Goal: Task Accomplishment & Management: Complete application form

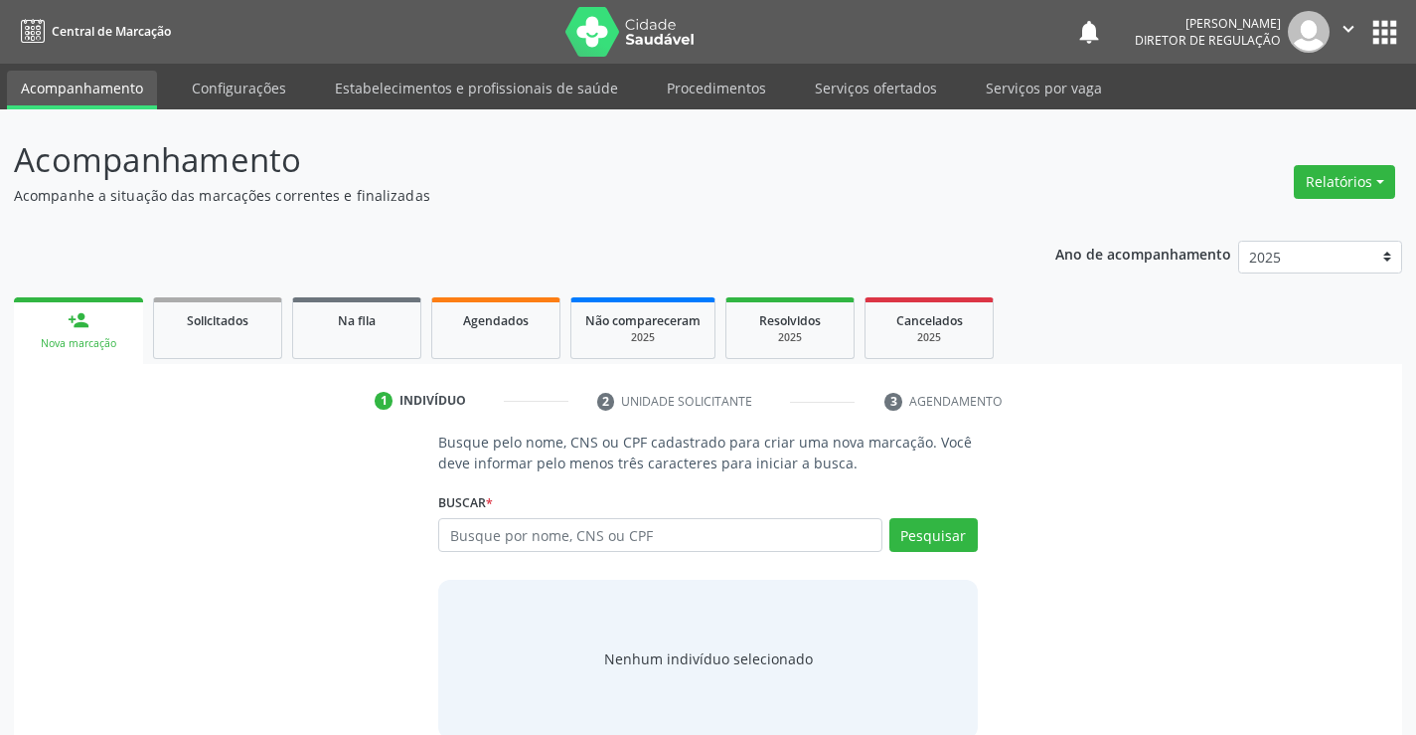
click at [552, 532] on input "text" at bounding box center [659, 535] width 443 height 34
type input "708200133587140"
click at [932, 538] on button "Pesquisar" at bounding box center [934, 535] width 88 height 34
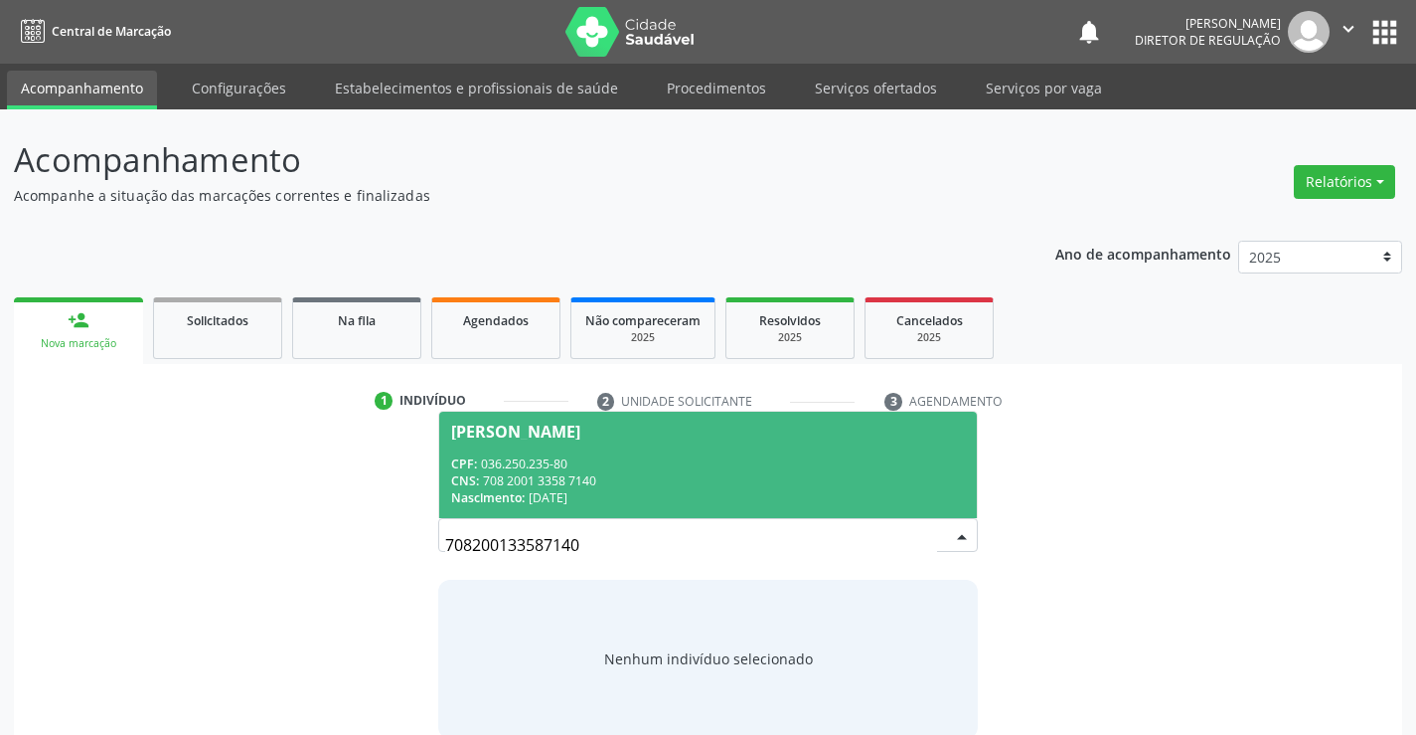
click at [726, 474] on div "CNS: 708 2001 3358 7140" at bounding box center [707, 480] width 513 height 17
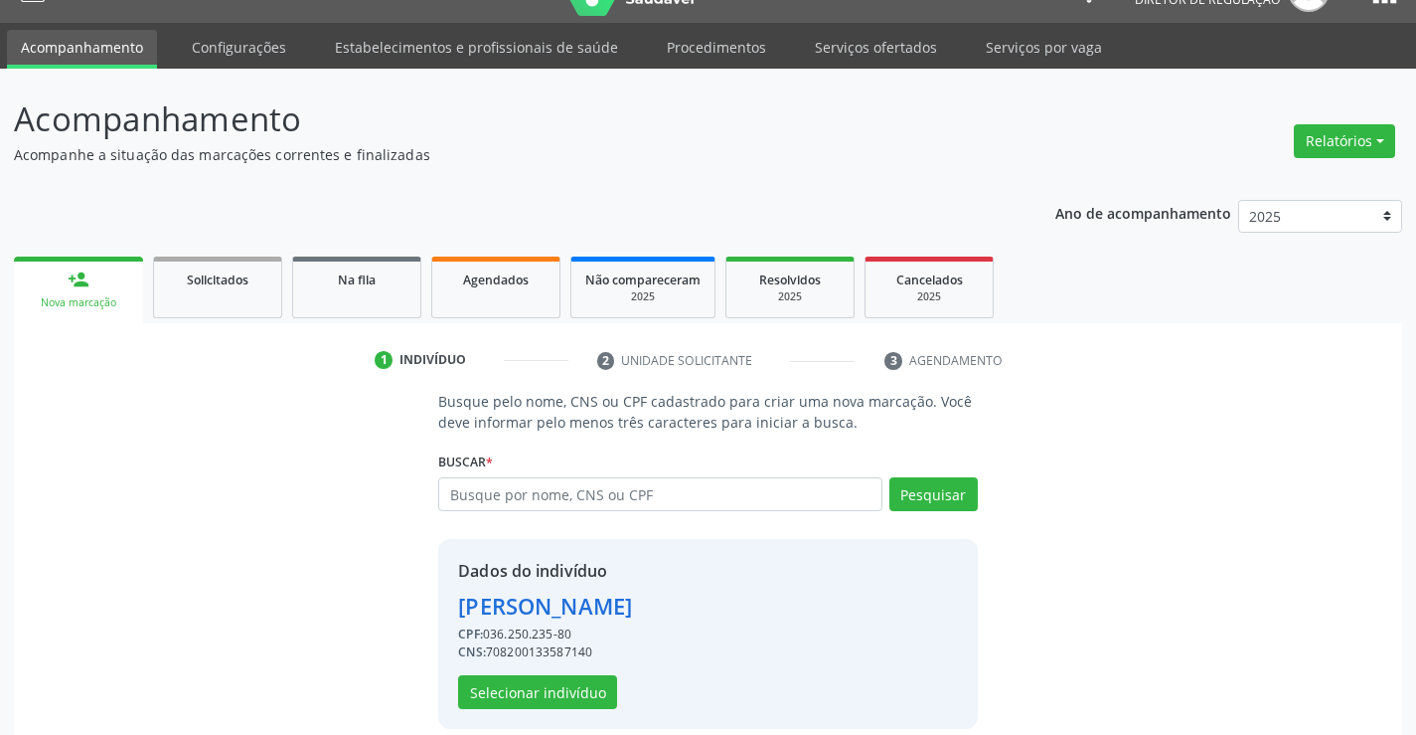
scroll to position [63, 0]
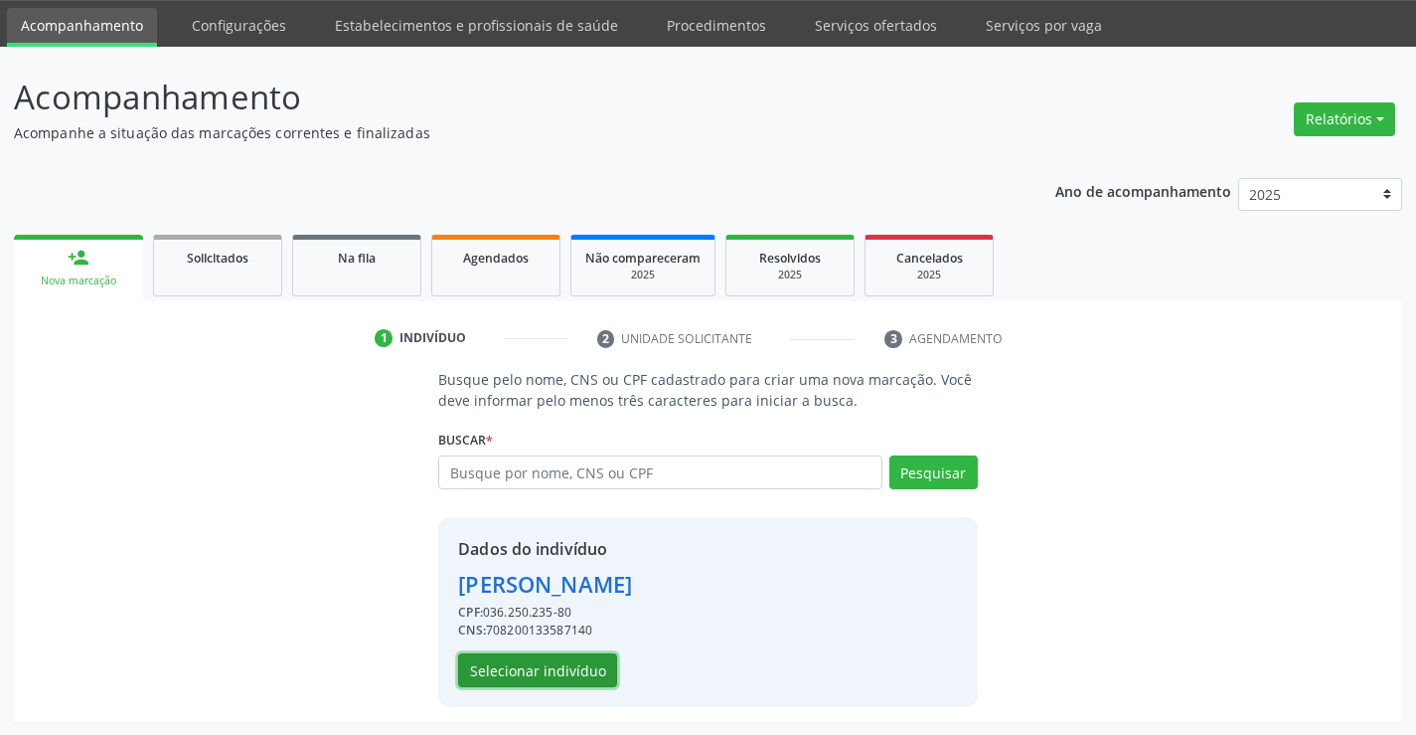
click at [510, 673] on button "Selecionar indivíduo" at bounding box center [537, 670] width 159 height 34
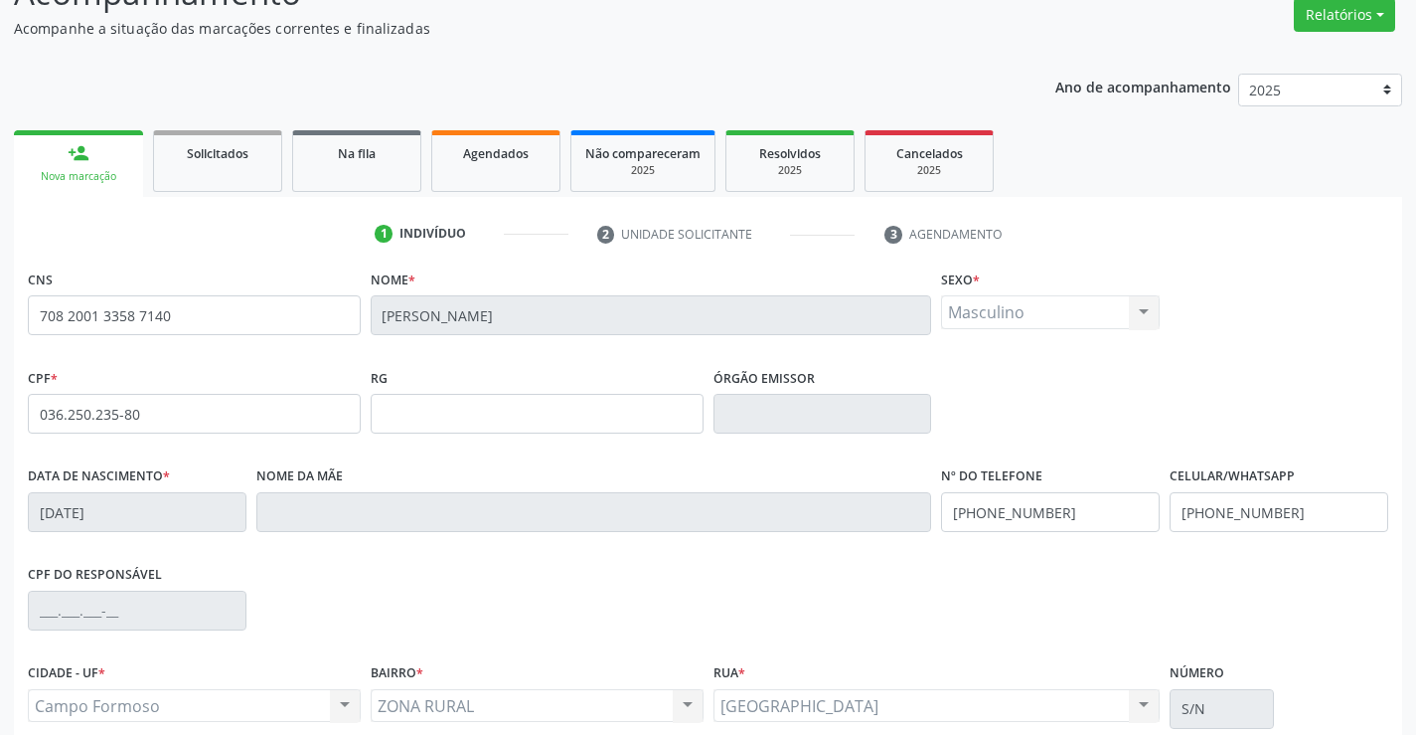
scroll to position [343, 0]
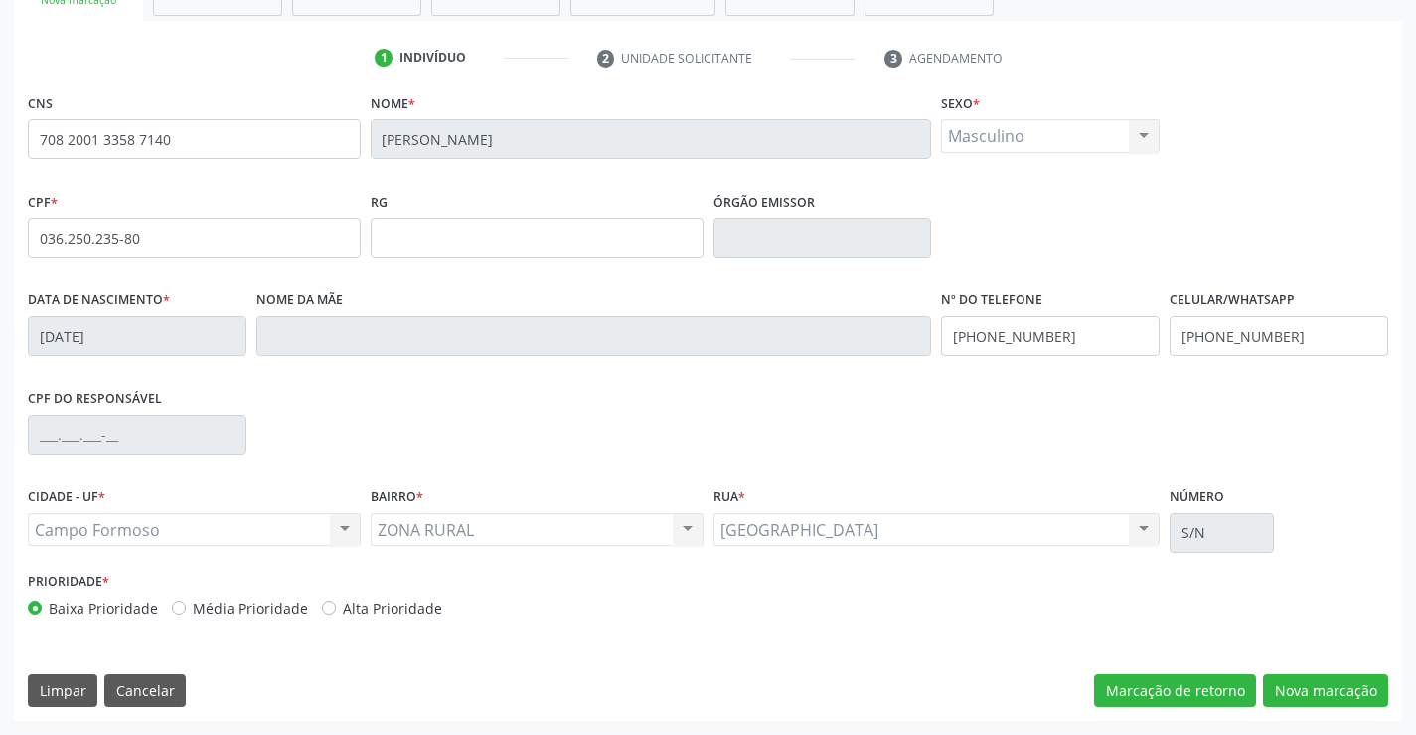
click at [1317, 708] on div "CNS 708 2001 3358 7140 Nome * Marcio Greix de Sousa Cruz Sexo * Masculino Mascu…" at bounding box center [708, 404] width 1389 height 632
click at [1313, 697] on button "Nova marcação" at bounding box center [1325, 691] width 125 height 34
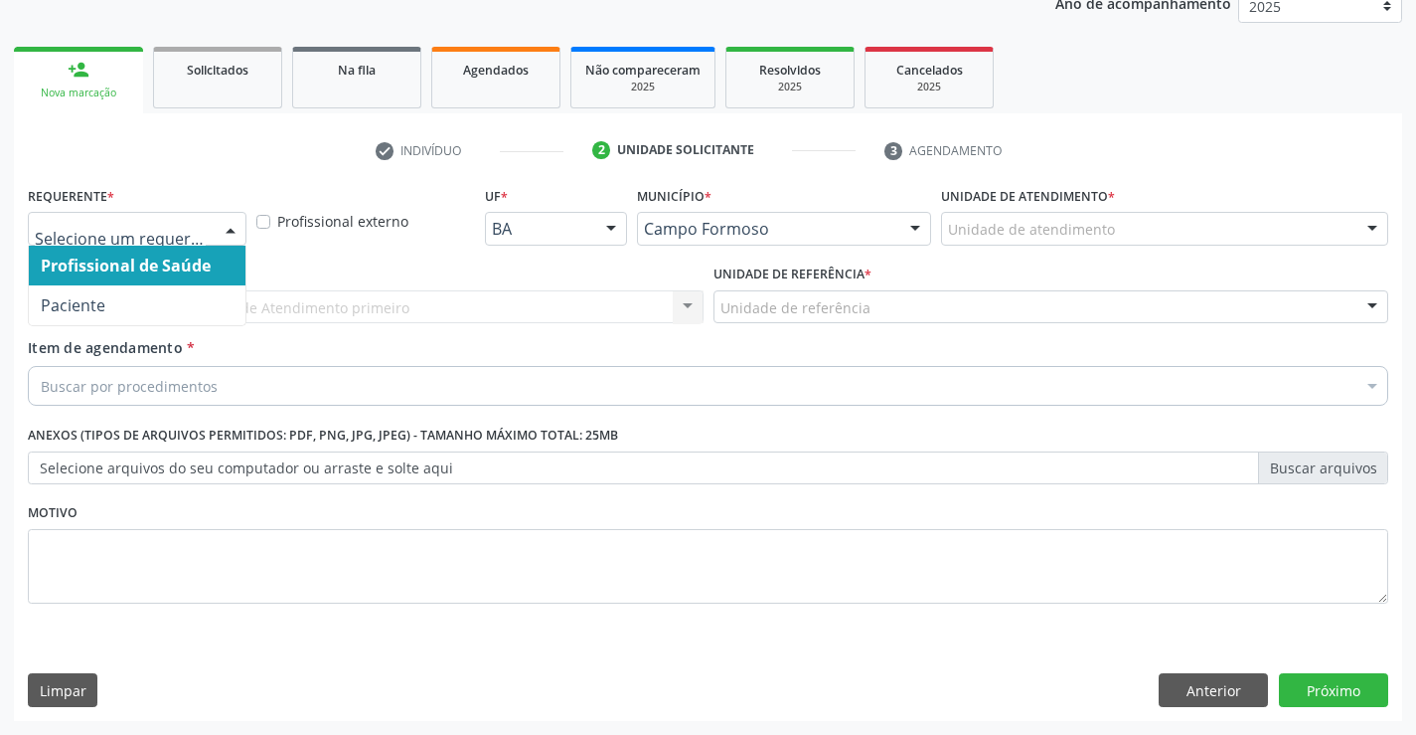
click at [230, 240] on div at bounding box center [231, 230] width 30 height 34
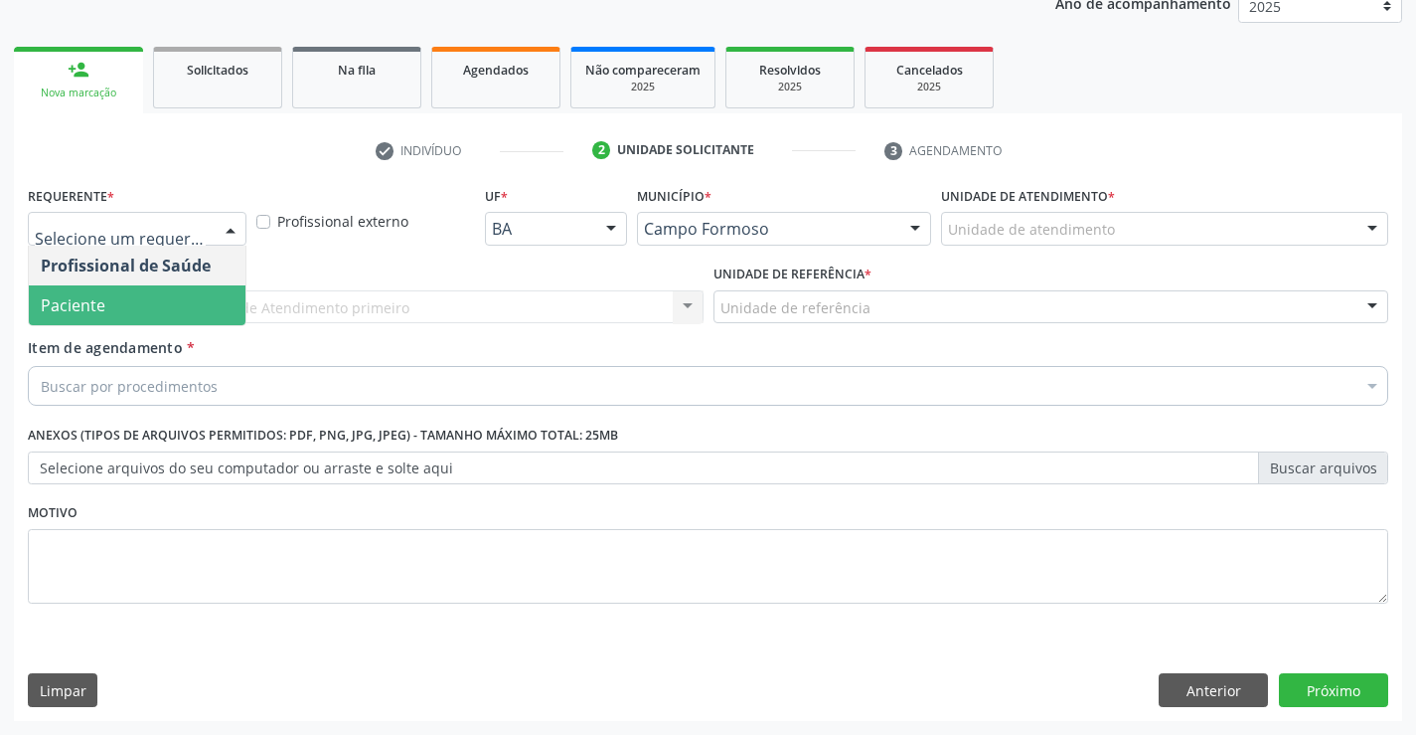
click at [211, 301] on span "Paciente" at bounding box center [137, 305] width 217 height 40
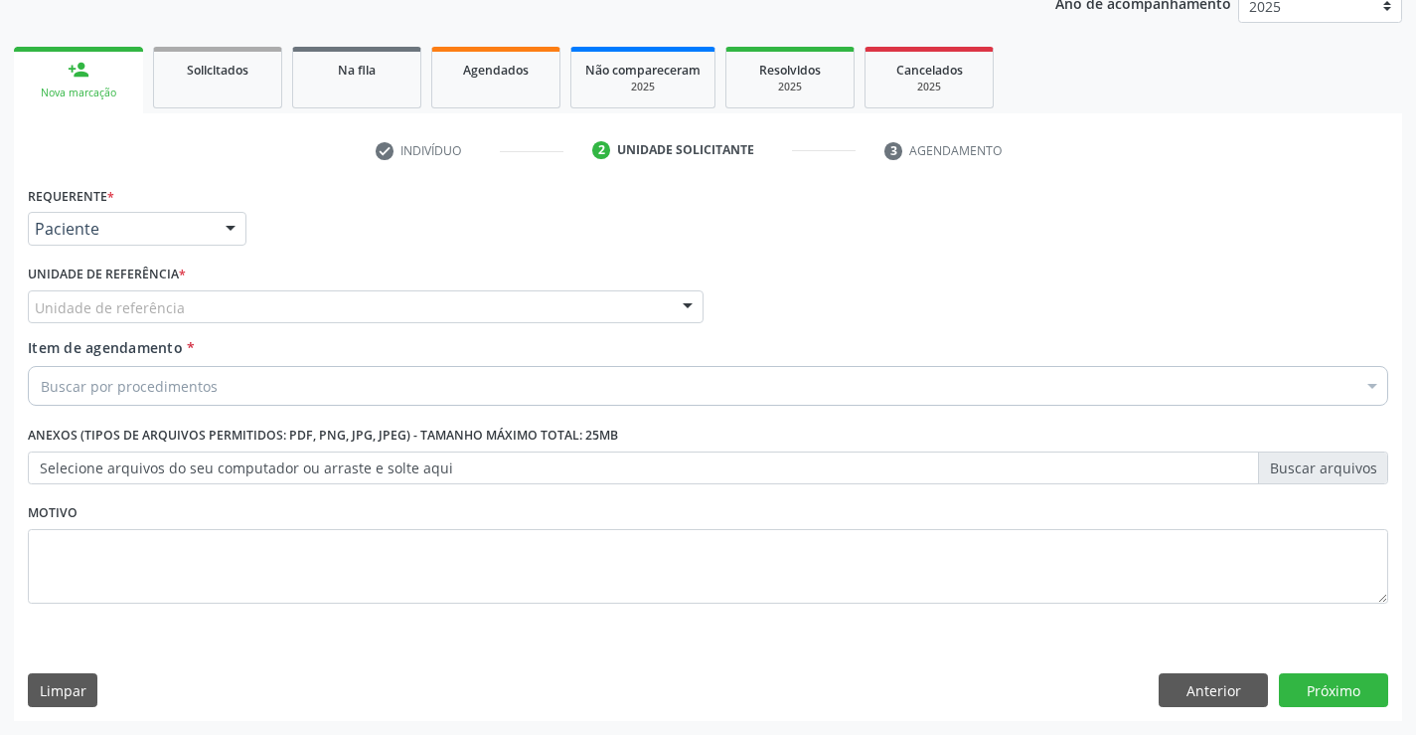
click at [435, 309] on div "Unidade de referência" at bounding box center [366, 307] width 676 height 34
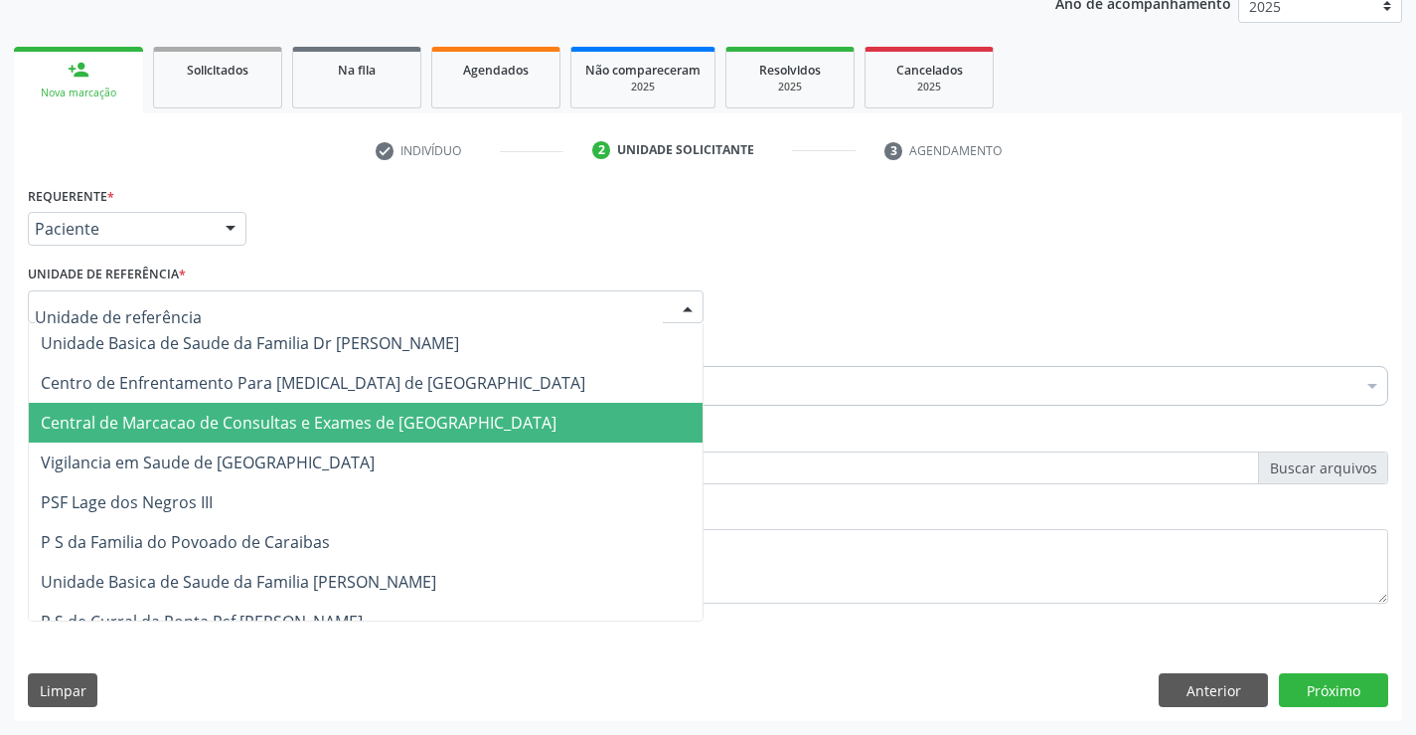
click at [424, 424] on span "Central de Marcacao de Consultas e Exames de [GEOGRAPHIC_DATA]" at bounding box center [299, 422] width 516 height 22
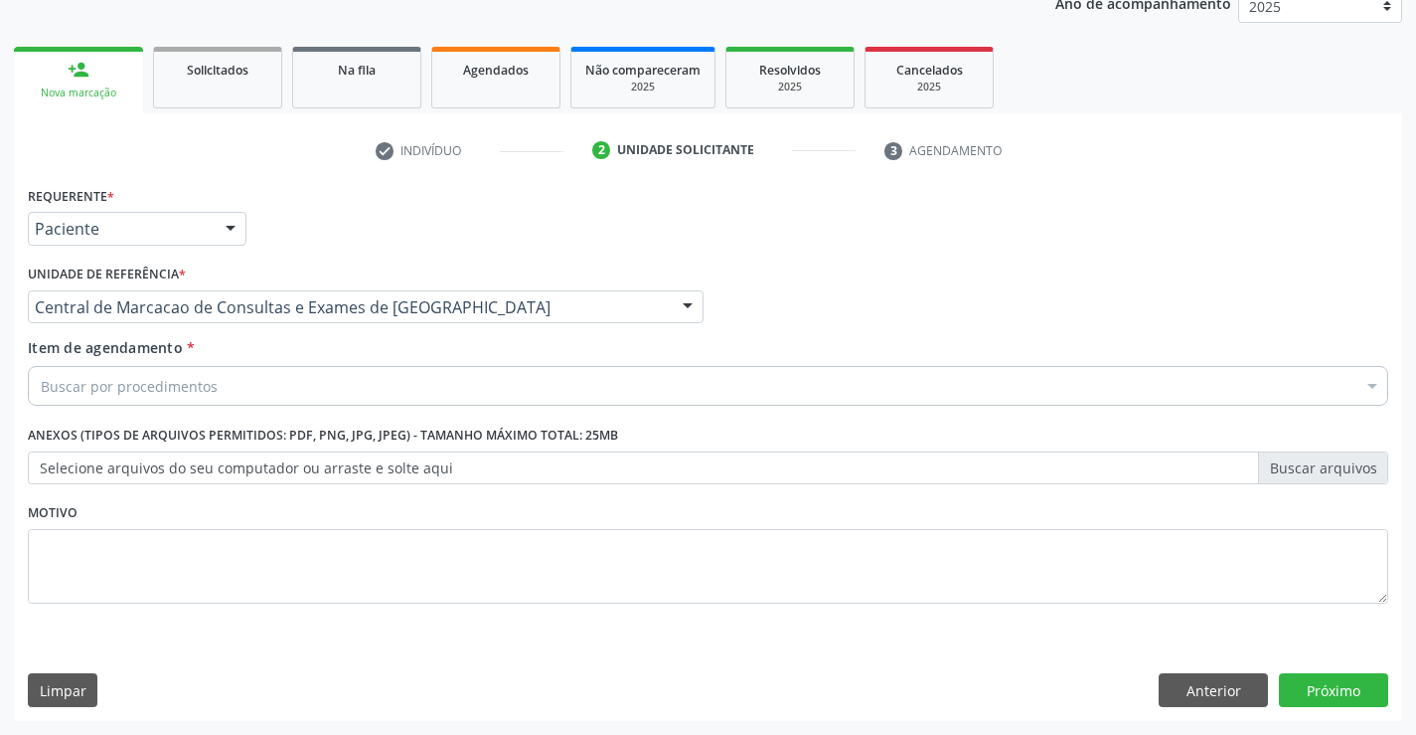
click at [472, 399] on div "Buscar por procedimentos" at bounding box center [708, 386] width 1361 height 40
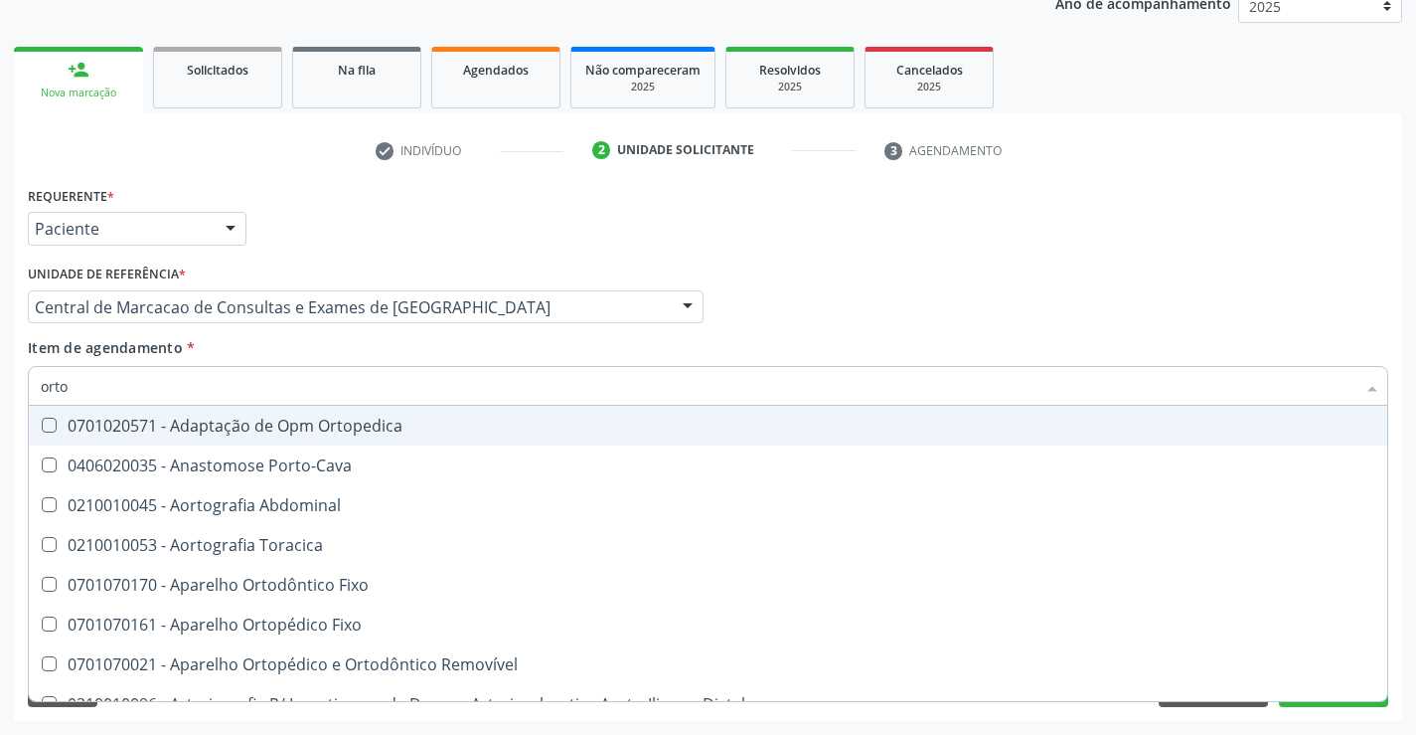
type input "ortop"
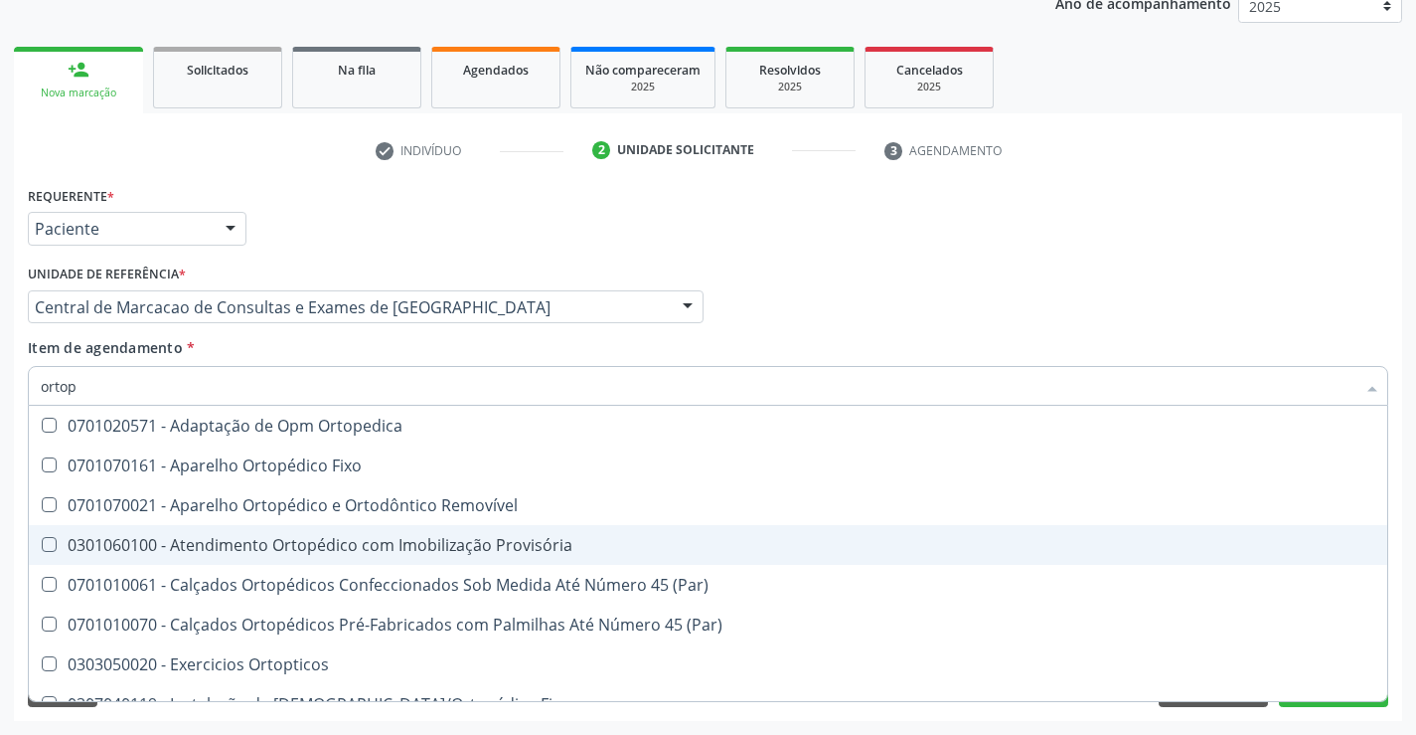
scroll to position [182, 0]
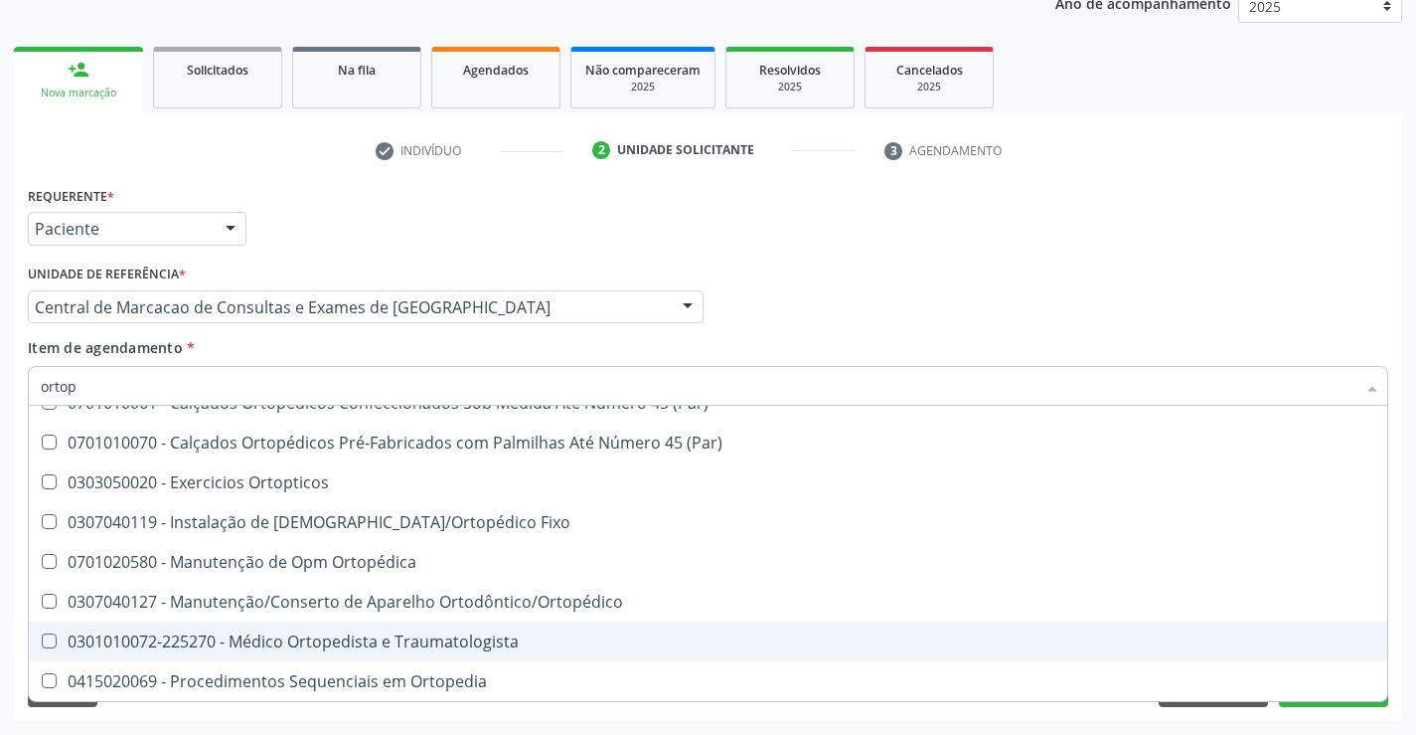
click at [327, 640] on div "0301010072-225270 - Médico Ortopedista e Traumatologista" at bounding box center [708, 641] width 1335 height 16
checkbox Traumatologista "true"
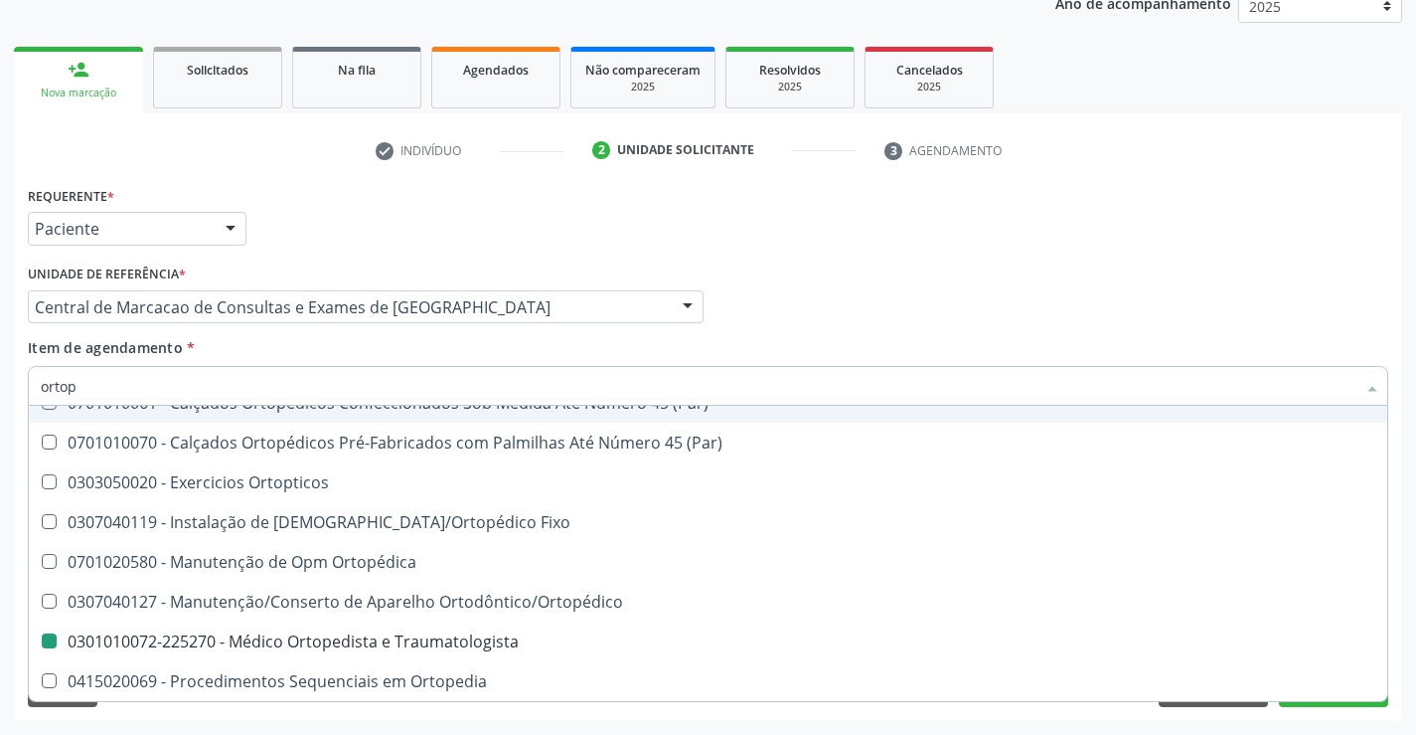
click at [838, 317] on div "Profissional Solicitante Por favor, selecione a Unidade de Atendimento primeiro…" at bounding box center [708, 298] width 1371 height 78
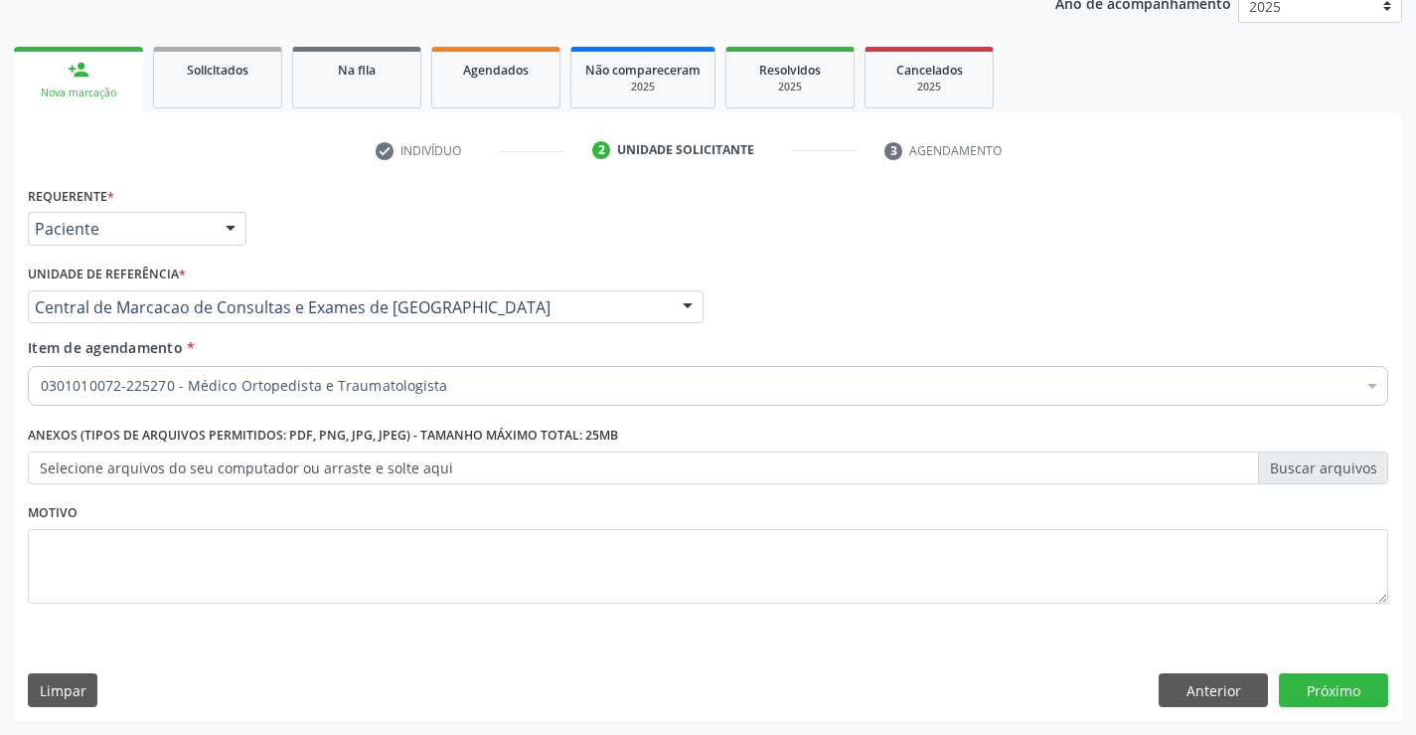
scroll to position [0, 0]
click at [1318, 681] on button "Próximo" at bounding box center [1333, 690] width 109 height 34
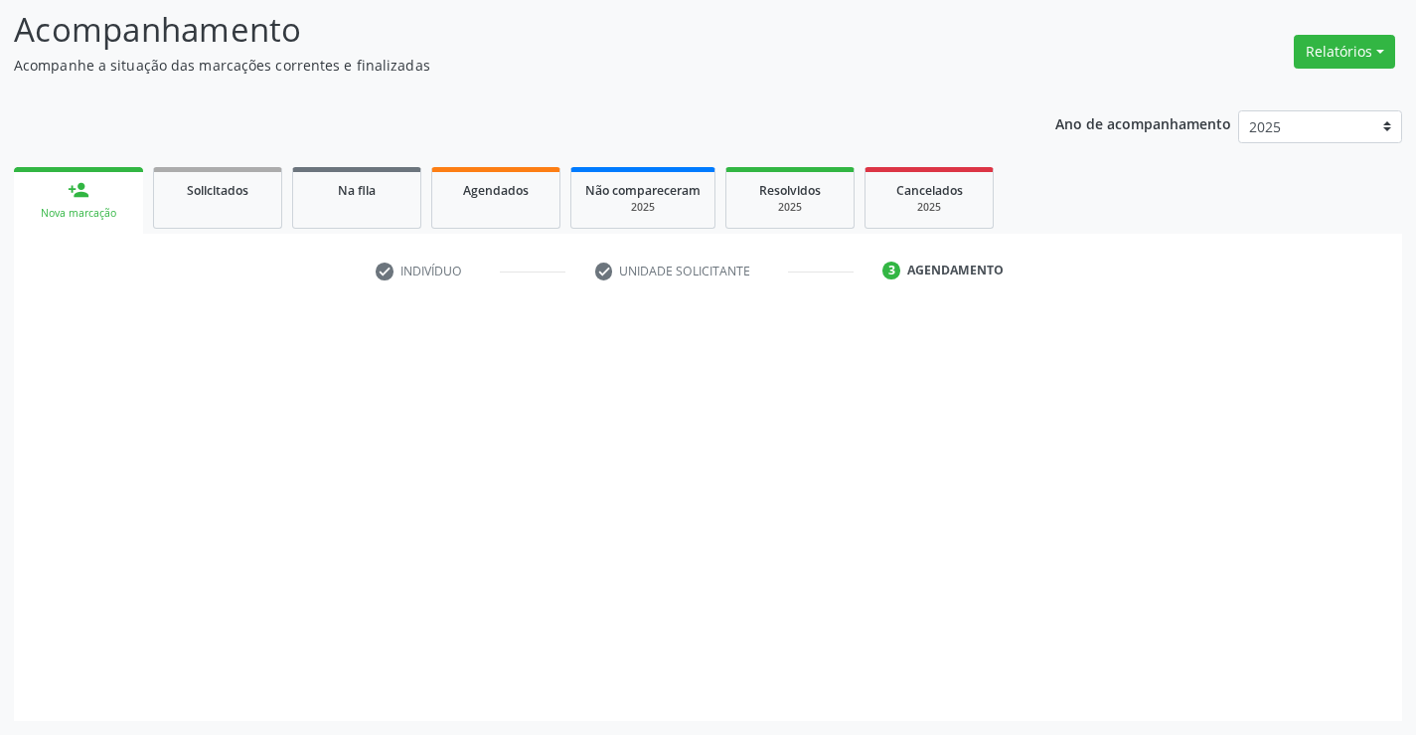
scroll to position [130, 0]
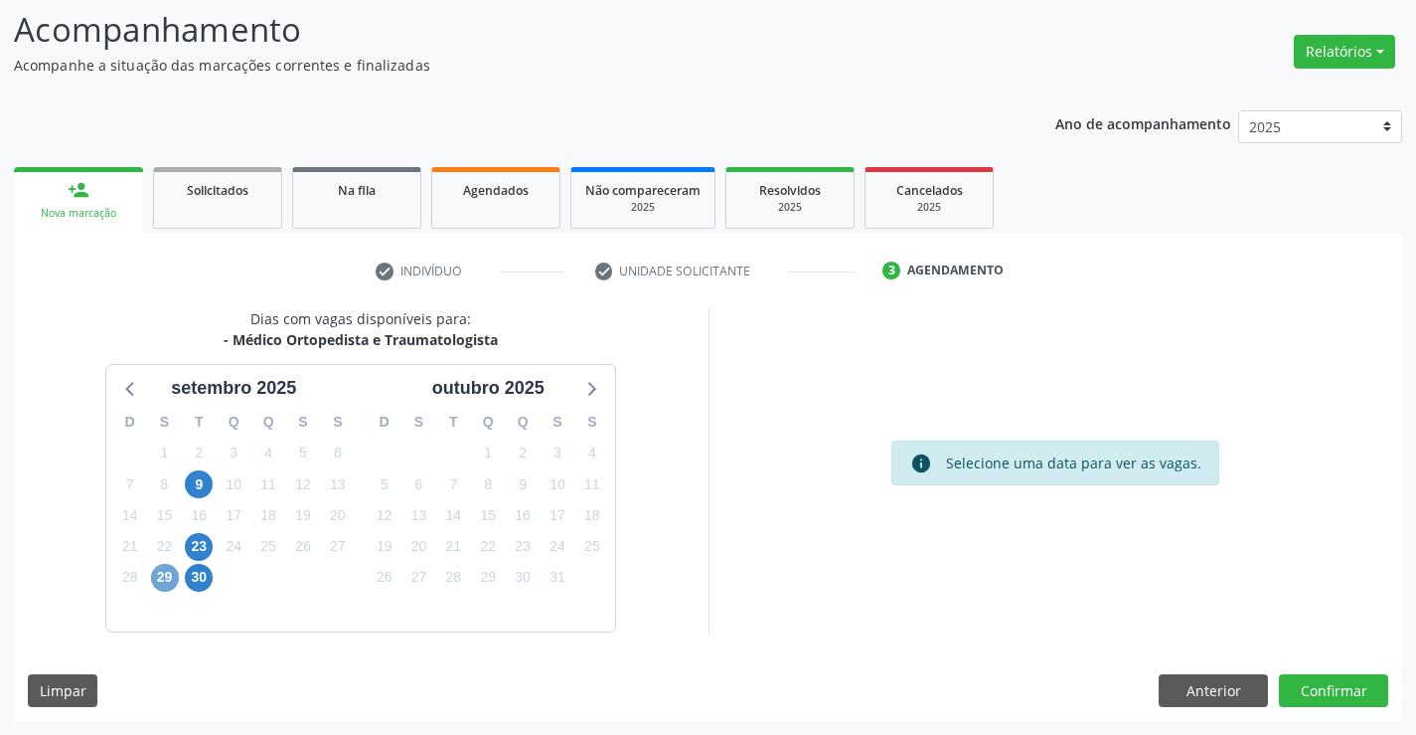
click at [160, 573] on span "29" at bounding box center [165, 578] width 28 height 28
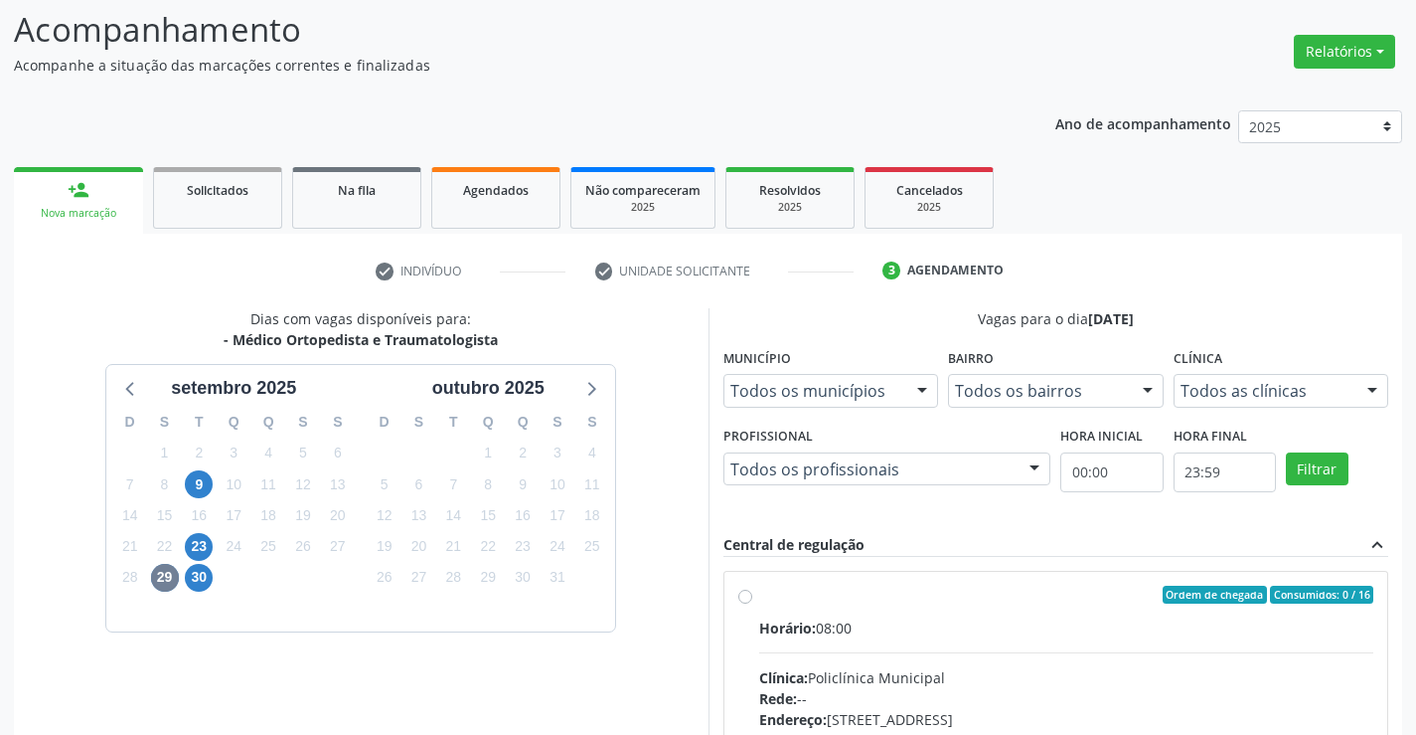
click at [752, 603] on input "Ordem de chegada Consumidos: 0 / 16 Horário: 08:00 Clínica: Policlínica Municip…" at bounding box center [745, 594] width 14 height 18
radio input "true"
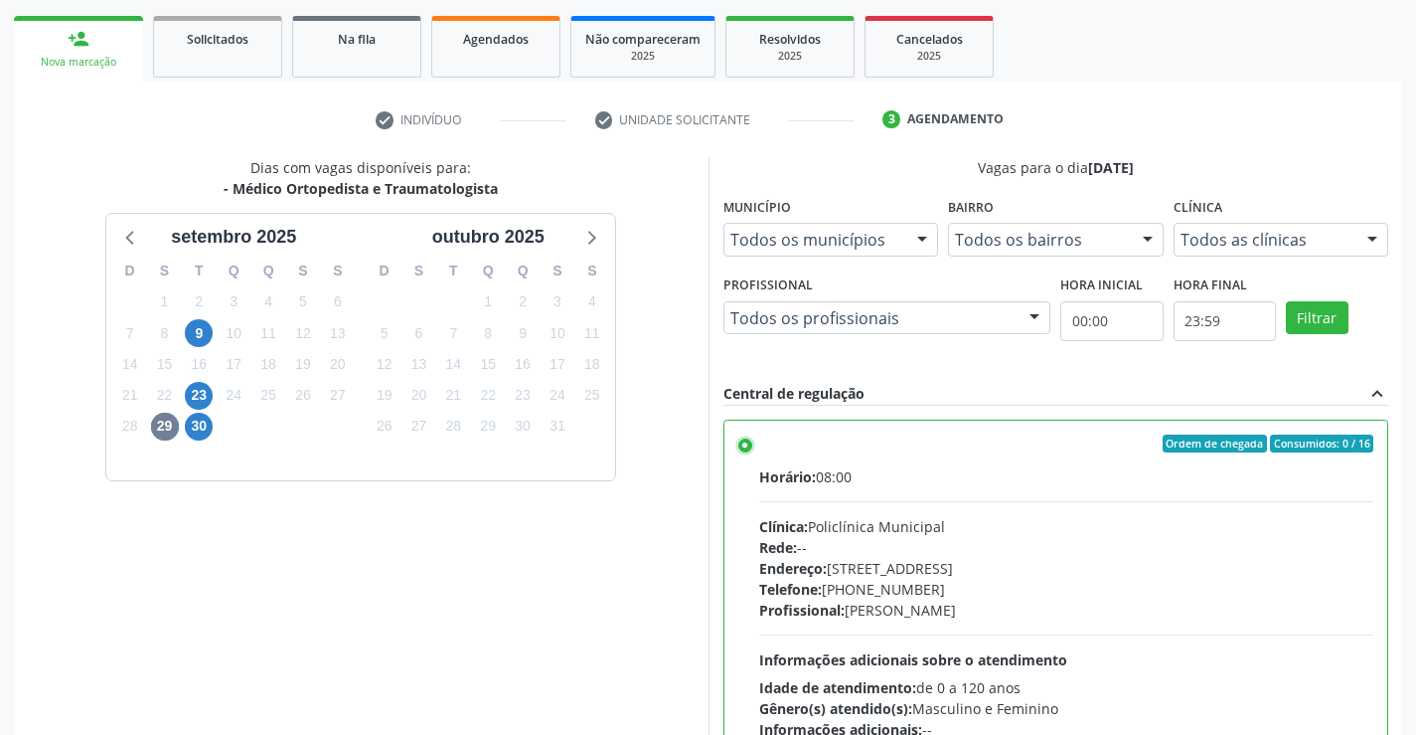
scroll to position [453, 0]
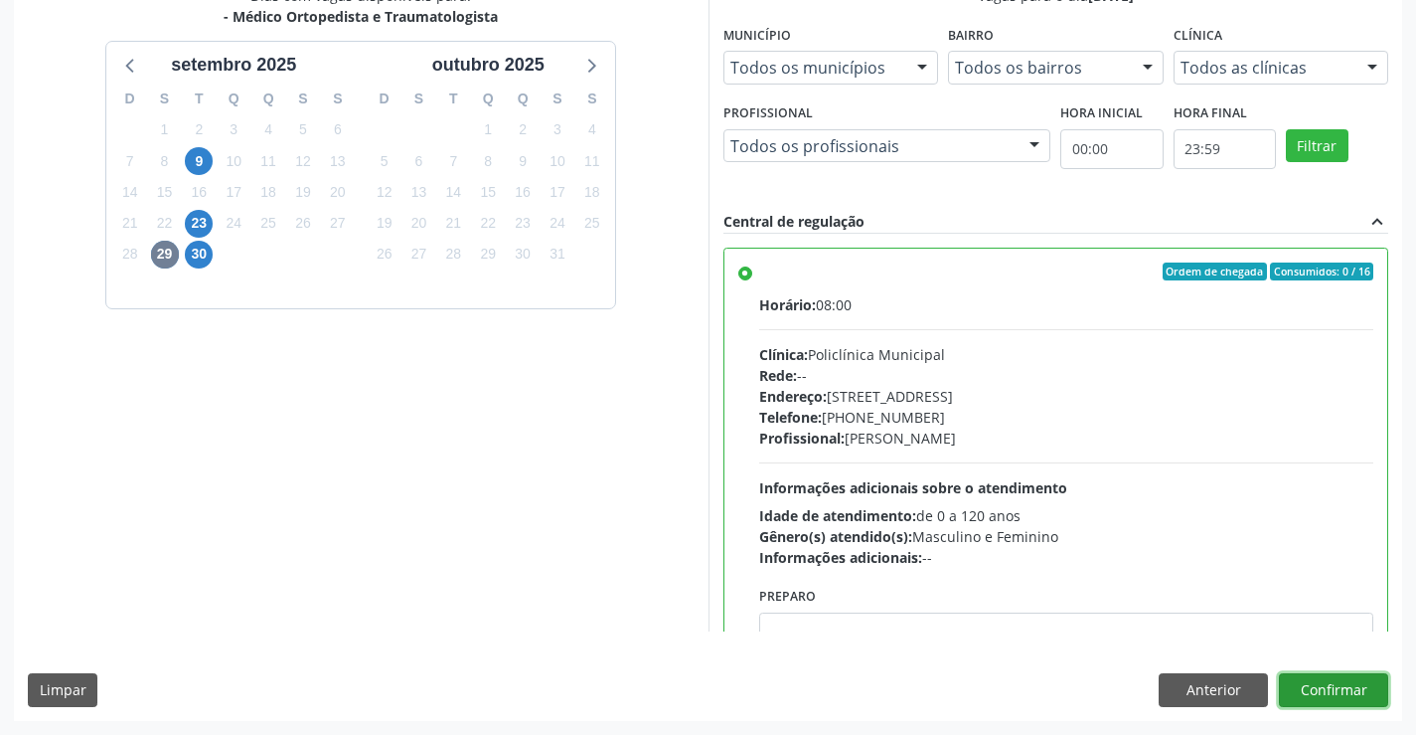
click at [1310, 682] on button "Confirmar" at bounding box center [1333, 690] width 109 height 34
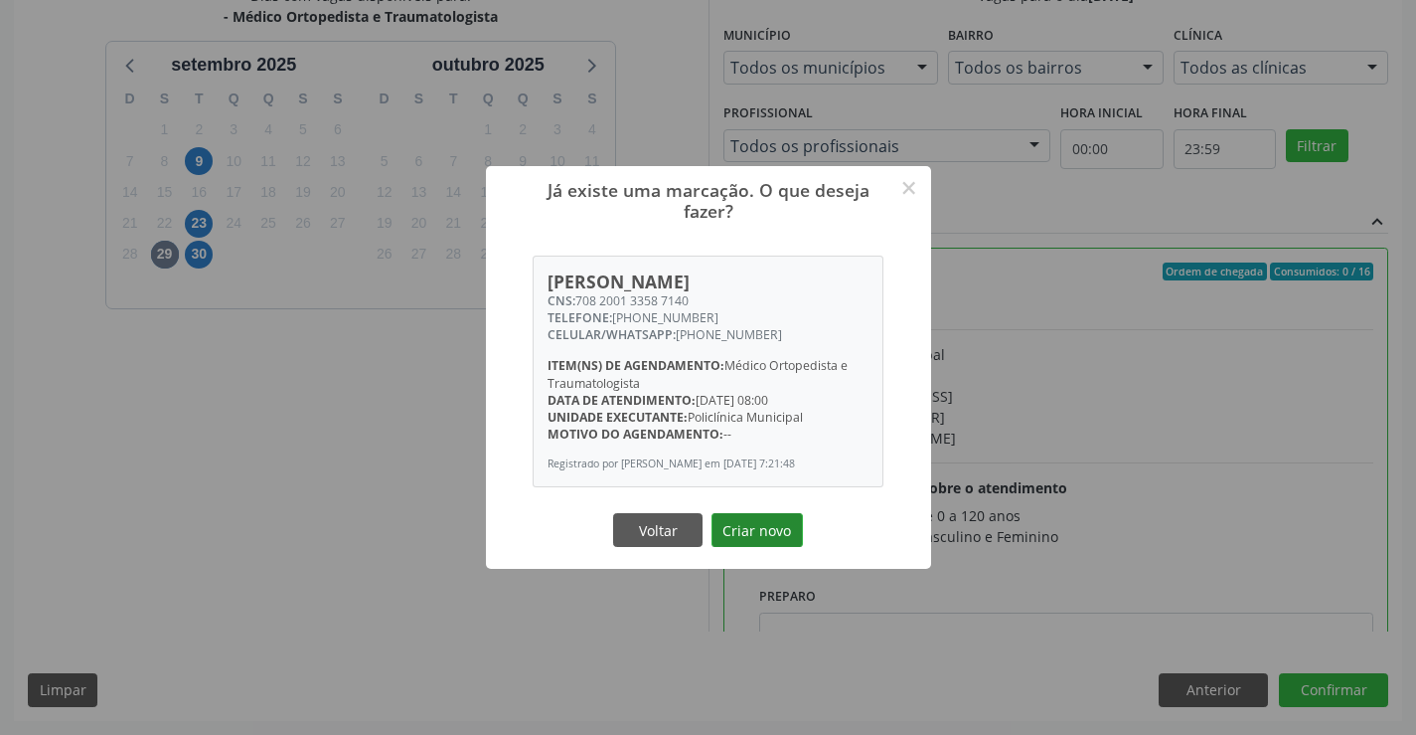
click at [743, 528] on button "Criar novo" at bounding box center [757, 530] width 91 height 34
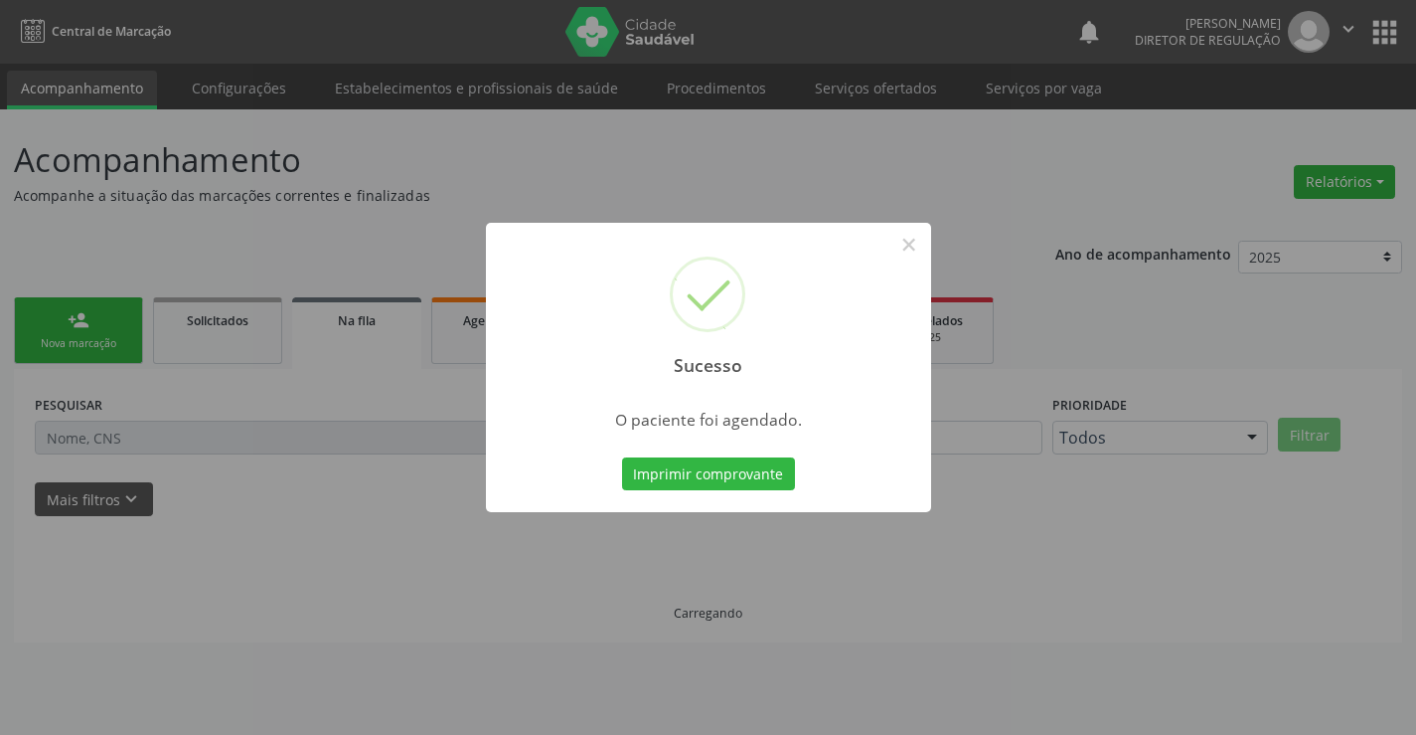
scroll to position [0, 0]
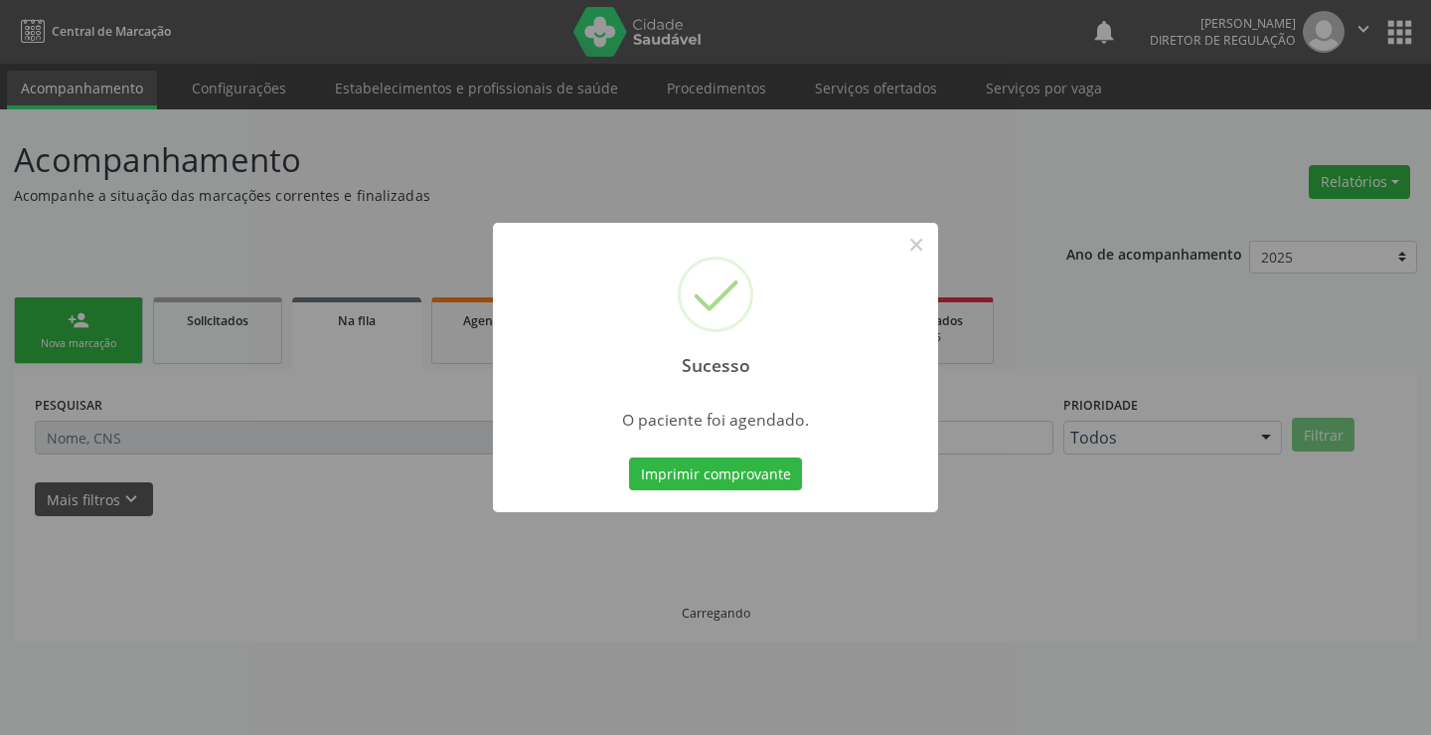
click at [629, 457] on button "Imprimir comprovante" at bounding box center [715, 474] width 173 height 34
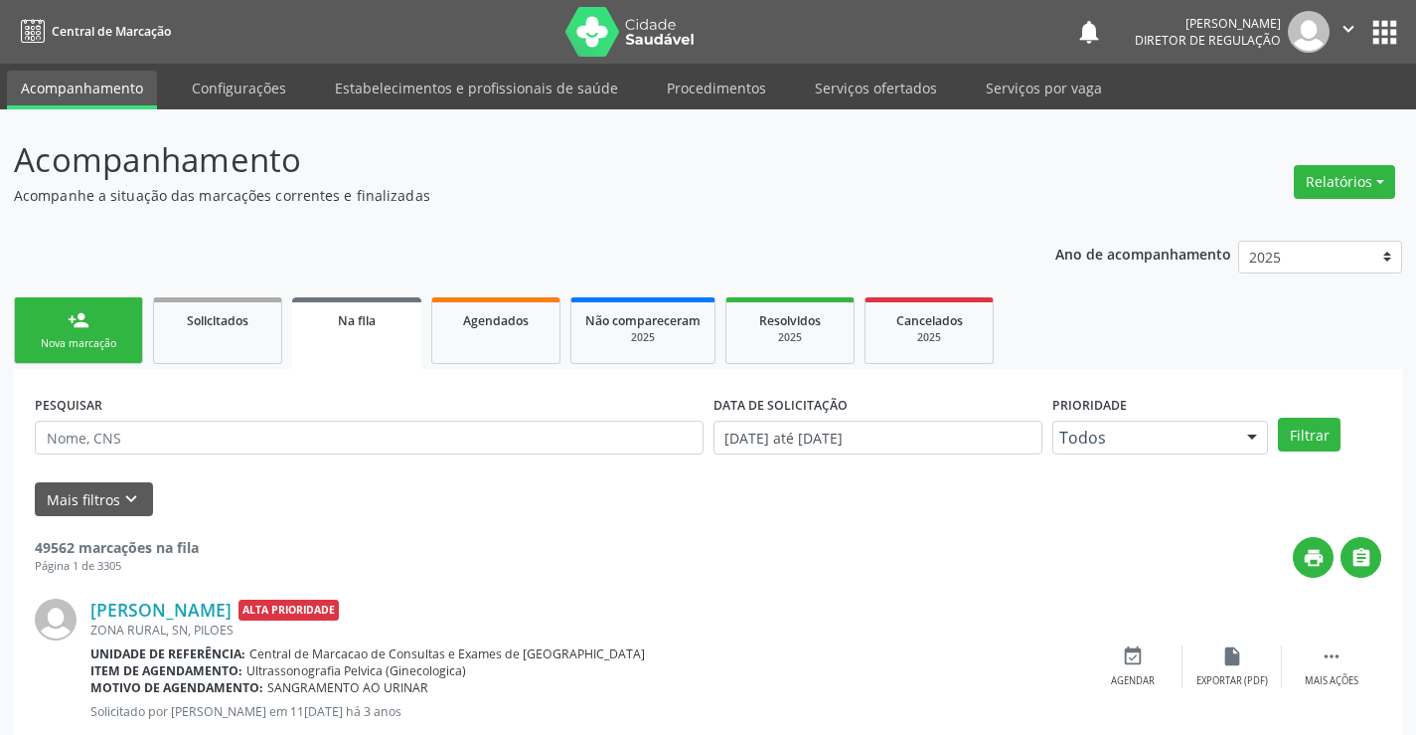
click at [59, 312] on link "person_add Nova marcação" at bounding box center [78, 330] width 129 height 67
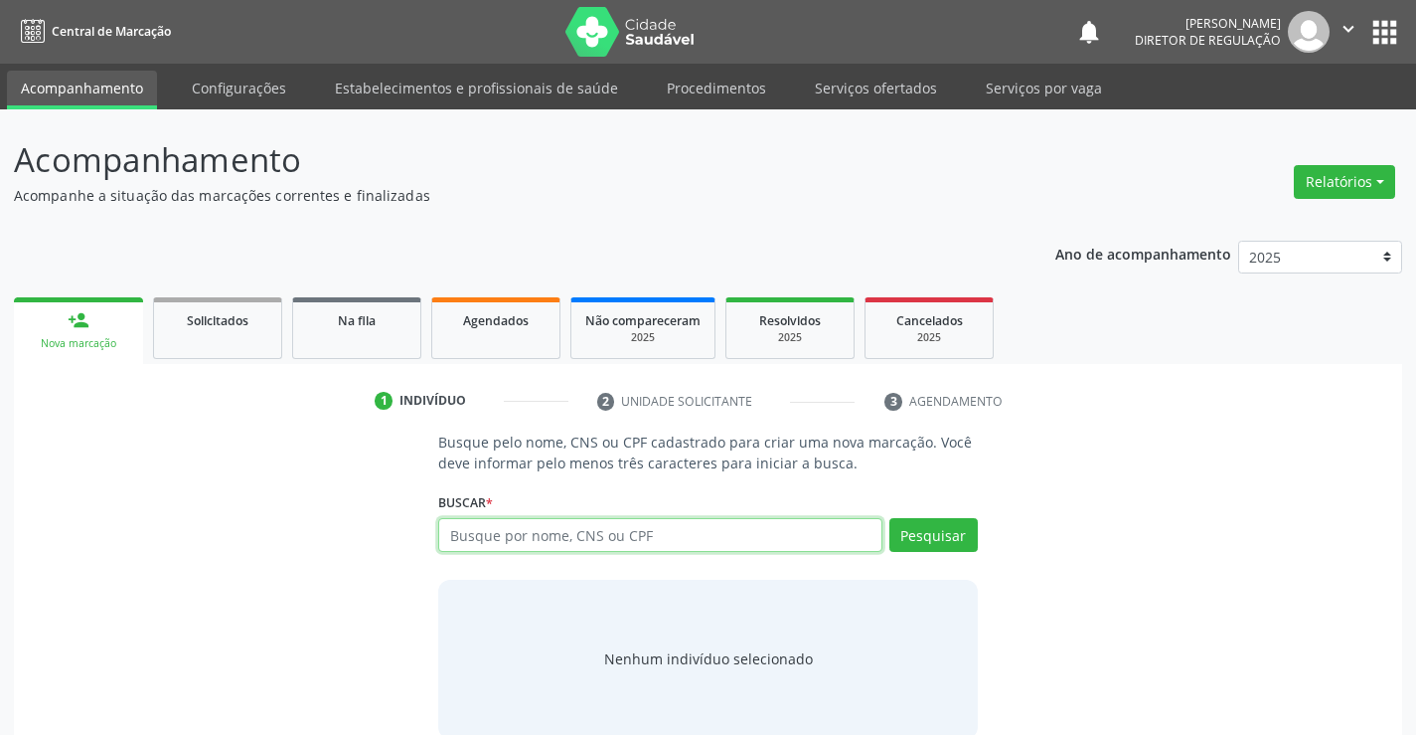
click at [635, 535] on input "text" at bounding box center [659, 535] width 443 height 34
type input "709507670892270"
click at [978, 532] on div "Busque pelo nome, CNS ou CPF cadastrado para criar uma nova marcação. Você deve…" at bounding box center [707, 584] width 567 height 306
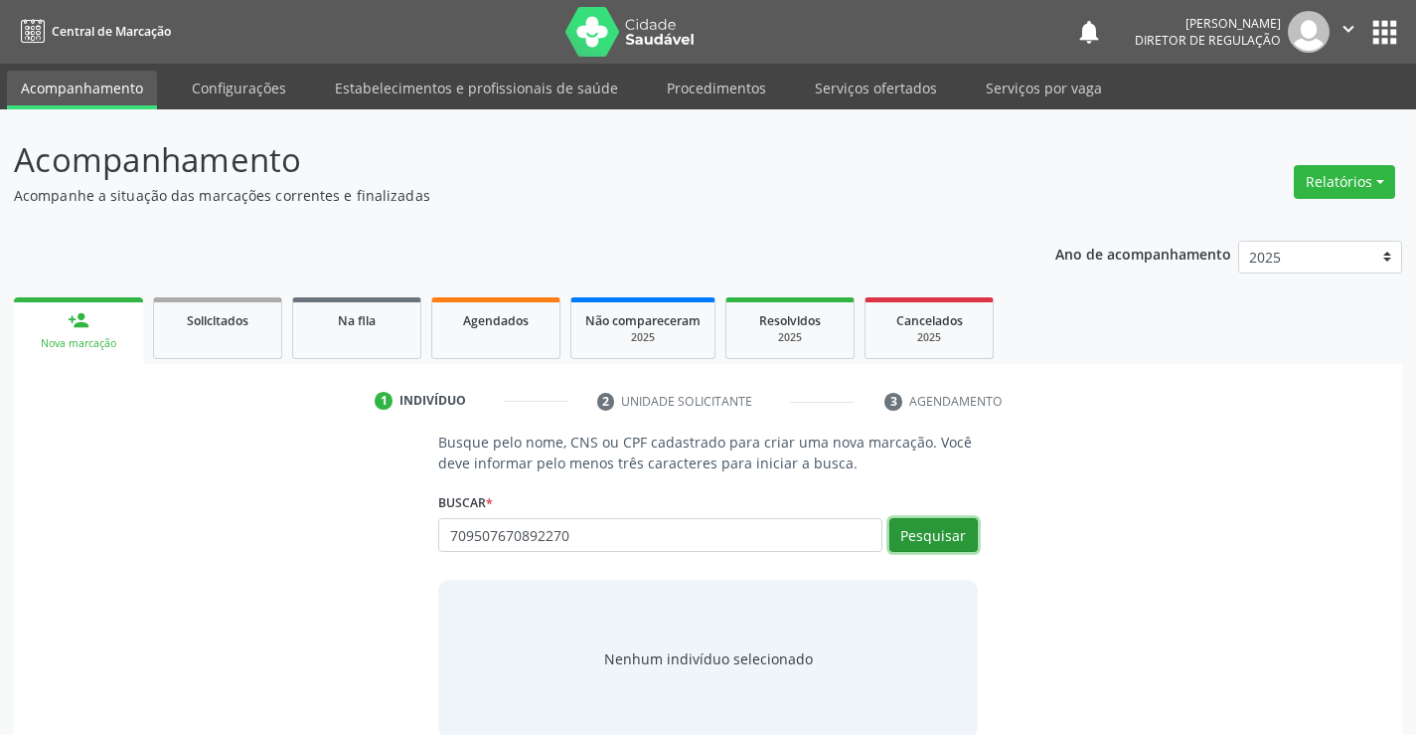
click at [961, 538] on button "Pesquisar" at bounding box center [934, 535] width 88 height 34
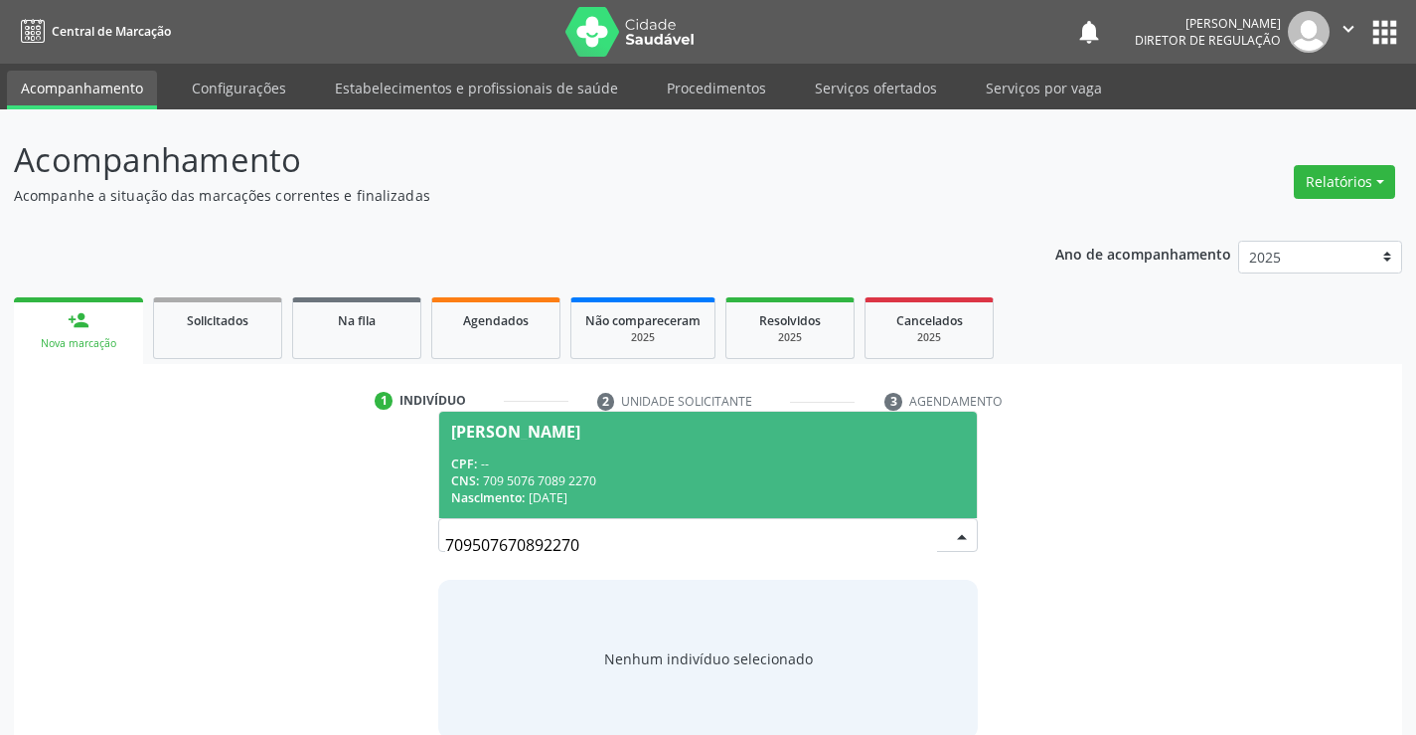
click at [702, 489] on div "Nascimento: 29/08/1994" at bounding box center [707, 497] width 513 height 17
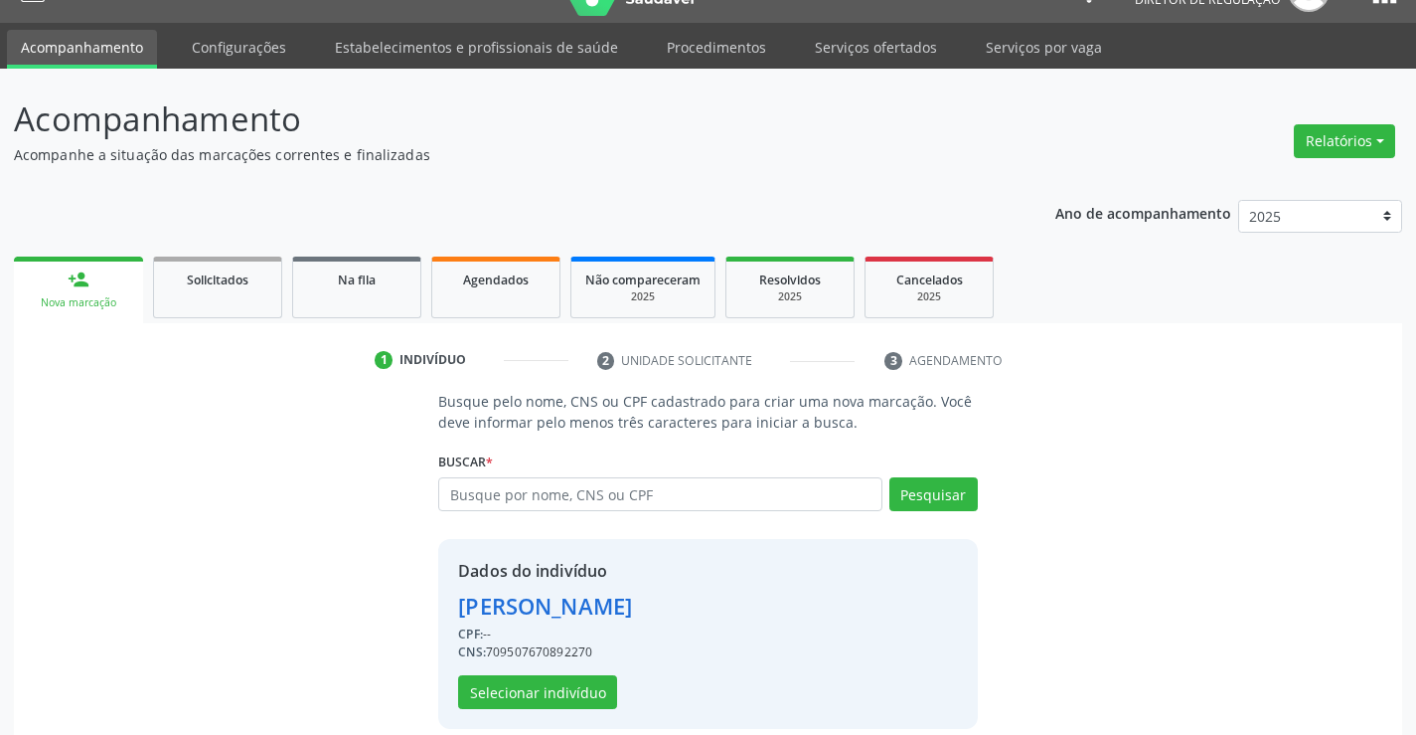
scroll to position [63, 0]
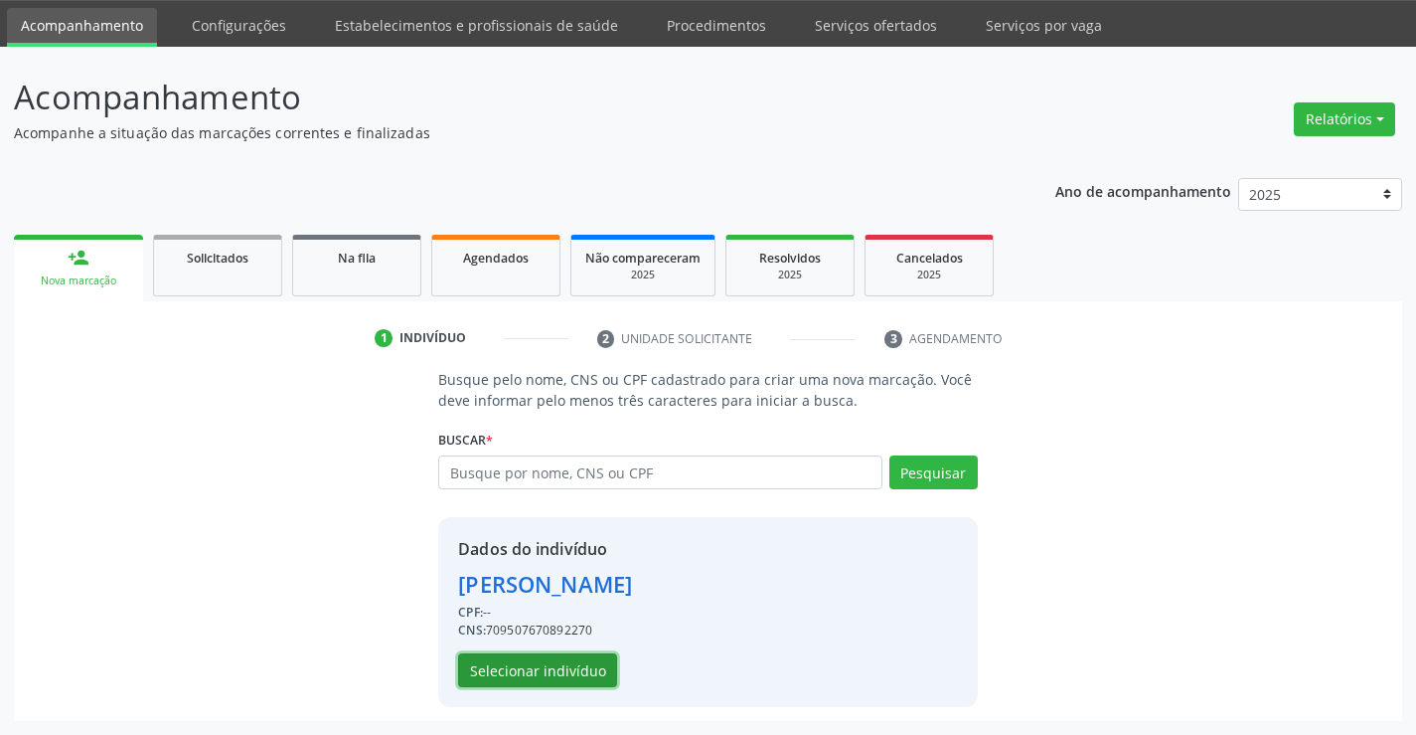
click at [556, 659] on button "Selecionar indivíduo" at bounding box center [537, 670] width 159 height 34
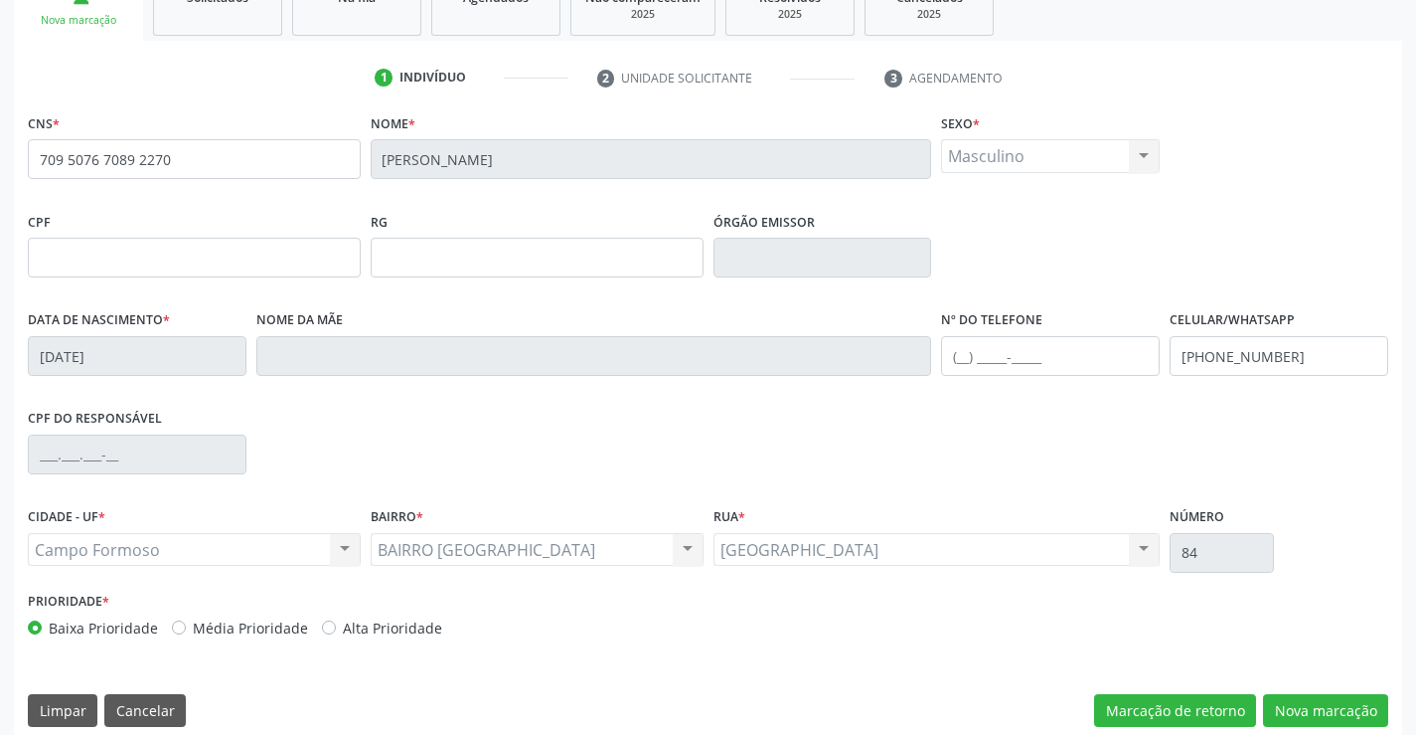
scroll to position [343, 0]
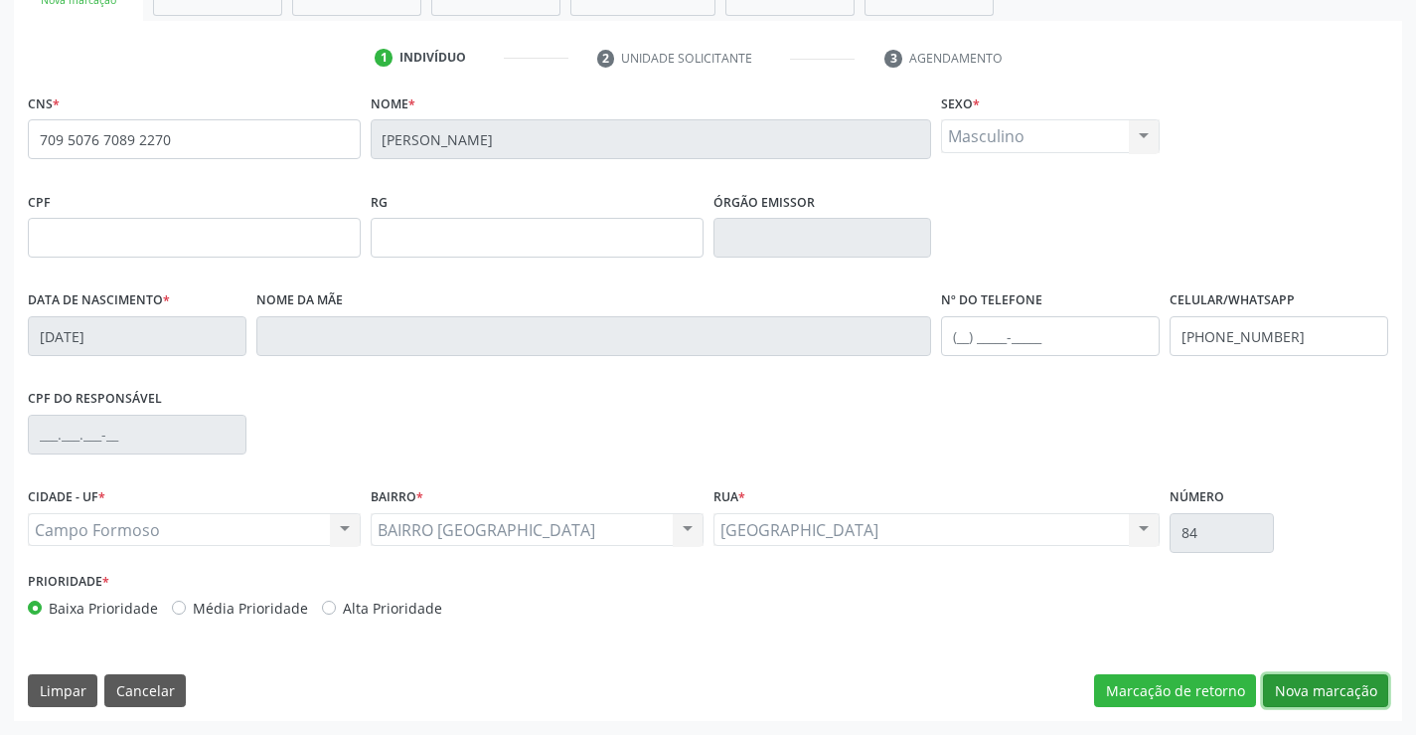
click at [1345, 687] on button "Nova marcação" at bounding box center [1325, 691] width 125 height 34
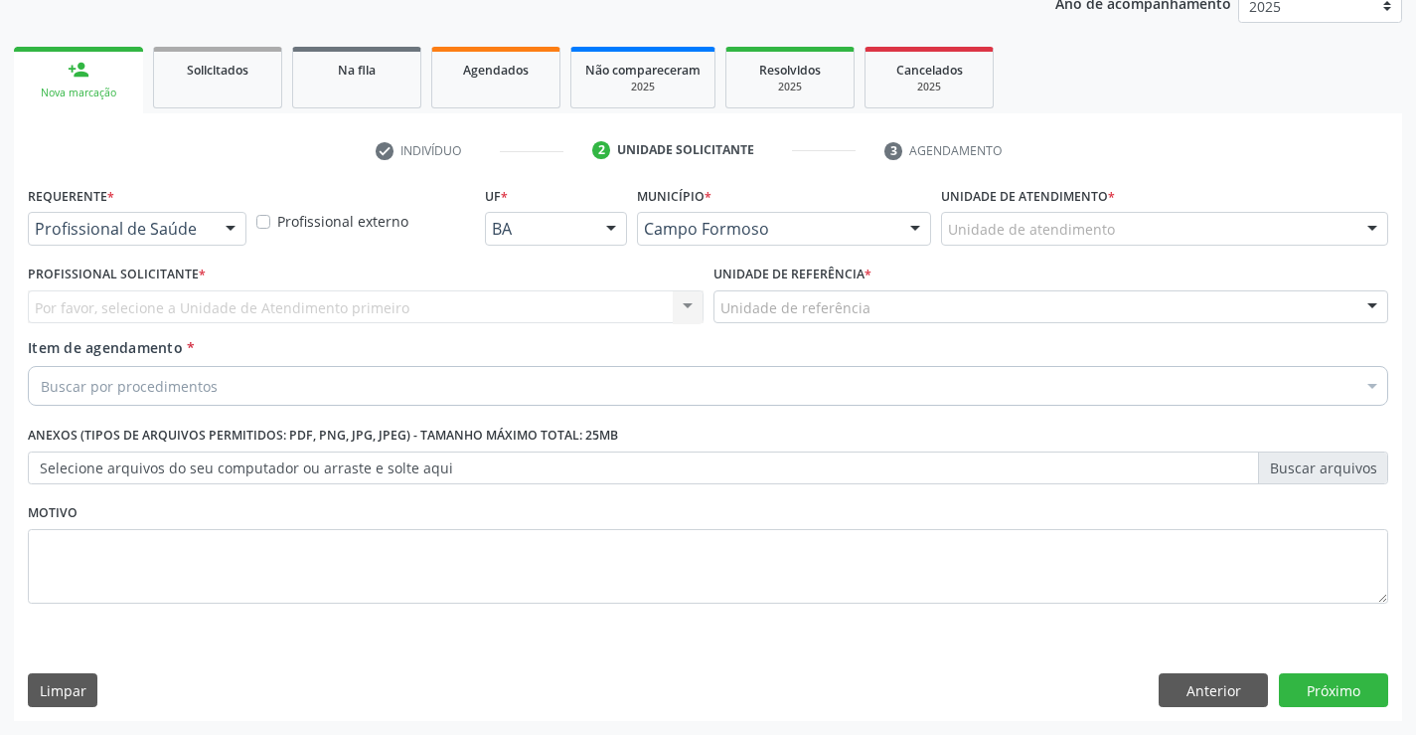
scroll to position [250, 0]
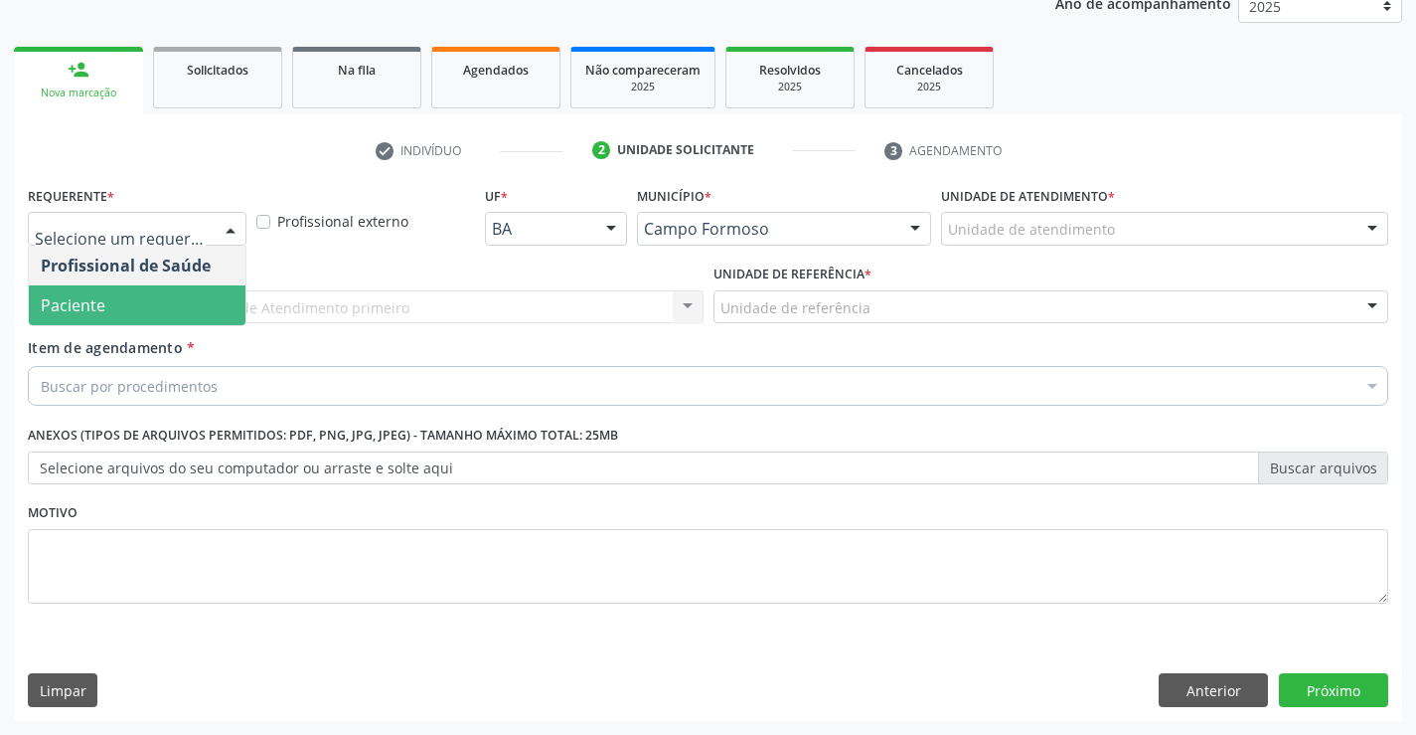
click at [186, 292] on span "Paciente" at bounding box center [137, 305] width 217 height 40
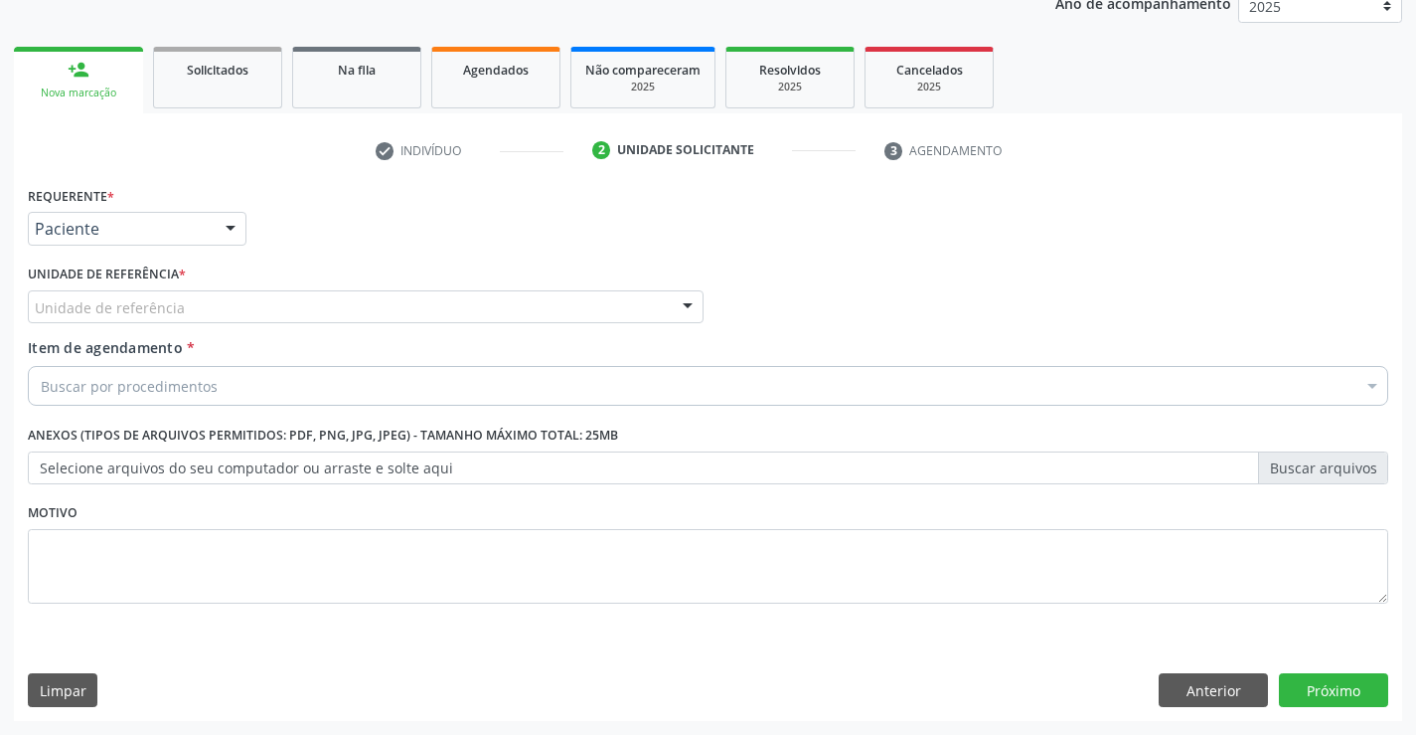
click at [352, 308] on div "Unidade de referência" at bounding box center [366, 307] width 676 height 34
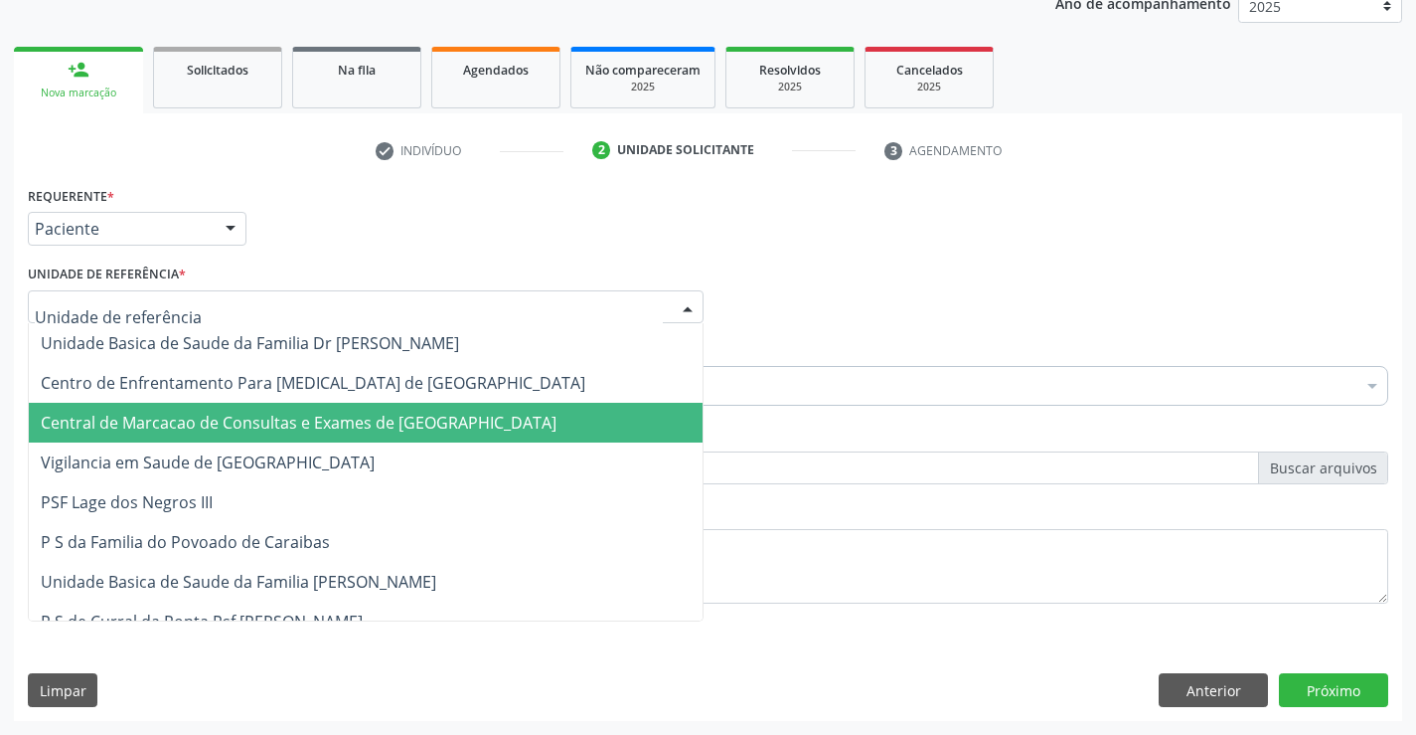
click at [367, 410] on span "Central de Marcacao de Consultas e Exames de [GEOGRAPHIC_DATA]" at bounding box center [366, 423] width 674 height 40
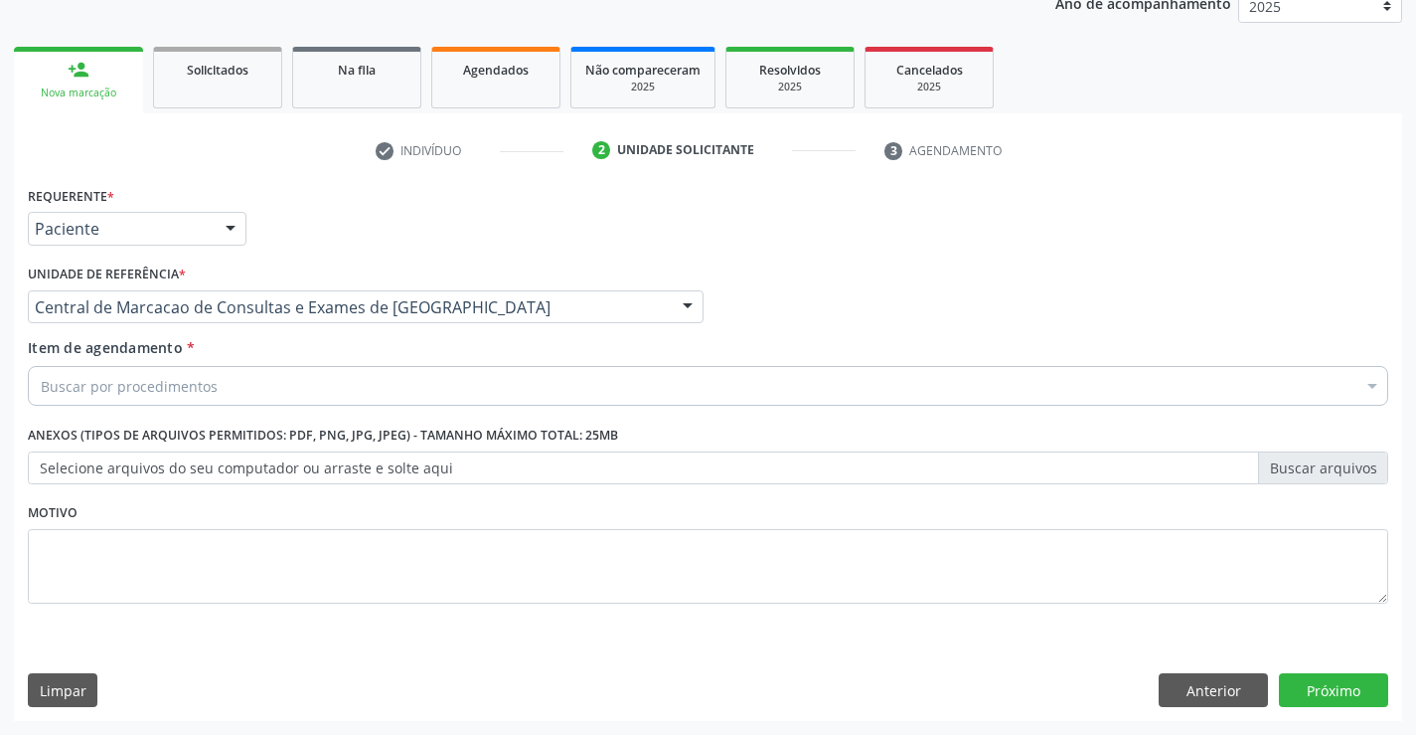
click at [456, 403] on div "Buscar por procedimentos" at bounding box center [708, 386] width 1361 height 40
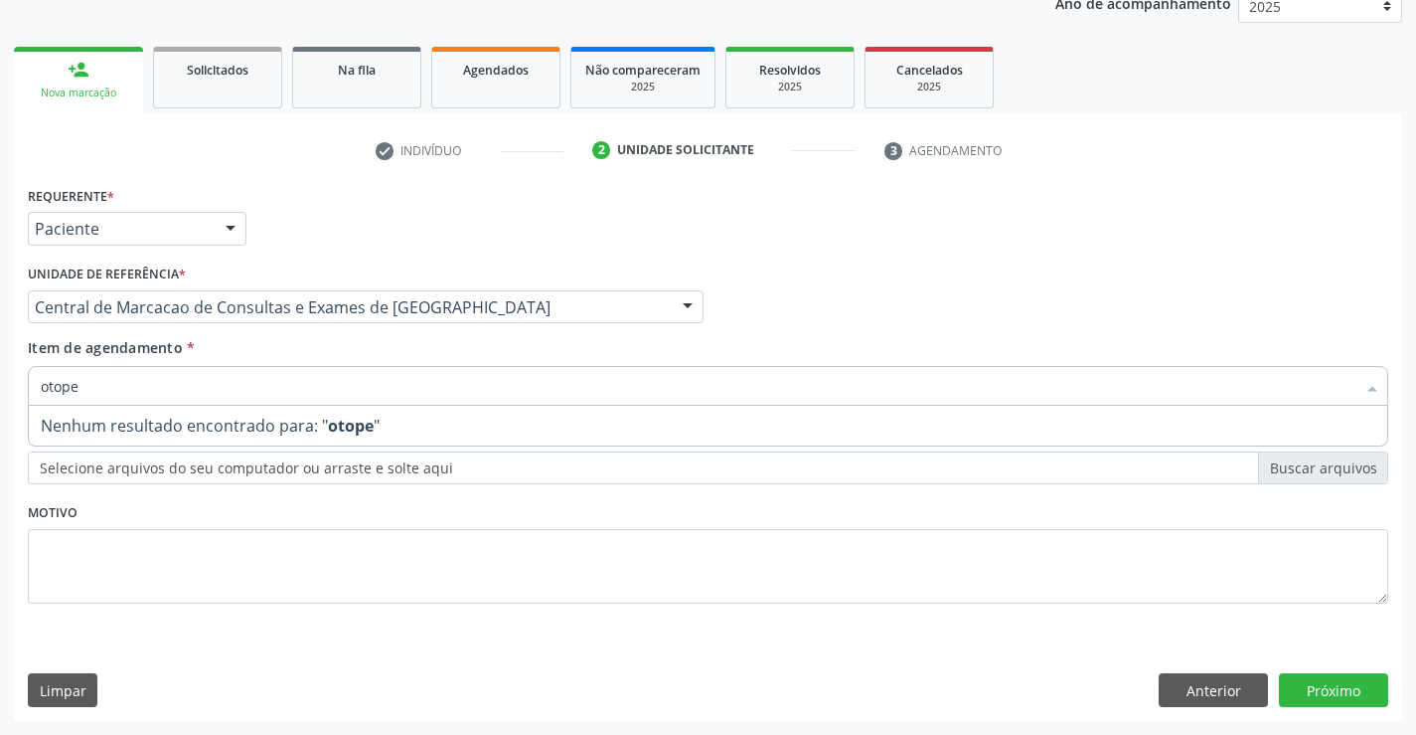
click at [47, 382] on input "otope" at bounding box center [698, 386] width 1315 height 40
type input "ortope"
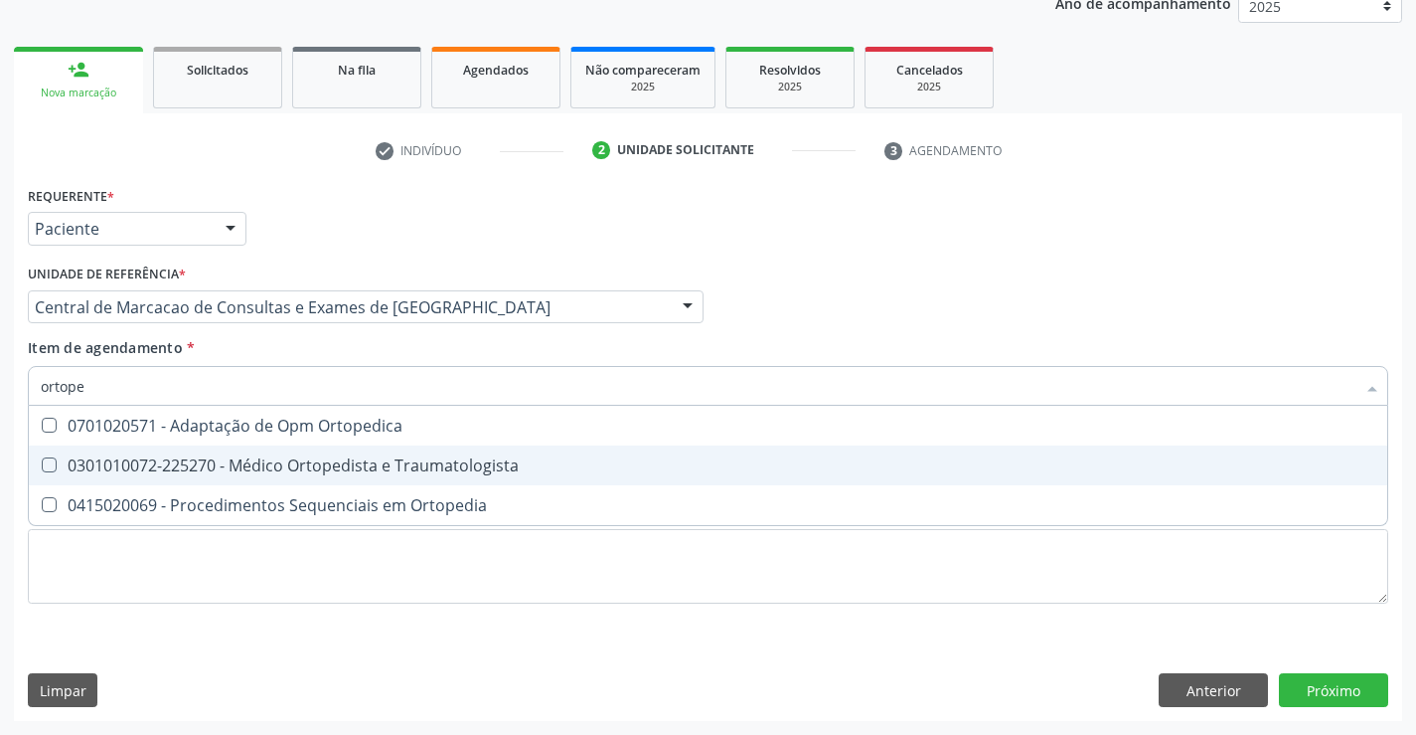
click at [407, 452] on span "0301010072-225270 - Médico Ortopedista e Traumatologista" at bounding box center [708, 465] width 1359 height 40
checkbox Traumatologista "true"
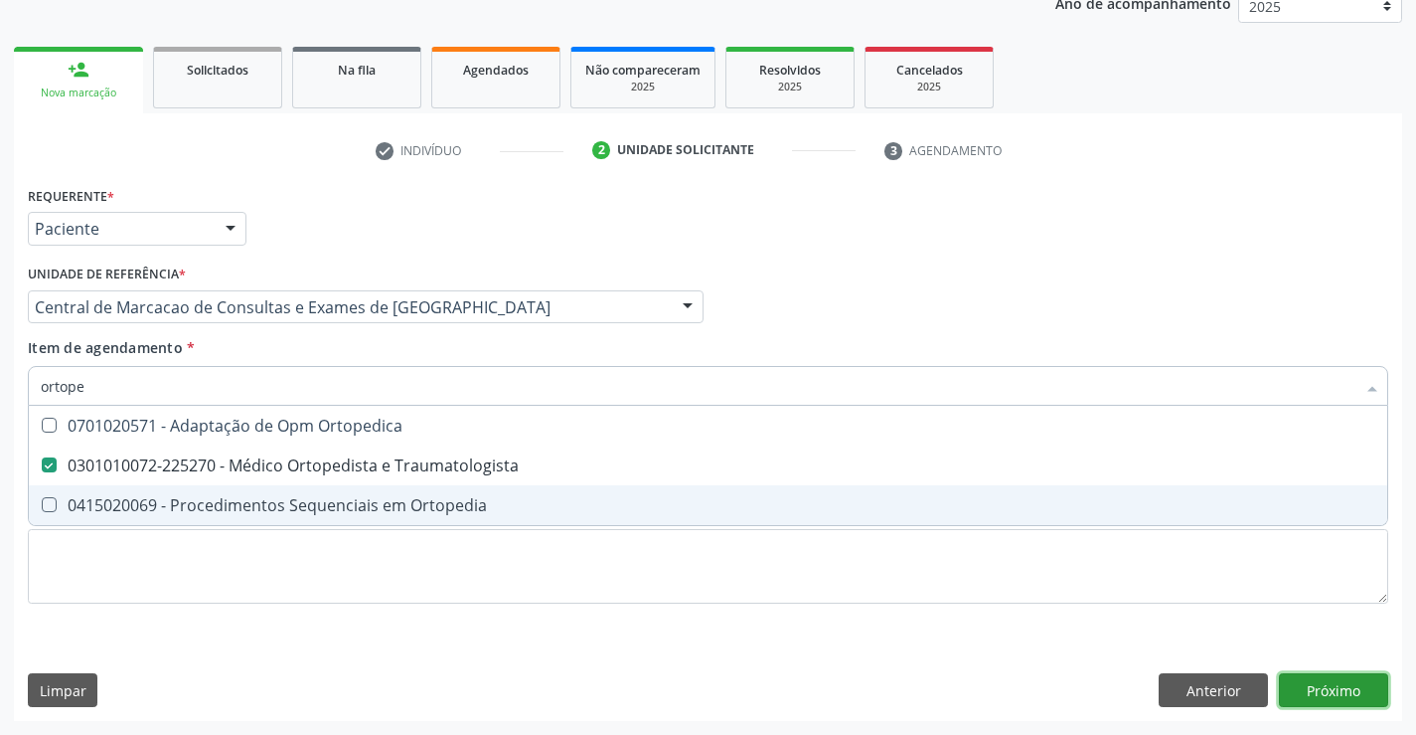
click at [1341, 696] on div "Requerente * Paciente Profissional de Saúde Paciente Nenhum resultado encontrad…" at bounding box center [708, 451] width 1389 height 540
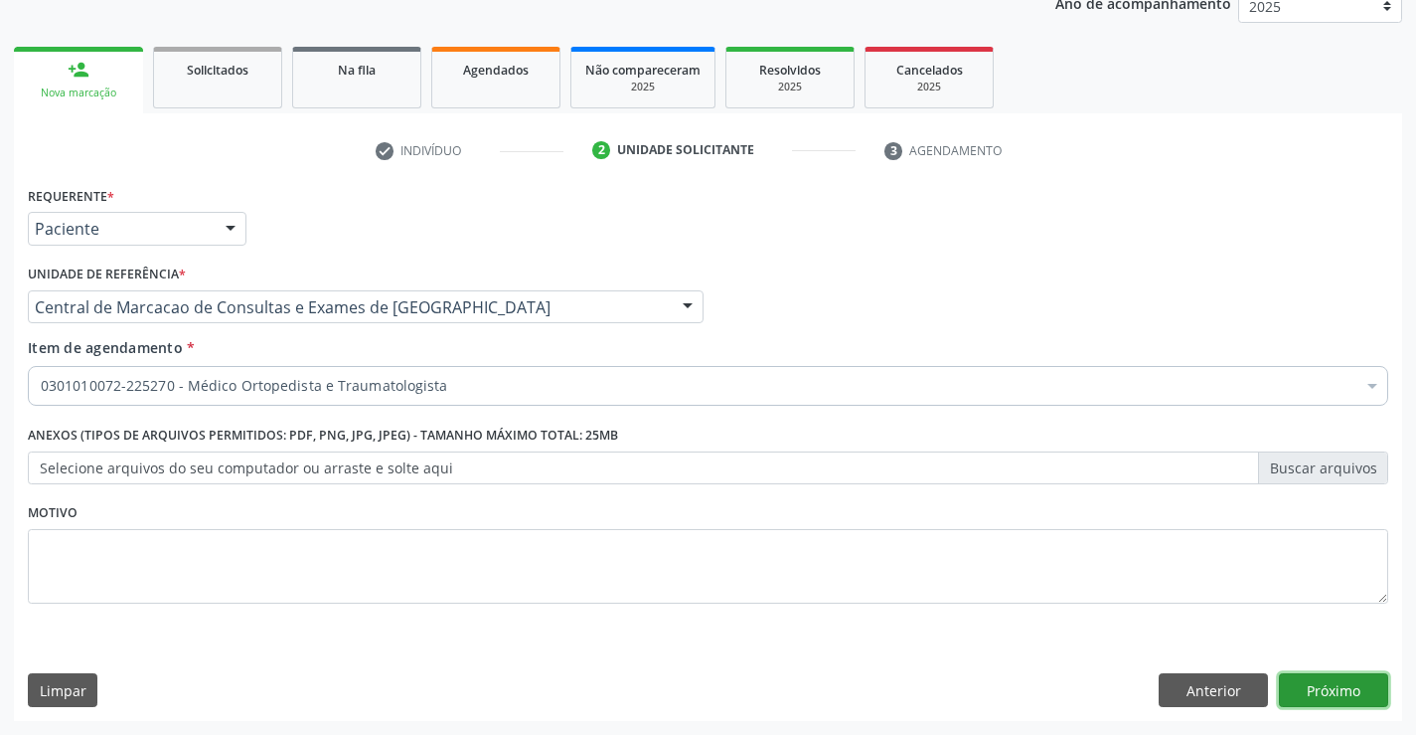
click at [1323, 682] on button "Próximo" at bounding box center [1333, 690] width 109 height 34
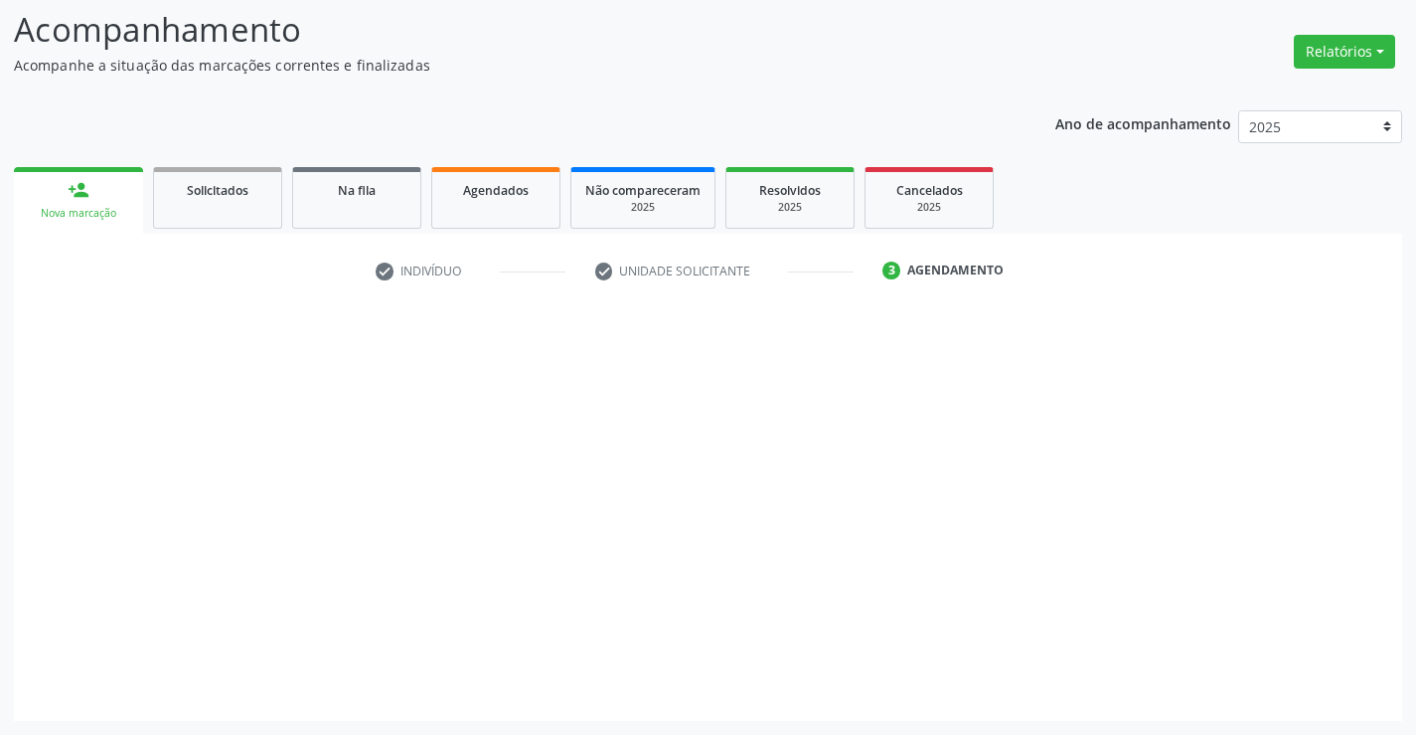
scroll to position [130, 0]
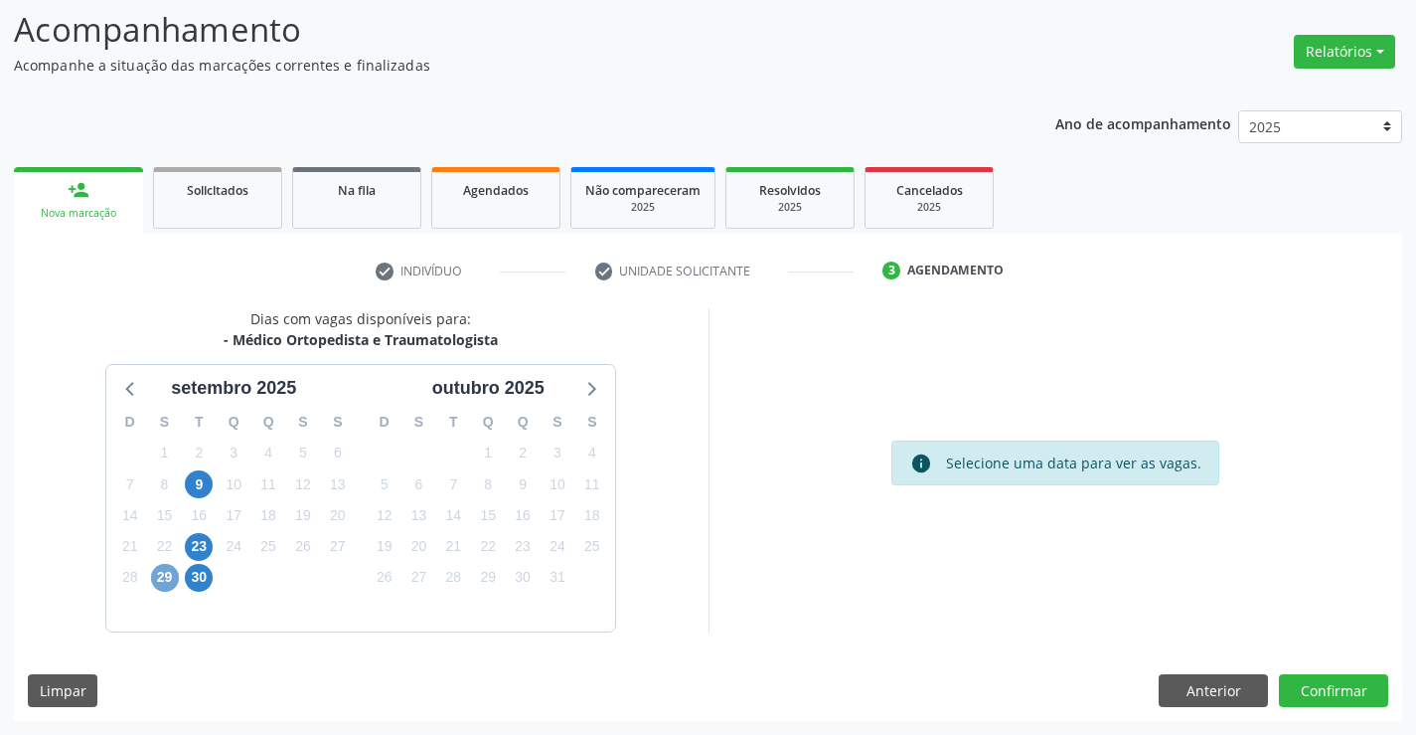
click at [165, 573] on span "29" at bounding box center [165, 578] width 28 height 28
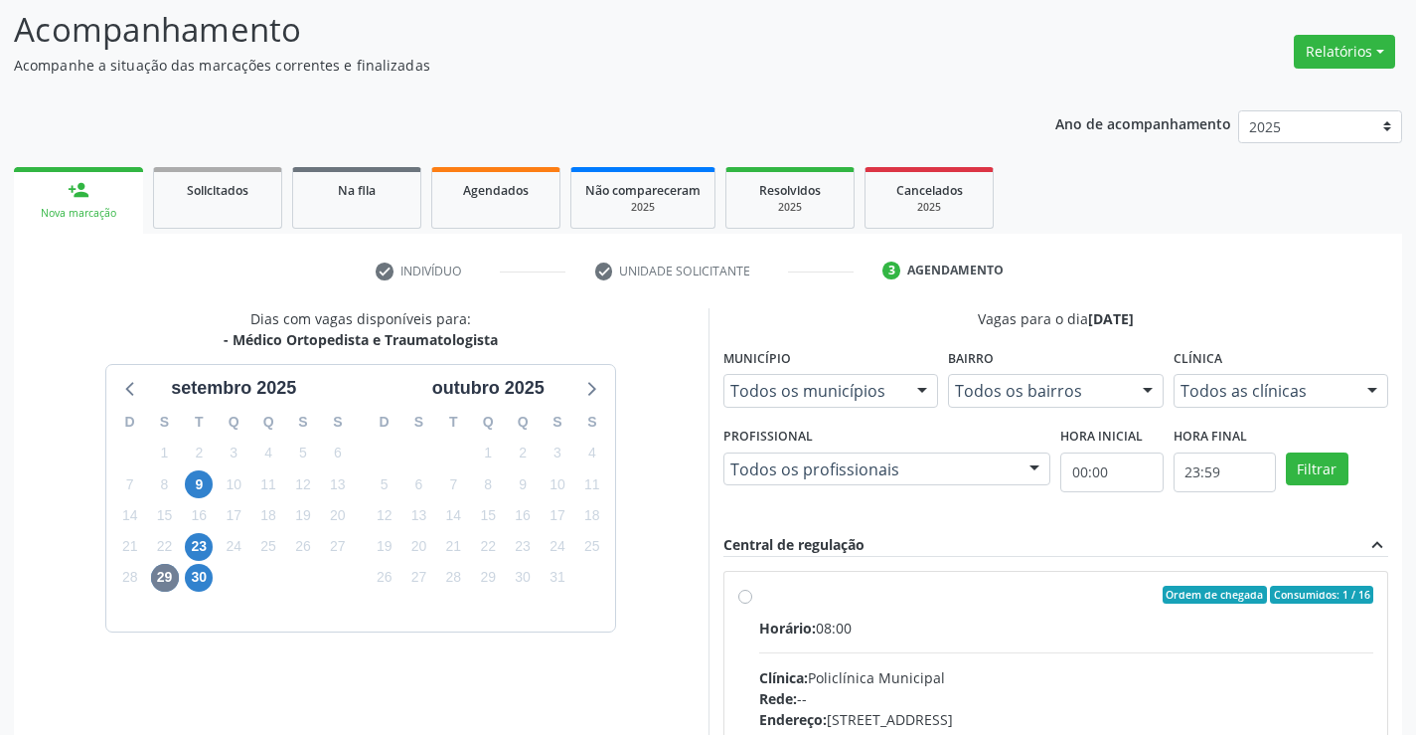
click at [899, 633] on div "Horário: 08:00" at bounding box center [1066, 627] width 615 height 21
click at [752, 603] on input "Ordem de chegada Consumidos: 1 / 16 Horário: 08:00 Clínica: Policlínica Municip…" at bounding box center [745, 594] width 14 height 18
radio input "true"
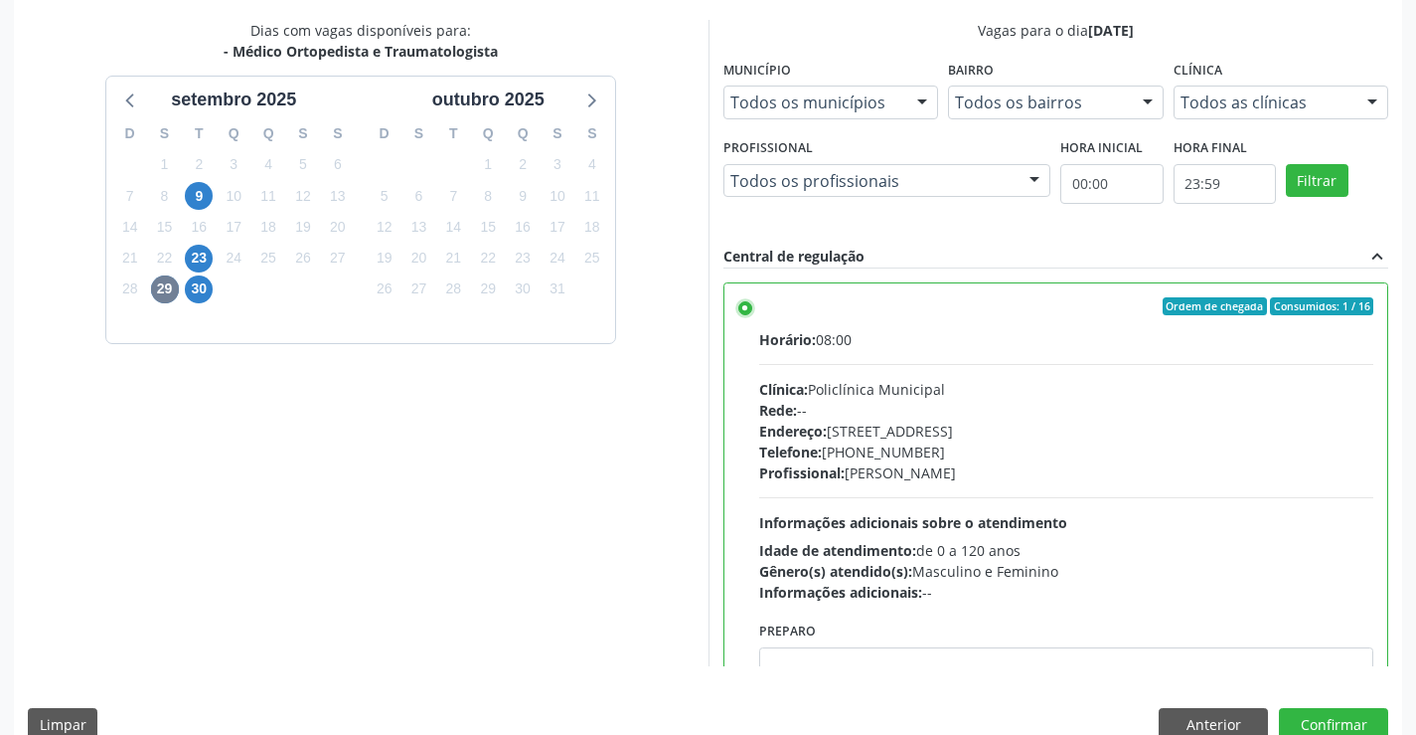
scroll to position [453, 0]
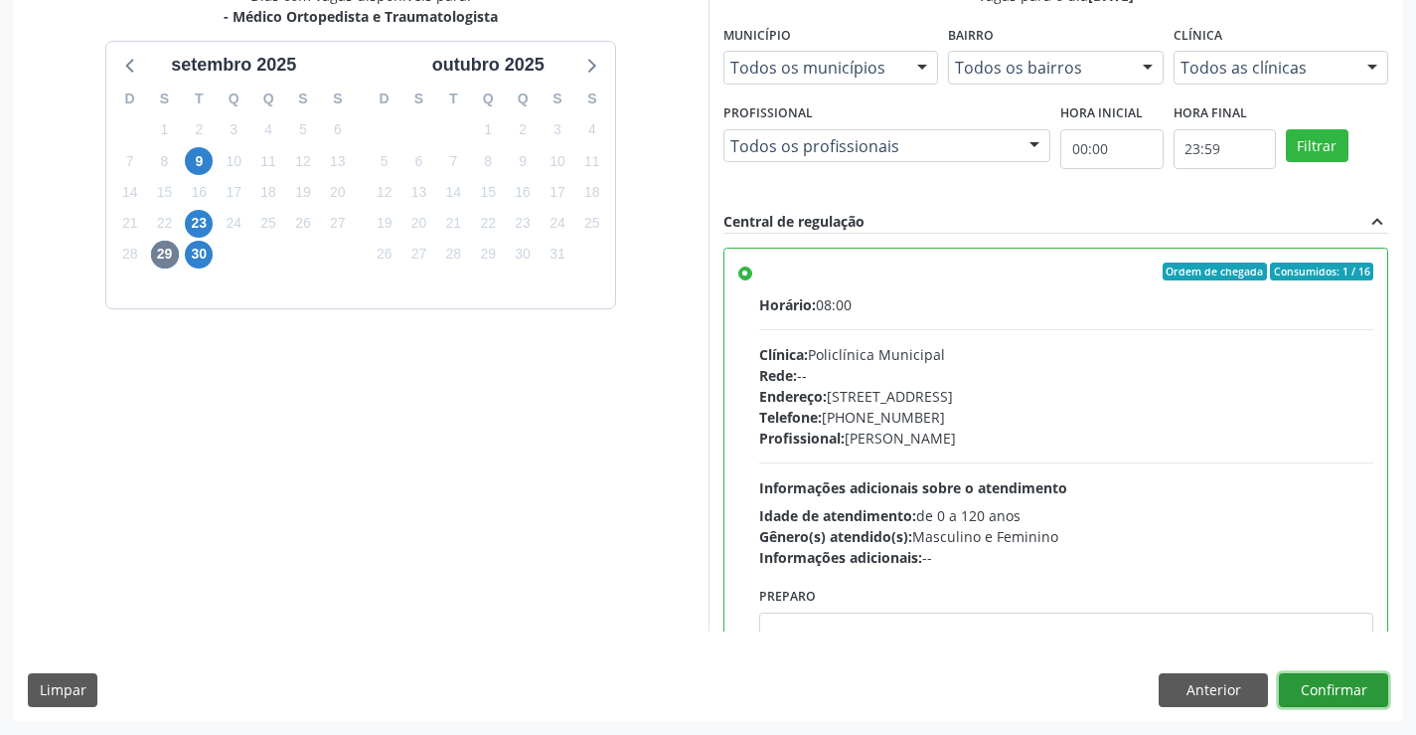
click at [1305, 686] on button "Confirmar" at bounding box center [1333, 690] width 109 height 34
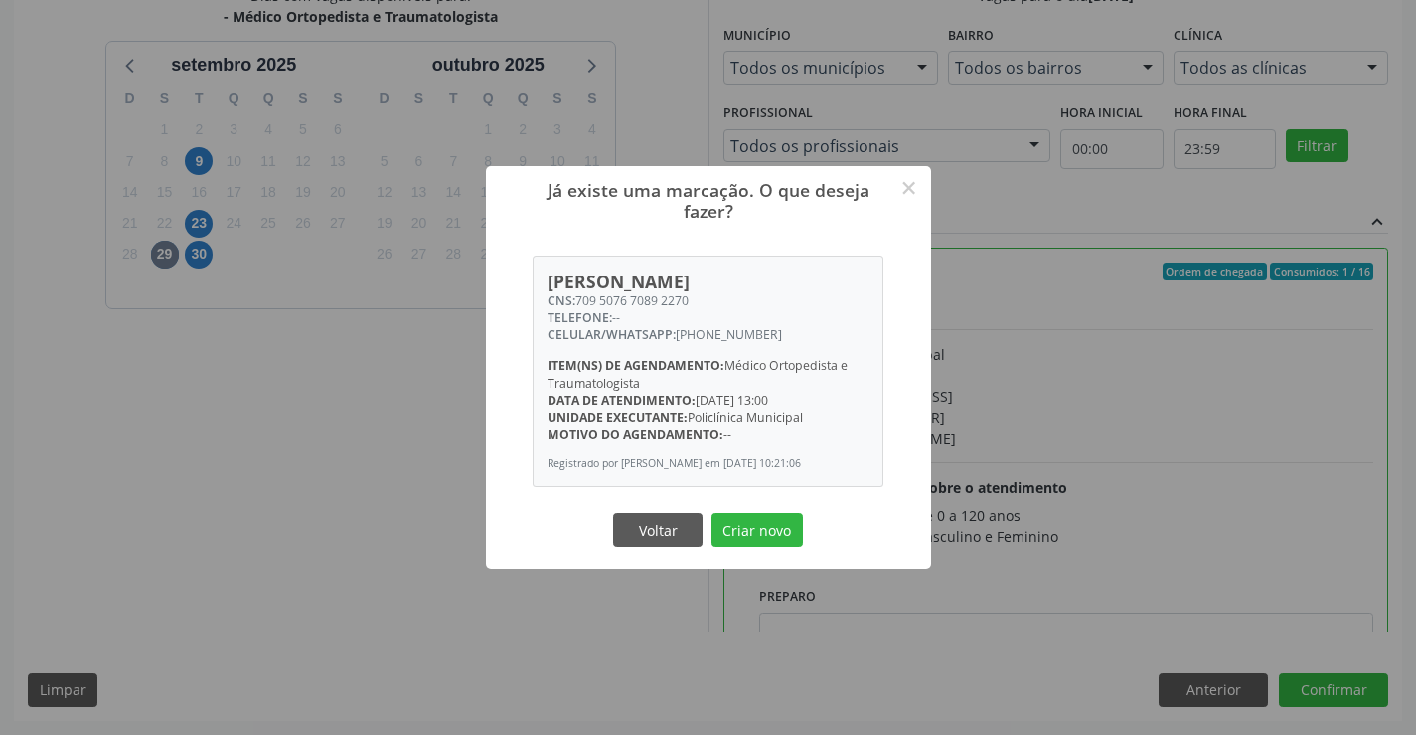
click at [712, 513] on button "Criar novo" at bounding box center [757, 530] width 91 height 34
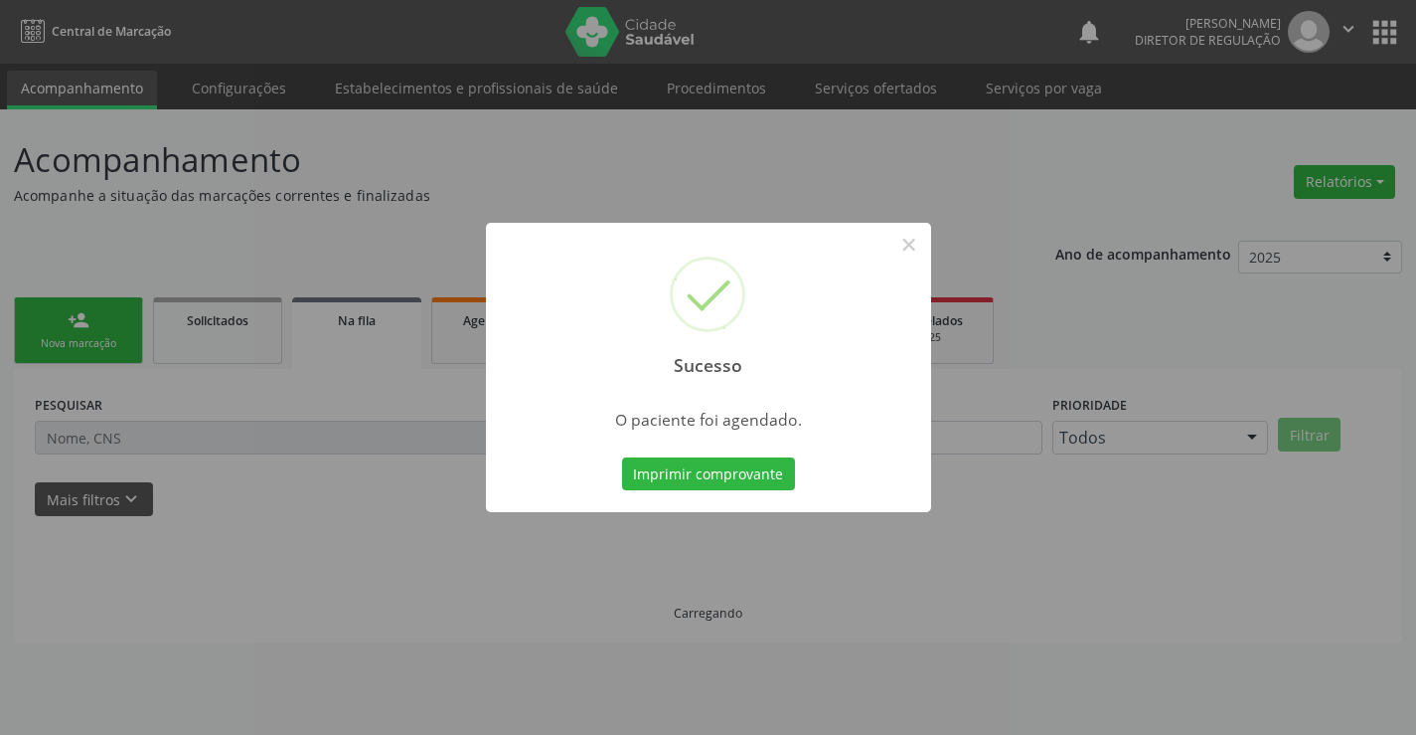
scroll to position [0, 0]
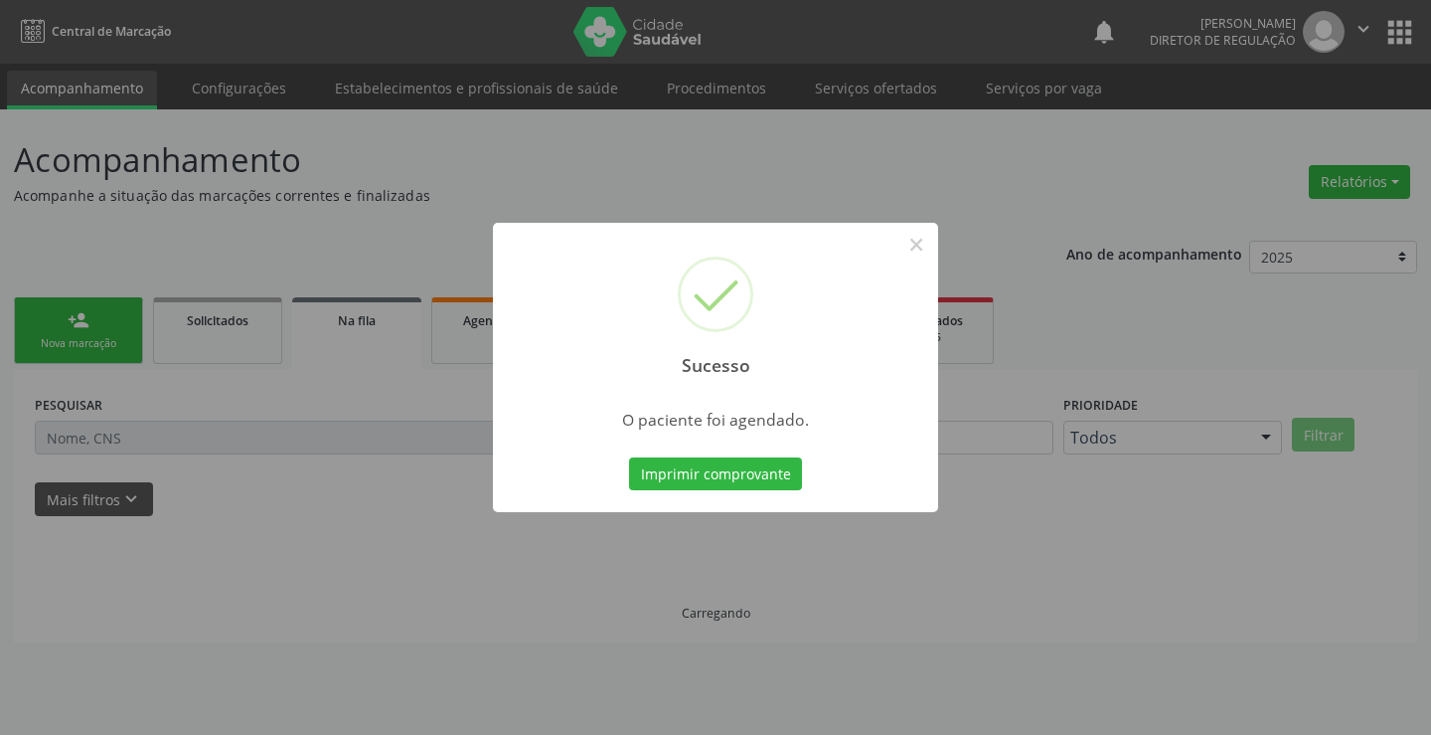
click at [629, 457] on button "Imprimir comprovante" at bounding box center [715, 474] width 173 height 34
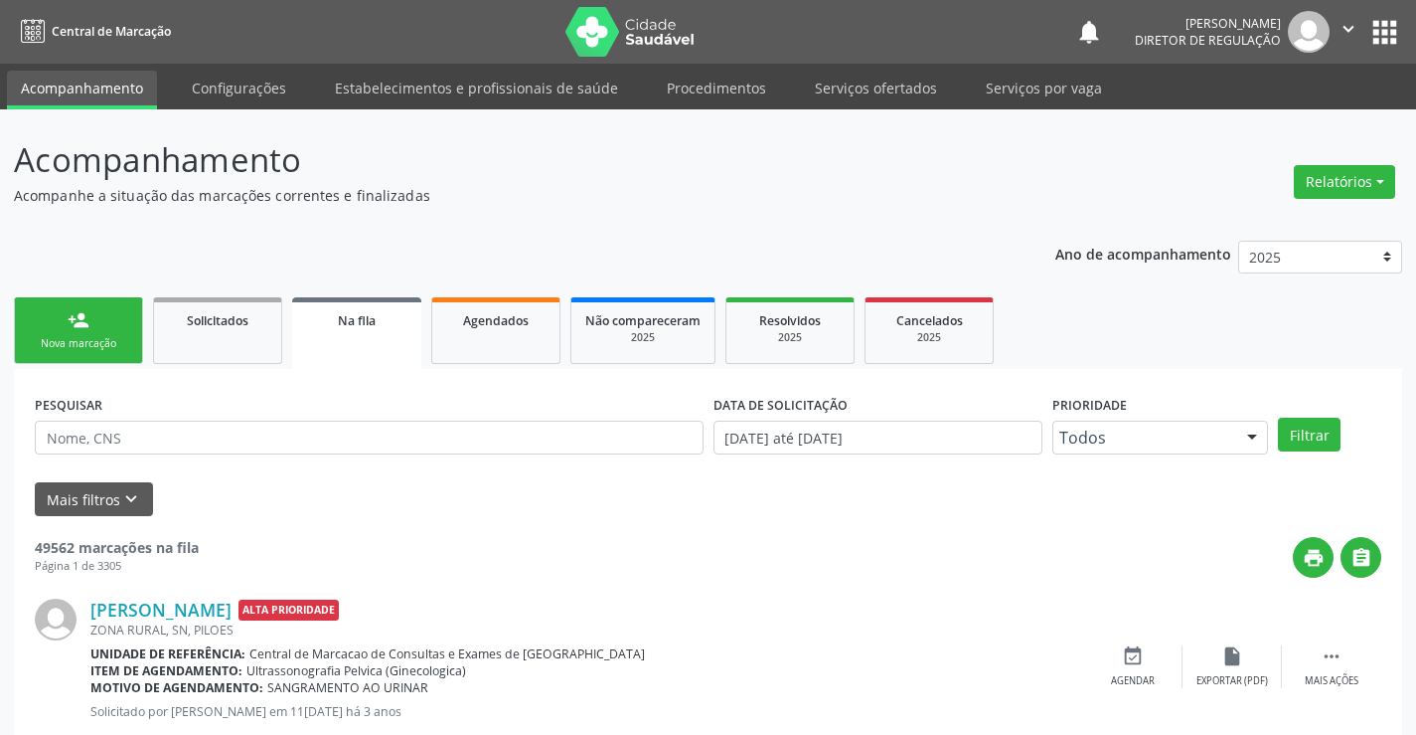
click at [79, 360] on link "person_add Nova marcação" at bounding box center [78, 330] width 129 height 67
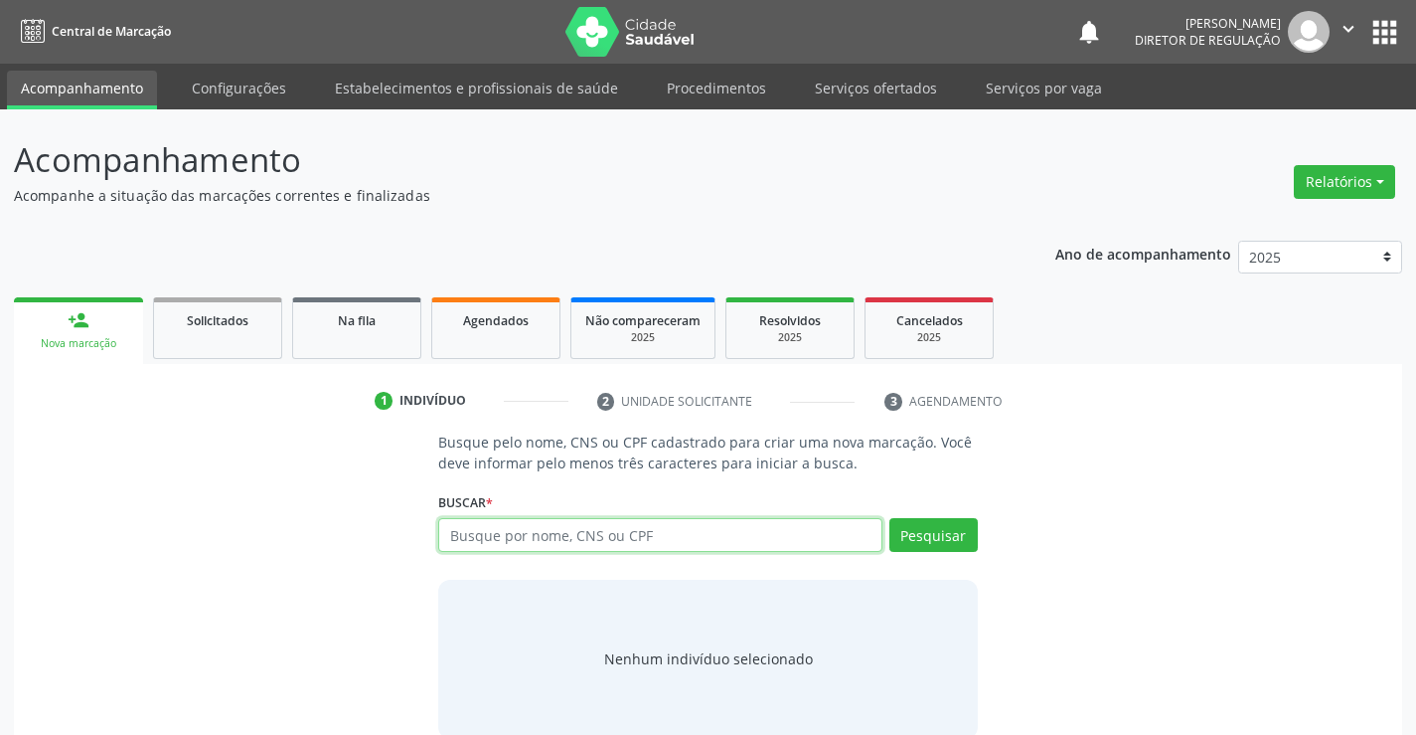
click at [530, 539] on input "text" at bounding box center [659, 535] width 443 height 34
type input "708209171323447"
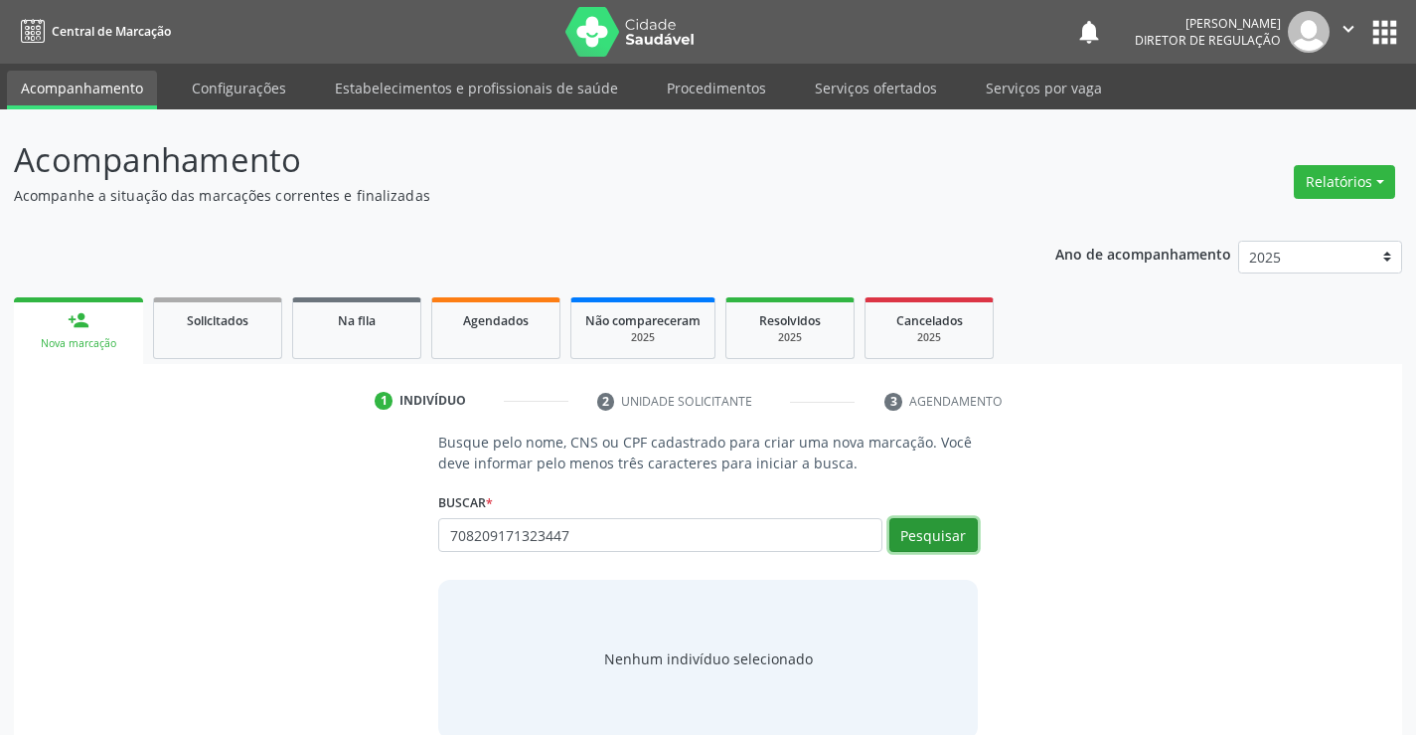
click at [965, 530] on button "Pesquisar" at bounding box center [934, 535] width 88 height 34
type input "708209171323447"
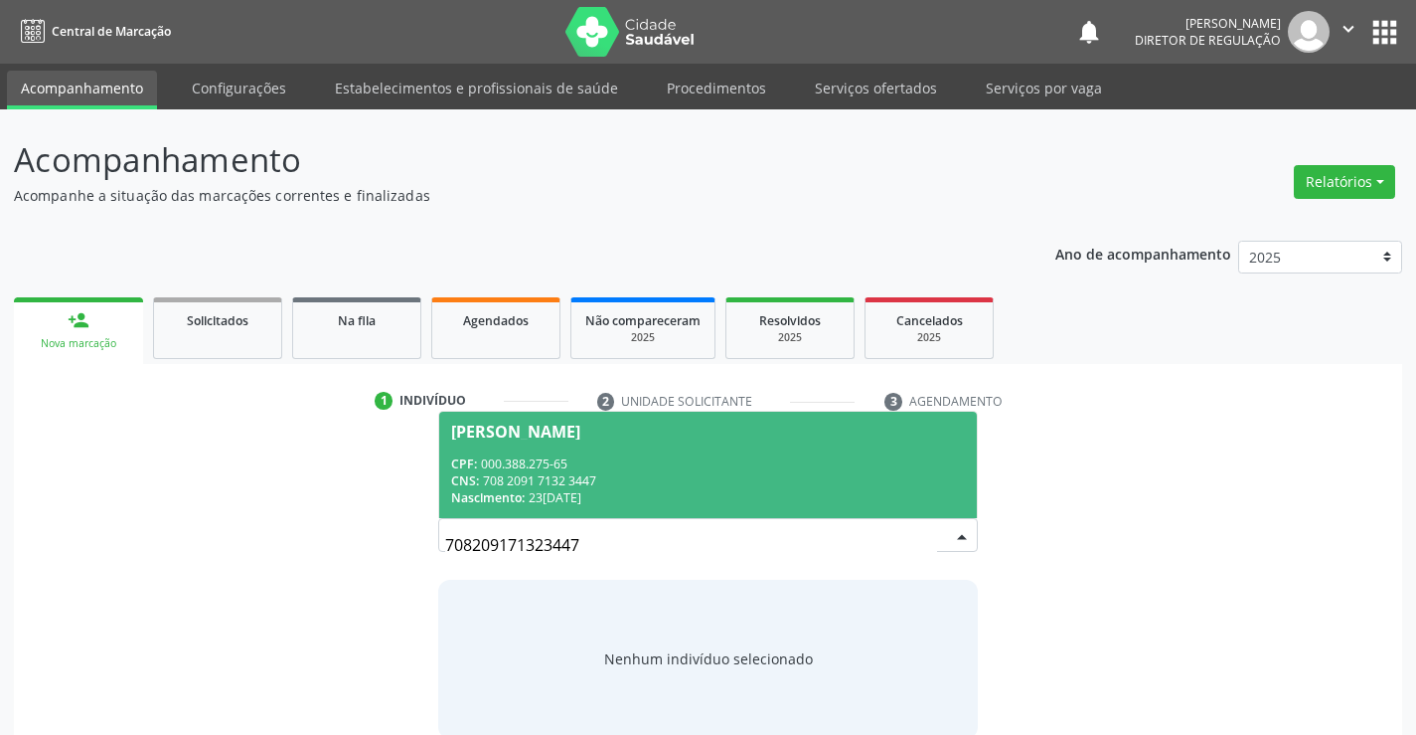
click at [580, 423] on div "Ivanilde Souza dos Santos" at bounding box center [515, 431] width 129 height 16
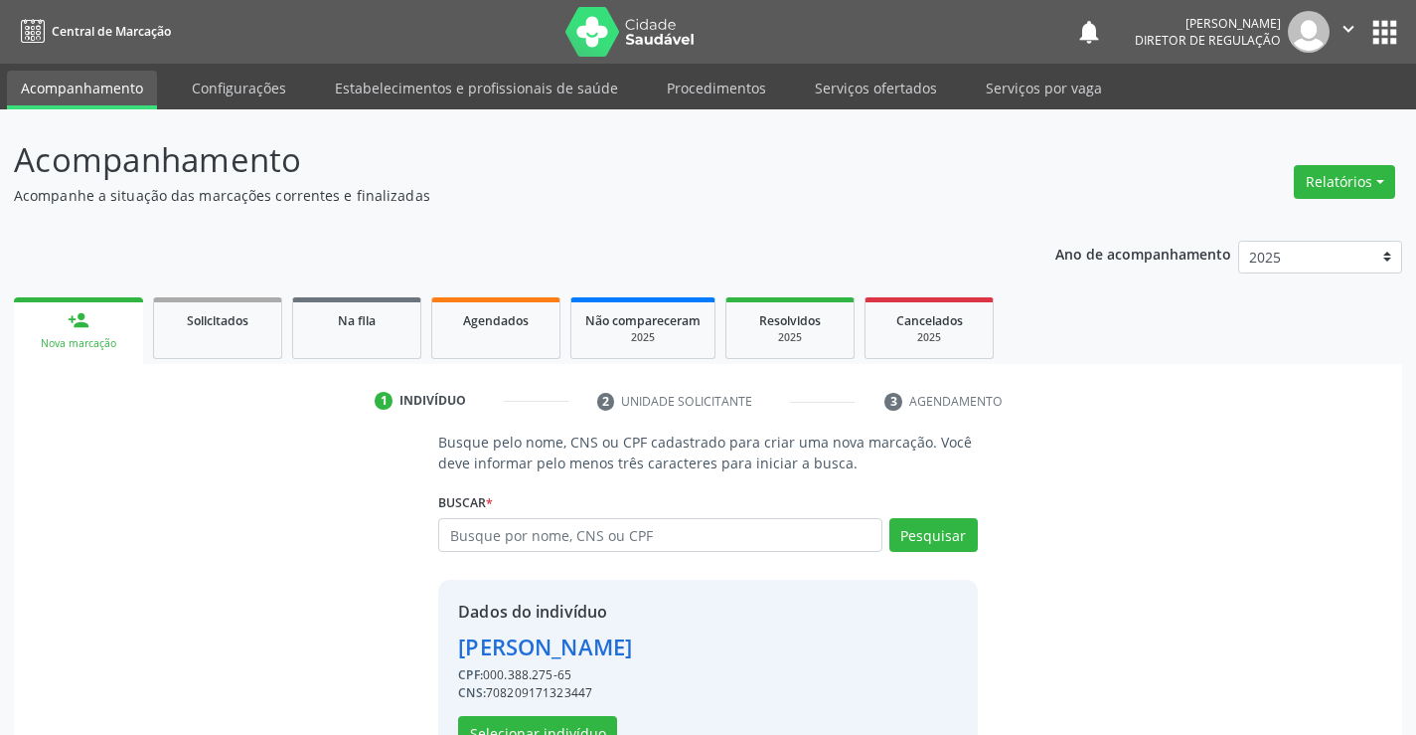
scroll to position [63, 0]
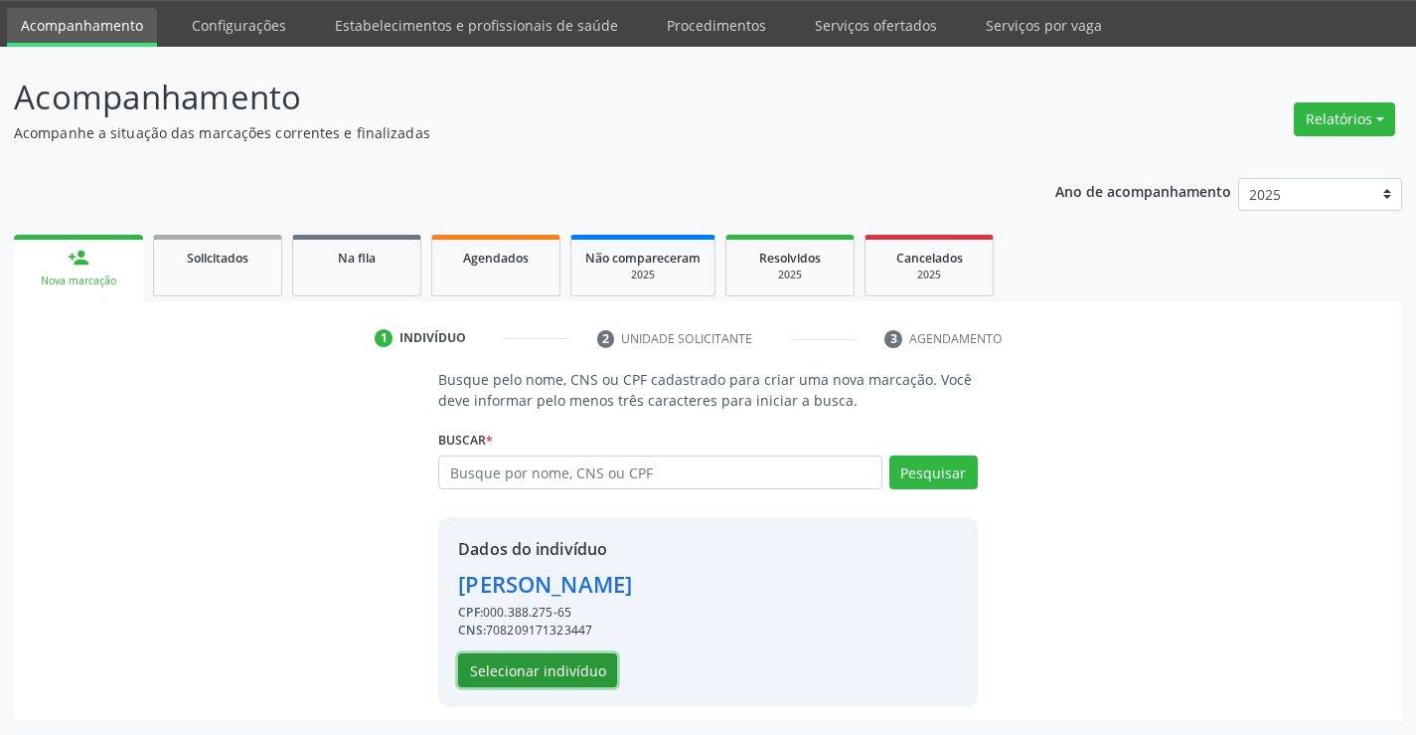
click at [556, 680] on button "Selecionar indivíduo" at bounding box center [537, 670] width 159 height 34
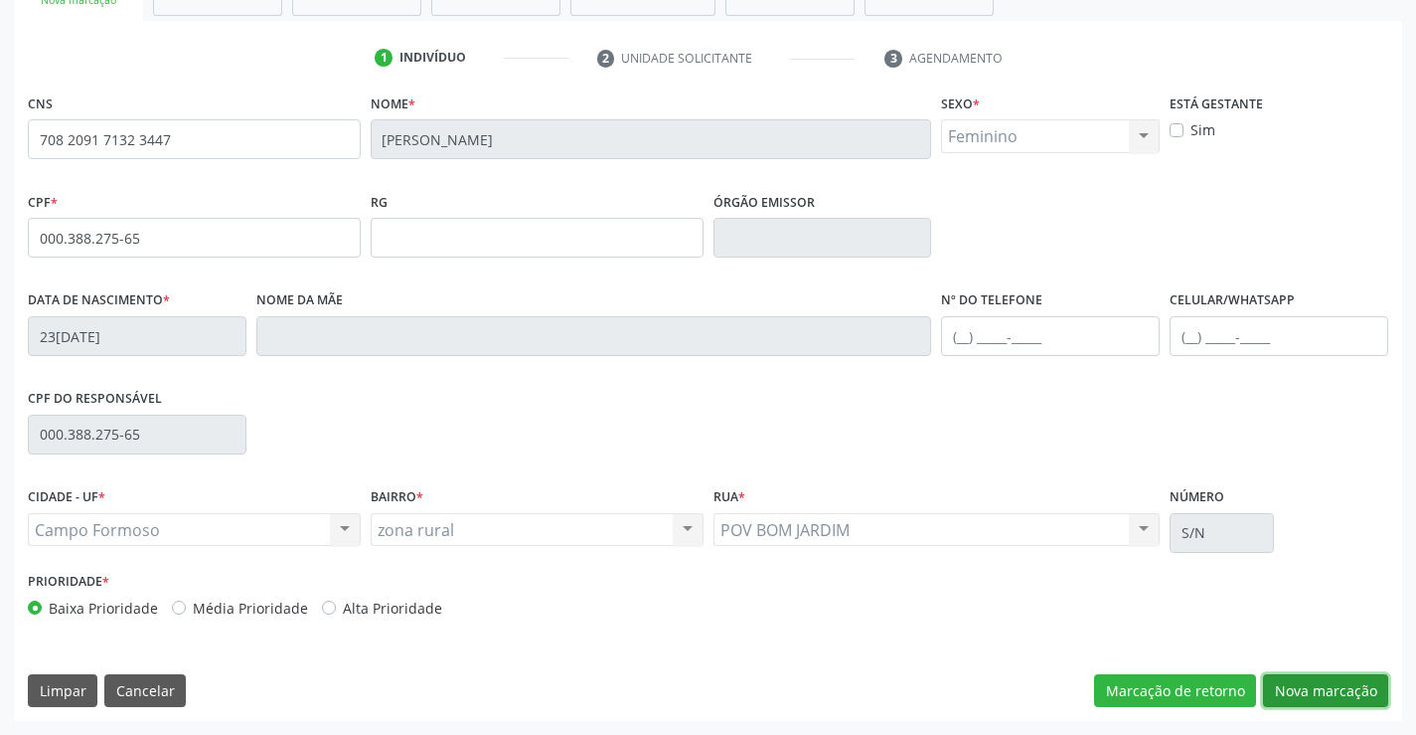
click at [1329, 681] on button "Nova marcação" at bounding box center [1325, 691] width 125 height 34
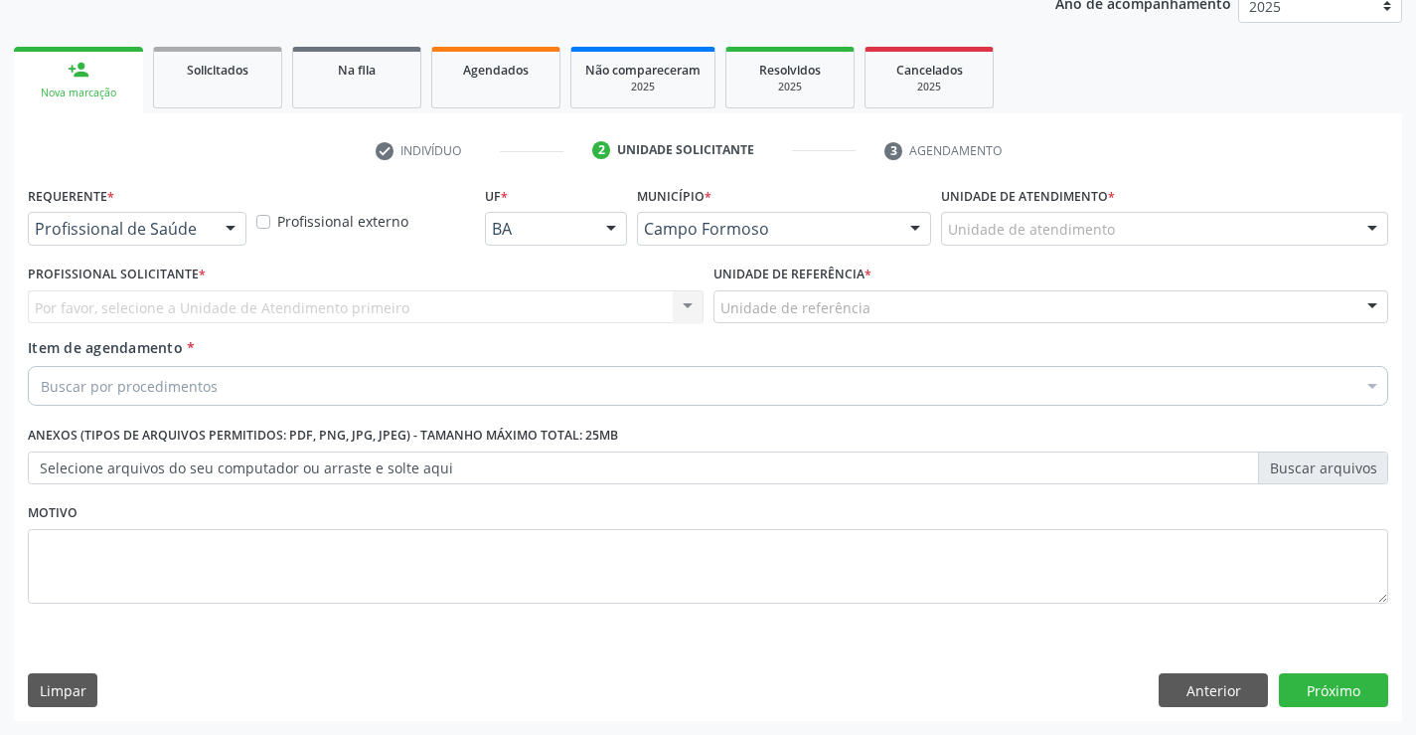
scroll to position [250, 0]
click at [225, 234] on div at bounding box center [231, 230] width 30 height 34
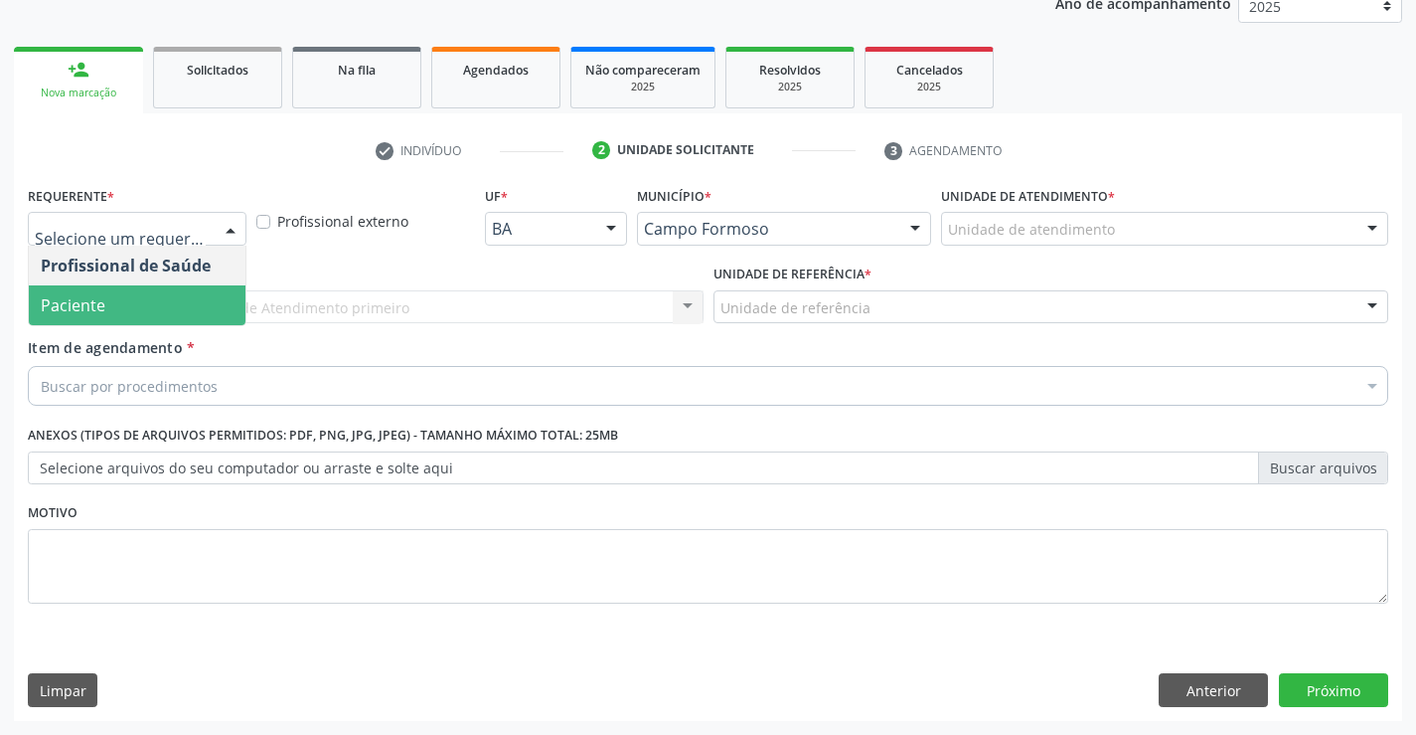
click at [198, 304] on span "Paciente" at bounding box center [137, 305] width 217 height 40
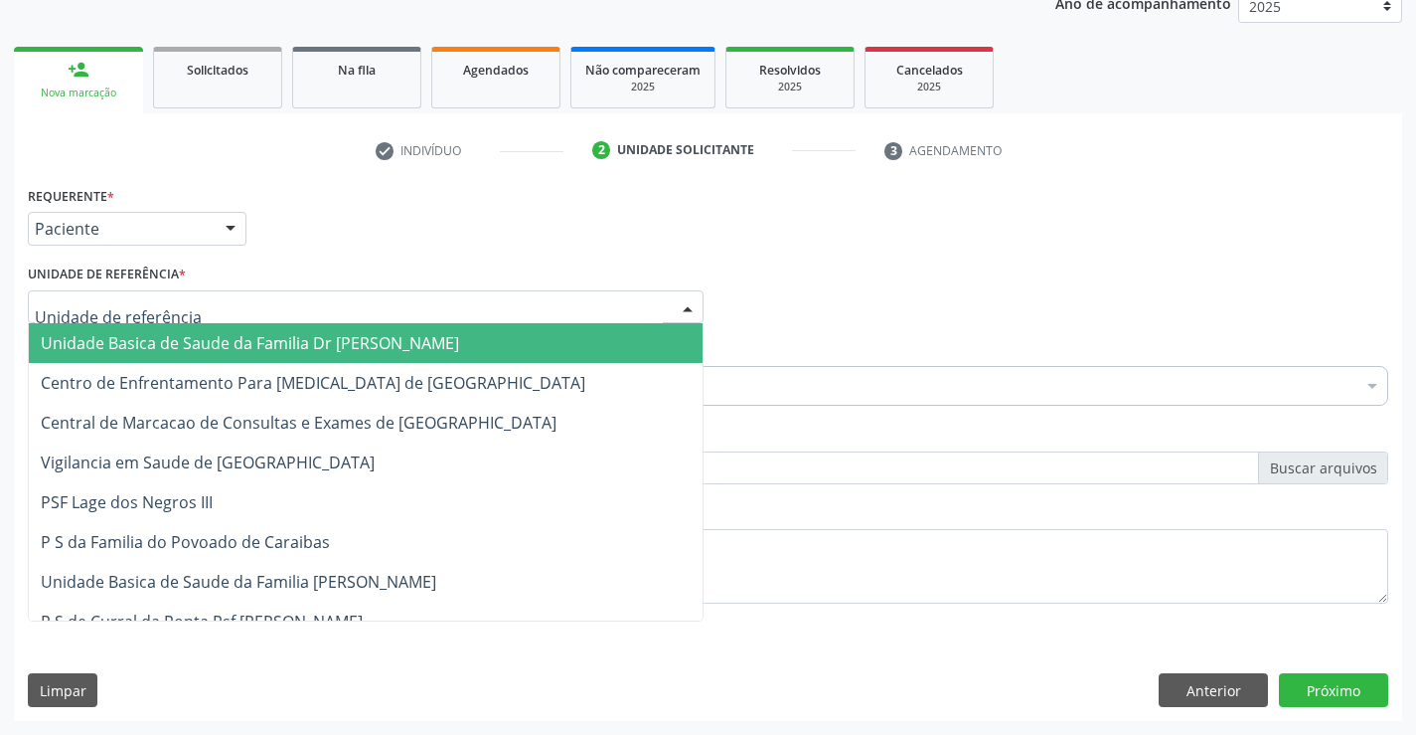
drag, startPoint x: 318, startPoint y: 303, endPoint x: 376, endPoint y: 401, distance: 113.2
click at [319, 303] on div at bounding box center [366, 307] width 676 height 34
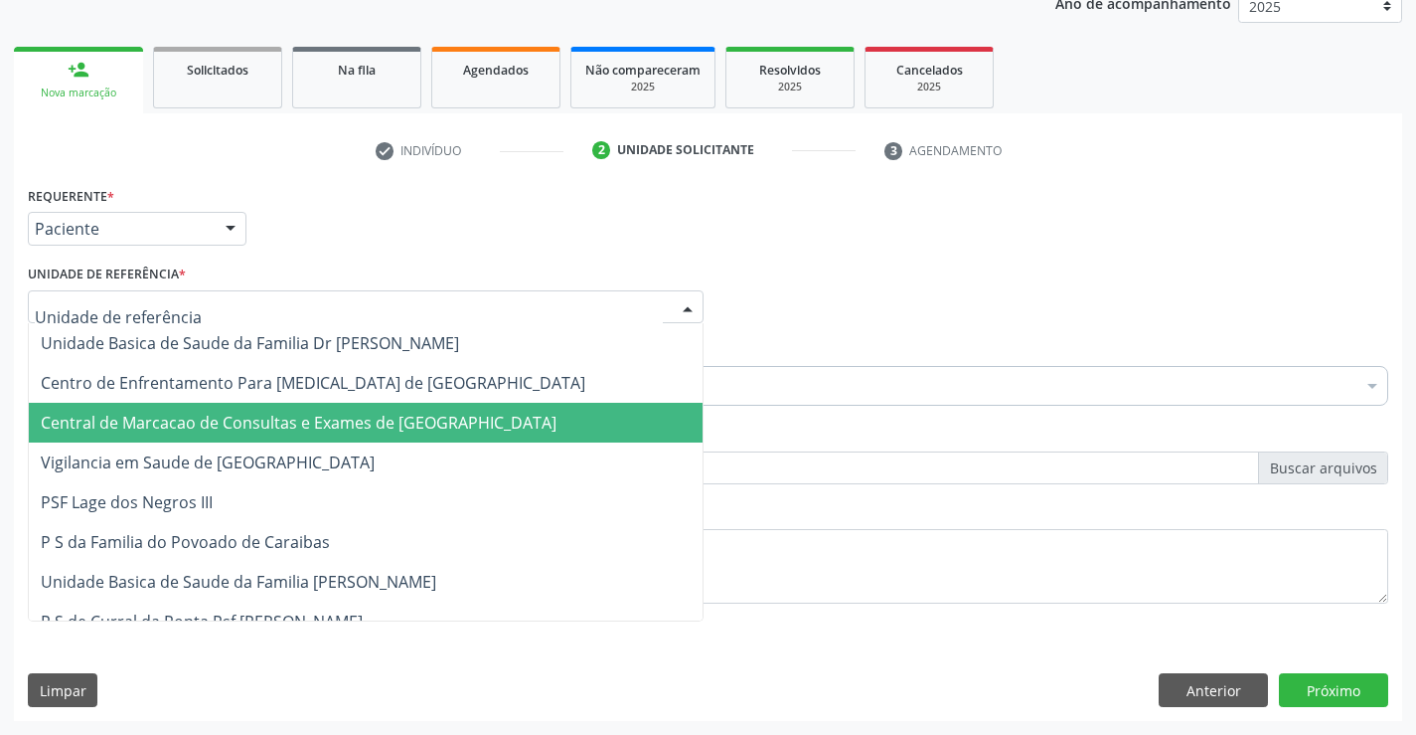
click at [382, 410] on span "Central de Marcacao de Consultas e Exames de [GEOGRAPHIC_DATA]" at bounding box center [366, 423] width 674 height 40
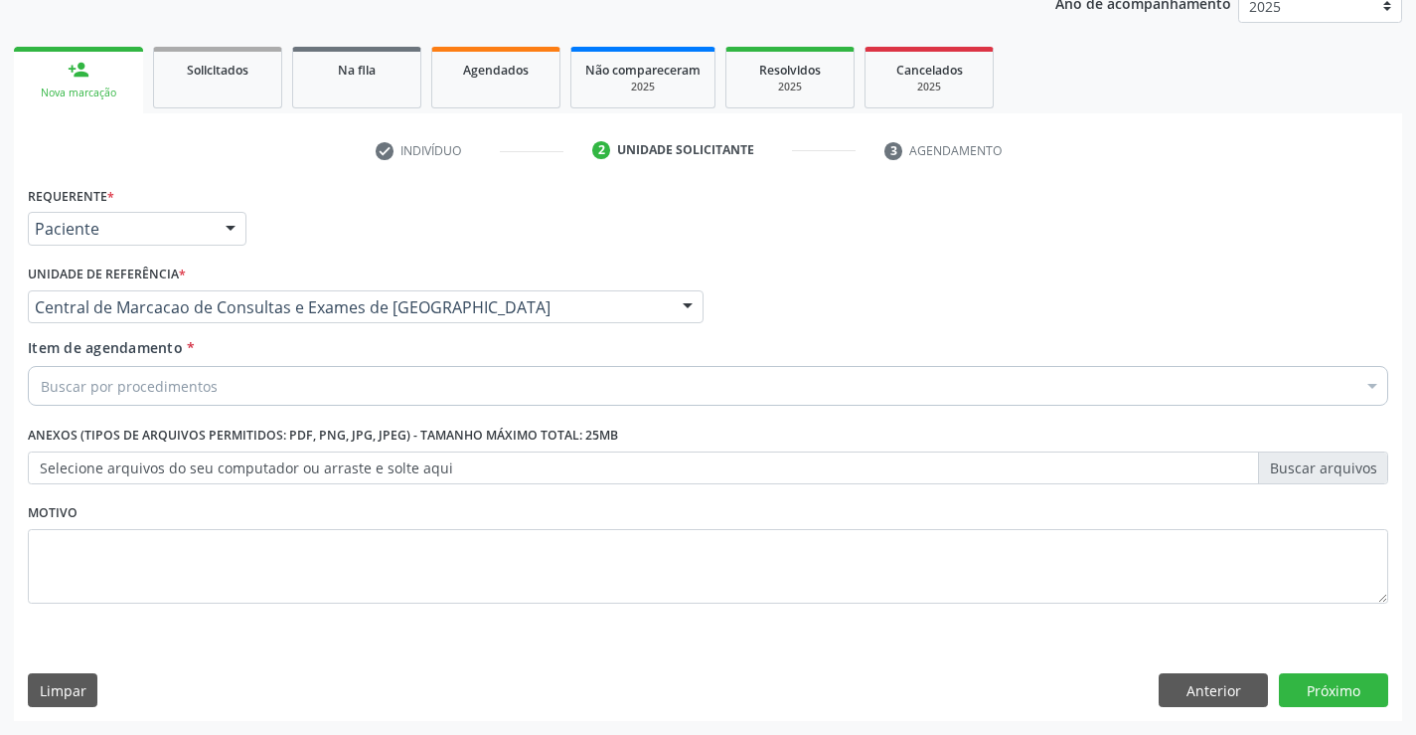
click at [482, 397] on div "Buscar por procedimentos" at bounding box center [708, 386] width 1361 height 40
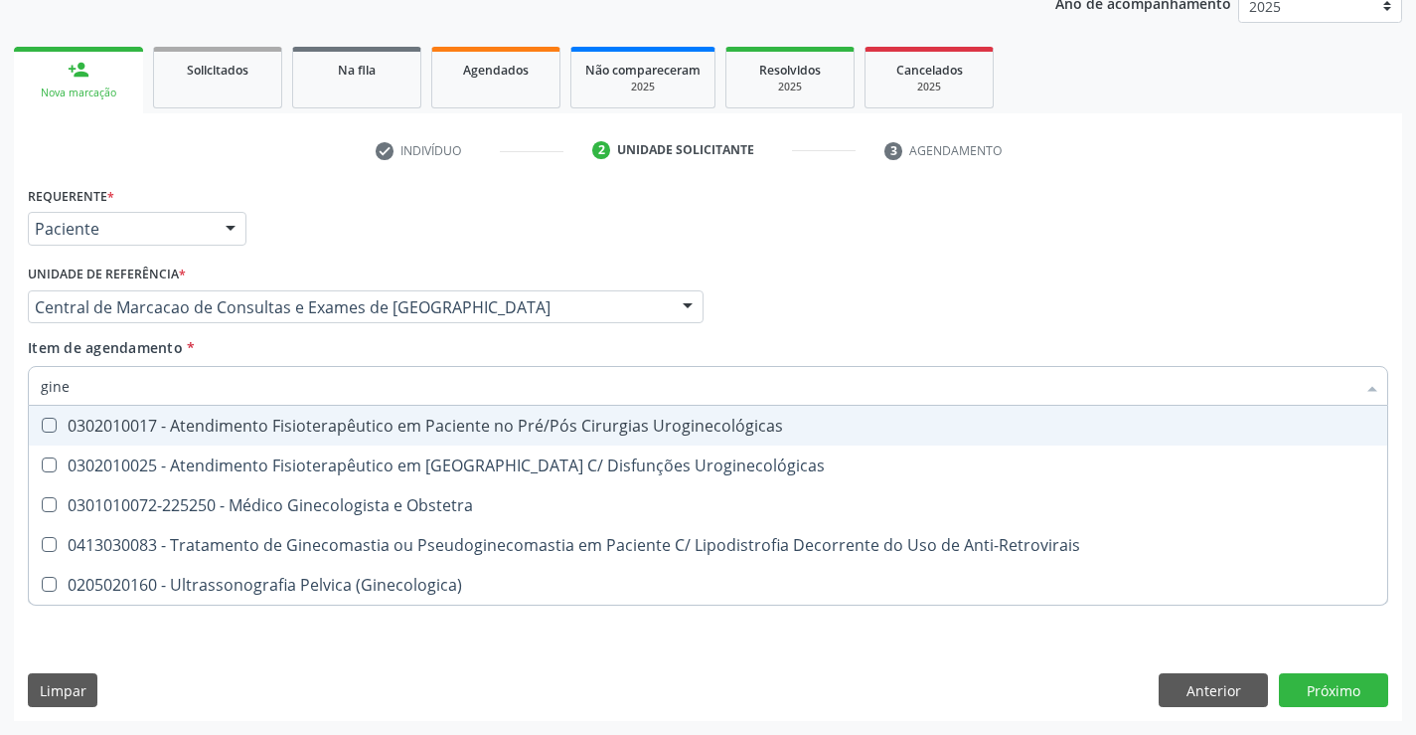
type input "ginec"
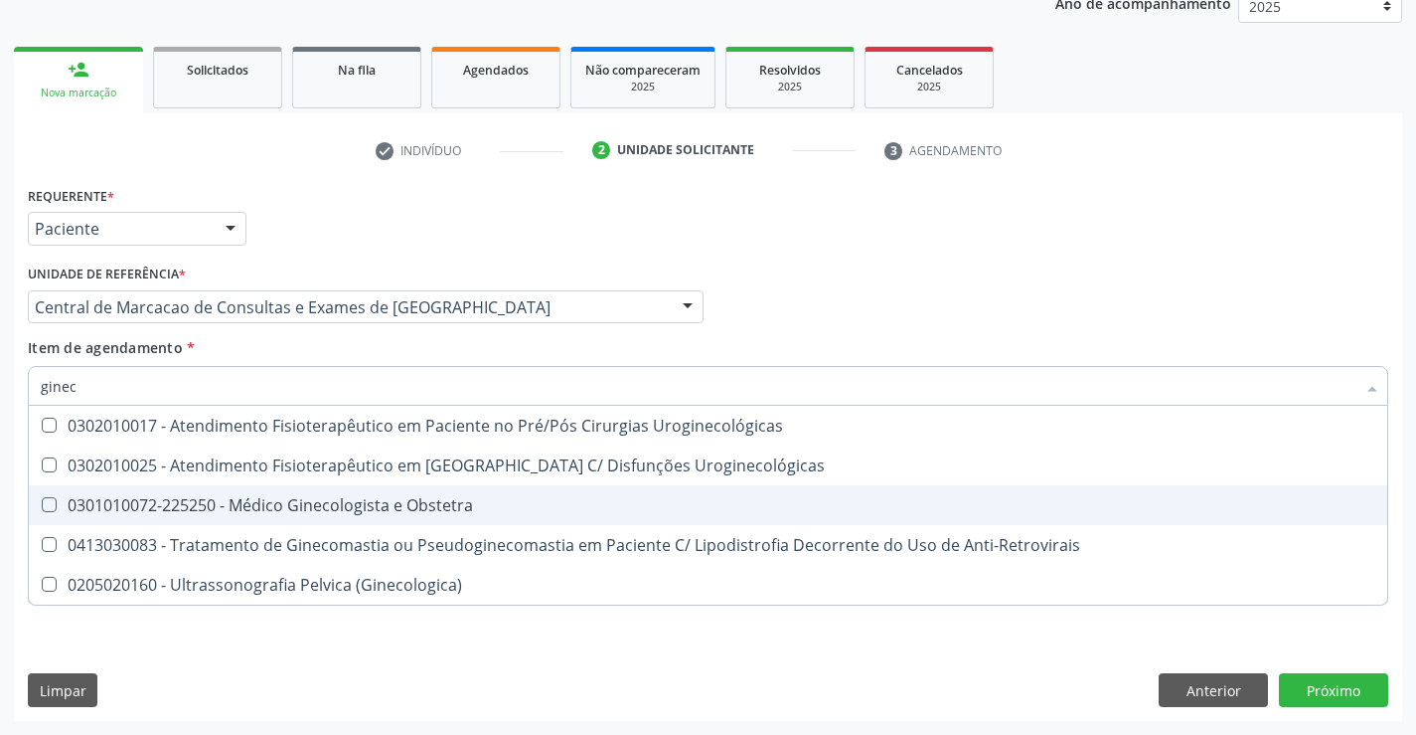
click at [494, 495] on span "0301010072-225250 - Médico Ginecologista e Obstetra" at bounding box center [708, 505] width 1359 height 40
checkbox Obstetra "true"
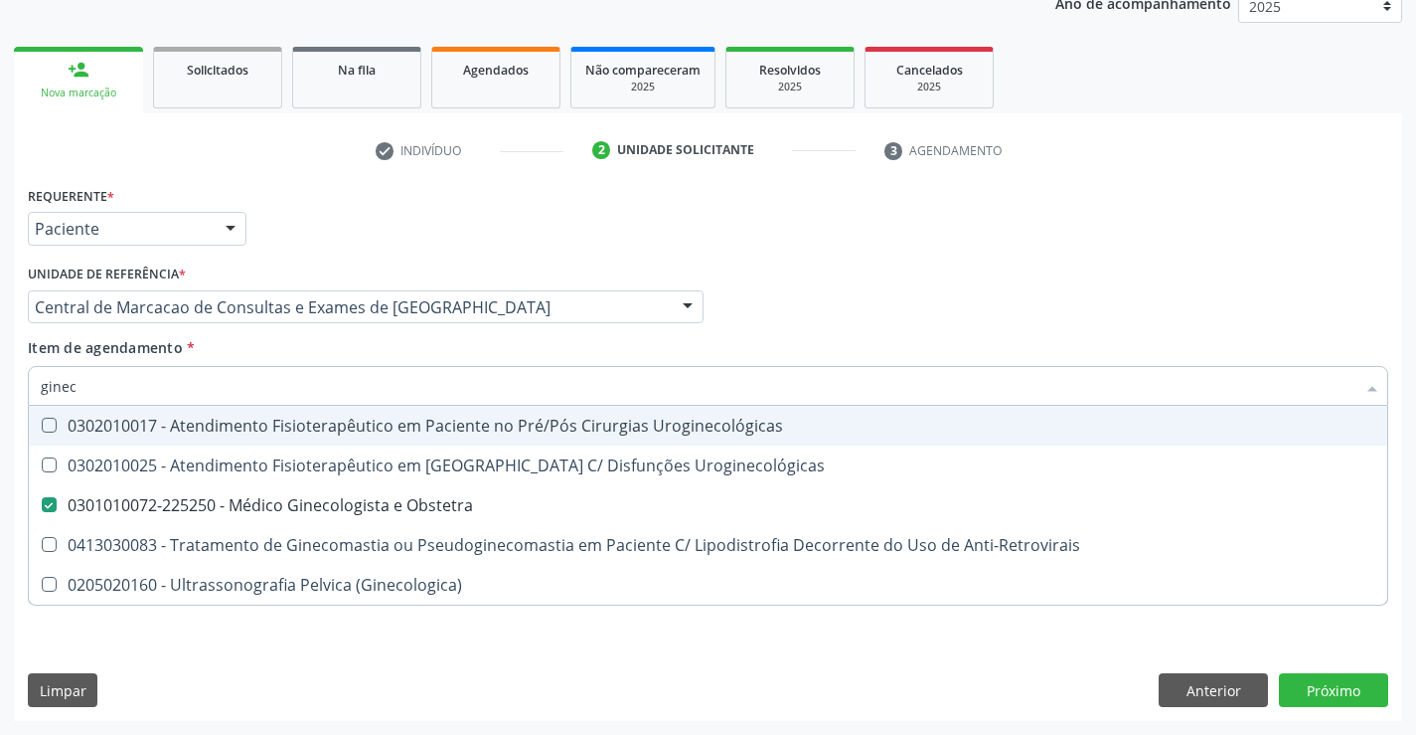
click at [975, 347] on div "Item de agendamento * ginec Desfazer seleção 0302010017 - Atendimento Fisiotera…" at bounding box center [708, 368] width 1361 height 63
checkbox Uroginecológicas "true"
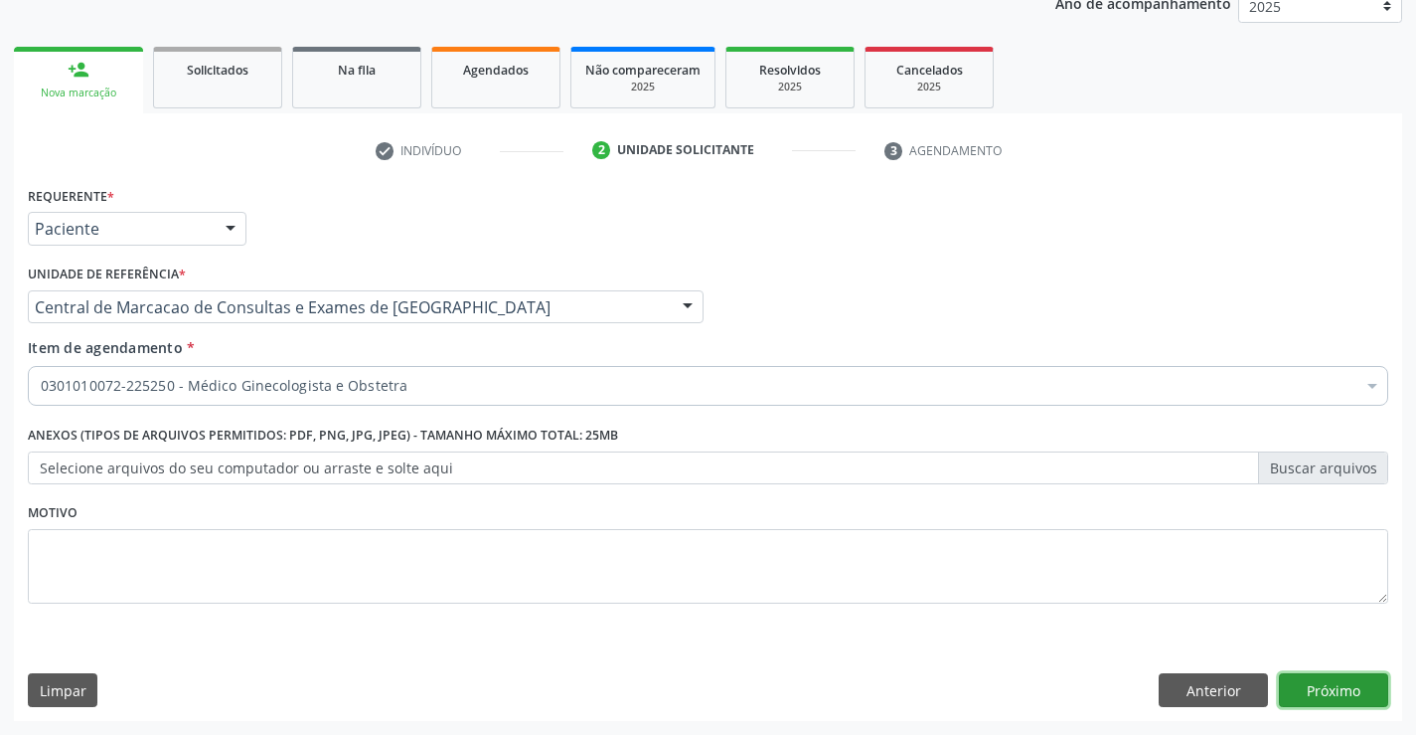
click at [1339, 692] on button "Próximo" at bounding box center [1333, 690] width 109 height 34
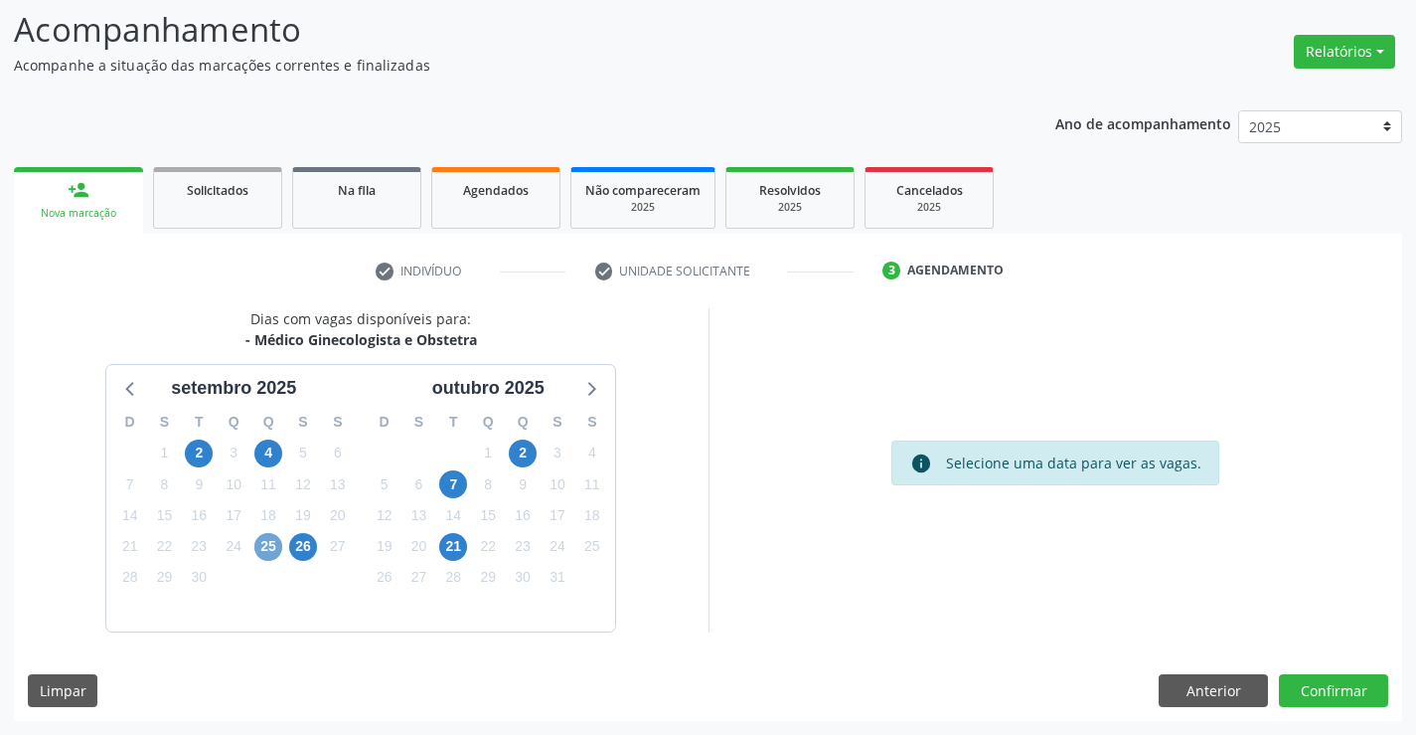
click at [258, 544] on span "25" at bounding box center [268, 547] width 28 height 28
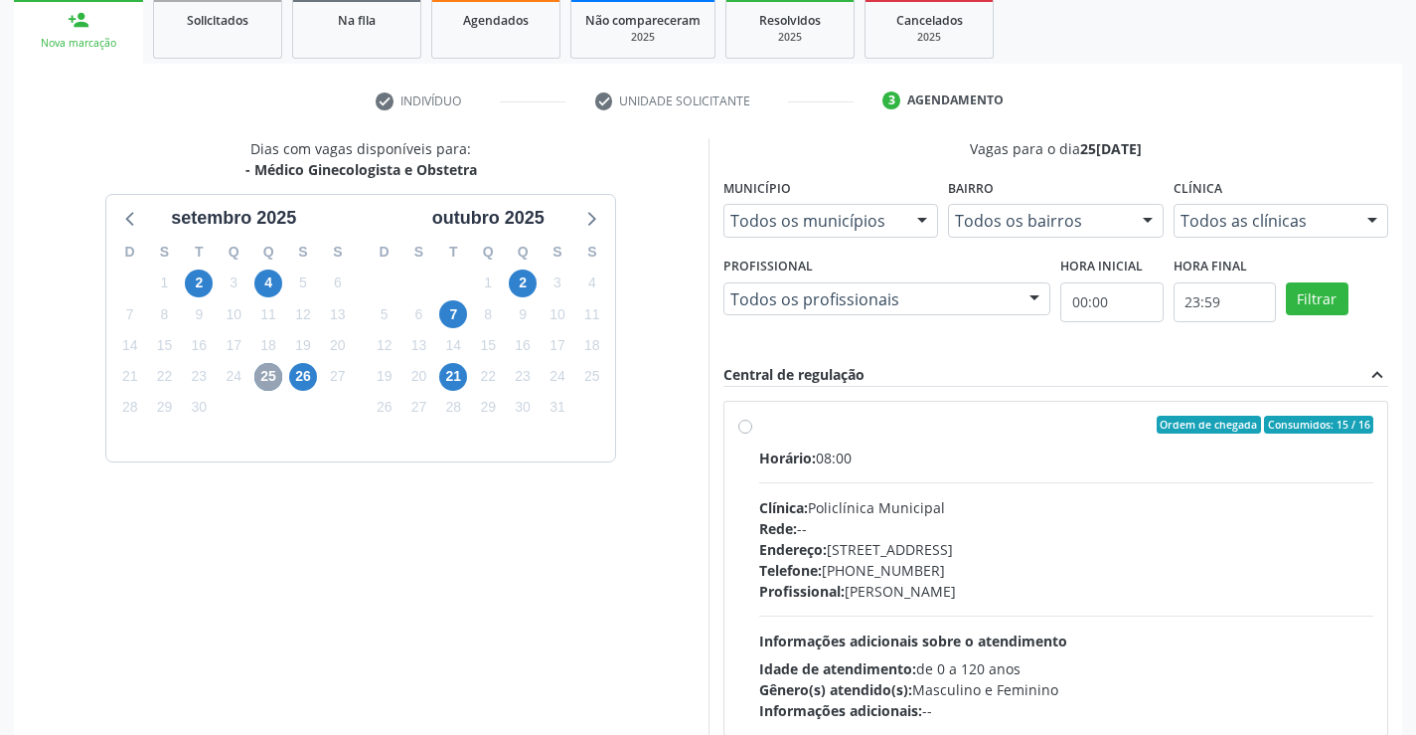
scroll to position [417, 0]
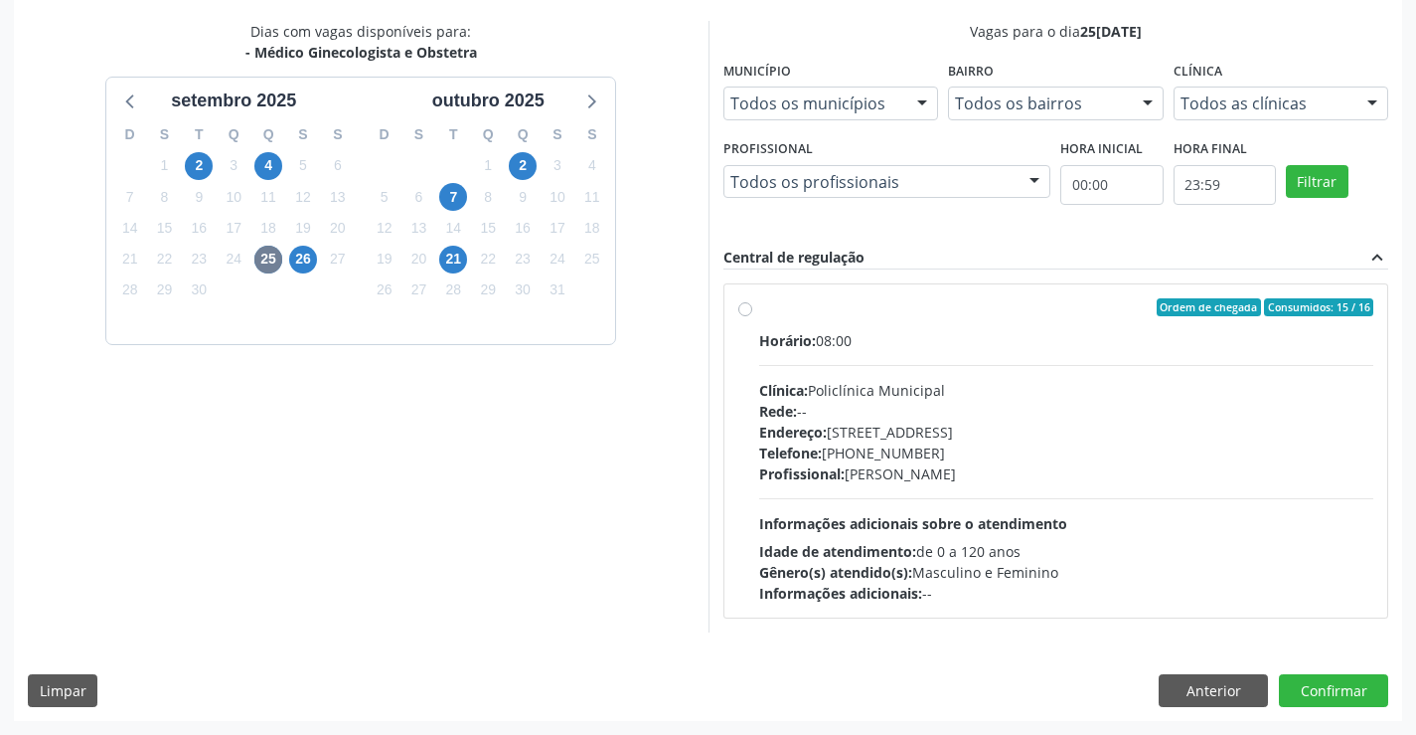
click at [299, 242] on div "19" at bounding box center [303, 228] width 28 height 31
click at [300, 254] on span "26" at bounding box center [303, 260] width 28 height 28
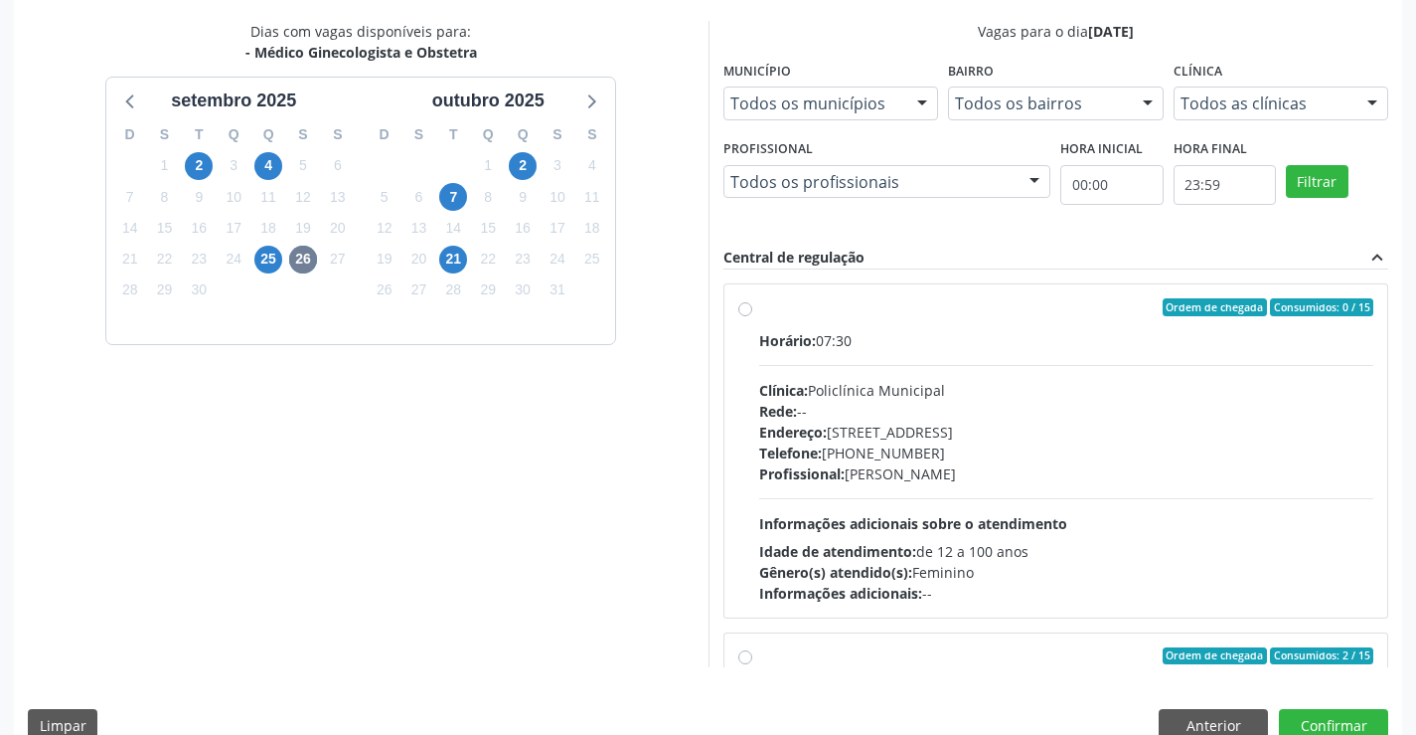
drag, startPoint x: 1040, startPoint y: 364, endPoint x: 1430, endPoint y: 434, distance: 396.9
click at [1041, 365] on hr at bounding box center [1066, 365] width 615 height 1
click at [752, 316] on input "Ordem de chegada Consumidos: 0 / 15 Horário: 07:30 Clínica: Policlínica Municip…" at bounding box center [745, 307] width 14 height 18
radio input "true"
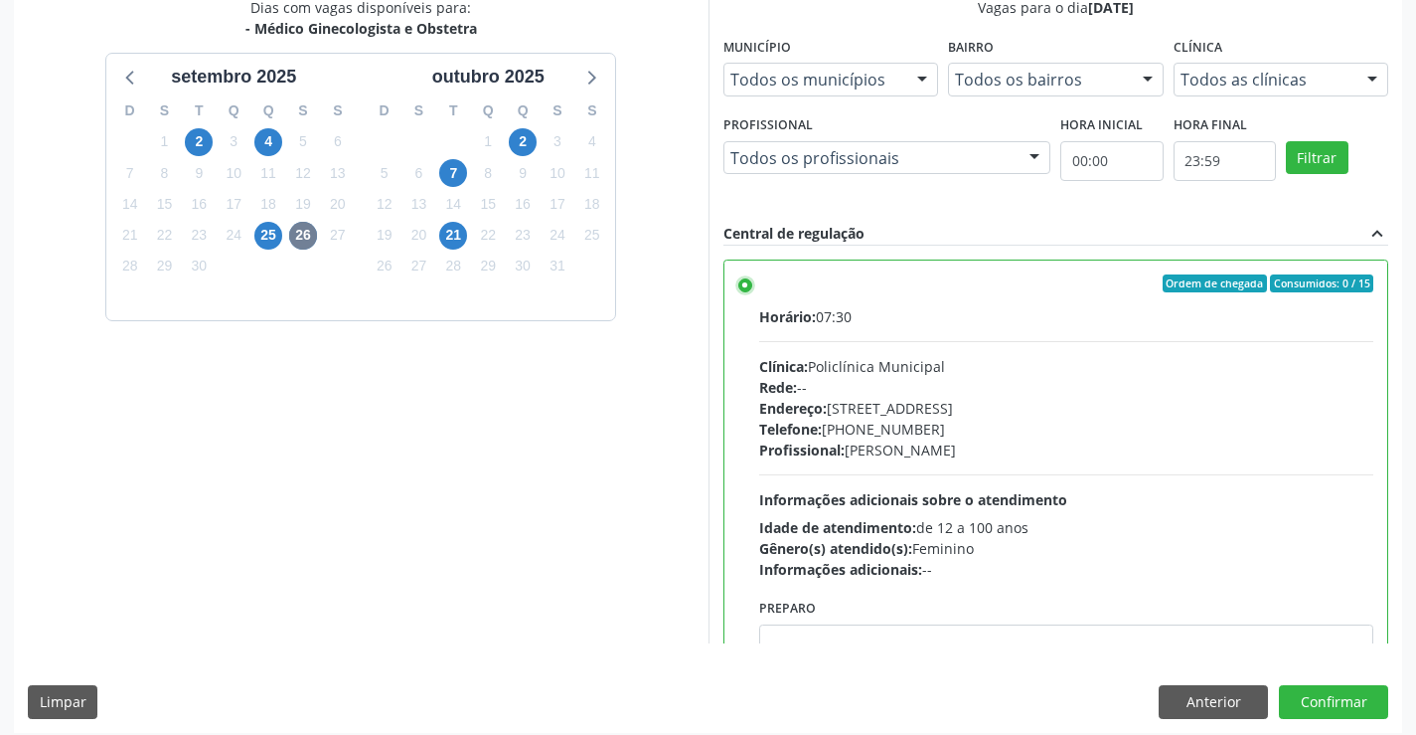
scroll to position [453, 0]
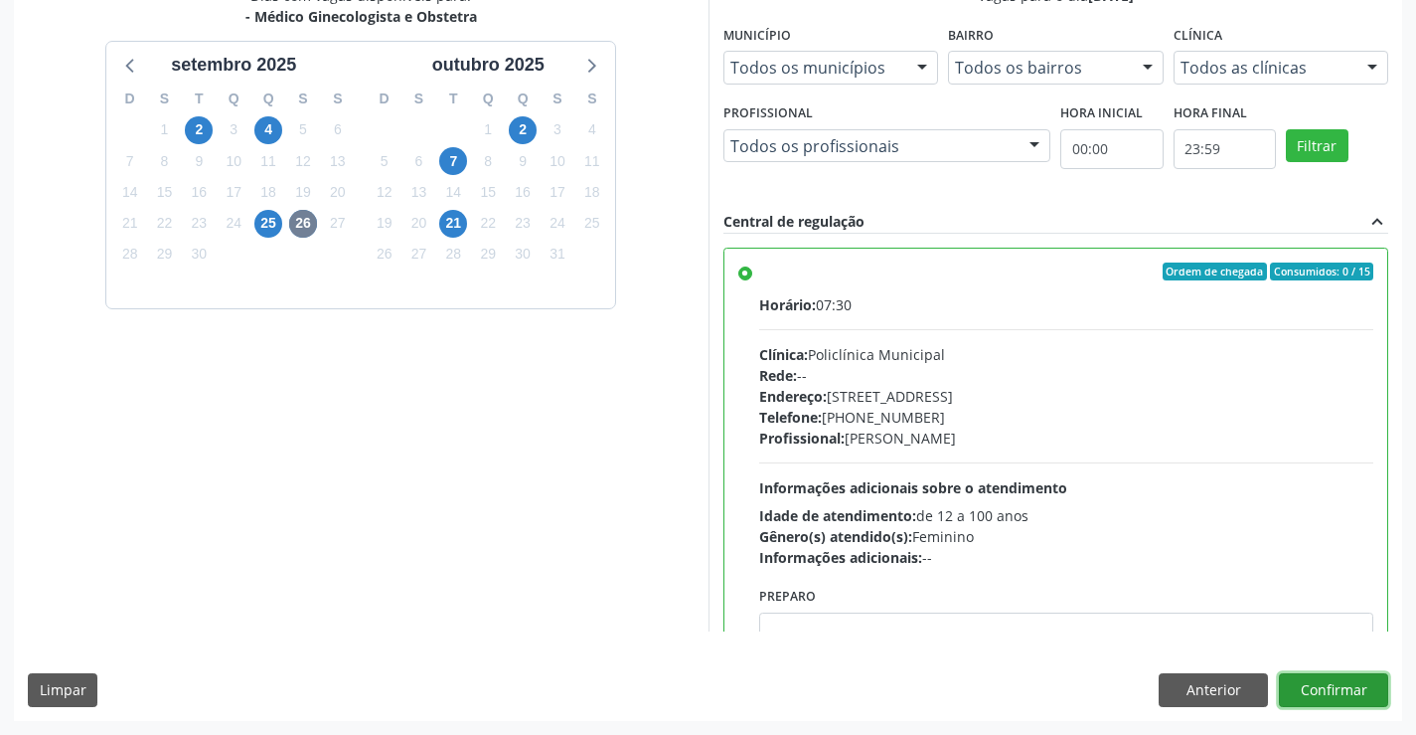
click at [1332, 695] on button "Confirmar" at bounding box center [1333, 690] width 109 height 34
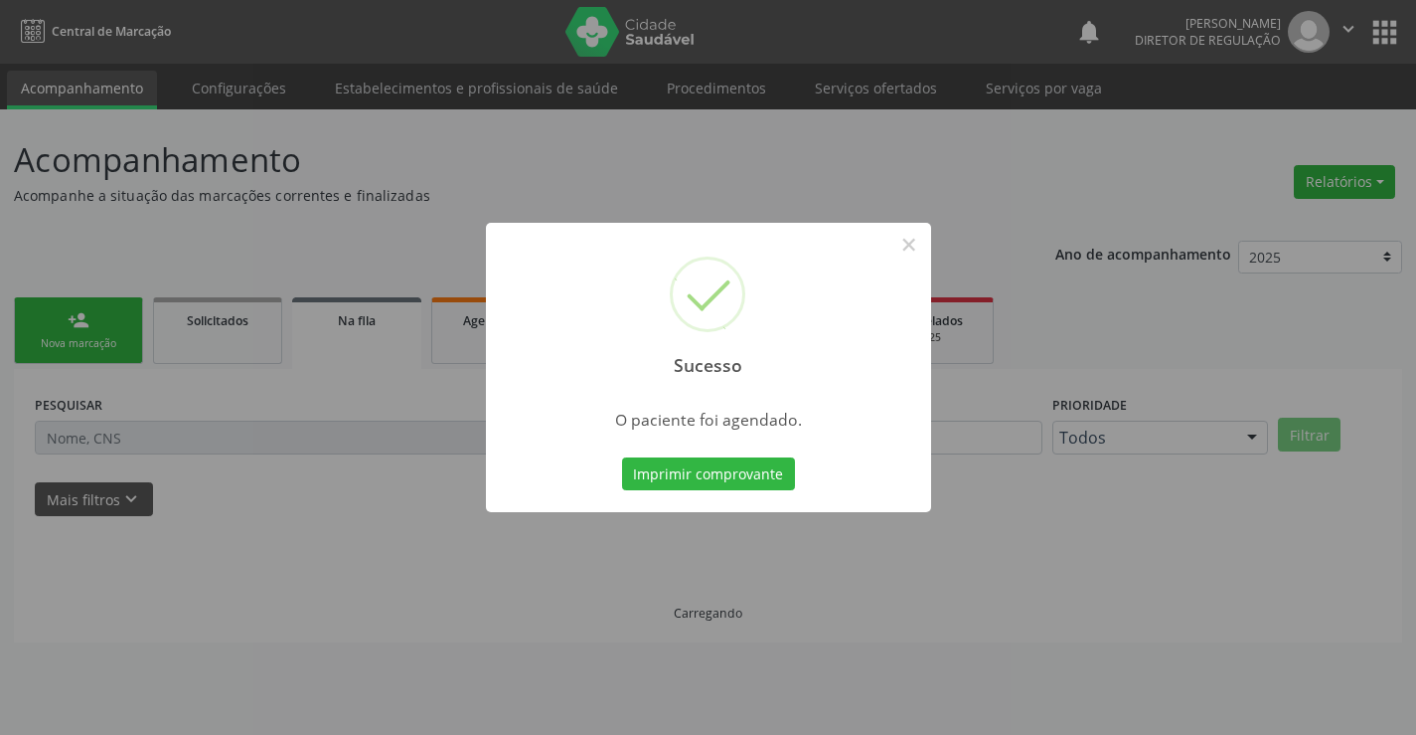
scroll to position [0, 0]
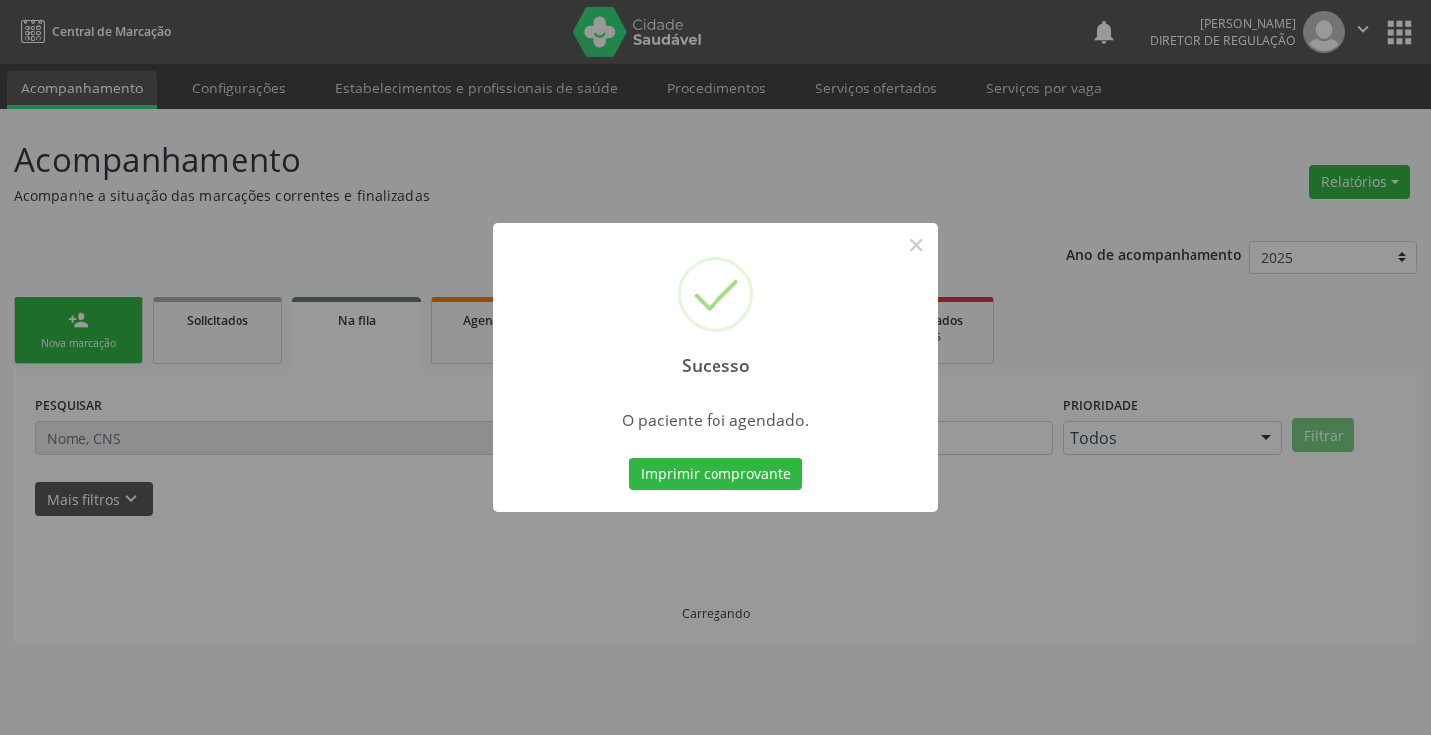
click at [629, 457] on button "Imprimir comprovante" at bounding box center [715, 474] width 173 height 34
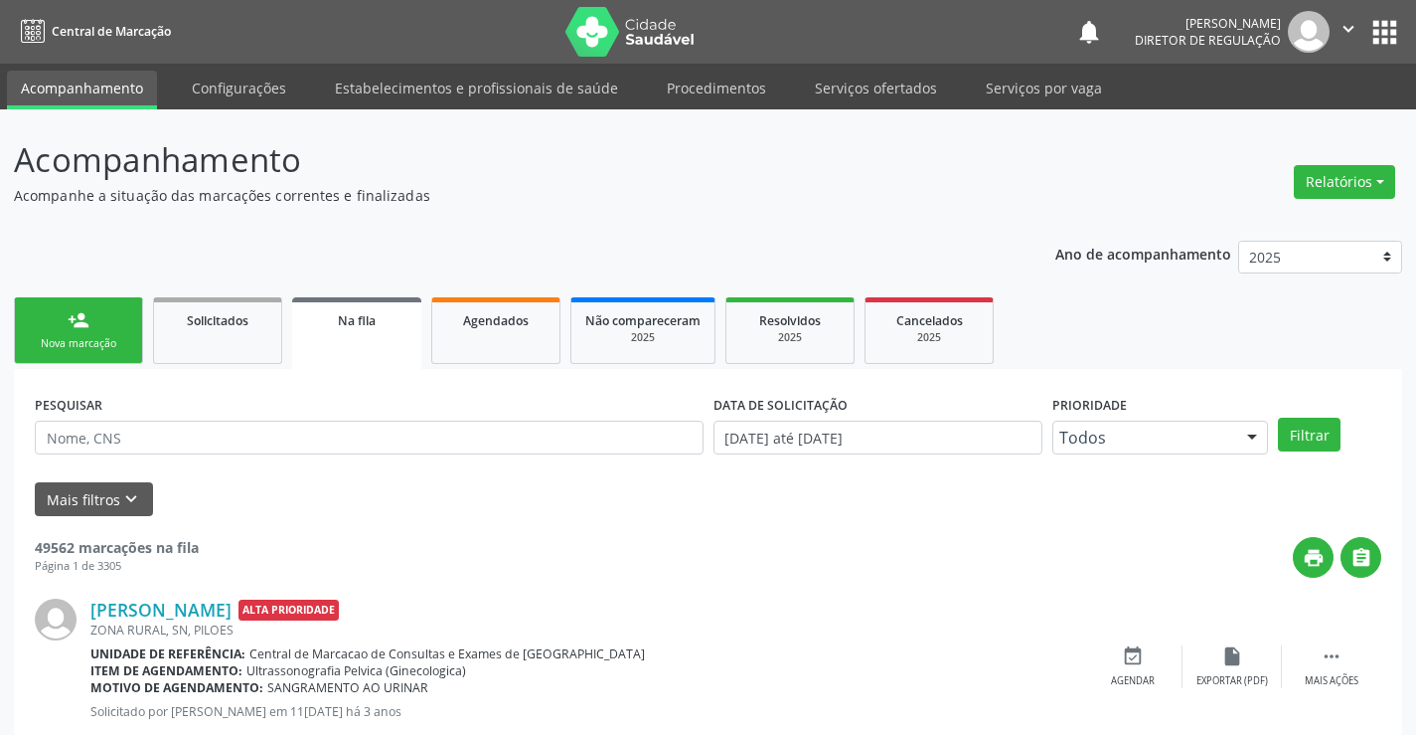
click at [82, 326] on div "person_add" at bounding box center [79, 320] width 22 height 22
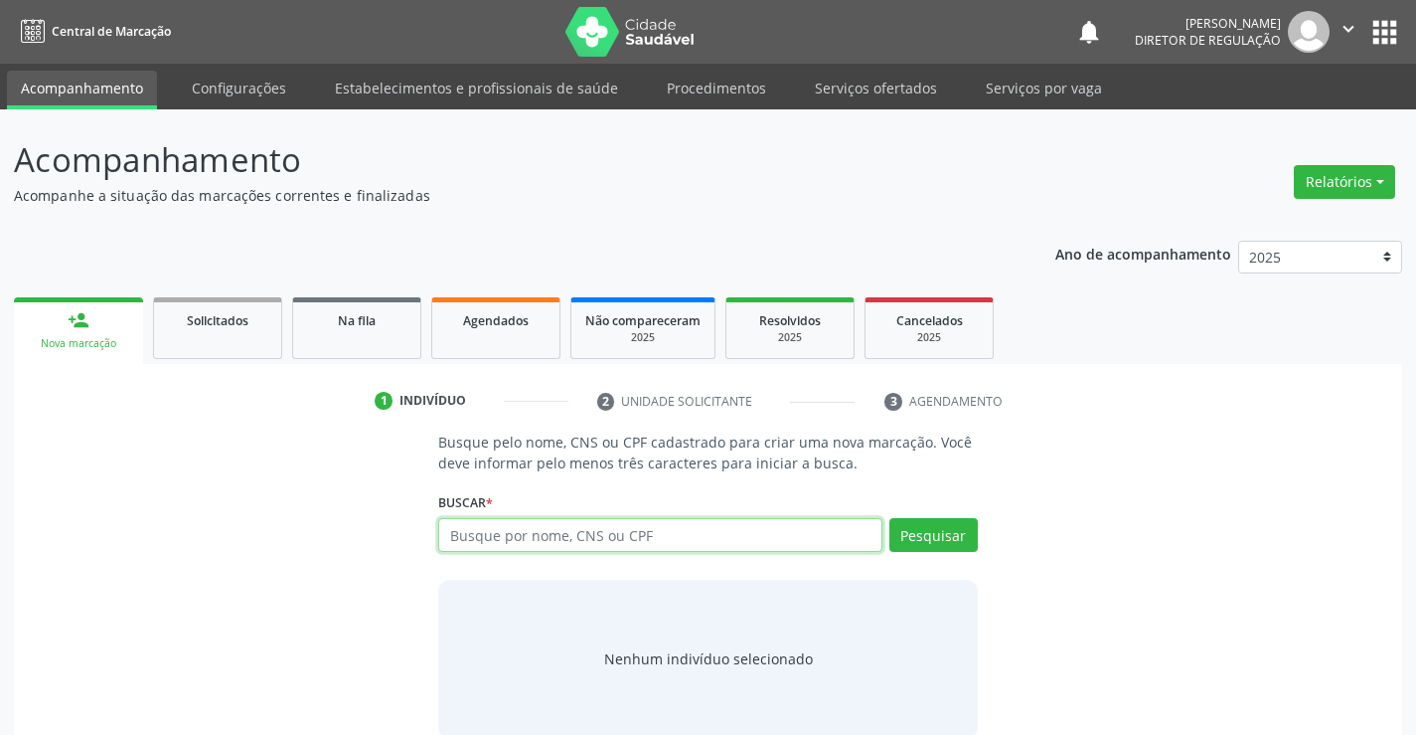
click at [503, 532] on input "text" at bounding box center [659, 535] width 443 height 34
type input "708402204073268"
click at [922, 552] on div "Pesquisar" at bounding box center [930, 542] width 95 height 48
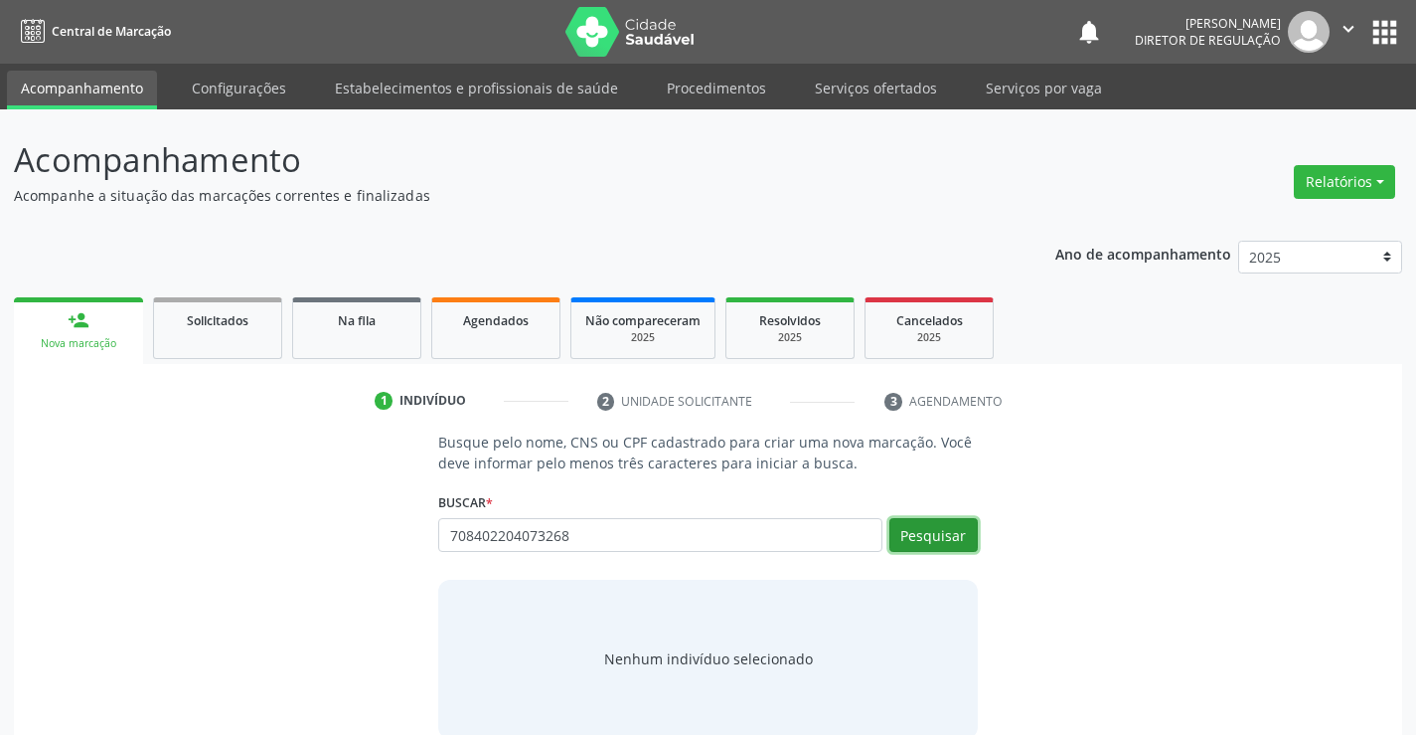
click at [926, 541] on button "Pesquisar" at bounding box center [934, 535] width 88 height 34
type input "708402204073268"
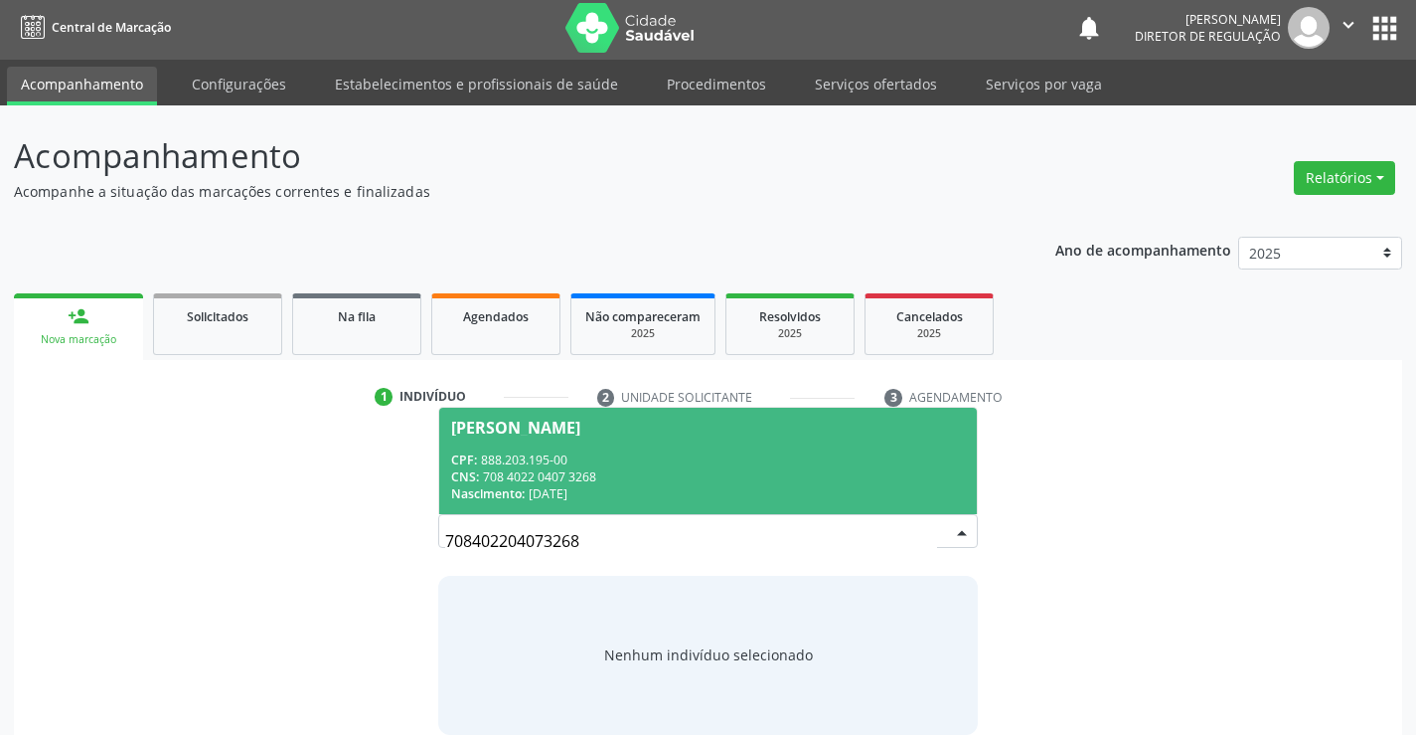
scroll to position [32, 0]
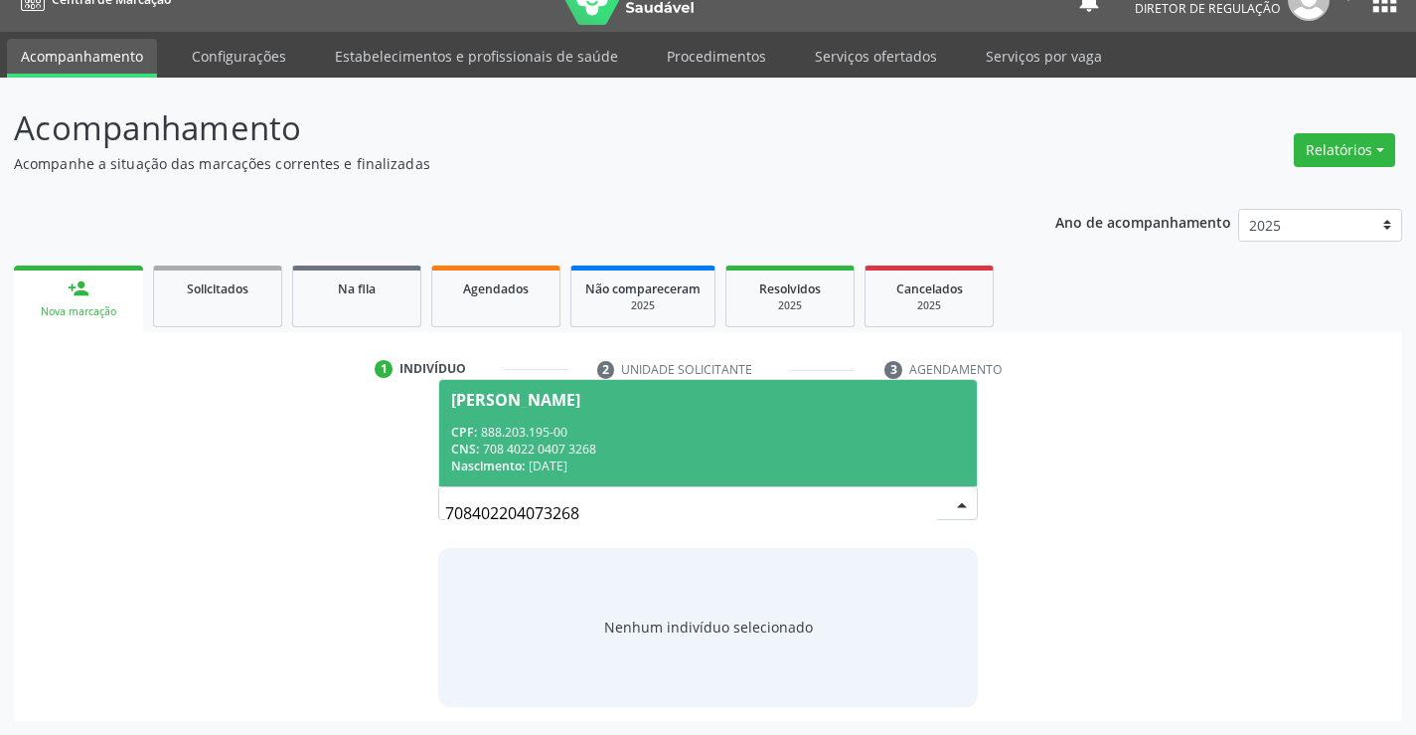
click at [576, 461] on div "Nascimento: 01/03/1975" at bounding box center [707, 465] width 513 height 17
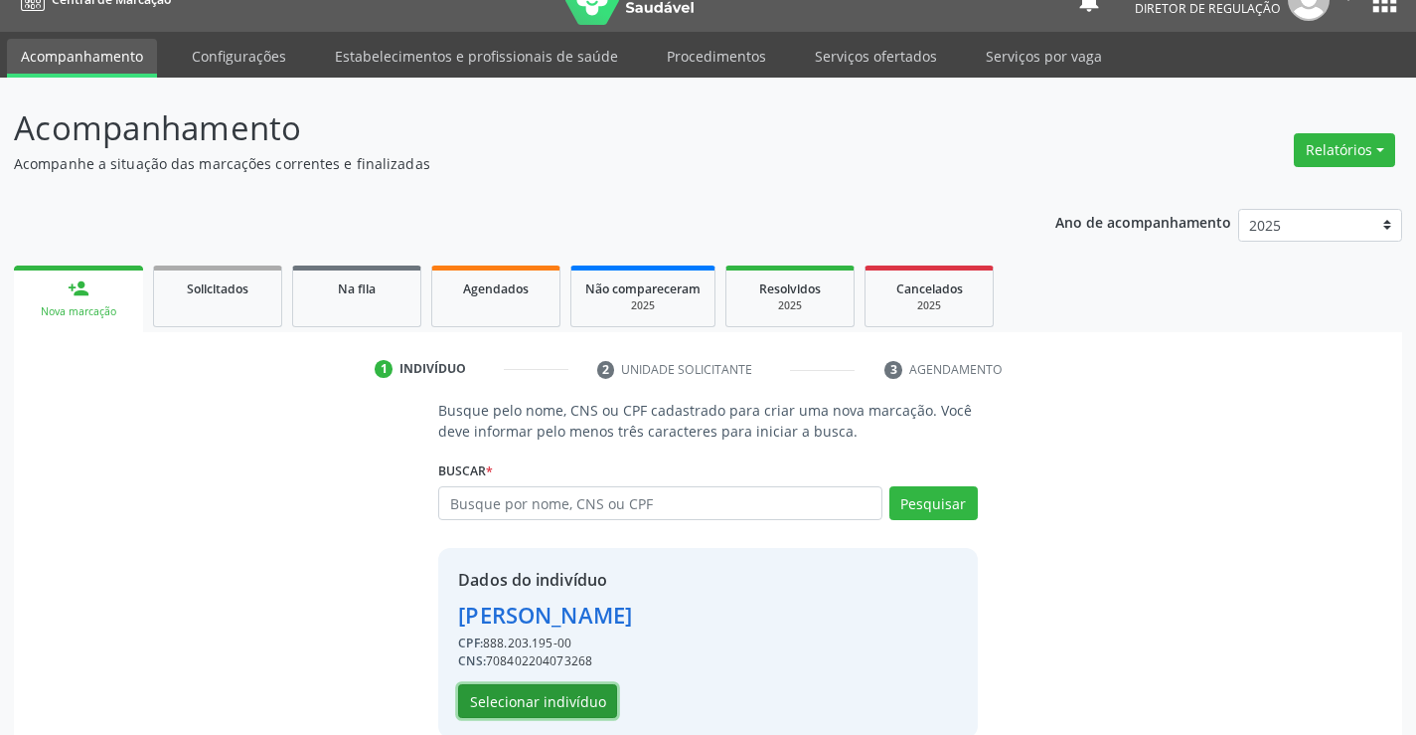
click at [515, 695] on button "Selecionar indivíduo" at bounding box center [537, 701] width 159 height 34
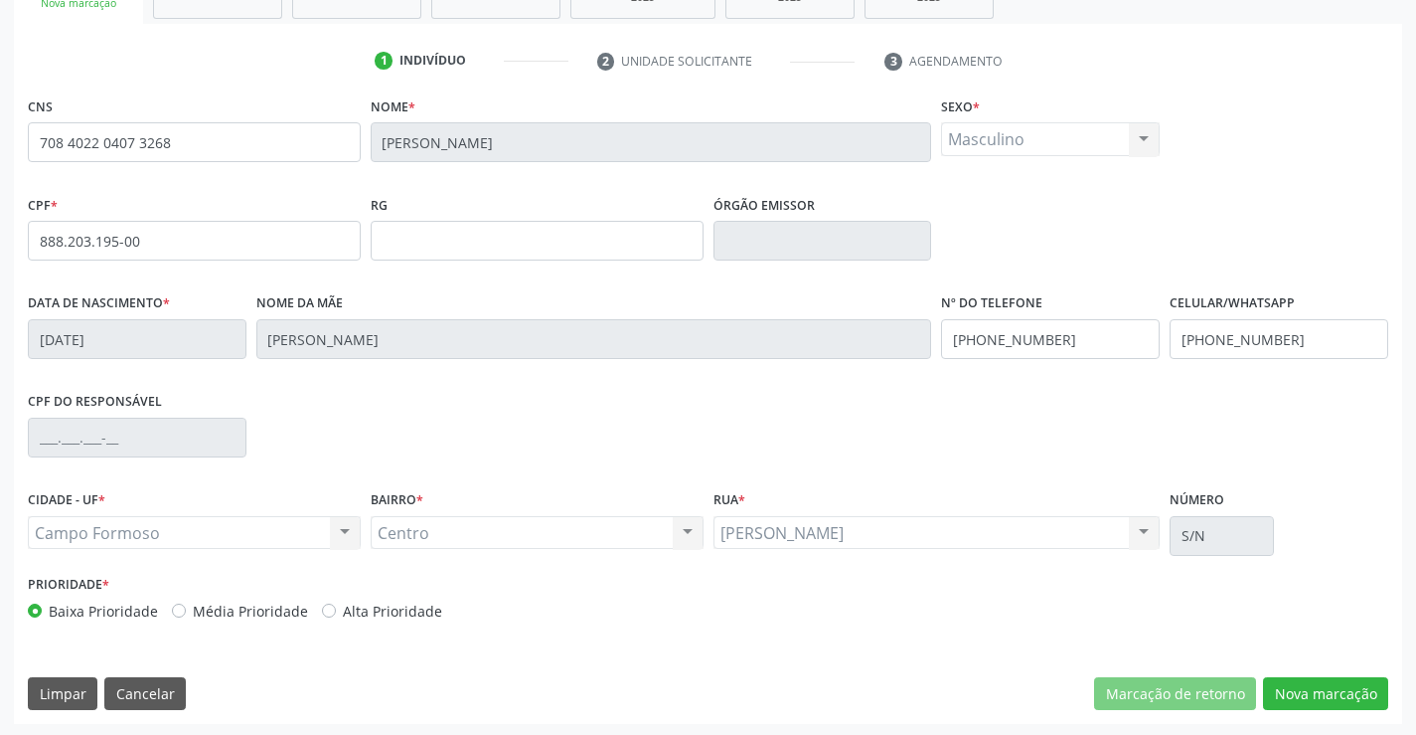
scroll to position [343, 0]
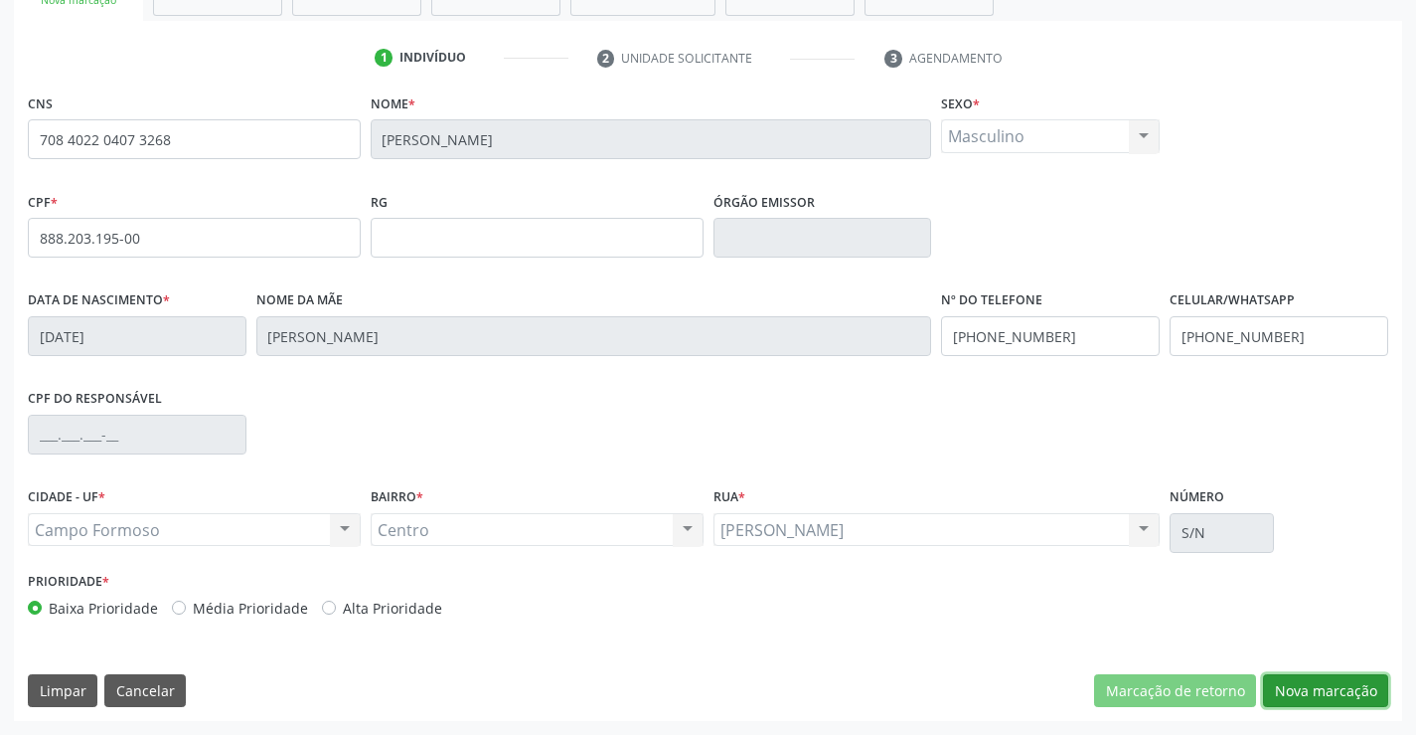
click at [1293, 697] on button "Nova marcação" at bounding box center [1325, 691] width 125 height 34
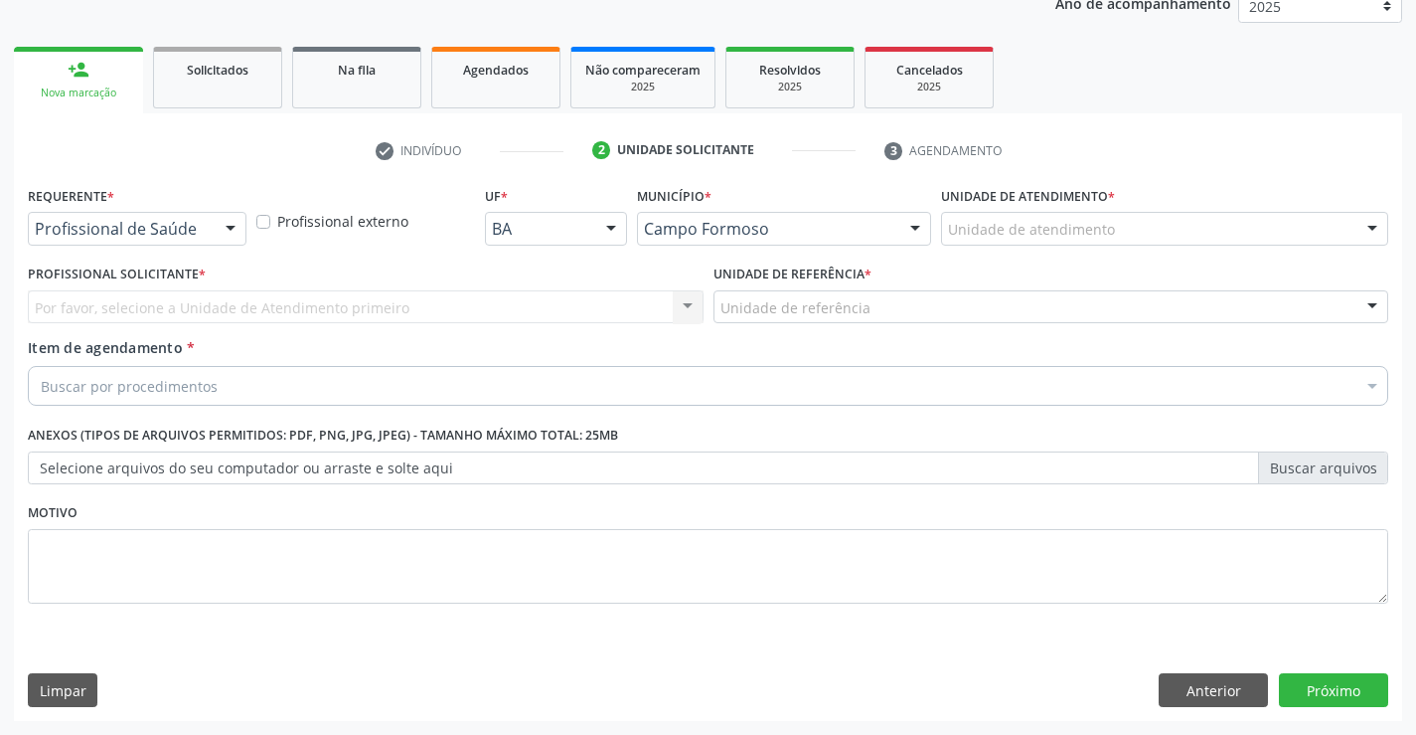
scroll to position [250, 0]
click at [222, 225] on div at bounding box center [231, 230] width 30 height 34
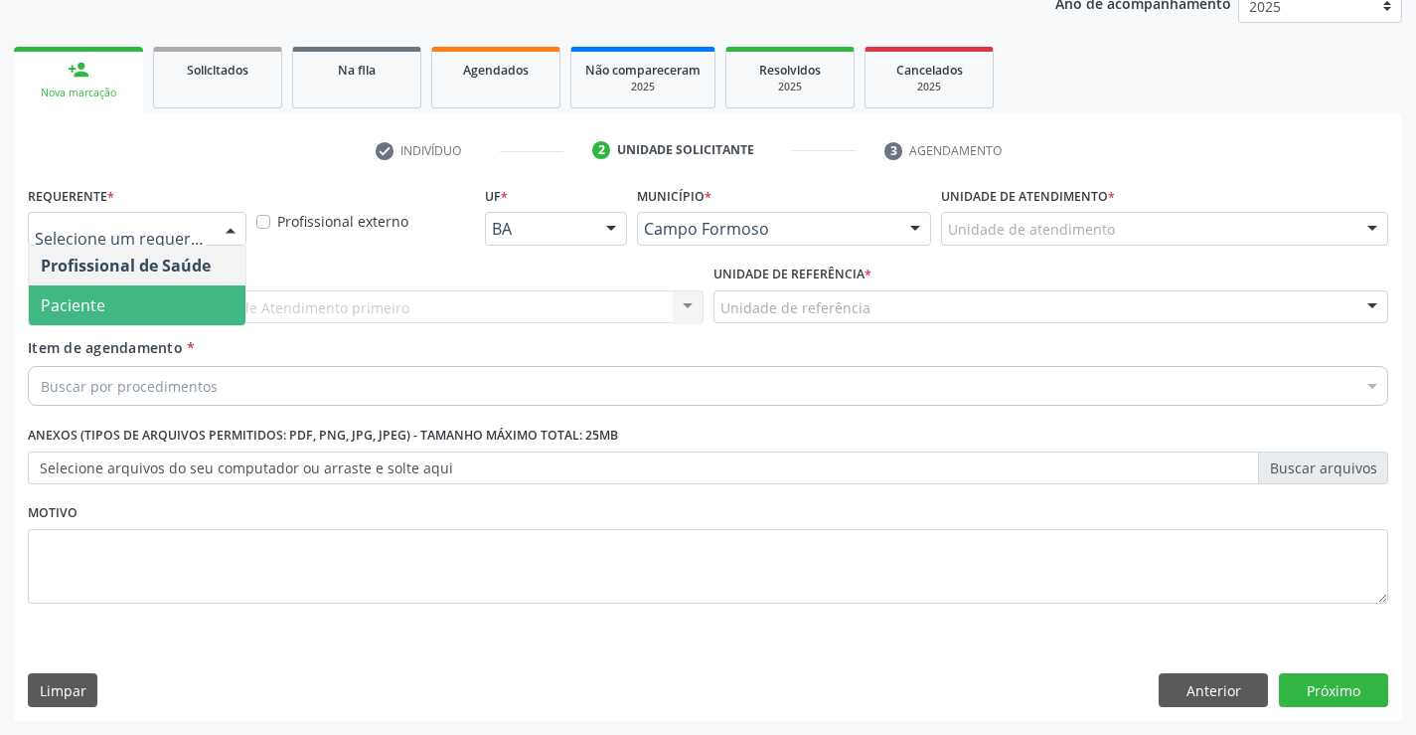
click at [155, 343] on span "Item de agendamento" at bounding box center [105, 347] width 155 height 19
click at [41, 366] on input "Item de agendamento *" at bounding box center [41, 386] width 0 height 40
click at [197, 305] on span "Paciente" at bounding box center [137, 305] width 217 height 40
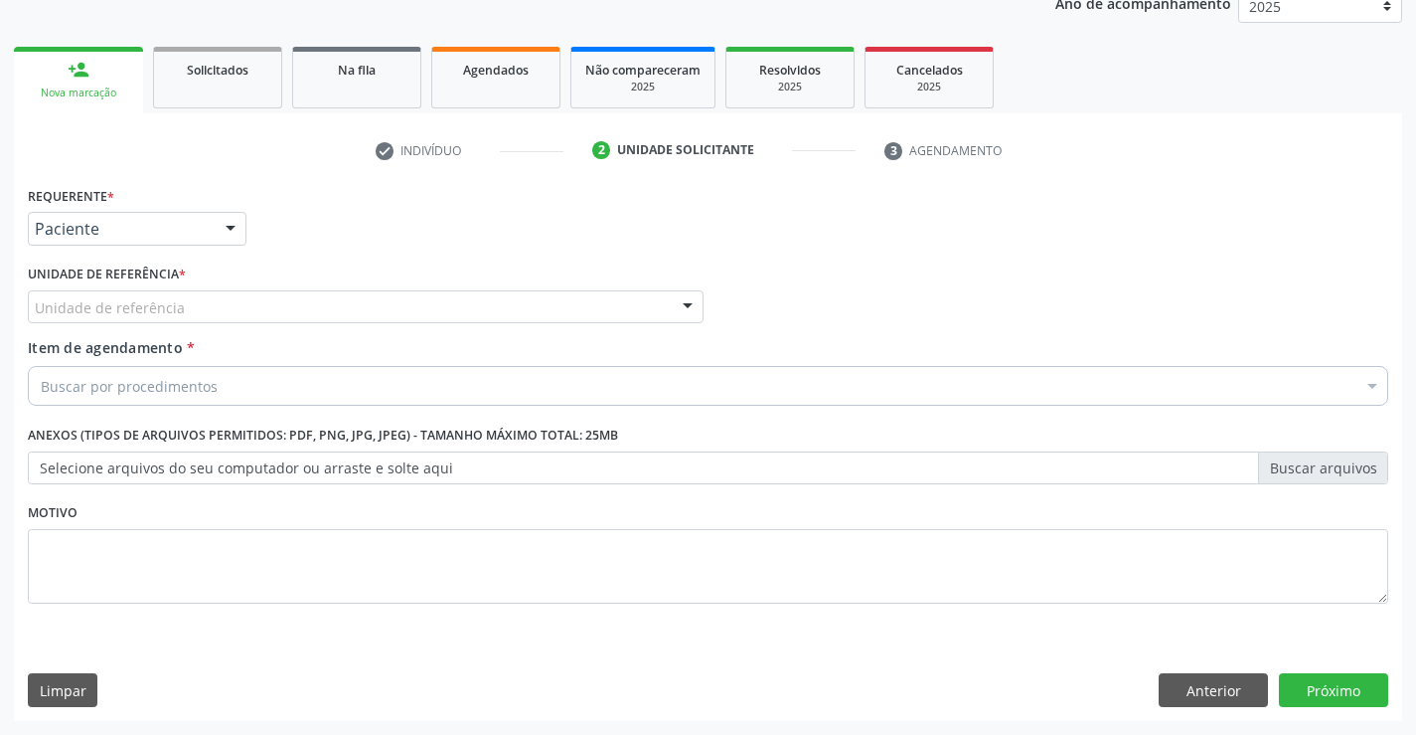
drag, startPoint x: 358, startPoint y: 286, endPoint x: 358, endPoint y: 328, distance: 41.7
click at [359, 287] on div "Unidade de referência * Unidade de referência Unidade Basica de Saude da Famili…" at bounding box center [366, 291] width 676 height 64
click at [377, 300] on div "Unidade de referência" at bounding box center [366, 307] width 676 height 34
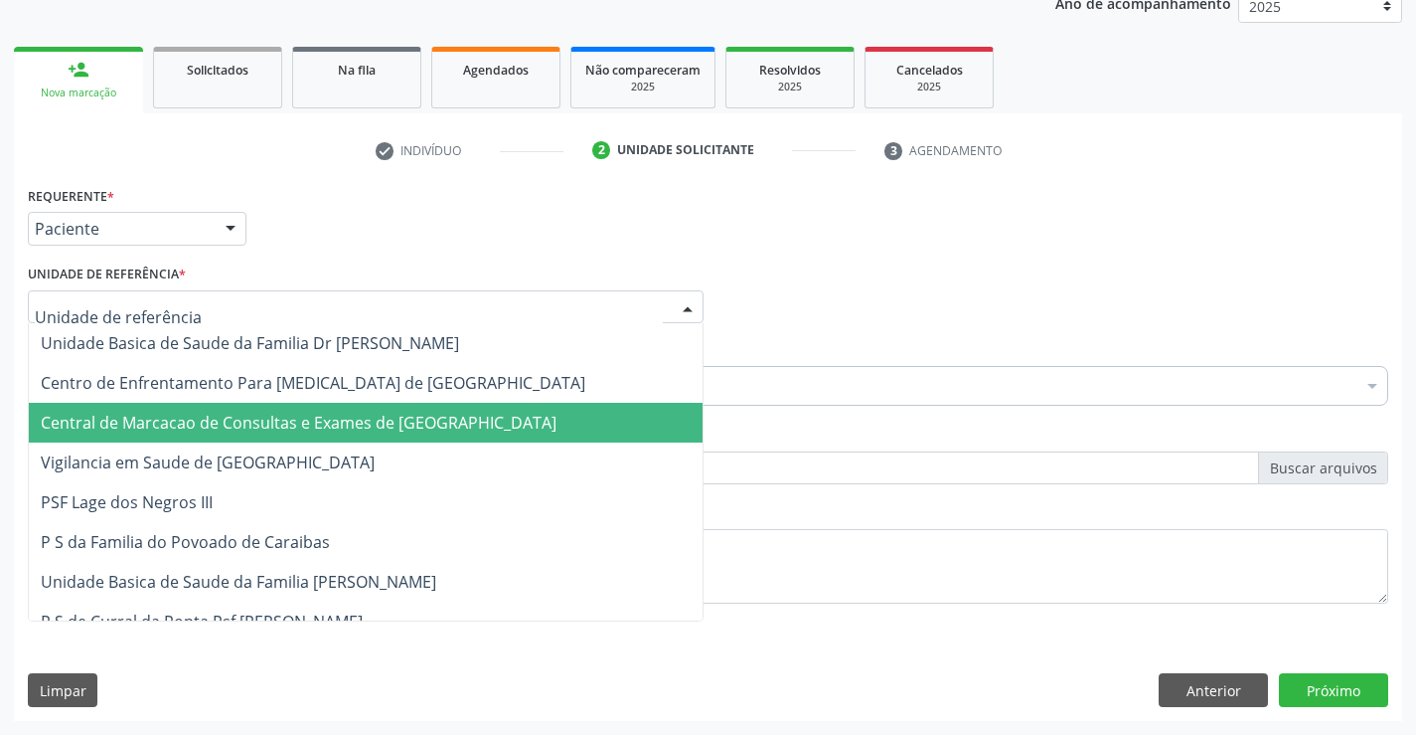
click at [352, 407] on span "Central de Marcacao de Consultas e Exames de [GEOGRAPHIC_DATA]" at bounding box center [366, 423] width 674 height 40
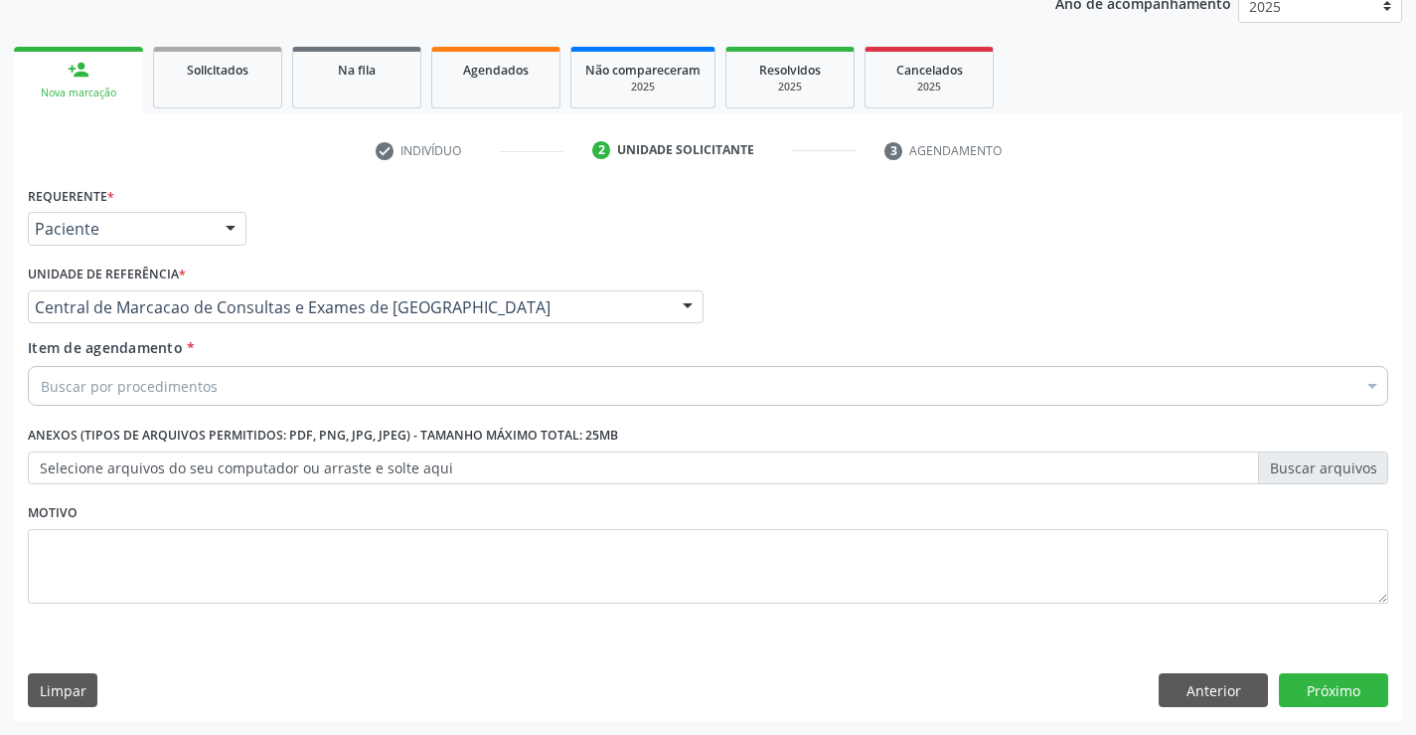
click at [408, 385] on div "Buscar por procedimentos" at bounding box center [708, 386] width 1361 height 40
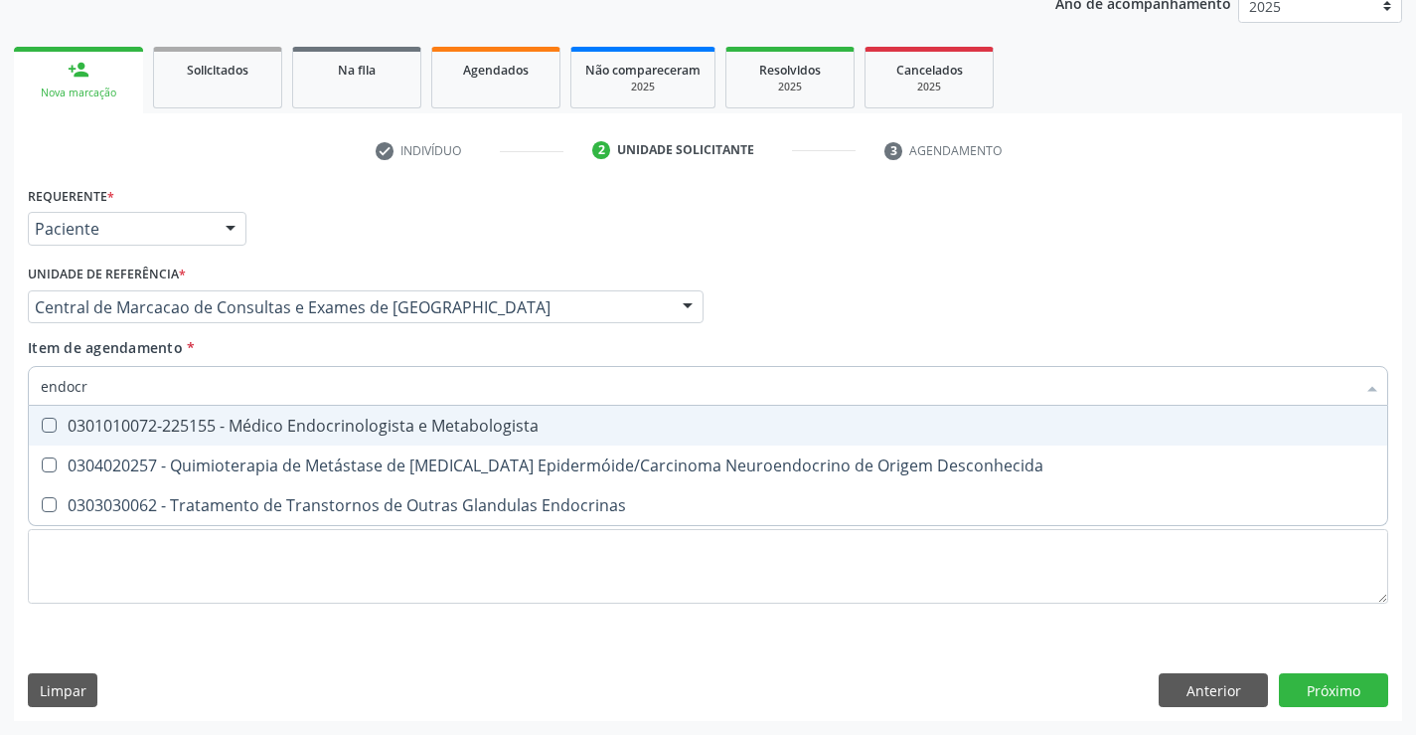
type input "endocri"
click at [381, 422] on div "0301010072-225155 - Médico Endocrinologista e Metabologista" at bounding box center [708, 425] width 1335 height 16
checkbox Metabologista "true"
click at [832, 302] on div "Profissional Solicitante Por favor, selecione a Unidade de Atendimento primeiro…" at bounding box center [708, 298] width 1371 height 78
checkbox Desconhecida "true"
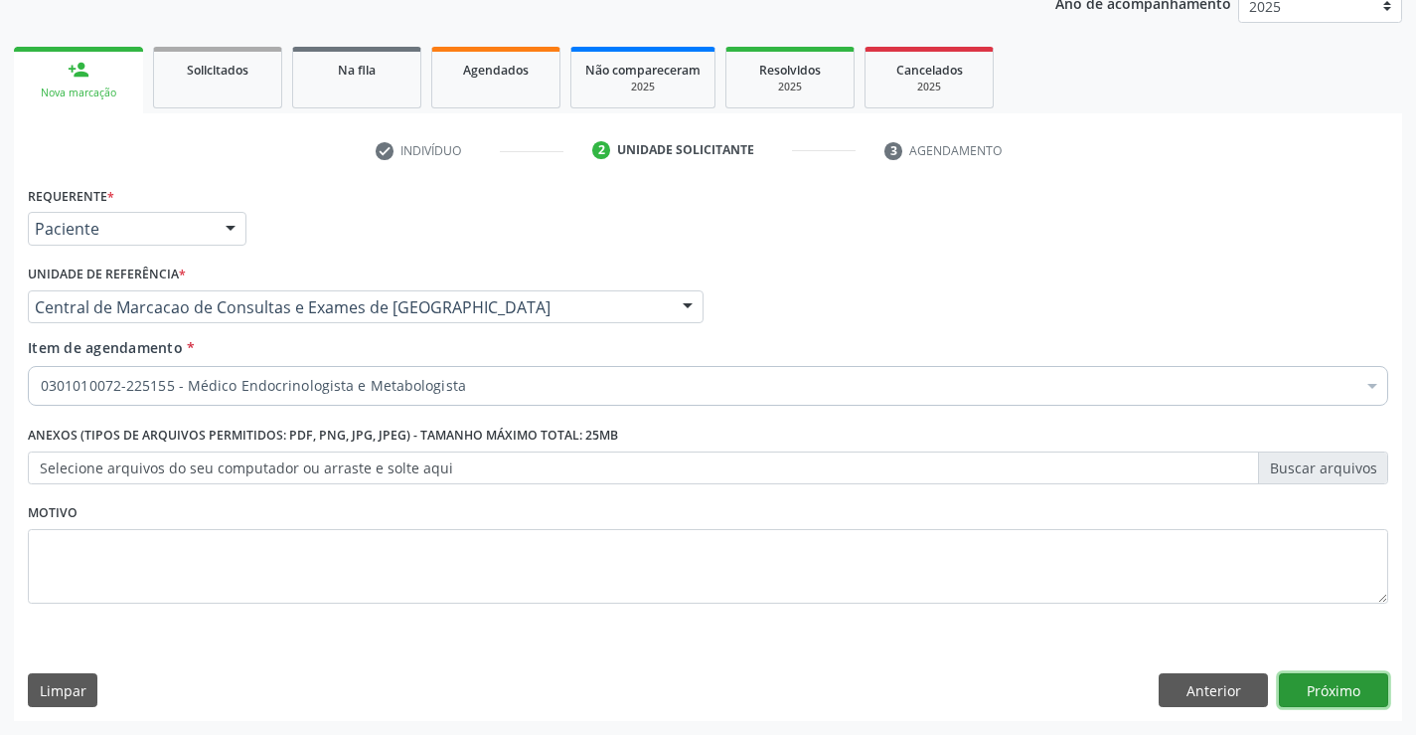
click at [1315, 681] on button "Próximo" at bounding box center [1333, 690] width 109 height 34
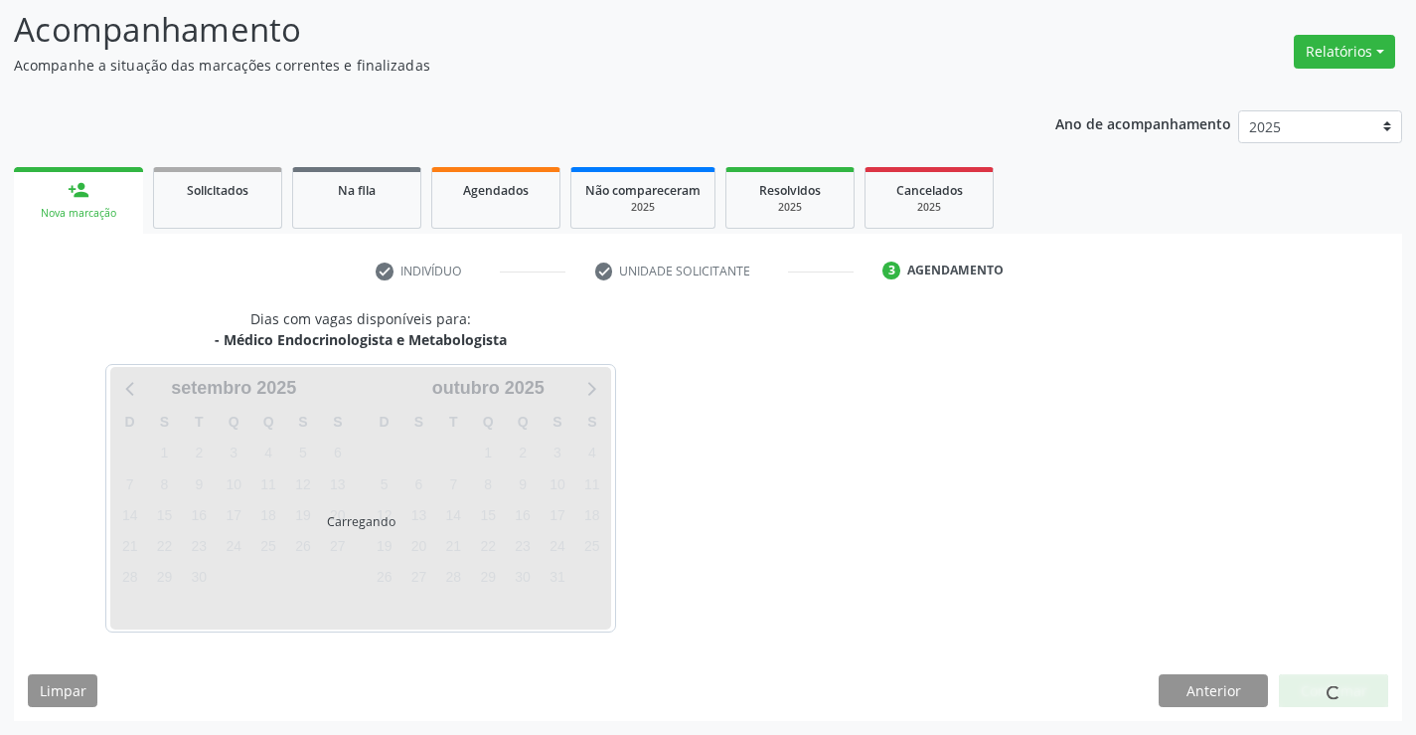
scroll to position [130, 0]
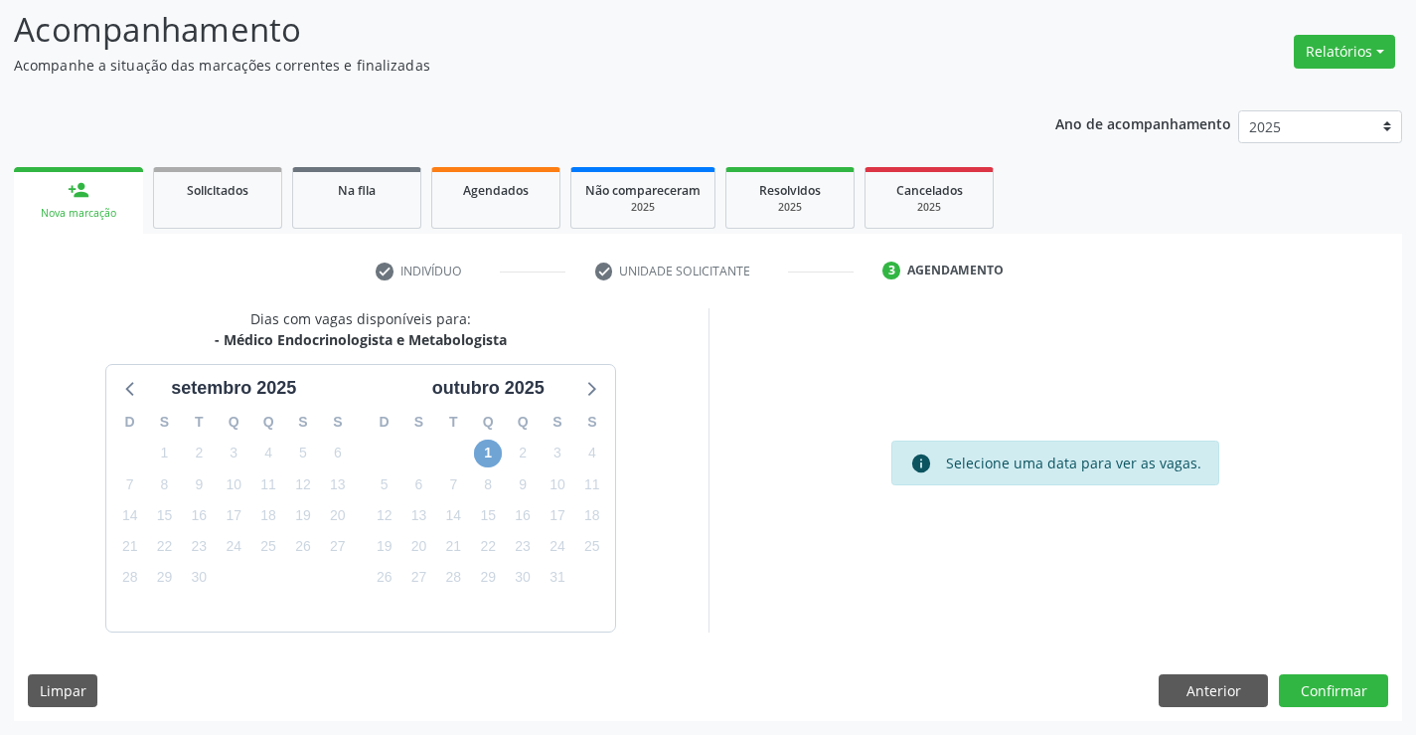
click at [490, 456] on span "1" at bounding box center [488, 453] width 28 height 28
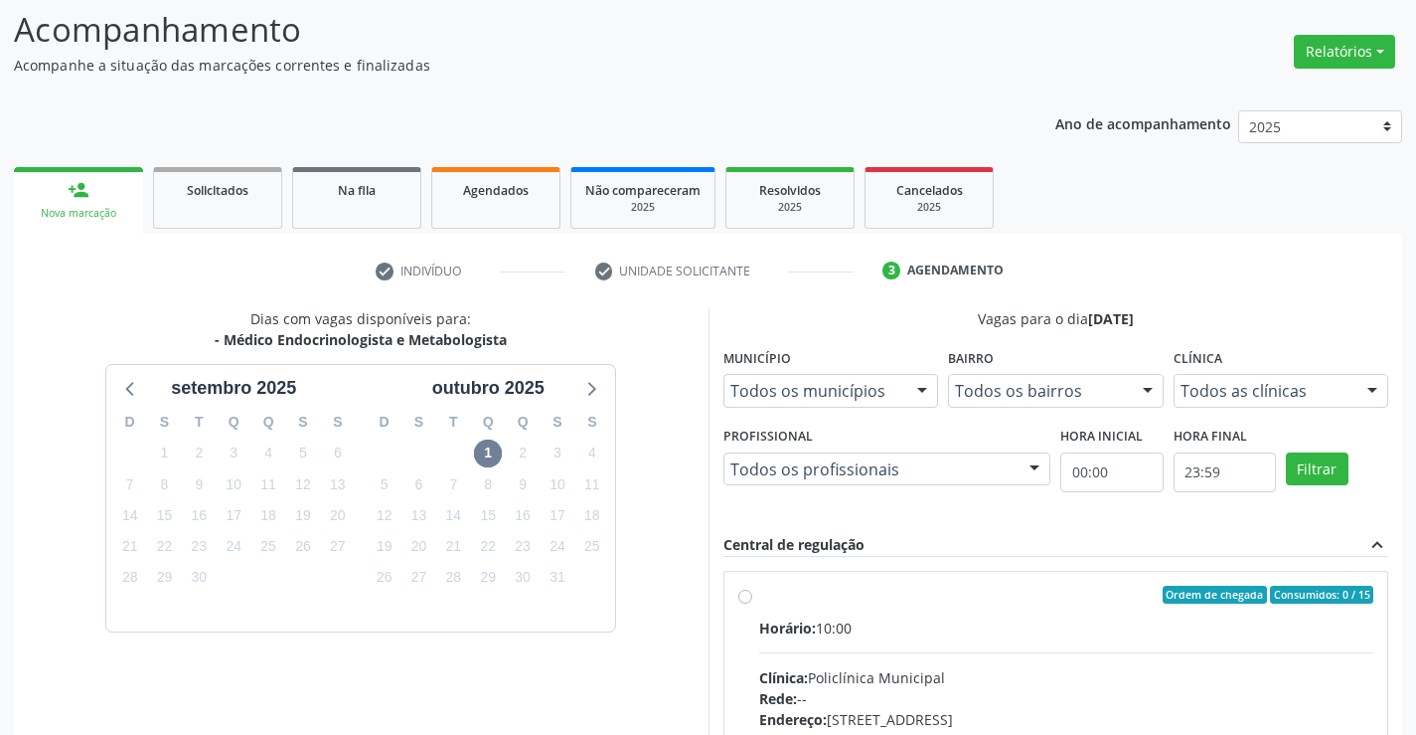
click at [941, 617] on div "Horário: 10:00" at bounding box center [1066, 627] width 615 height 21
click at [752, 603] on input "Ordem de chegada Consumidos: 0 / 15 Horário: 10:00 Clínica: Policlínica Municip…" at bounding box center [745, 594] width 14 height 18
radio input "true"
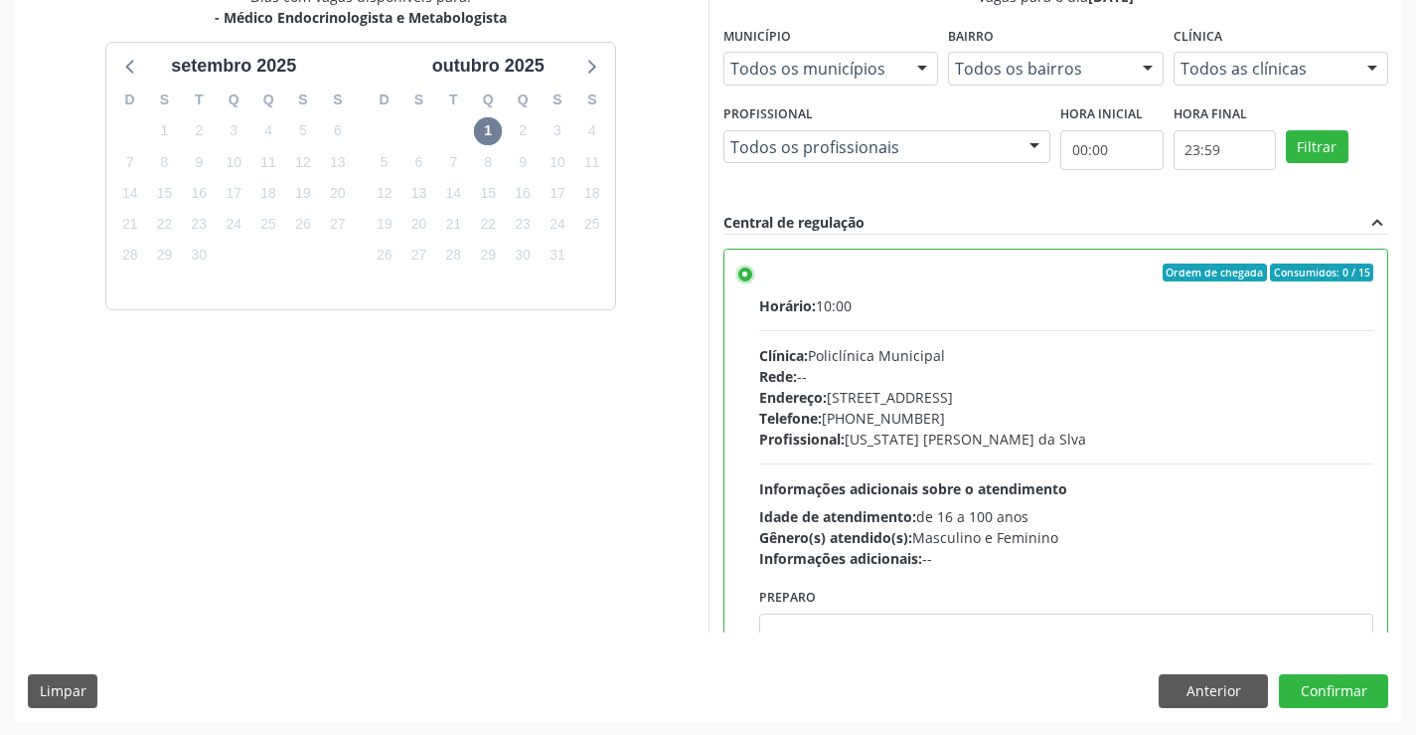
scroll to position [453, 0]
click at [1340, 685] on button "Confirmar" at bounding box center [1333, 690] width 109 height 34
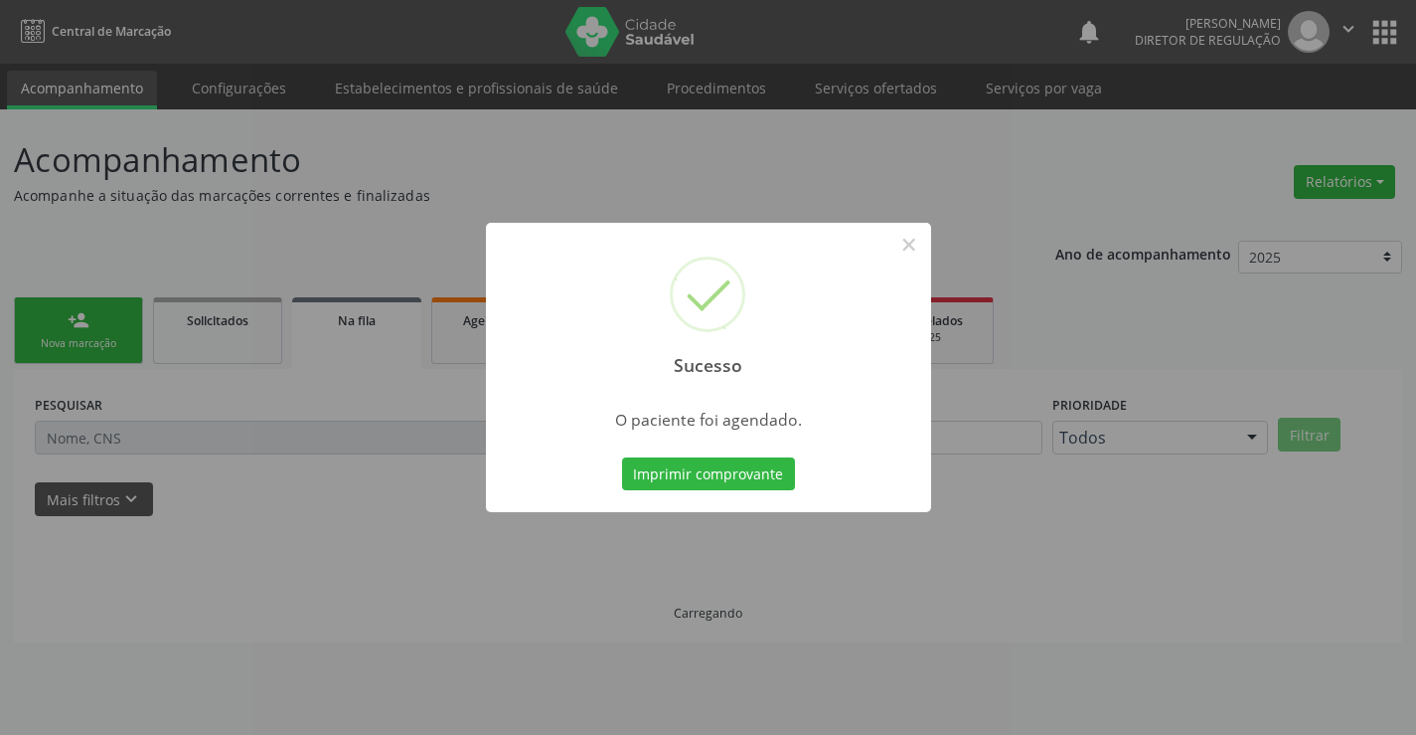
scroll to position [0, 0]
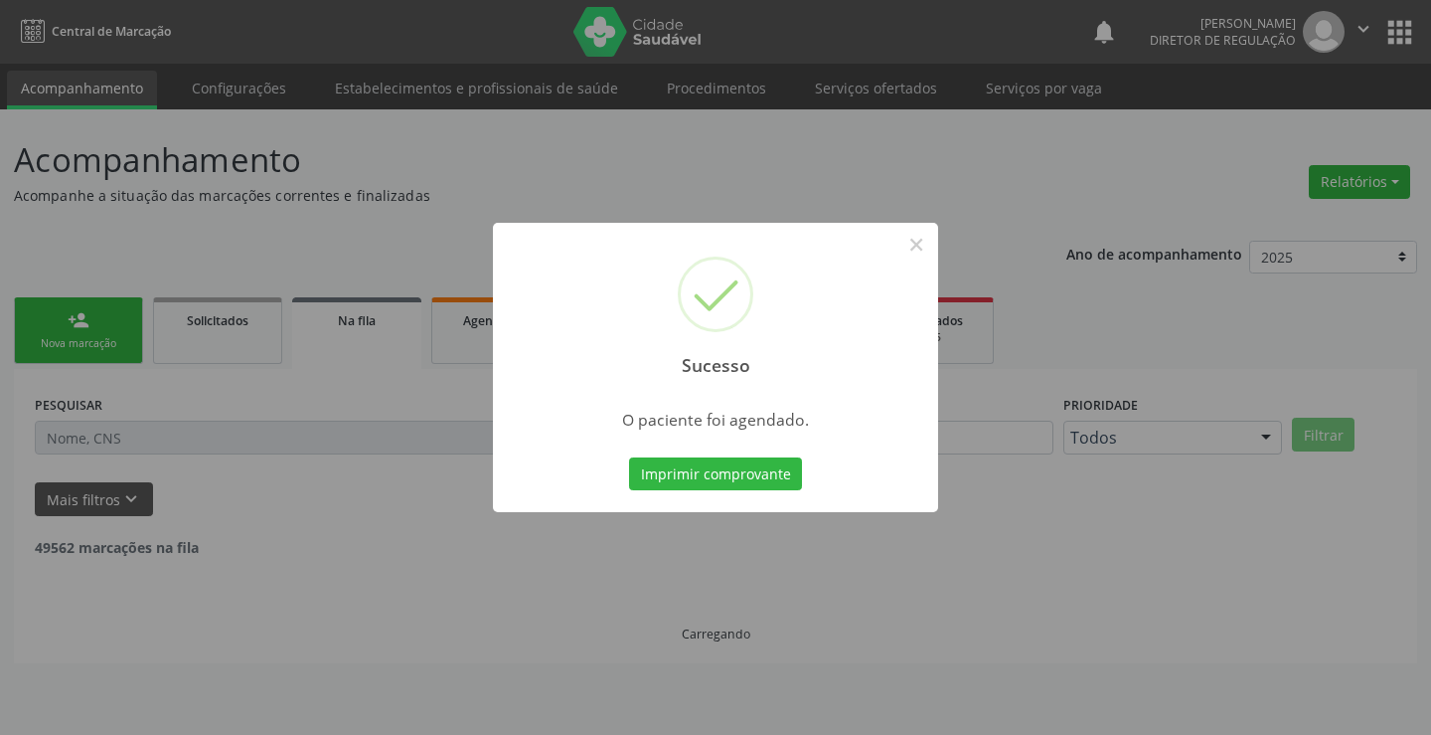
click at [629, 457] on button "Imprimir comprovante" at bounding box center [715, 474] width 173 height 34
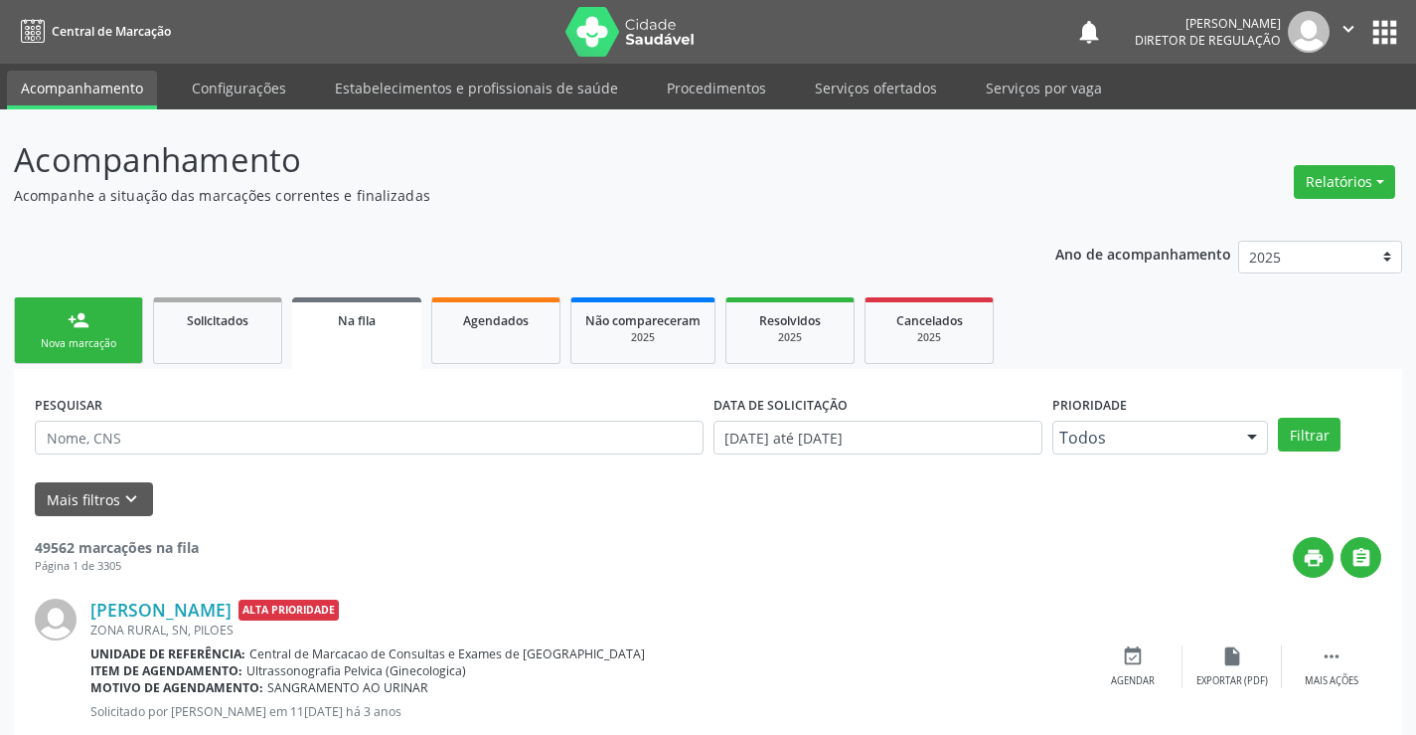
click at [87, 346] on div "Nova marcação" at bounding box center [78, 343] width 99 height 15
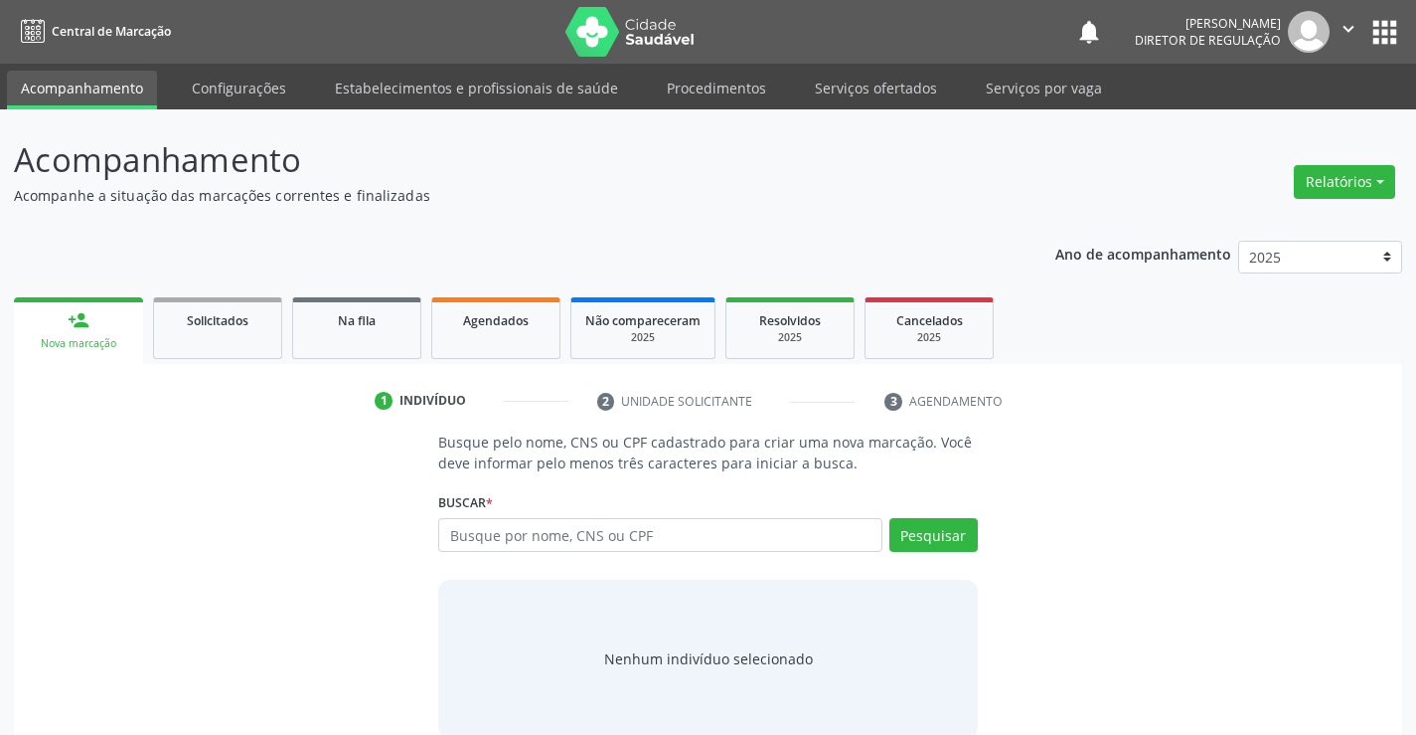
click at [493, 552] on div "Busque por nome, CNS ou CPF Nenhum resultado encontrado para: " " Digite nome, …" at bounding box center [707, 542] width 539 height 48
click at [507, 539] on input "text" at bounding box center [659, 535] width 443 height 34
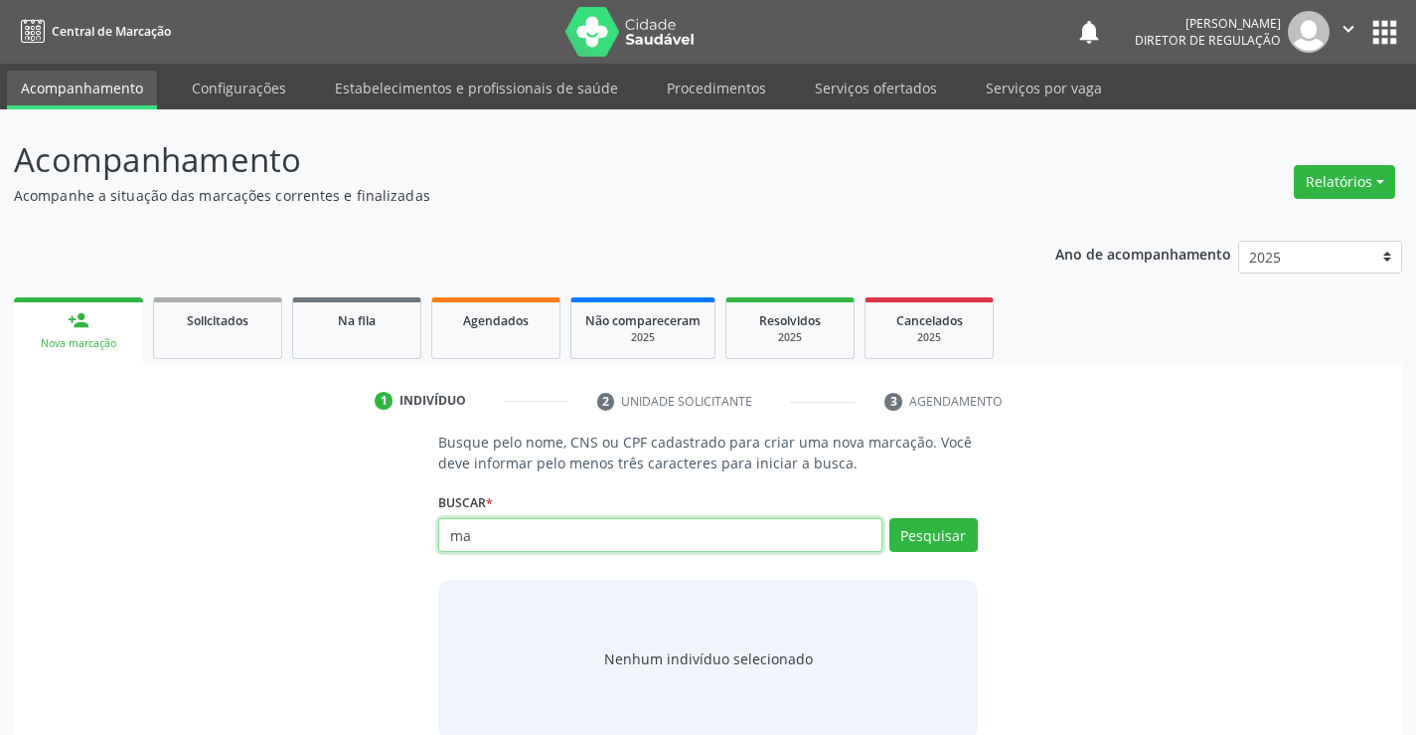
type input "m"
type input "70030799018832"
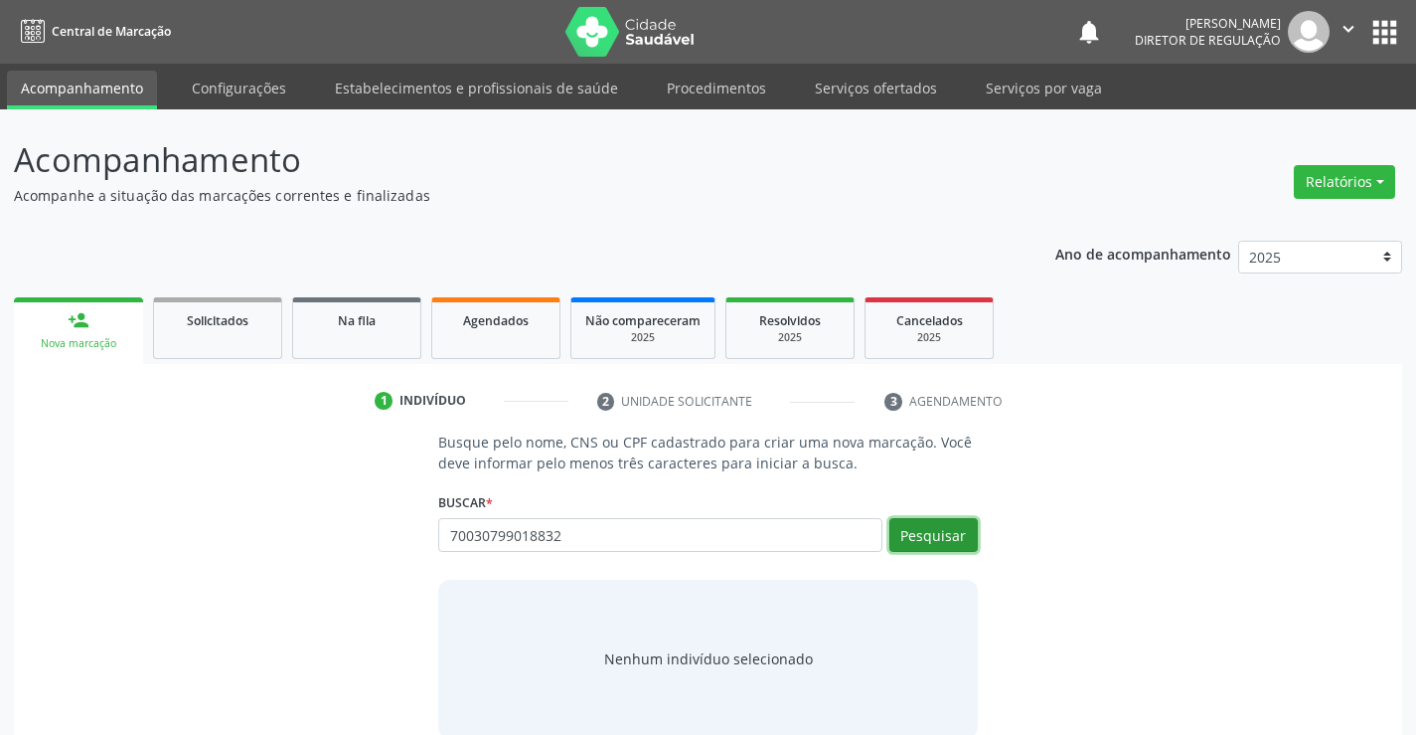
click at [930, 526] on button "Pesquisar" at bounding box center [934, 535] width 88 height 34
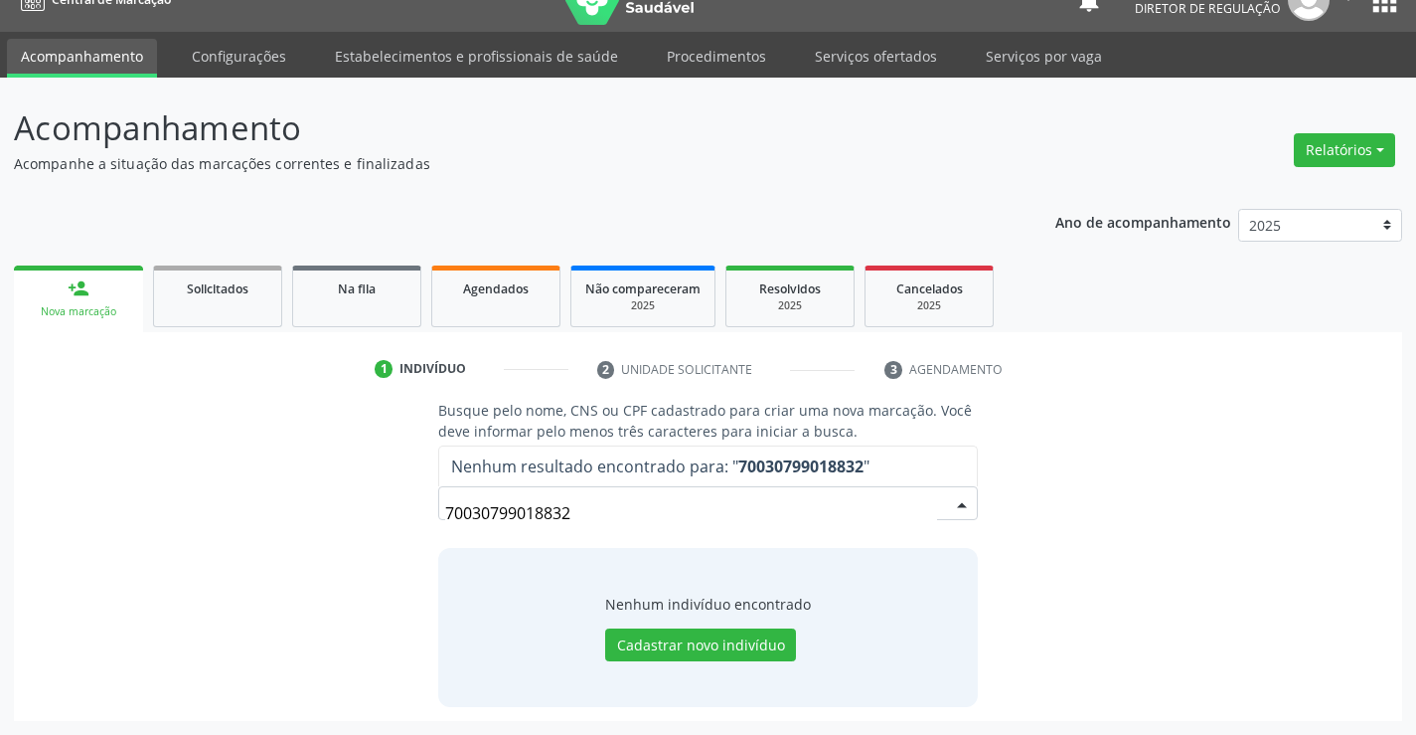
click at [522, 510] on input "70030799018832" at bounding box center [690, 513] width 491 height 40
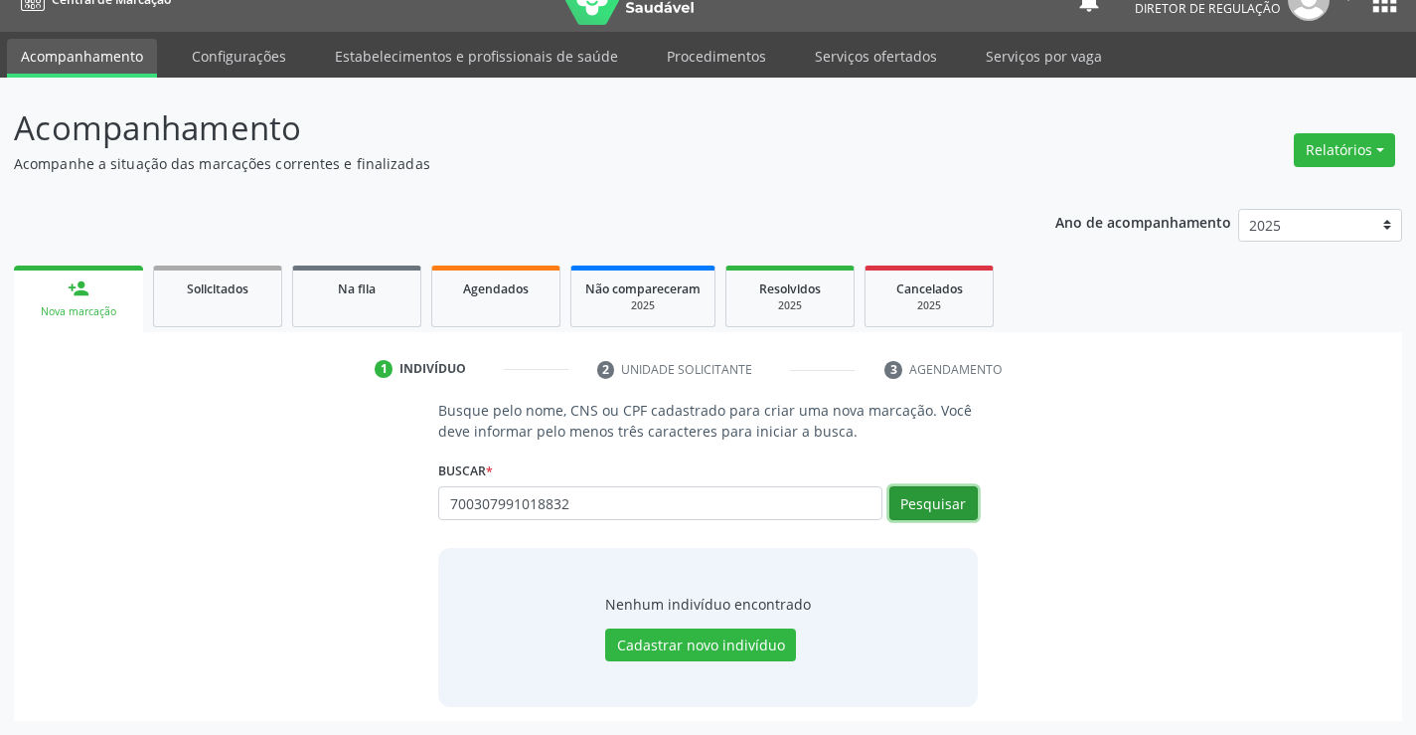
click at [947, 502] on button "Pesquisar" at bounding box center [934, 503] width 88 height 34
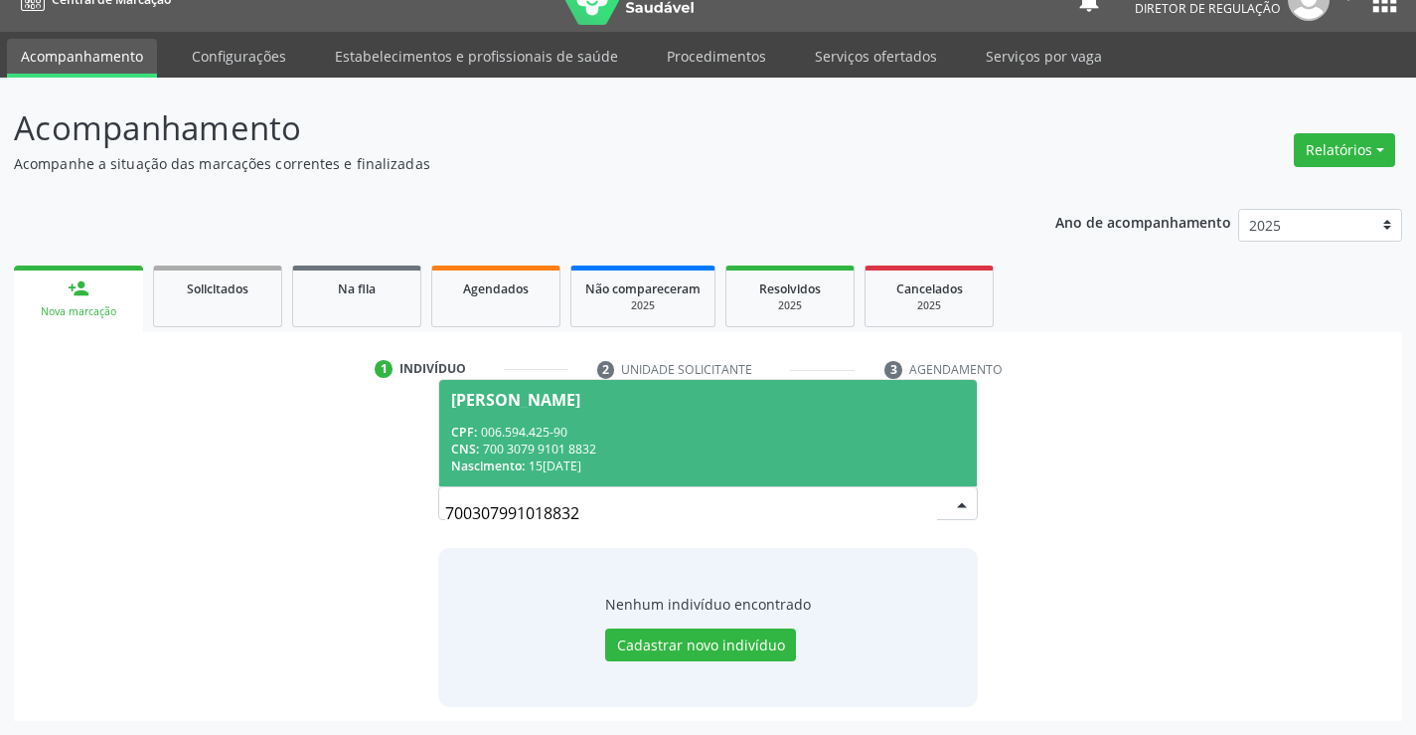
click at [607, 434] on div "CPF: 006.594.425-90" at bounding box center [707, 431] width 513 height 17
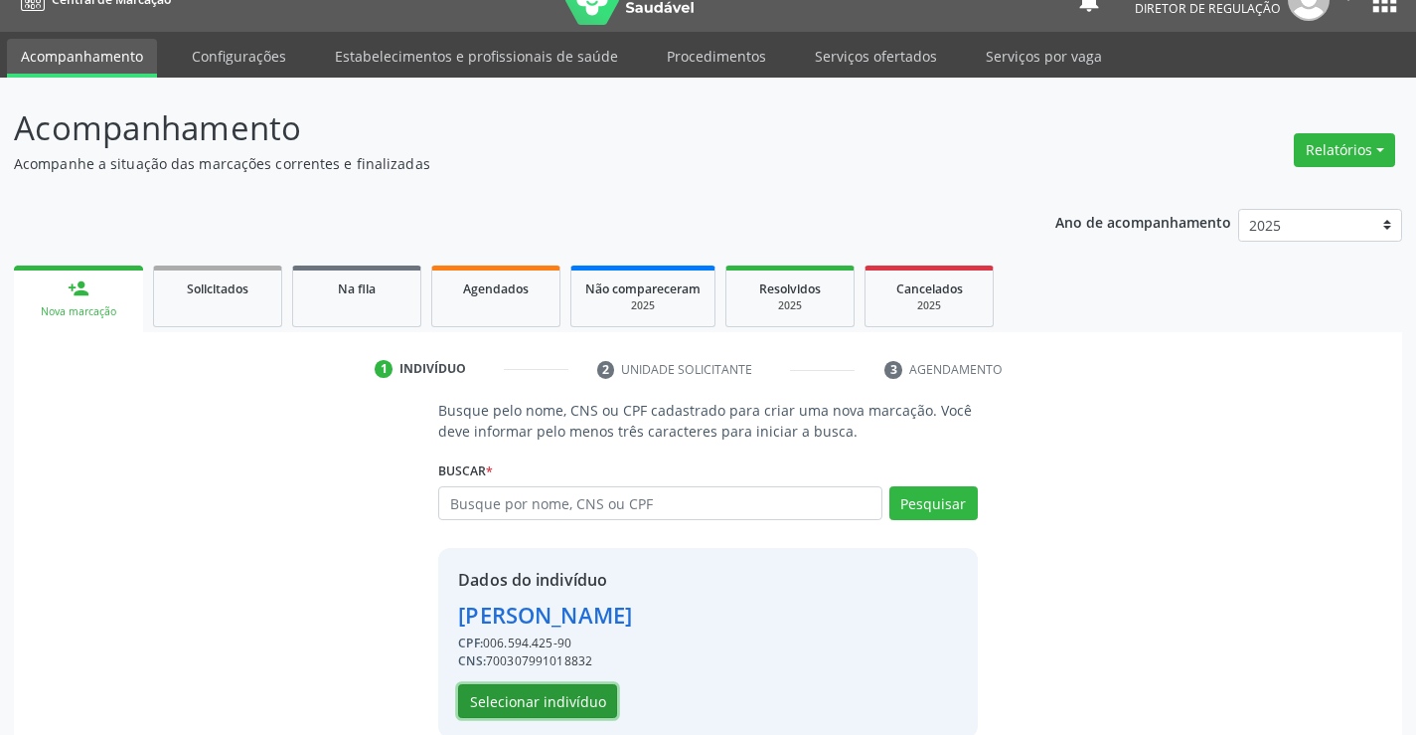
click at [523, 692] on button "Selecionar indivíduo" at bounding box center [537, 701] width 159 height 34
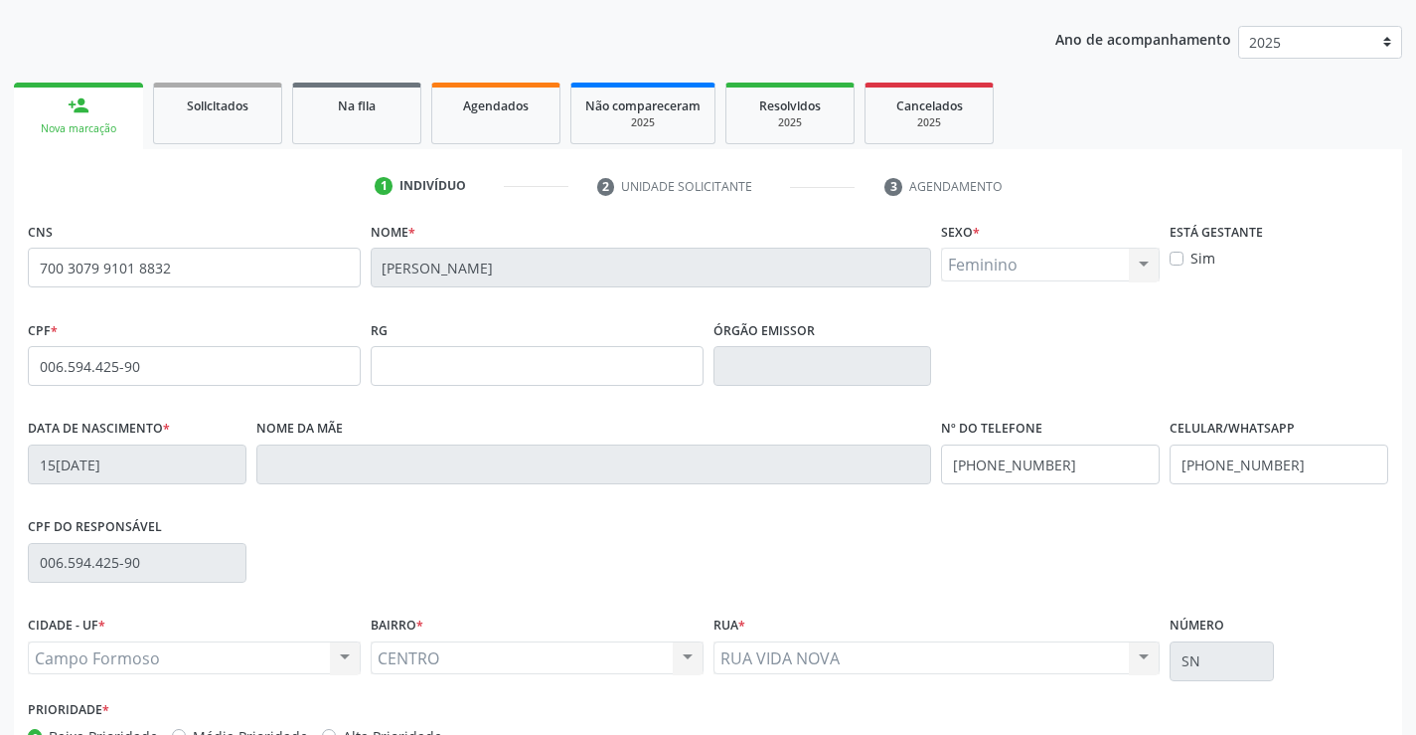
scroll to position [343, 0]
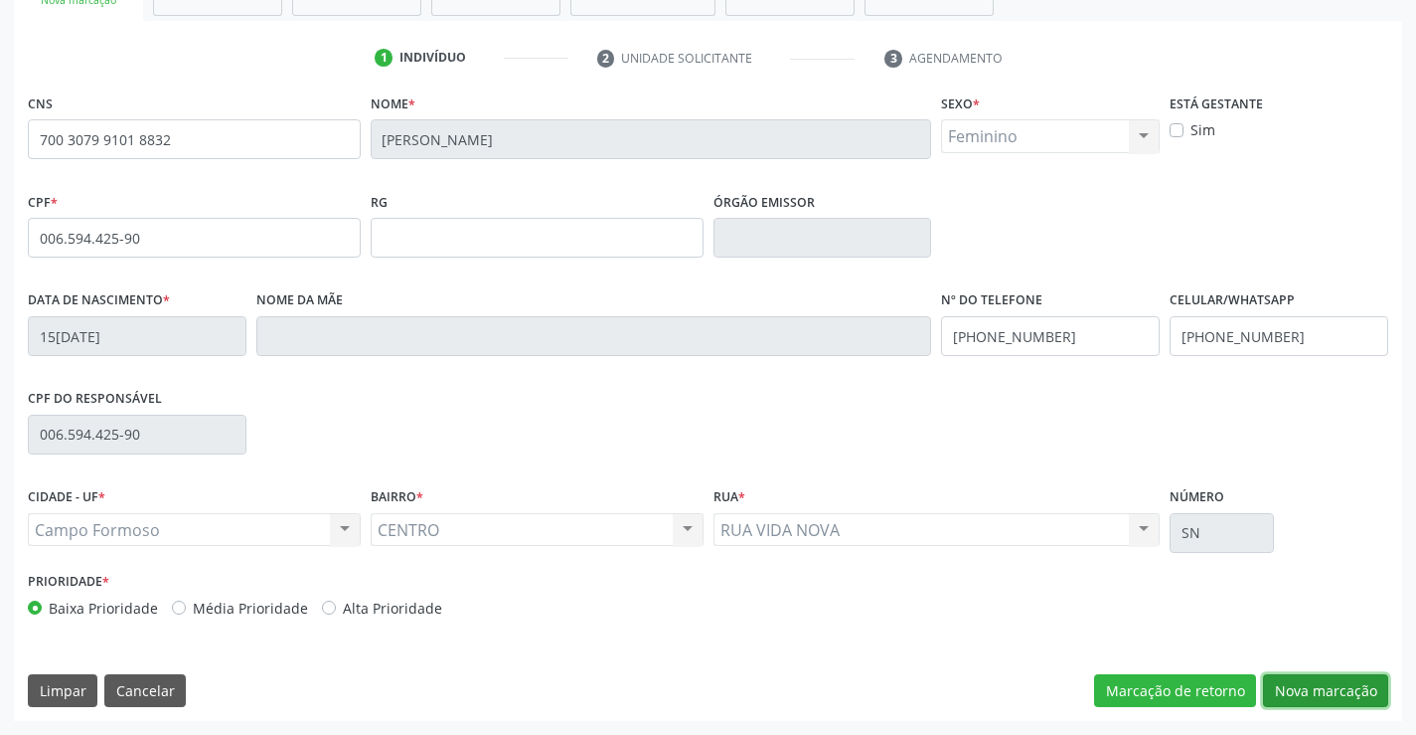
click at [1303, 685] on button "Nova marcação" at bounding box center [1325, 691] width 125 height 34
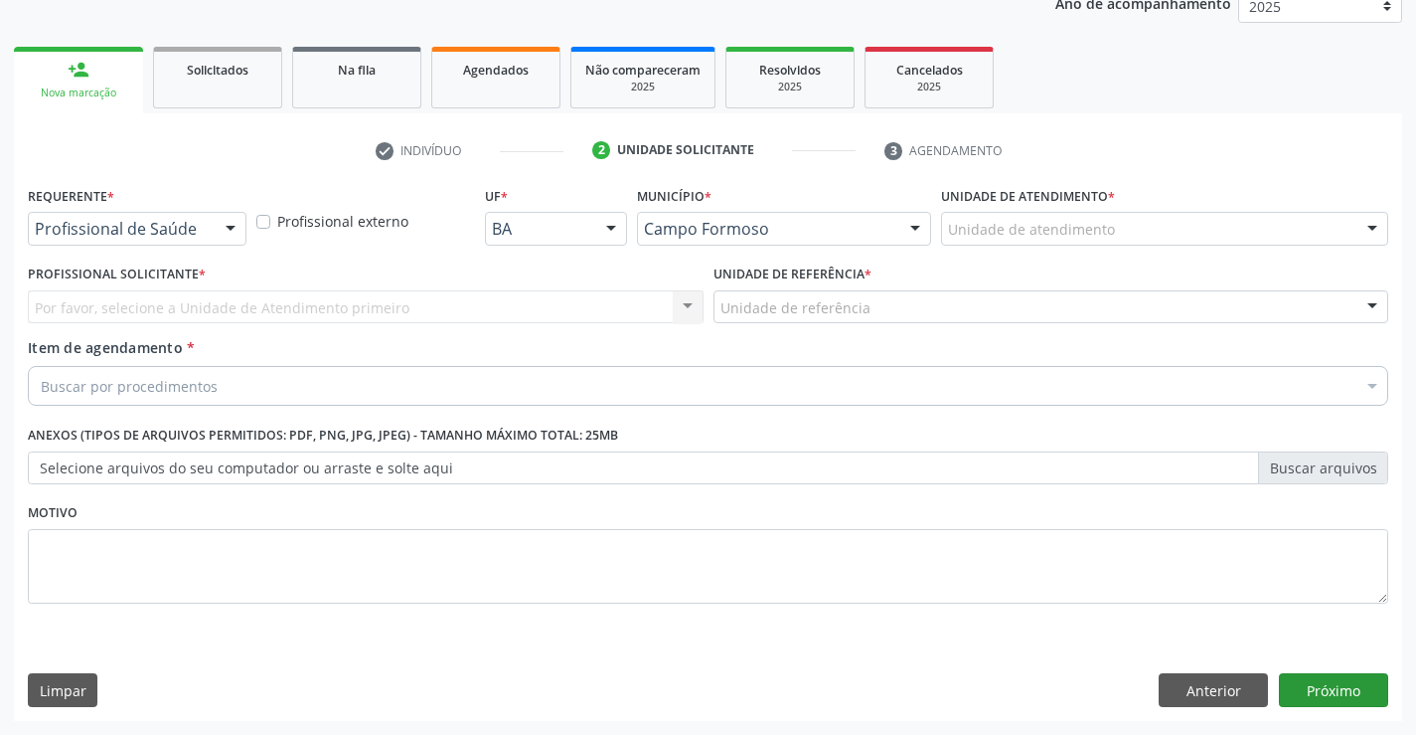
scroll to position [250, 0]
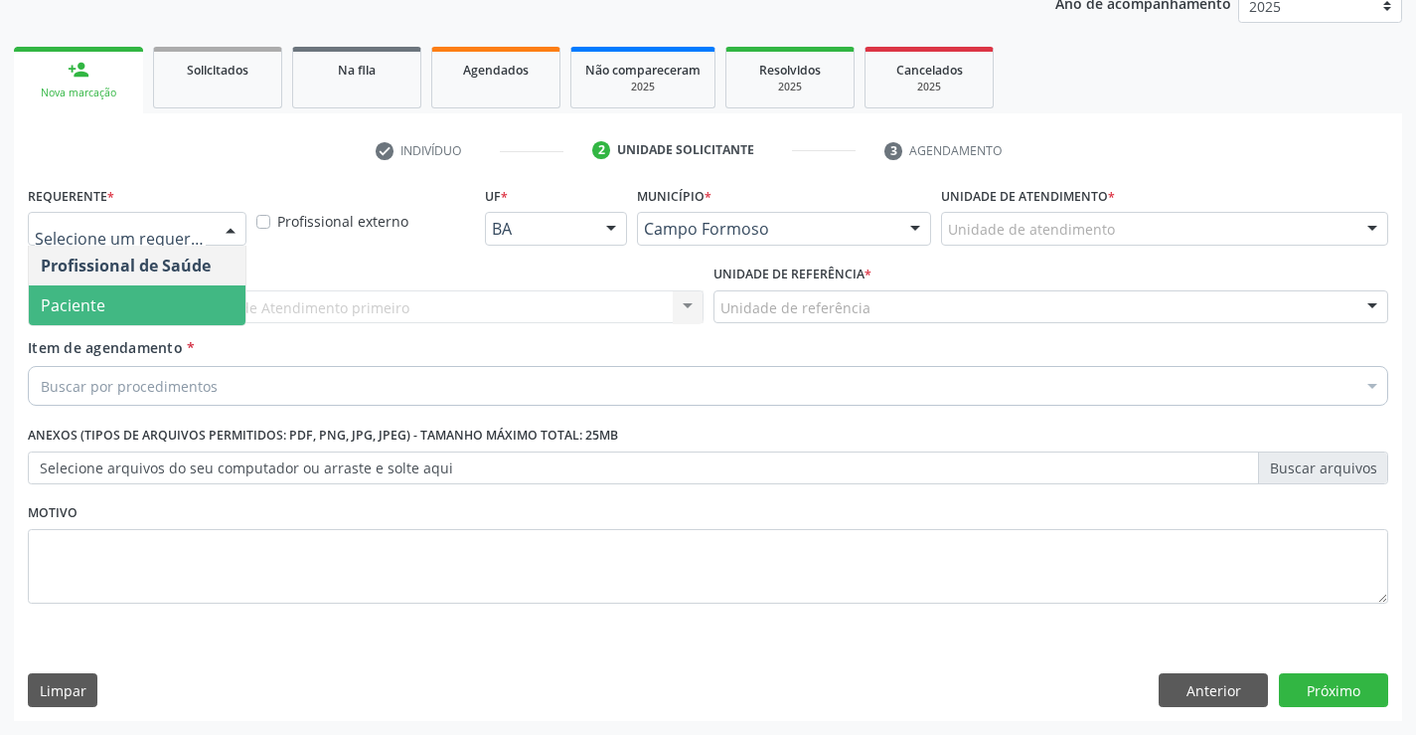
click at [169, 307] on span "Paciente" at bounding box center [137, 305] width 217 height 40
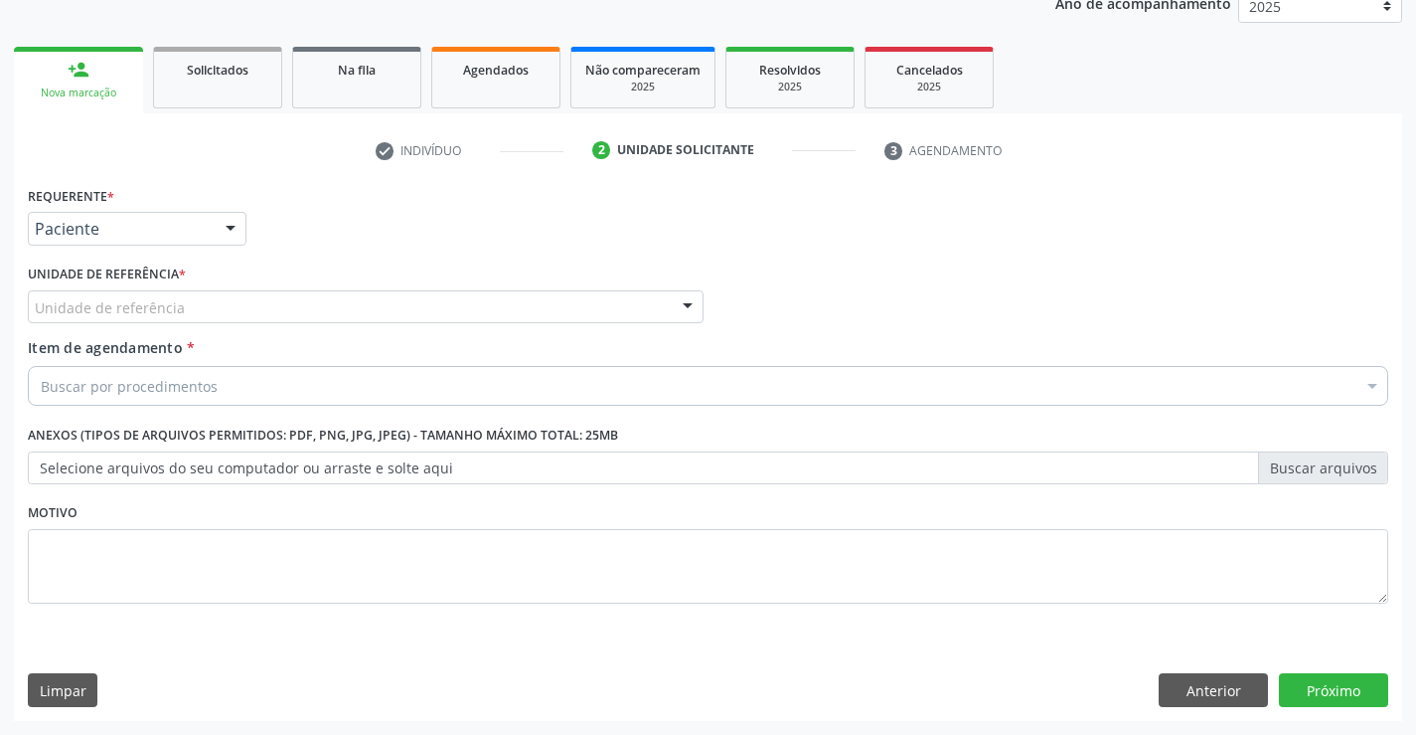
click at [467, 315] on div "Unidade de referência" at bounding box center [366, 307] width 676 height 34
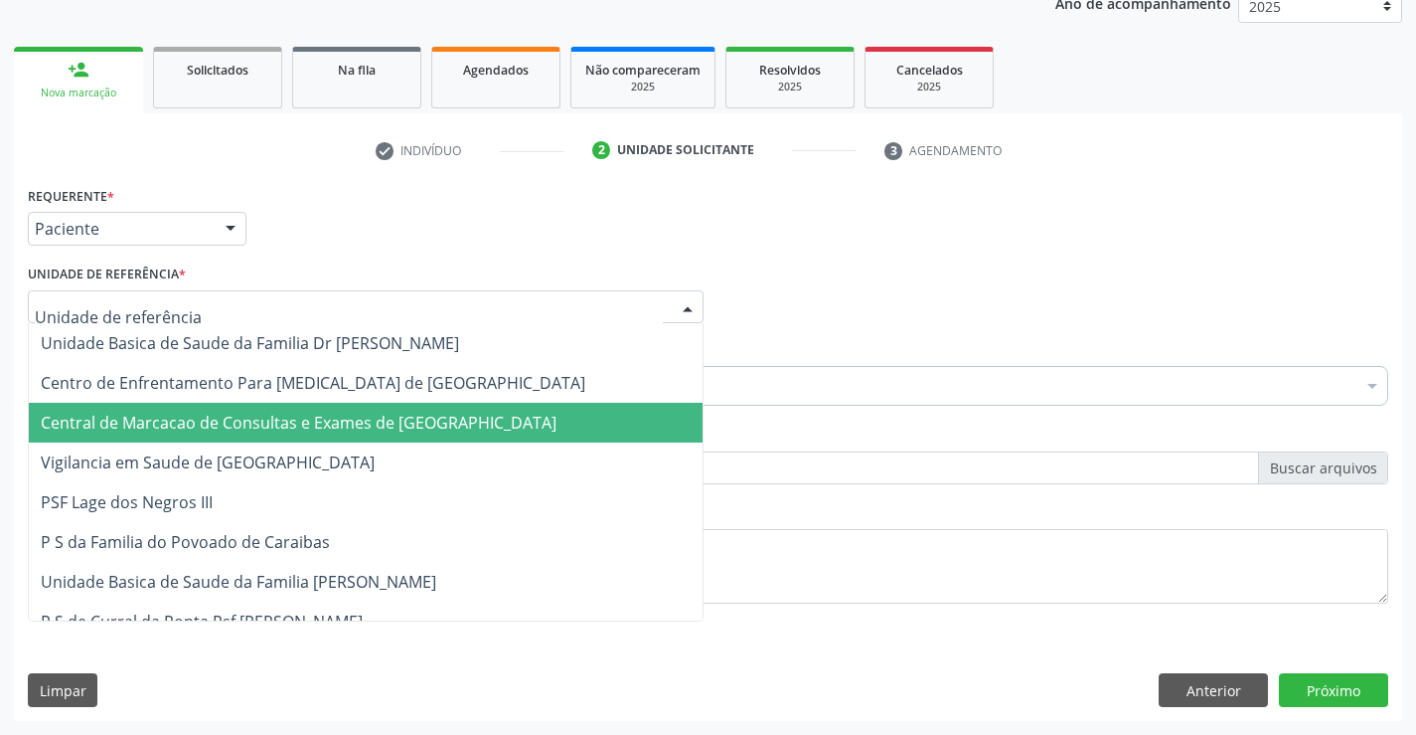
click at [450, 416] on span "Central de Marcacao de Consultas e Exames de [GEOGRAPHIC_DATA]" at bounding box center [299, 422] width 516 height 22
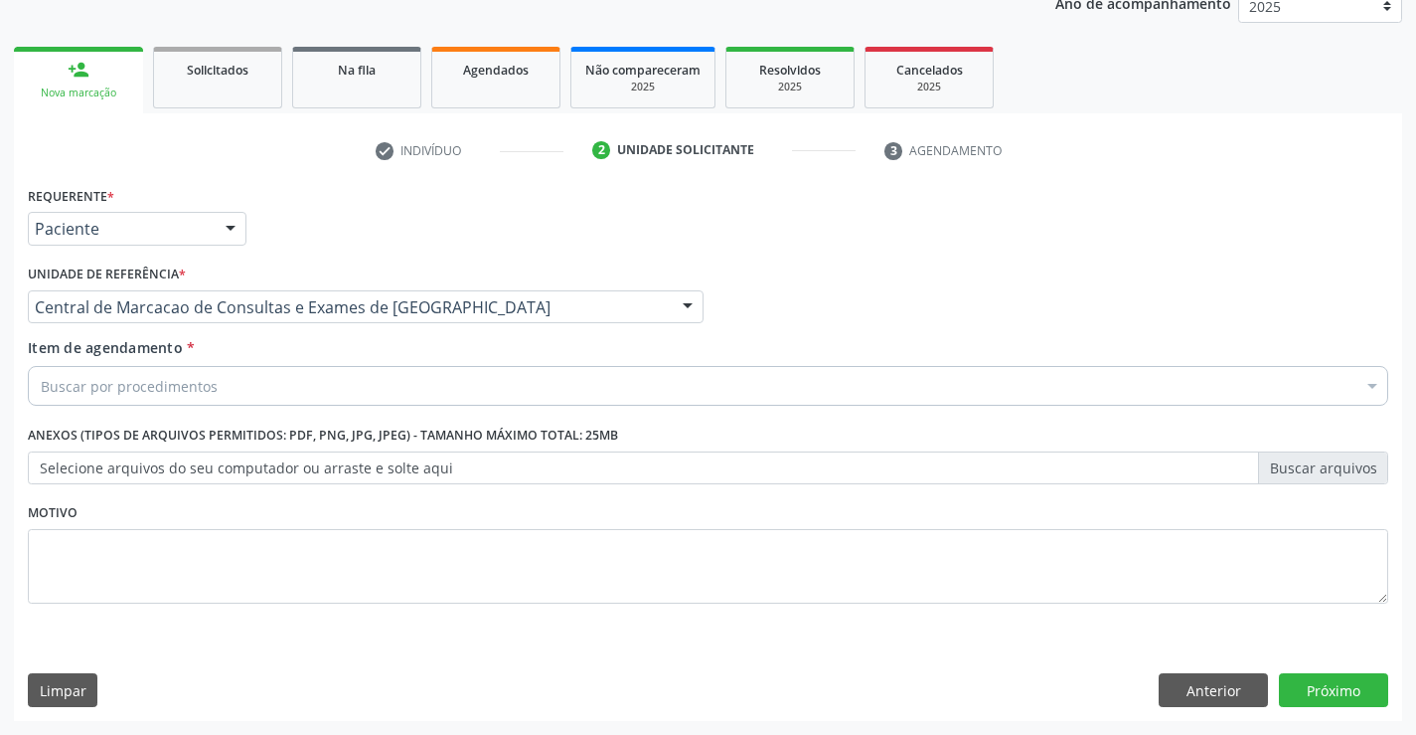
click at [494, 394] on div "Buscar por procedimentos" at bounding box center [708, 386] width 1361 height 40
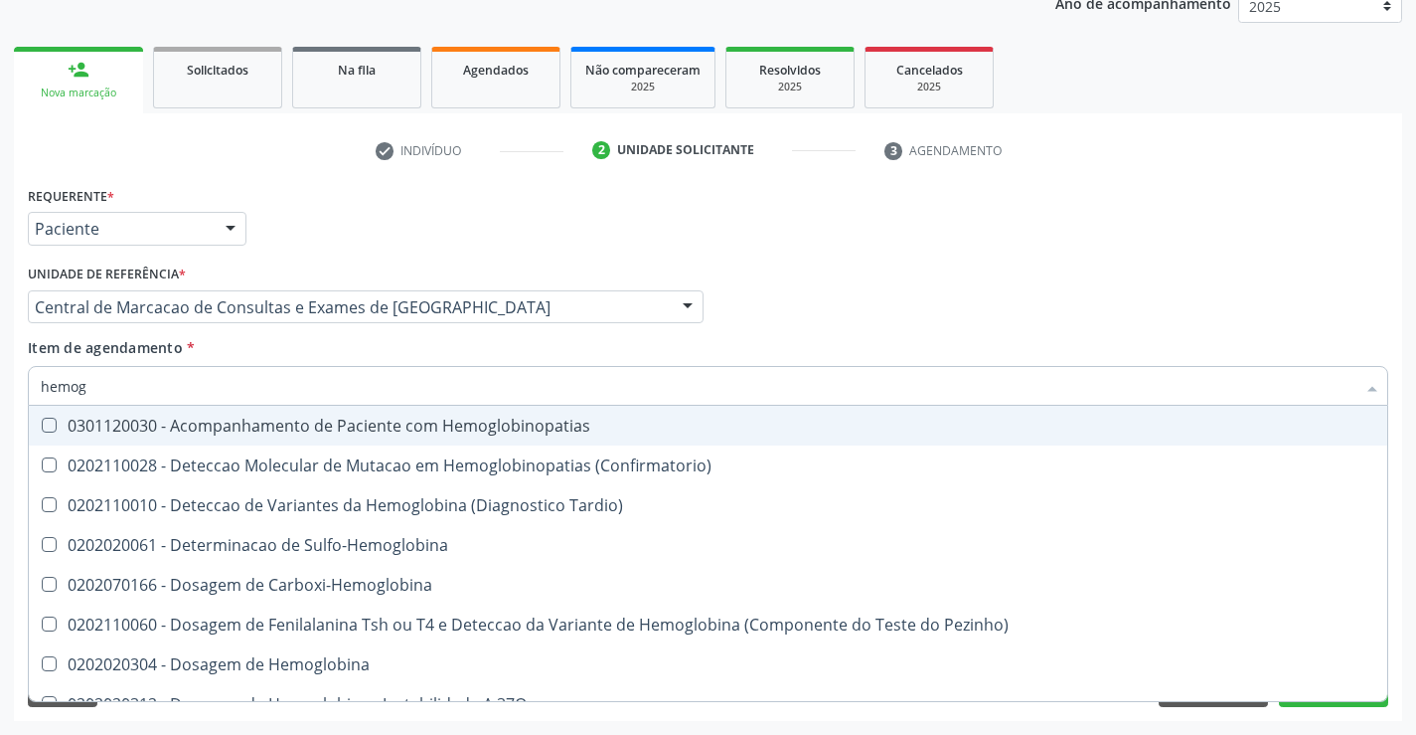
type input "hemogr"
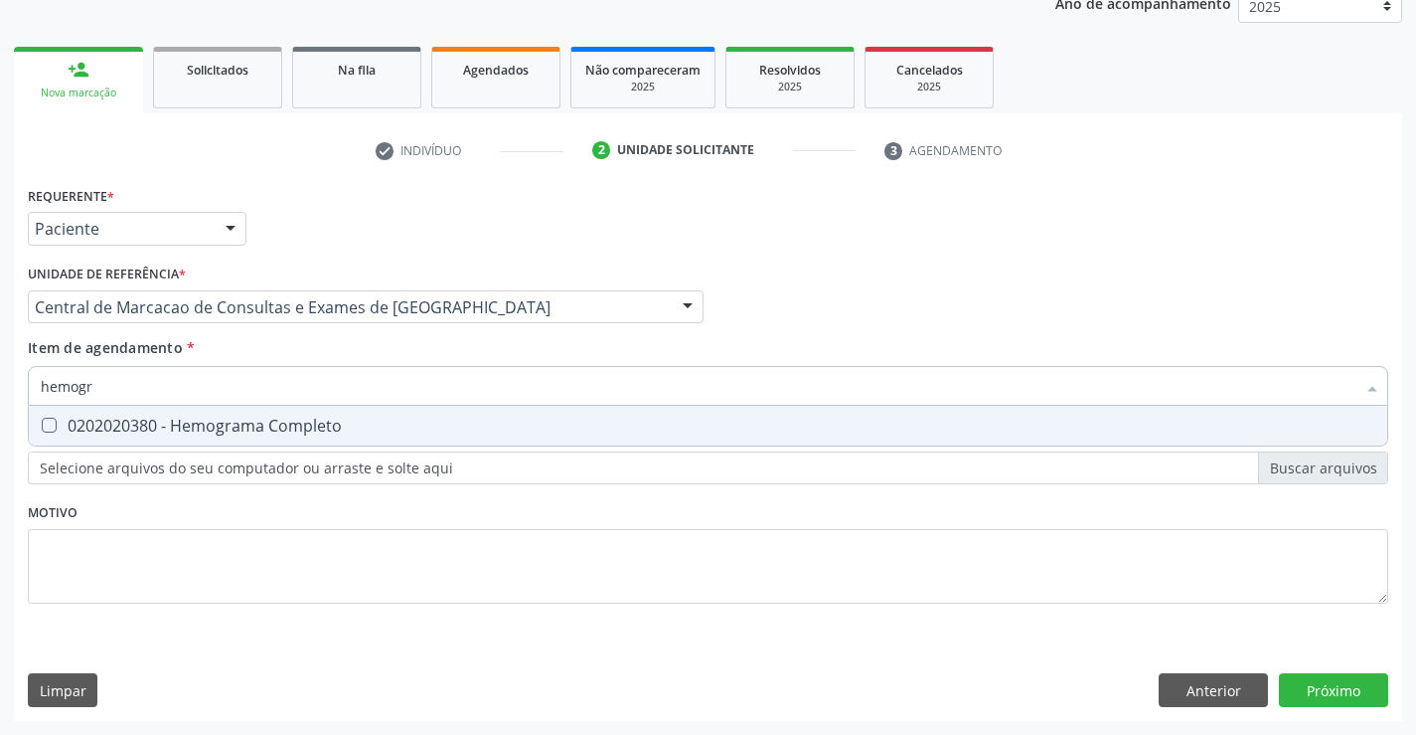
click at [291, 412] on span "0202020380 - Hemograma Completo" at bounding box center [708, 426] width 1359 height 40
checkbox Completo "true"
type input "hemogr"
click at [297, 361] on div "Item de agendamento * hemogr Desfazer seleção 0202020380 - Hemograma Completo N…" at bounding box center [708, 368] width 1361 height 63
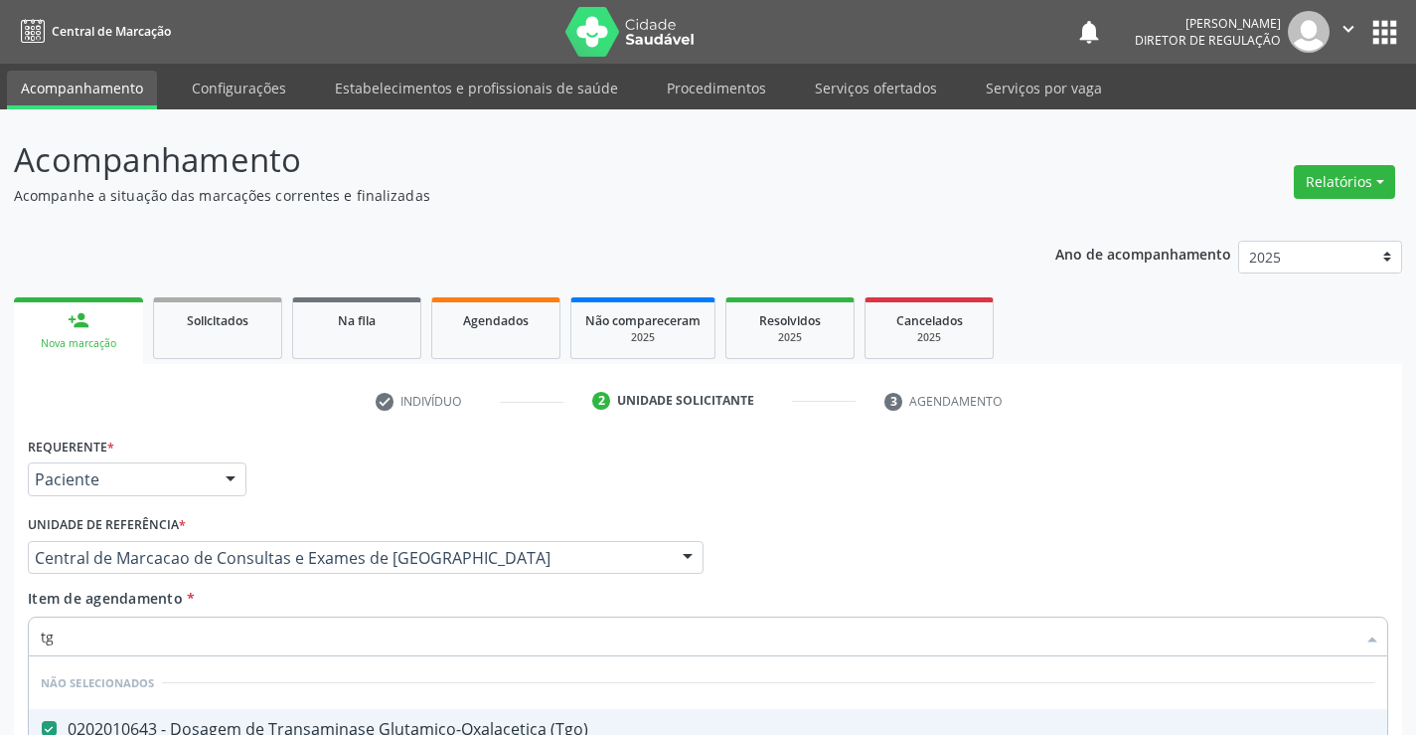
scroll to position [250, 0]
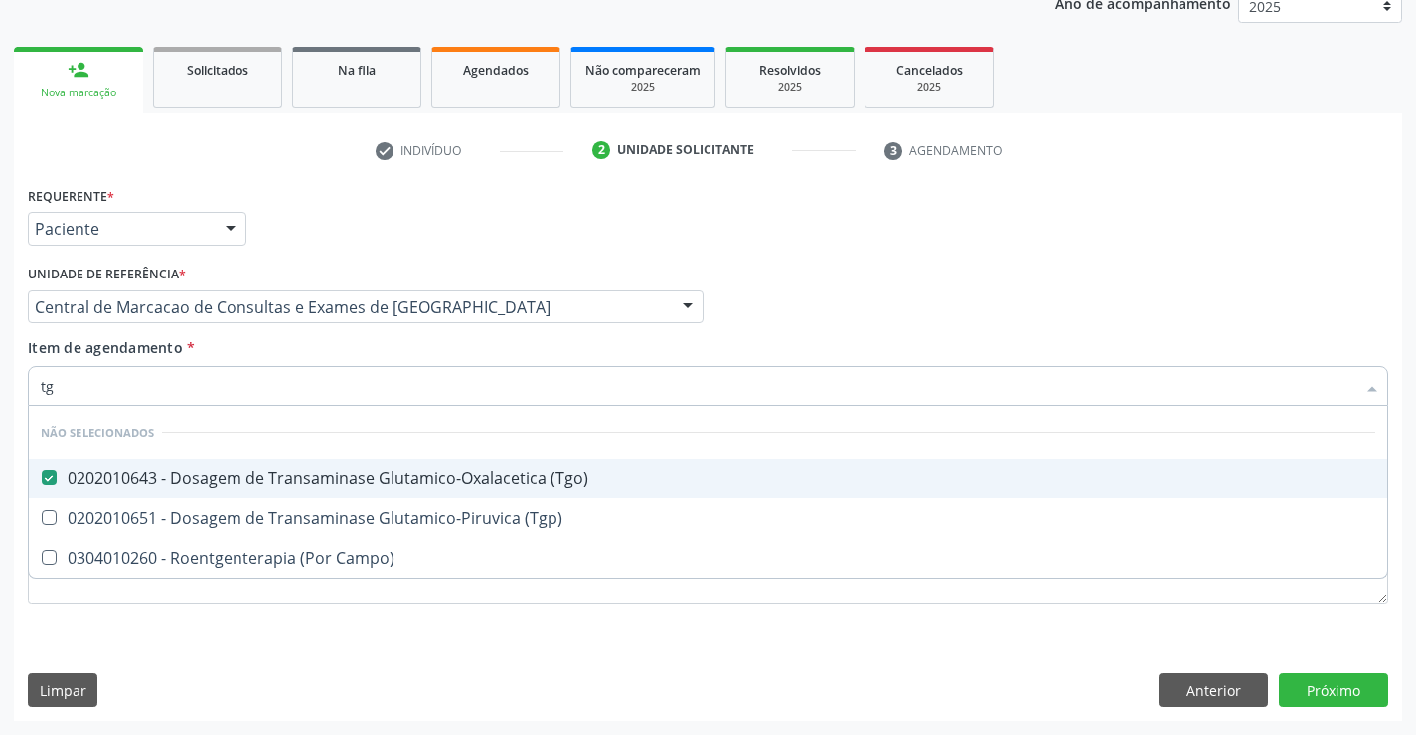
click at [346, 506] on span "0202010651 - Dosagem de Transaminase Glutamico-Piruvica (Tgp)" at bounding box center [708, 518] width 1359 height 40
checkbox \(Tgp\) "true"
click at [344, 370] on input "tg" at bounding box center [698, 386] width 1315 height 40
type input "tg"
click at [264, 338] on div "Item de agendamento * tg Desfazer seleção Não selecionados 0202010643 - Dosagem…" at bounding box center [708, 368] width 1361 height 63
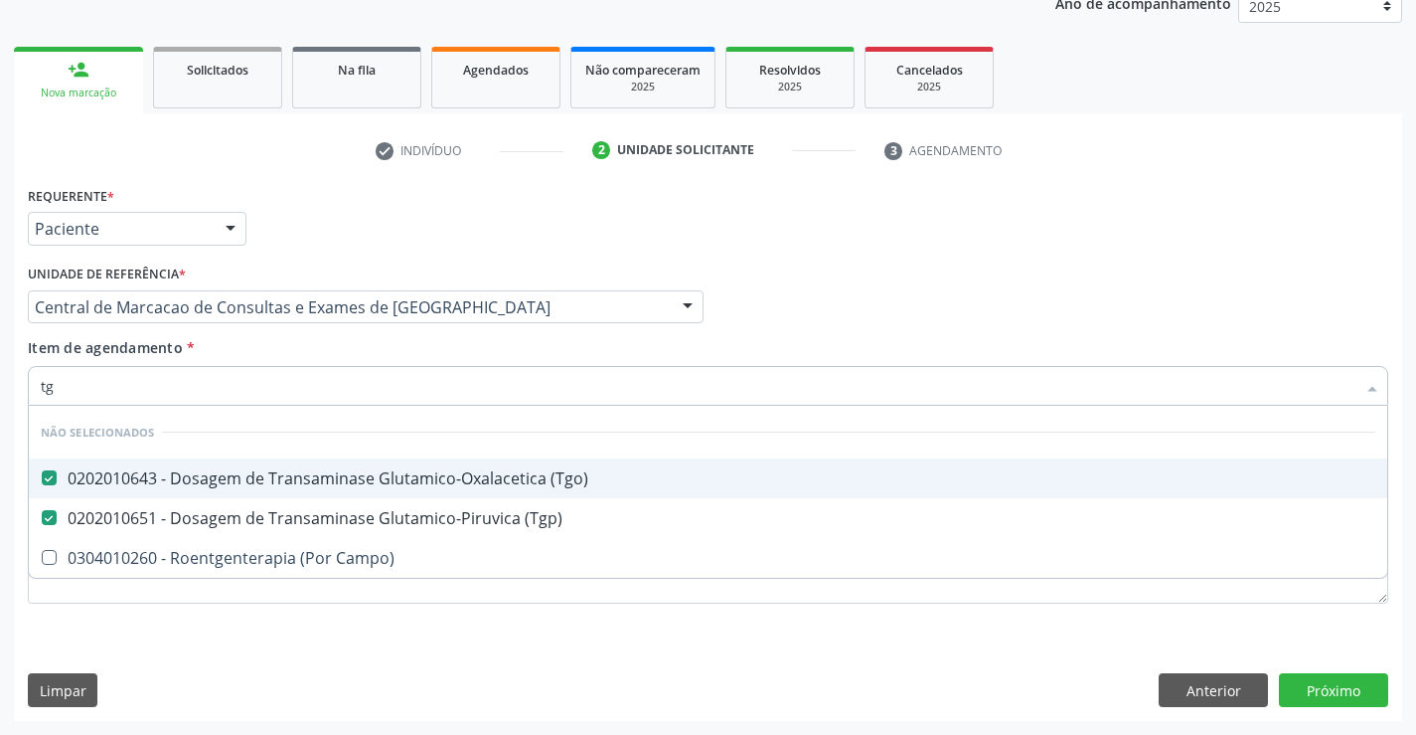
checkbox Campo\) "true"
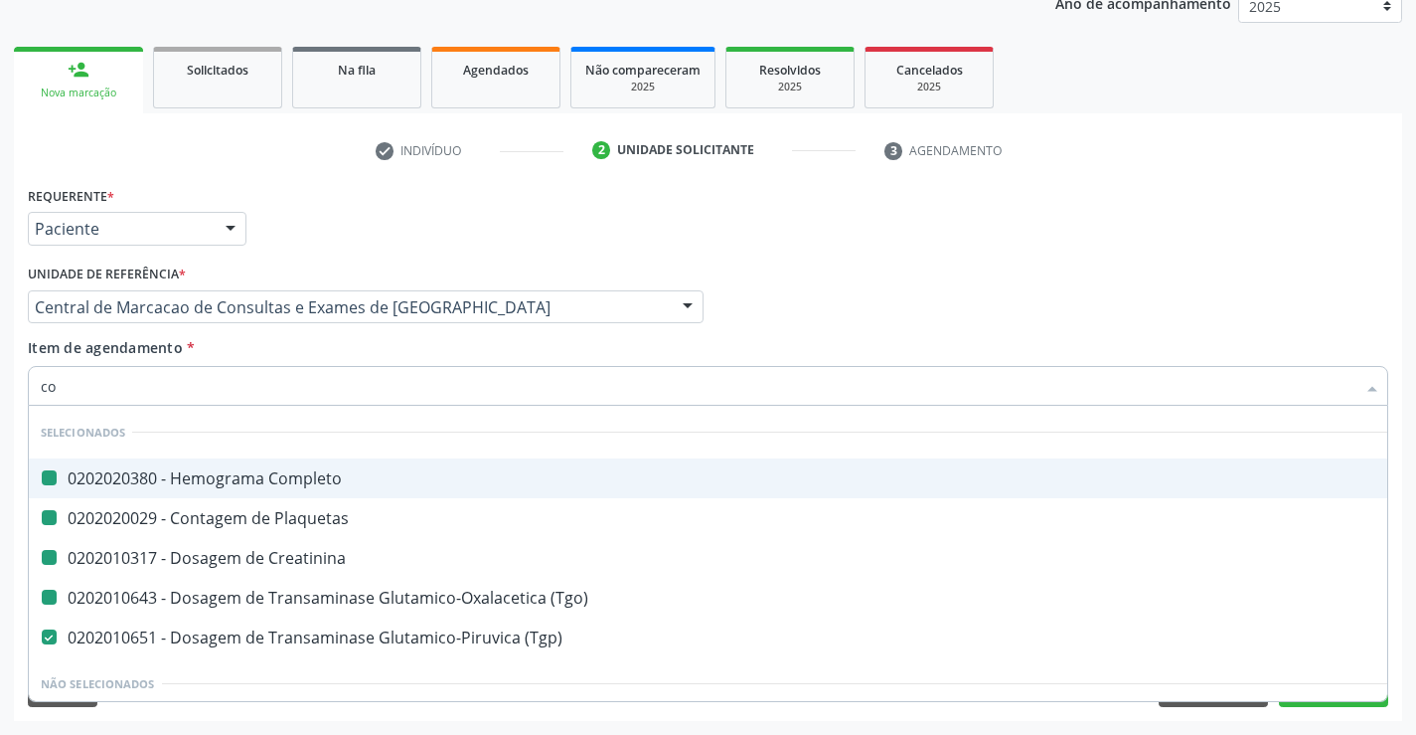
type input "col"
checkbox Completo "false"
checkbox Plaquetas "false"
checkbox Creatinina "false"
checkbox \(Tgo\) "false"
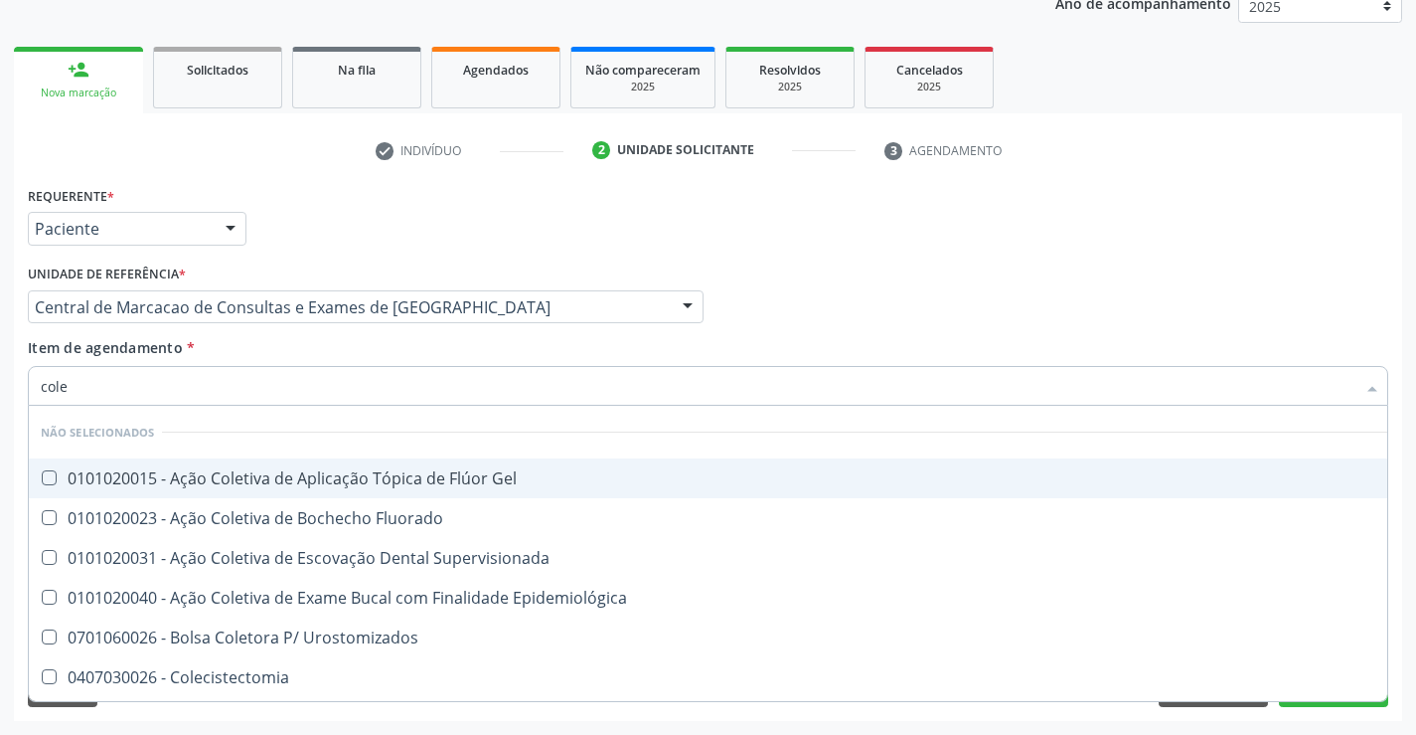
type input "coles"
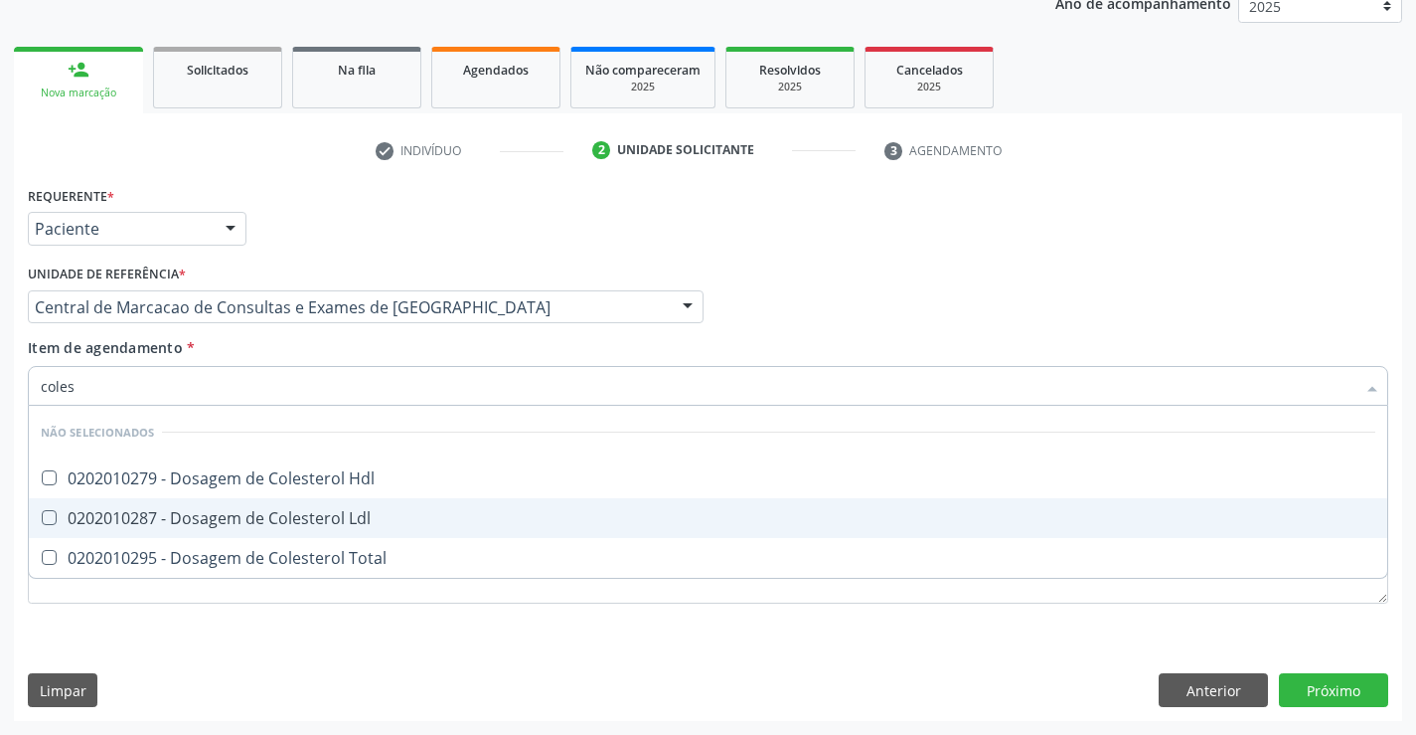
click at [302, 501] on span "0202010287 - Dosagem de Colesterol Ldl" at bounding box center [708, 518] width 1359 height 40
checkbox Ldl "true"
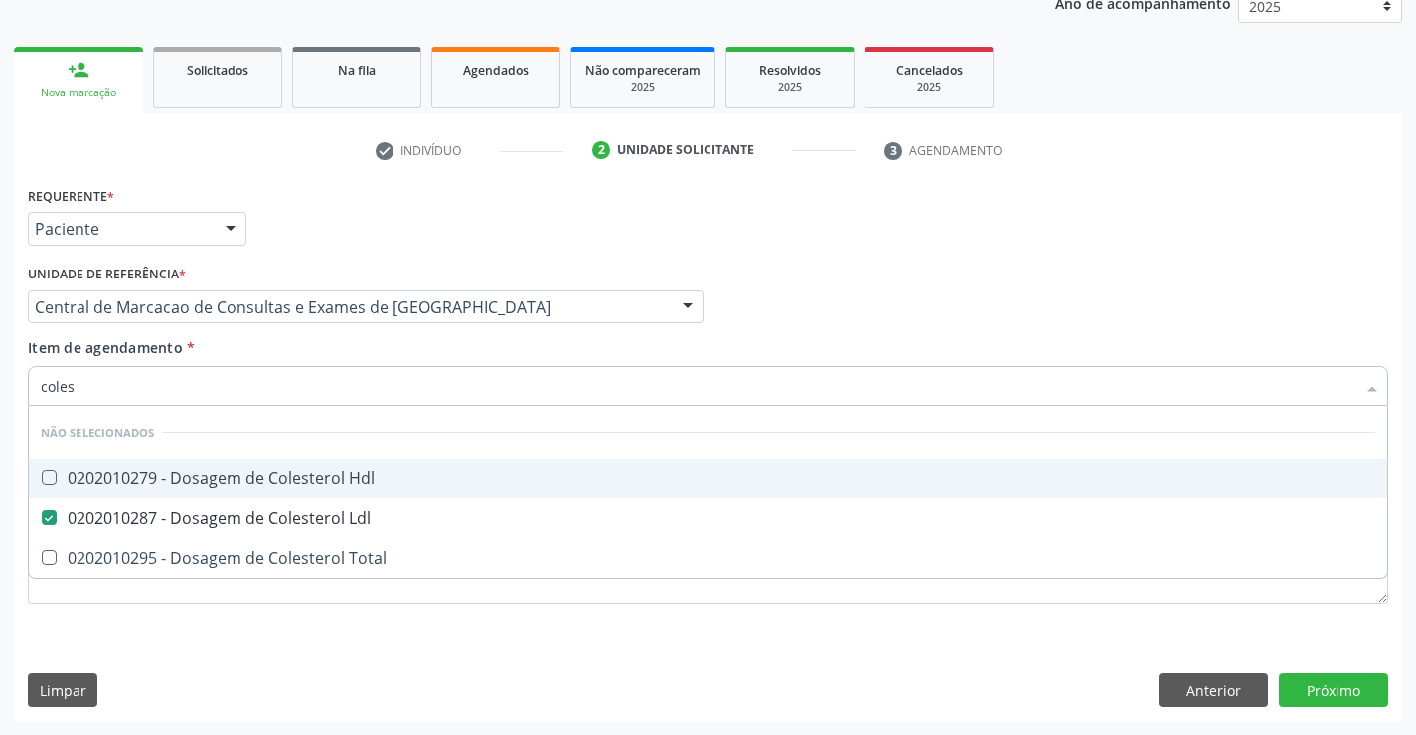
click at [301, 486] on div "0202010279 - Dosagem de Colesterol Hdl" at bounding box center [708, 478] width 1335 height 16
checkbox Hdl "true"
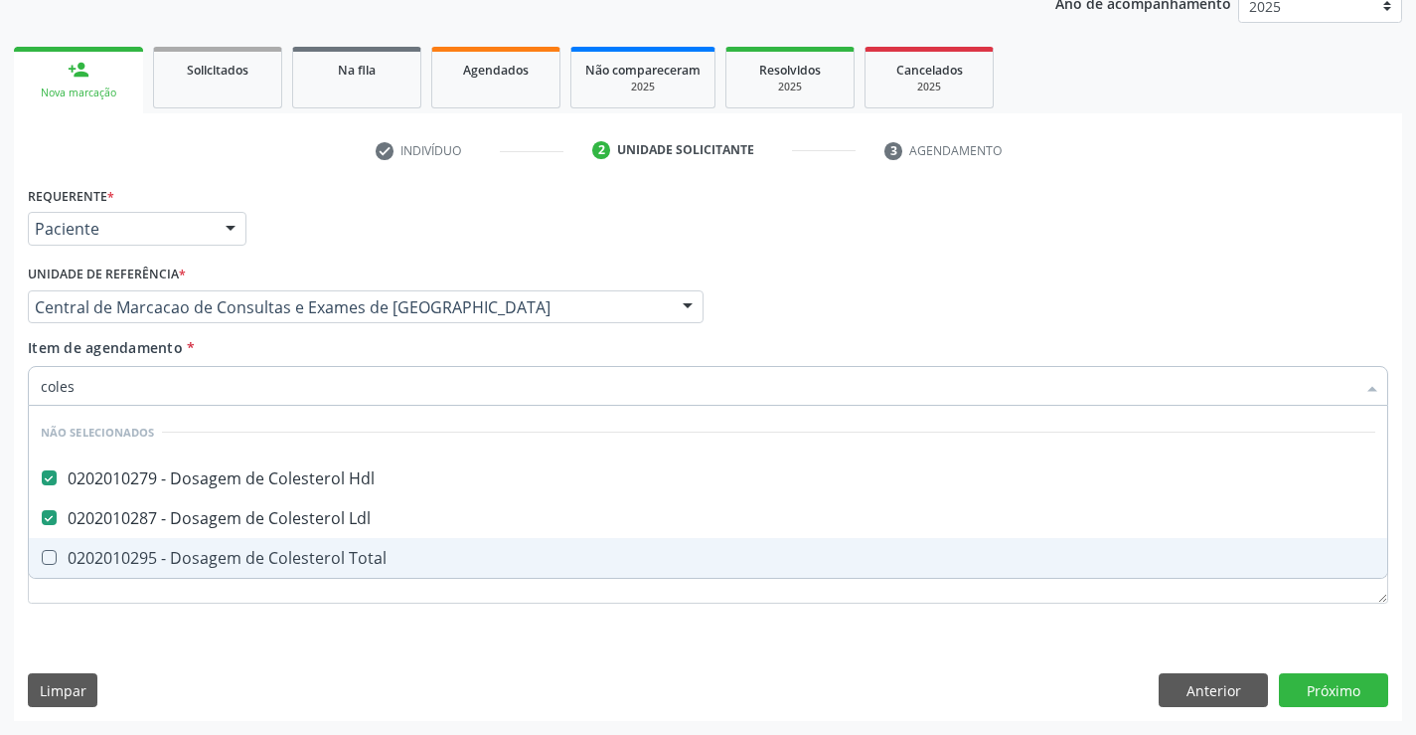
click at [294, 564] on div "0202010295 - Dosagem de Colesterol Total" at bounding box center [708, 558] width 1335 height 16
checkbox Total "true"
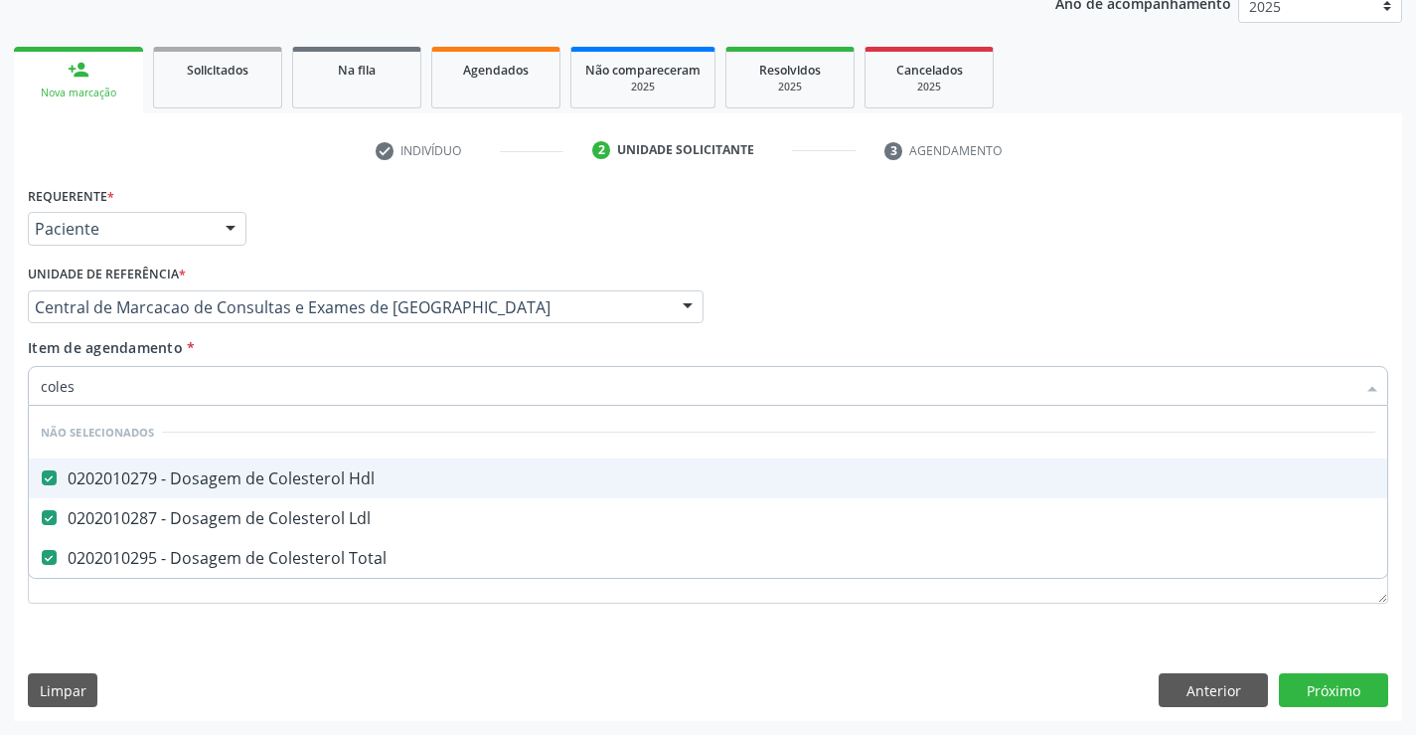
type input "coles"
click at [309, 364] on div "Item de agendamento * coles Desfazer seleção Não selecionados 0202010279 - Dosa…" at bounding box center [708, 368] width 1361 height 63
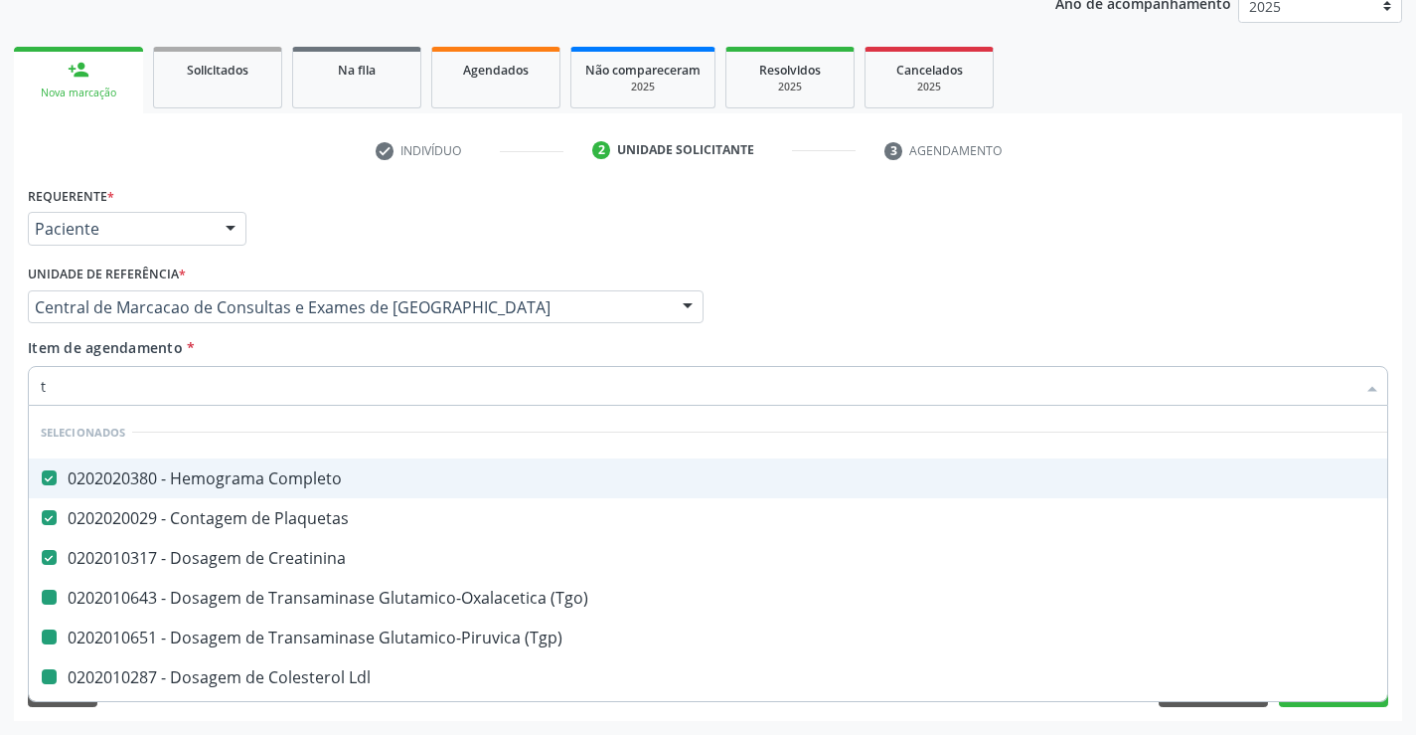
type input "tr"
checkbox \(Tgo\) "false"
checkbox \(Tgp\) "false"
checkbox Ldl "false"
checkbox Hdl "false"
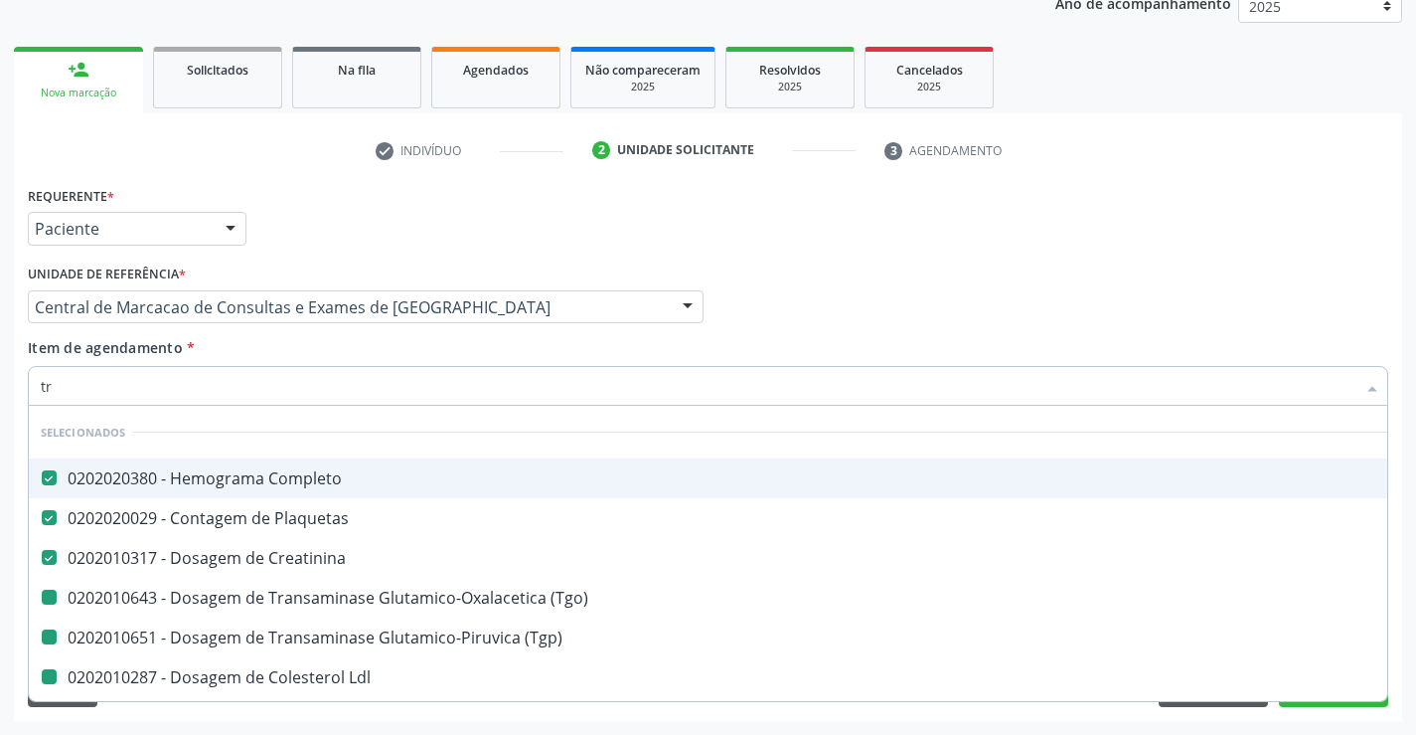
checkbox Total "false"
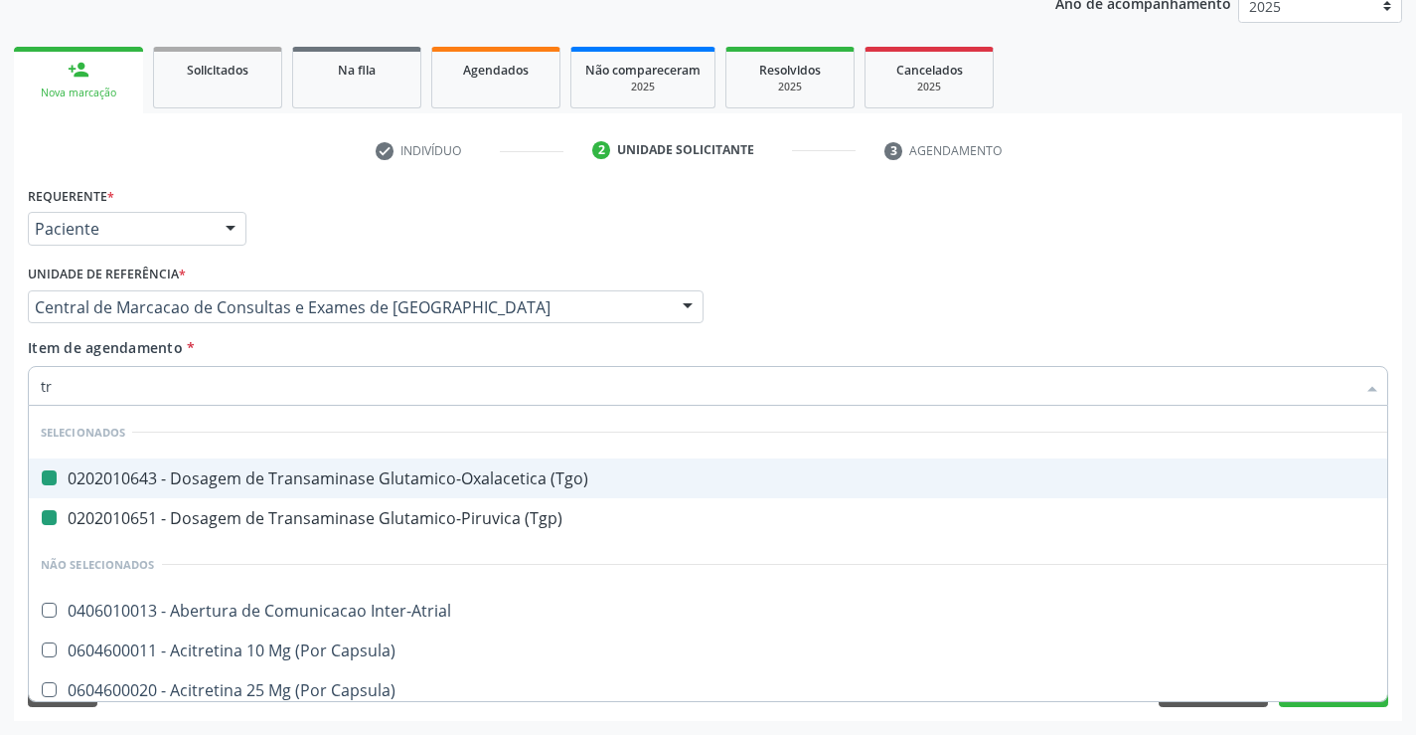
type input "tri"
checkbox \(Tgo\) "false"
checkbox \(Tgp\) "false"
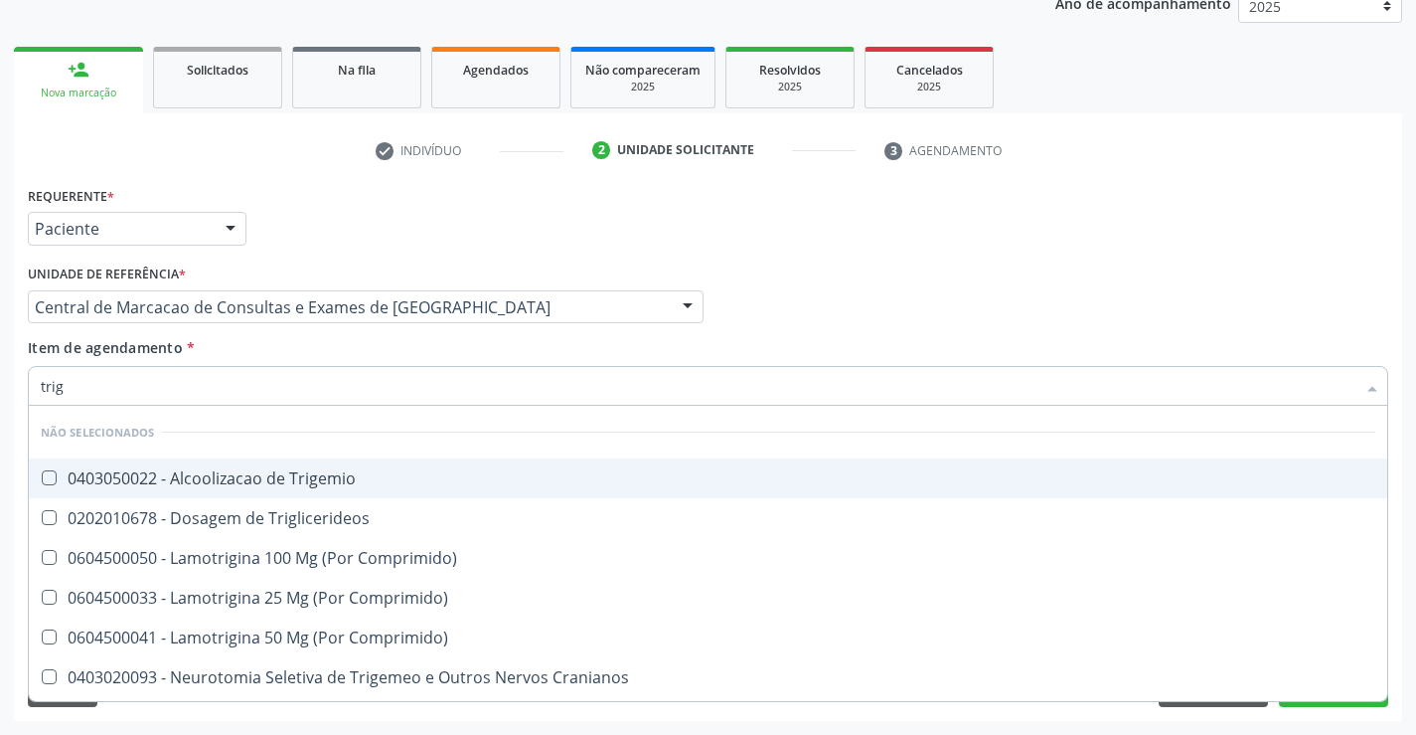
type input "trigl"
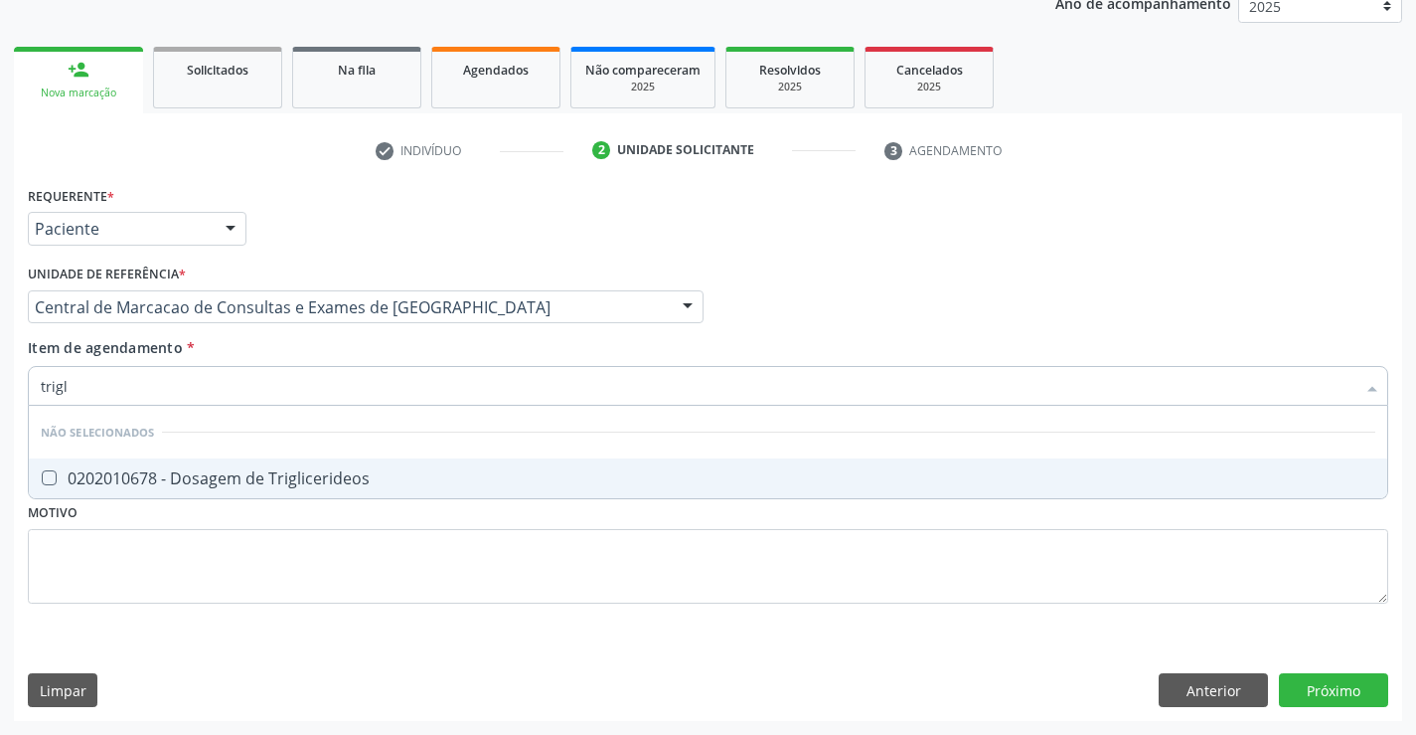
click at [322, 482] on div "0202010678 - Dosagem de Triglicerideos" at bounding box center [708, 478] width 1335 height 16
checkbox Triglicerideos "true"
type input "trigl"
click at [324, 336] on div "Unidade de referência * Central de Marcacao de Consultas e Exames de [GEOGRAPHI…" at bounding box center [366, 298] width 686 height 78
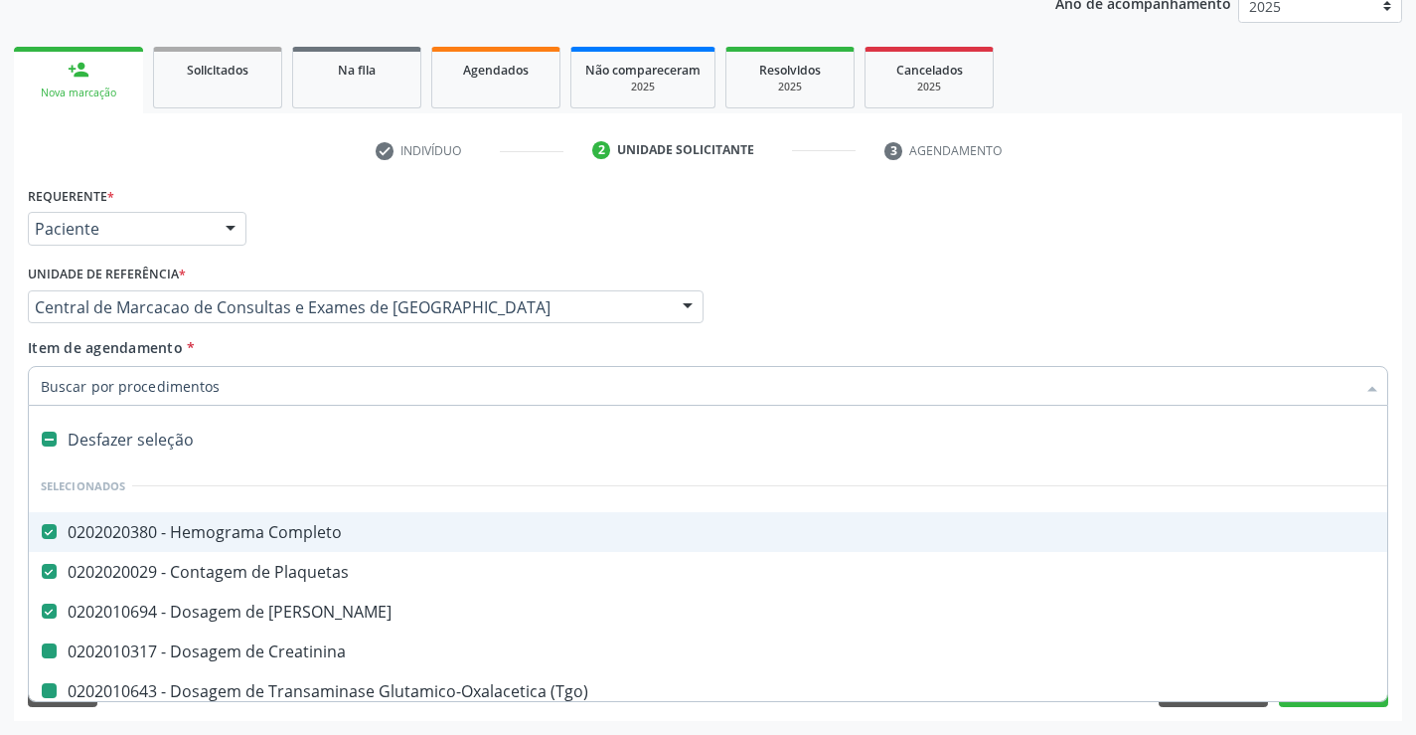
type input "h"
checkbox Creatinina "false"
checkbox \(Tgo\) "false"
checkbox \(Tgp\) "false"
checkbox Ldl "false"
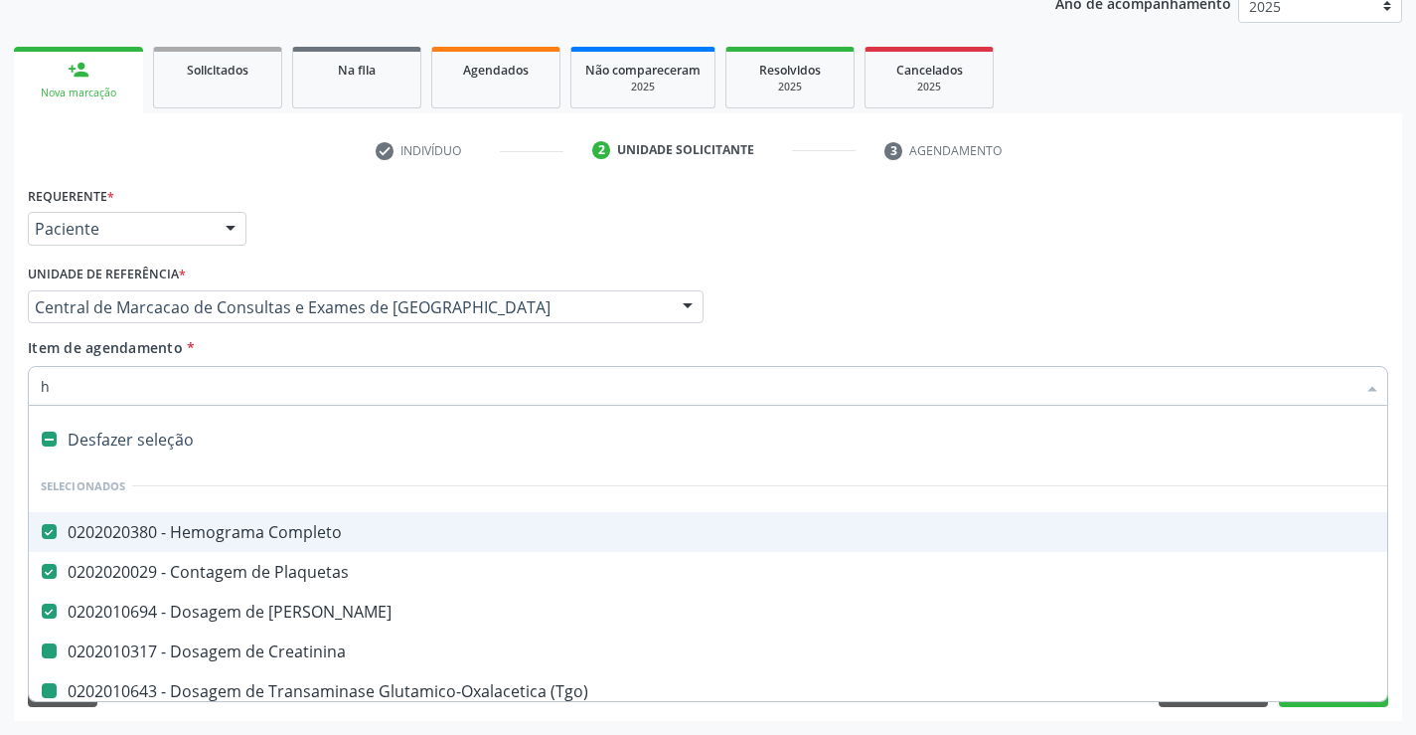
checkbox Hdl "false"
checkbox Total "false"
checkbox Triglicerideos "false"
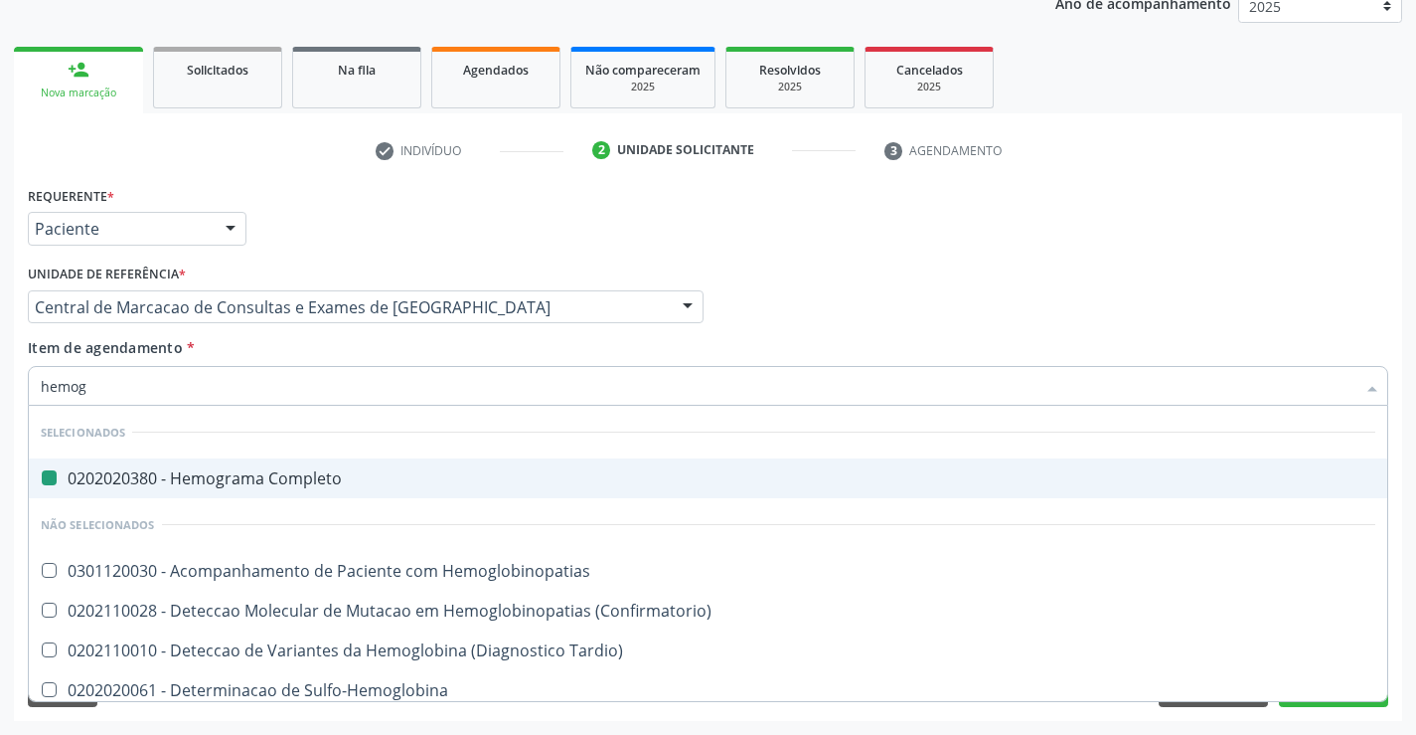
type input "hemogl"
checkbox Completo "false"
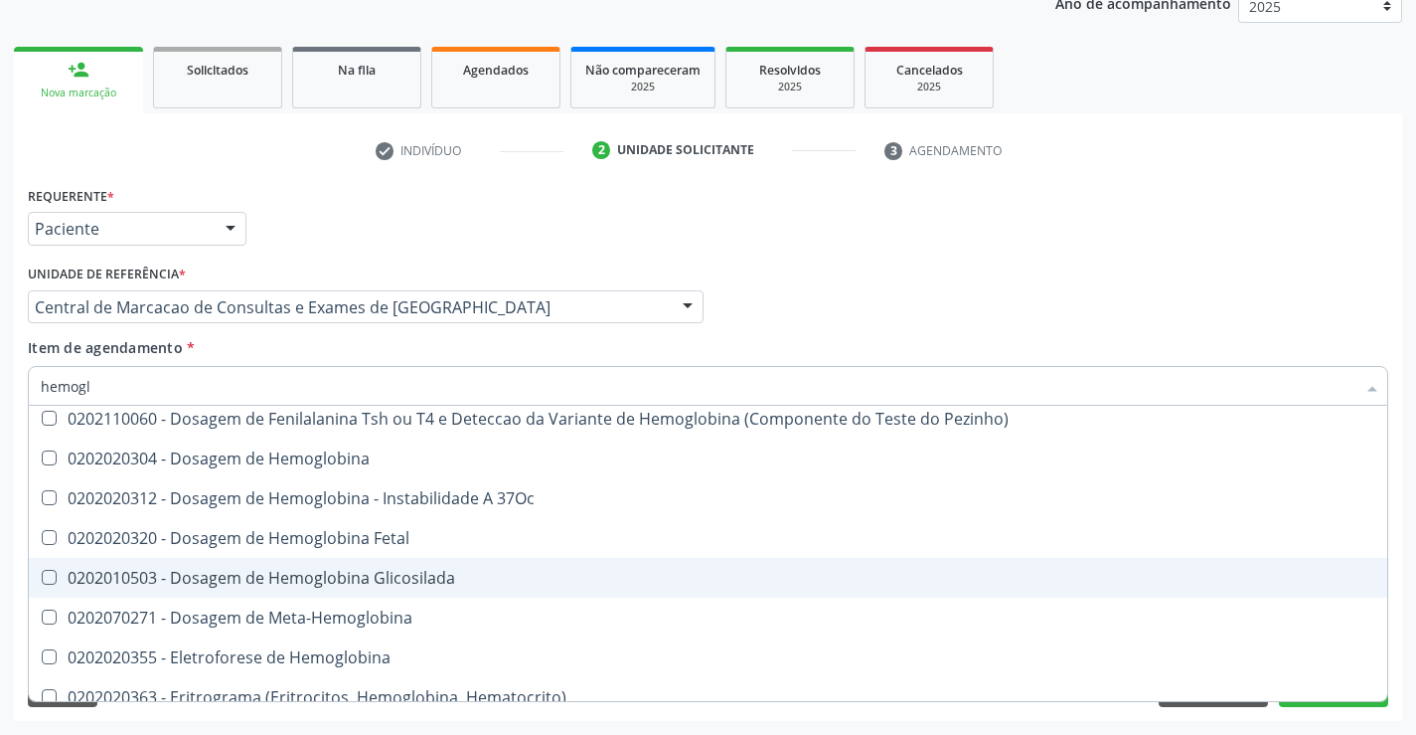
scroll to position [298, 0]
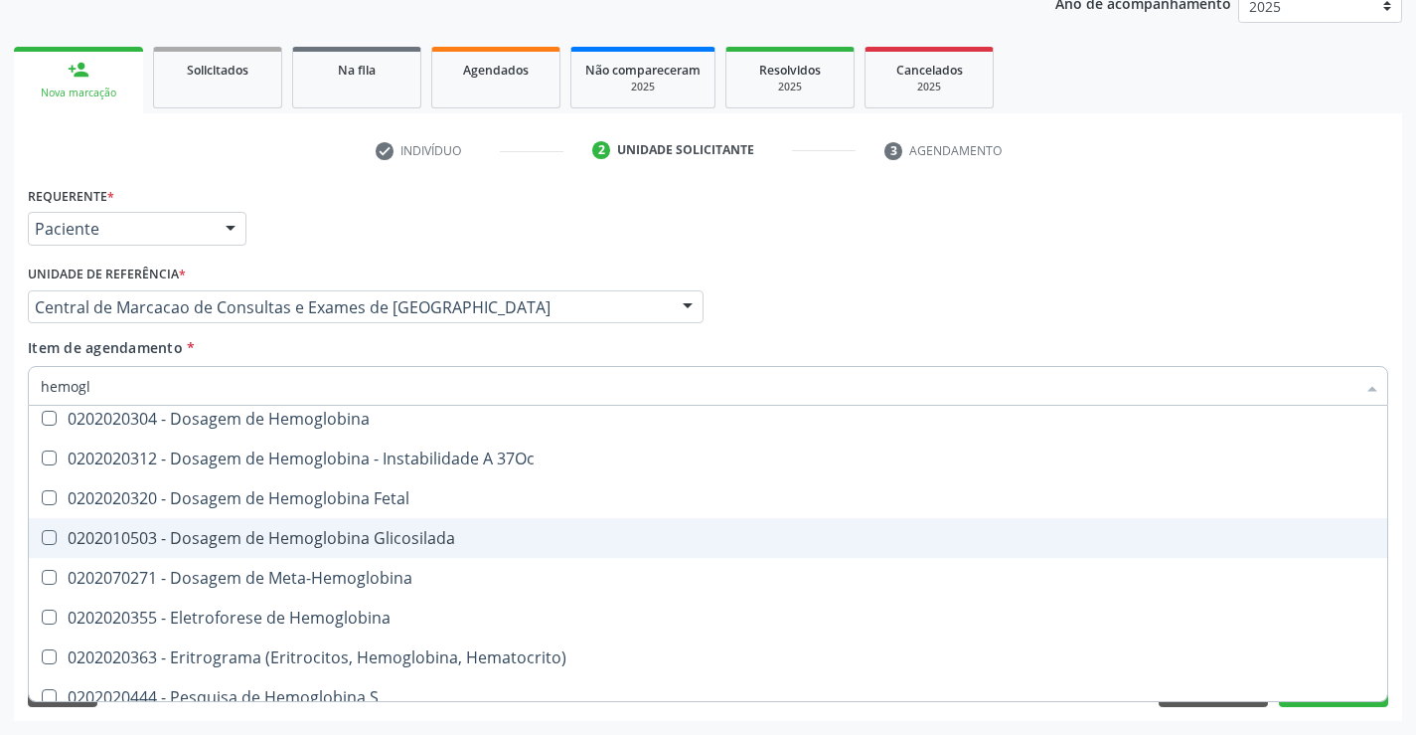
click at [356, 545] on div "0202010503 - Dosagem de Hemoglobina Glicosilada" at bounding box center [708, 538] width 1335 height 16
checkbox Glicosilada "true"
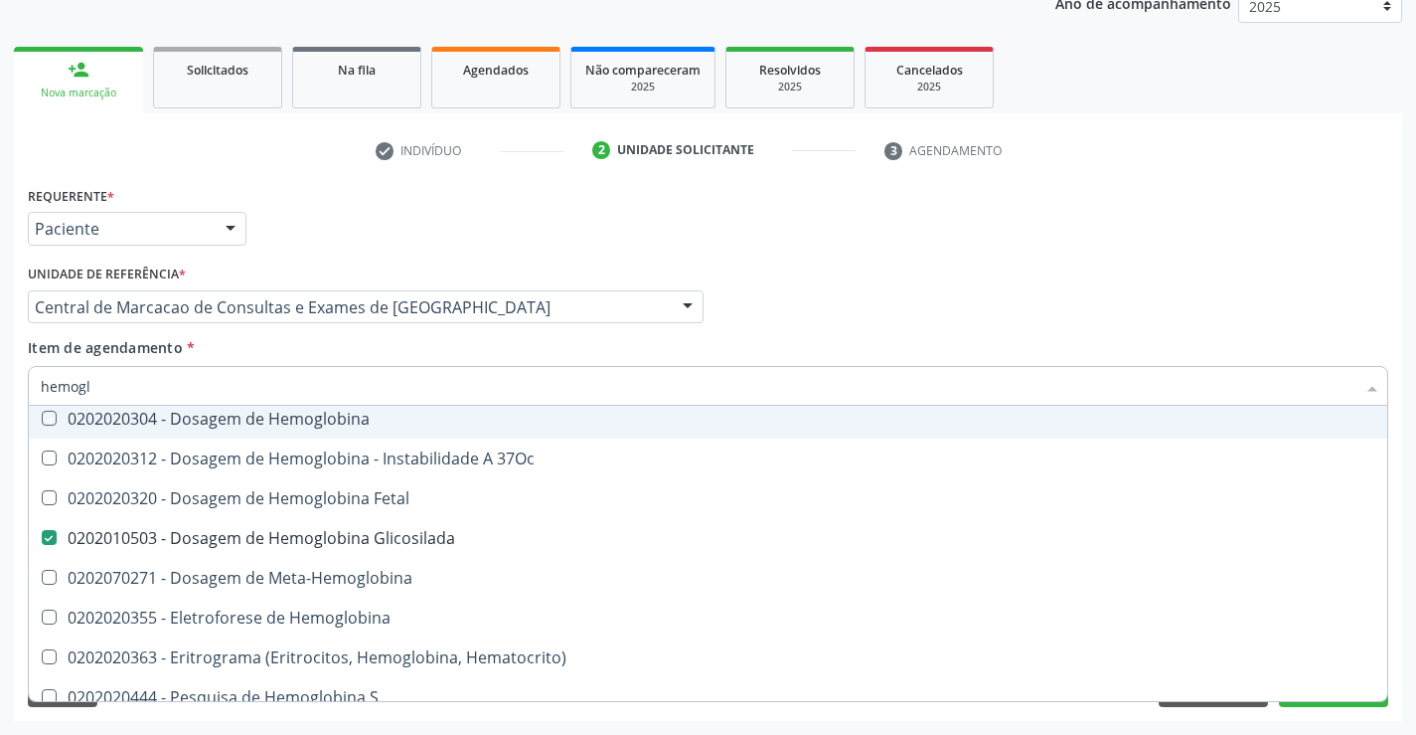
click at [380, 352] on div "Item de agendamento * hemogl Desfazer seleção Não selecionados 0301120030 - Aco…" at bounding box center [708, 368] width 1361 height 63
checkbox Hemoglobinopatias "true"
checkbox Sulfo-Hemoglobina "true"
checkbox Carboxi-Hemoglobina "true"
checkbox Pezinho\) "true"
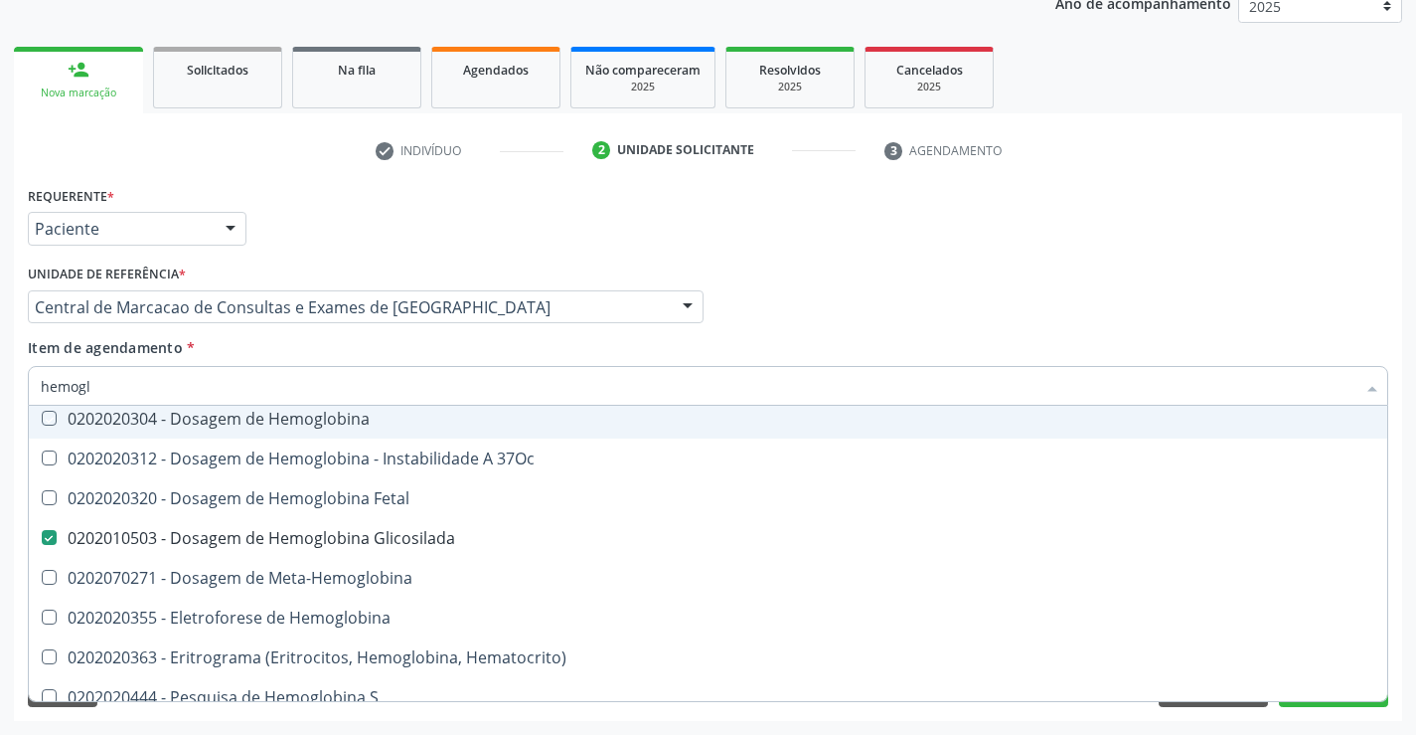
checkbox Hemoglobina "true"
checkbox 37Oc "true"
checkbox Fetal "true"
checkbox Meta-Hemoglobina "true"
checkbox Tardio\) "true"
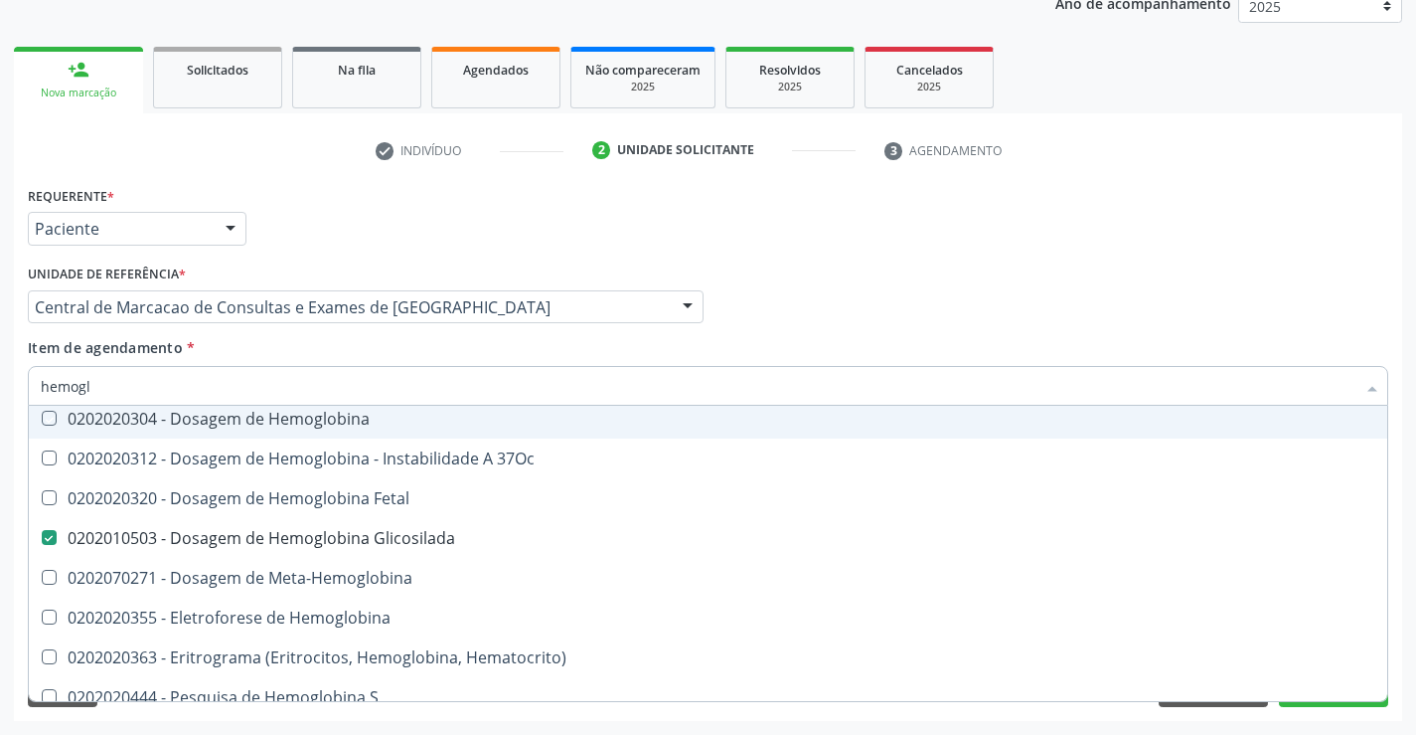
checkbox \(Confirmatorio\) "true"
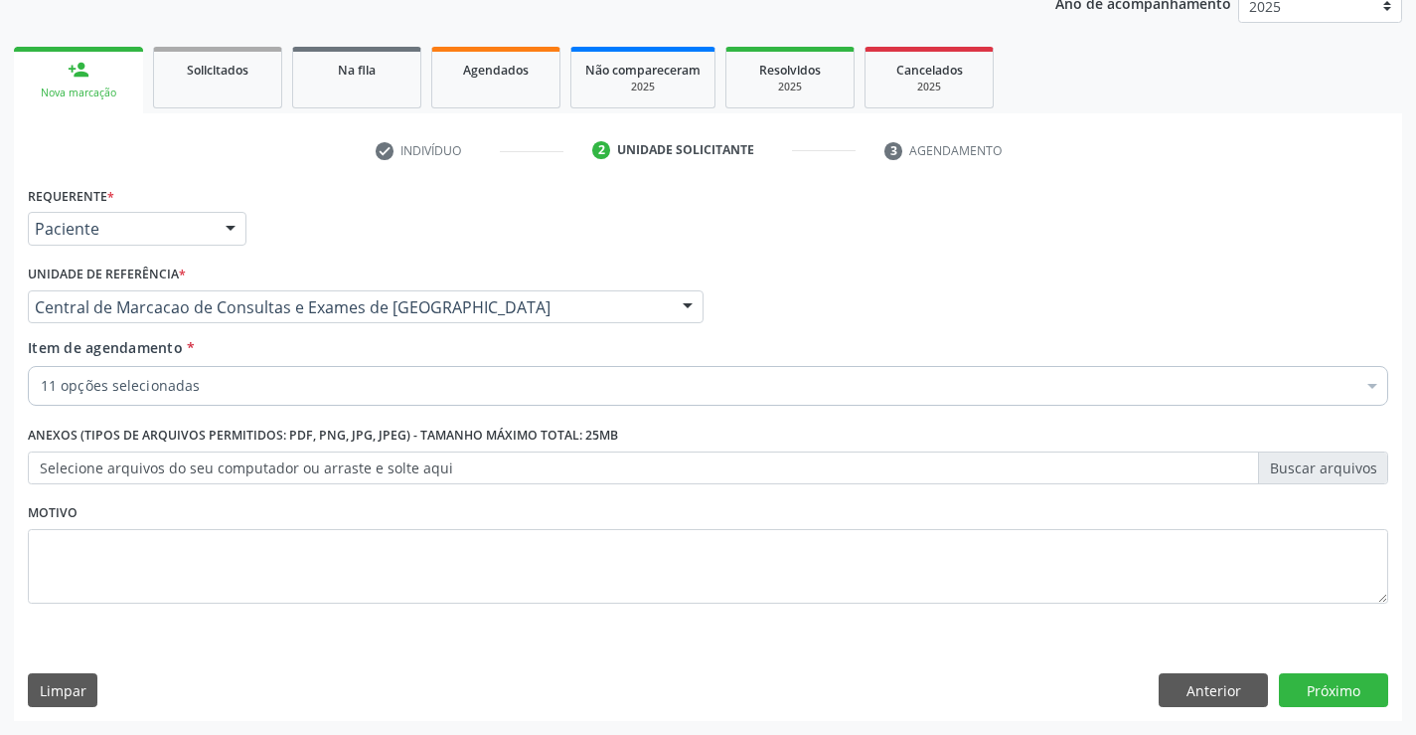
scroll to position [0, 0]
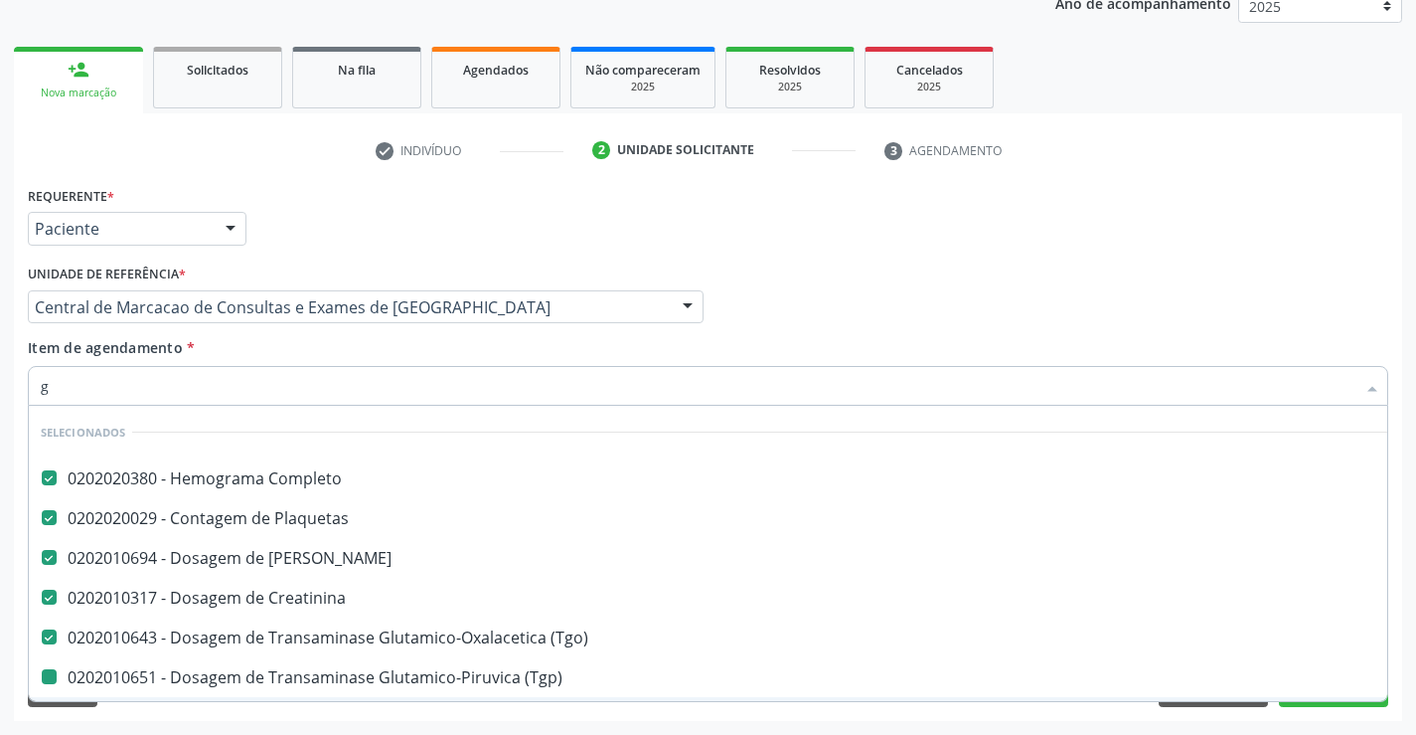
type input "gl"
checkbox \(Tgp\) "false"
checkbox Ldl "false"
checkbox Hdl "false"
checkbox Total "false"
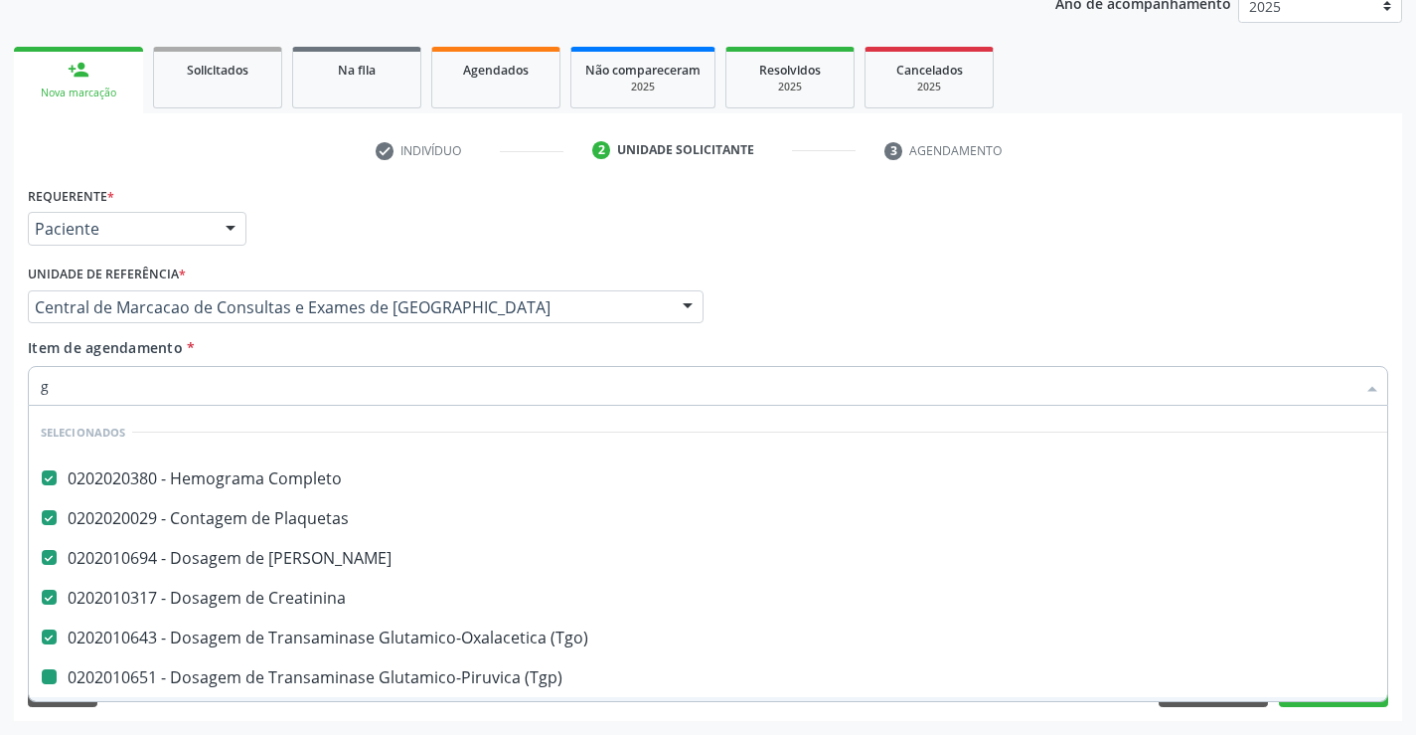
checkbox Triglicerideos "false"
checkbox Glicosilada "false"
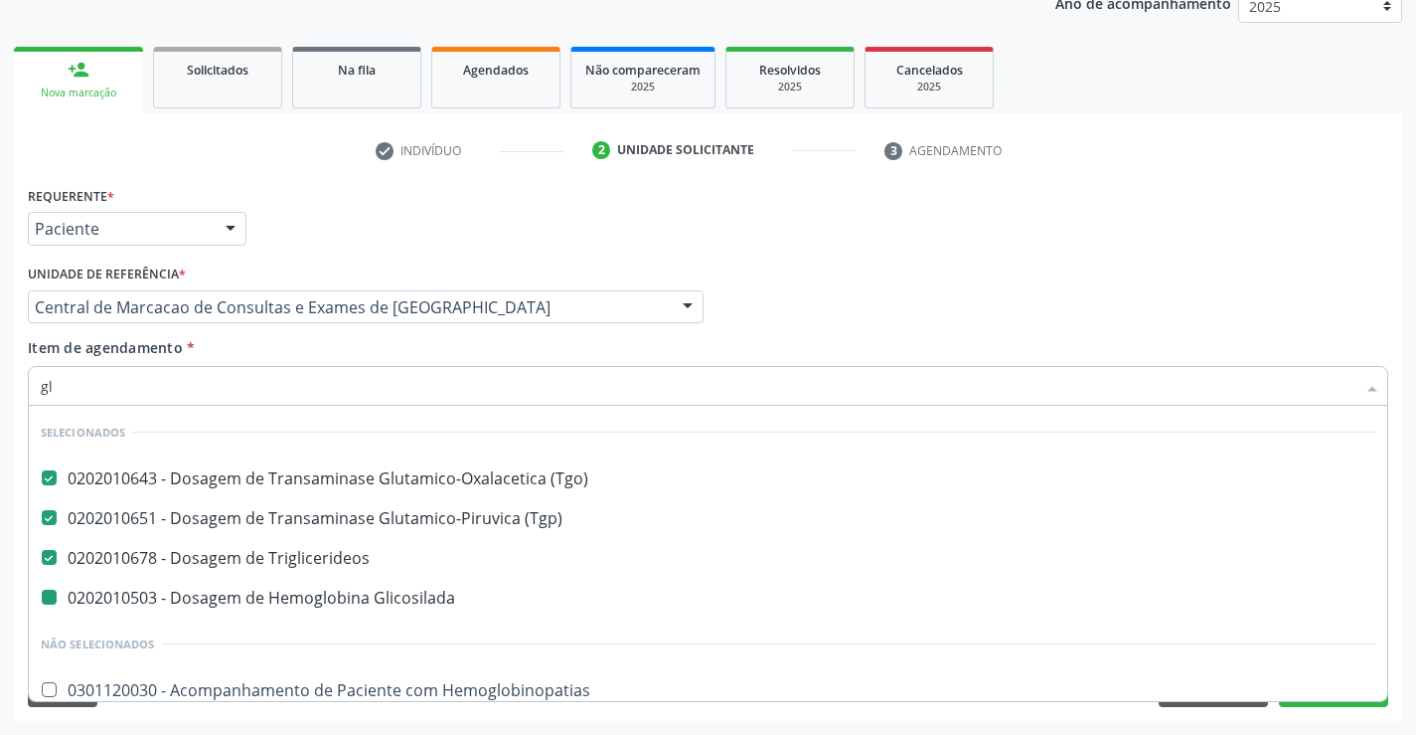
type input "gli"
checkbox Glicosilada "false"
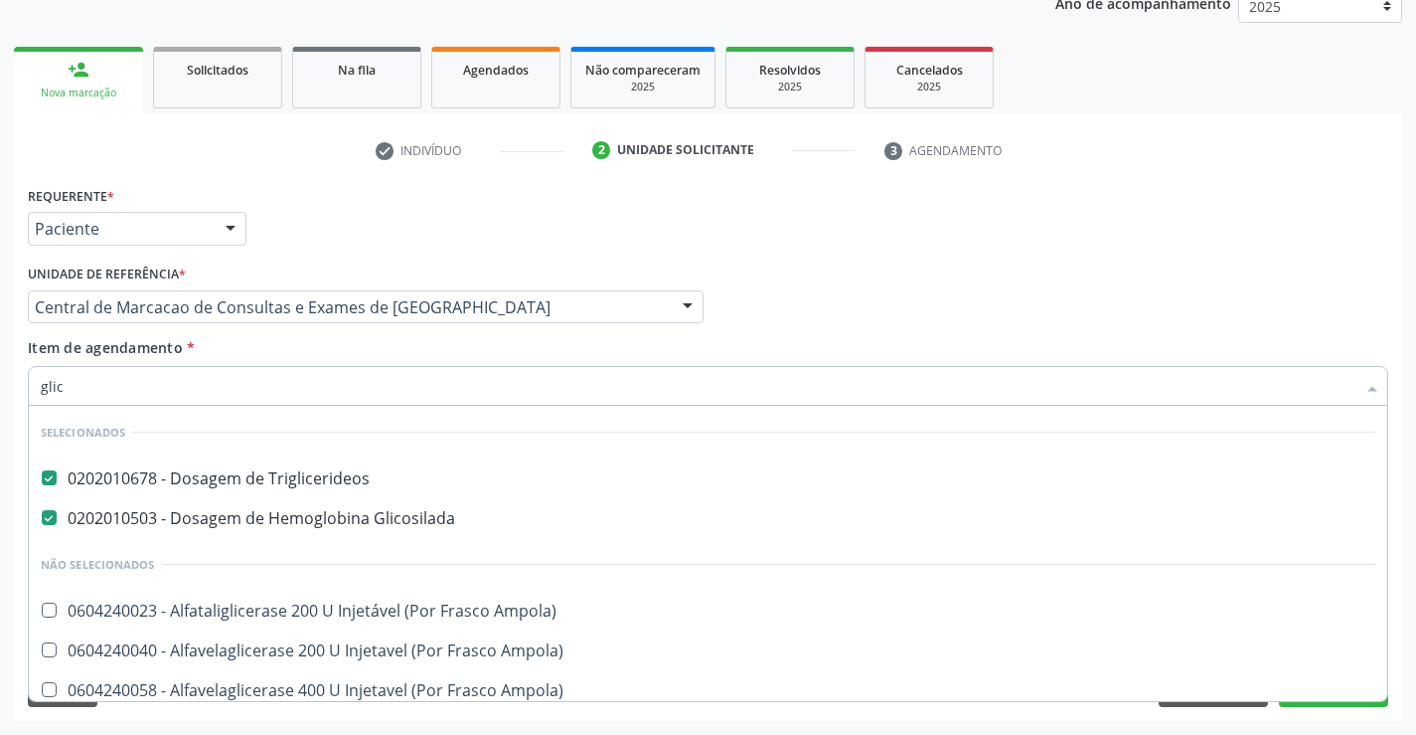
type input "glico"
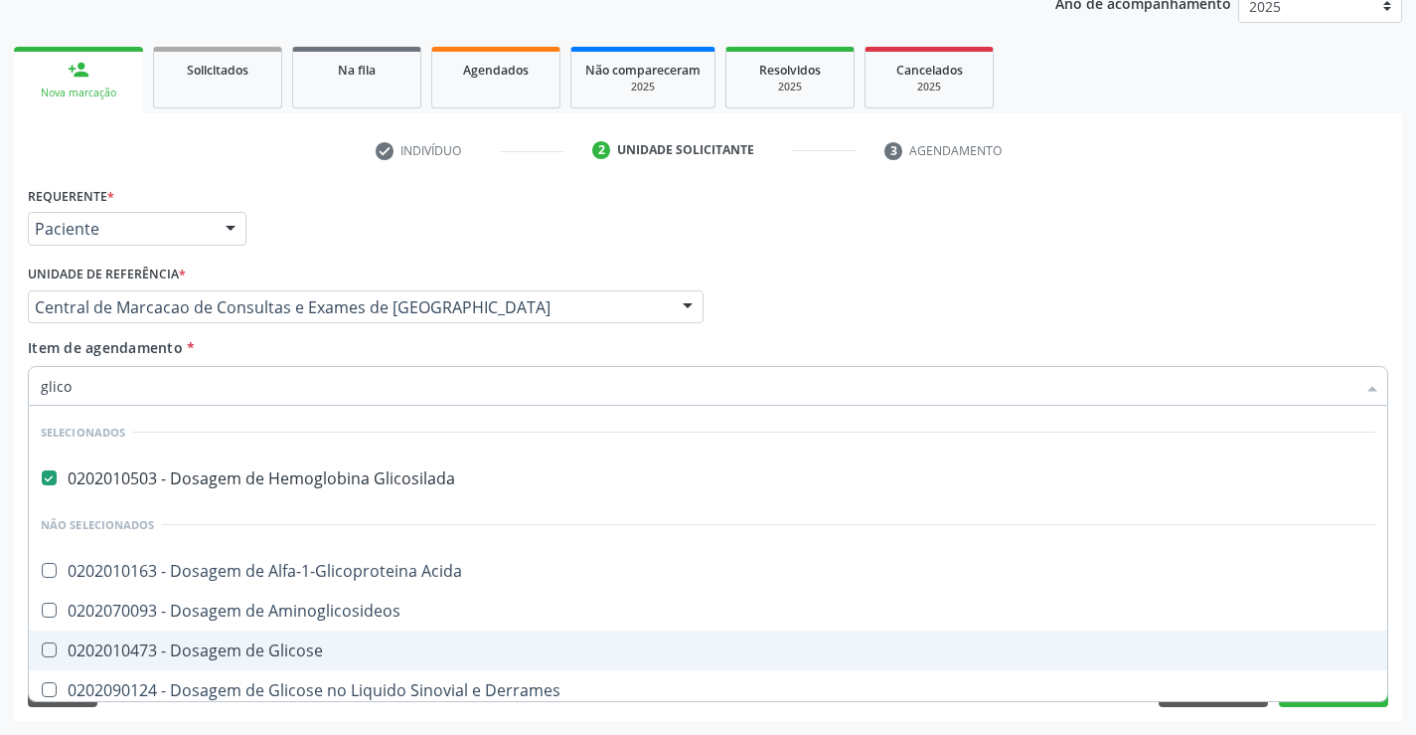
click at [338, 645] on div "0202010473 - Dosagem de Glicose" at bounding box center [708, 650] width 1335 height 16
checkbox Glicose "true"
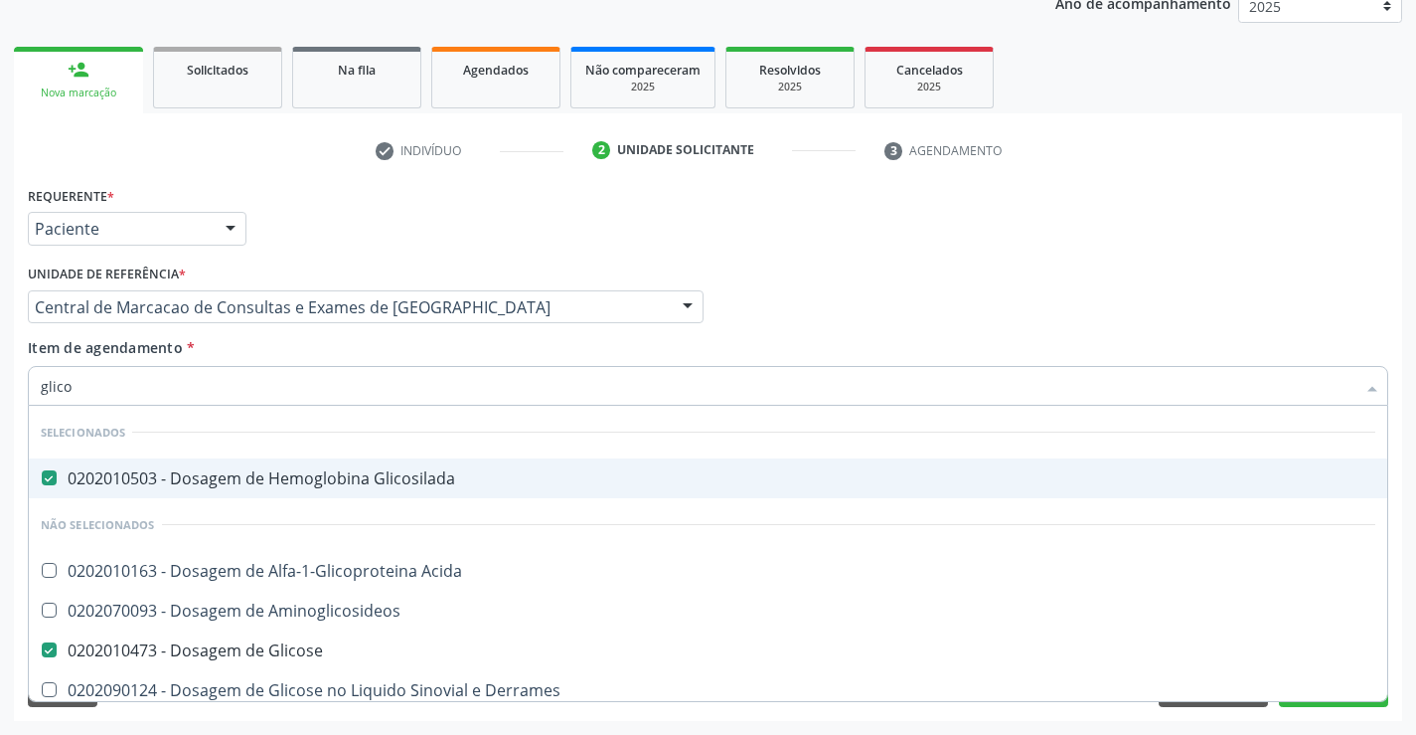
type input "glico"
click at [336, 341] on div "Item de agendamento * glico Desfazer seleção Selecionados 0202010503 - Dosagem …" at bounding box center [708, 368] width 1361 height 63
checkbox Aminoglicosideos "true"
checkbox Derrames "true"
checkbox Desidrogenase "true"
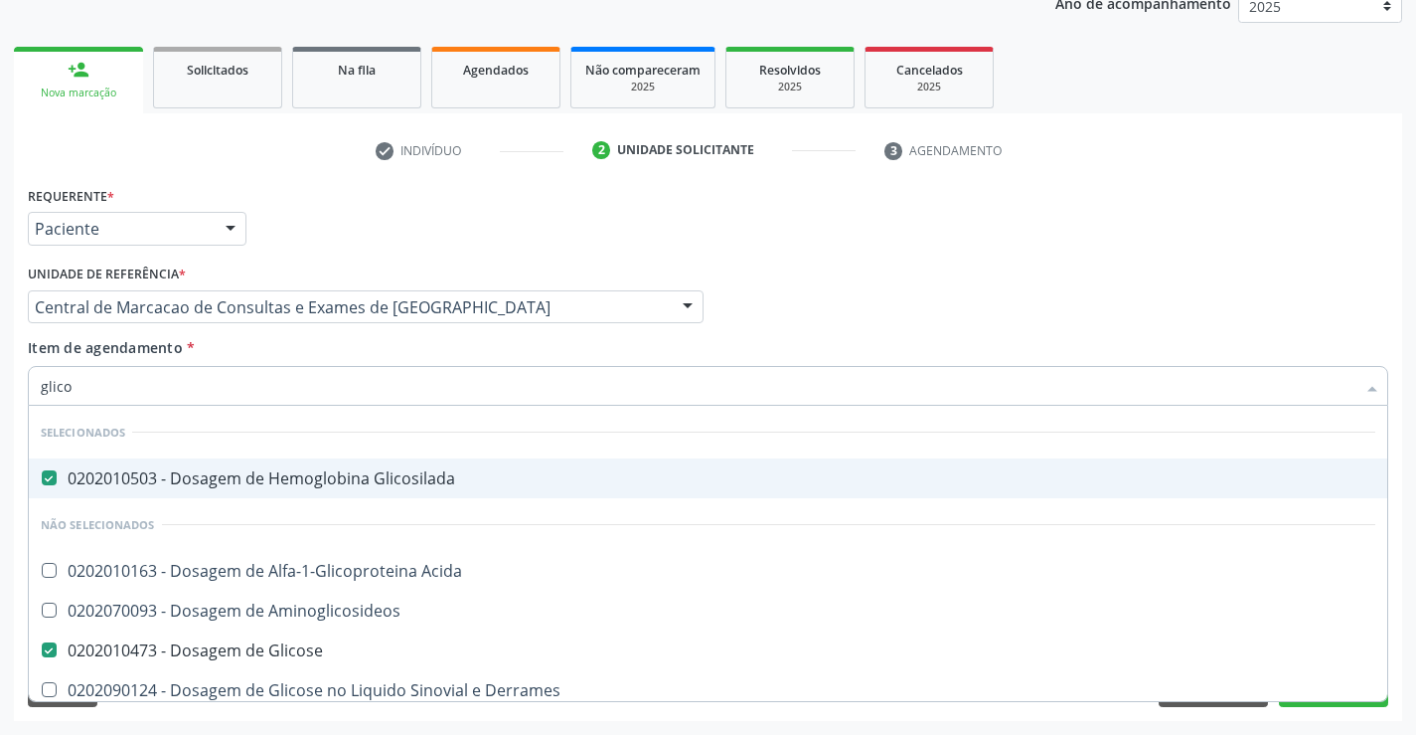
checkbox Quantitativa "true"
checkbox Urina "true"
checkbox Glicose "true"
checkbox Acida "true"
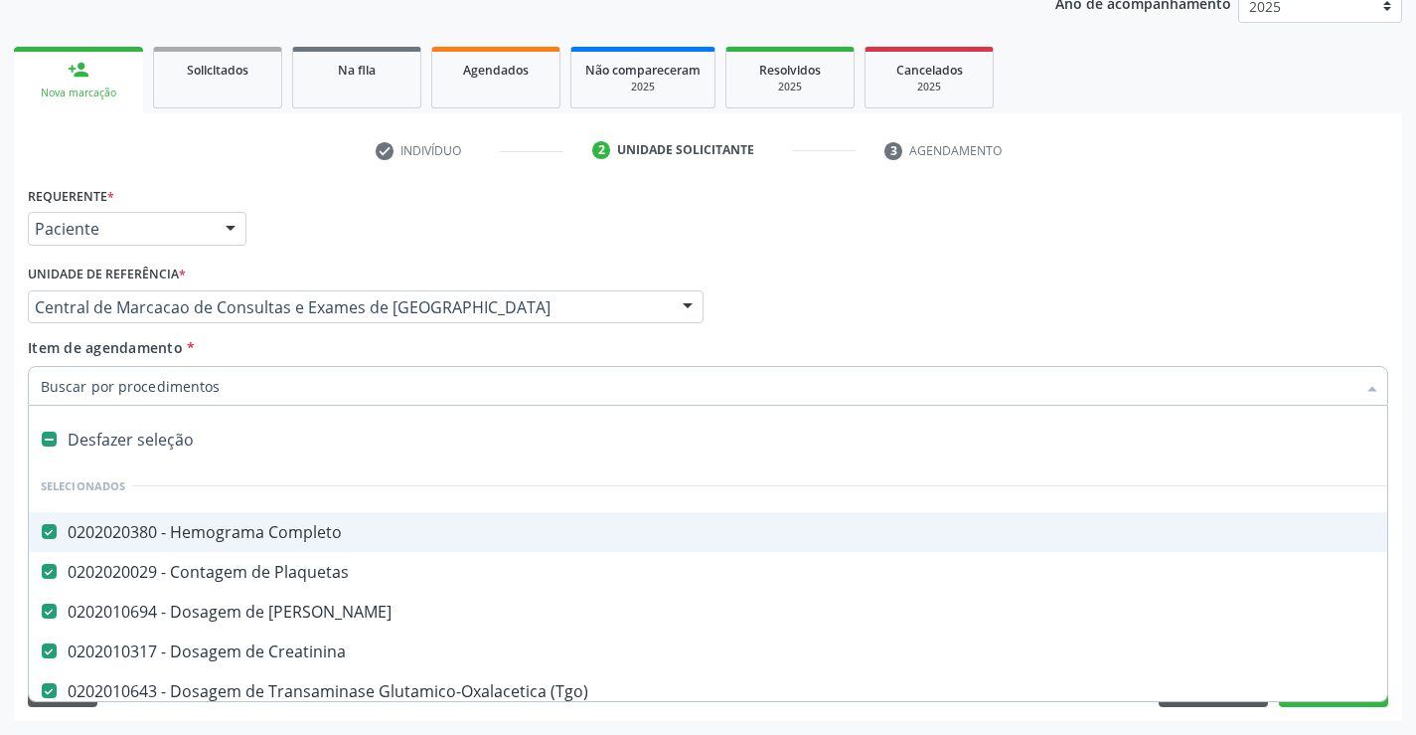
type input "u"
checkbox \(Tgp\) "false"
checkbox Ldl "false"
checkbox Hdl "false"
checkbox Total "false"
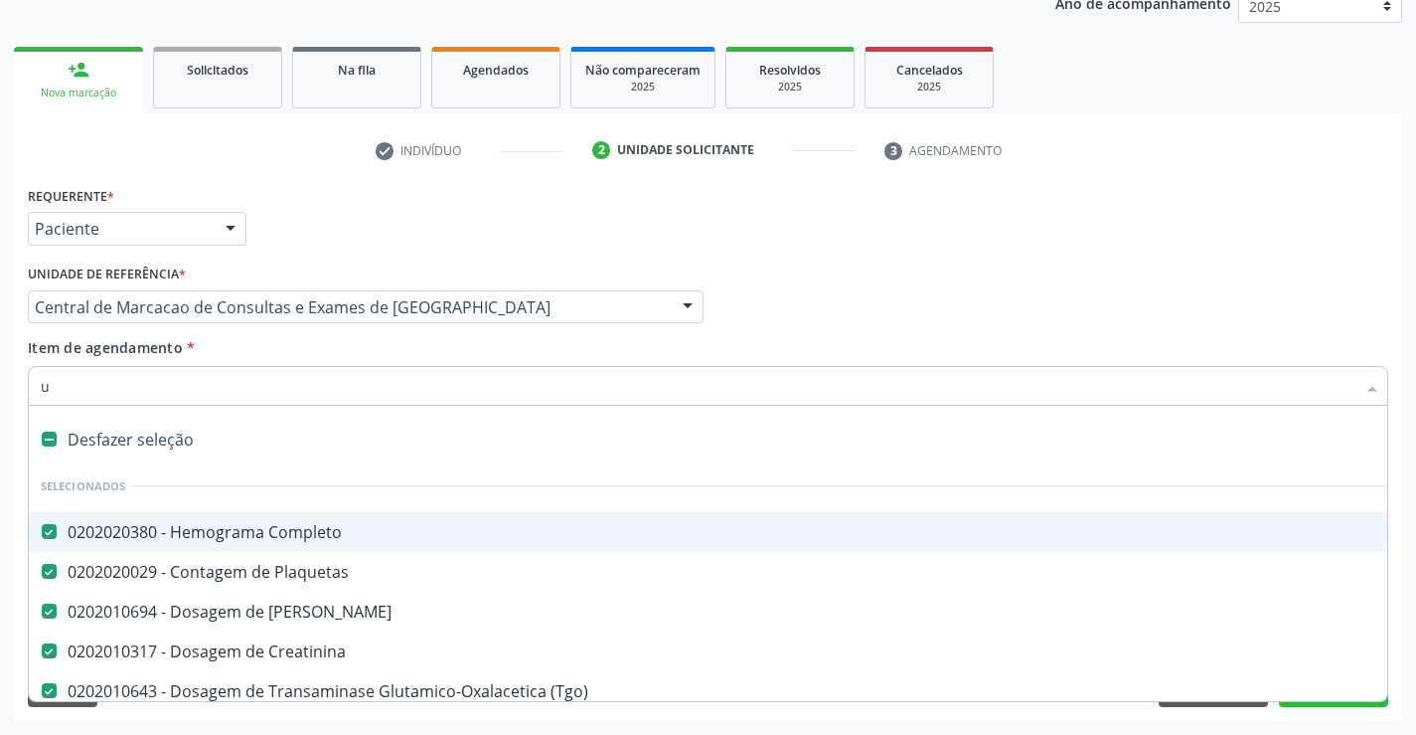
checkbox Triglicerideos "false"
checkbox Glicosilada "false"
checkbox Glicose "false"
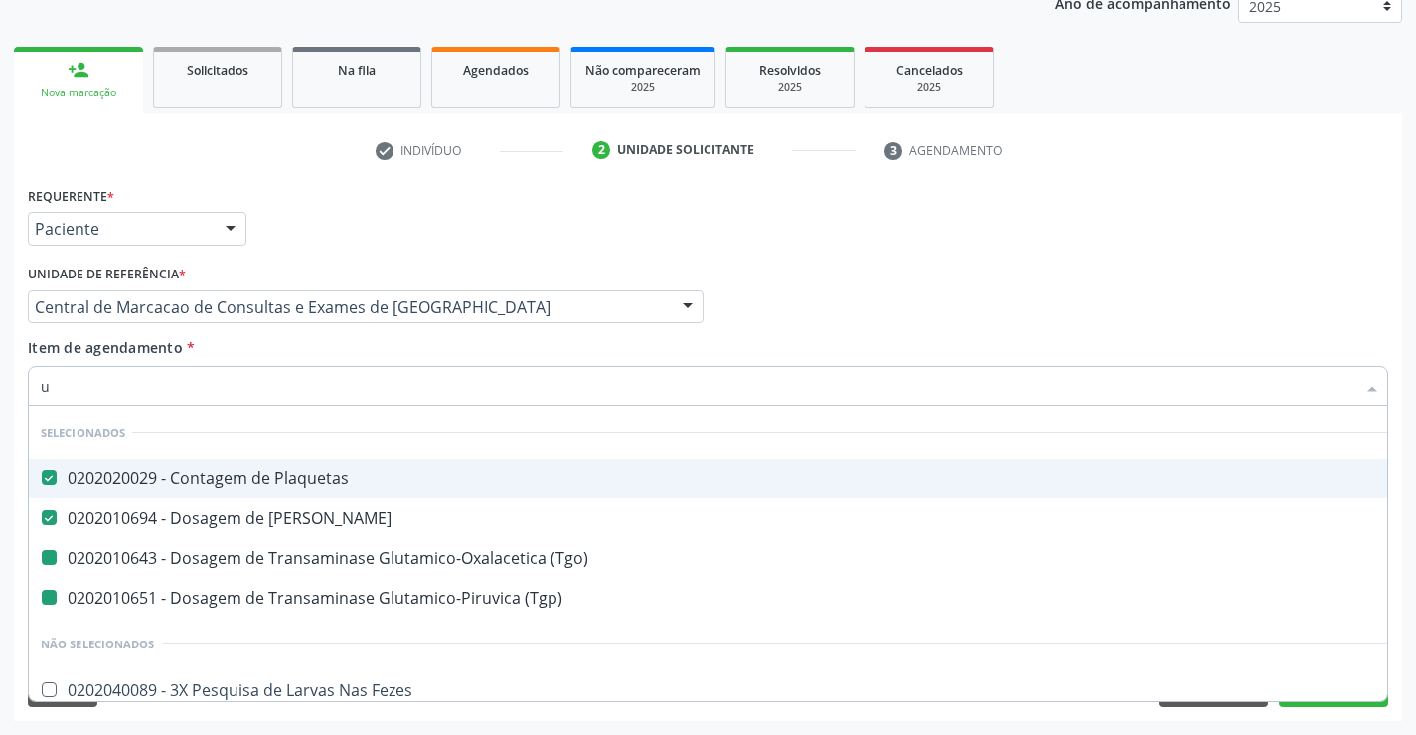
type input "ur"
checkbox \(Tgp\) "false"
checkbox \(Tgo\) "false"
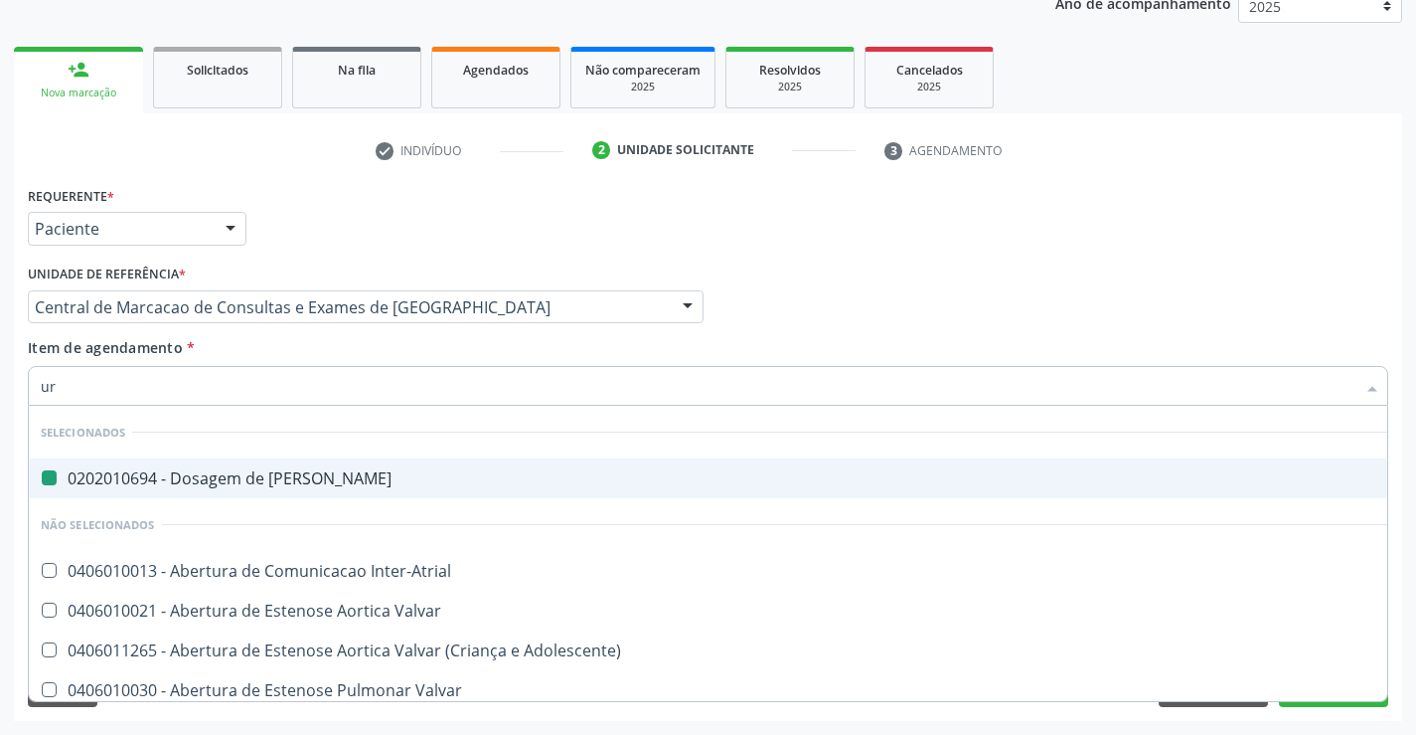
type input "uri"
checkbox Ureia "false"
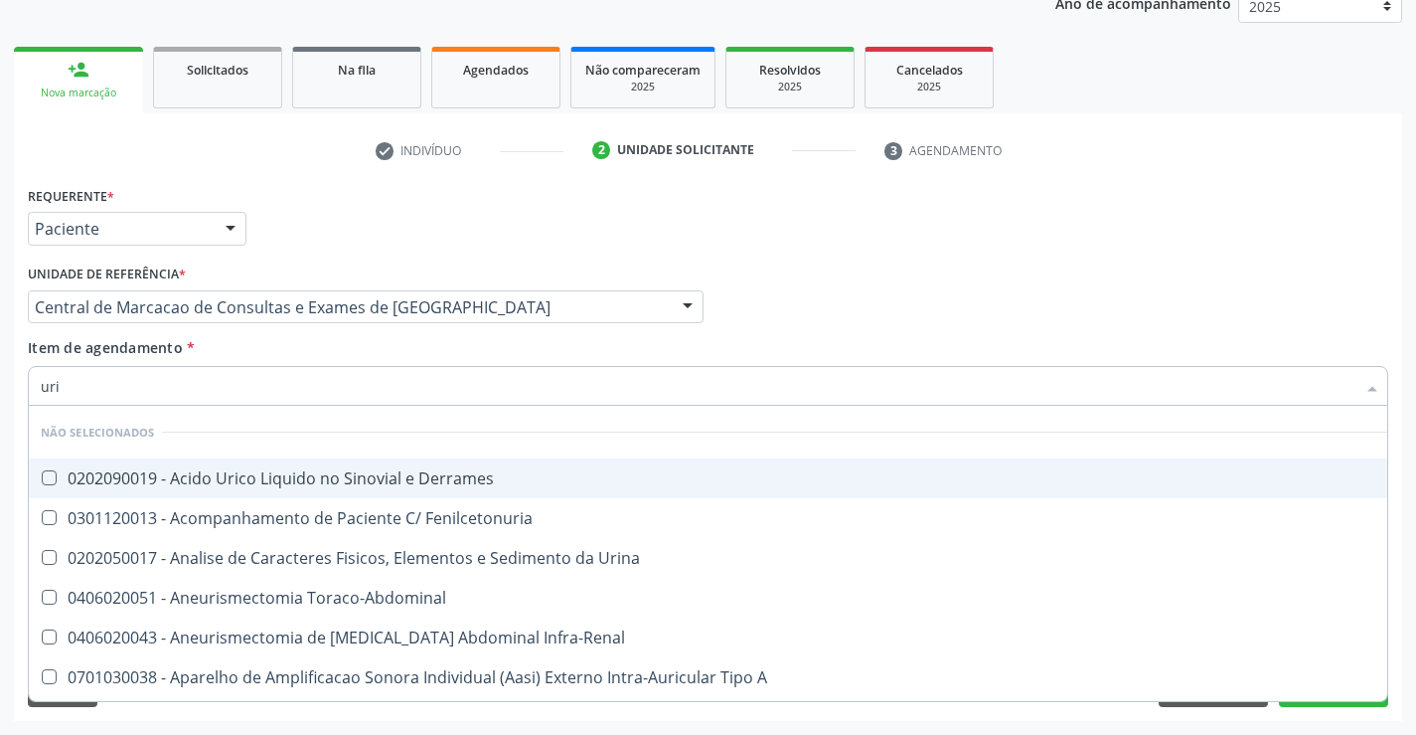
type input "urin"
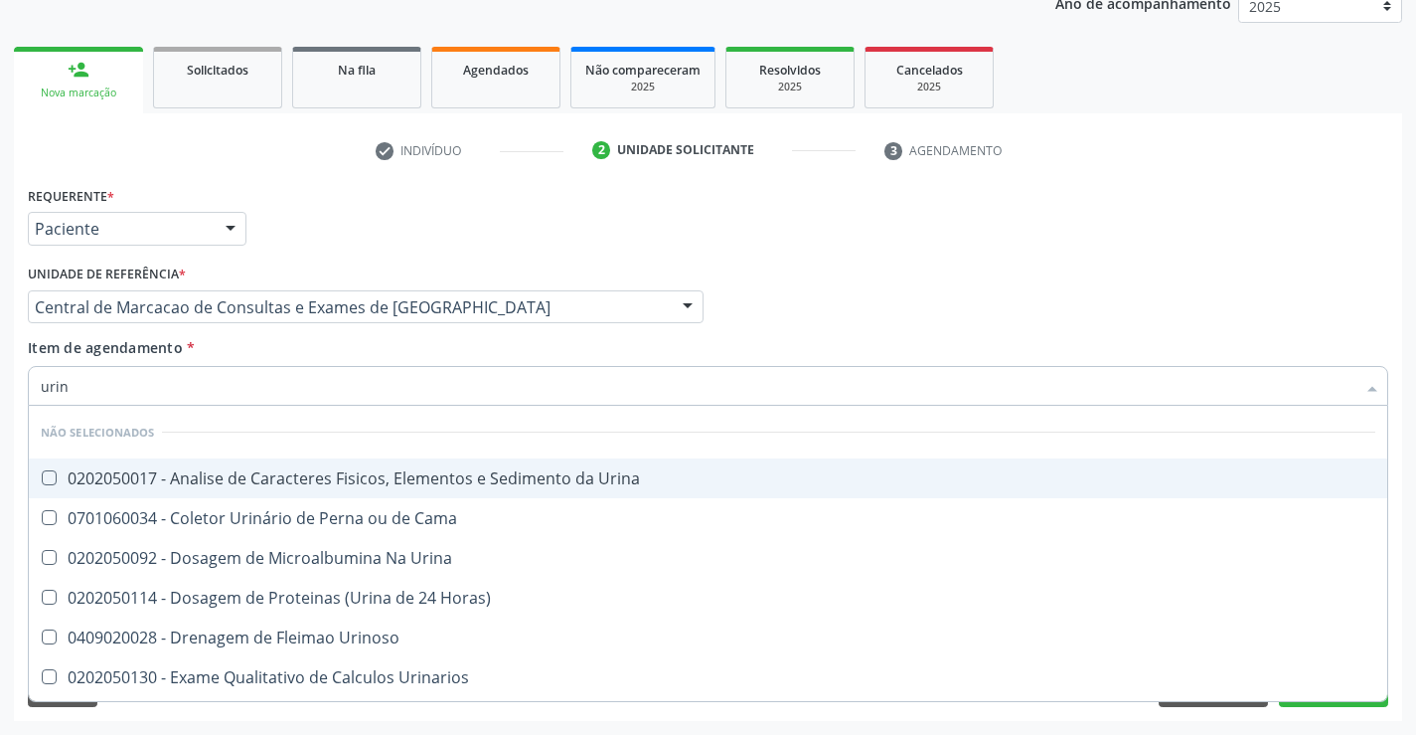
click at [364, 470] on div "0202050017 - Analise de Caracteres Fisicos, Elementos e Sedimento da Urina" at bounding box center [708, 478] width 1335 height 16
checkbox Urina "true"
click at [350, 342] on div "Item de agendamento * urin Desfazer seleção Não selecionados 0202050017 - Anali…" at bounding box center [708, 368] width 1361 height 63
checkbox Horas\) "true"
checkbox Urinarios "true"
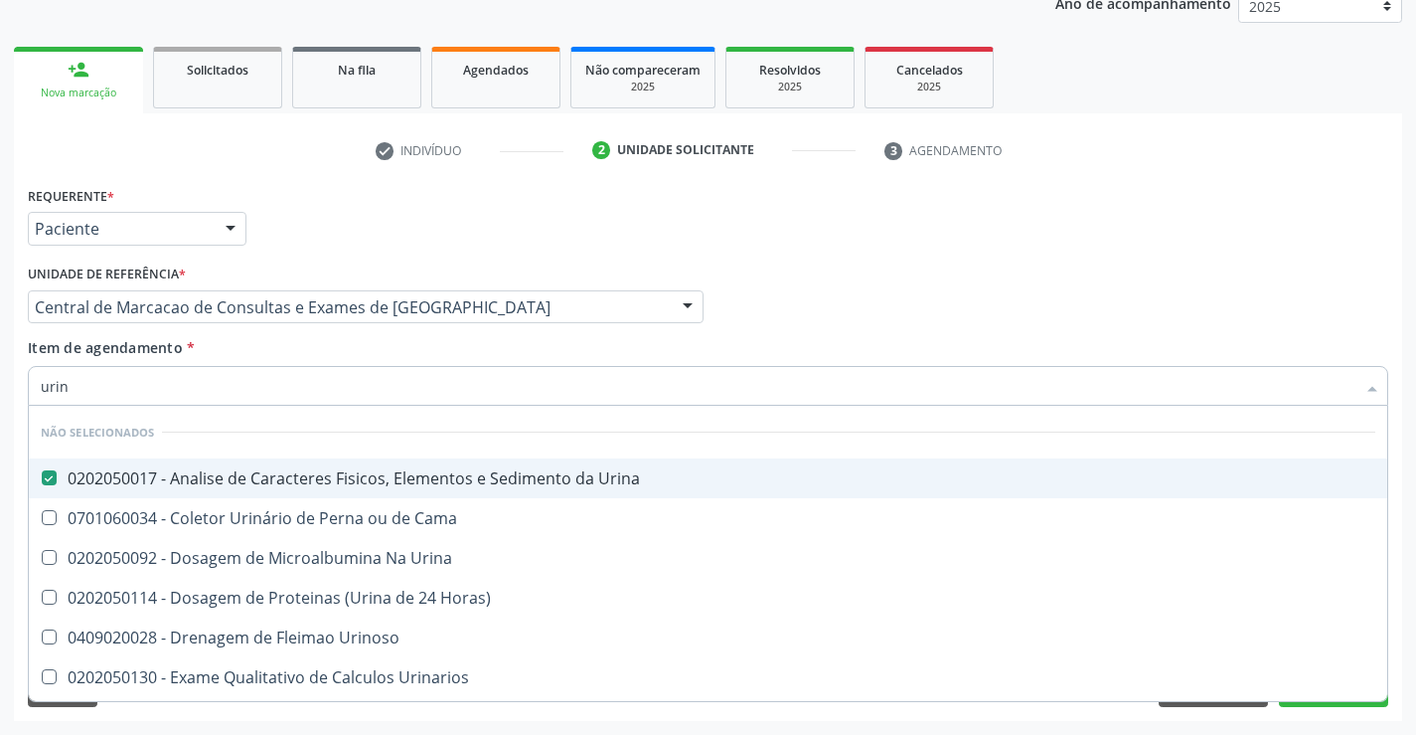
checkbox Quantitativa "true"
checkbox Delgada\) "true"
checkbox Urina "true"
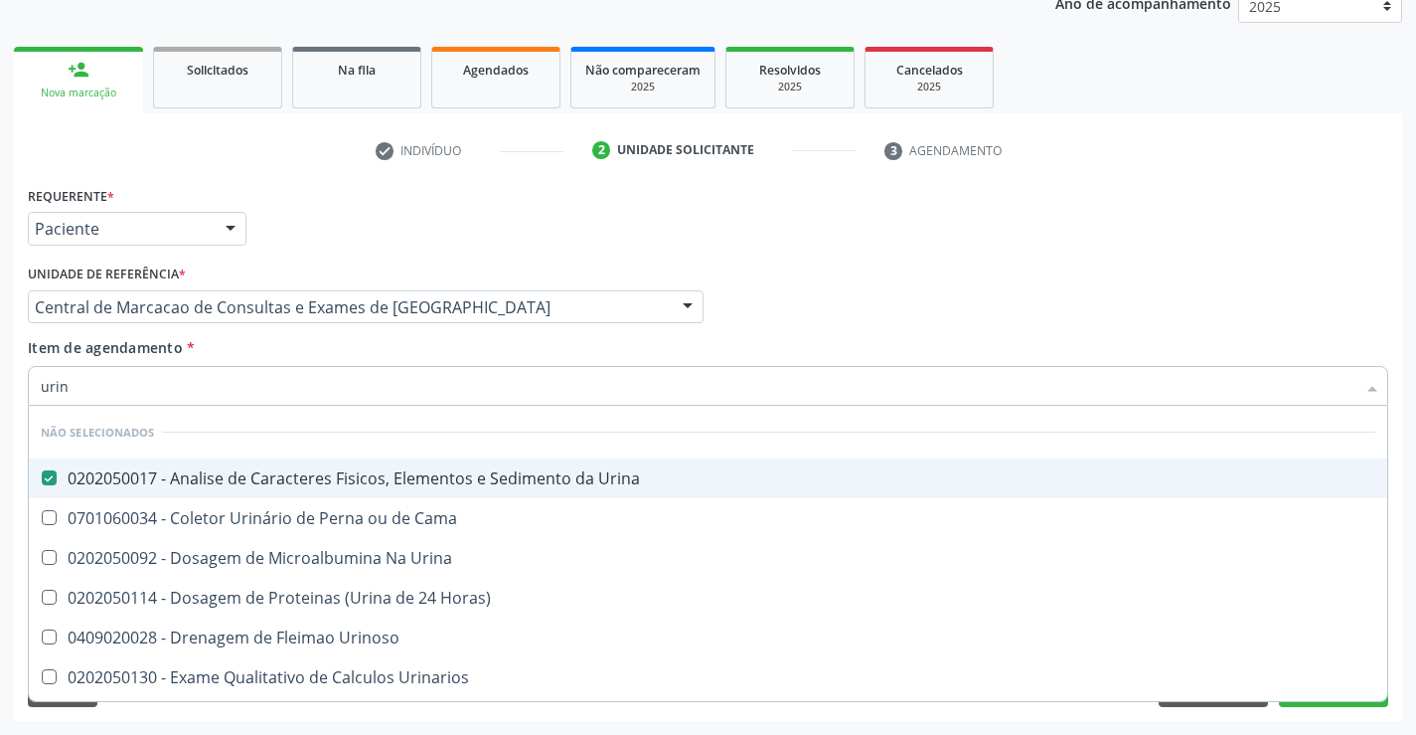
checkbox Urina "true"
checkbox Urinoso "true"
checkbox Cama "true"
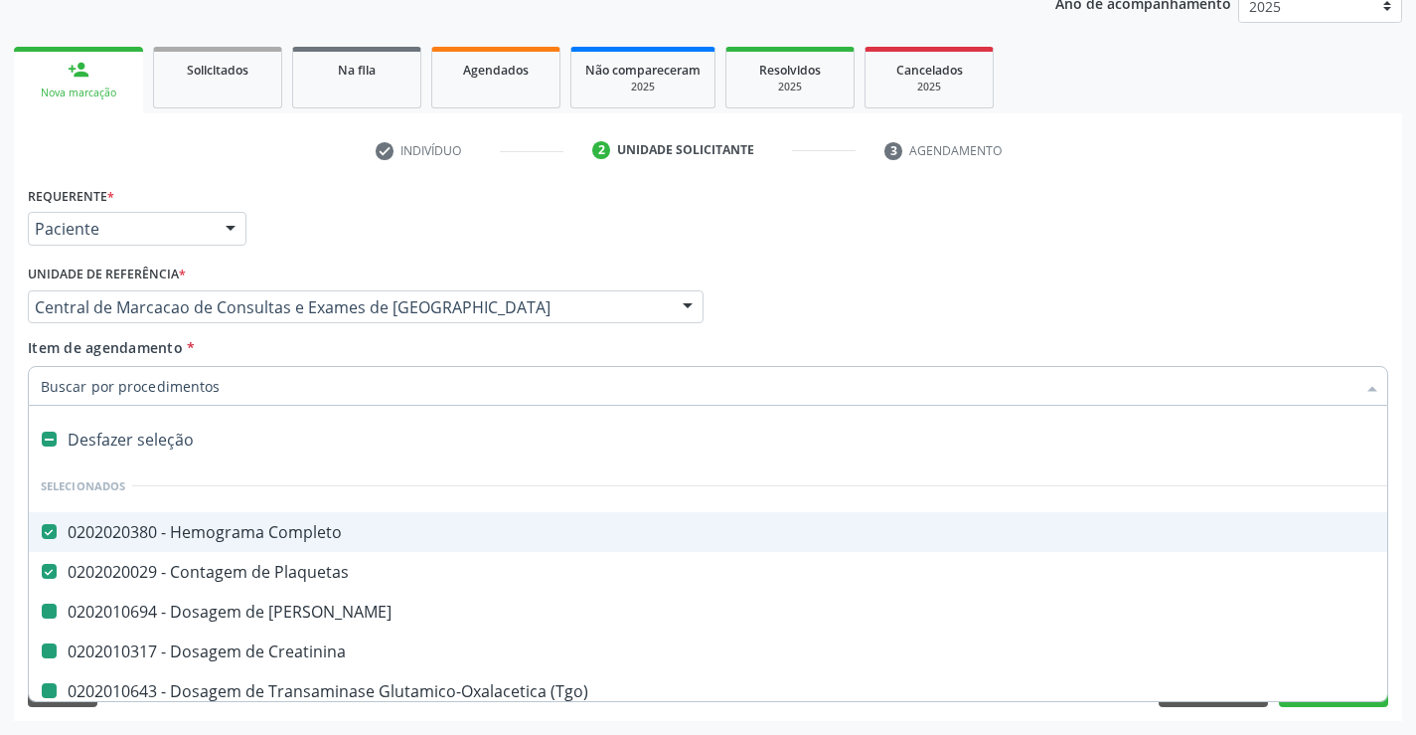
type input "f"
checkbox Creatinina "false"
checkbox \(Tgp\) "false"
checkbox Ldl "false"
checkbox Hdl "false"
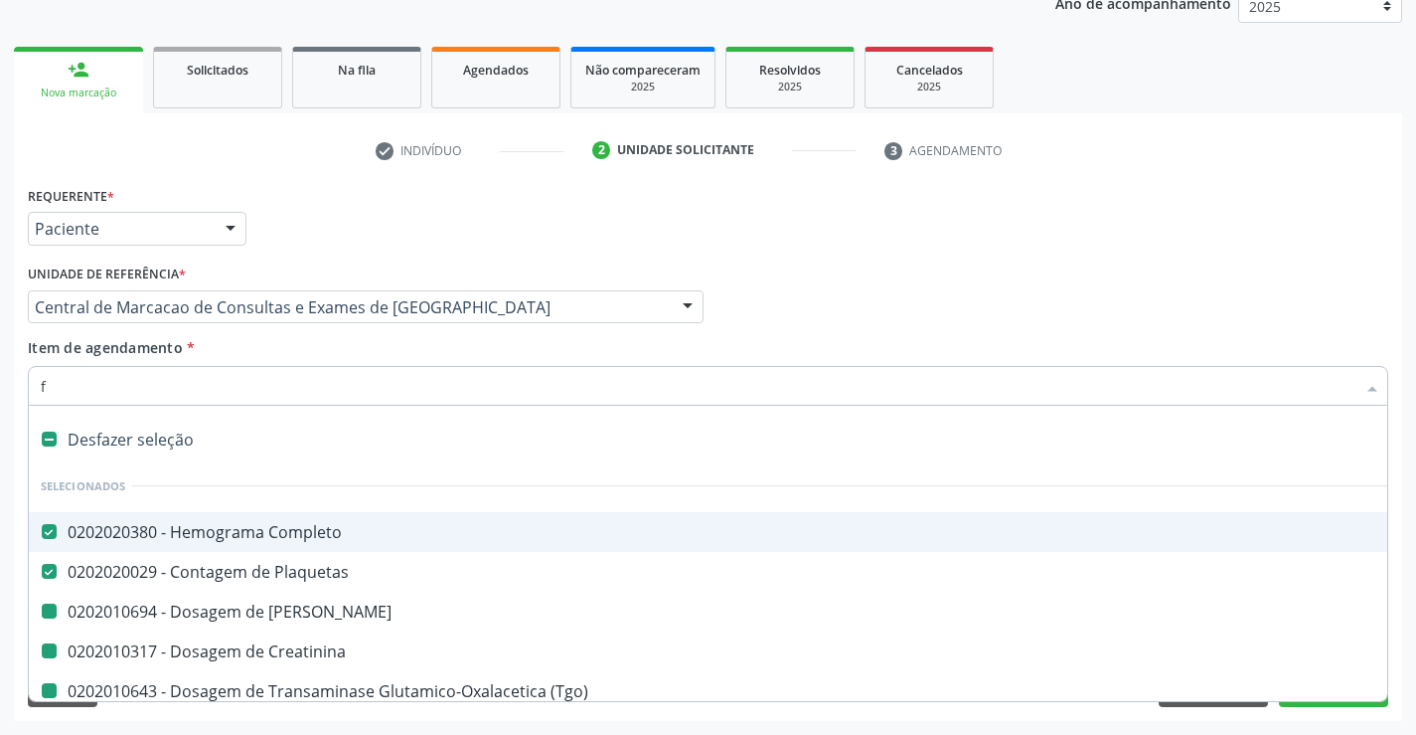
checkbox Total "false"
checkbox Triglicerideos "false"
checkbox Ureia "false"
checkbox Glicosilada "false"
checkbox Glicose "false"
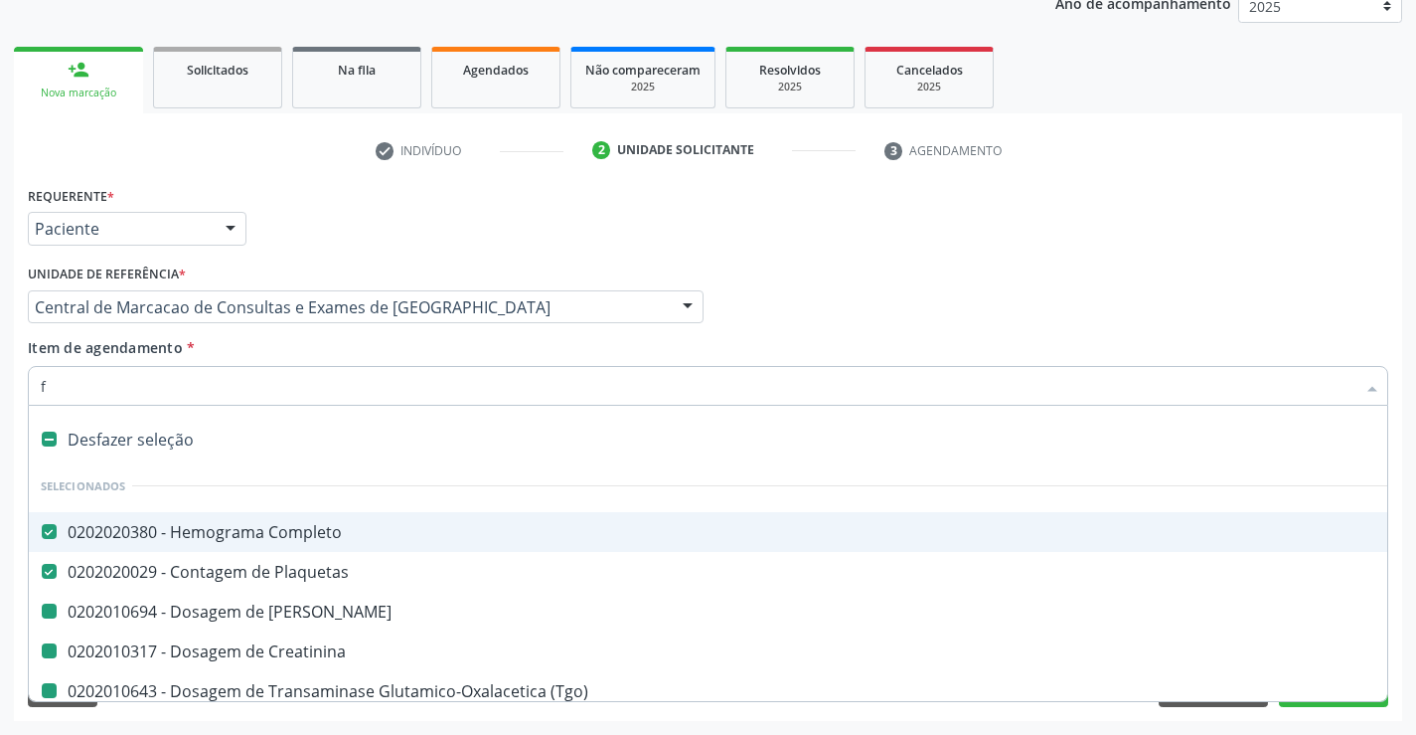
checkbox Urina "false"
checkbox \(Tgo\) "false"
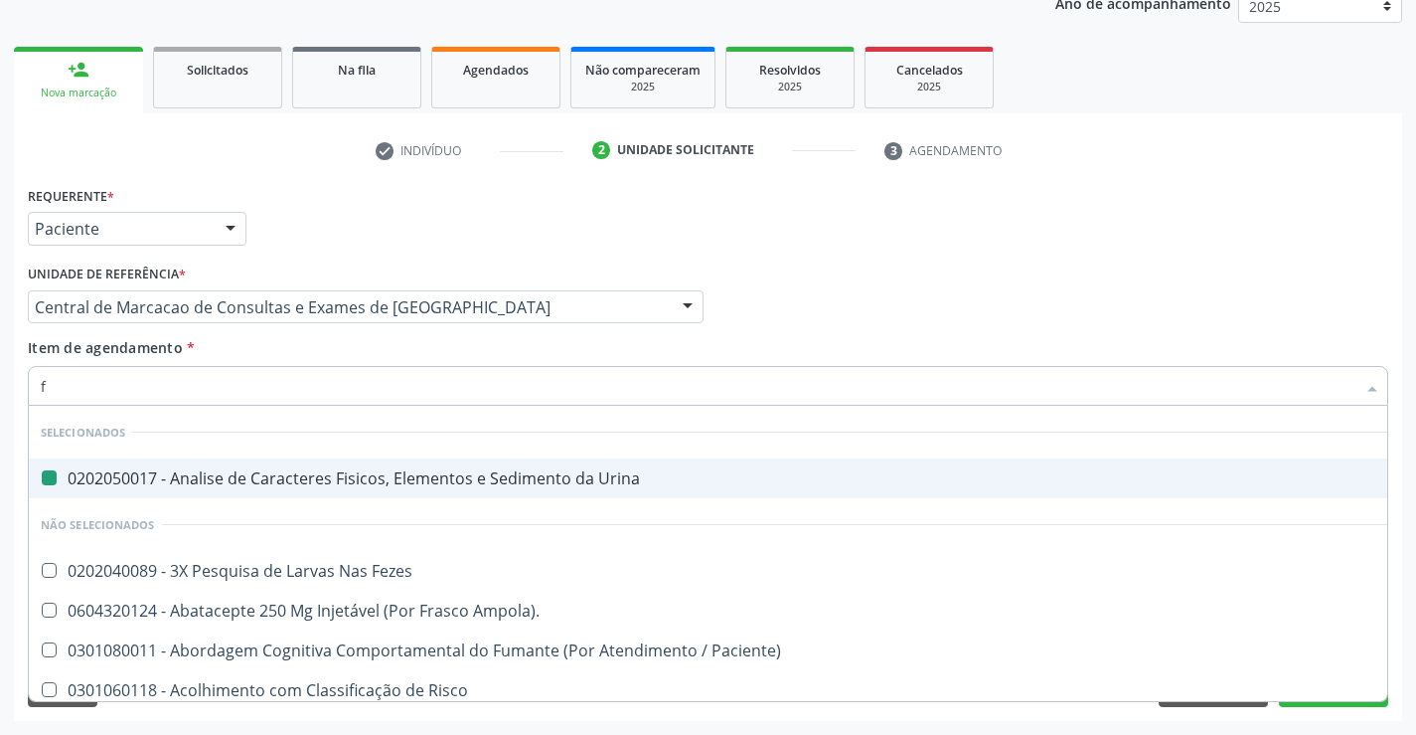
type input "fe"
checkbox Urina "false"
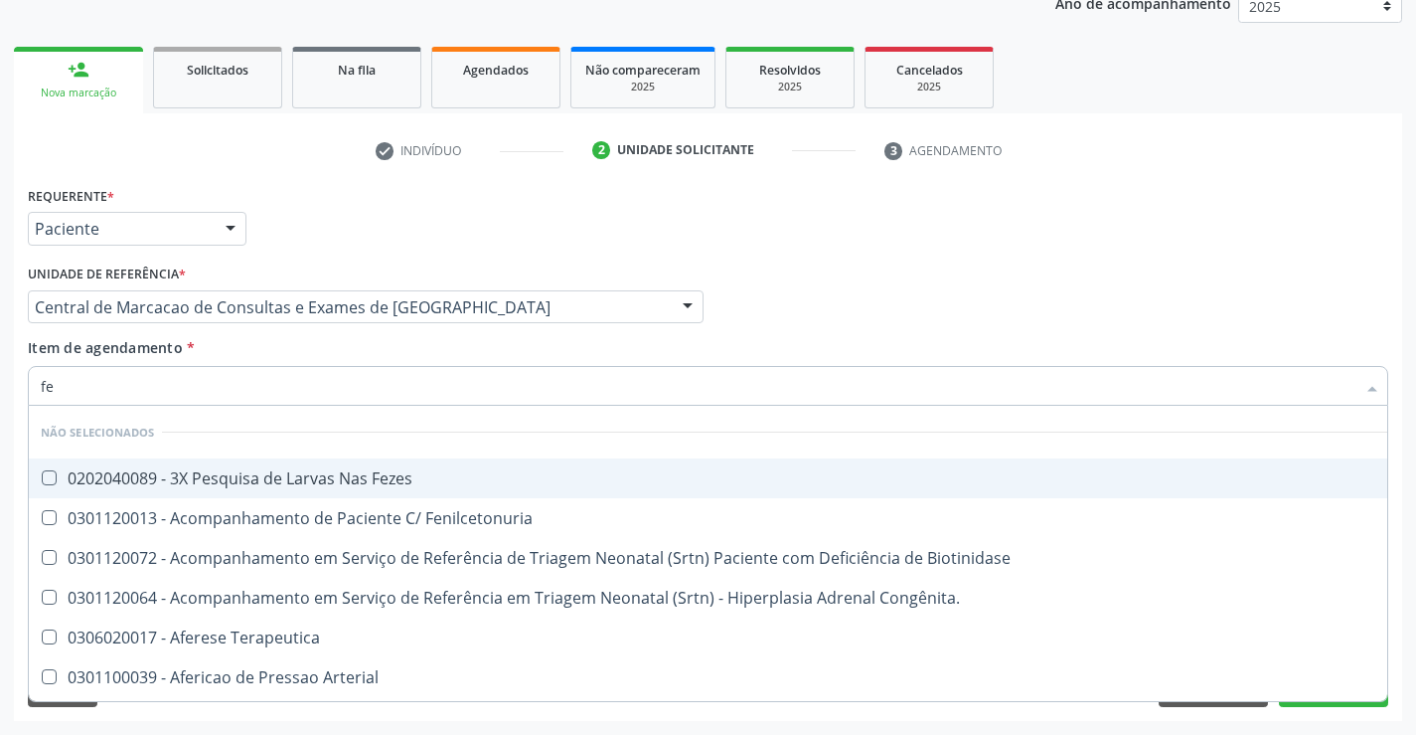
type input "fez"
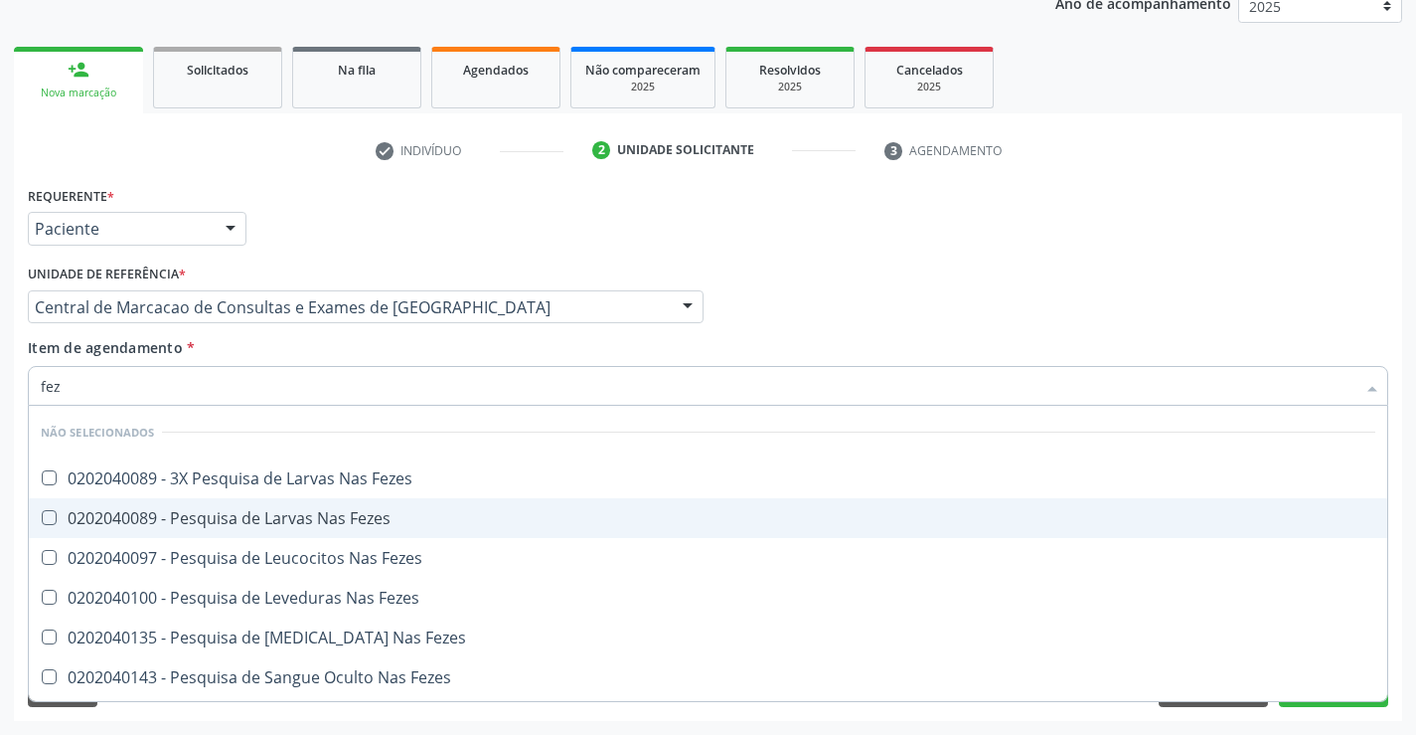
click at [342, 521] on div "0202040089 - Pesquisa de Larvas Nas Fezes" at bounding box center [708, 518] width 1335 height 16
checkbox Fezes "true"
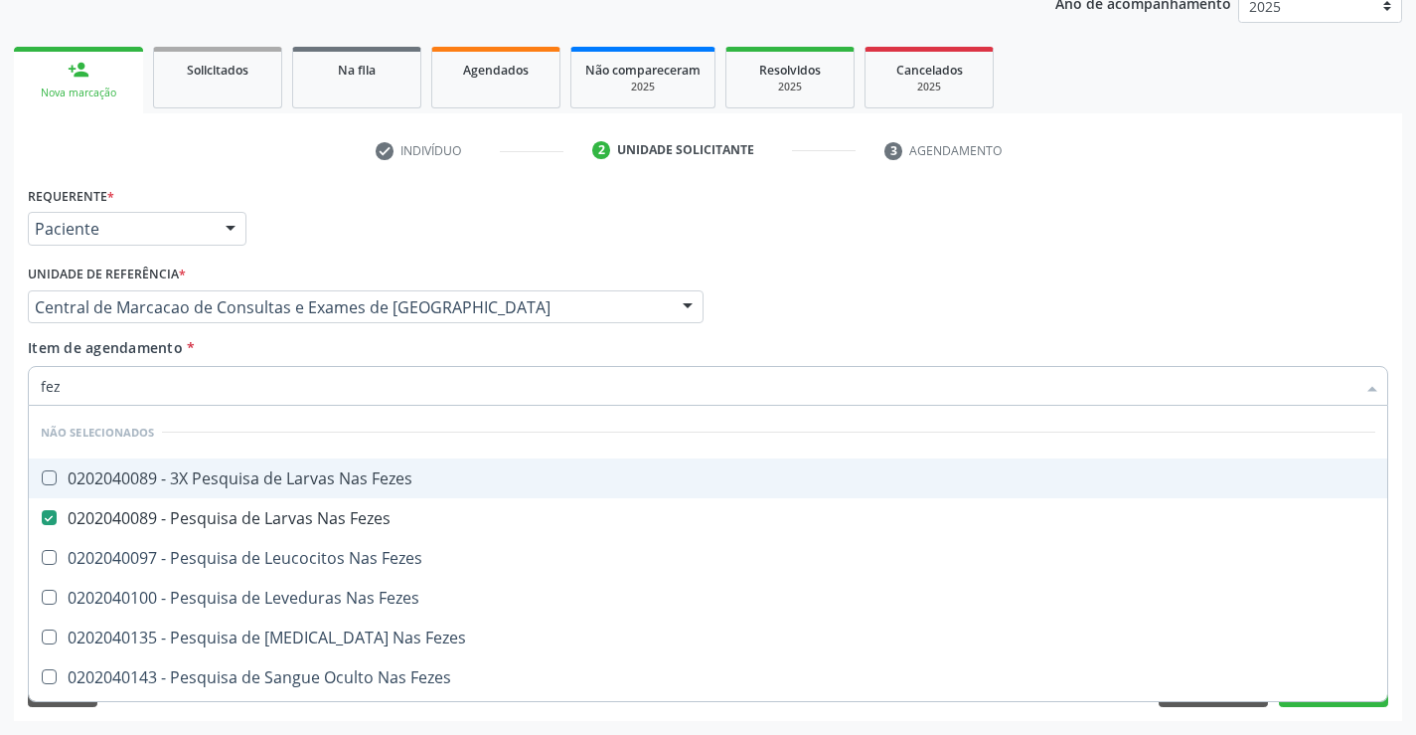
click at [1137, 367] on input "fez" at bounding box center [698, 386] width 1315 height 40
click at [1334, 719] on div "Requerente * Paciente Profissional de Saúde Paciente Nenhum resultado encontrad…" at bounding box center [708, 451] width 1389 height 540
checkbox Fezes "true"
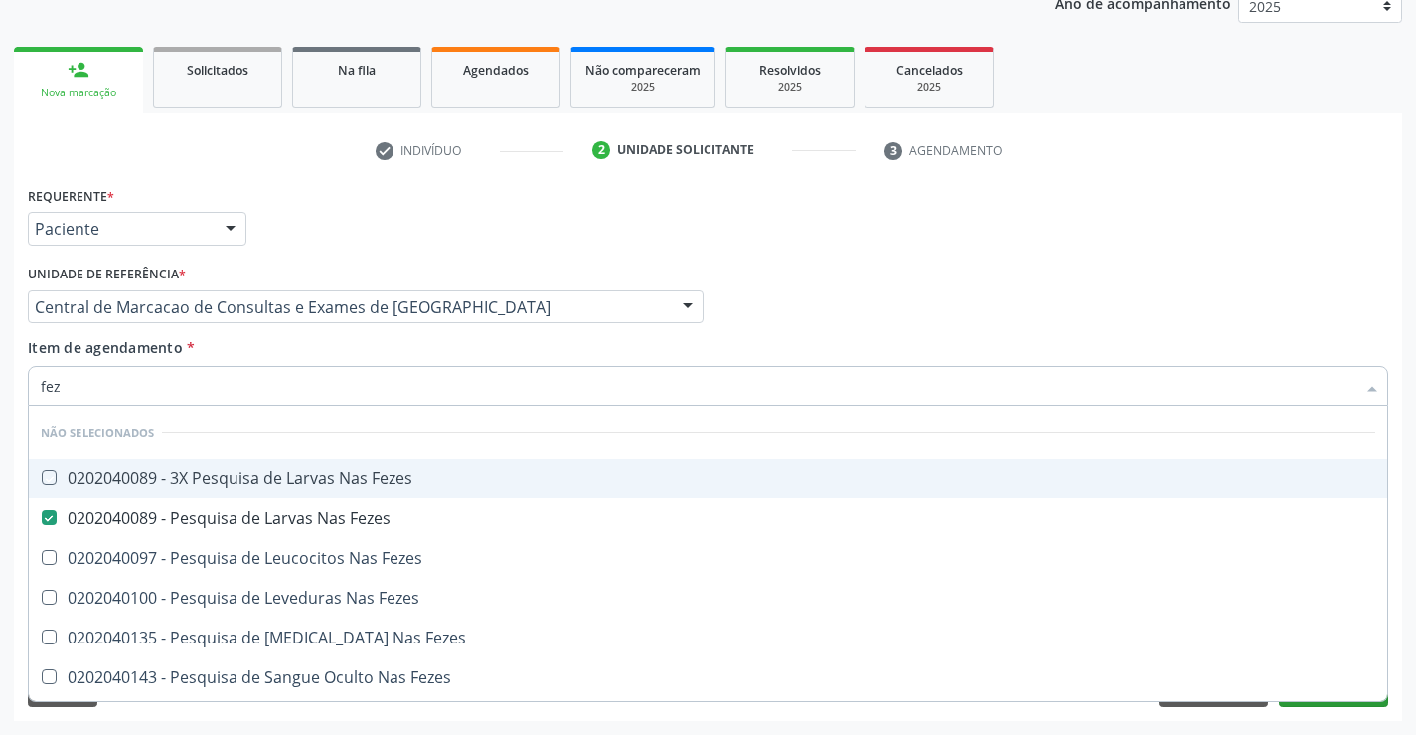
checkbox Fezes "true"
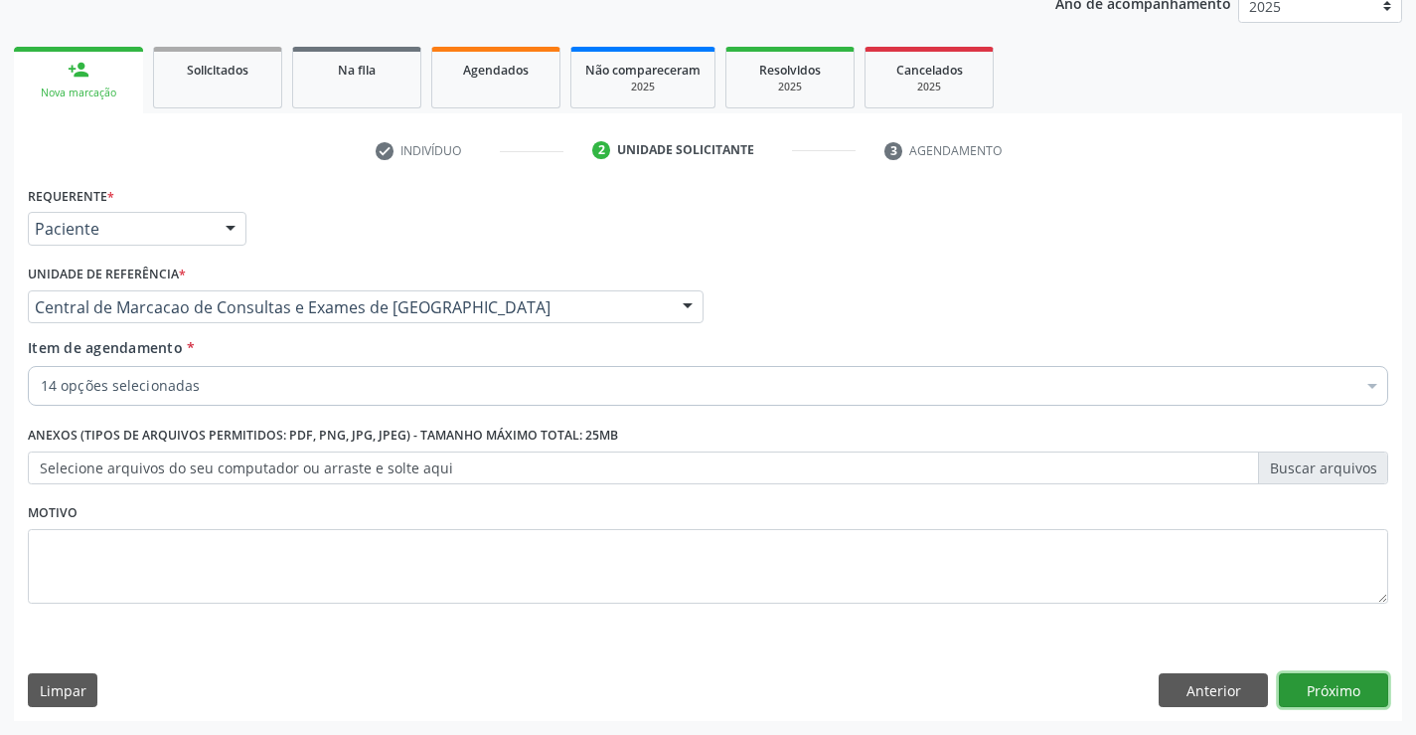
click at [1328, 698] on button "Próximo" at bounding box center [1333, 690] width 109 height 34
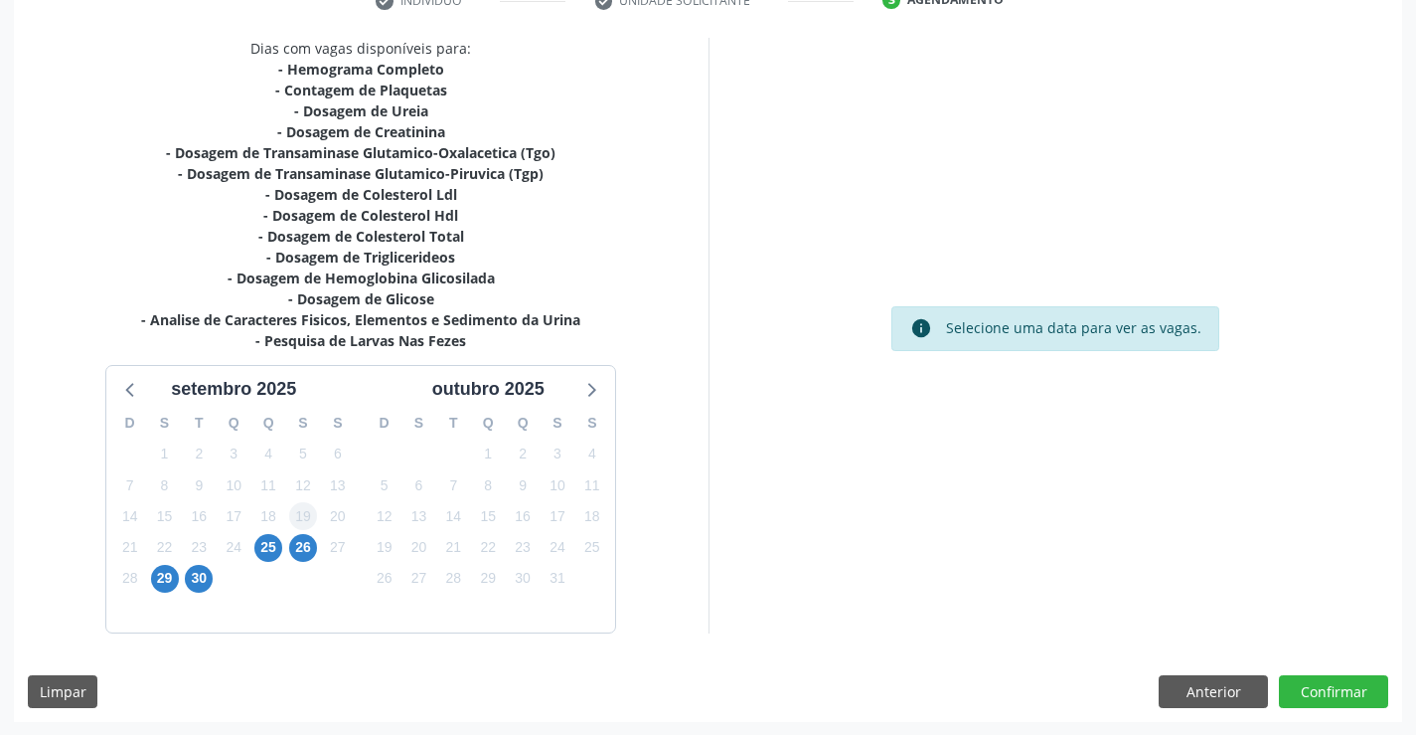
scroll to position [402, 0]
click at [305, 548] on span "26" at bounding box center [303, 547] width 28 height 28
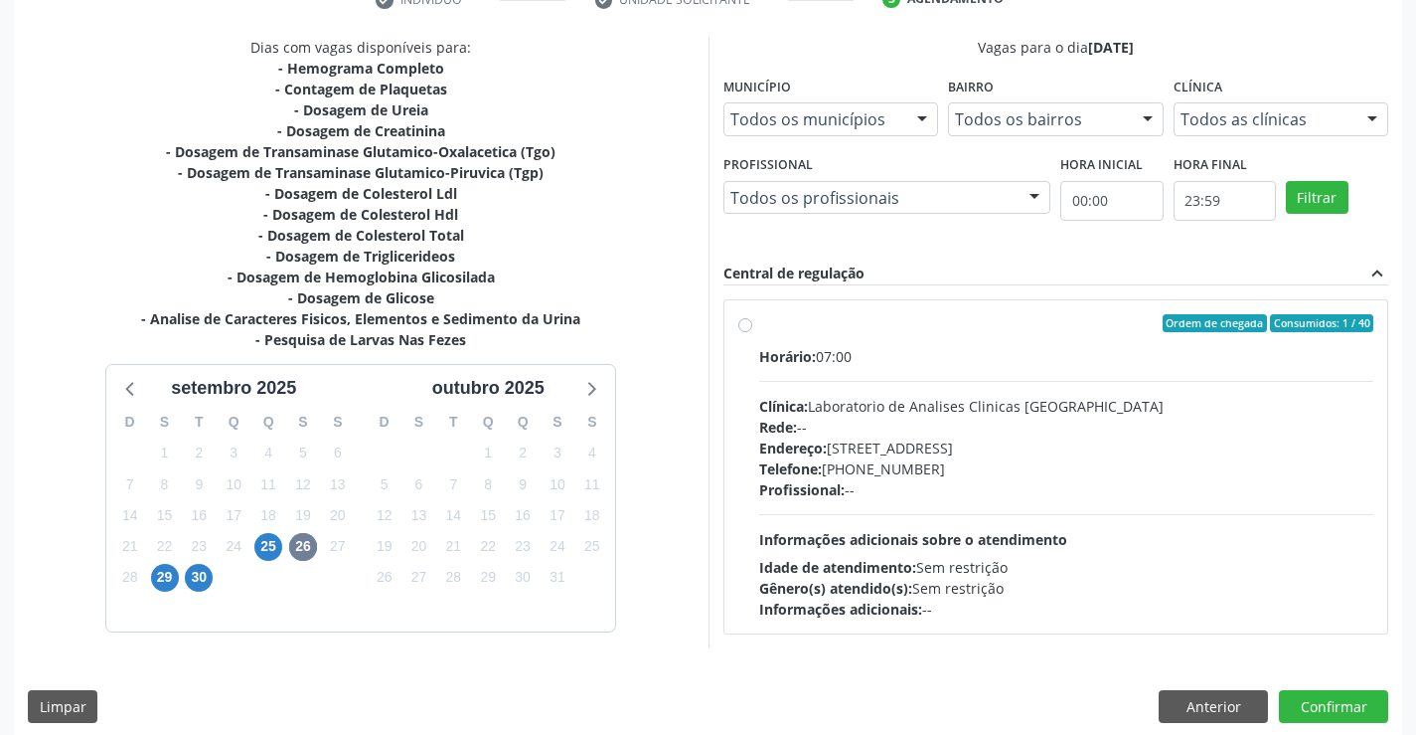
click at [1215, 459] on div "Telefone: [PHONE_NUMBER]" at bounding box center [1066, 468] width 615 height 21
click at [752, 332] on input "Ordem de chegada Consumidos: 1 / 40 Horário: 07:00 Clínica: Laboratorio de Anal…" at bounding box center [745, 323] width 14 height 18
radio input "true"
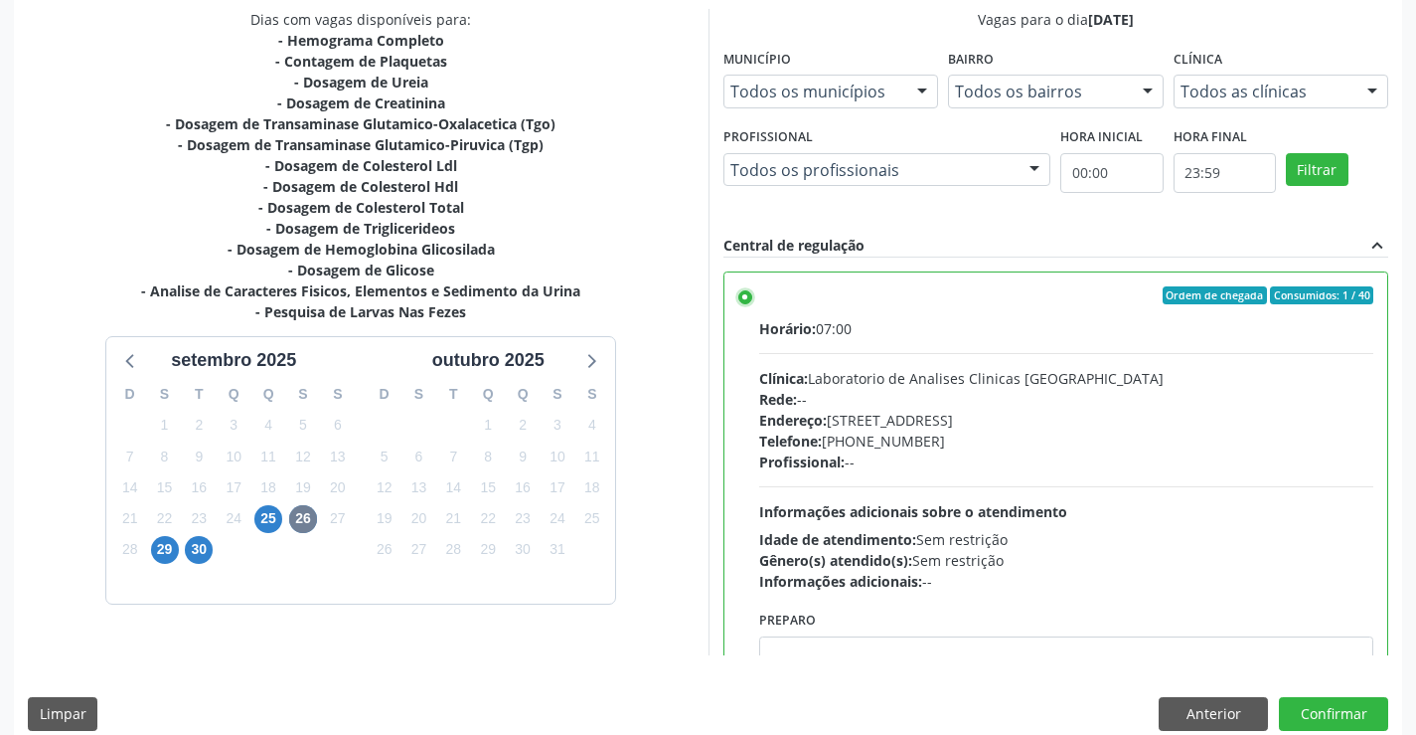
scroll to position [453, 0]
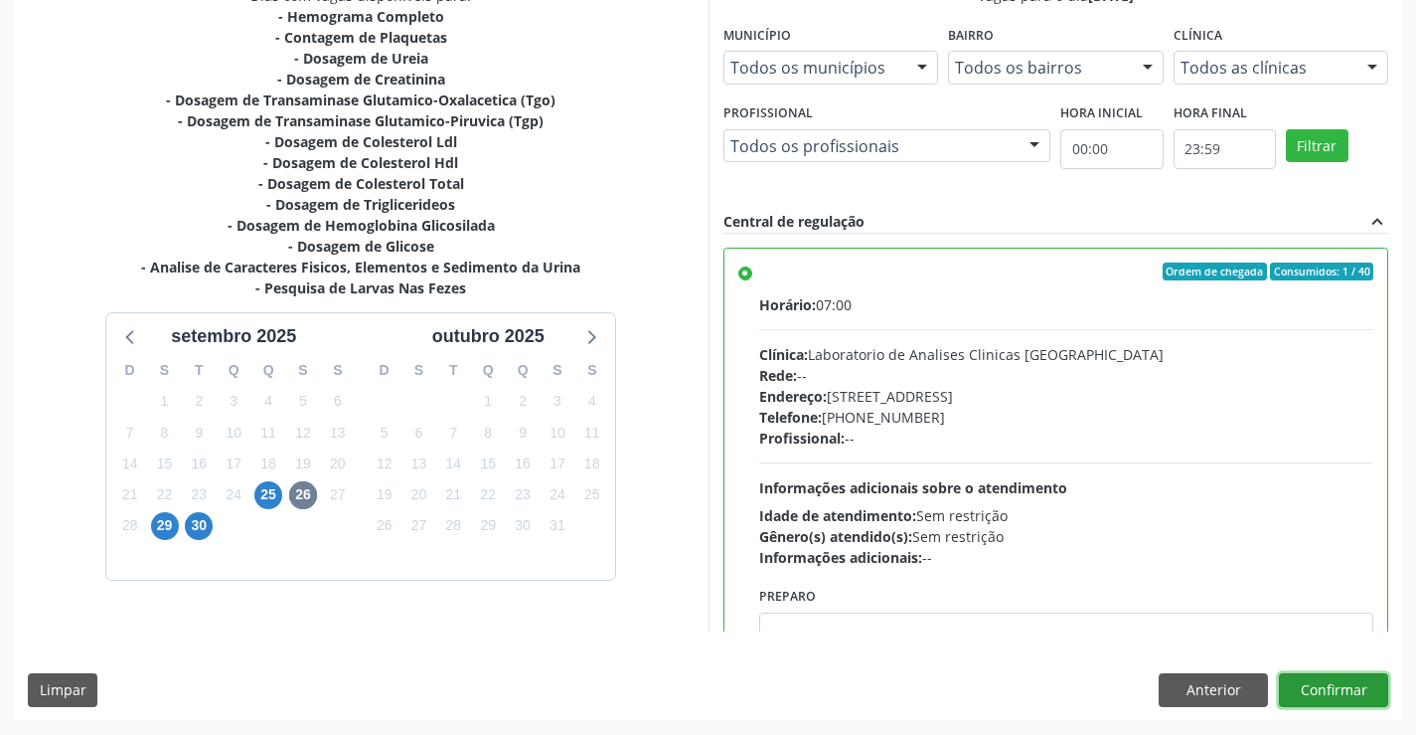
click at [1288, 694] on button "Confirmar" at bounding box center [1333, 690] width 109 height 34
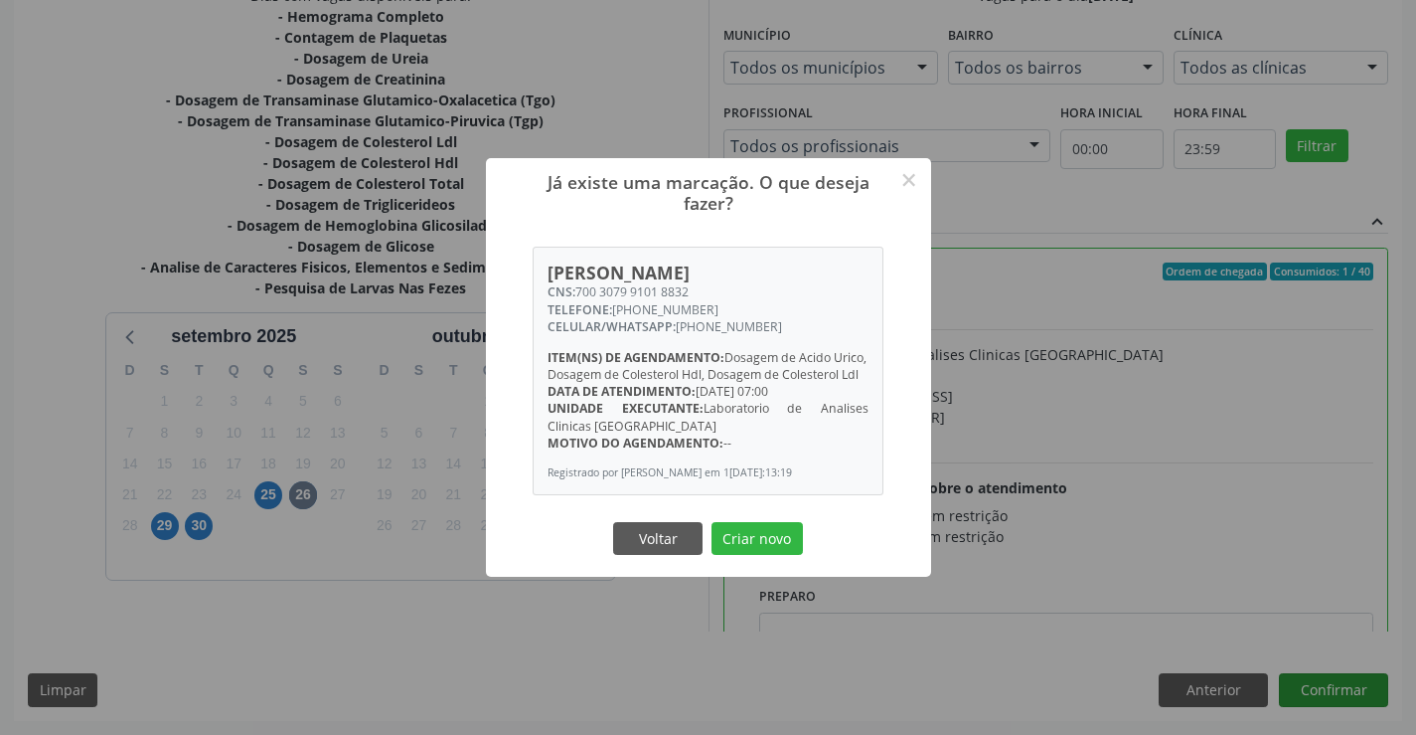
click at [712, 522] on button "Criar novo" at bounding box center [757, 539] width 91 height 34
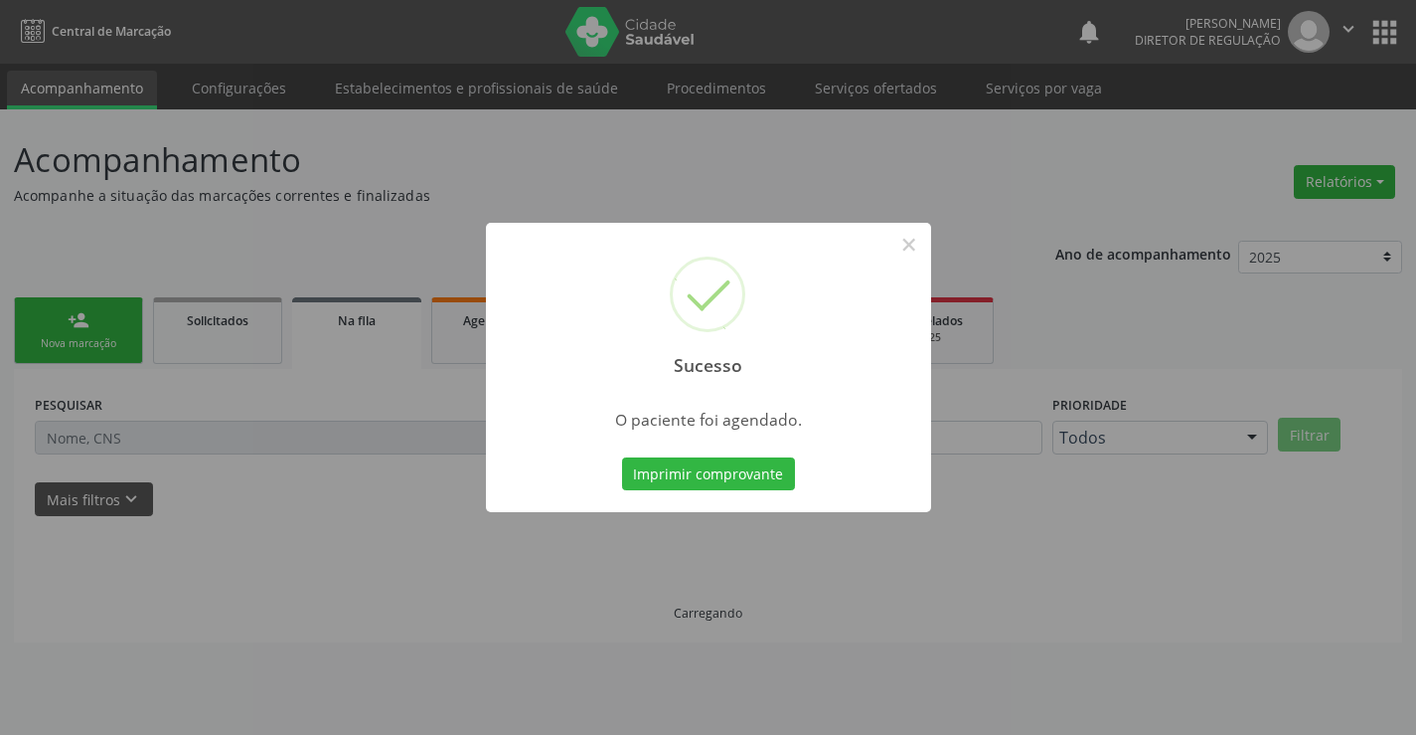
scroll to position [0, 0]
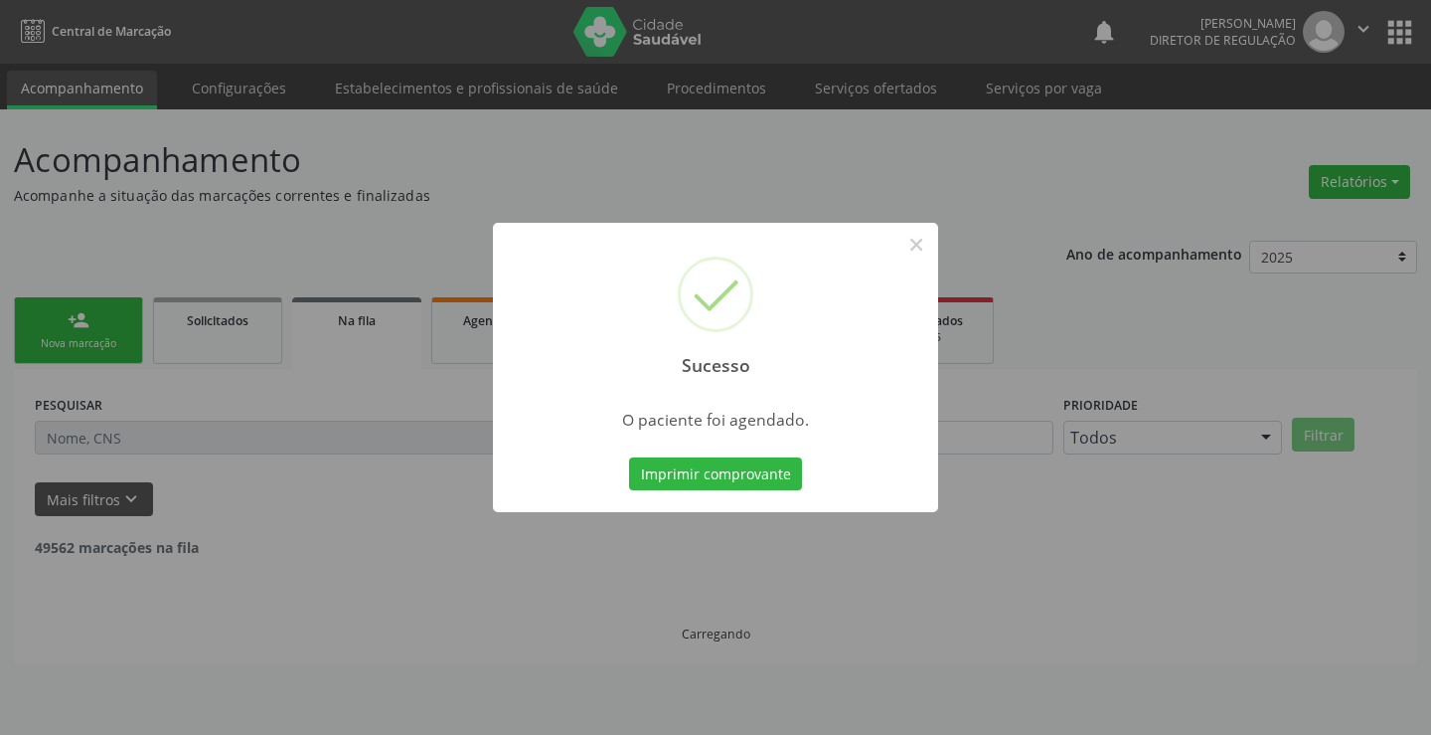
click at [629, 457] on button "Imprimir comprovante" at bounding box center [715, 474] width 173 height 34
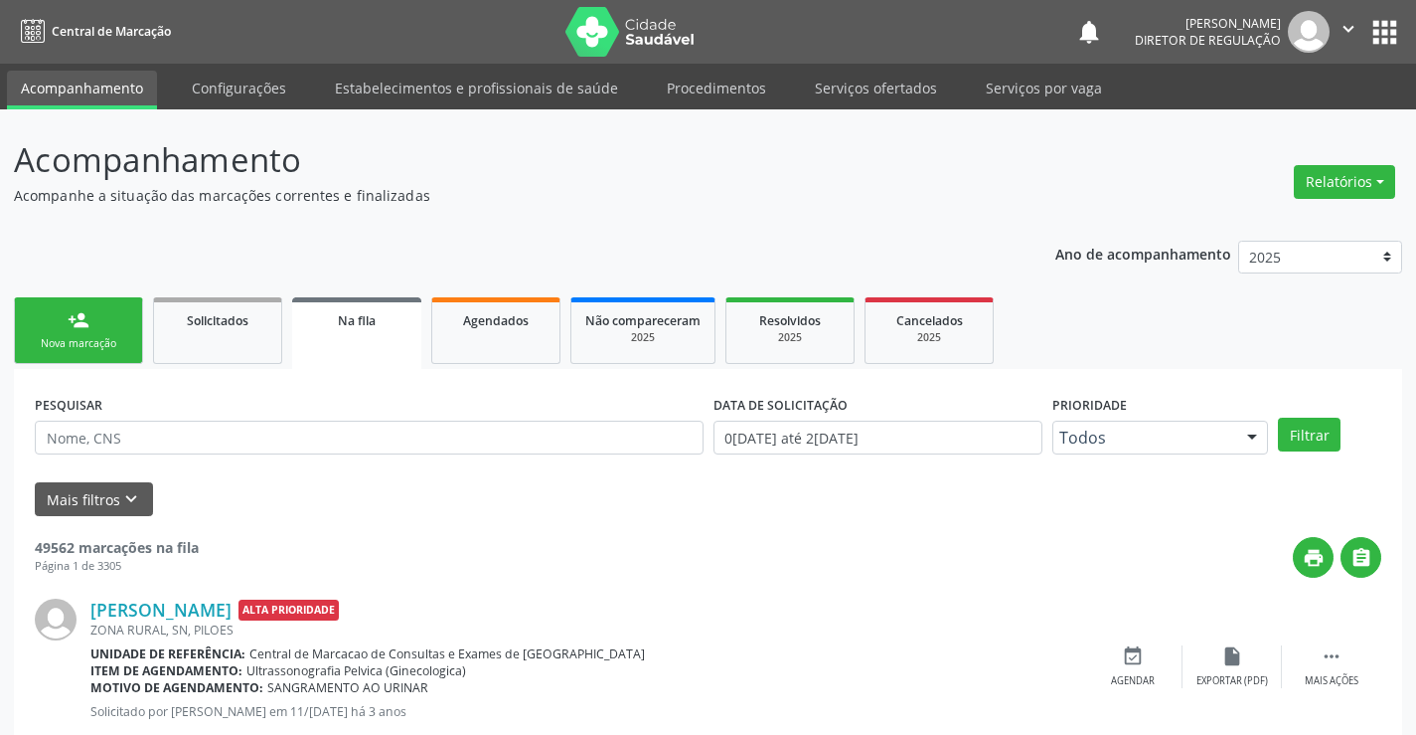
click at [105, 316] on link "person_add Nova marcação" at bounding box center [78, 330] width 129 height 67
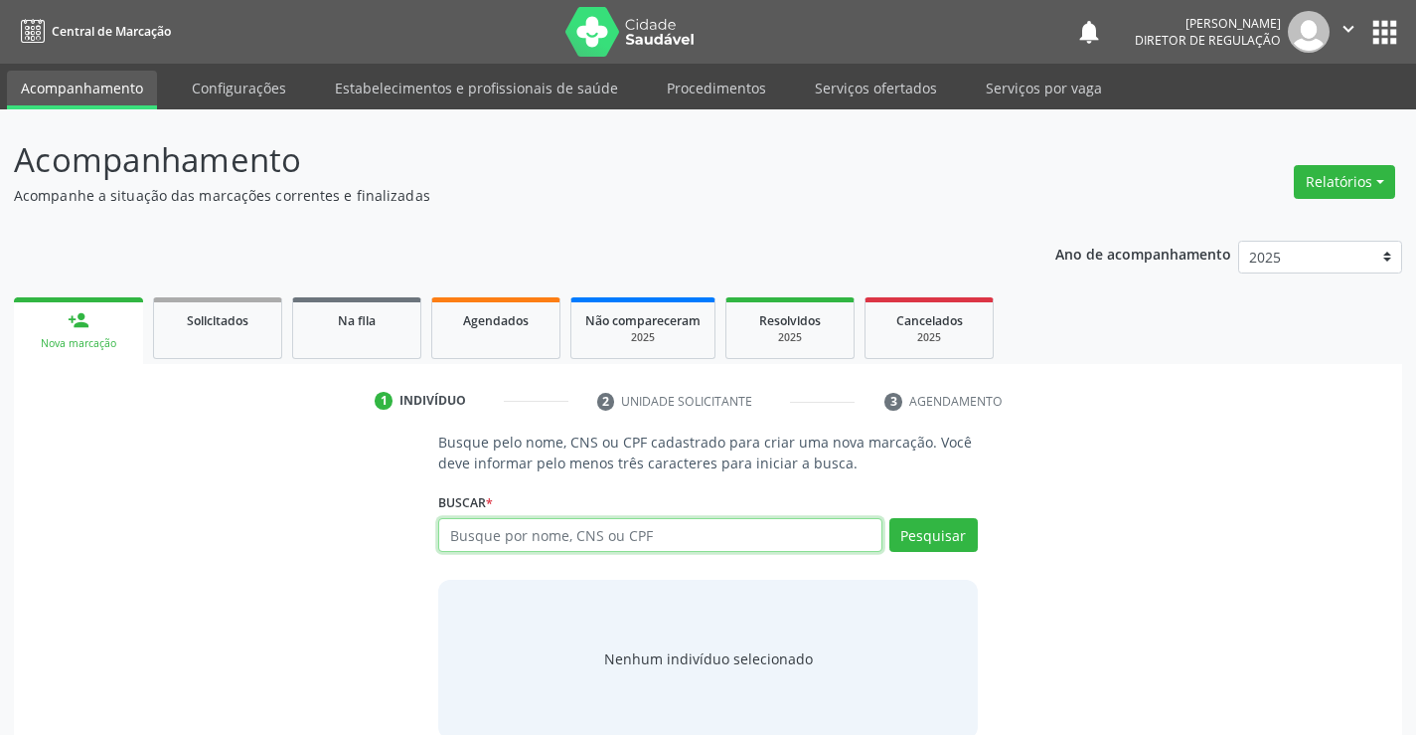
click at [487, 538] on input "text" at bounding box center [659, 535] width 443 height 34
type input "708902723754814"
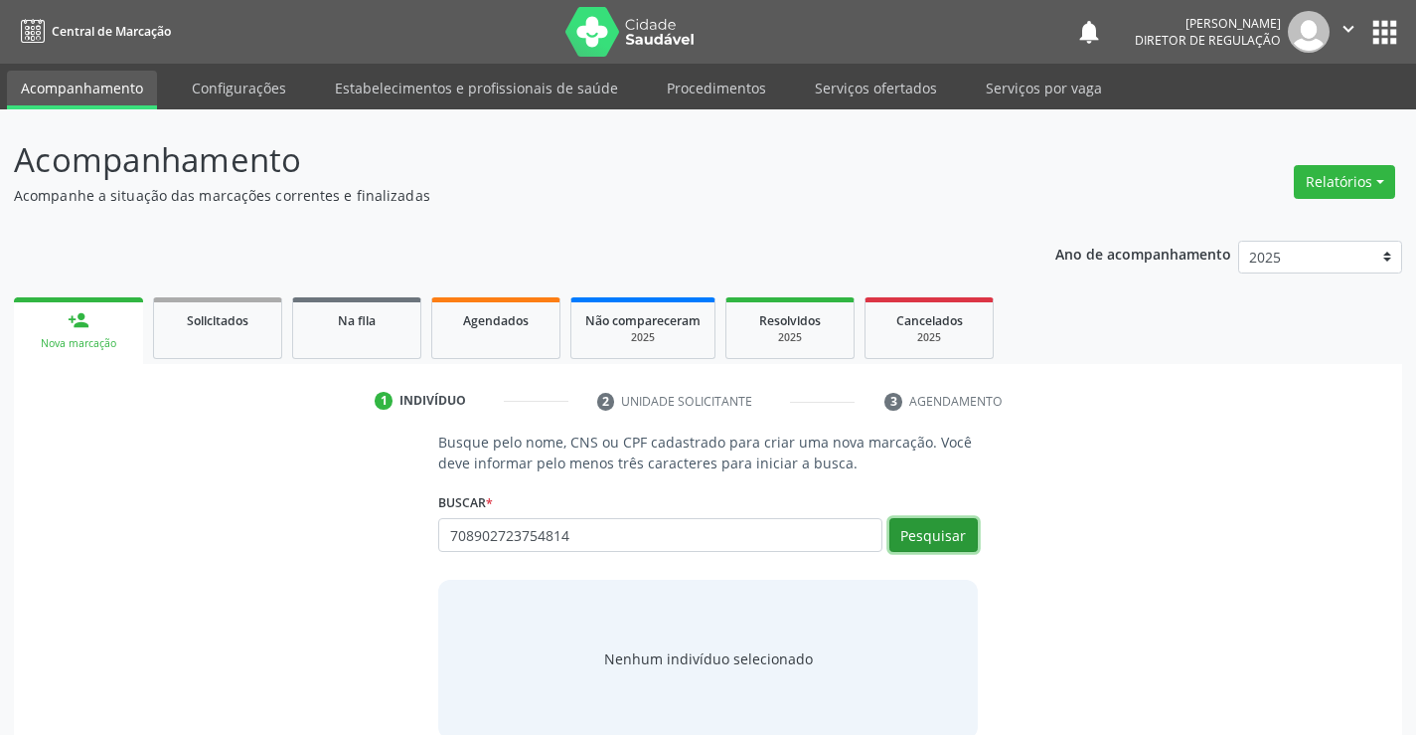
click at [926, 540] on button "Pesquisar" at bounding box center [934, 535] width 88 height 34
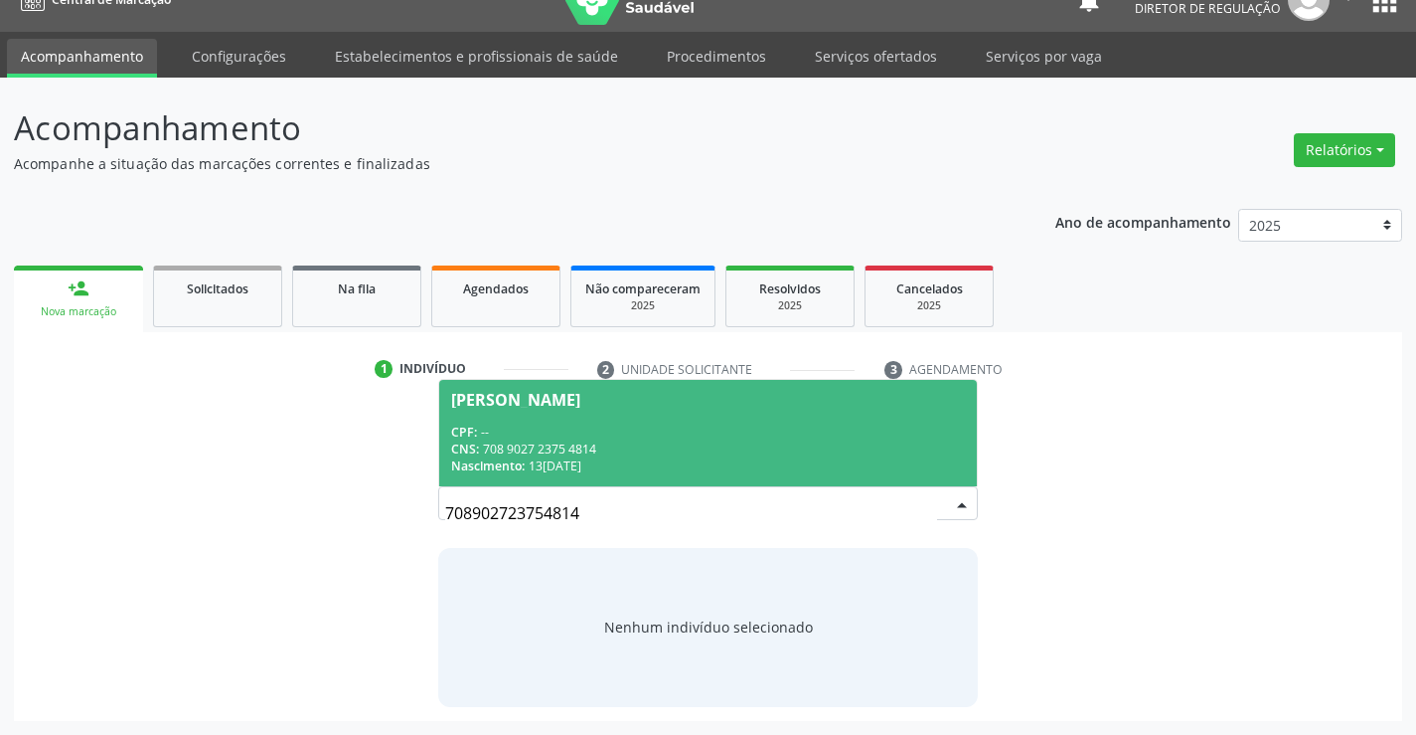
click at [675, 435] on div "CPF: --" at bounding box center [707, 431] width 513 height 17
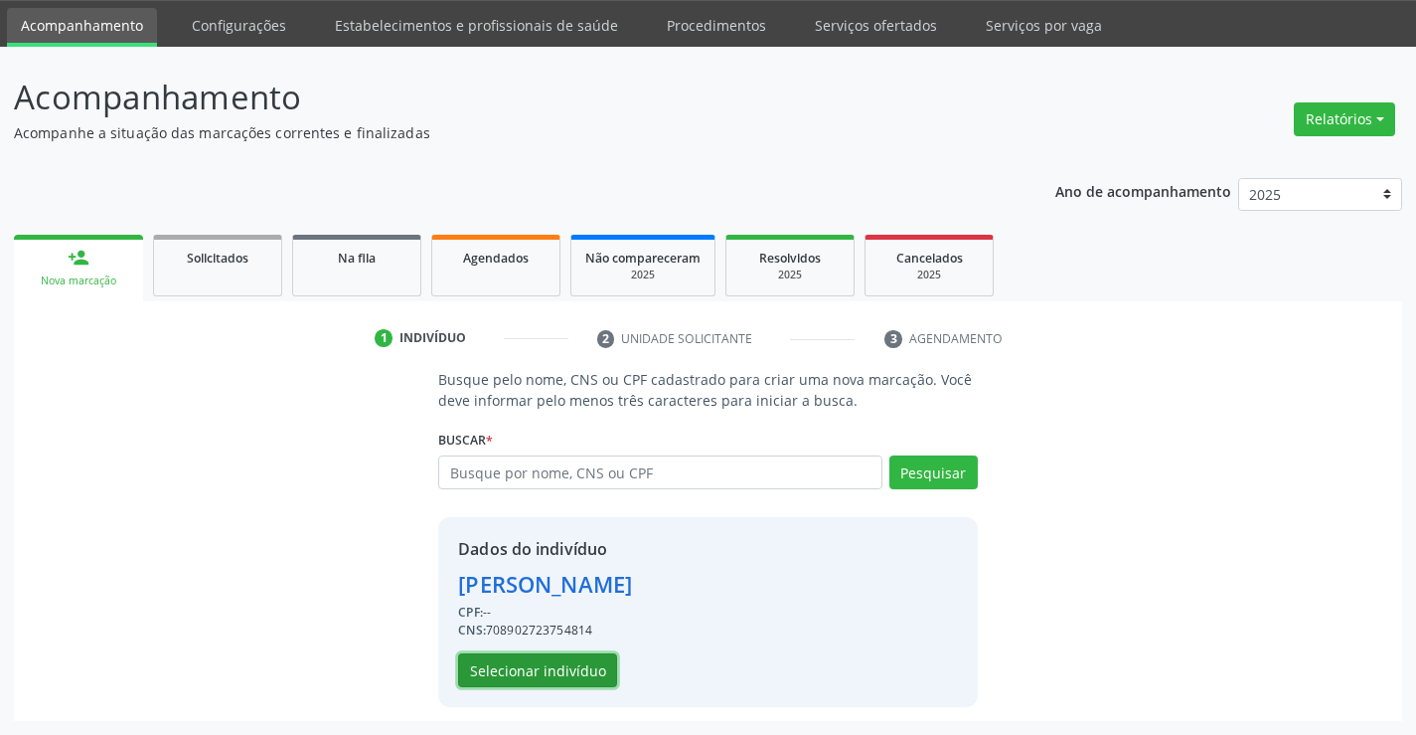
click at [567, 665] on button "Selecionar indivíduo" at bounding box center [537, 670] width 159 height 34
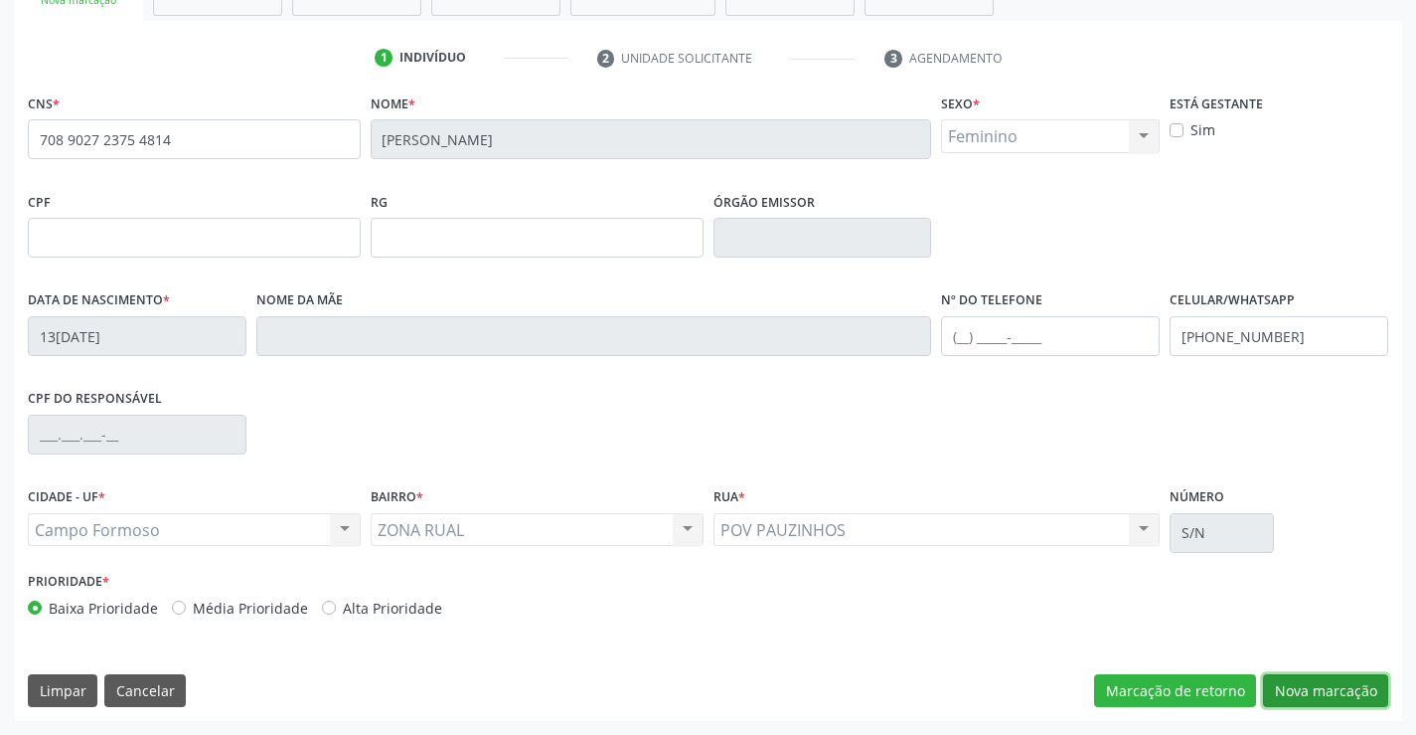
click at [1343, 686] on button "Nova marcação" at bounding box center [1325, 691] width 125 height 34
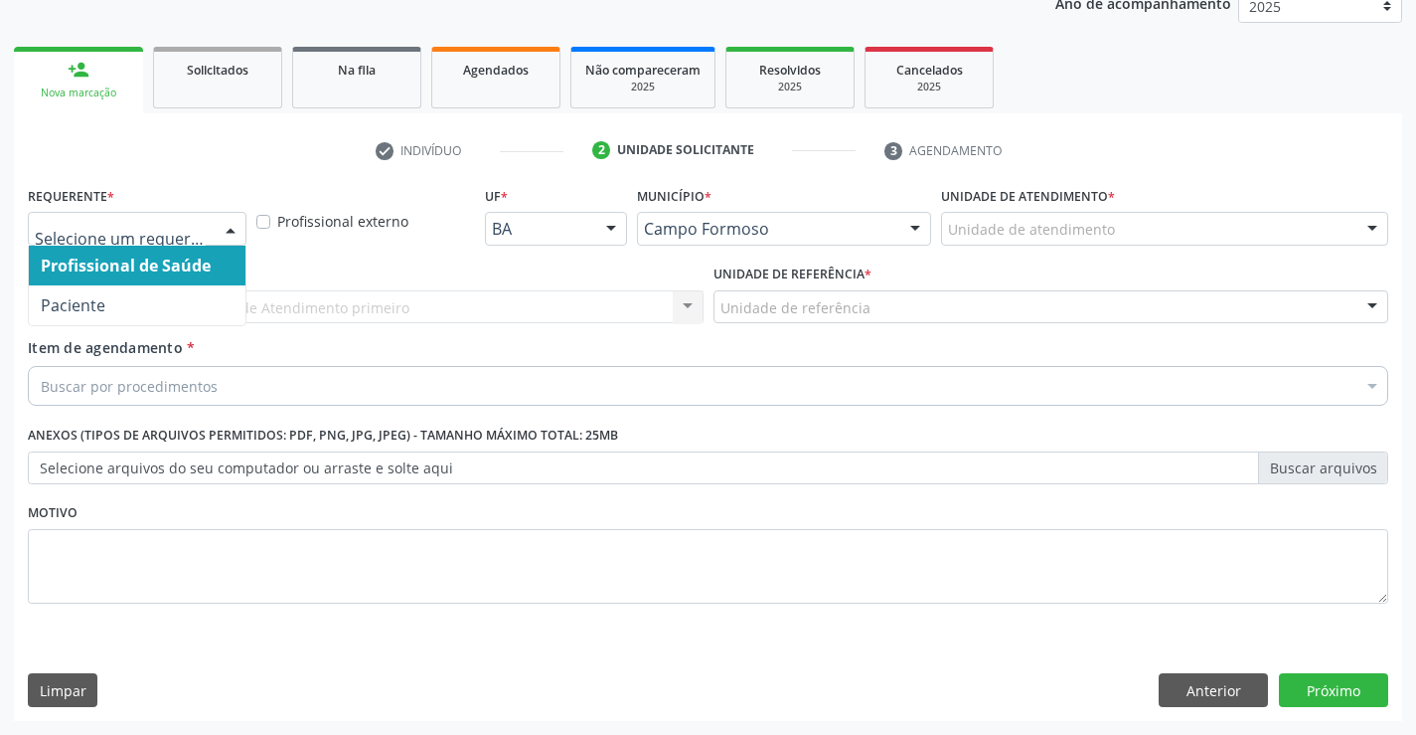
click at [238, 239] on div at bounding box center [231, 230] width 30 height 34
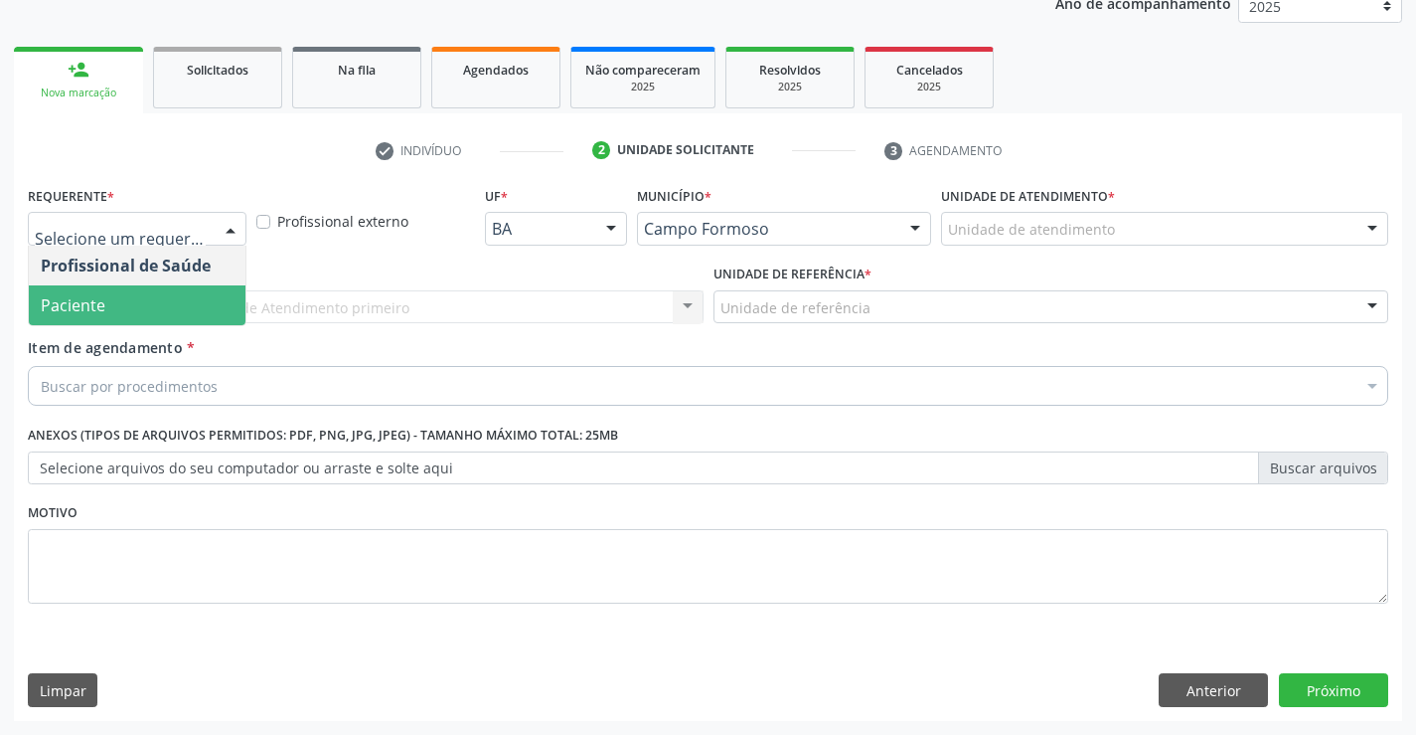
click at [222, 322] on span "Paciente" at bounding box center [137, 305] width 217 height 40
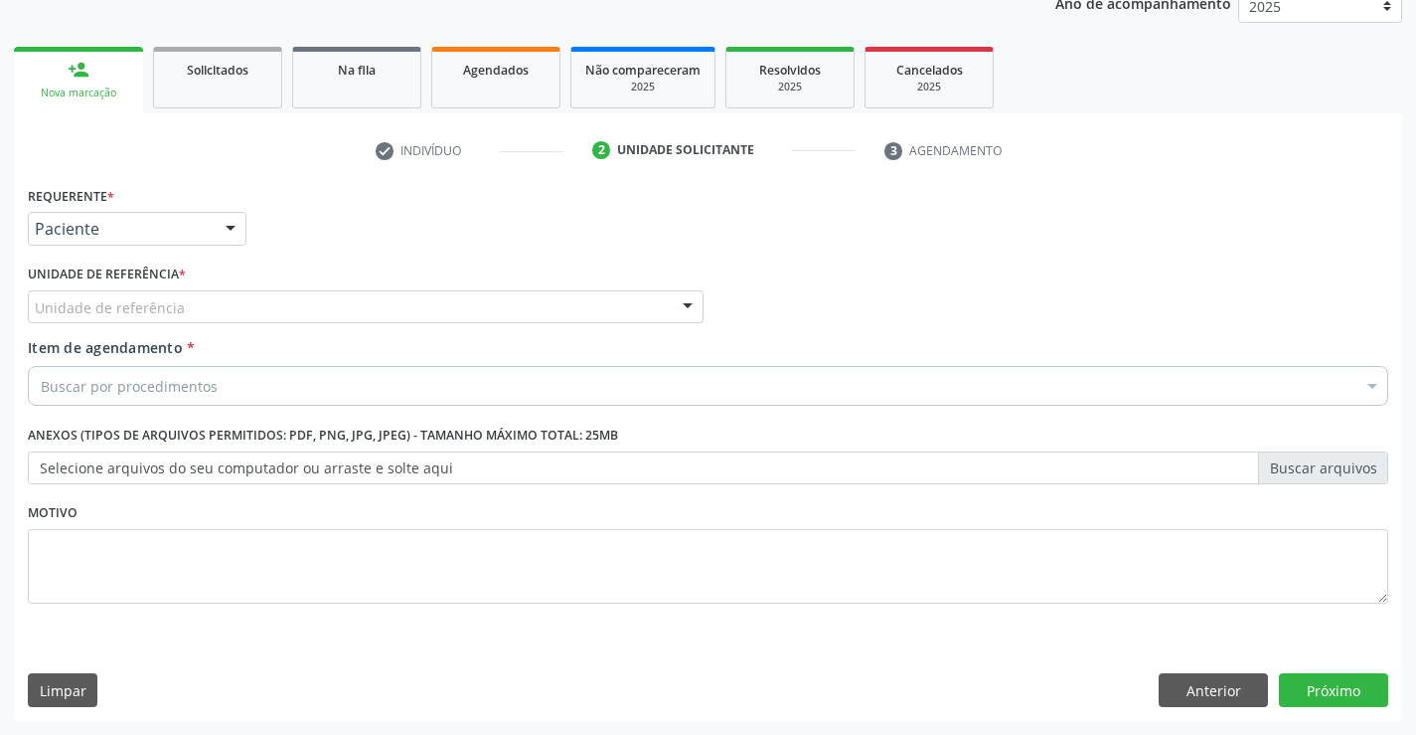
click at [344, 299] on div "Unidade de referência" at bounding box center [366, 307] width 676 height 34
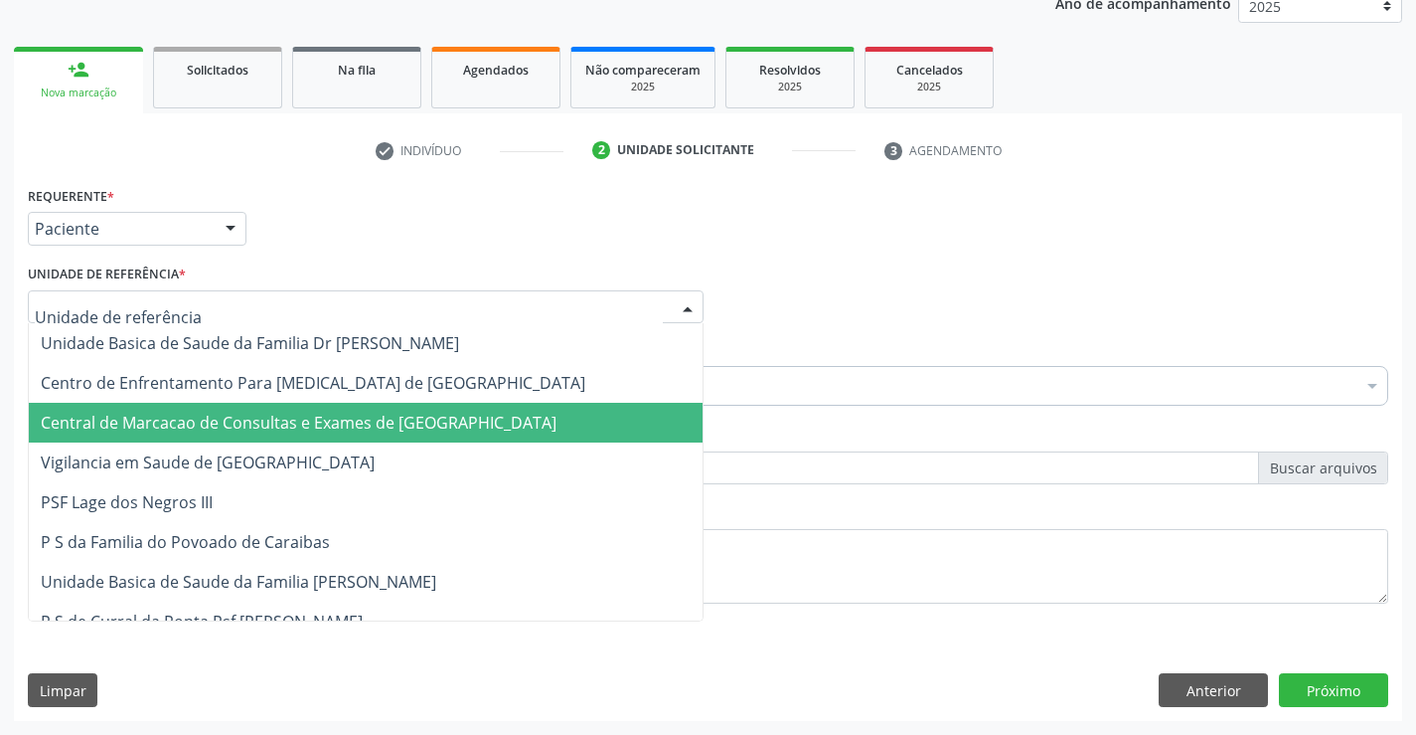
click at [352, 413] on span "Central de Marcacao de Consultas e Exames de [GEOGRAPHIC_DATA]" at bounding box center [299, 422] width 516 height 22
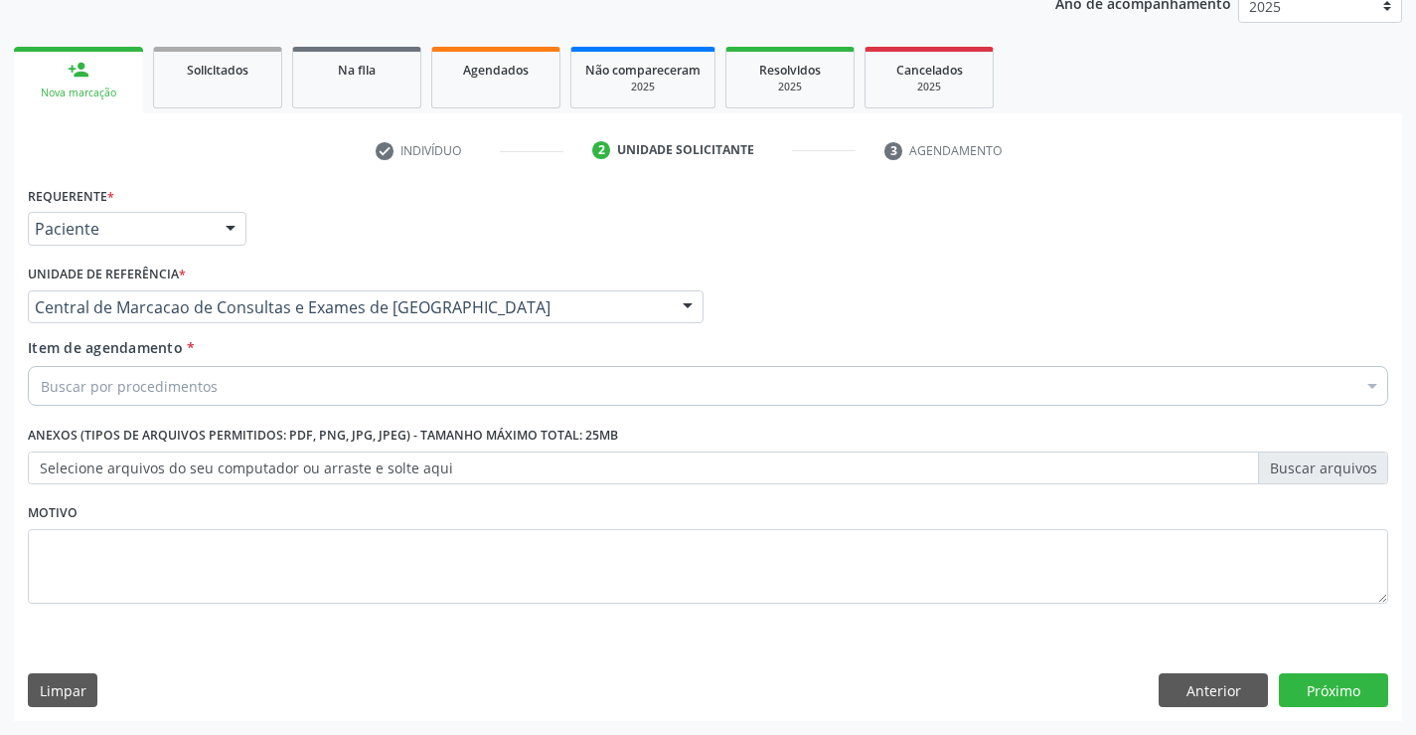
click at [458, 395] on div "Buscar por procedimentos" at bounding box center [708, 386] width 1361 height 40
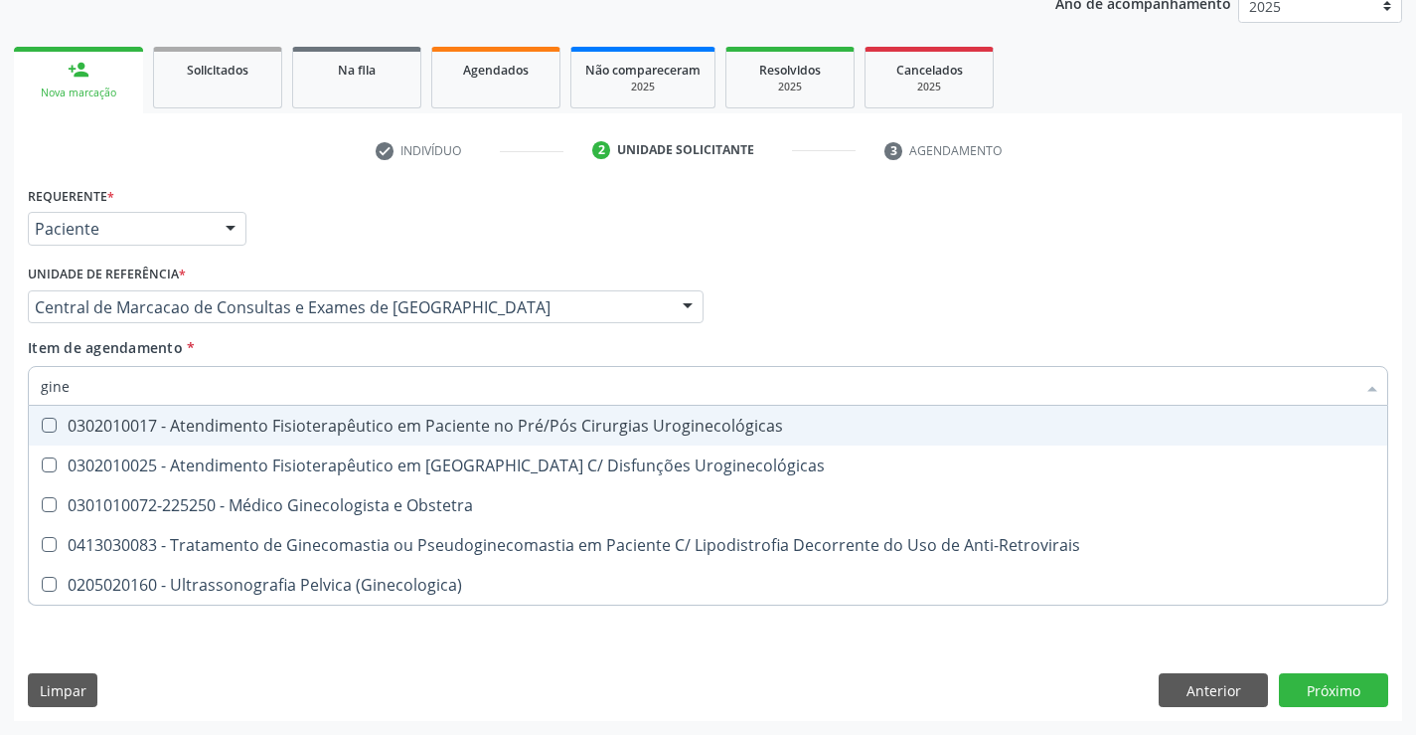
type input "ginec"
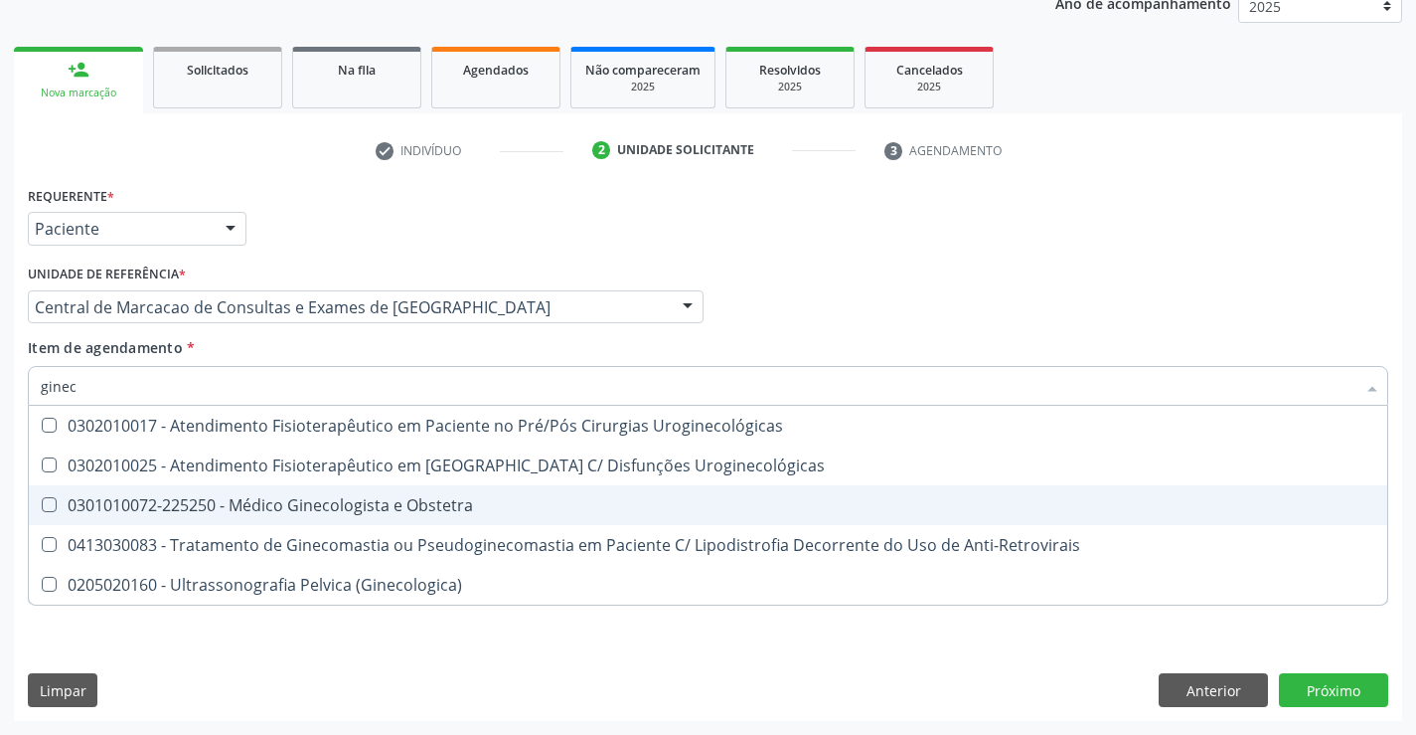
click at [466, 508] on div "0301010072-225250 - Médico Ginecologista e Obstetra" at bounding box center [708, 505] width 1335 height 16
checkbox Obstetra "true"
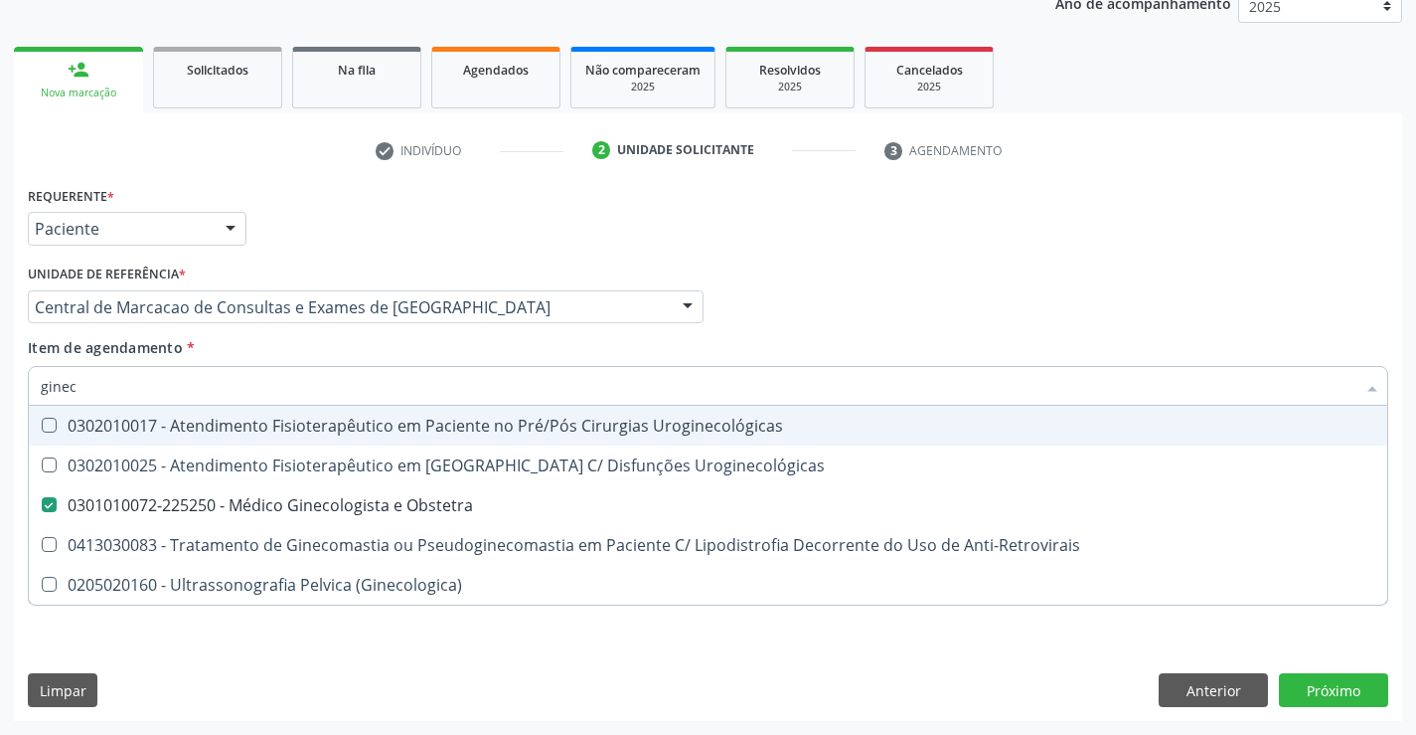
click at [1043, 307] on div "Profissional Solicitante Por favor, selecione a Unidade de Atendimento primeiro…" at bounding box center [708, 298] width 1371 height 78
checkbox Uroginecológicas "true"
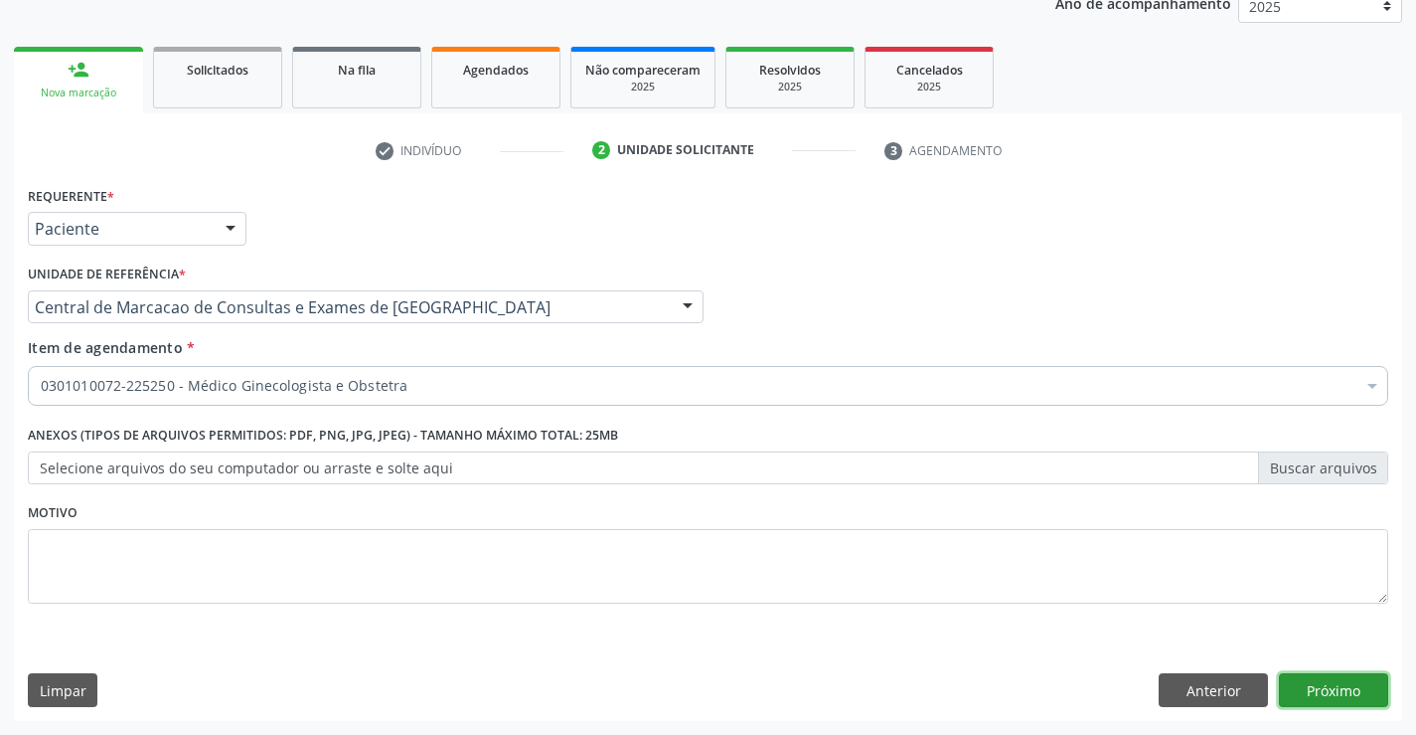
click at [1305, 686] on button "Próximo" at bounding box center [1333, 690] width 109 height 34
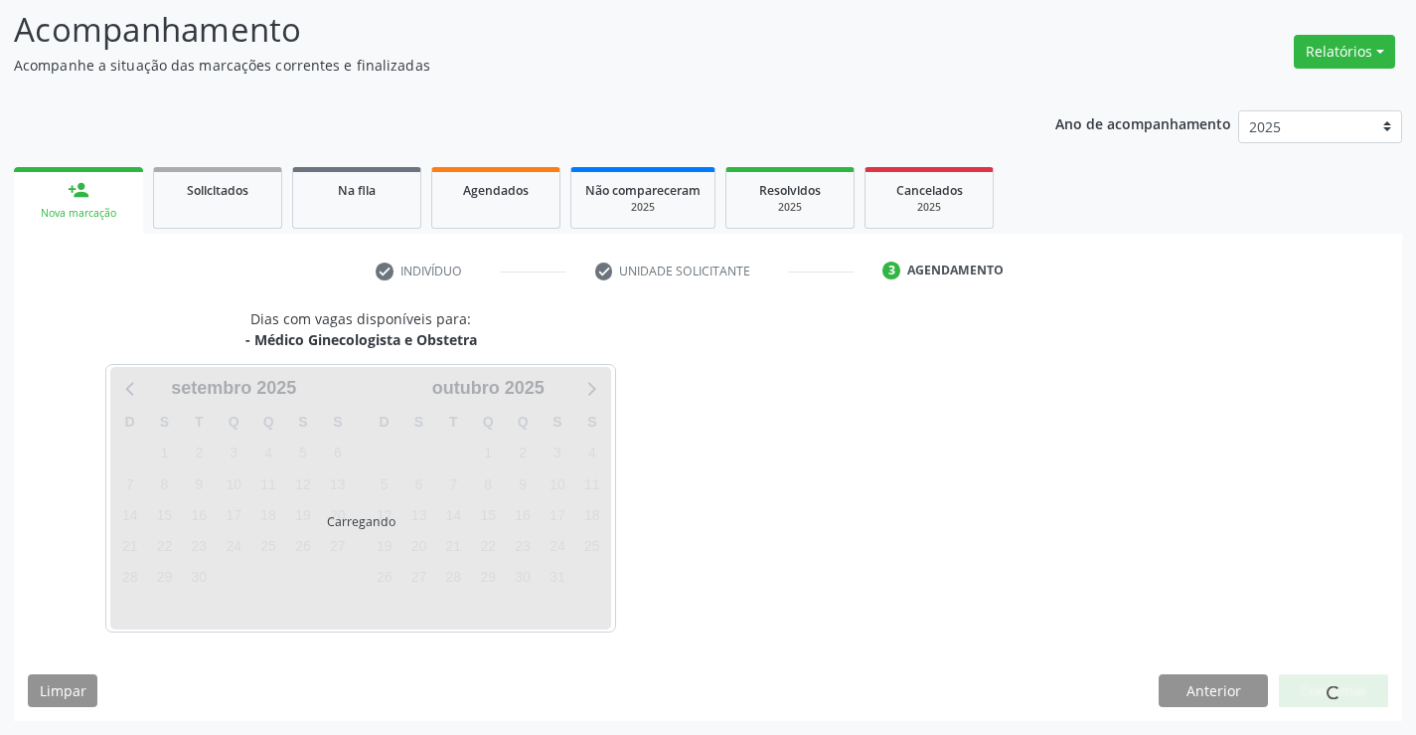
scroll to position [130, 0]
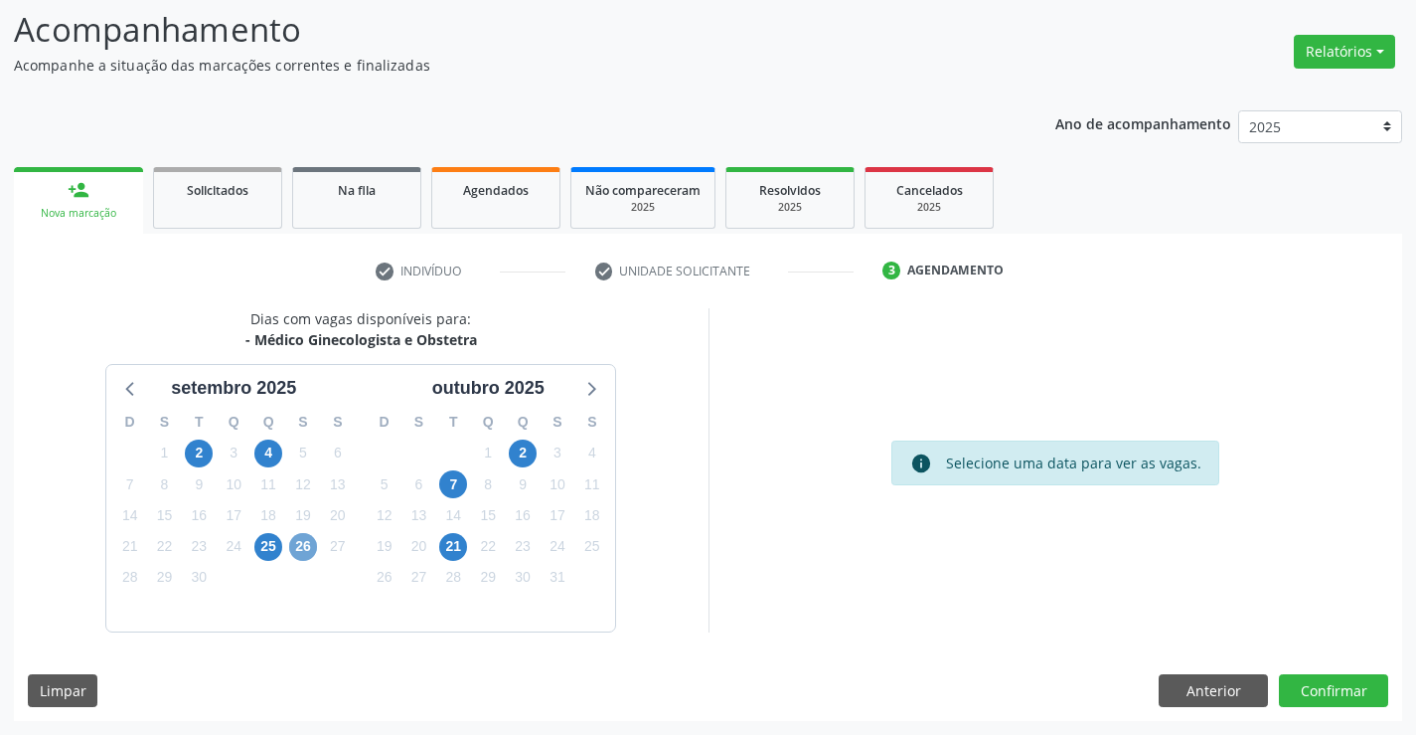
click at [298, 547] on span "26" at bounding box center [303, 547] width 28 height 28
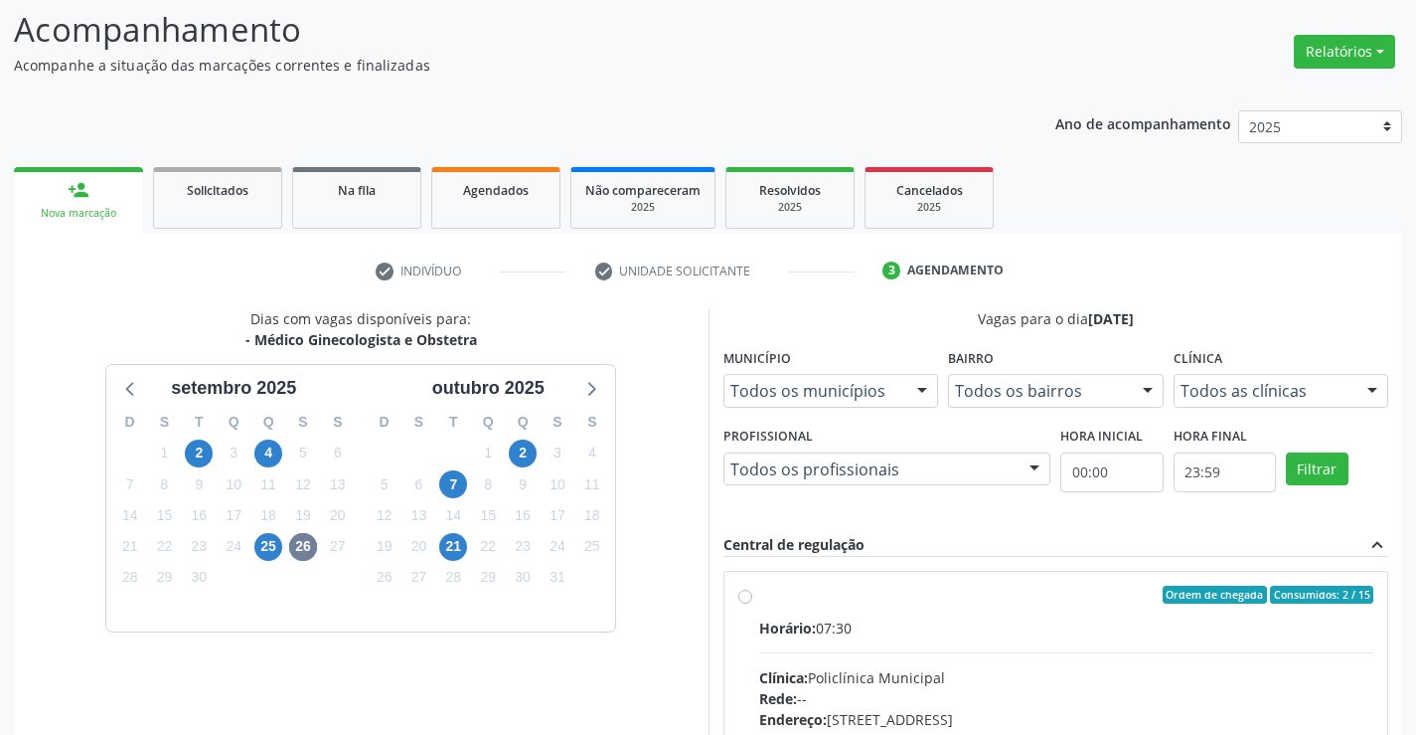
click at [752, 603] on input "Ordem de chegada Consumidos: 2 / 15 Horário: 07:30 Clínica: Policlínica Municip…" at bounding box center [745, 594] width 14 height 18
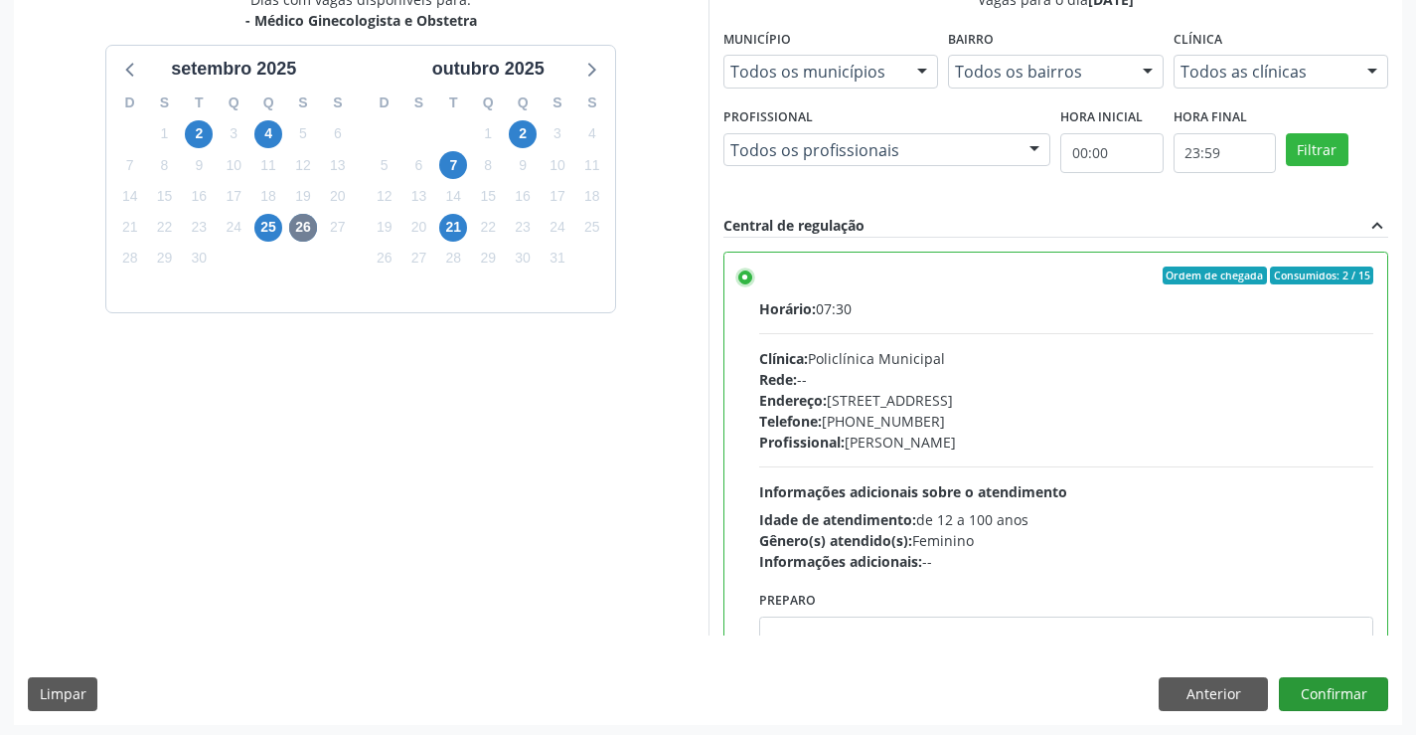
scroll to position [453, 0]
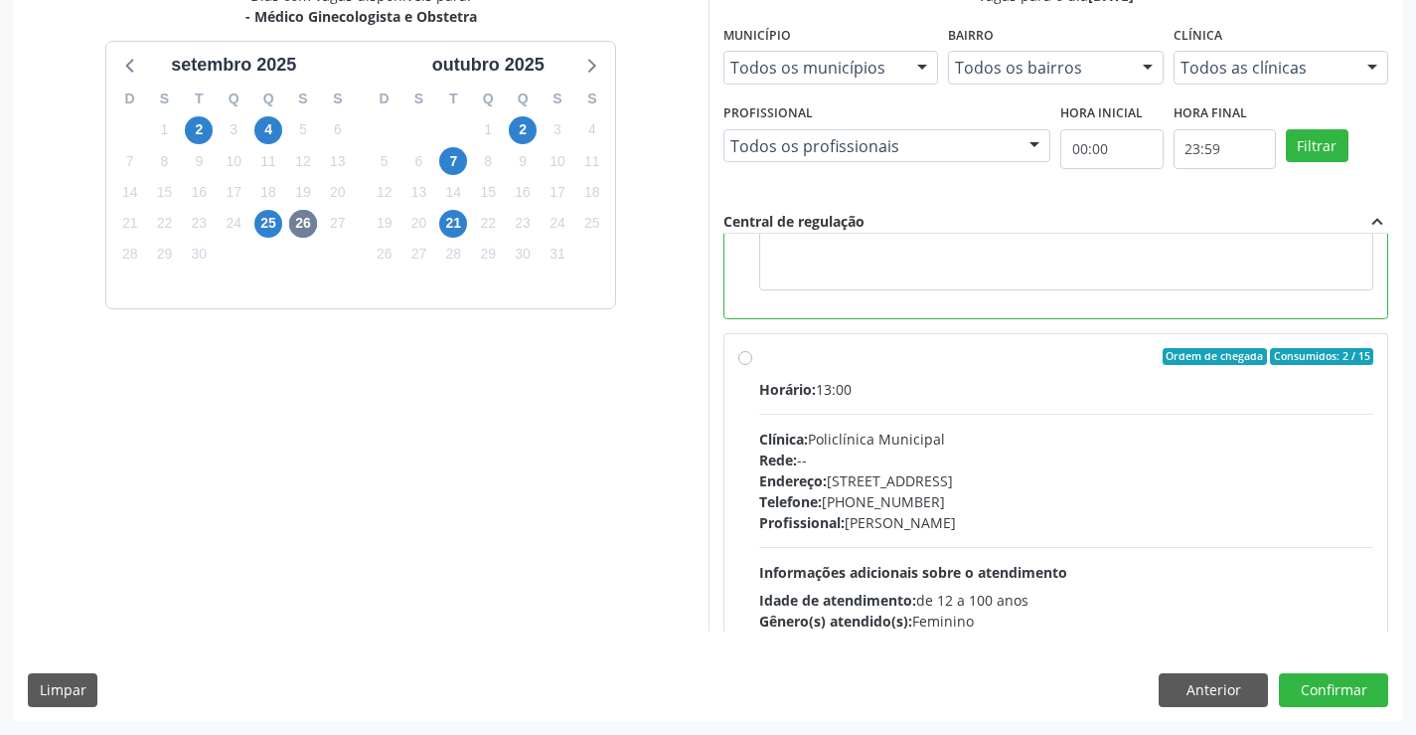
click at [992, 481] on div "Endereço: [STREET_ADDRESS]" at bounding box center [1066, 480] width 615 height 21
click at [752, 366] on input "Ordem de chegada Consumidos: 2 / 15 Horário: 13:00 Clínica: Policlínica Municip…" at bounding box center [745, 357] width 14 height 18
radio input "false"
radio input "true"
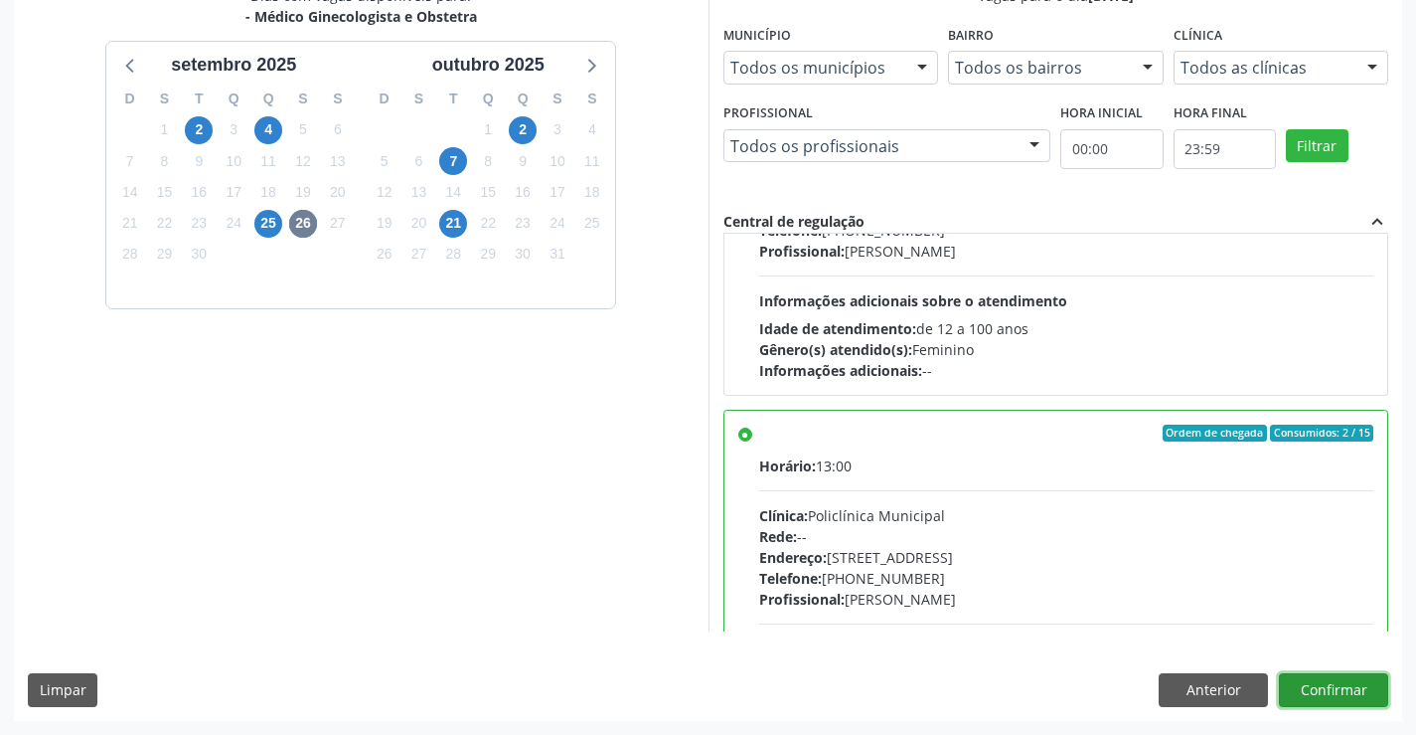
click at [1354, 686] on button "Confirmar" at bounding box center [1333, 690] width 109 height 34
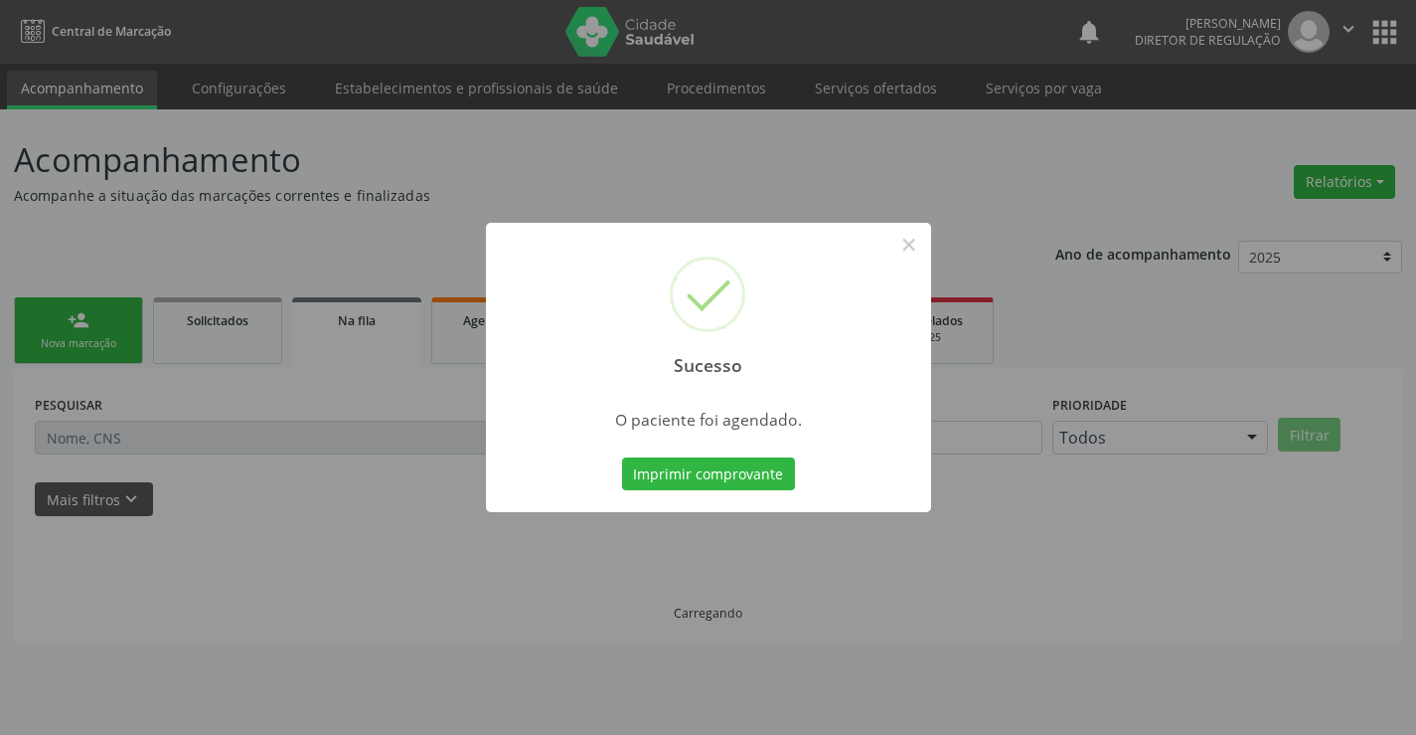
scroll to position [0, 0]
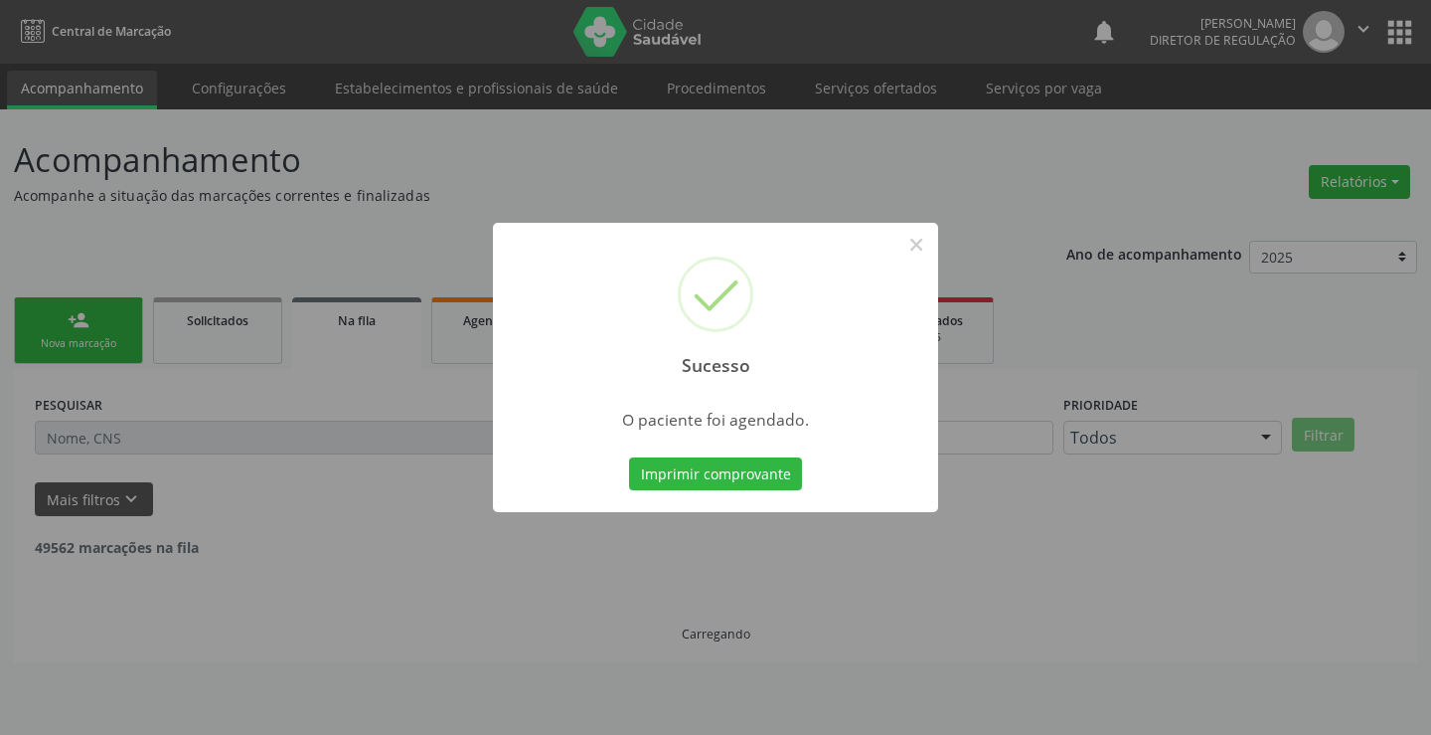
click at [629, 457] on button "Imprimir comprovante" at bounding box center [715, 474] width 173 height 34
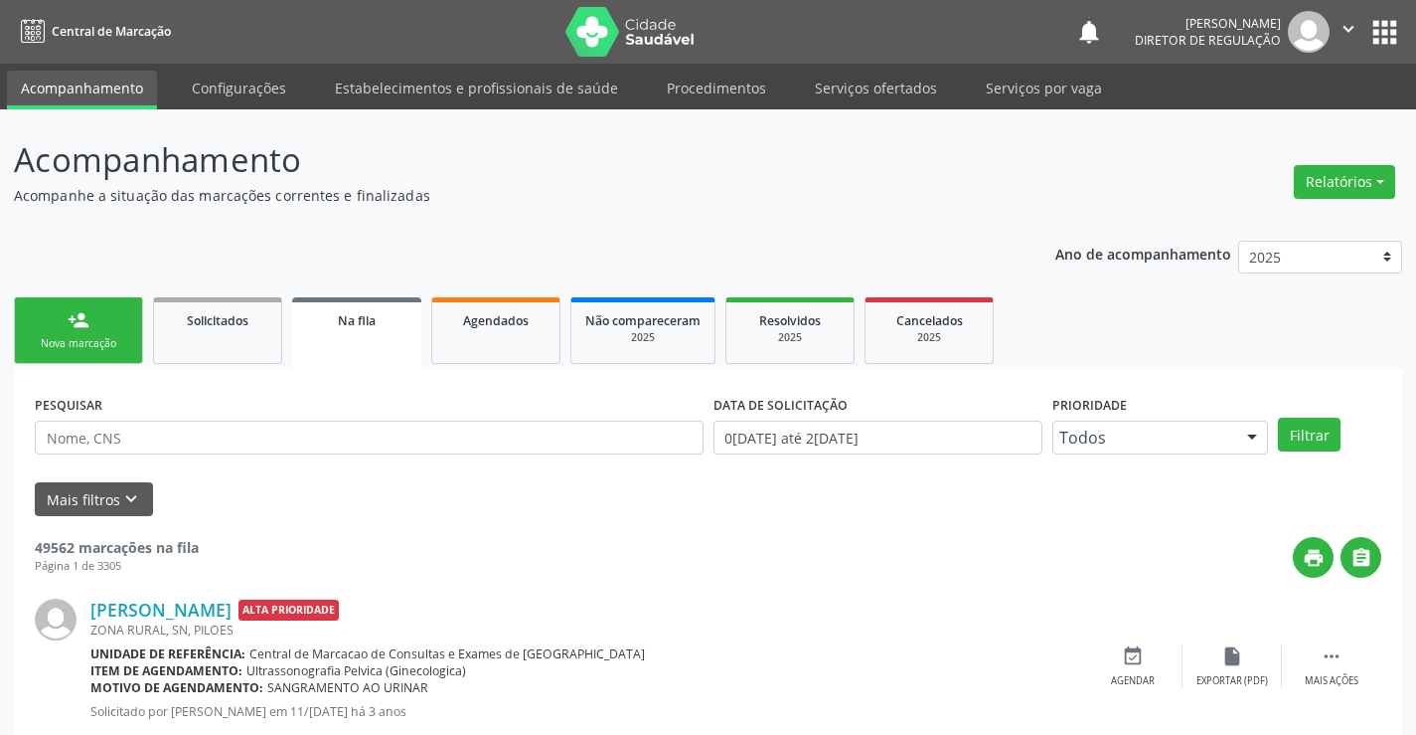
click at [85, 305] on link "person_add Nova marcação" at bounding box center [78, 330] width 129 height 67
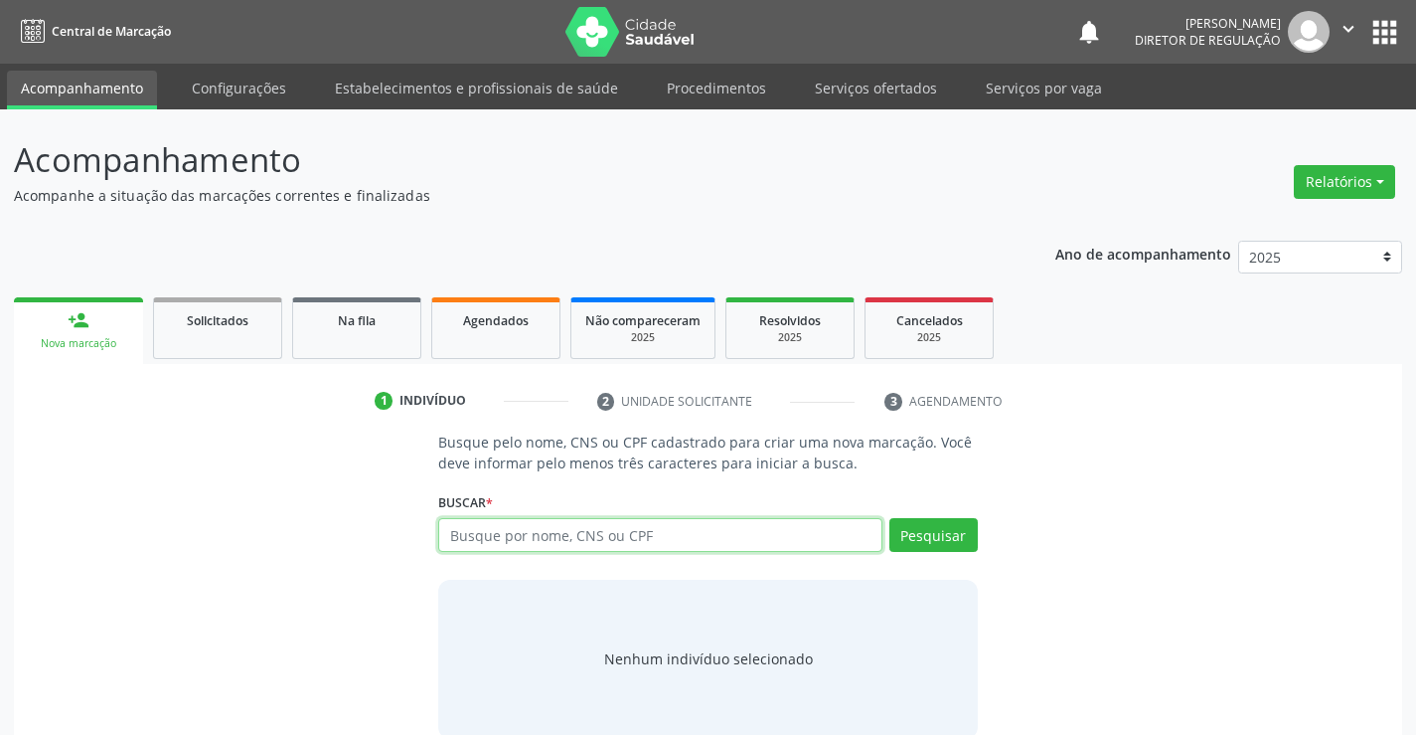
click at [502, 527] on input "text" at bounding box center [659, 535] width 443 height 34
paste input "708 9027 2375 4814"
type input "708 9027 2375 4814"
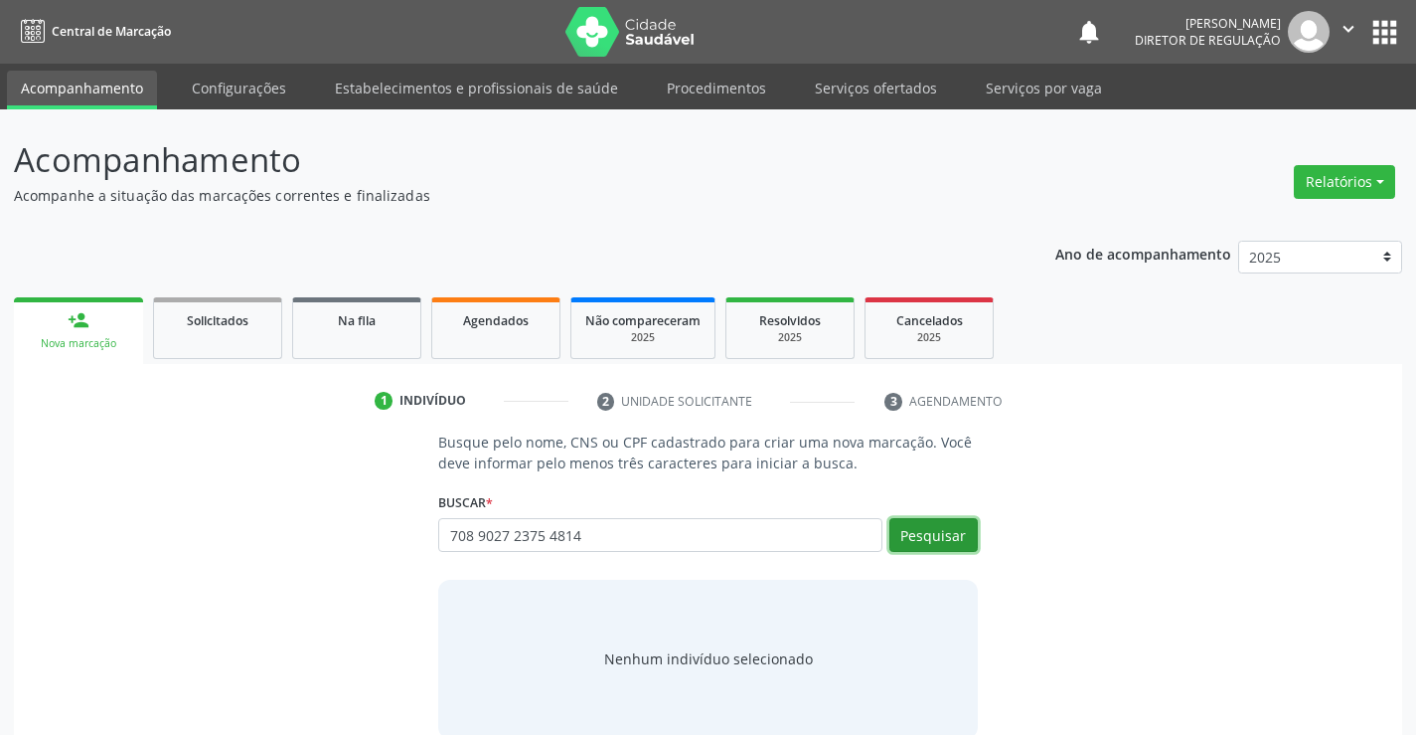
click at [913, 530] on button "Pesquisar" at bounding box center [934, 535] width 88 height 34
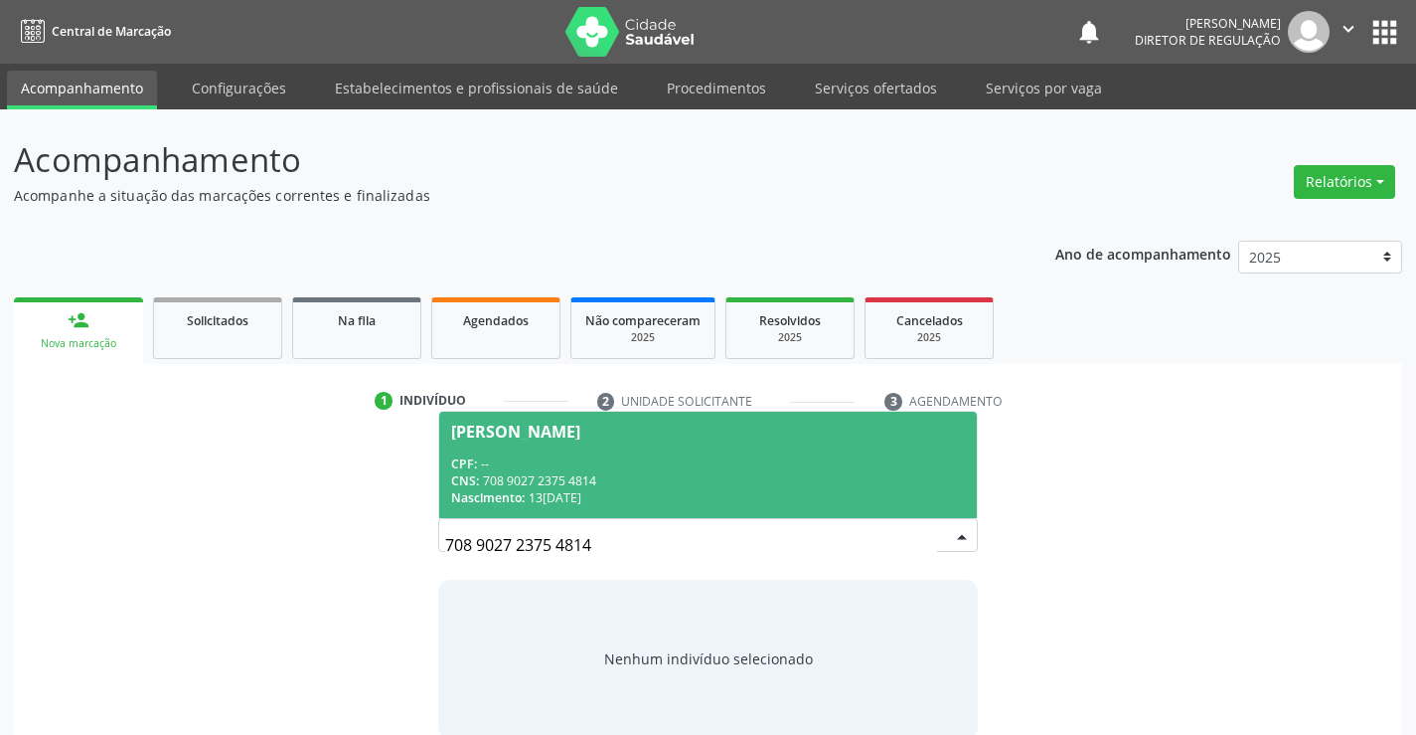
click at [850, 460] on div "CPF: --" at bounding box center [707, 463] width 513 height 17
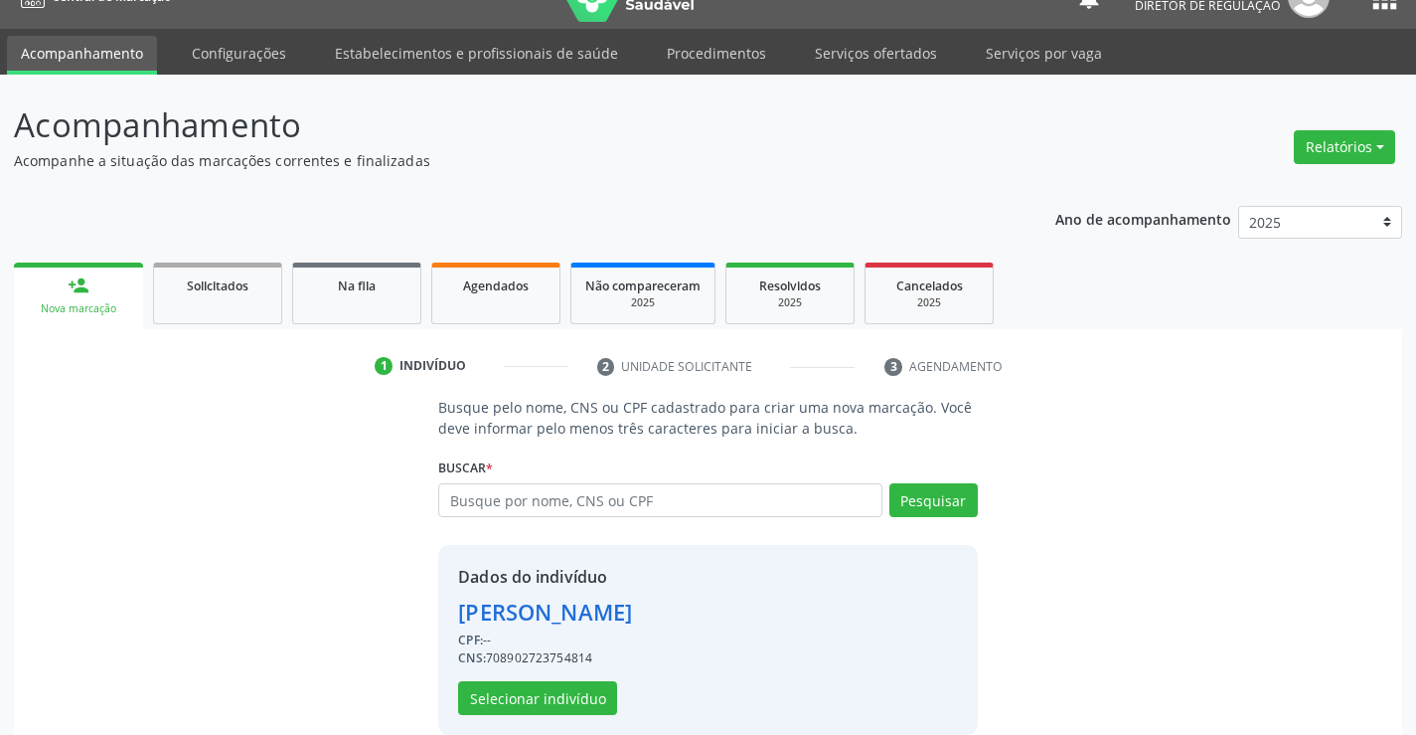
scroll to position [63, 0]
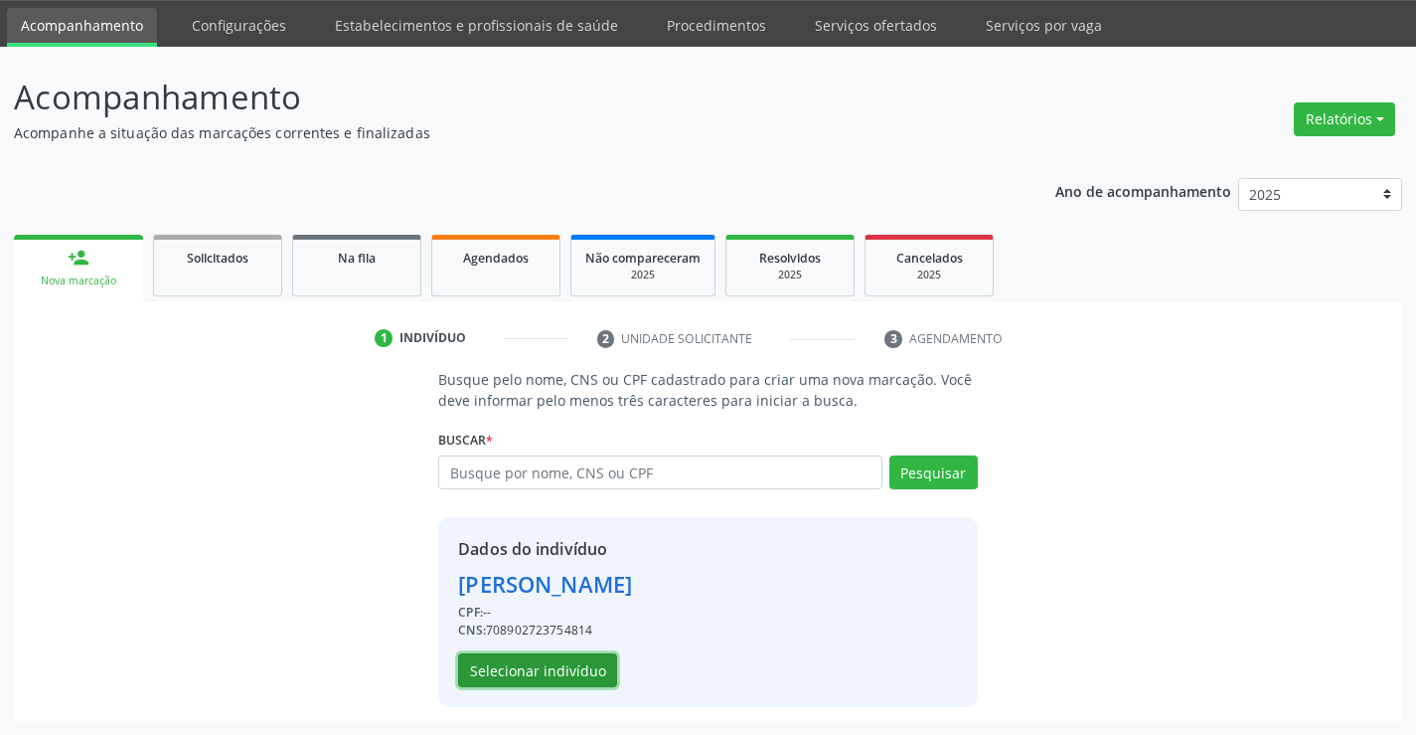
click at [595, 655] on button "Selecionar indivíduo" at bounding box center [537, 670] width 159 height 34
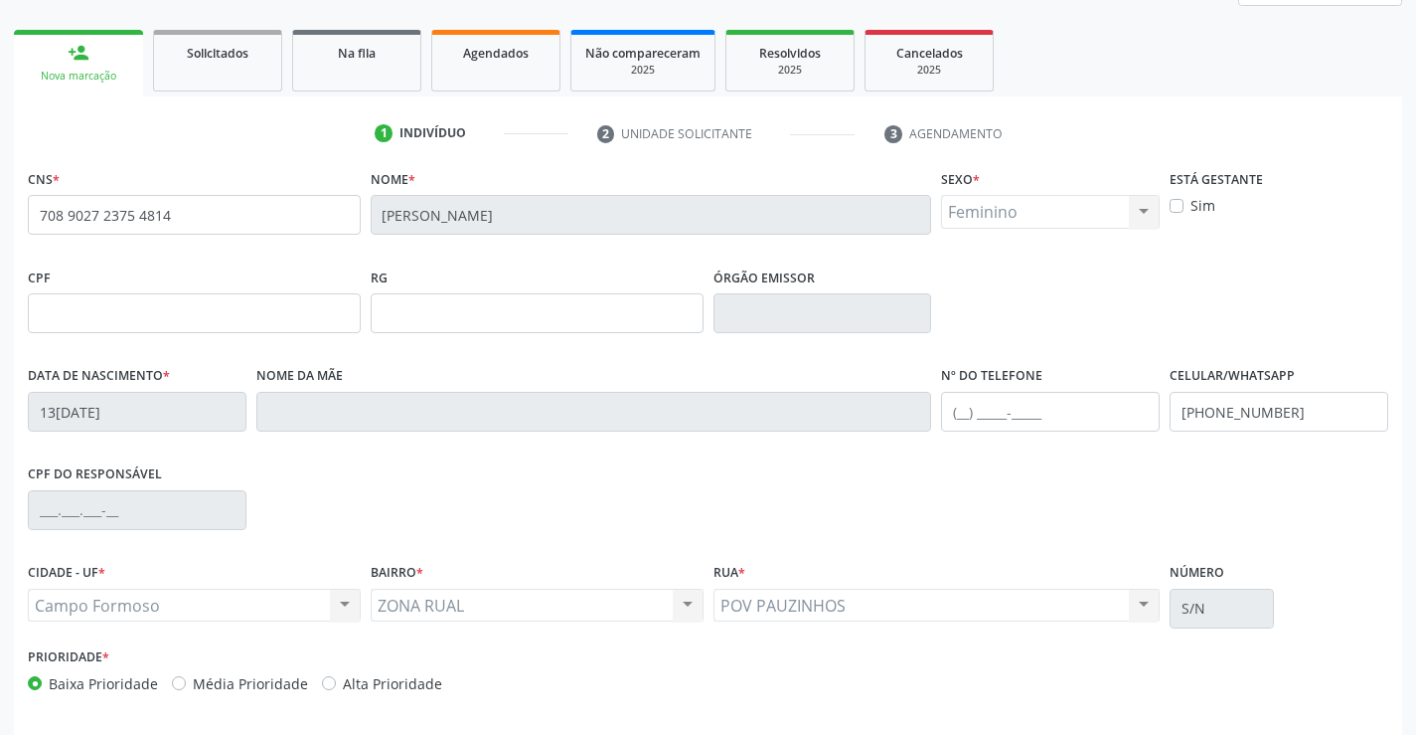
scroll to position [343, 0]
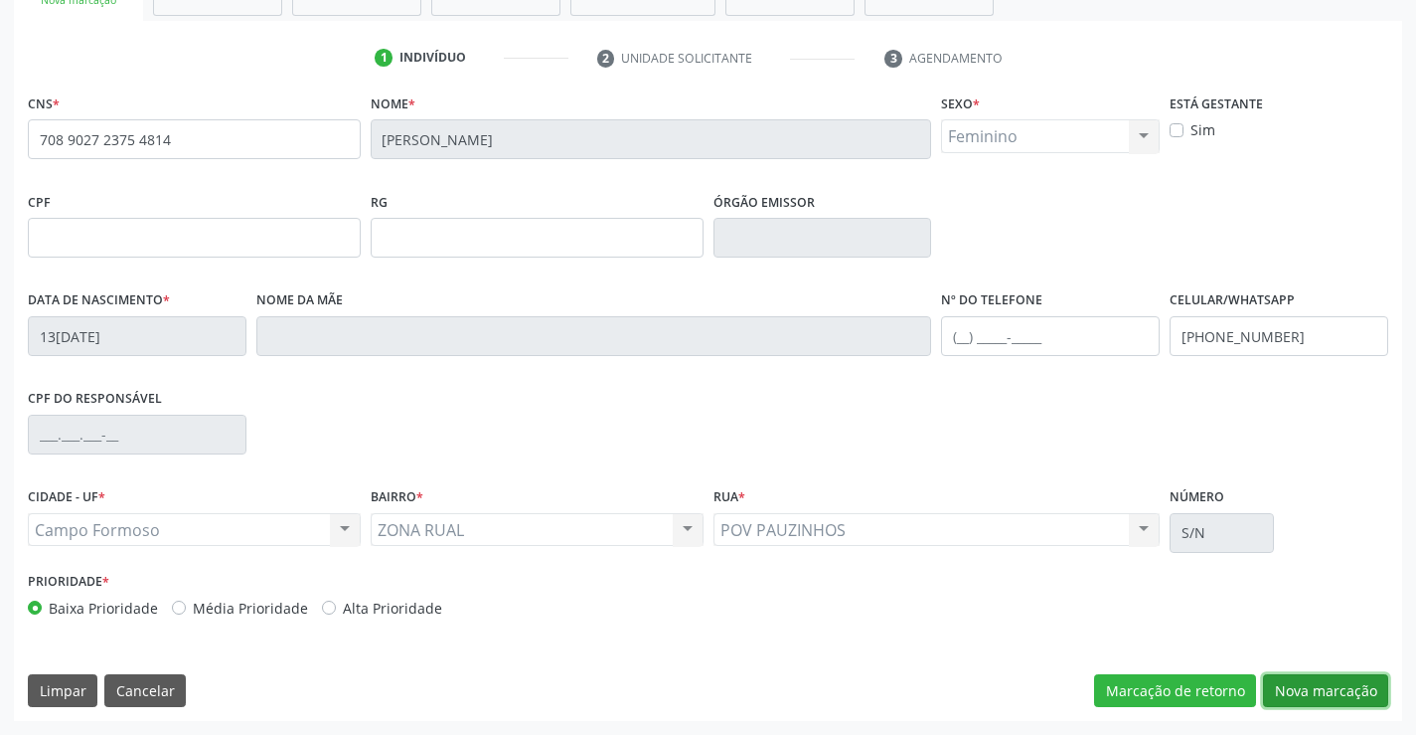
click at [1350, 676] on button "Nova marcação" at bounding box center [1325, 691] width 125 height 34
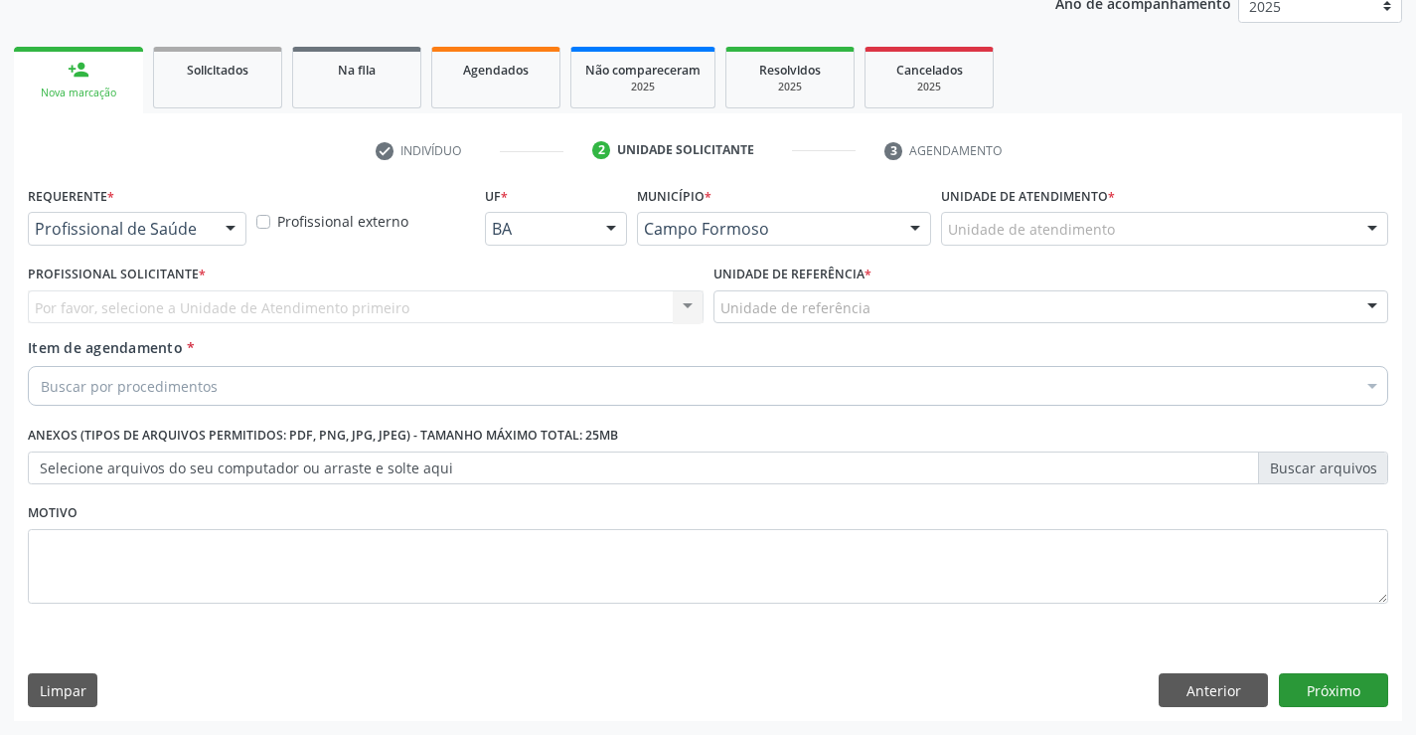
scroll to position [250, 0]
click at [216, 237] on div at bounding box center [231, 230] width 30 height 34
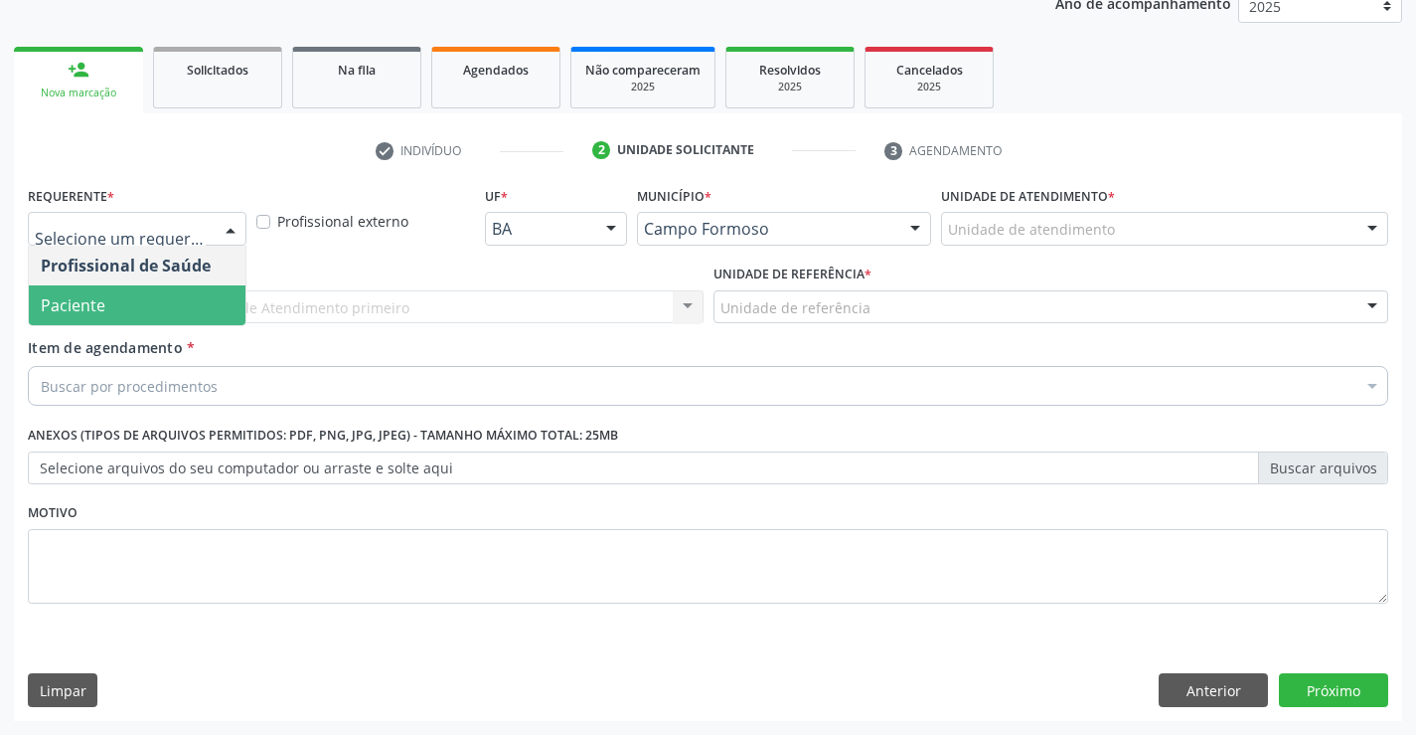
click at [214, 314] on span "Paciente" at bounding box center [137, 305] width 217 height 40
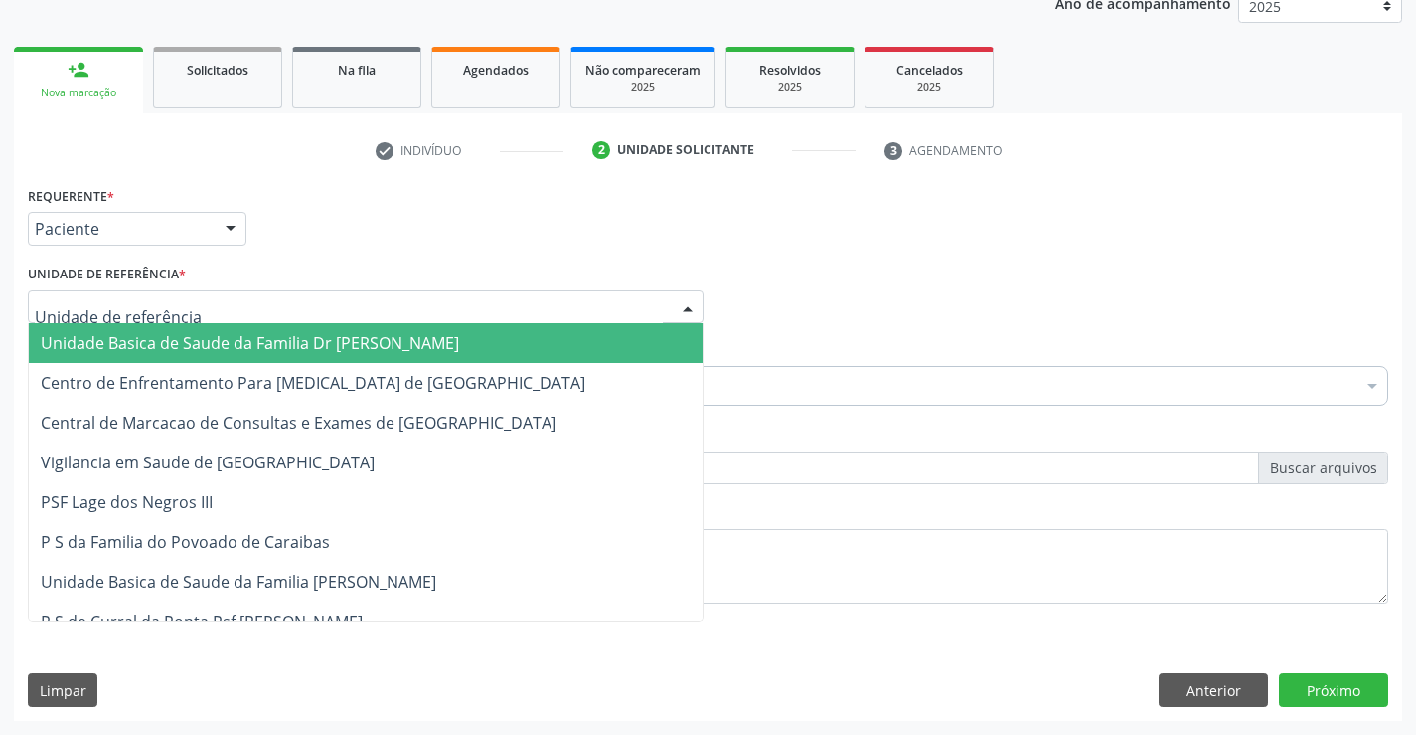
click at [259, 307] on div at bounding box center [366, 307] width 676 height 34
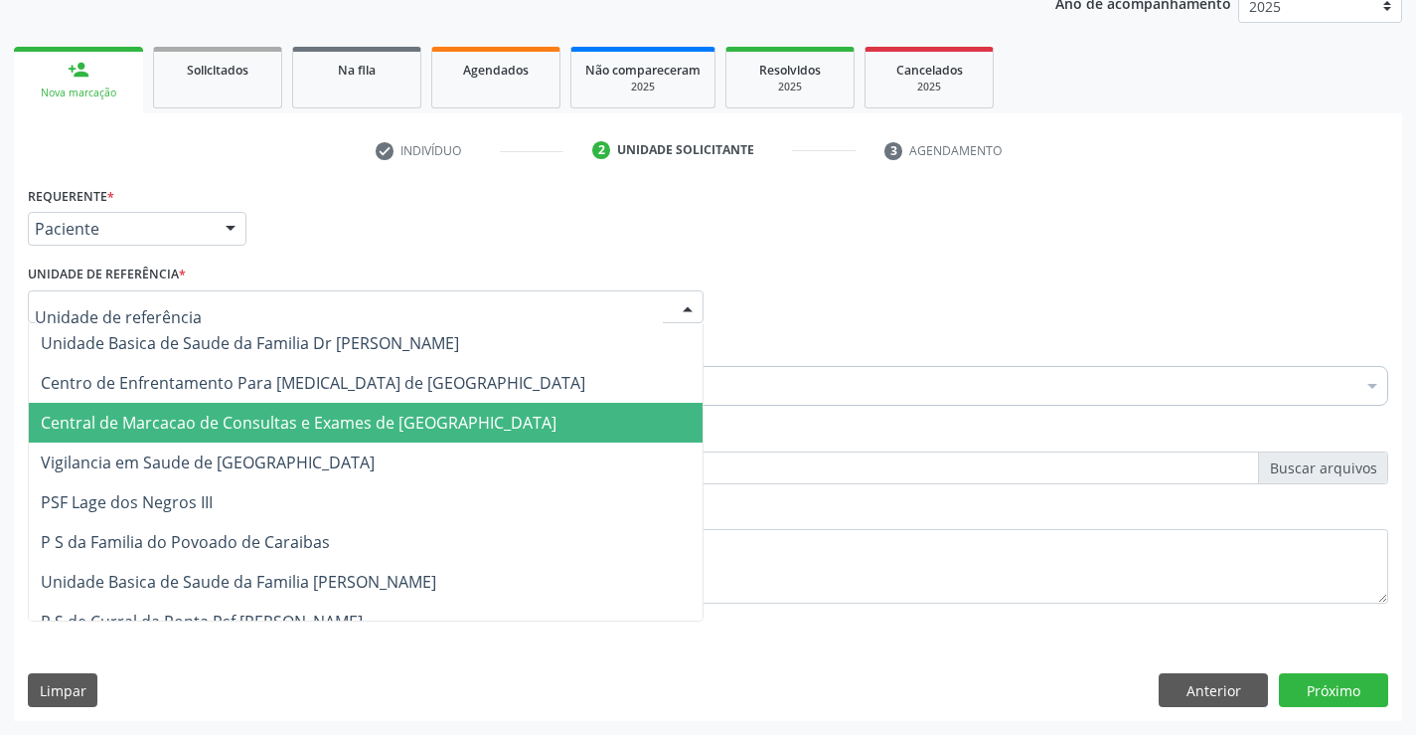
click at [272, 416] on span "Central de Marcacao de Consultas e Exames de [GEOGRAPHIC_DATA]" at bounding box center [299, 422] width 516 height 22
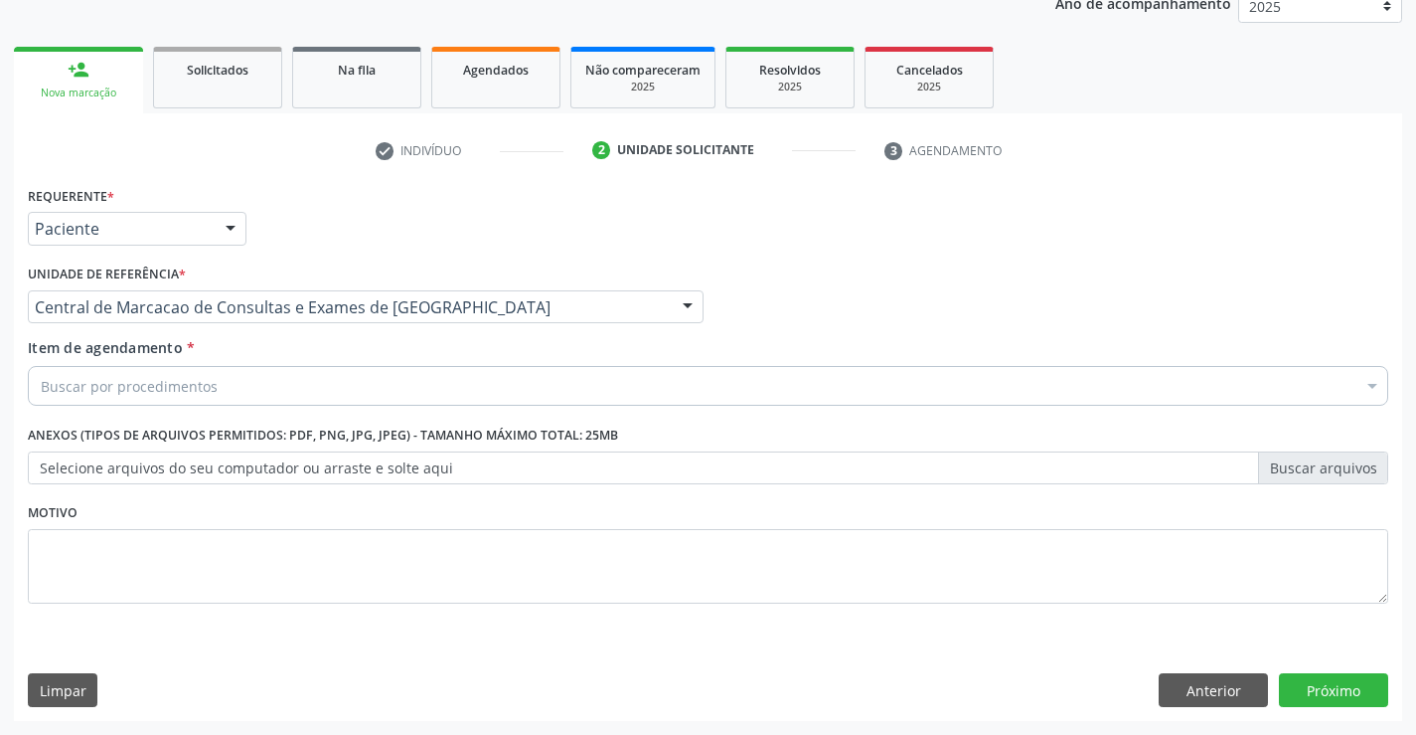
click at [314, 392] on div "Buscar por procedimentos" at bounding box center [708, 386] width 1361 height 40
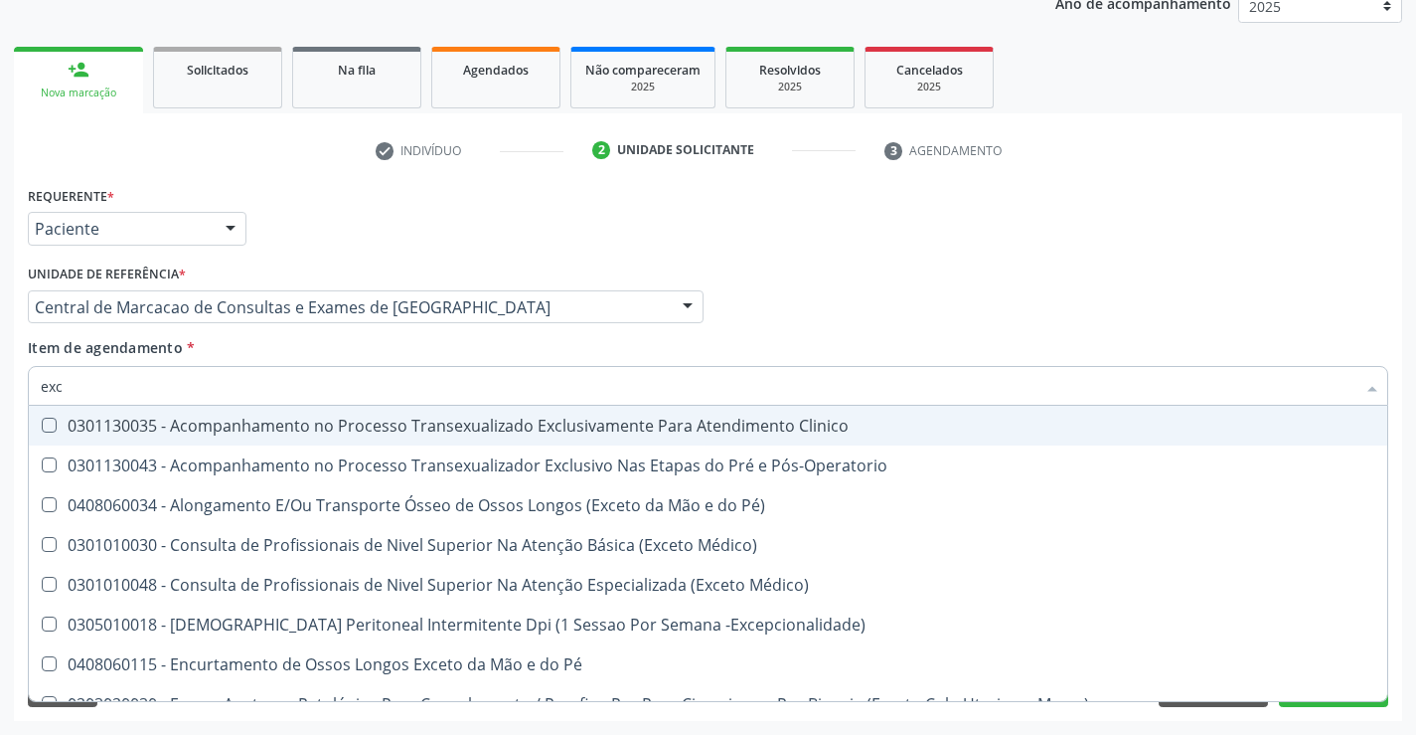
type input "exci"
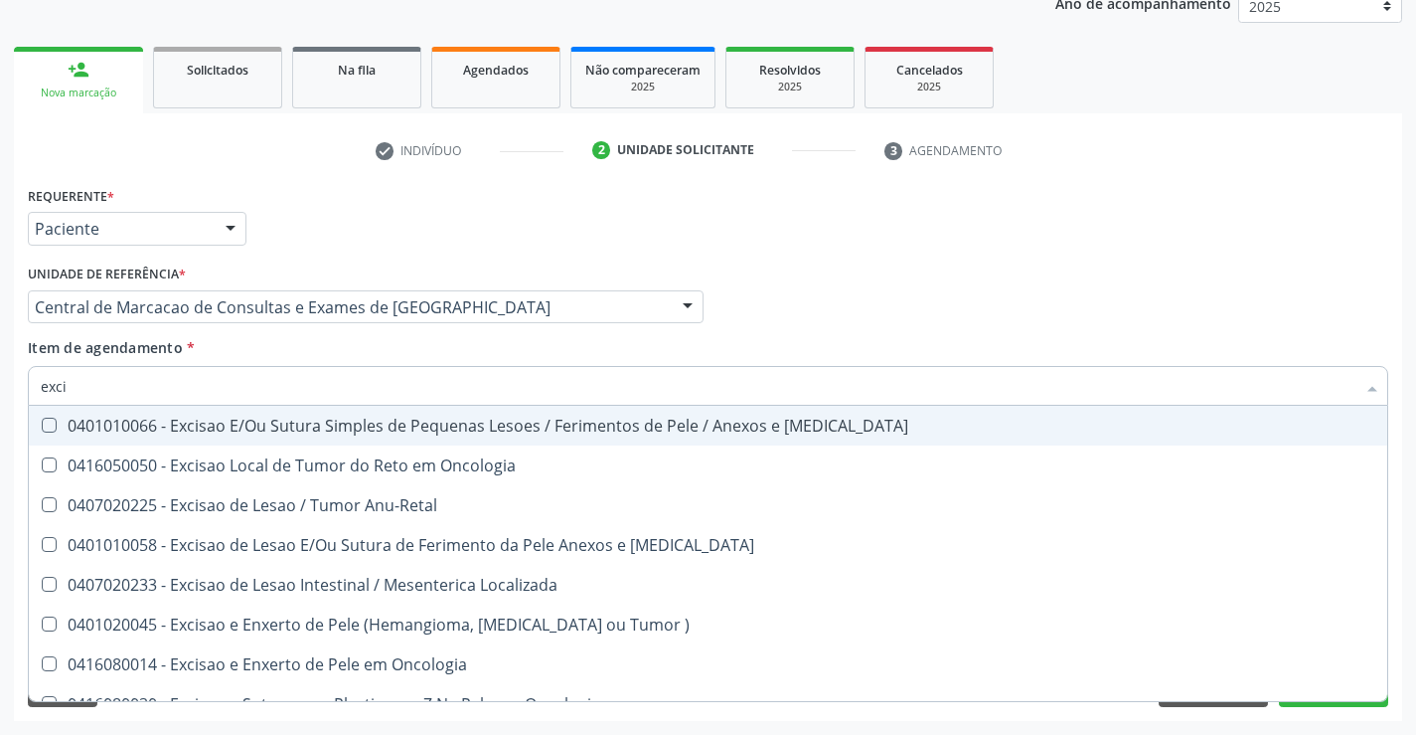
click at [295, 425] on div "0401010066 - Excisao E/Ou Sutura Simples de Pequenas Lesoes / Ferimentos de Pel…" at bounding box center [708, 425] width 1335 height 16
checkbox Mucosa "true"
click at [968, 303] on div "Profissional Solicitante Por favor, selecione a Unidade de Atendimento primeiro…" at bounding box center [708, 298] width 1371 height 78
checkbox Oncologia "true"
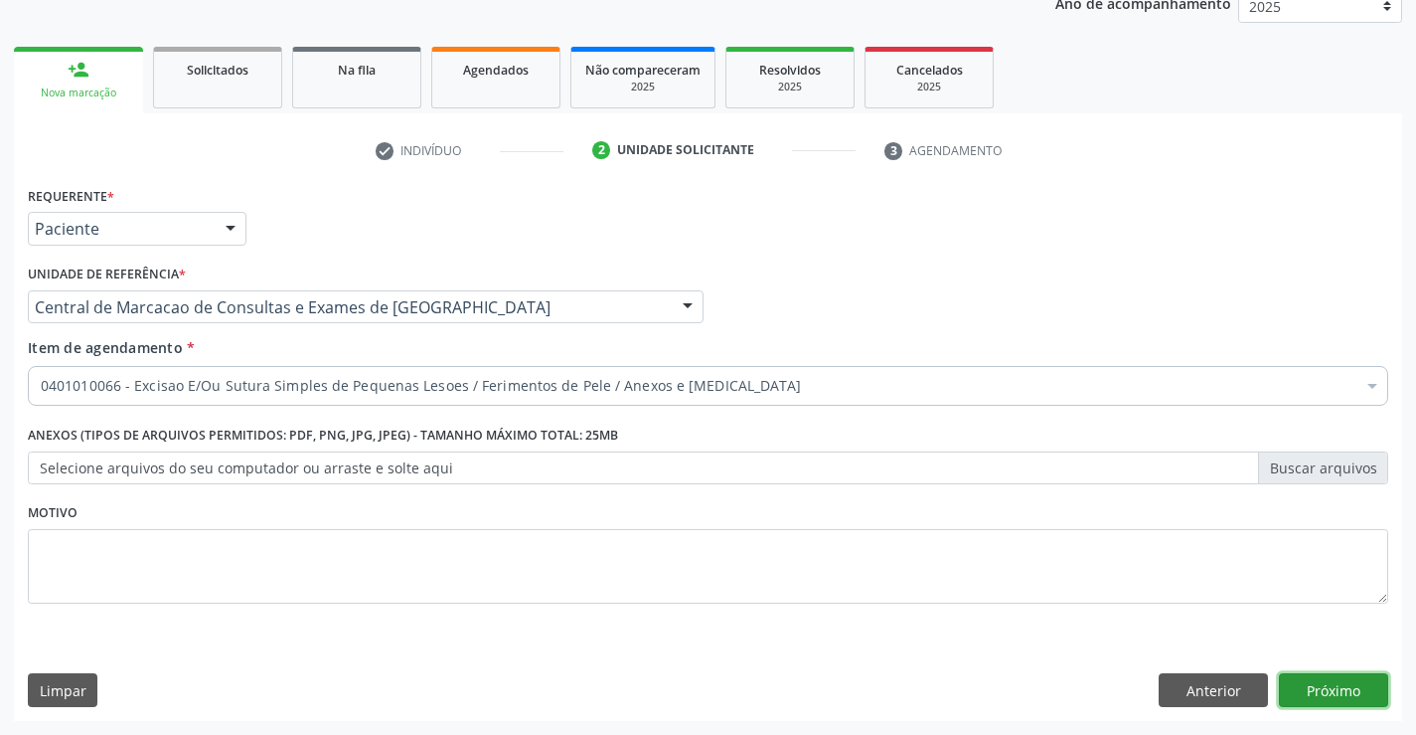
click at [1333, 685] on button "Próximo" at bounding box center [1333, 690] width 109 height 34
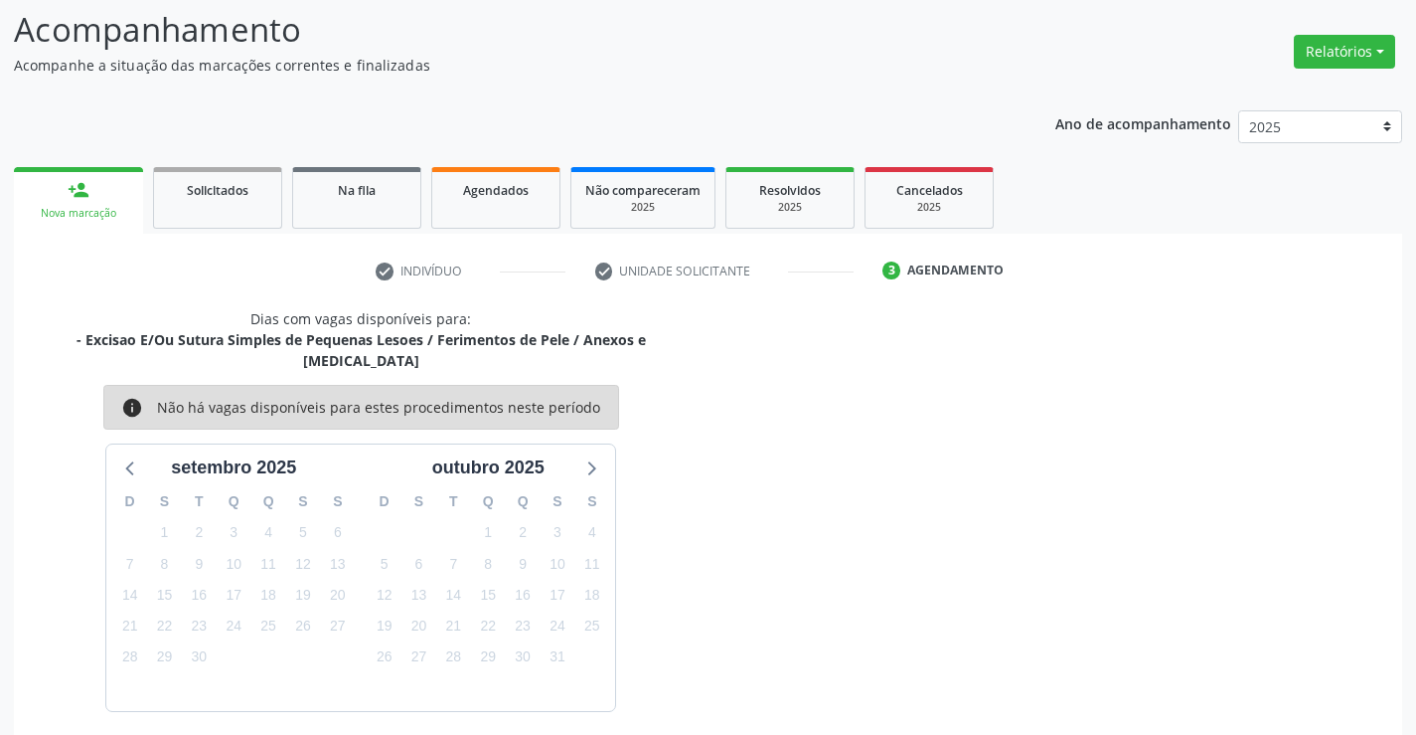
scroll to position [189, 0]
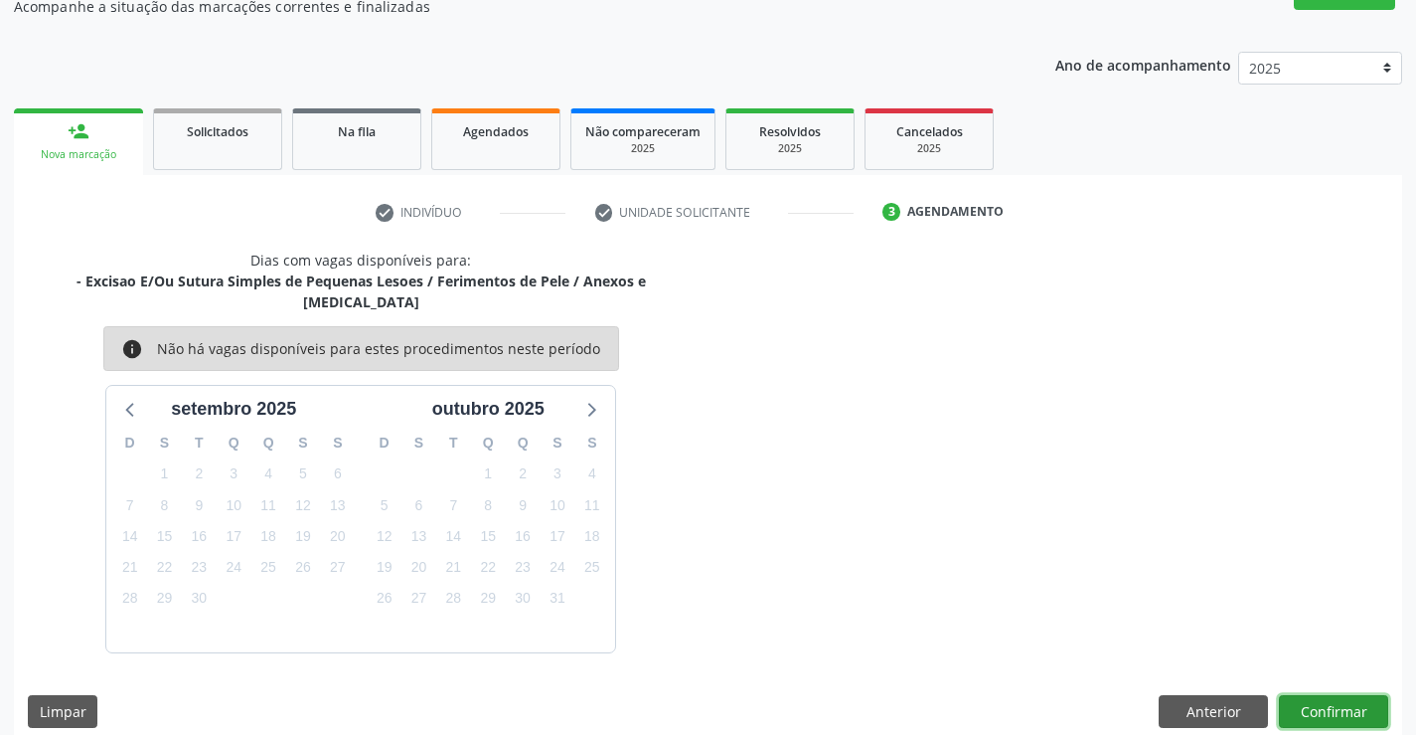
click at [1294, 695] on button "Confirmar" at bounding box center [1333, 712] width 109 height 34
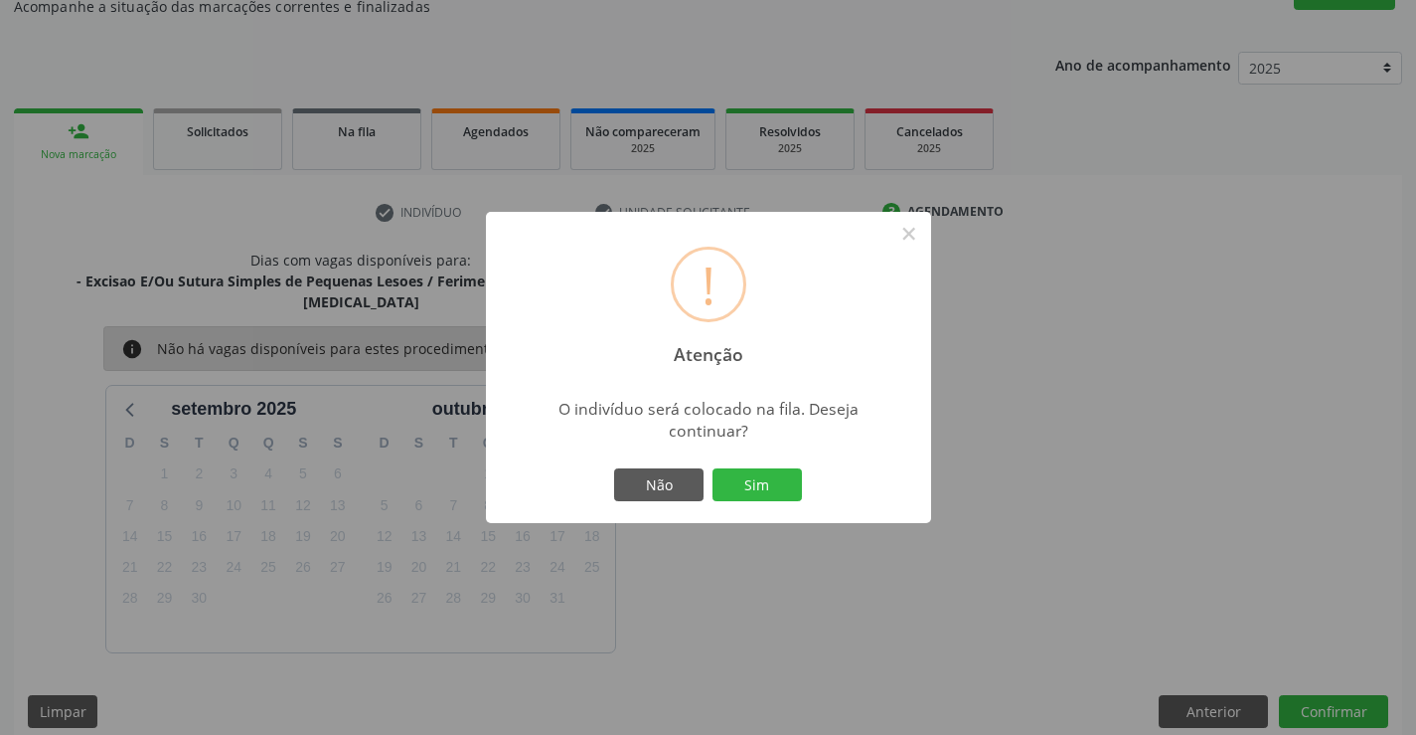
click at [713, 468] on button "Sim" at bounding box center [757, 485] width 89 height 34
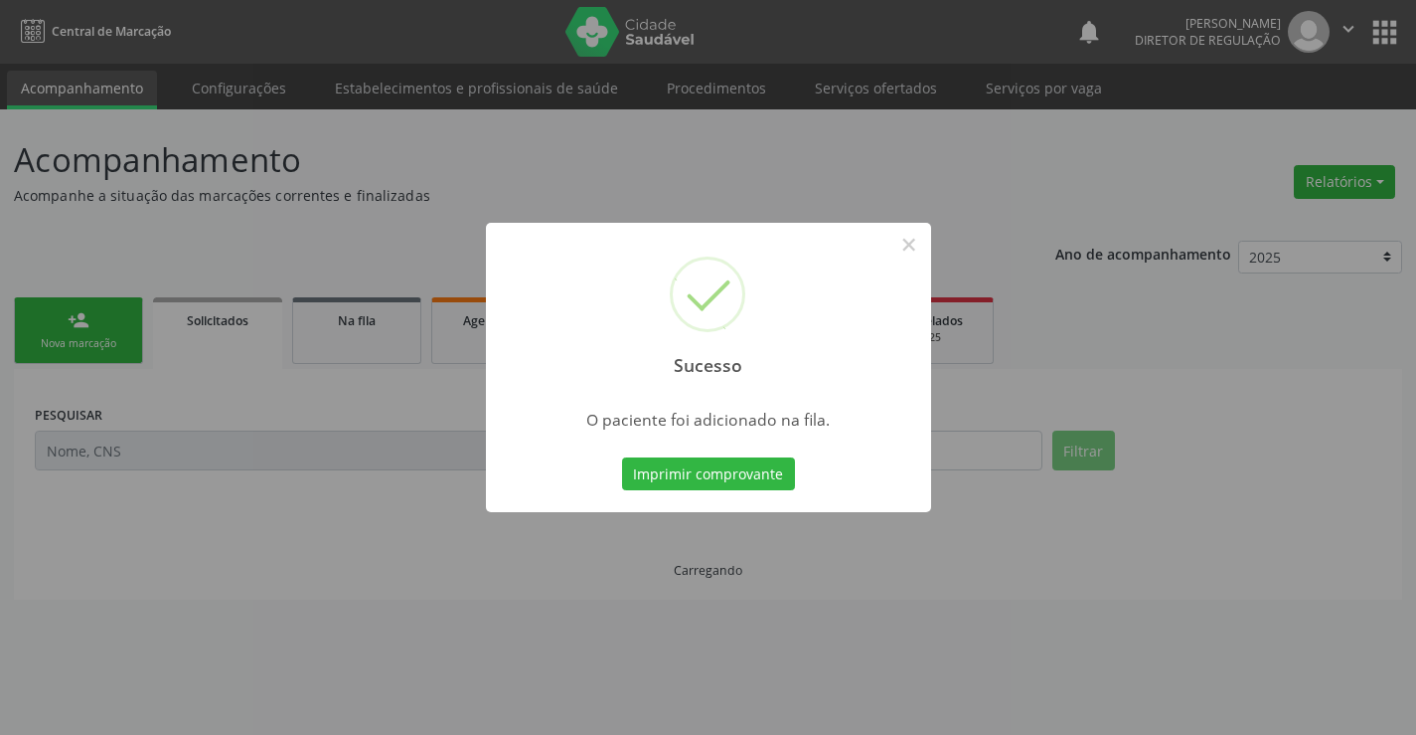
scroll to position [0, 0]
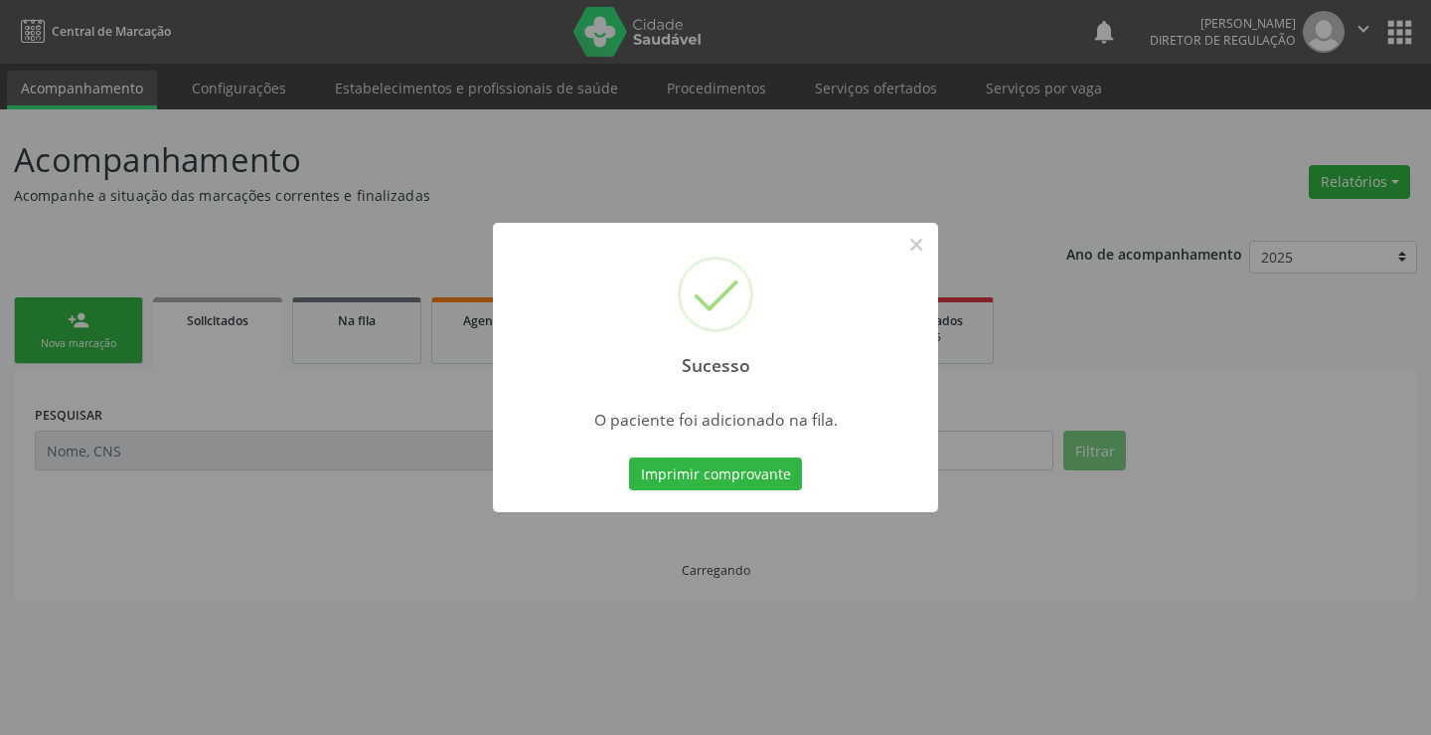
click at [629, 457] on button "Imprimir comprovante" at bounding box center [715, 474] width 173 height 34
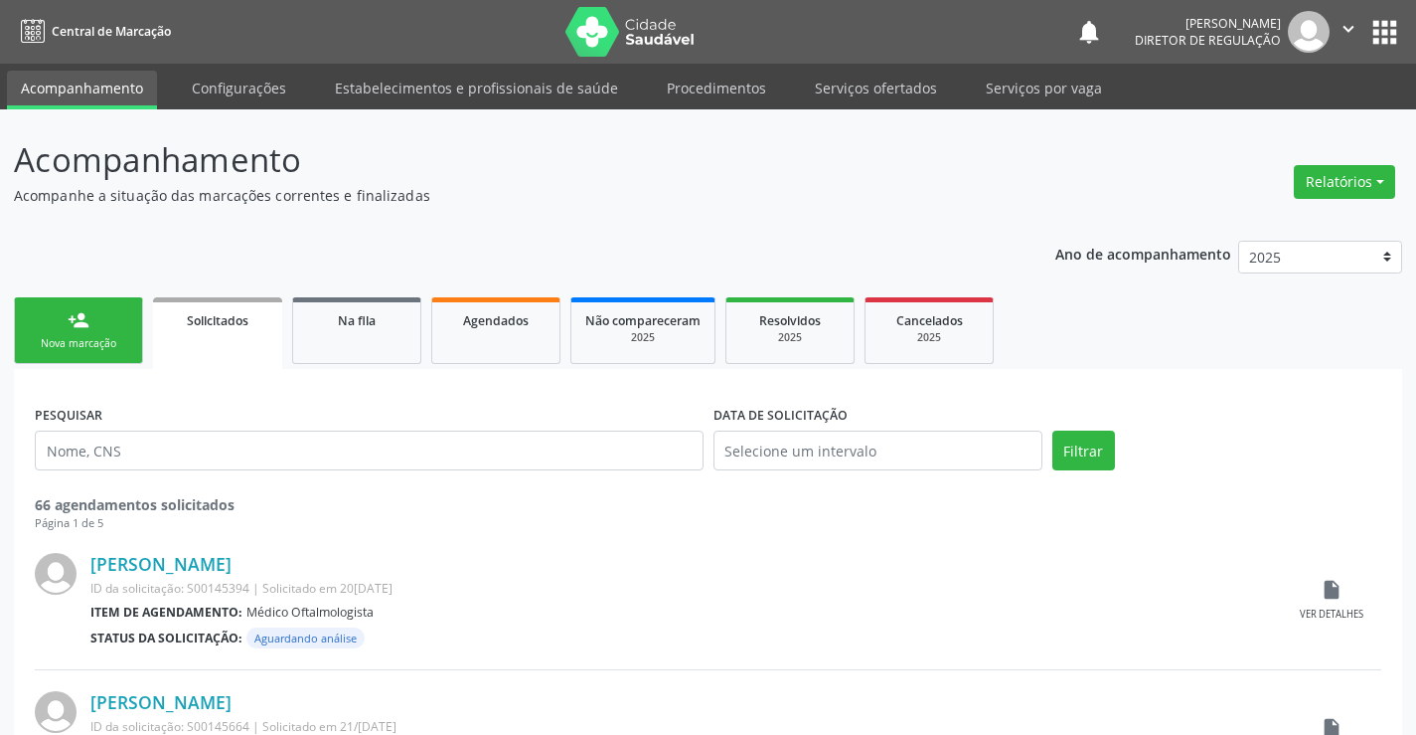
click at [111, 331] on link "person_add Nova marcação" at bounding box center [78, 330] width 129 height 67
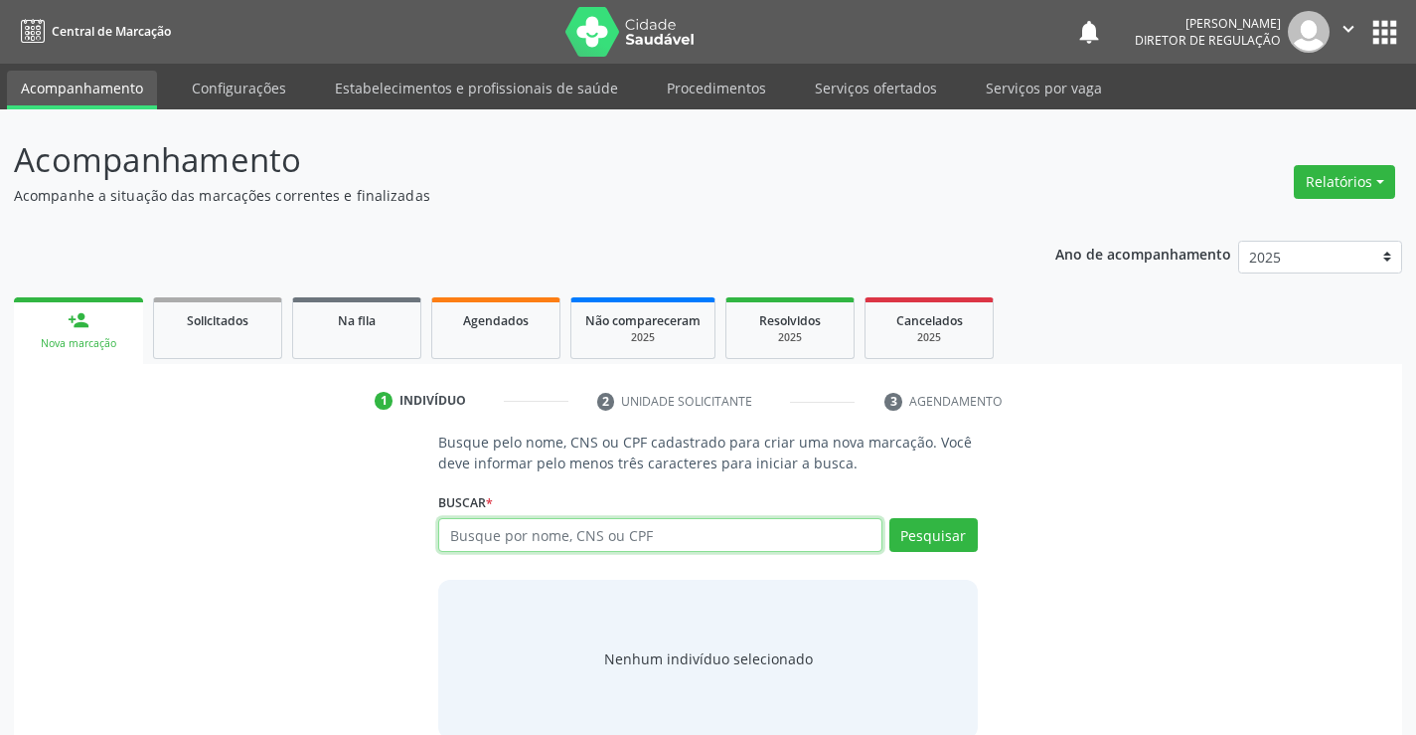
click at [499, 532] on input "text" at bounding box center [659, 535] width 443 height 34
type input "702601268411243"
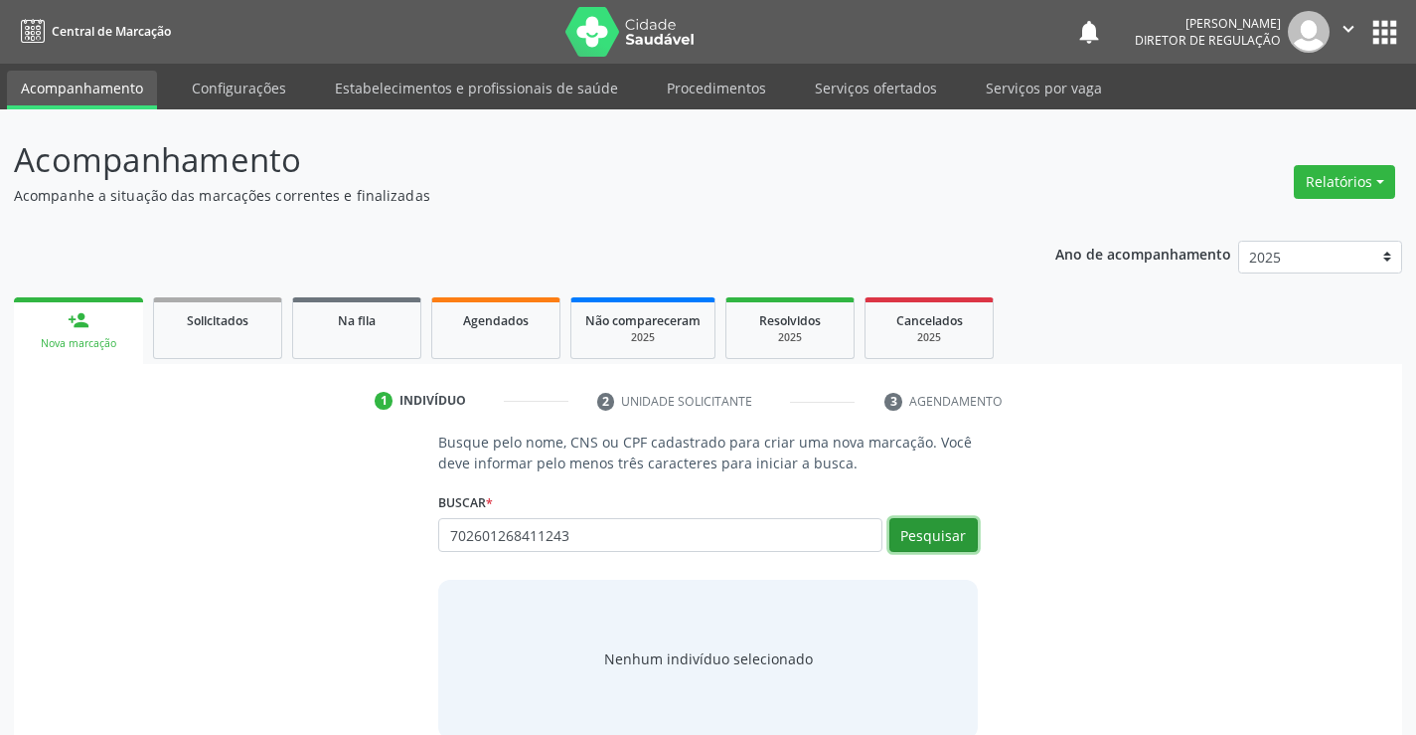
click at [894, 537] on button "Pesquisar" at bounding box center [934, 535] width 88 height 34
type input "702601268411243"
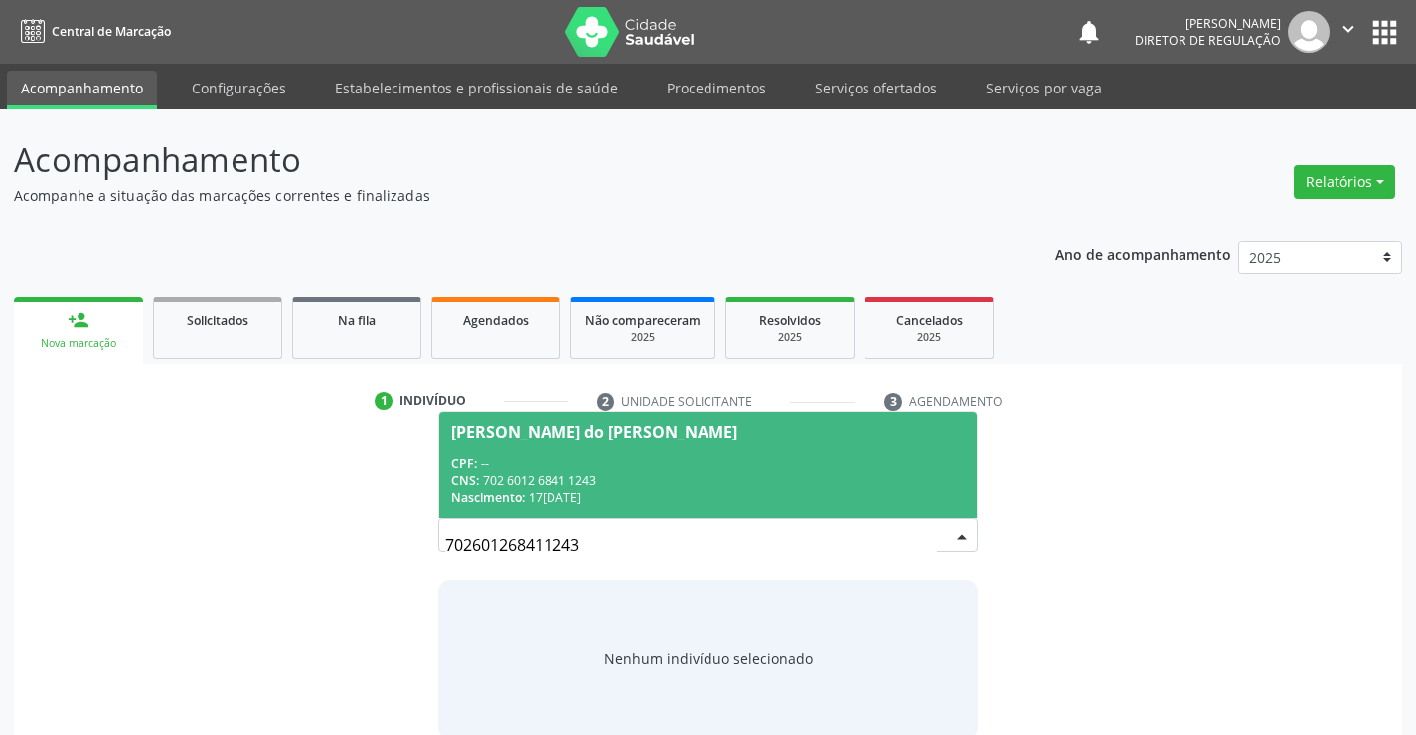
click at [659, 469] on div "CPF: --" at bounding box center [707, 463] width 513 height 17
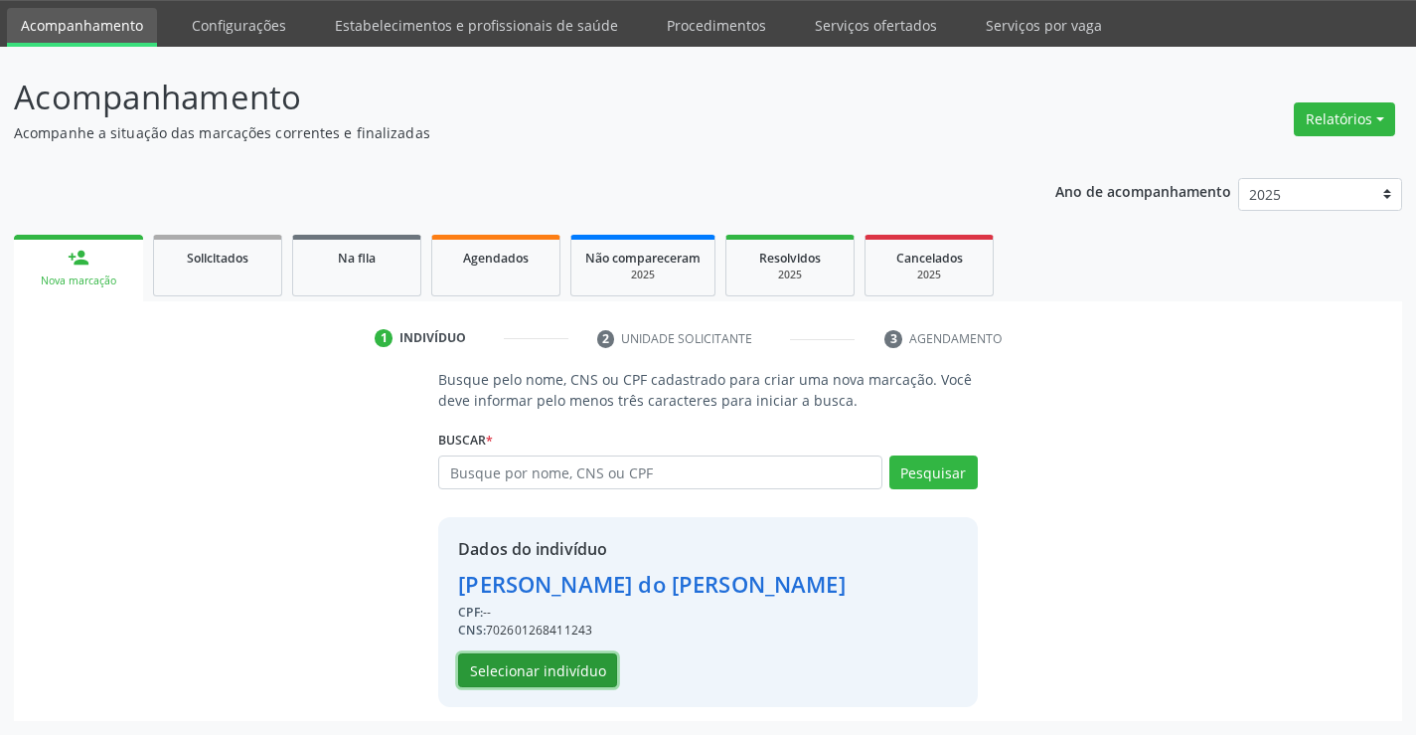
click at [545, 683] on button "Selecionar indivíduo" at bounding box center [537, 670] width 159 height 34
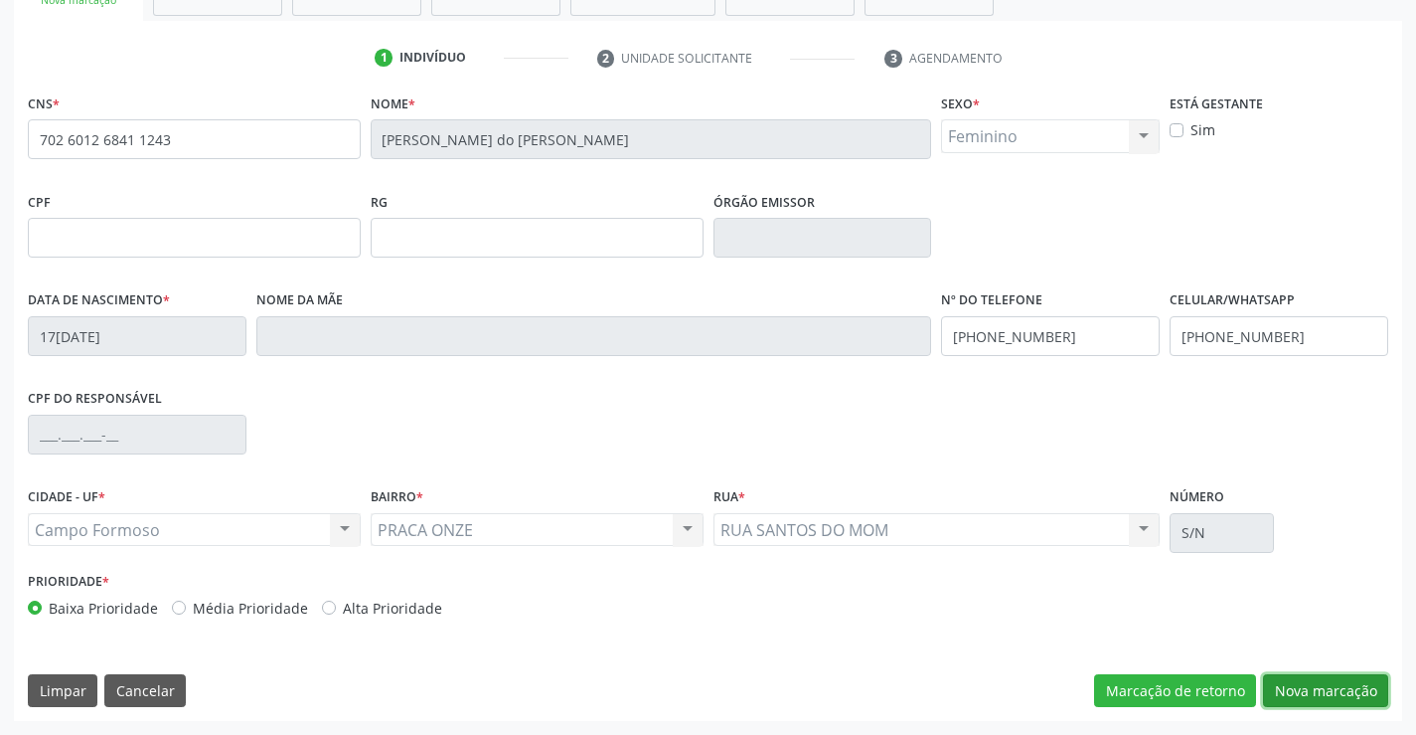
click at [1332, 683] on button "Nova marcação" at bounding box center [1325, 691] width 125 height 34
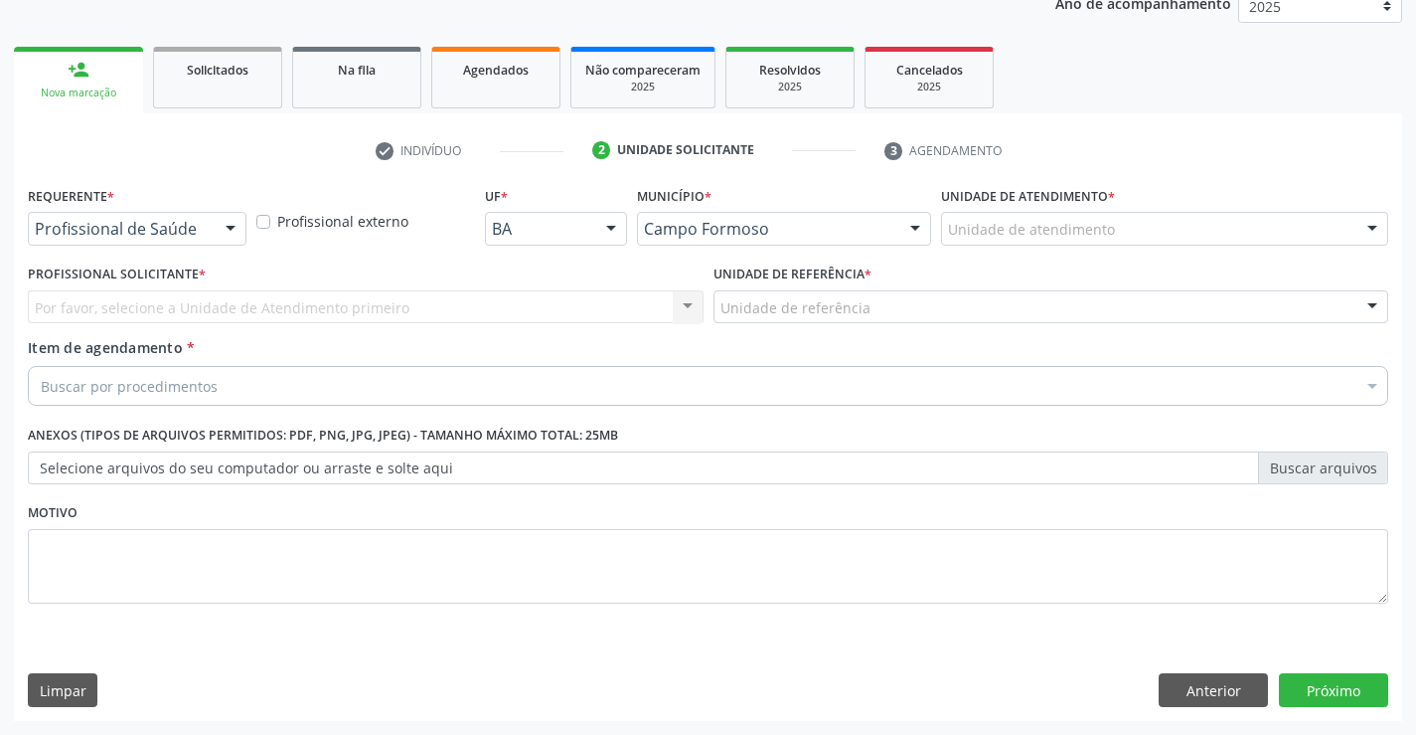
scroll to position [250, 0]
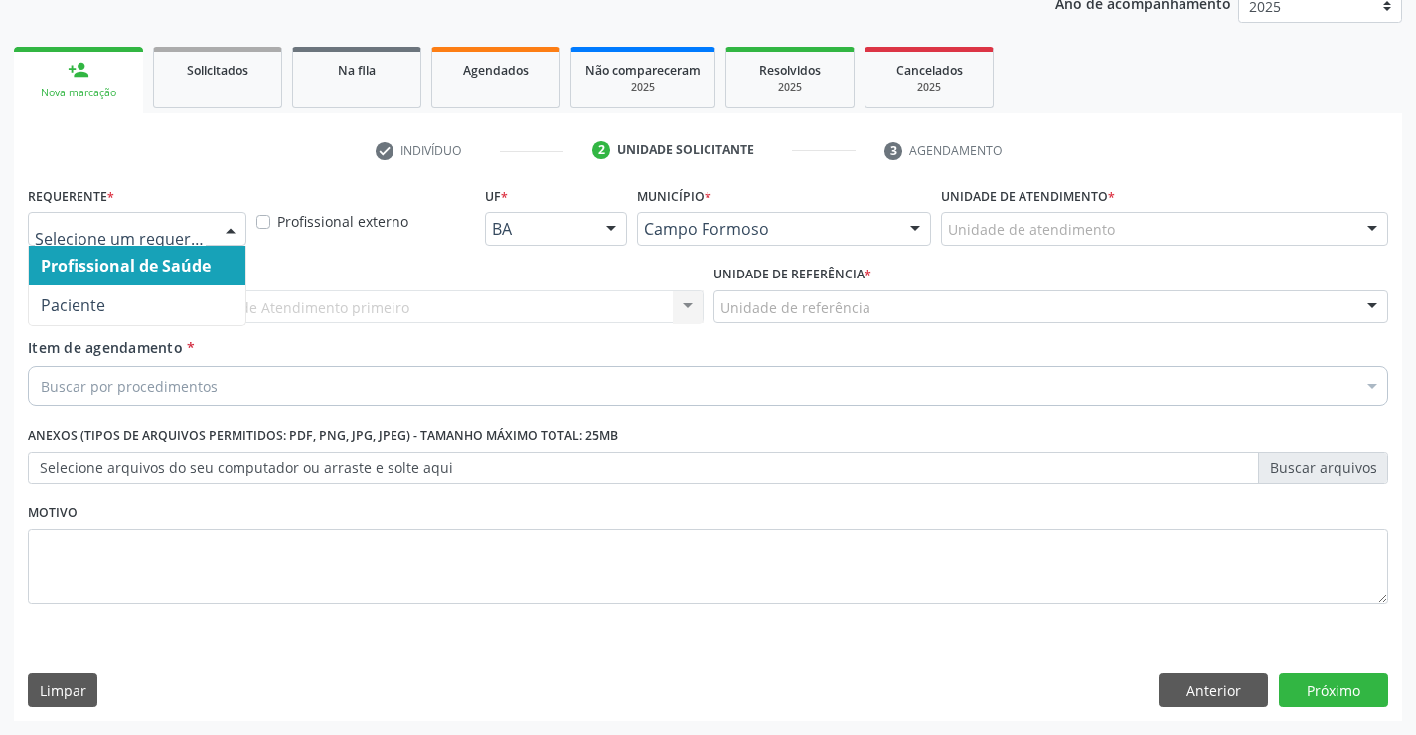
click at [199, 218] on div at bounding box center [137, 229] width 219 height 34
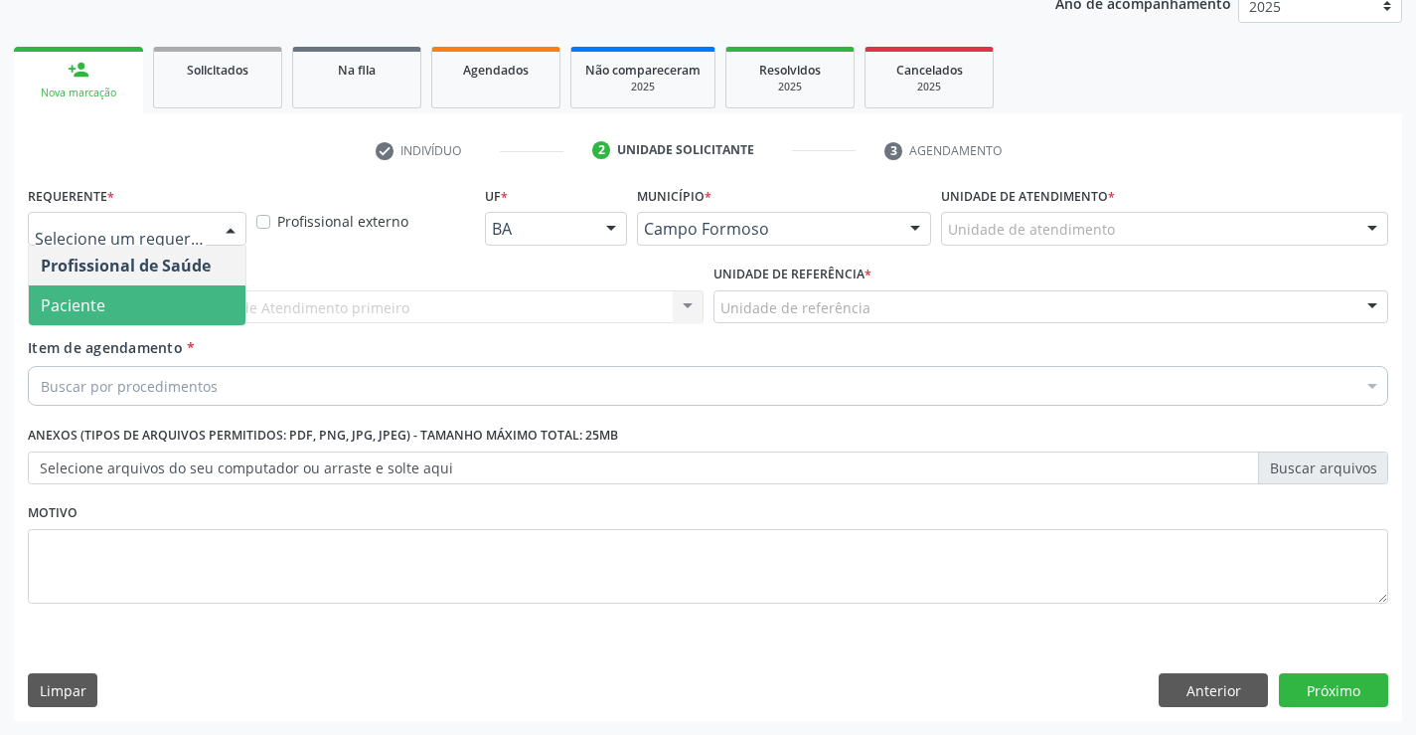
click at [196, 317] on span "Paciente" at bounding box center [137, 305] width 217 height 40
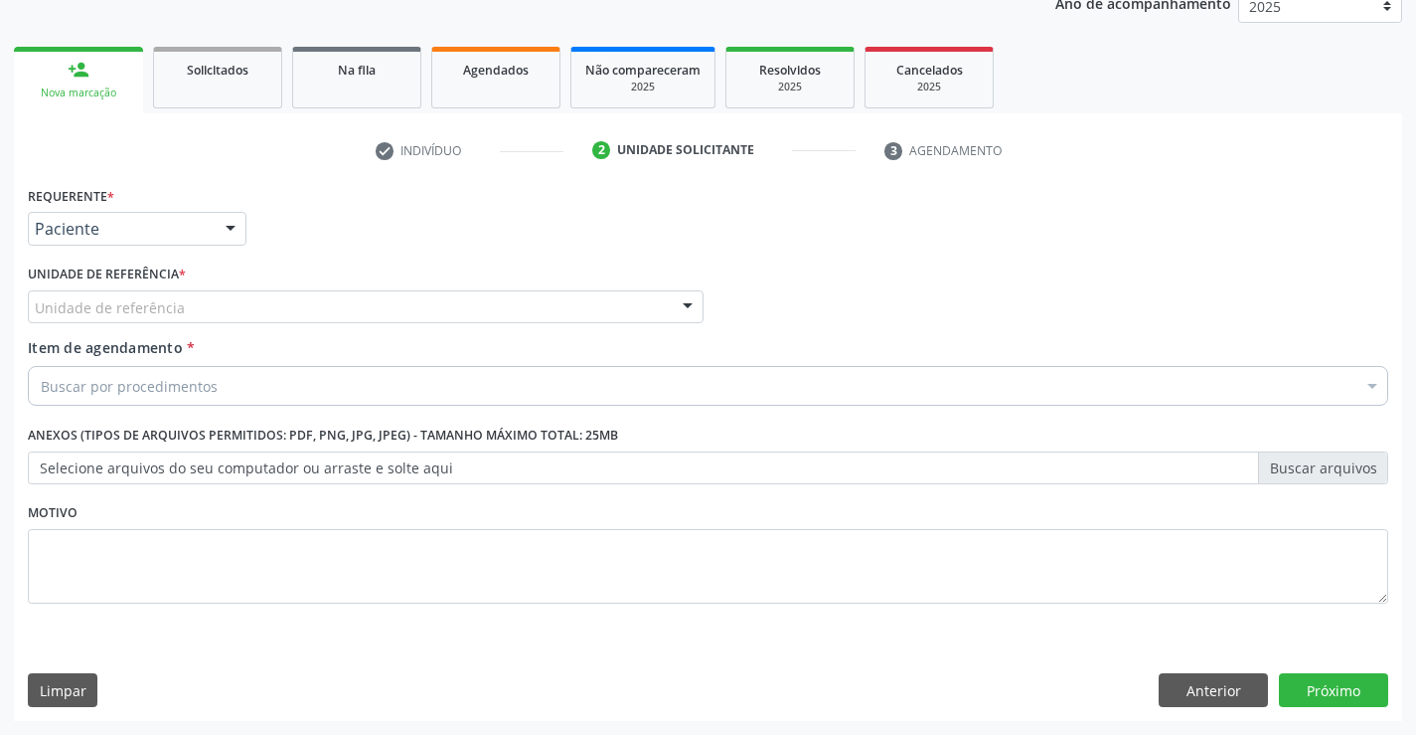
click at [372, 309] on div "Unidade de referência" at bounding box center [366, 307] width 676 height 34
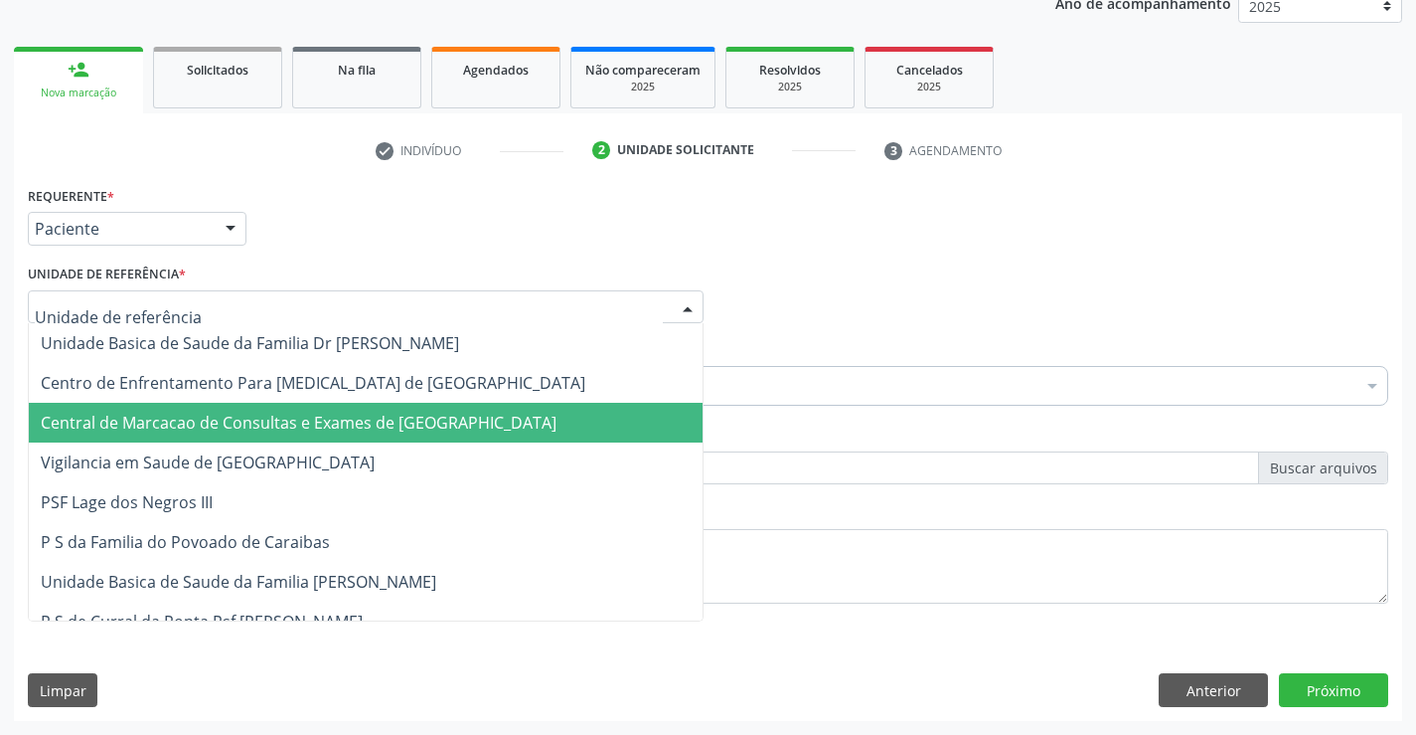
click at [431, 425] on span "Central de Marcacao de Consultas e Exames de [GEOGRAPHIC_DATA]" at bounding box center [299, 422] width 516 height 22
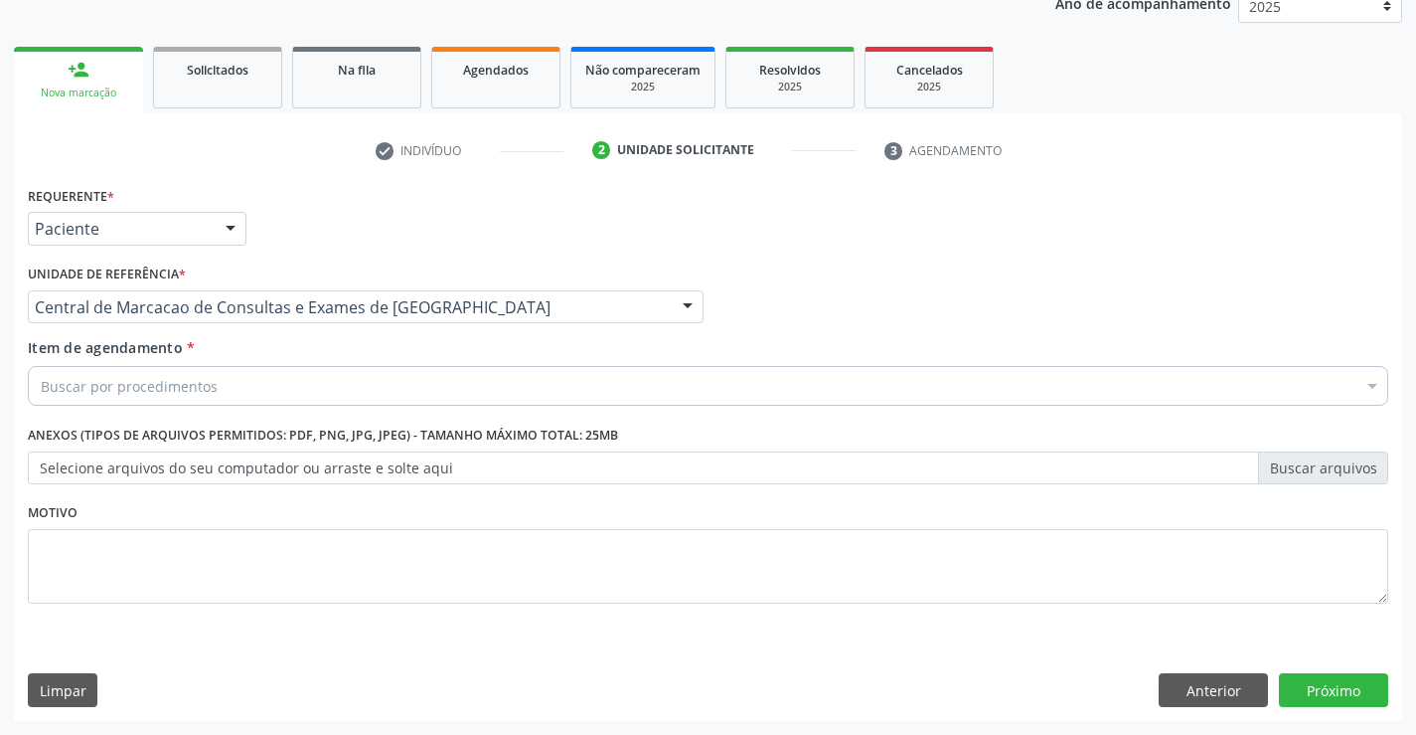
click at [532, 395] on div "Buscar por procedimentos" at bounding box center [708, 386] width 1361 height 40
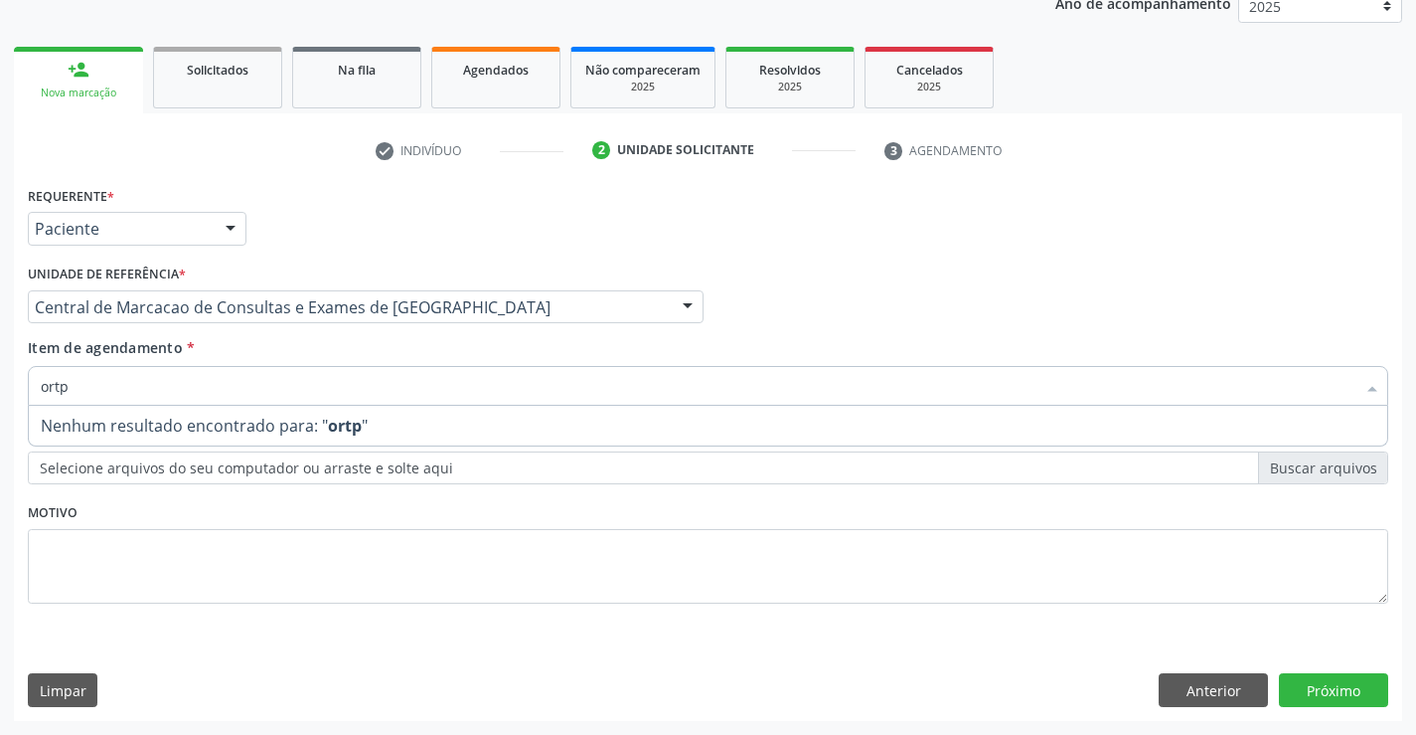
click at [58, 382] on input "ortp" at bounding box center [698, 386] width 1315 height 40
type input "ortop"
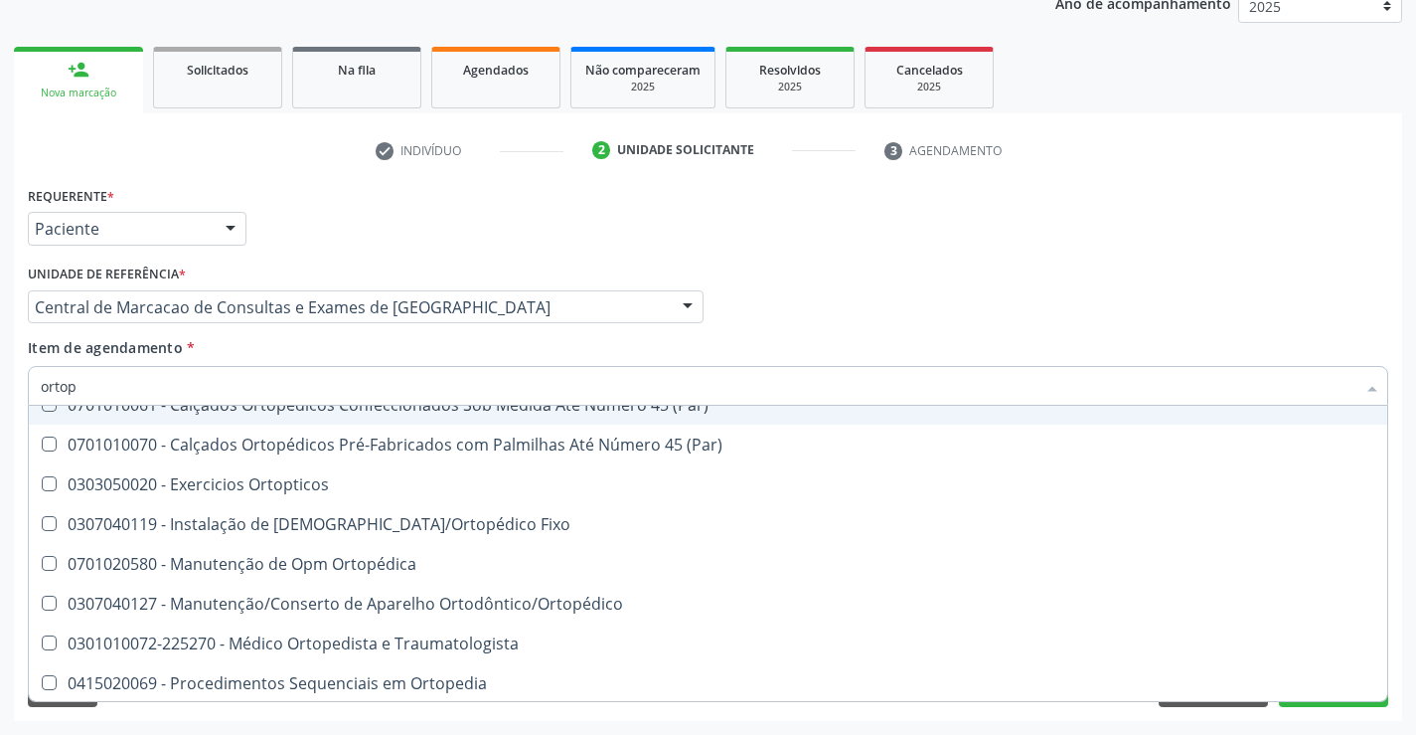
scroll to position [182, 0]
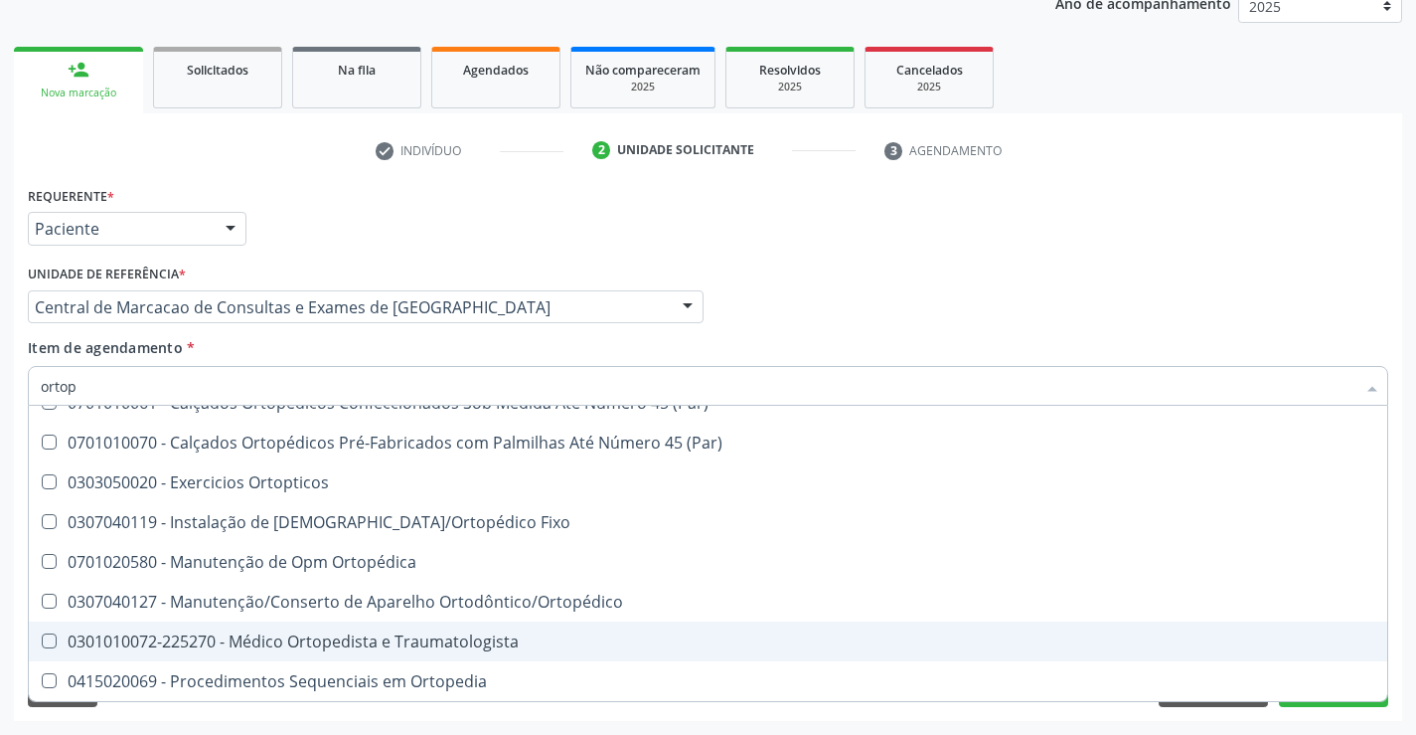
click at [415, 642] on div "0301010072-225270 - Médico Ortopedista e Traumatologista" at bounding box center [708, 641] width 1335 height 16
checkbox Traumatologista "true"
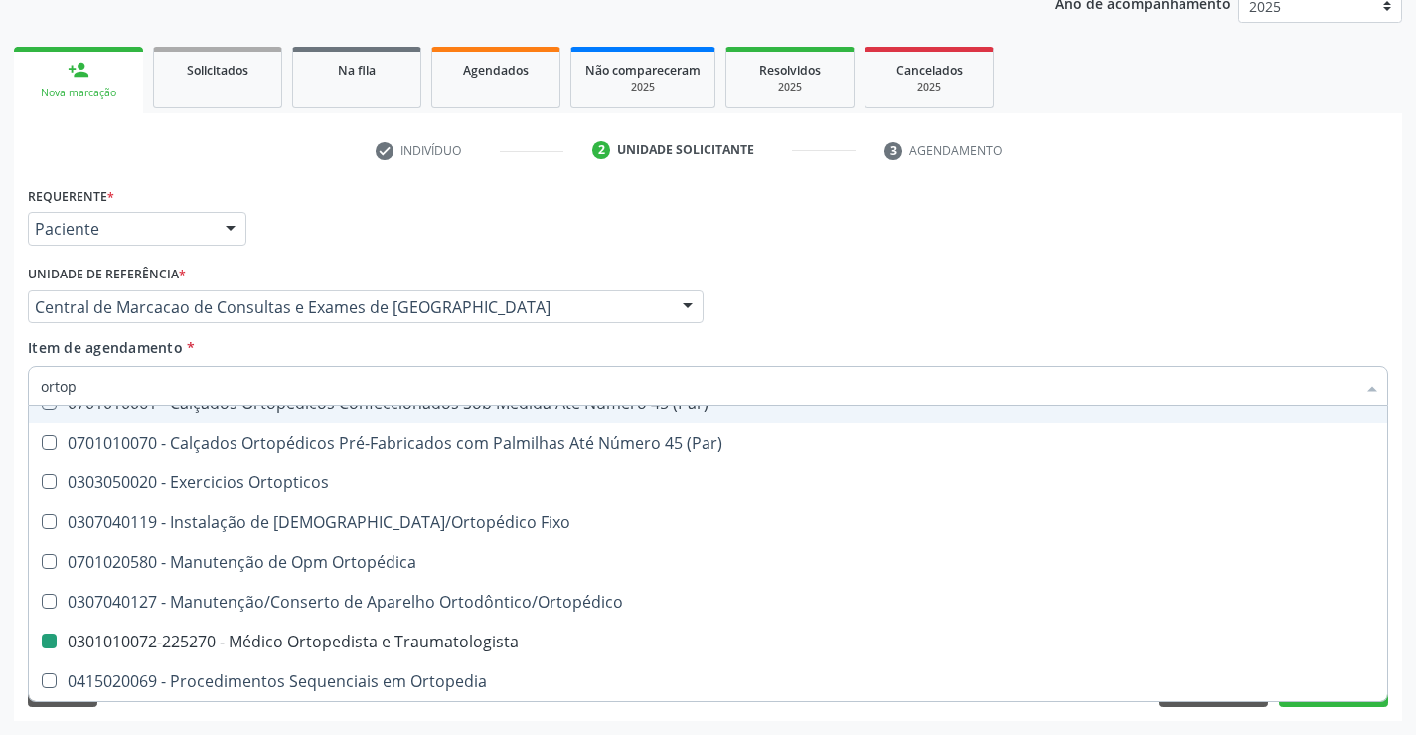
click at [1209, 276] on div "Profissional Solicitante Por favor, selecione a Unidade de Atendimento primeiro…" at bounding box center [708, 298] width 1371 height 78
checkbox Fixo "true"
checkbox Traumatologista "false"
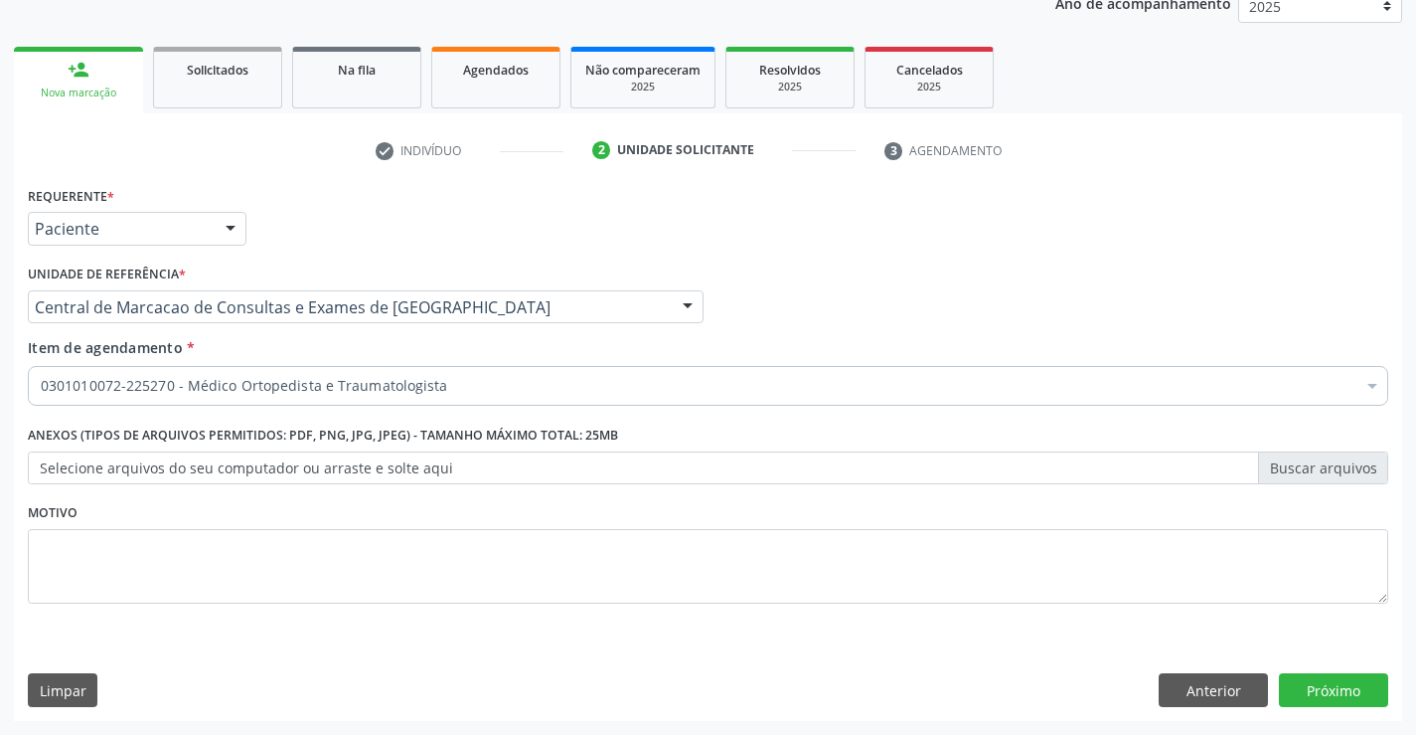
scroll to position [0, 0]
click at [1335, 700] on button "Próximo" at bounding box center [1333, 690] width 109 height 34
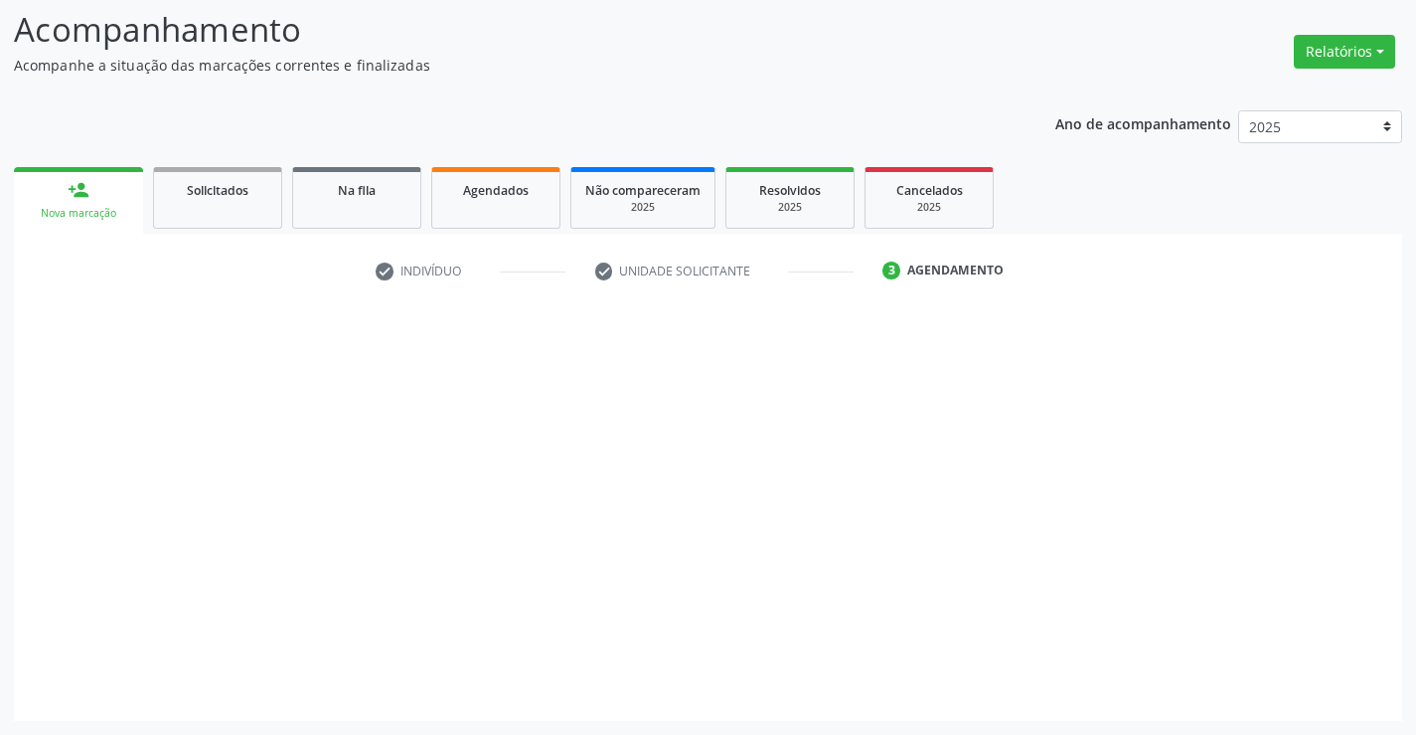
scroll to position [130, 0]
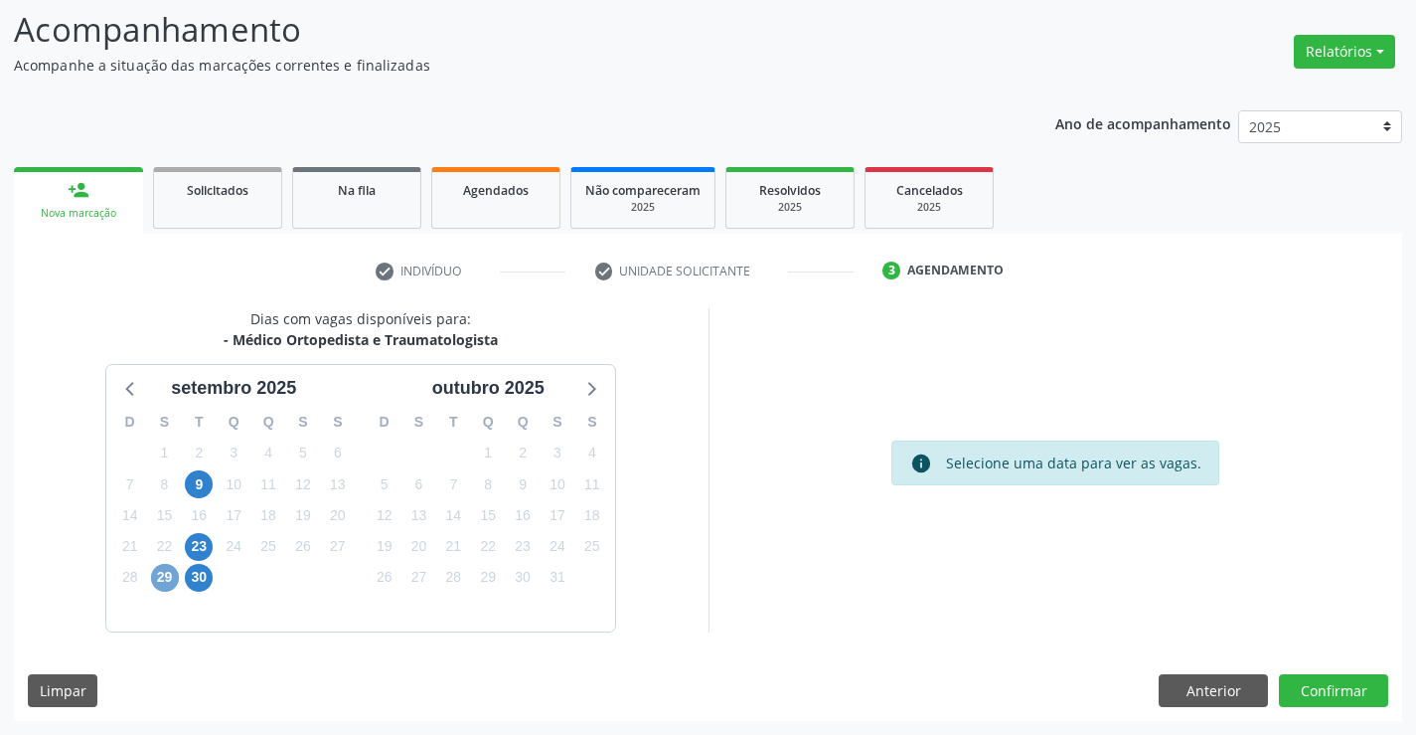
click at [163, 576] on span "29" at bounding box center [165, 578] width 28 height 28
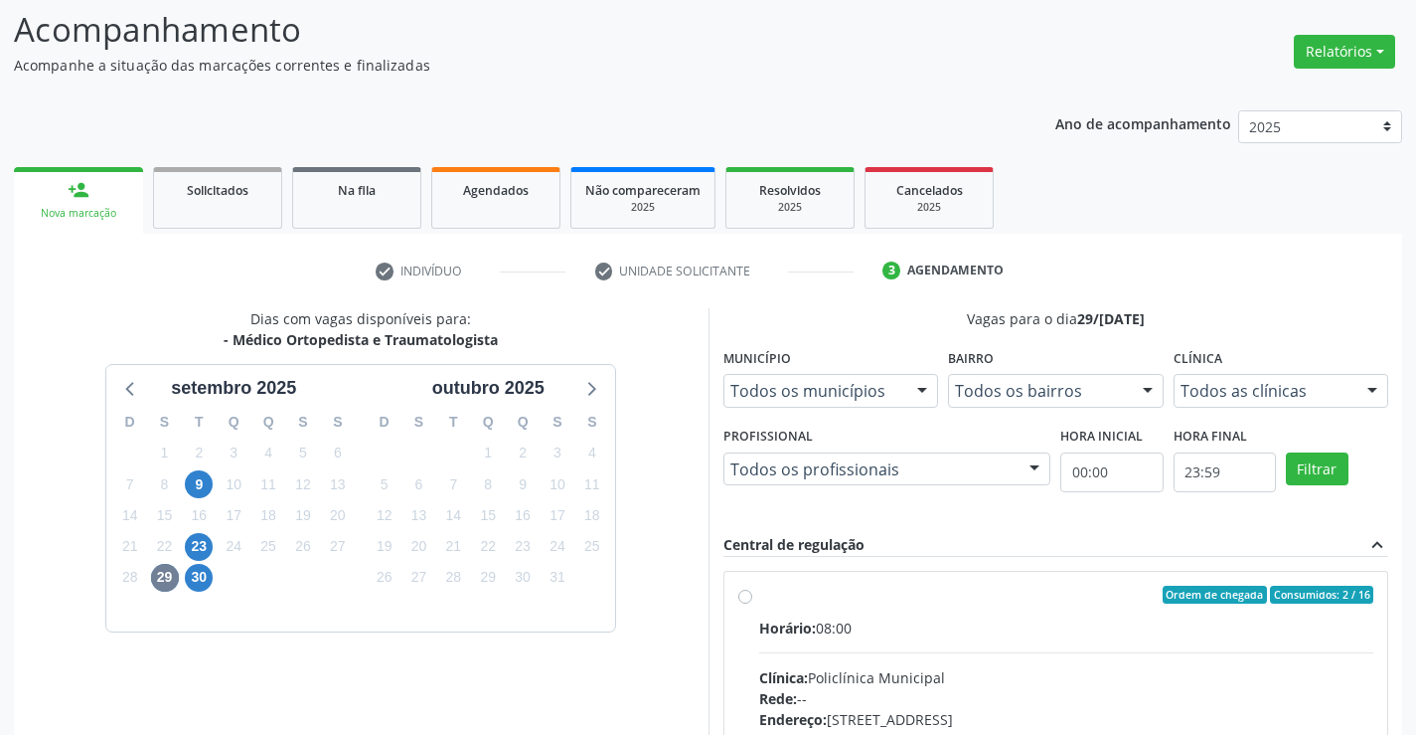
click at [1036, 601] on div "Ordem de chegada Consumidos: 2 / 16" at bounding box center [1066, 594] width 615 height 18
click at [752, 601] on input "Ordem de chegada Consumidos: 2 / 16 Horário: 08:00 Clínica: Policlínica Municip…" at bounding box center [745, 594] width 14 height 18
radio input "true"
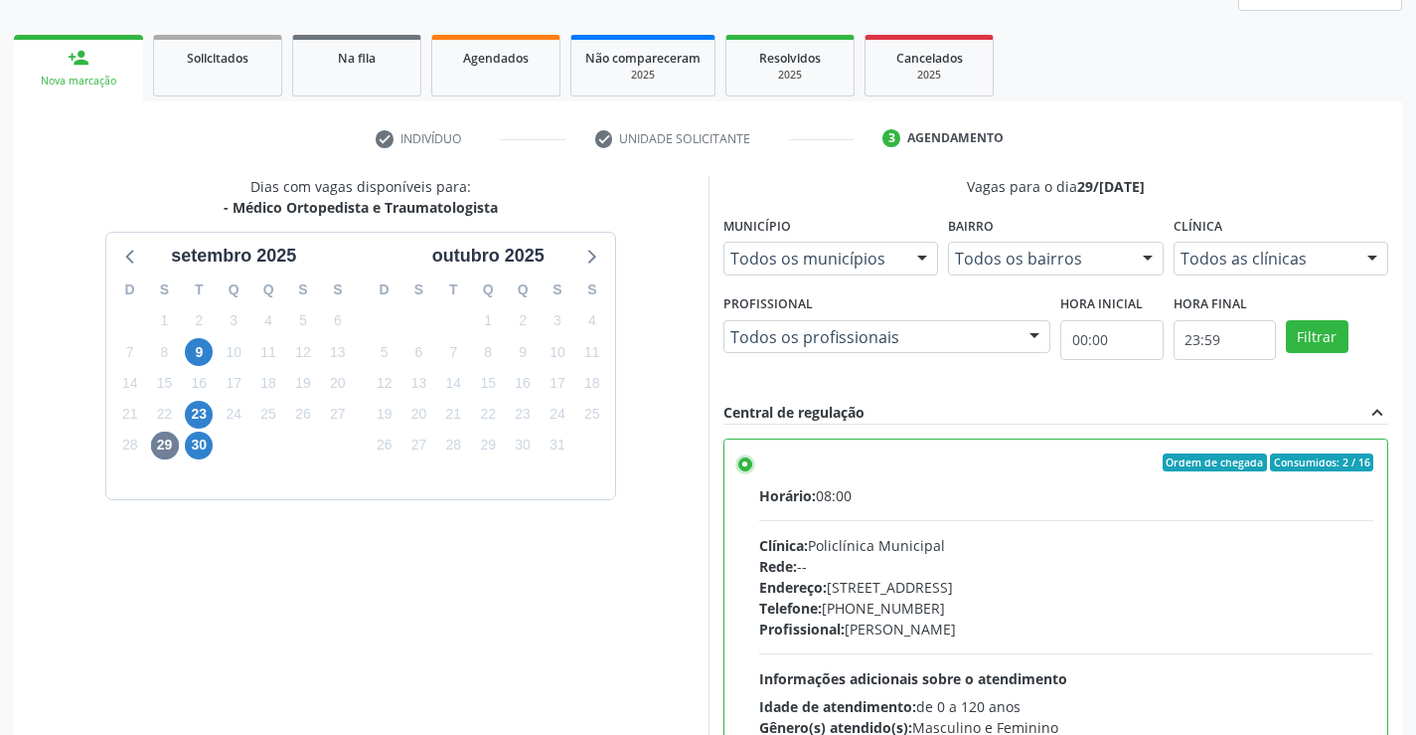
scroll to position [453, 0]
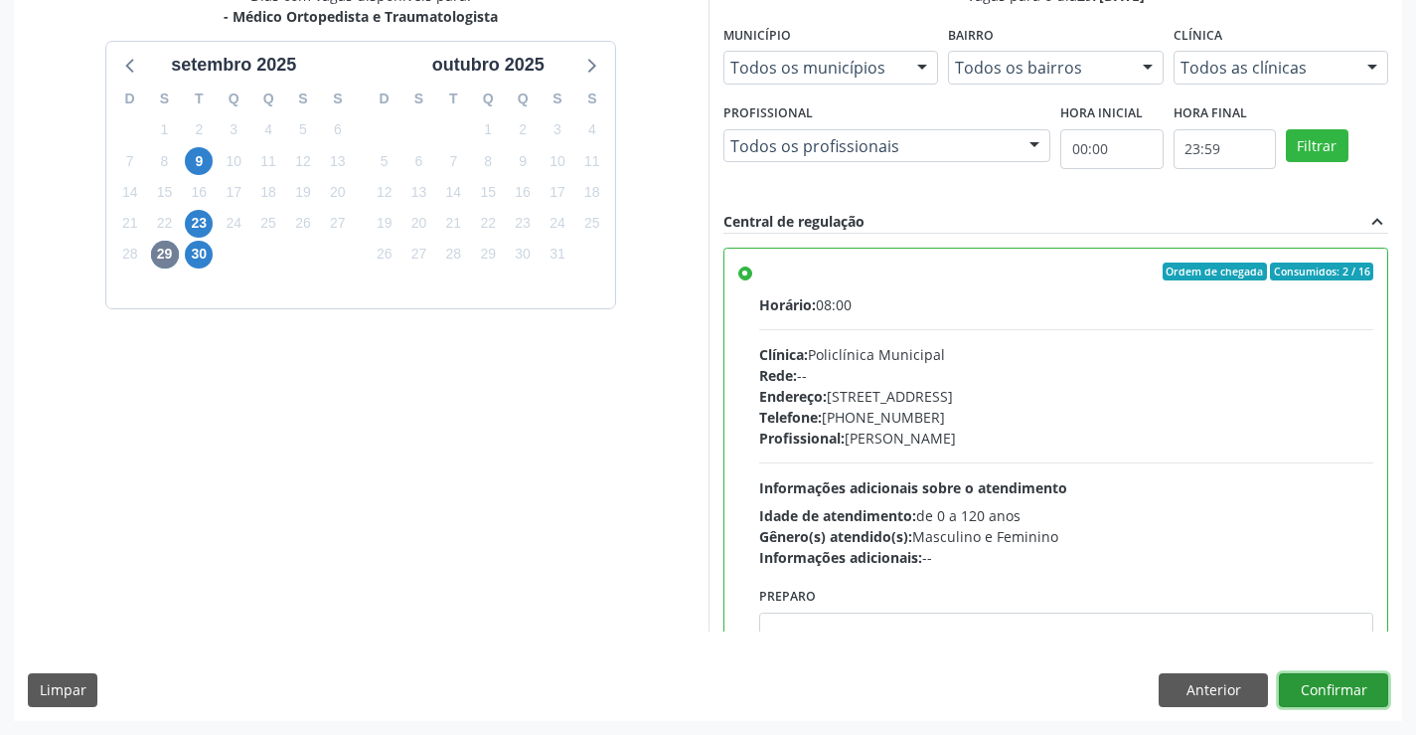
click at [1303, 684] on button "Confirmar" at bounding box center [1333, 690] width 109 height 34
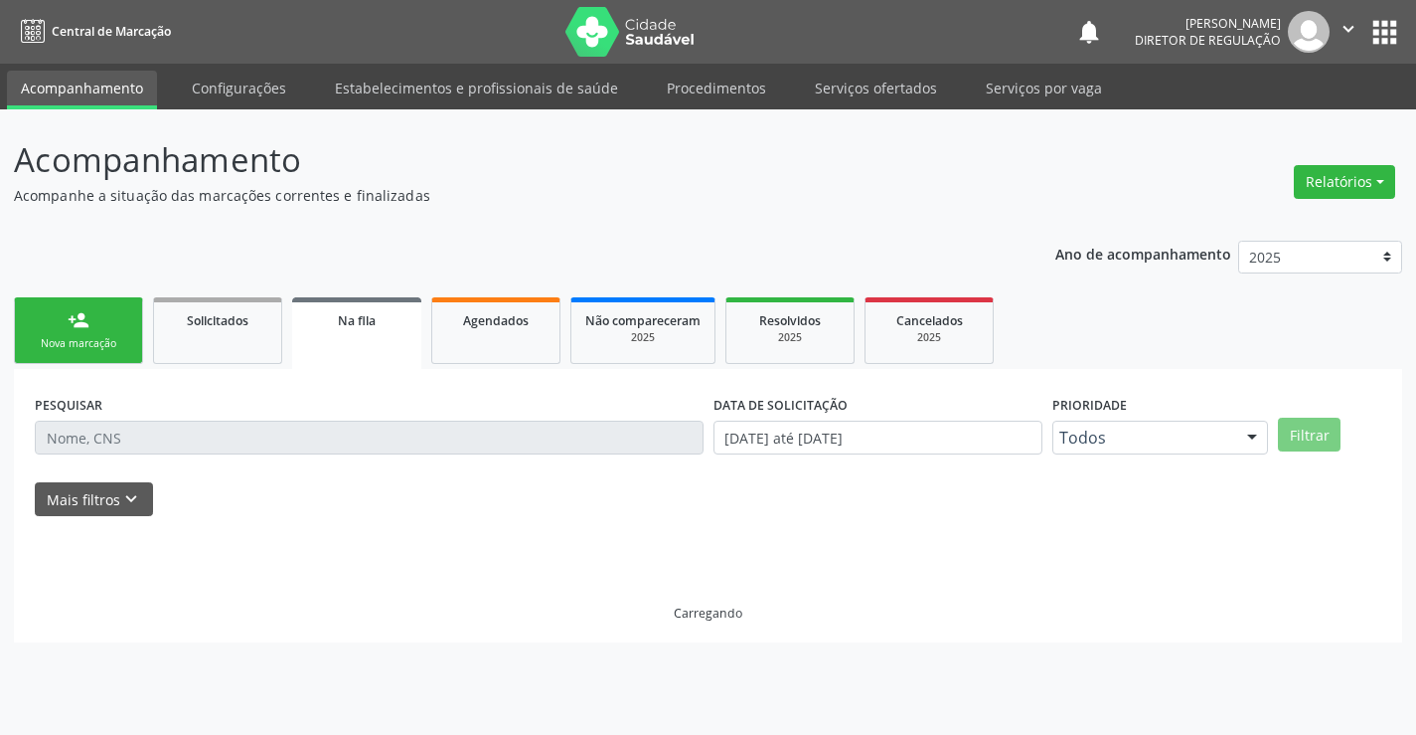
scroll to position [0, 0]
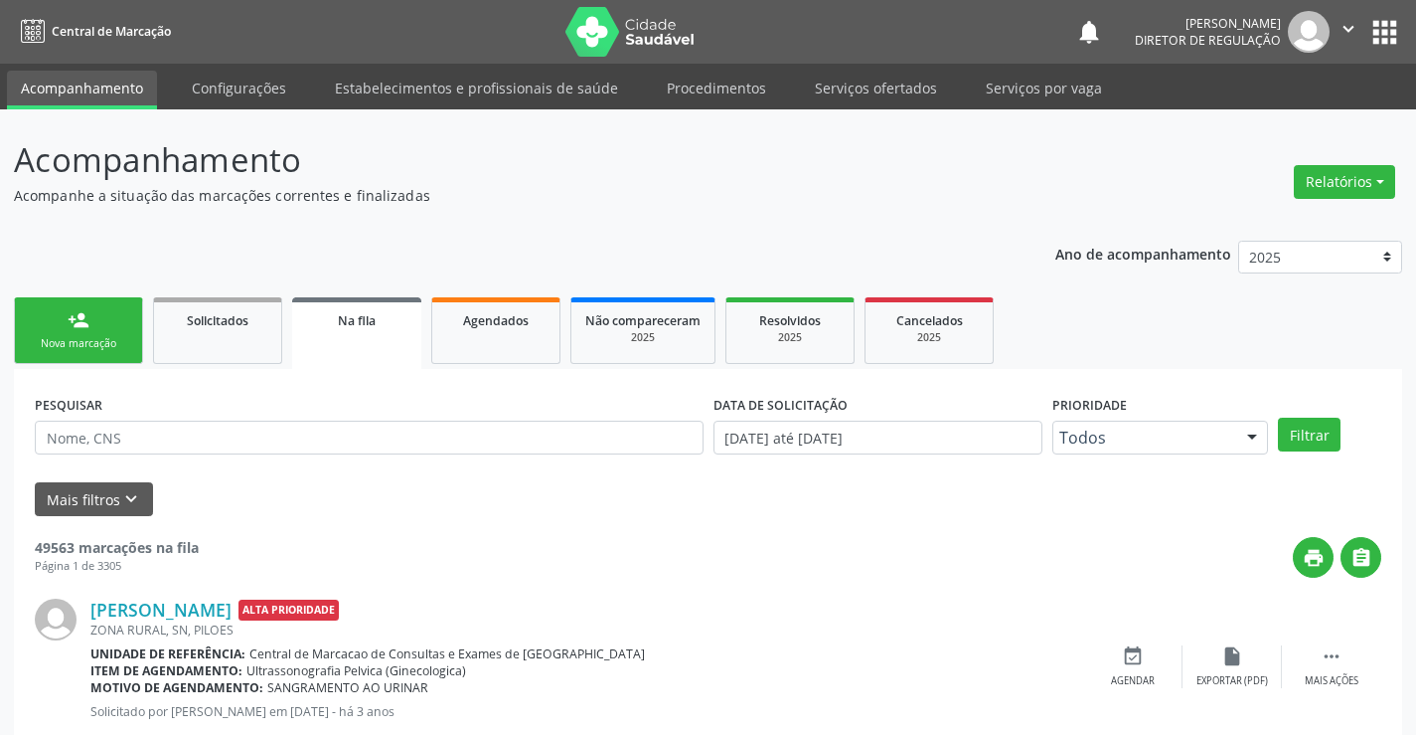
click at [61, 334] on link "person_add Nova marcação" at bounding box center [78, 330] width 129 height 67
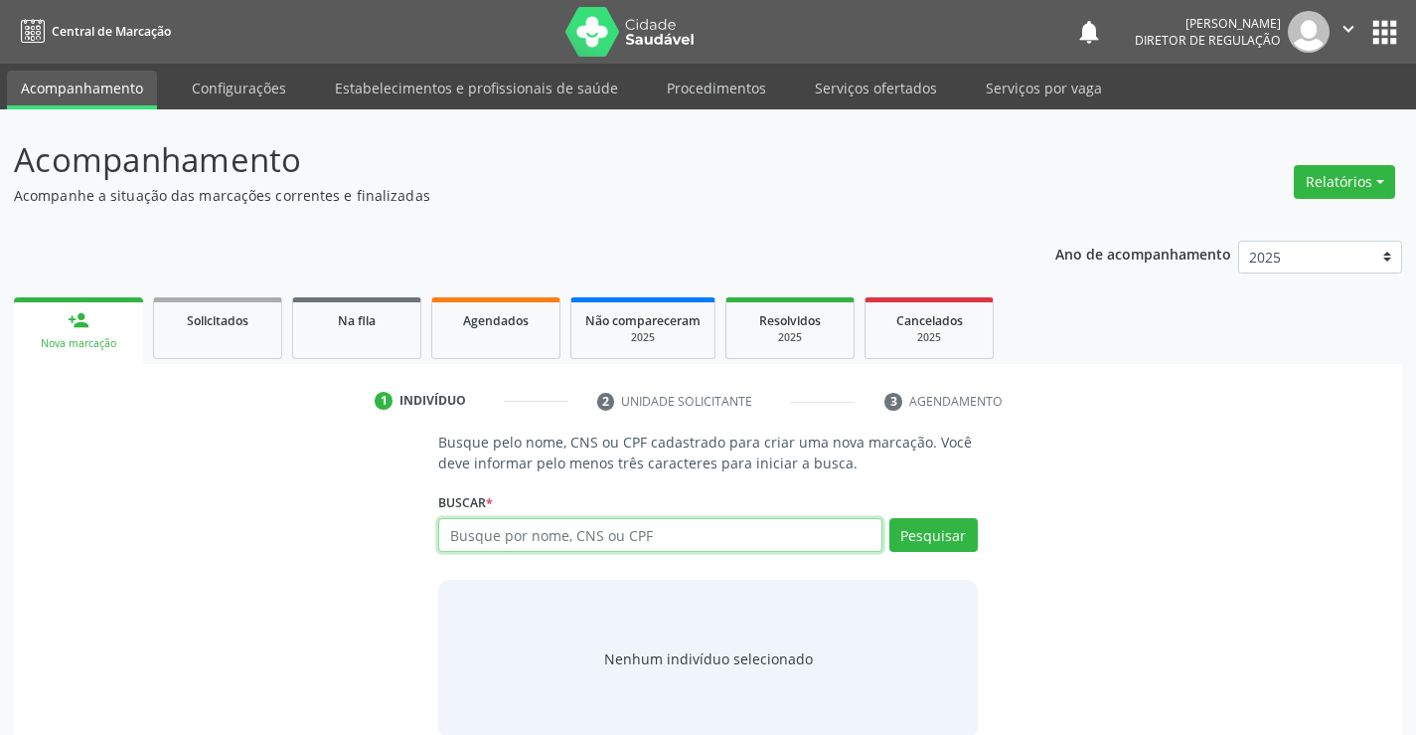
drag, startPoint x: 478, startPoint y: 541, endPoint x: 501, endPoint y: 530, distance: 25.3
click at [482, 540] on input "text" at bounding box center [659, 535] width 443 height 34
type input "700902975682499"
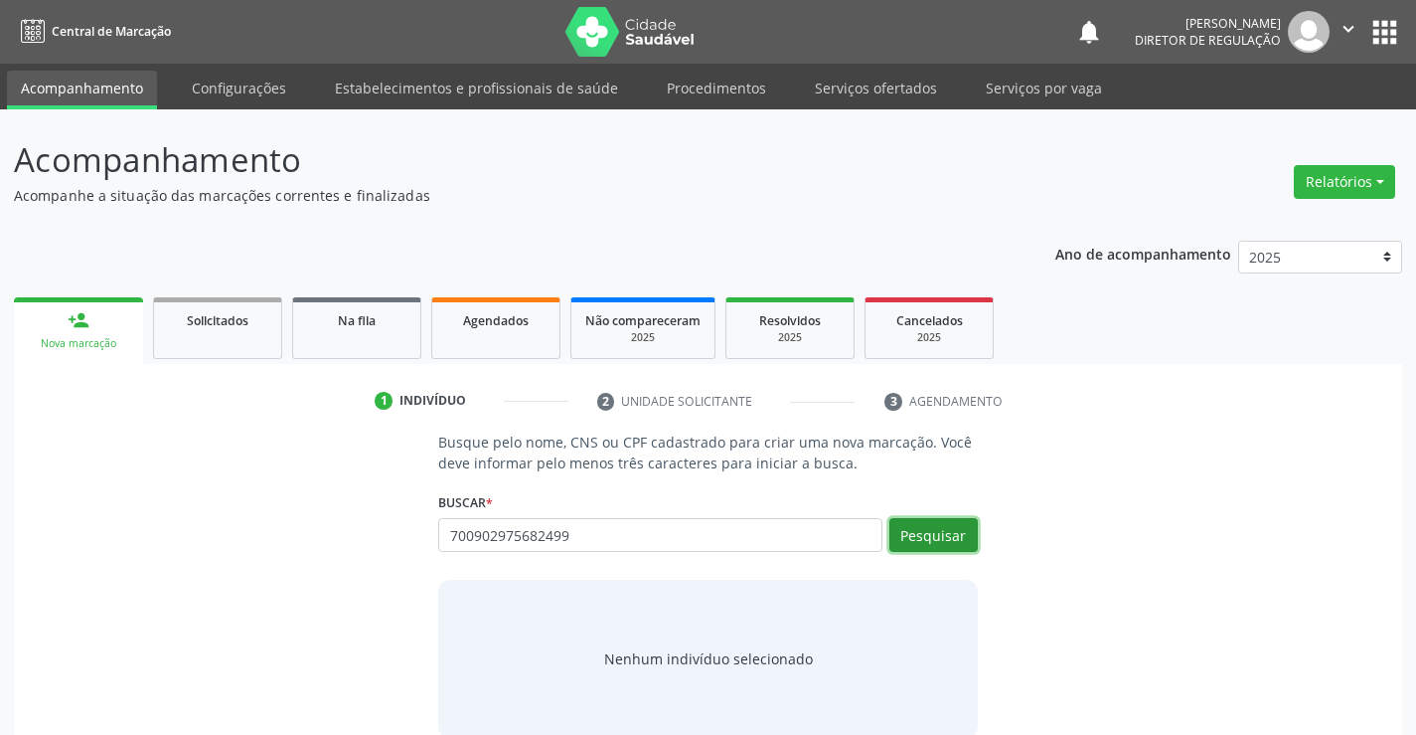
click at [948, 540] on button "Pesquisar" at bounding box center [934, 535] width 88 height 34
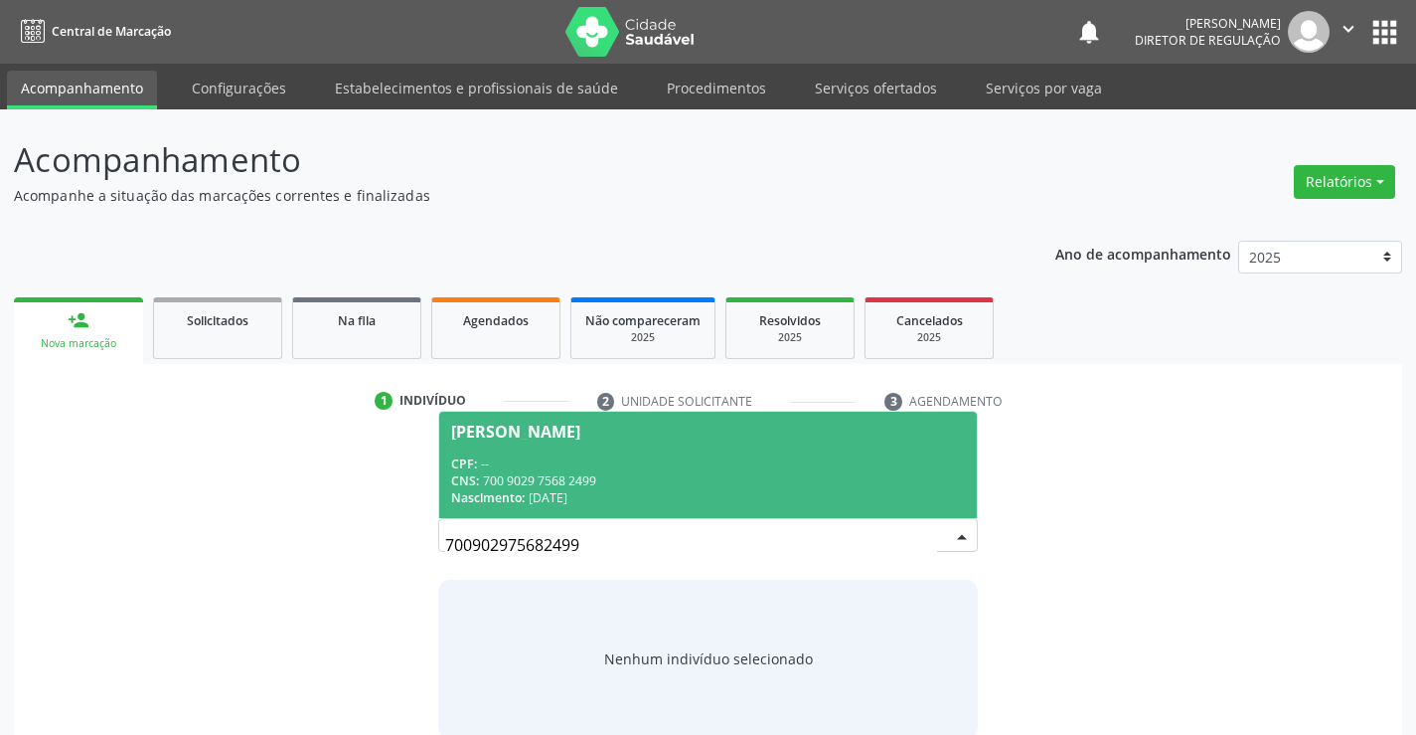
click at [758, 443] on span "Mariane da Silva CPF: -- CNS: 700 9029 7568 2499 Nascimento: 26/01/1992" at bounding box center [707, 464] width 537 height 106
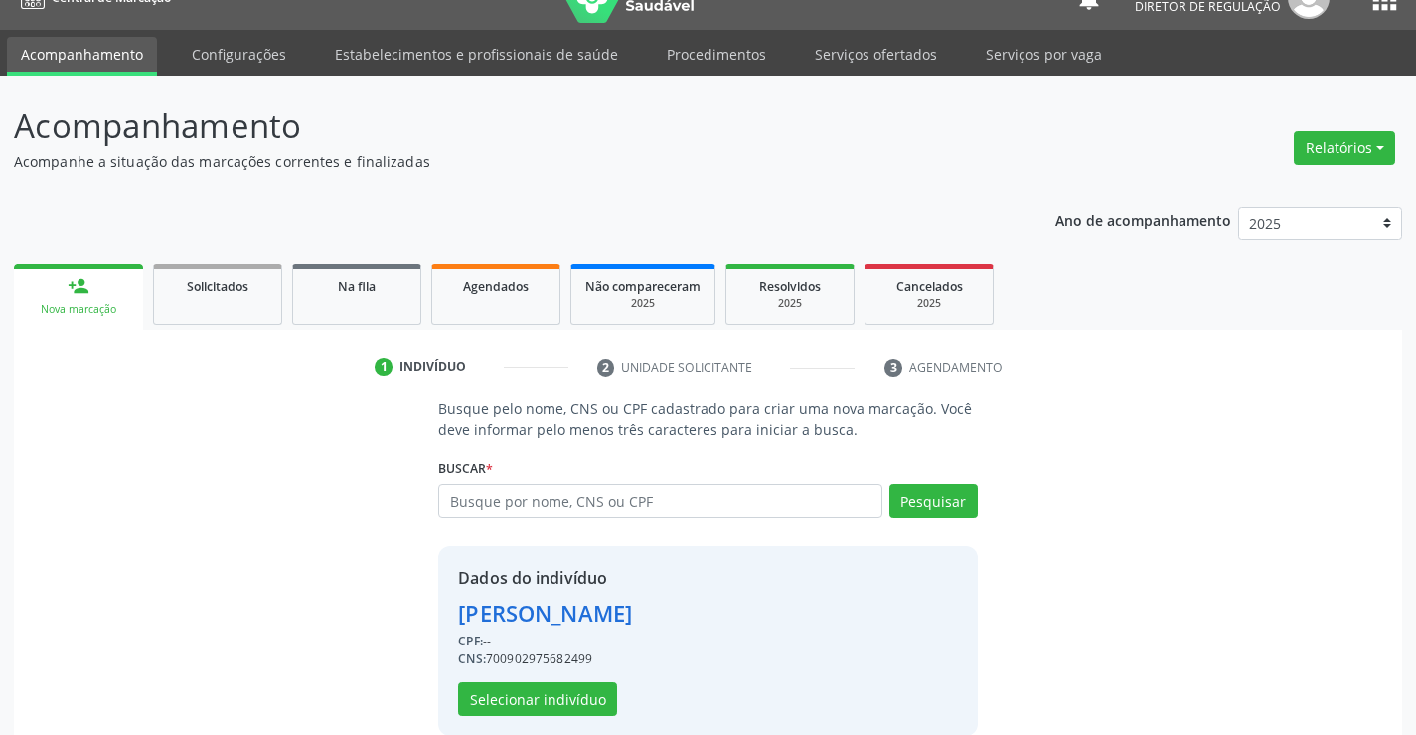
scroll to position [63, 0]
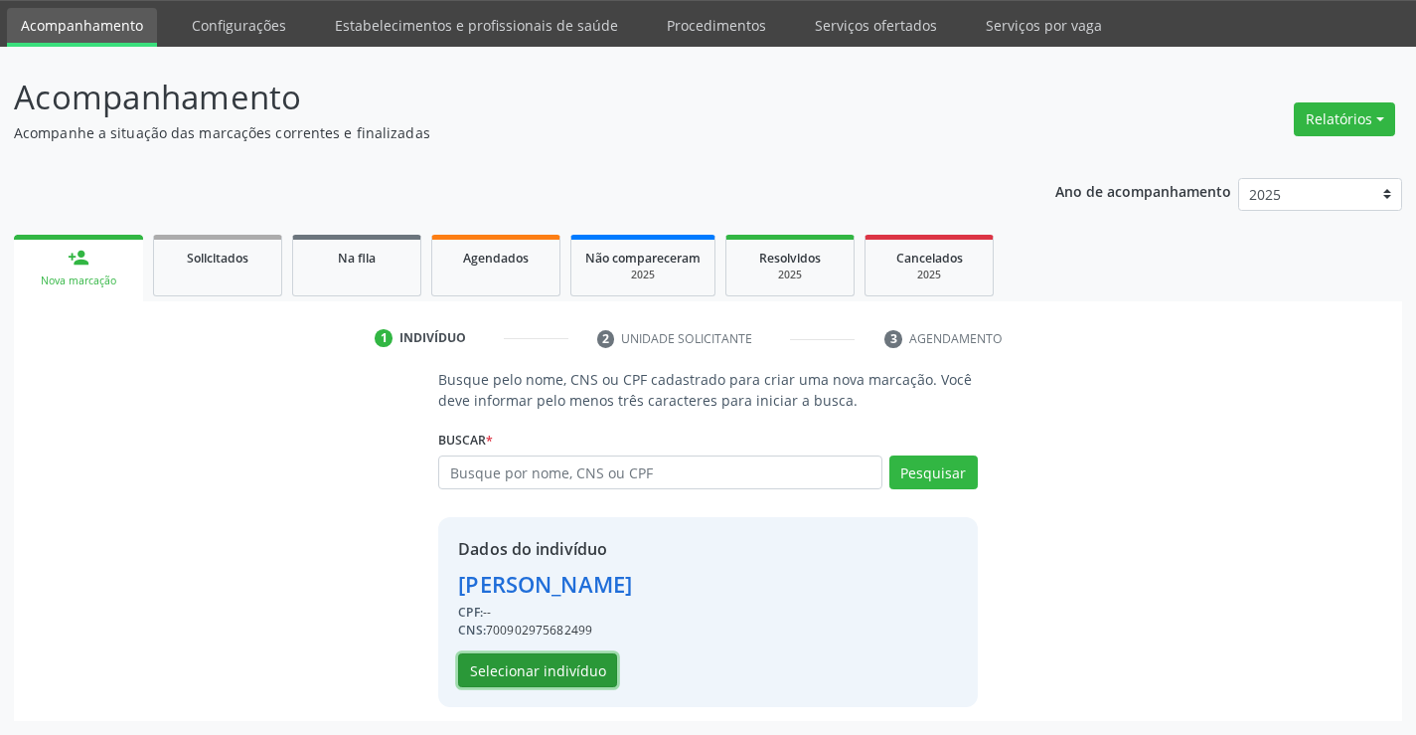
click at [569, 672] on button "Selecionar indivíduo" at bounding box center [537, 670] width 159 height 34
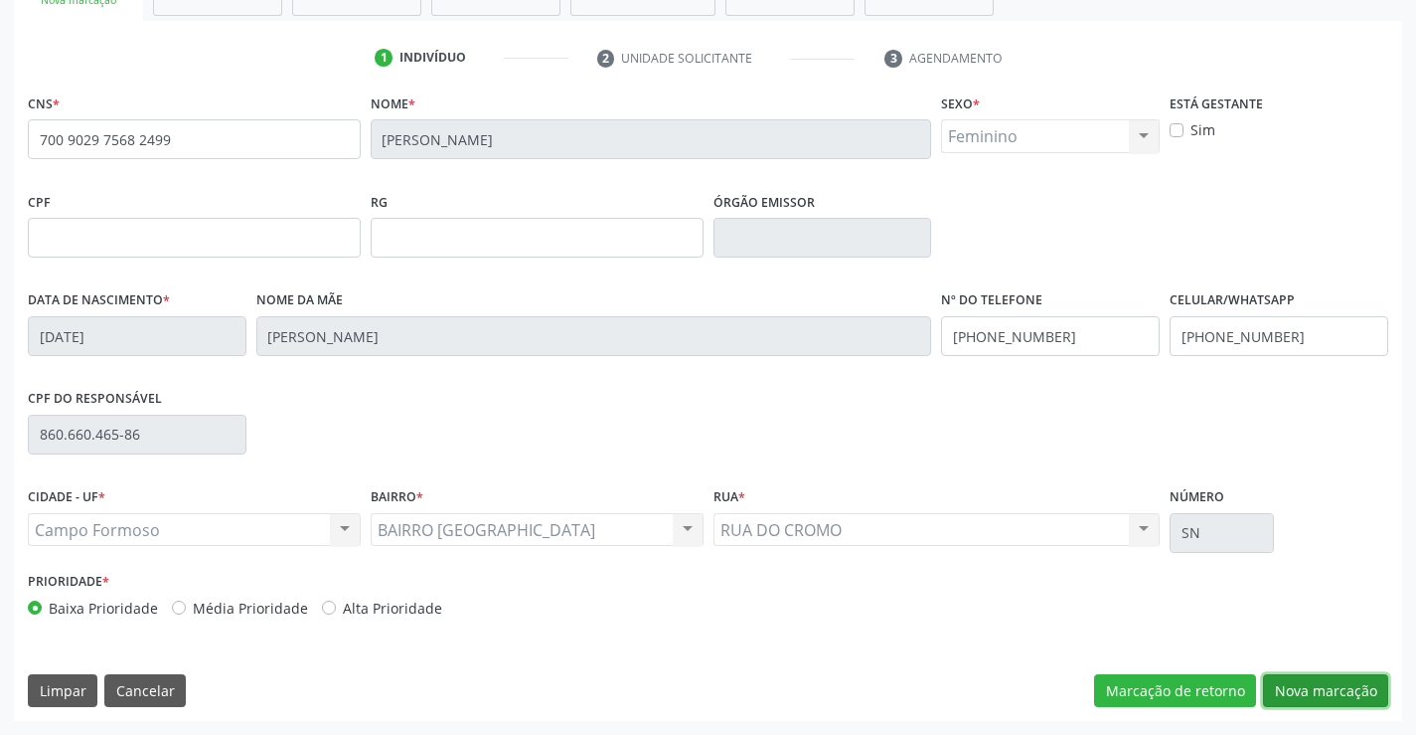
click at [1340, 691] on button "Nova marcação" at bounding box center [1325, 691] width 125 height 34
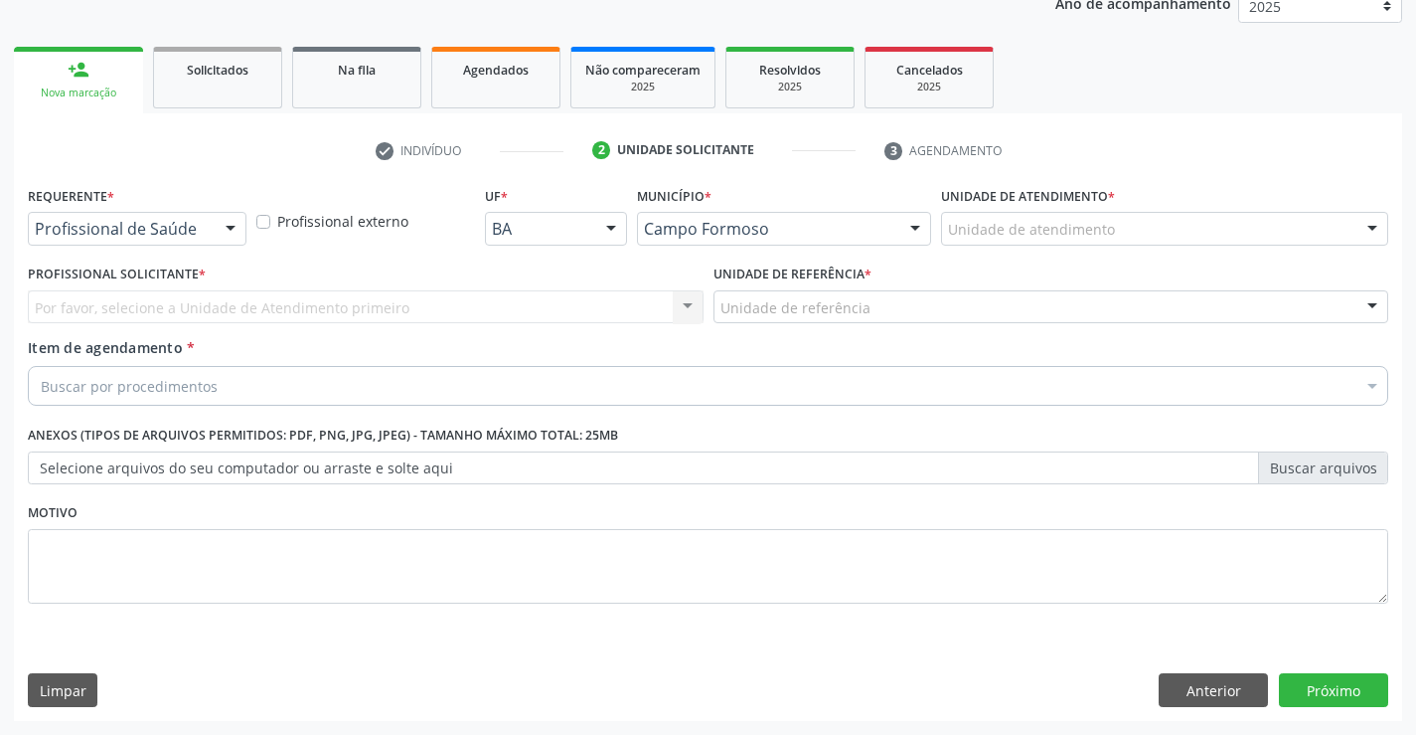
scroll to position [250, 0]
click at [219, 226] on div at bounding box center [231, 230] width 30 height 34
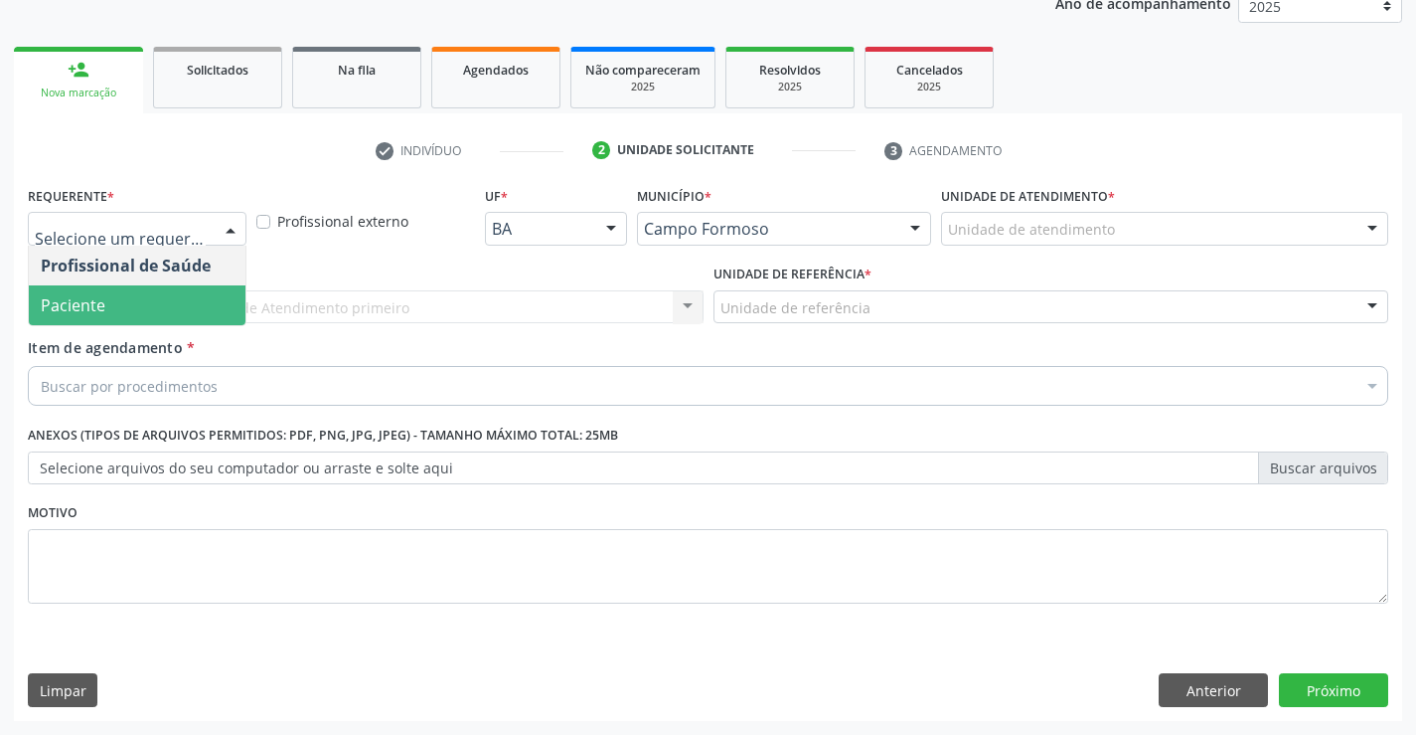
click at [202, 306] on span "Paciente" at bounding box center [137, 305] width 217 height 40
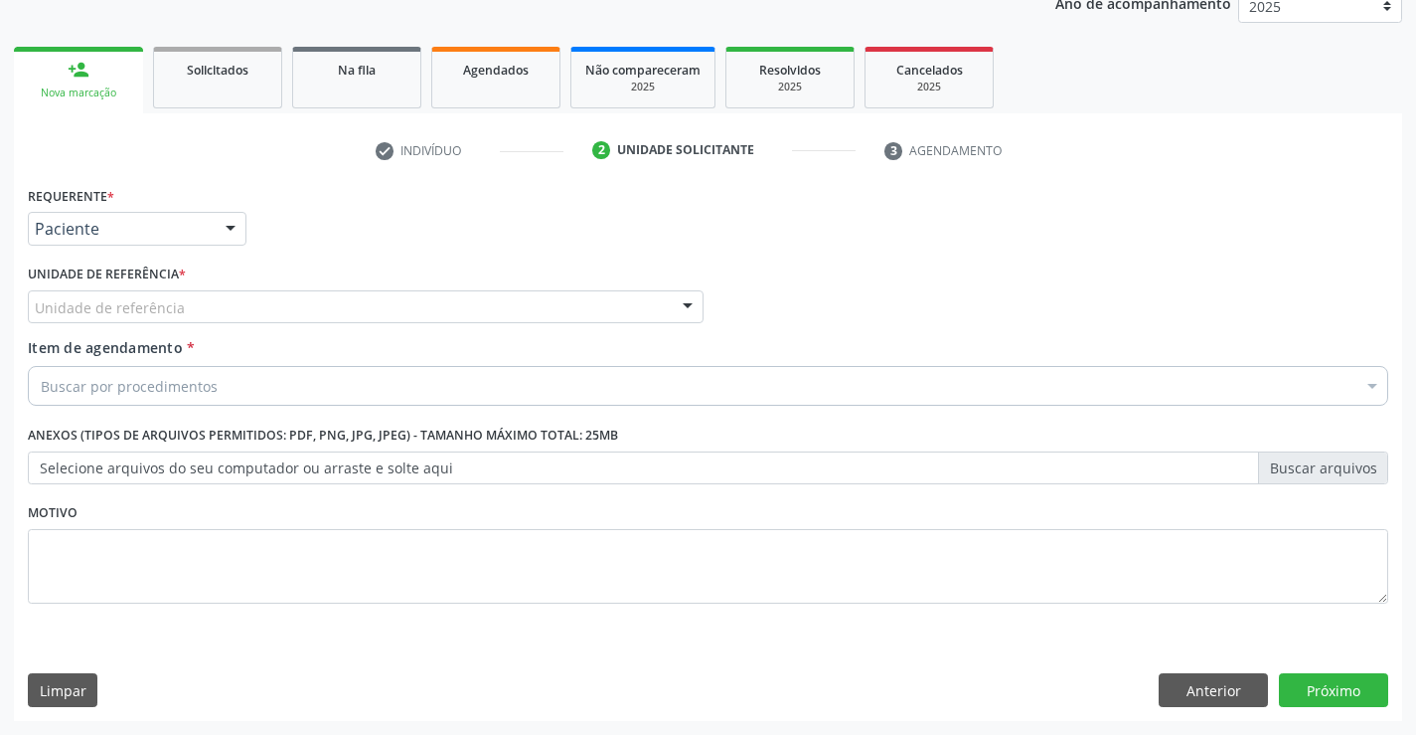
click at [381, 320] on div "Unidade de referência" at bounding box center [366, 307] width 676 height 34
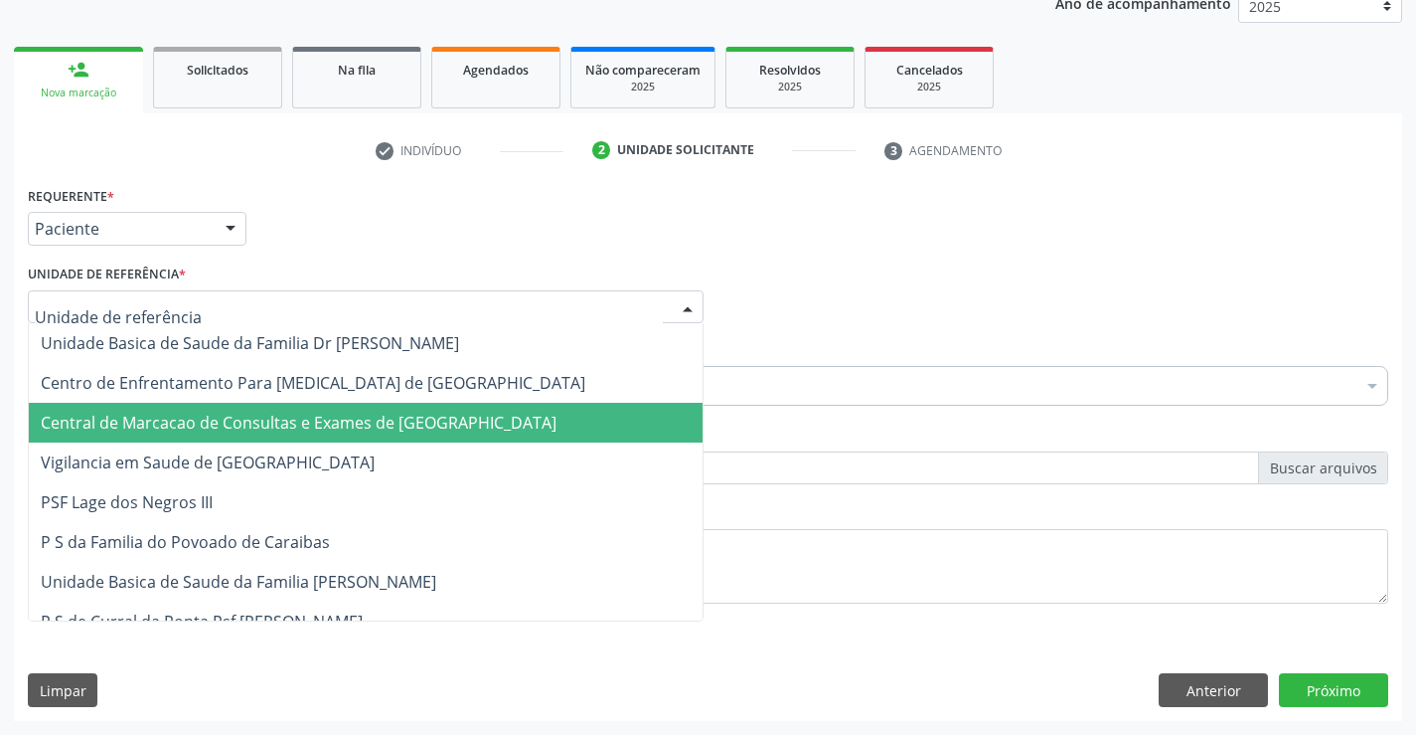
click at [396, 425] on span "Central de Marcacao de Consultas e Exames de [GEOGRAPHIC_DATA]" at bounding box center [299, 422] width 516 height 22
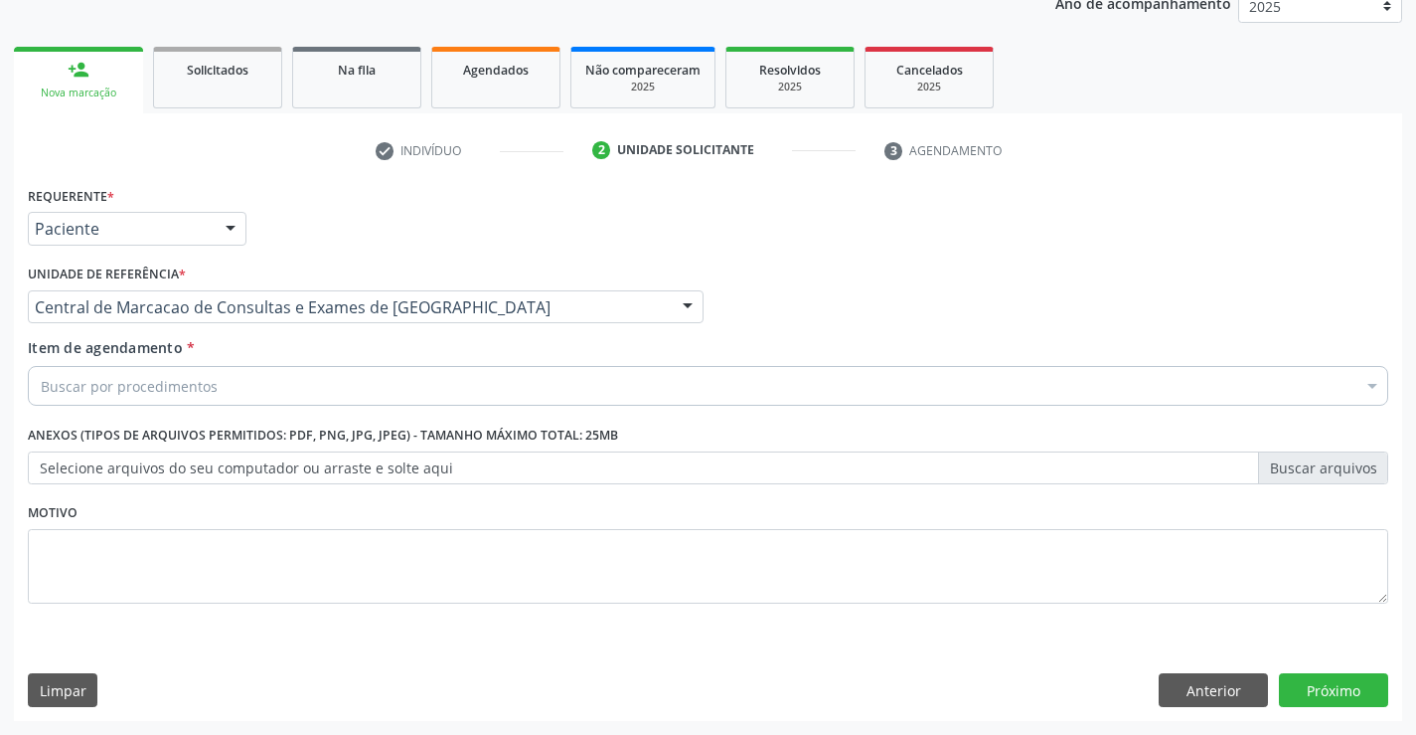
click at [208, 373] on div "Buscar por procedimentos" at bounding box center [708, 386] width 1361 height 40
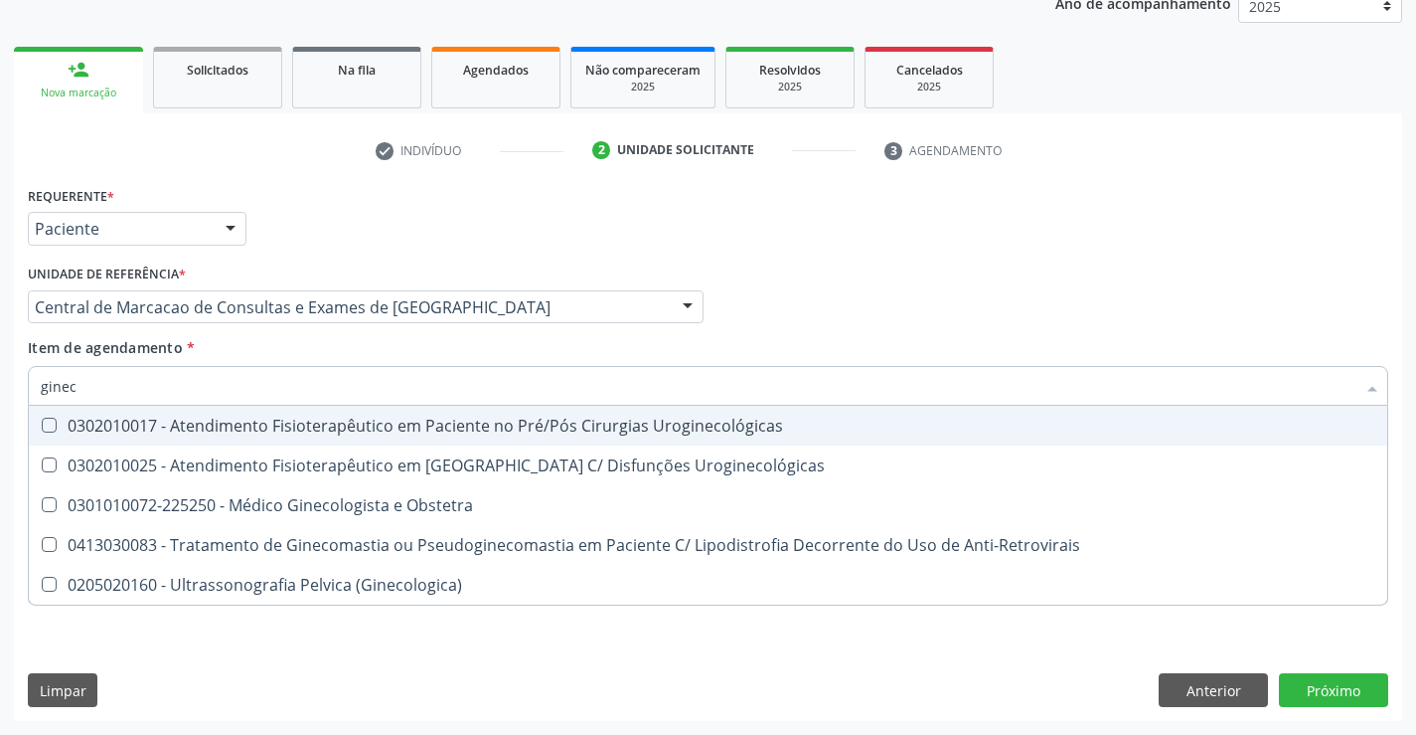
type input "gineco"
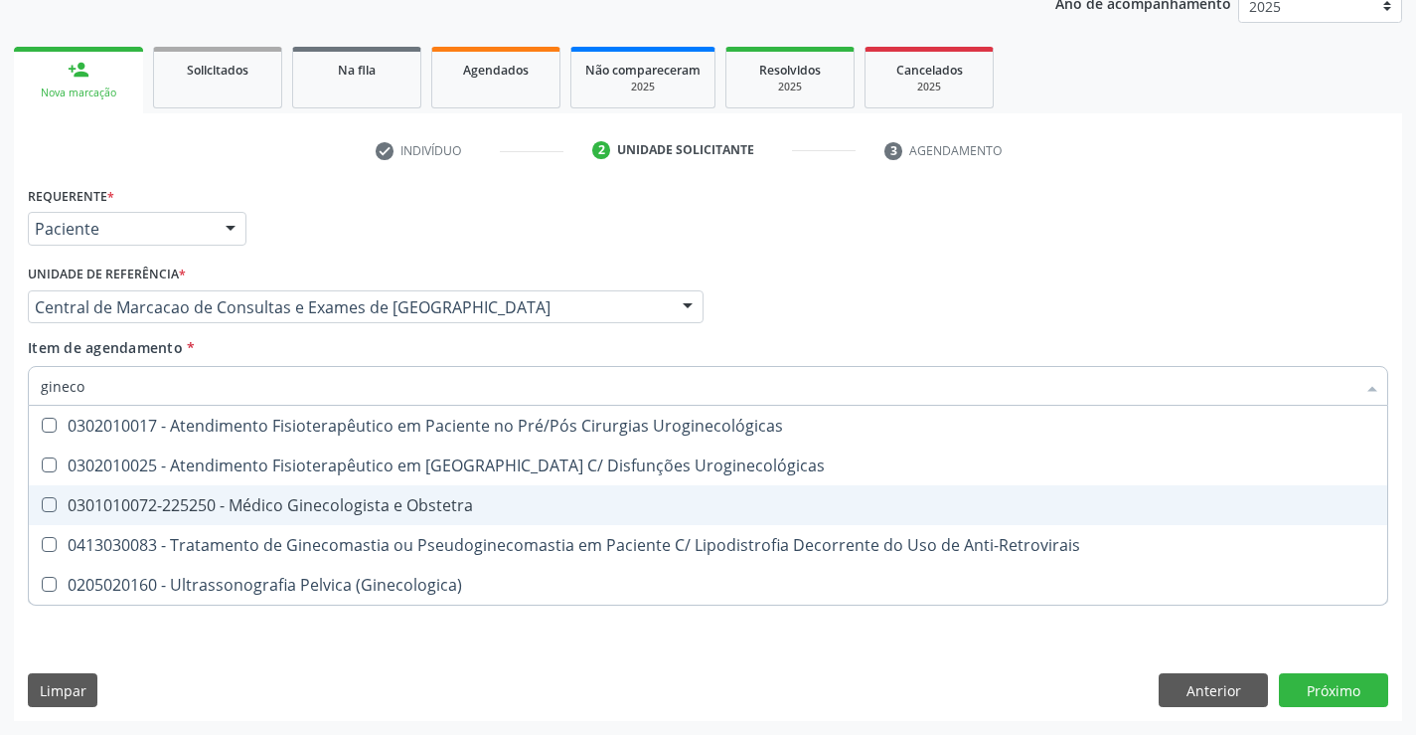
click at [349, 518] on span "0301010072-225250 - Médico Ginecologista e Obstetra" at bounding box center [708, 505] width 1359 height 40
checkbox Obstetra "true"
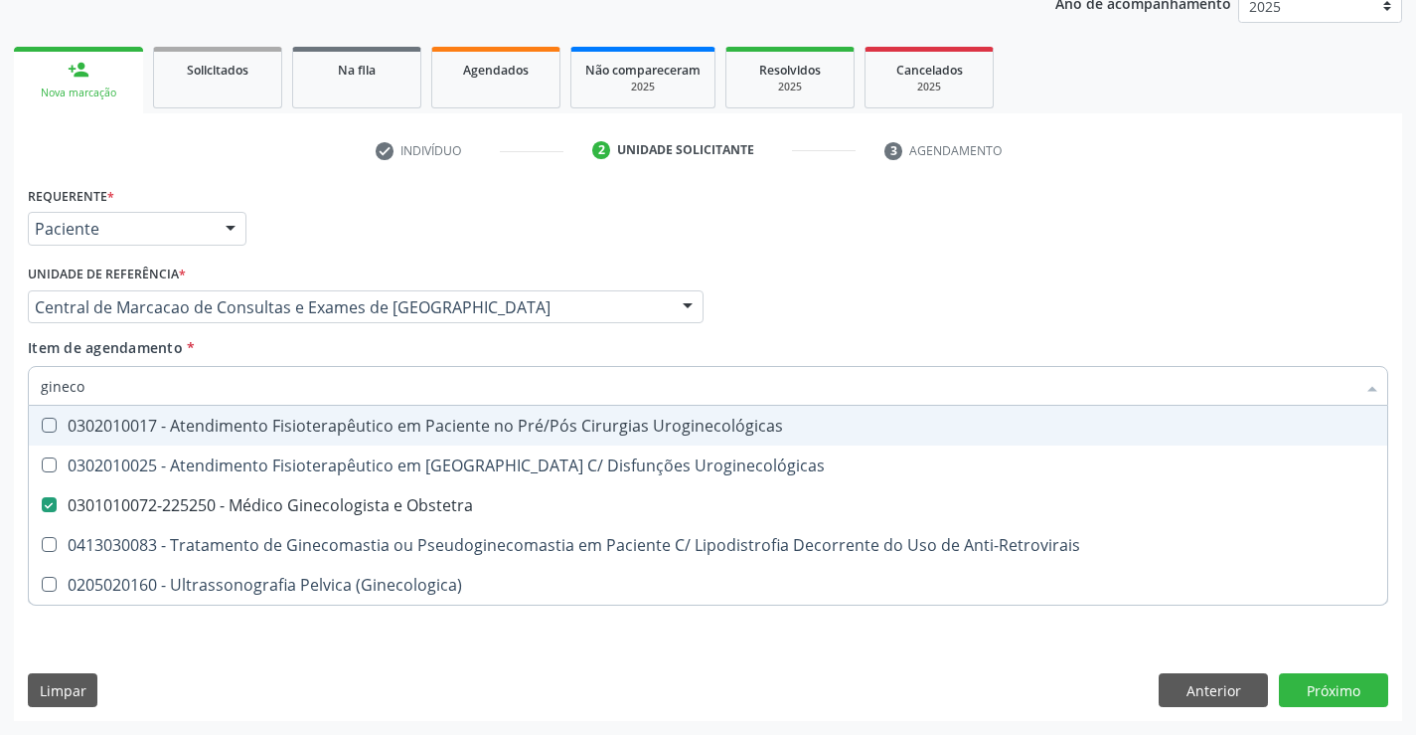
click at [1117, 249] on div "Requerente * Paciente Profissional de Saúde Paciente Nenhum resultado encontrad…" at bounding box center [708, 220] width 1371 height 78
checkbox Uroginecológicas "true"
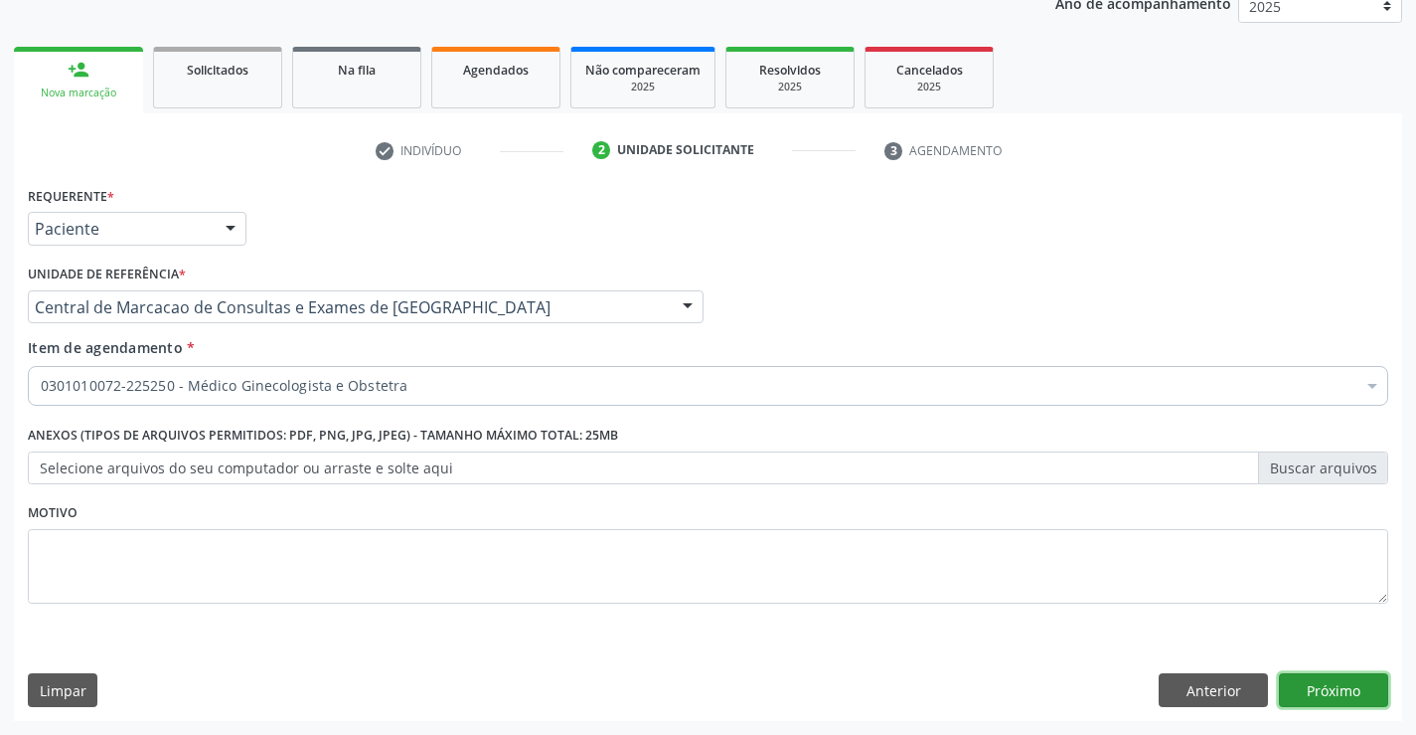
click at [1324, 687] on button "Próximo" at bounding box center [1333, 690] width 109 height 34
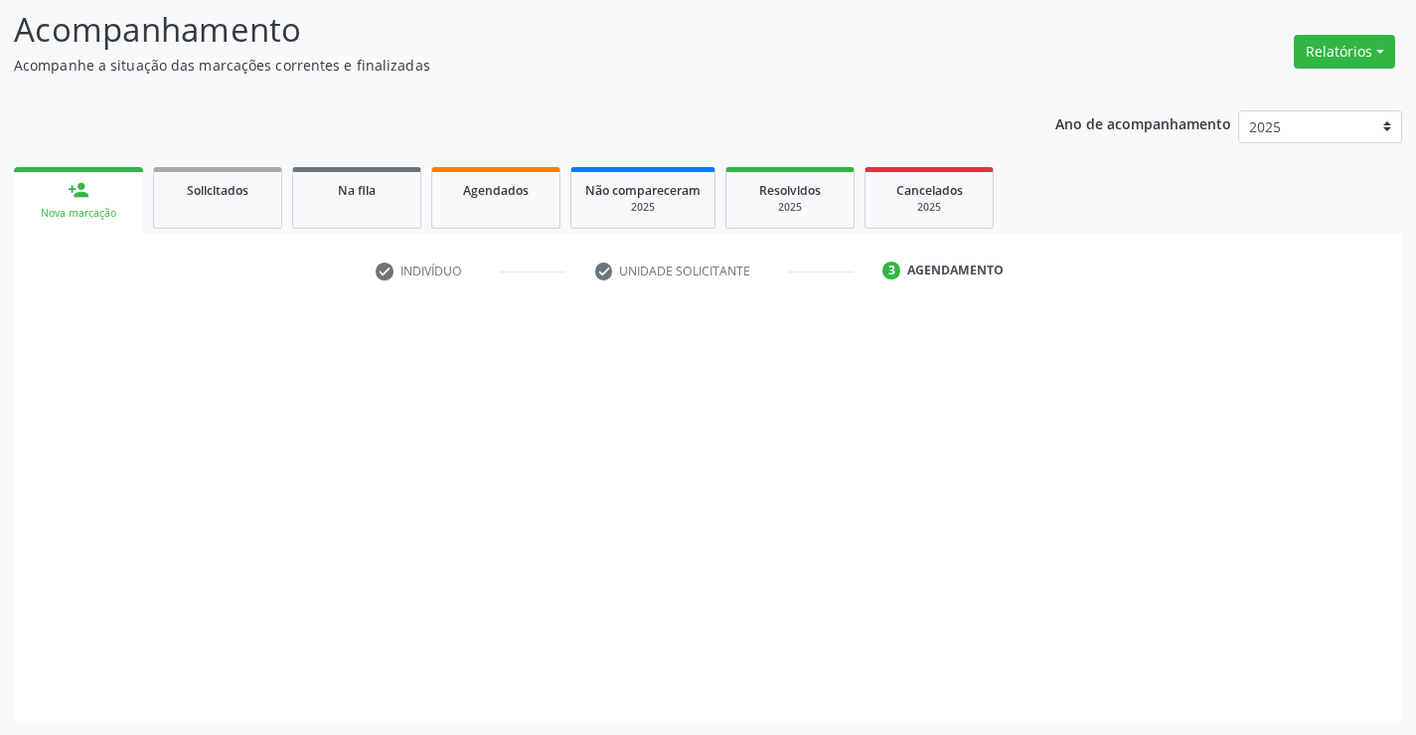
scroll to position [130, 0]
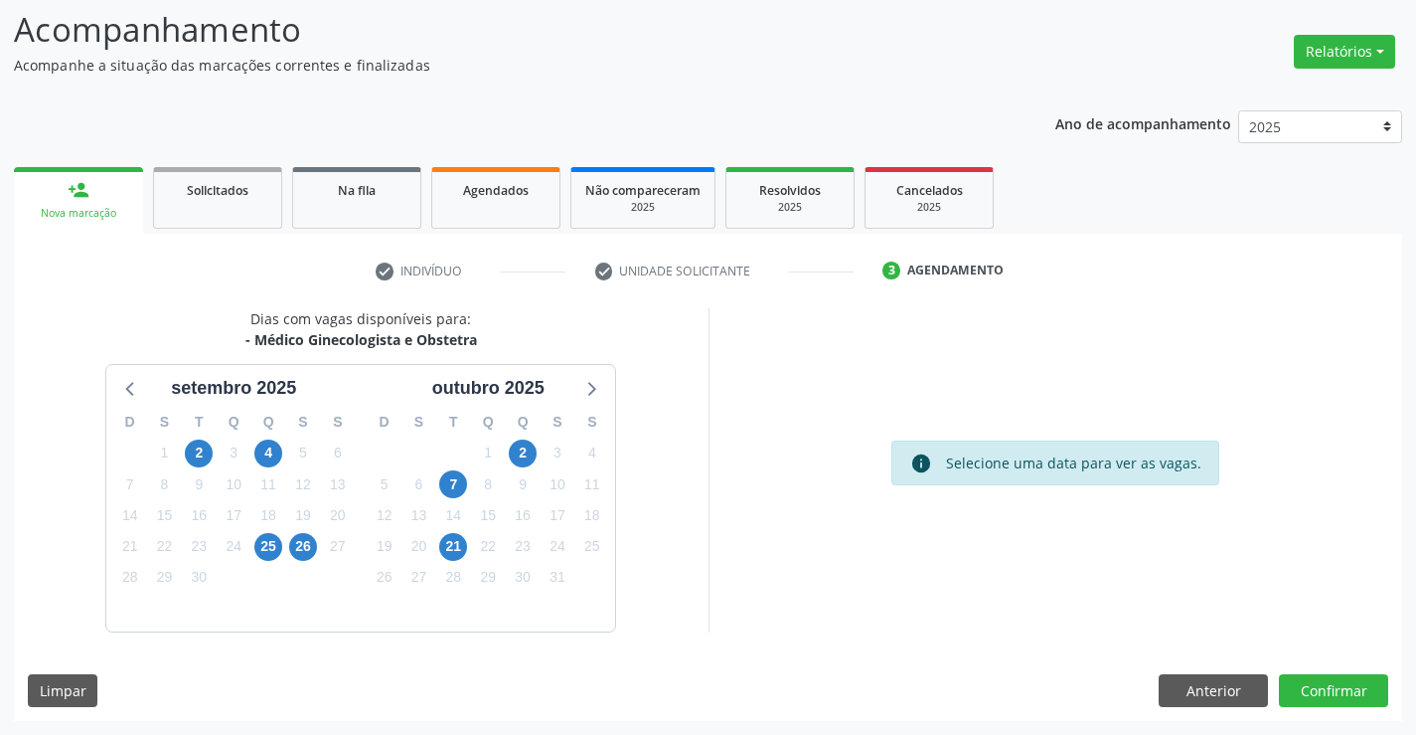
click at [315, 561] on div "26" at bounding box center [303, 546] width 28 height 31
click at [305, 553] on span "26" at bounding box center [303, 547] width 28 height 28
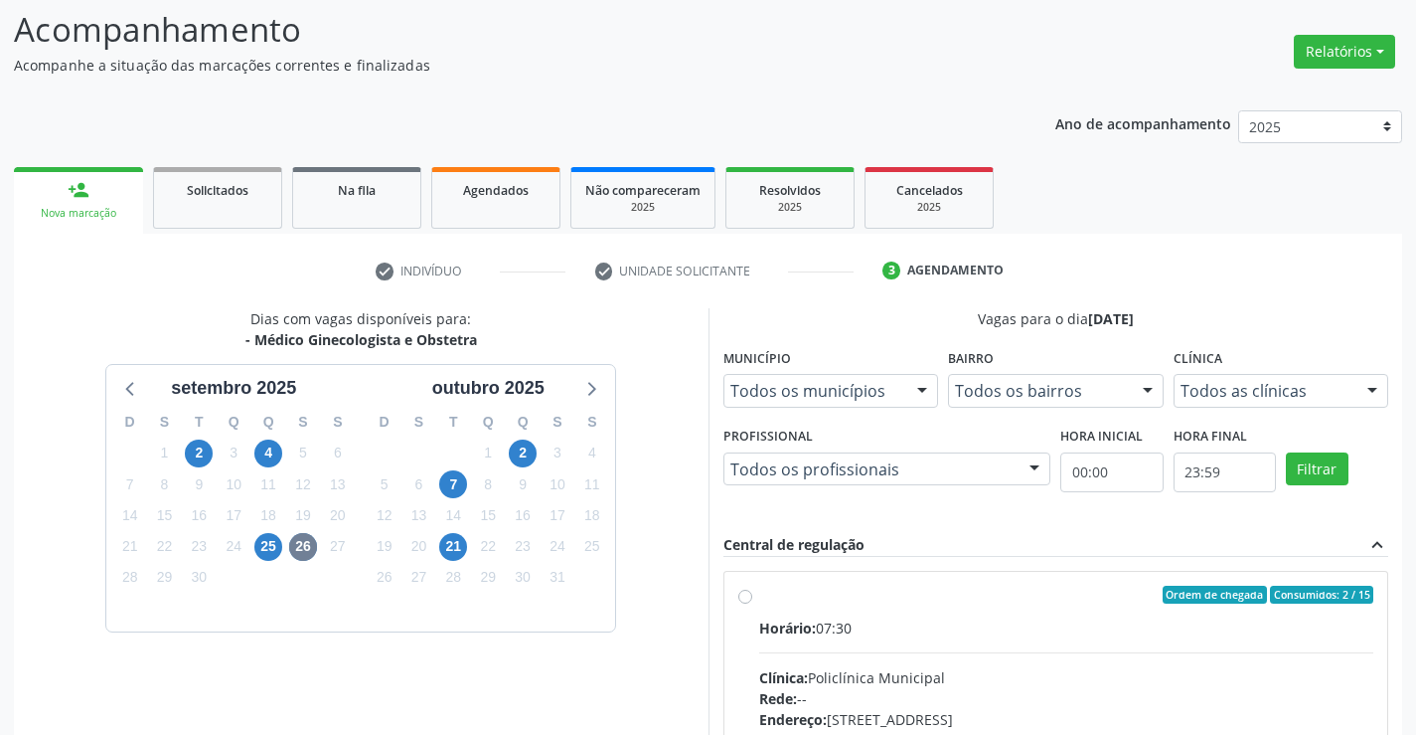
click at [752, 603] on input "Ordem de chegada Consumidos: 2 / 15 Horário: 07:30 Clínica: Policlínica Municip…" at bounding box center [745, 594] width 14 height 18
radio input "true"
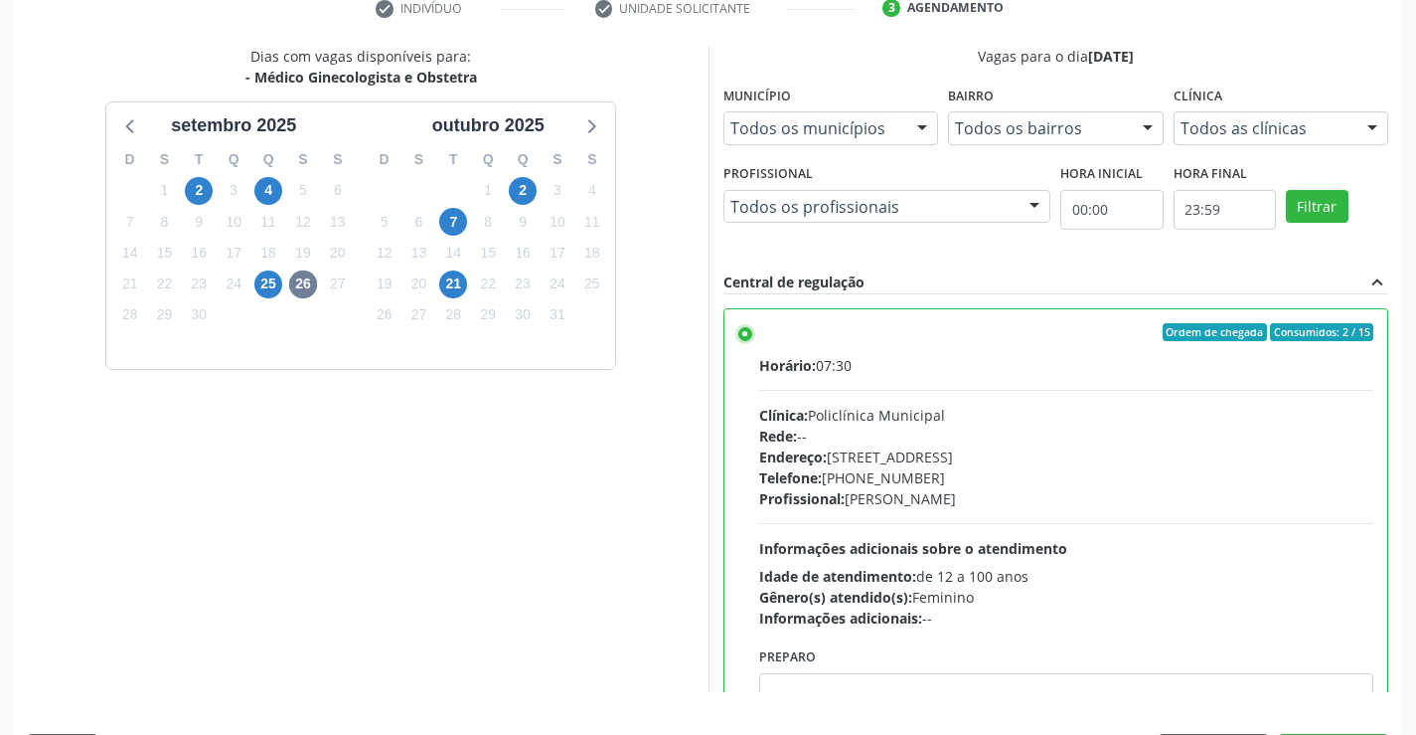
scroll to position [453, 0]
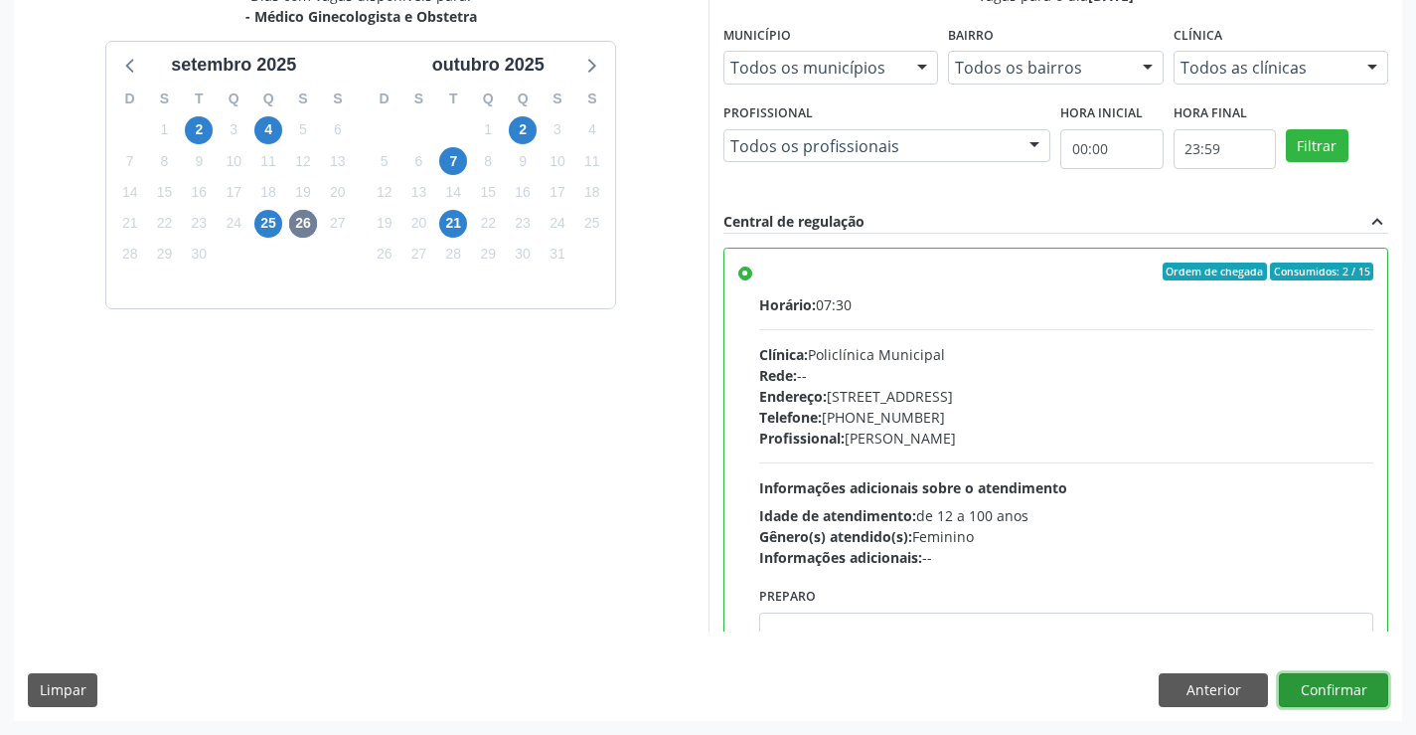
click at [1318, 697] on button "Confirmar" at bounding box center [1333, 690] width 109 height 34
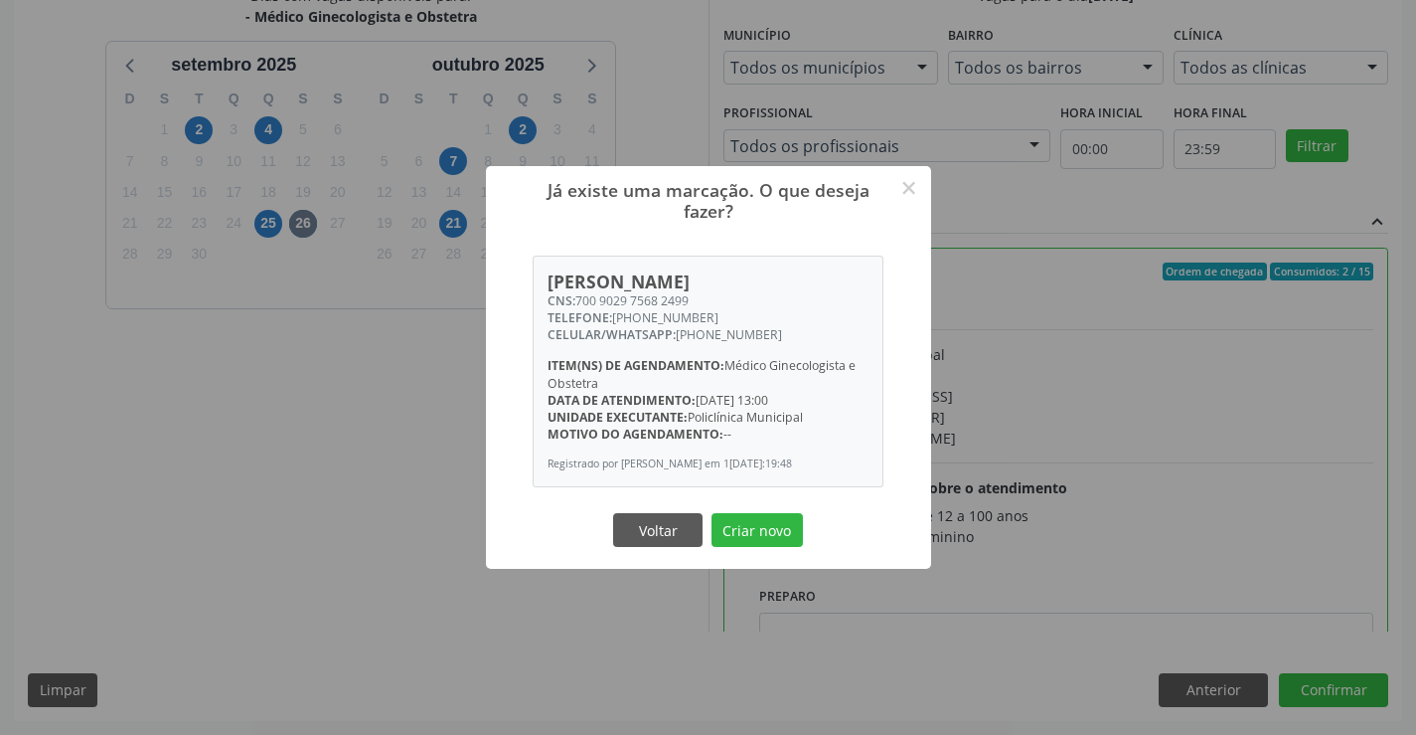
click at [712, 513] on button "Criar novo" at bounding box center [757, 530] width 91 height 34
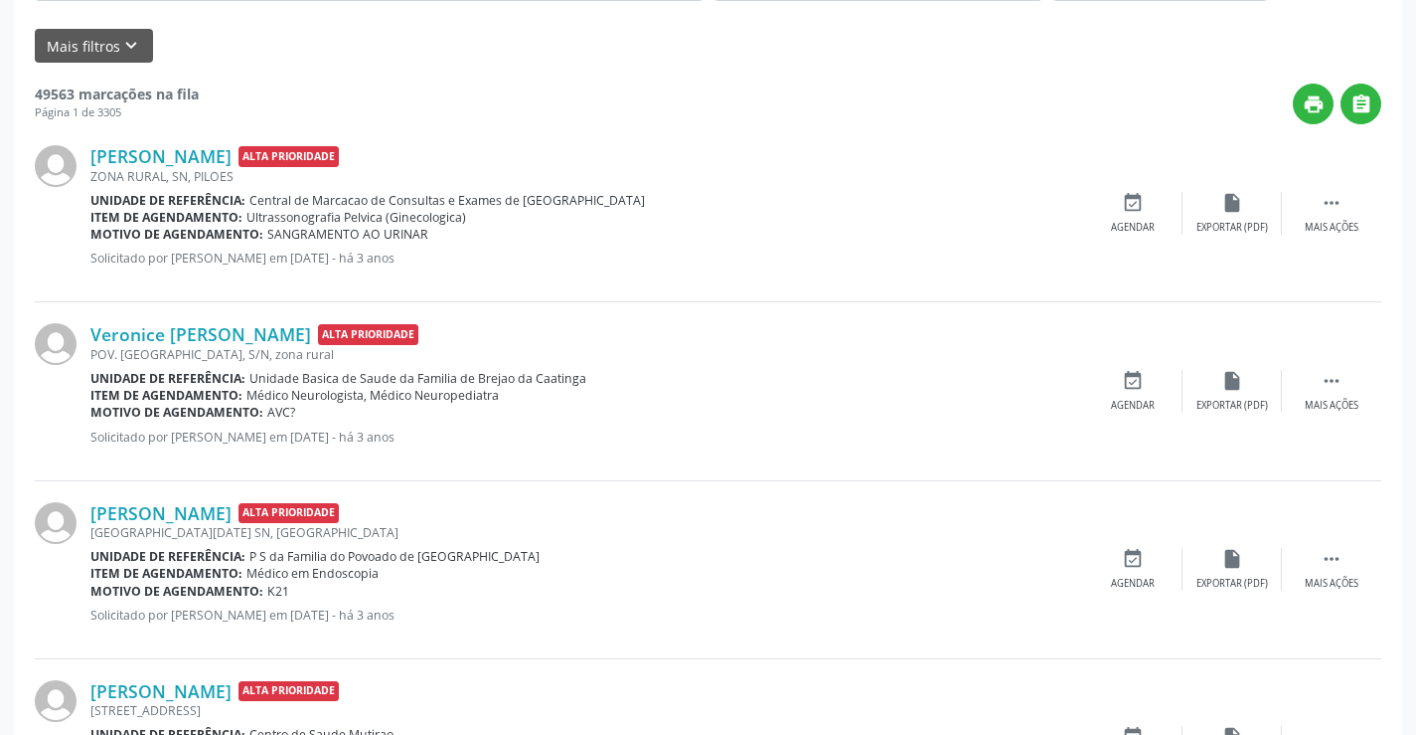
scroll to position [0, 0]
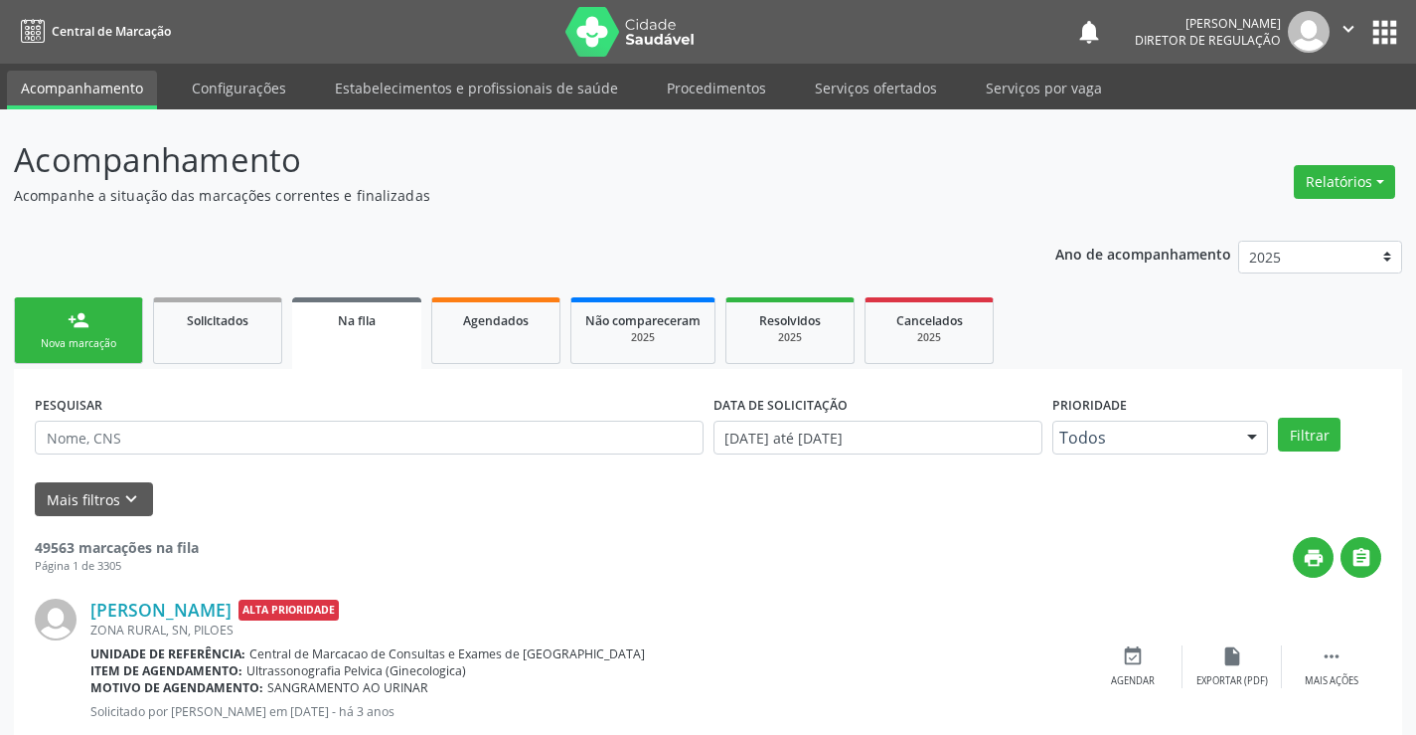
click at [89, 317] on link "person_add Nova marcação" at bounding box center [78, 330] width 129 height 67
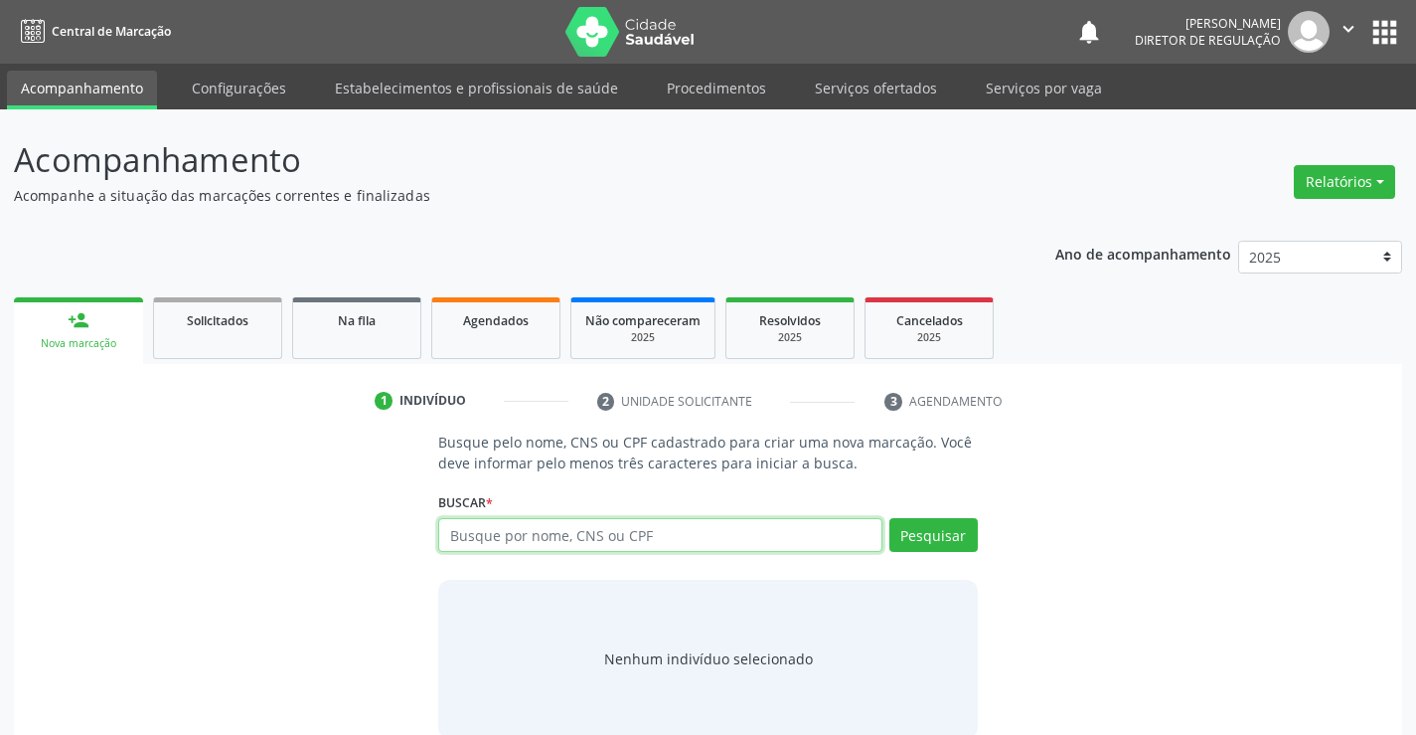
click at [539, 543] on input "text" at bounding box center [659, 535] width 443 height 34
type input "707406002402274"
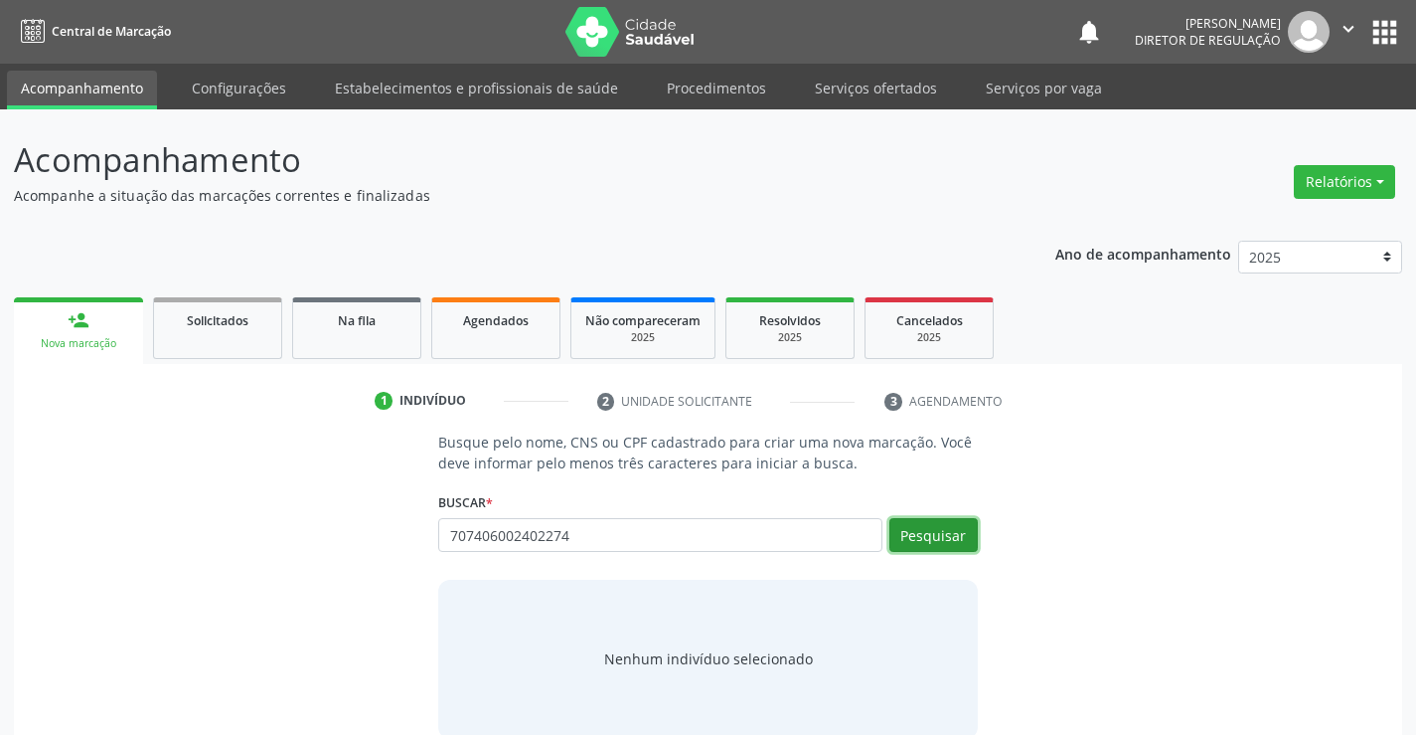
click at [915, 545] on button "Pesquisar" at bounding box center [934, 535] width 88 height 34
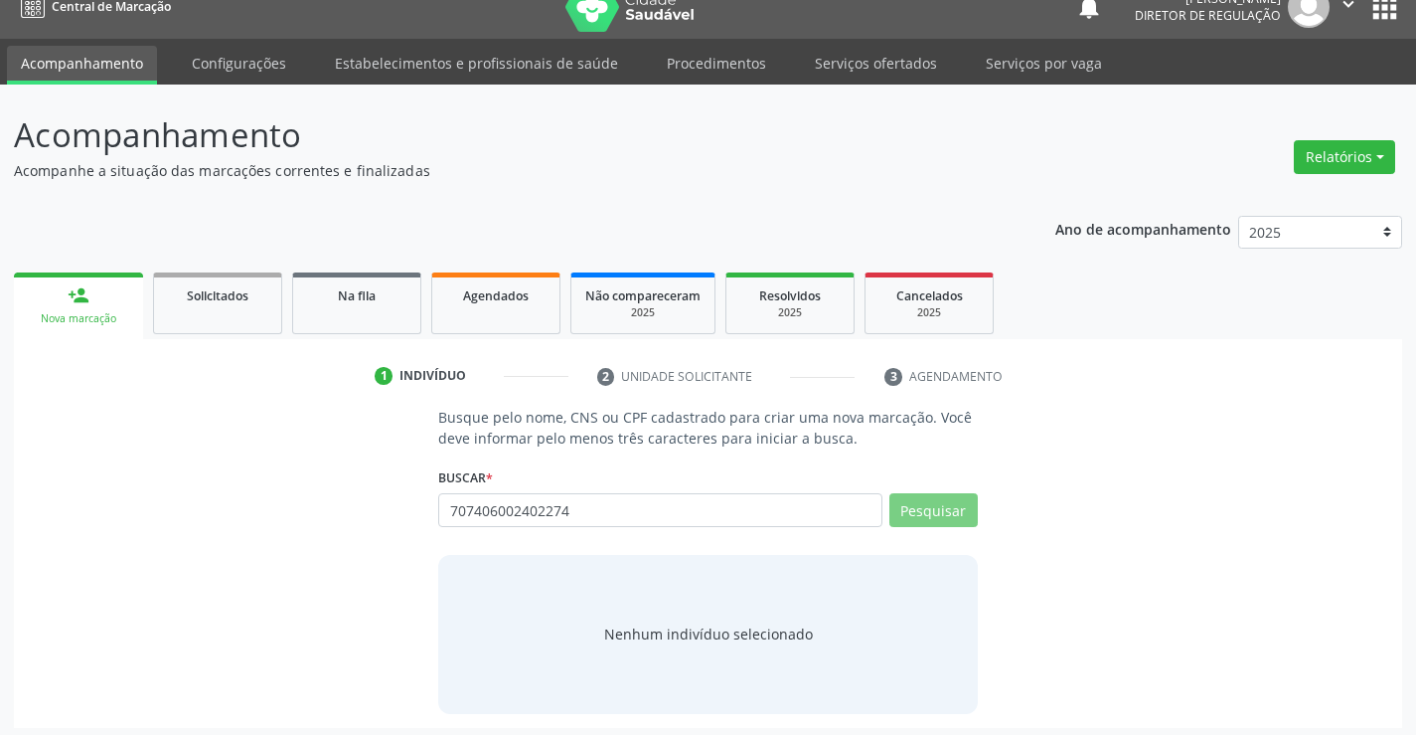
scroll to position [32, 0]
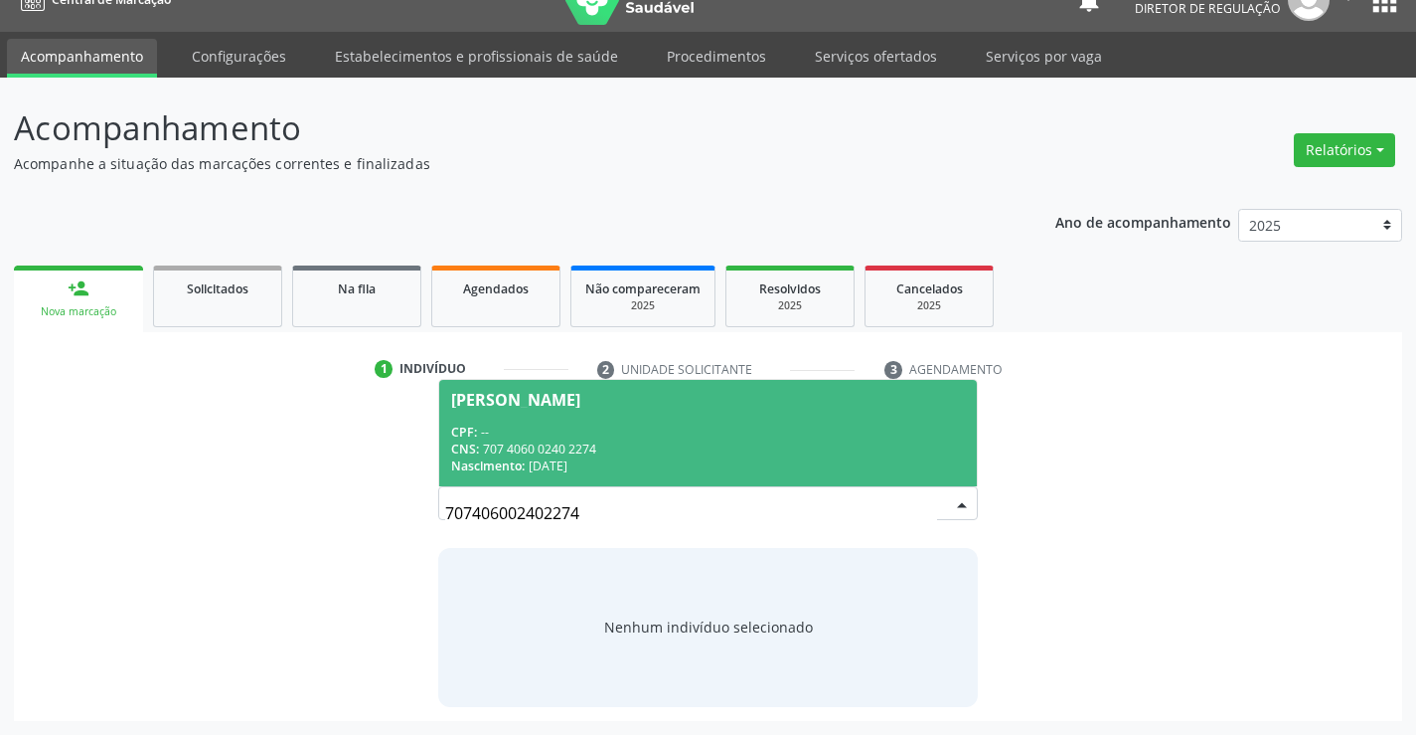
click at [670, 462] on div "Nascimento: 02/05/2009" at bounding box center [707, 465] width 513 height 17
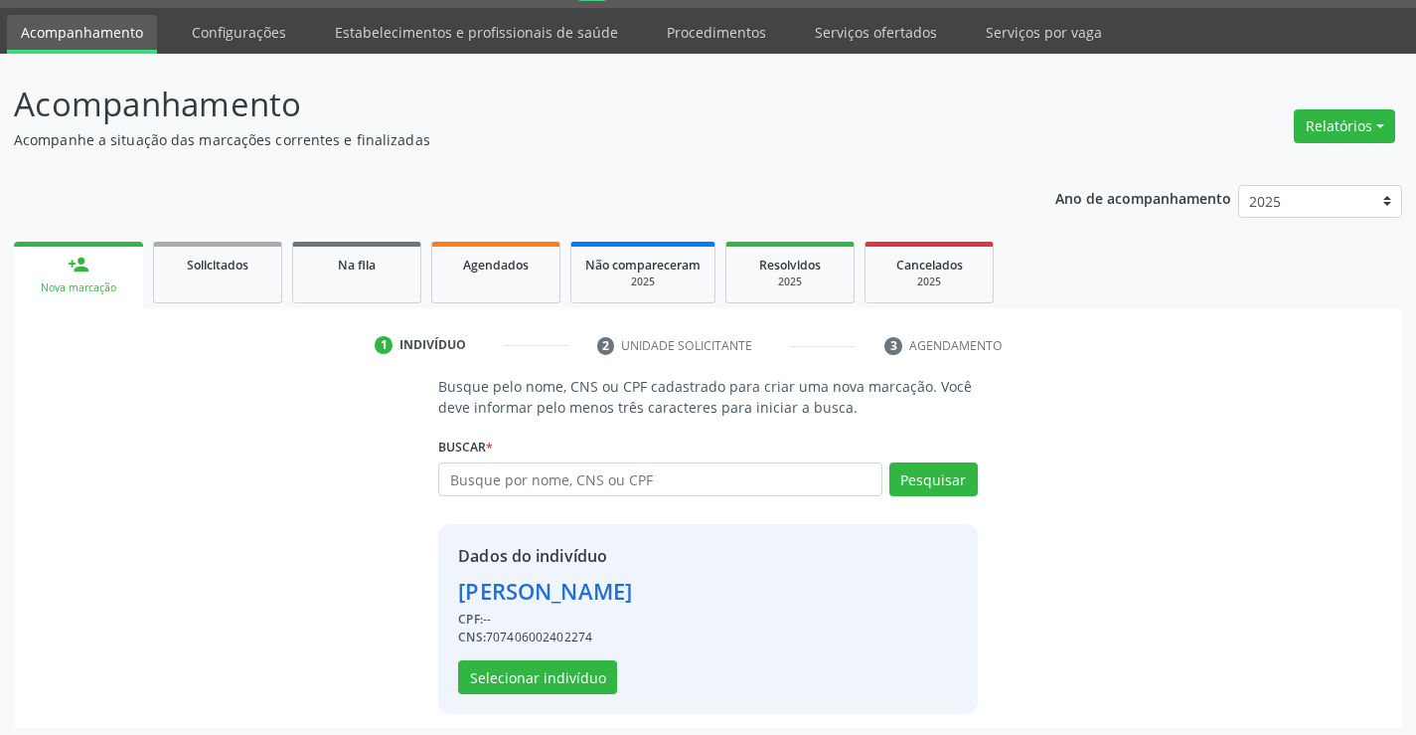
scroll to position [63, 0]
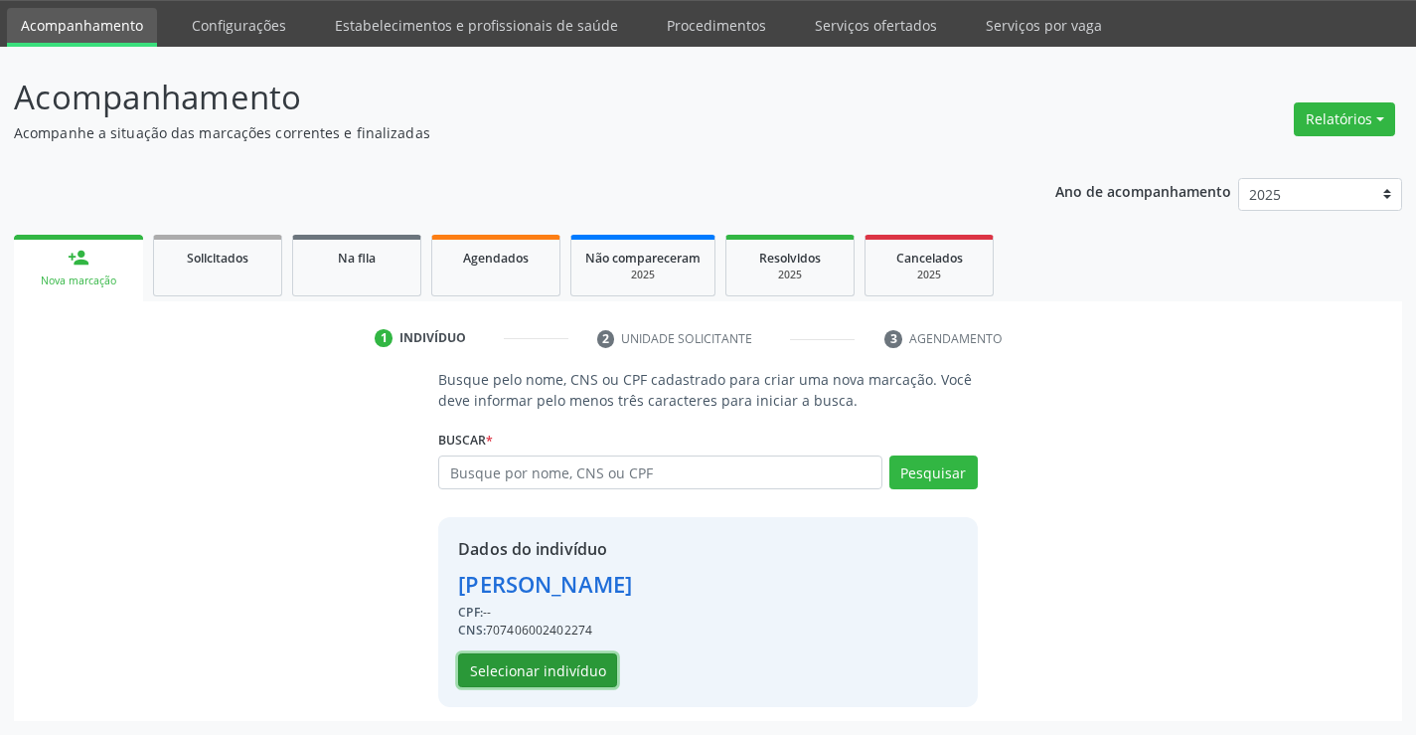
click at [580, 653] on button "Selecionar indivíduo" at bounding box center [537, 670] width 159 height 34
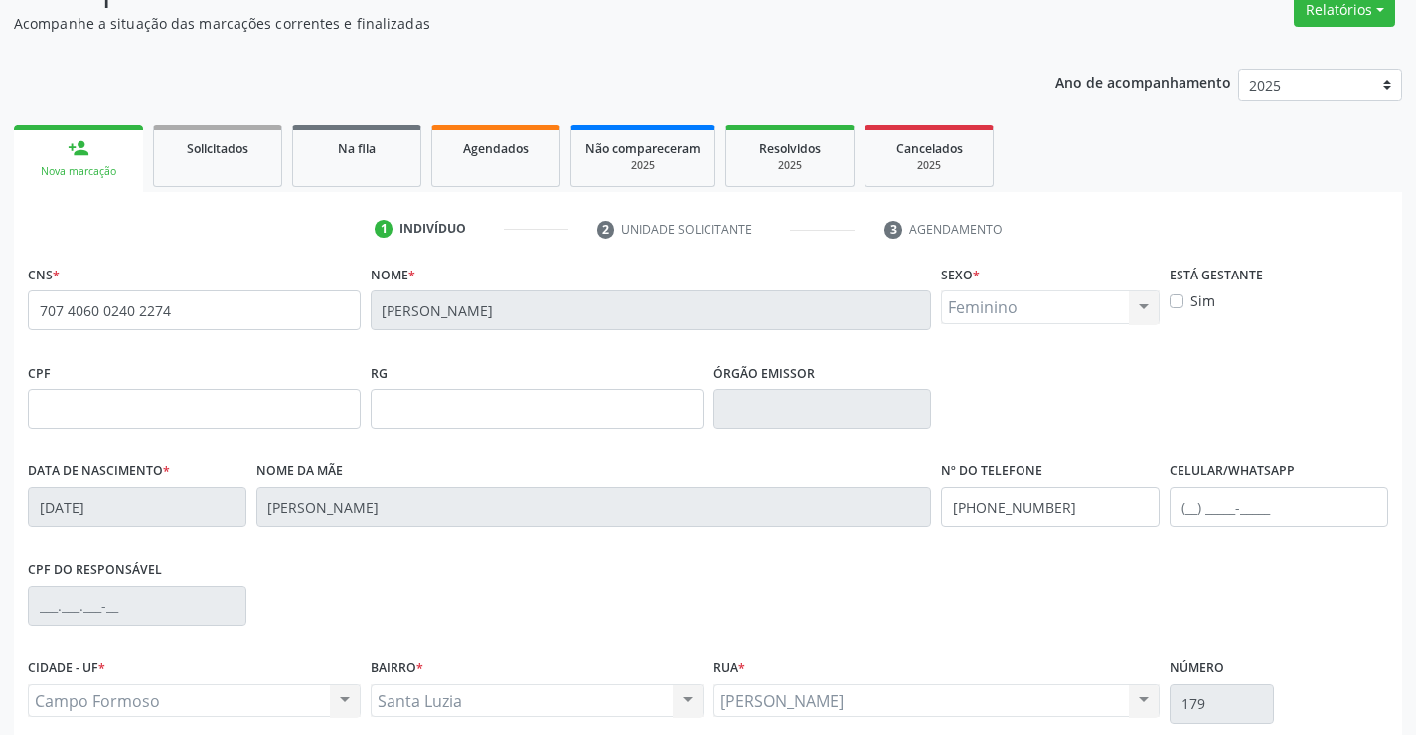
scroll to position [343, 0]
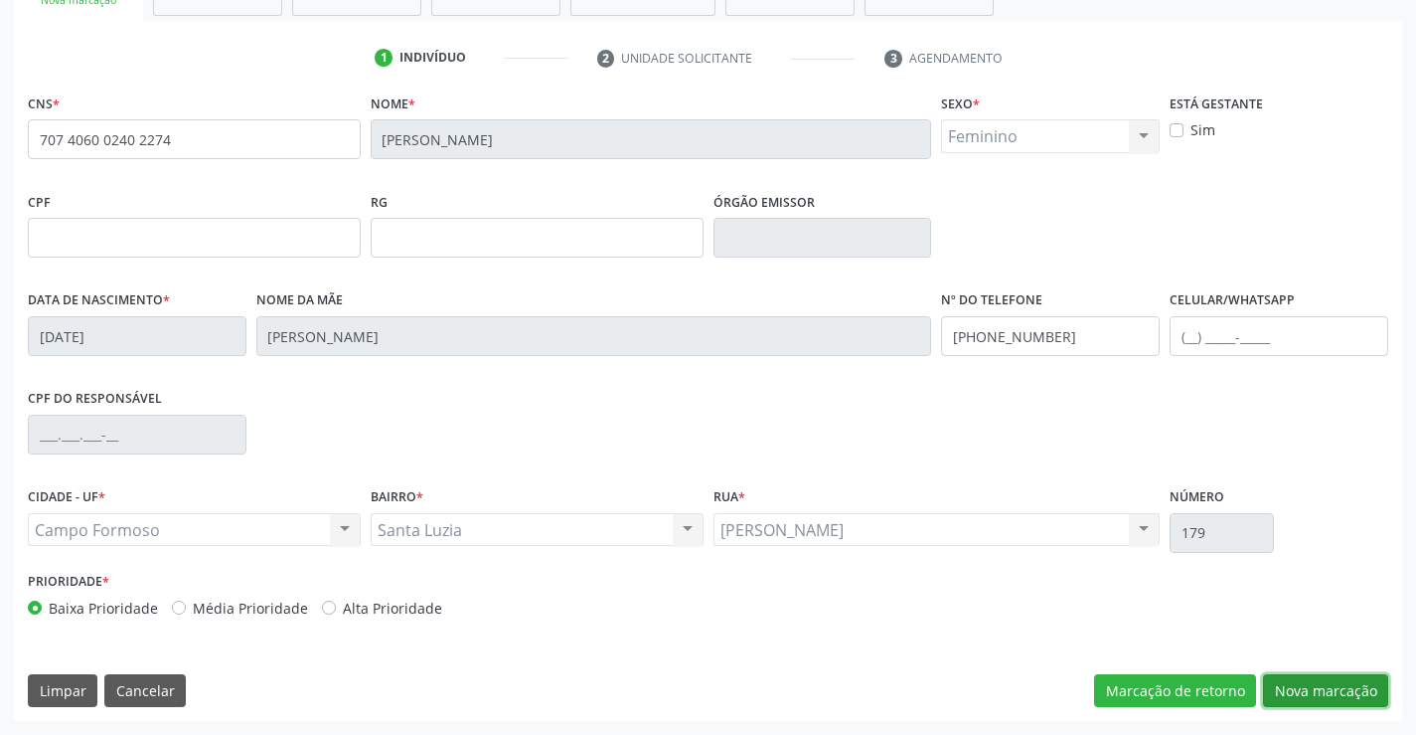
click at [1338, 690] on button "Nova marcação" at bounding box center [1325, 691] width 125 height 34
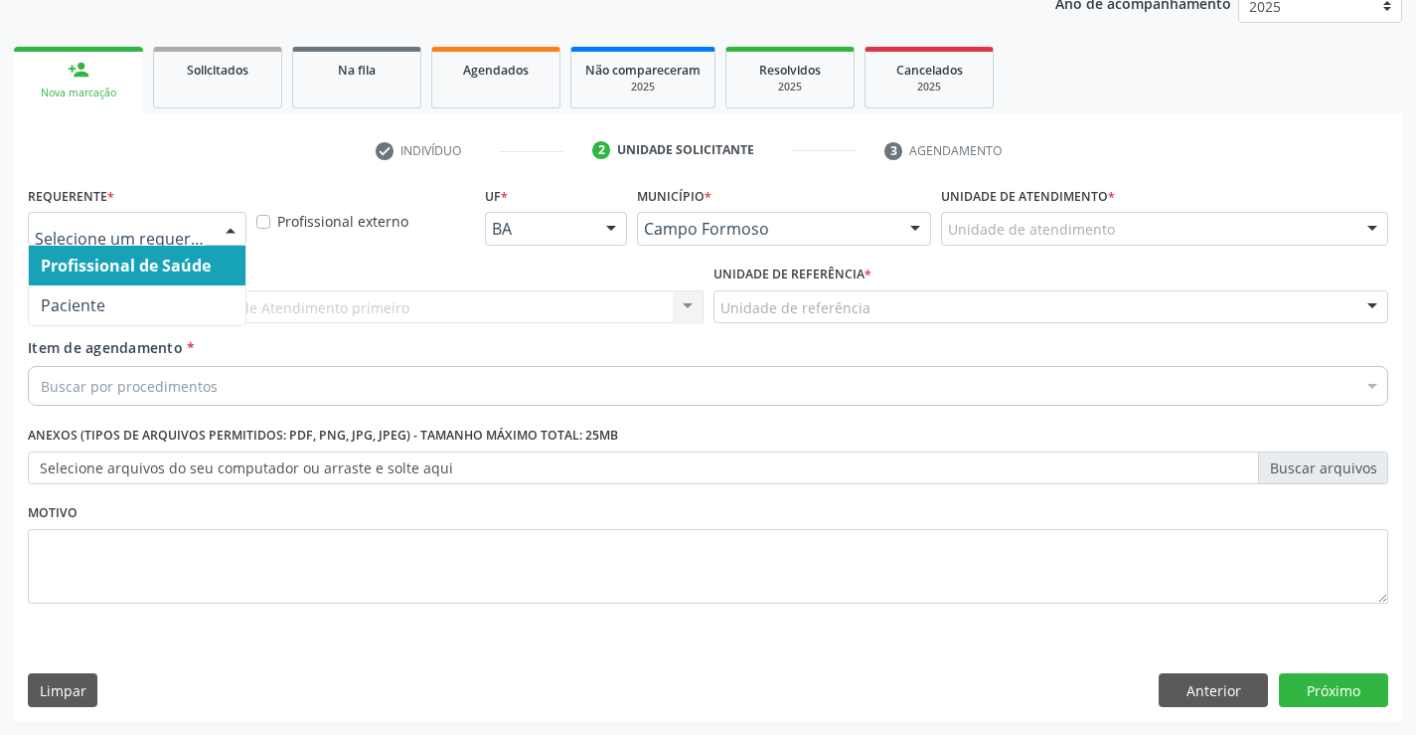
click at [220, 218] on div at bounding box center [231, 230] width 30 height 34
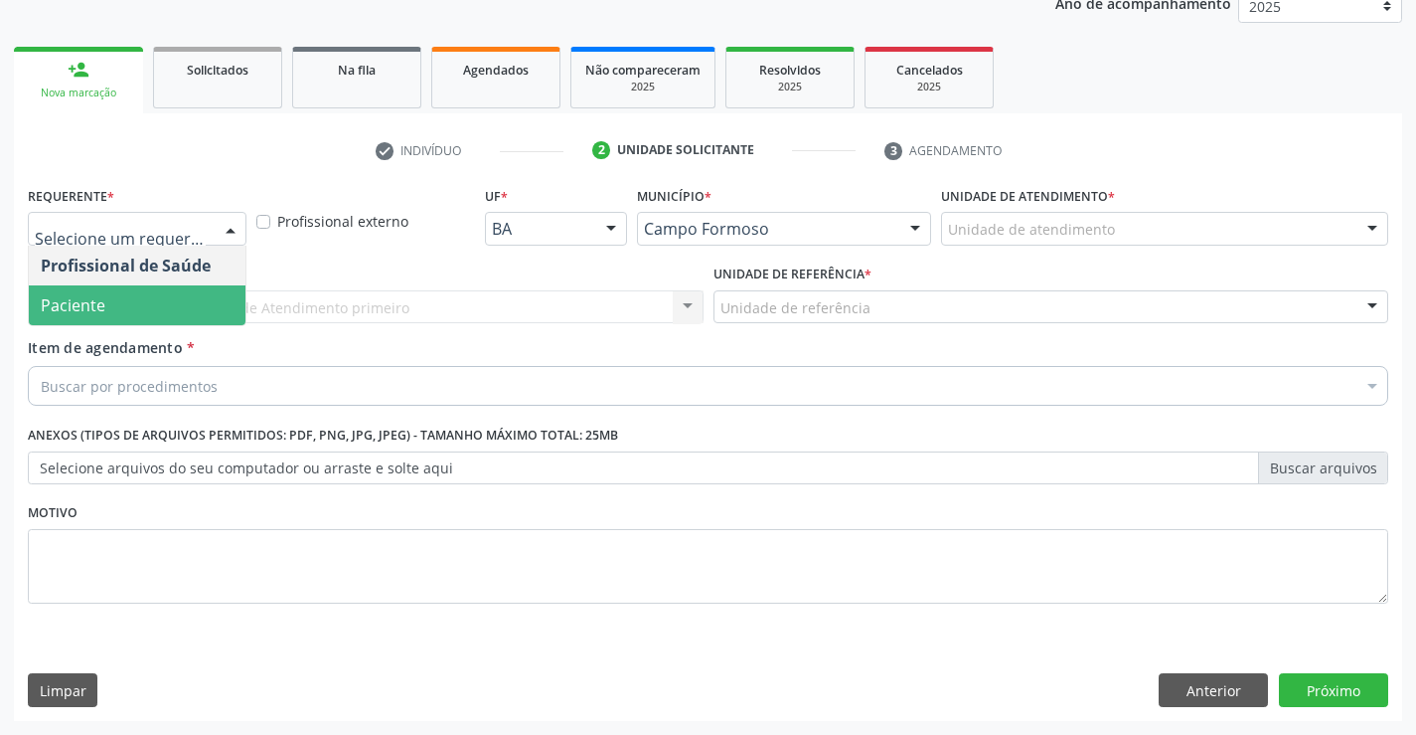
click at [186, 289] on span "Paciente" at bounding box center [137, 305] width 217 height 40
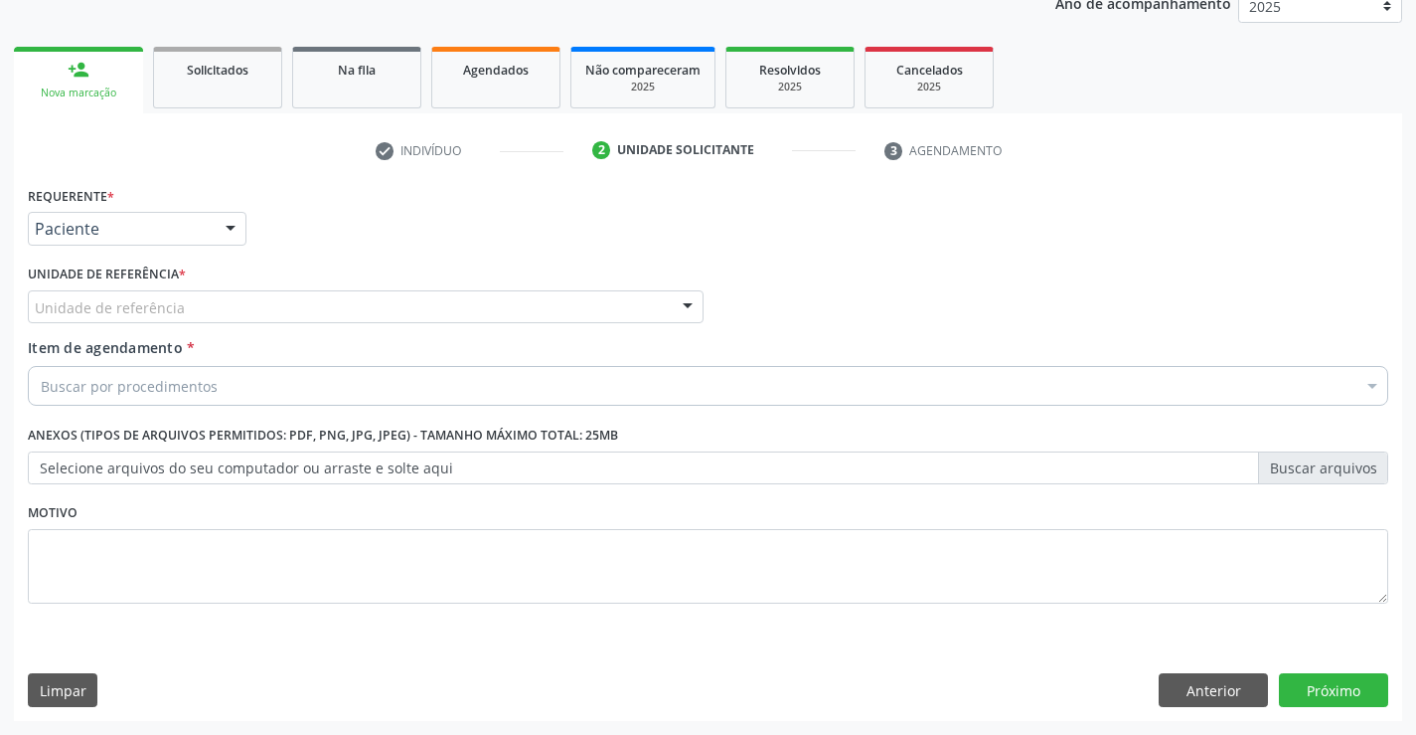
click at [334, 285] on div "Unidade de referência * Unidade de referência Unidade Basica de Saude da Famili…" at bounding box center [366, 291] width 676 height 64
click at [335, 299] on div "Unidade de referência" at bounding box center [366, 307] width 676 height 34
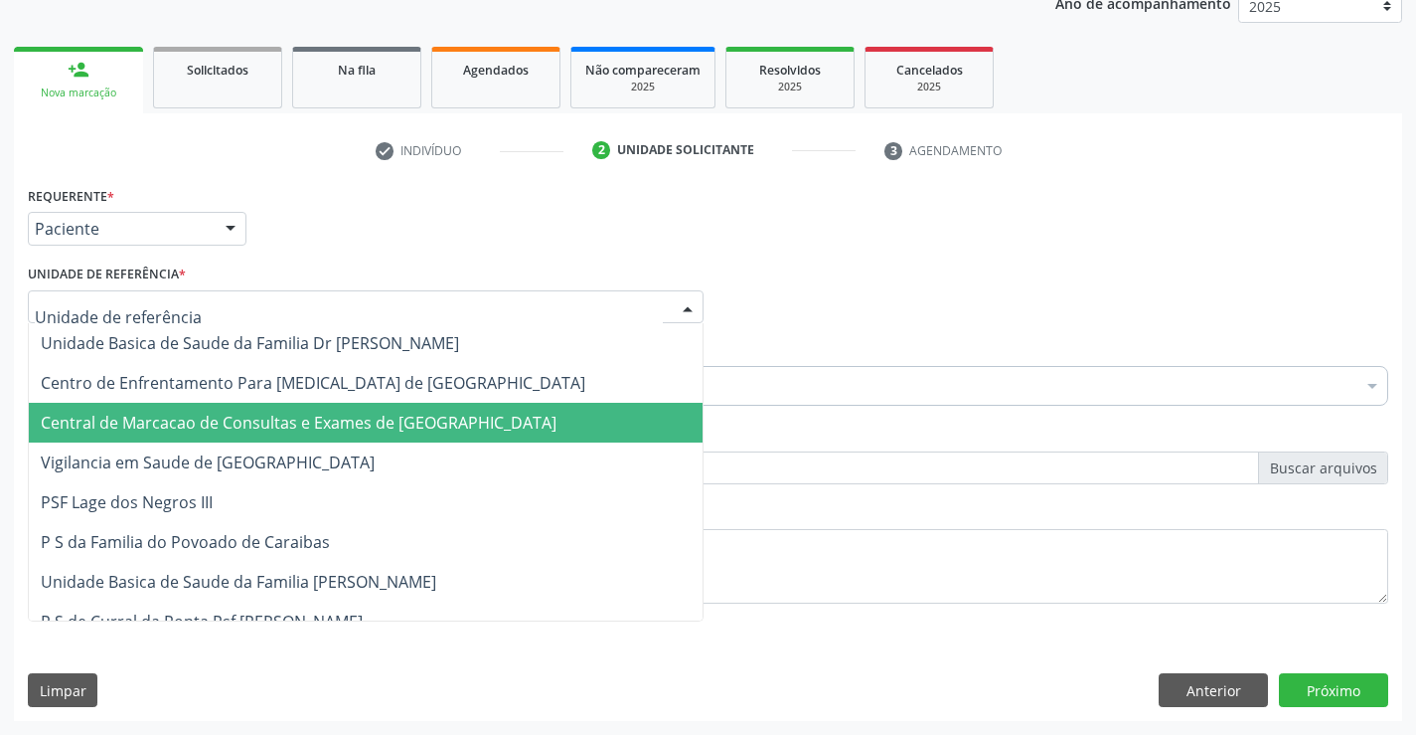
drag, startPoint x: 351, startPoint y: 397, endPoint x: 358, endPoint y: 410, distance: 15.6
click at [358, 410] on span "Central de Marcacao de Consultas e Exames de [GEOGRAPHIC_DATA]" at bounding box center [366, 423] width 674 height 40
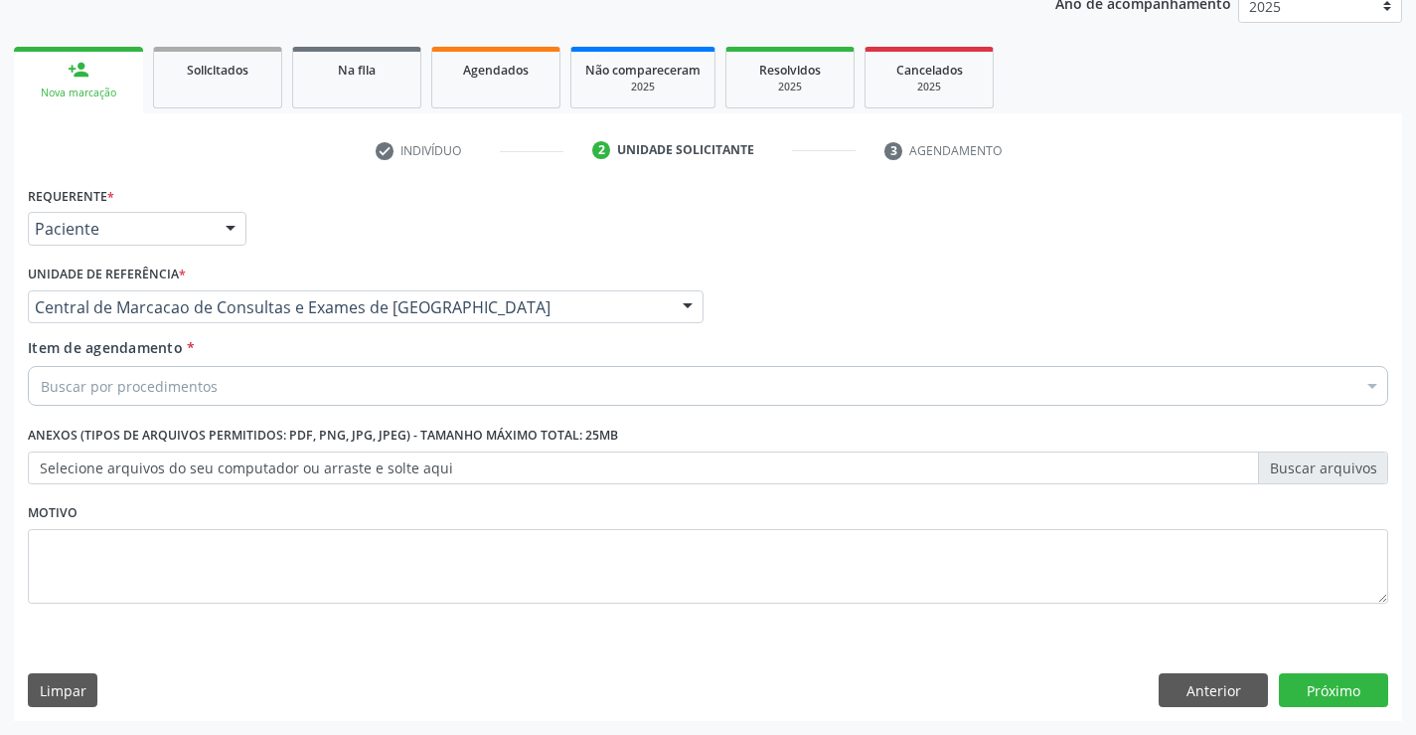
click at [415, 393] on div "Buscar por procedimentos" at bounding box center [708, 386] width 1361 height 40
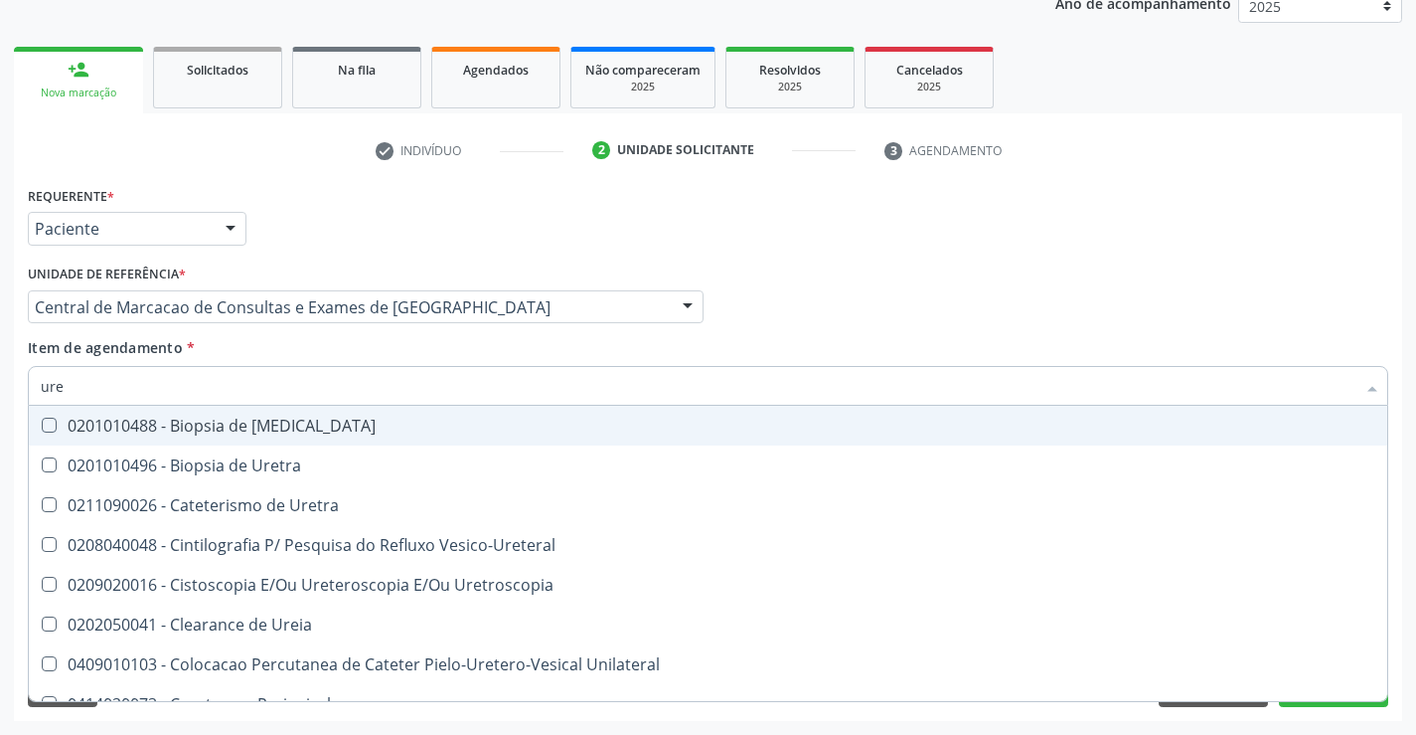
type input "urei"
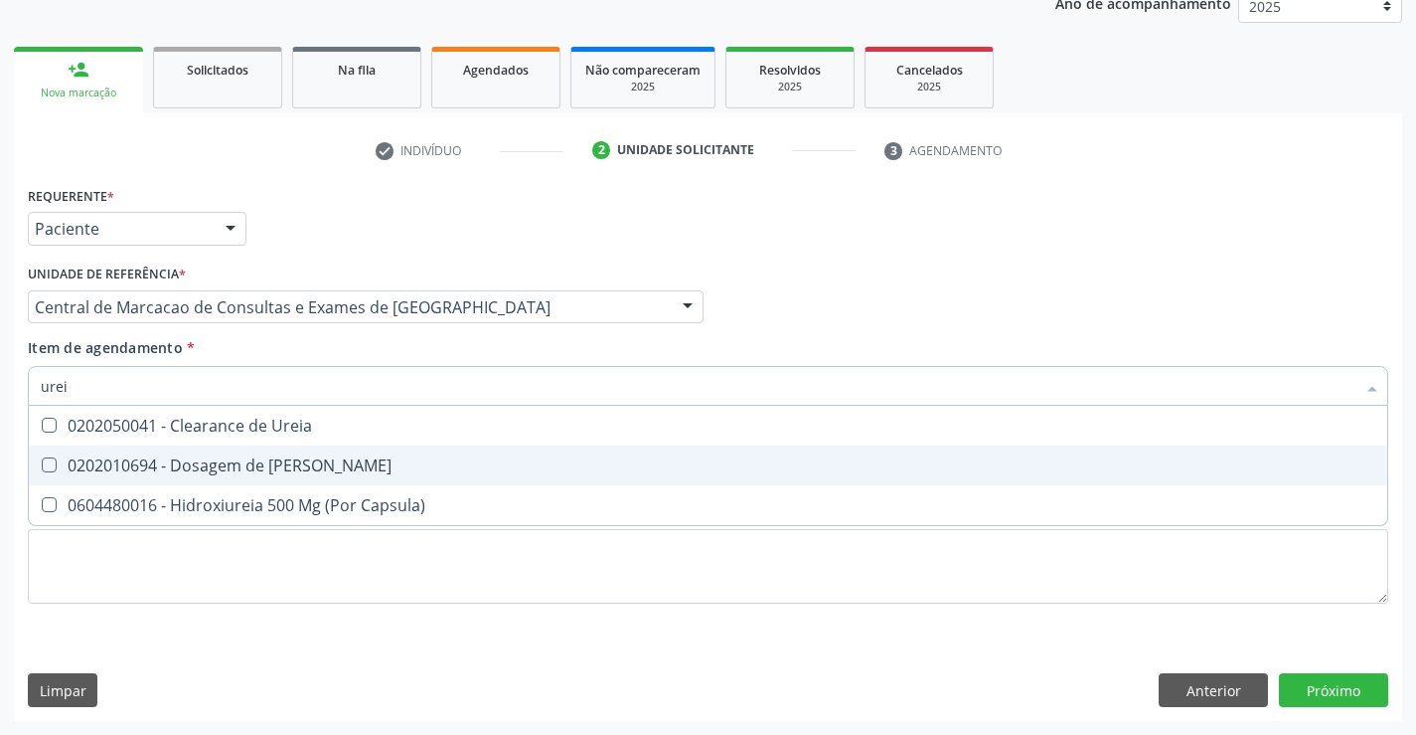
click at [427, 455] on span "0202010694 - Dosagem de [PERSON_NAME]" at bounding box center [708, 465] width 1359 height 40
checkbox Ureia "true"
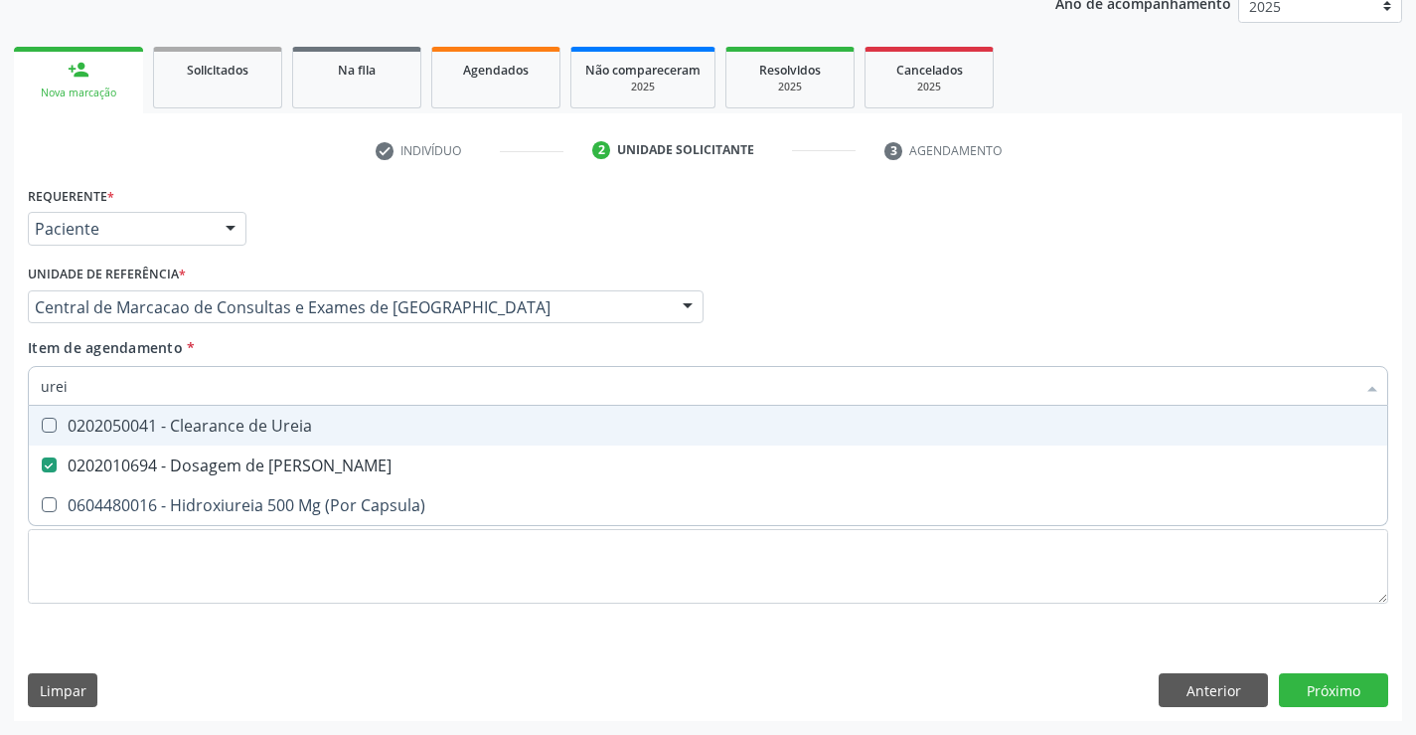
click at [415, 354] on div "Item de agendamento * urei Desfazer seleção 0202050041 - Clearance de Ureia 020…" at bounding box center [708, 368] width 1361 height 63
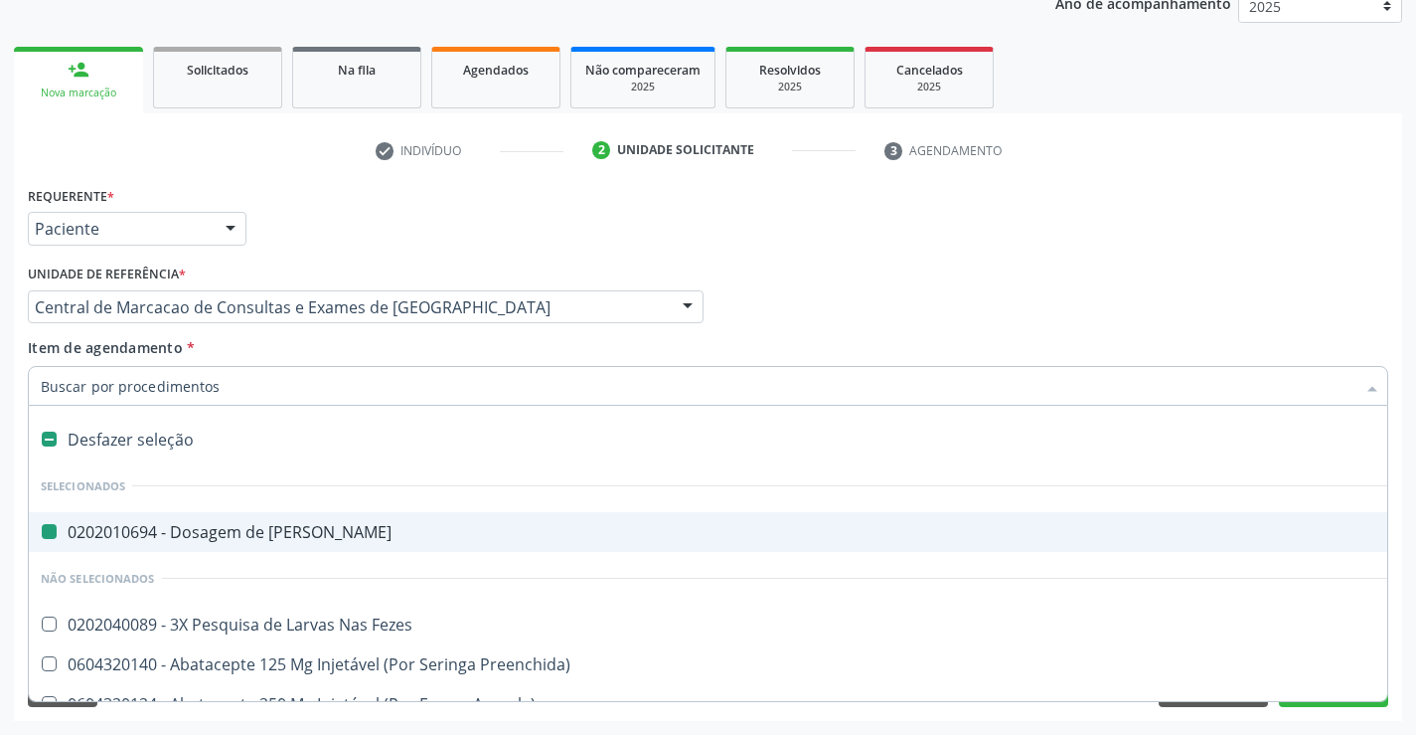
type input "c"
checkbox Ureia "false"
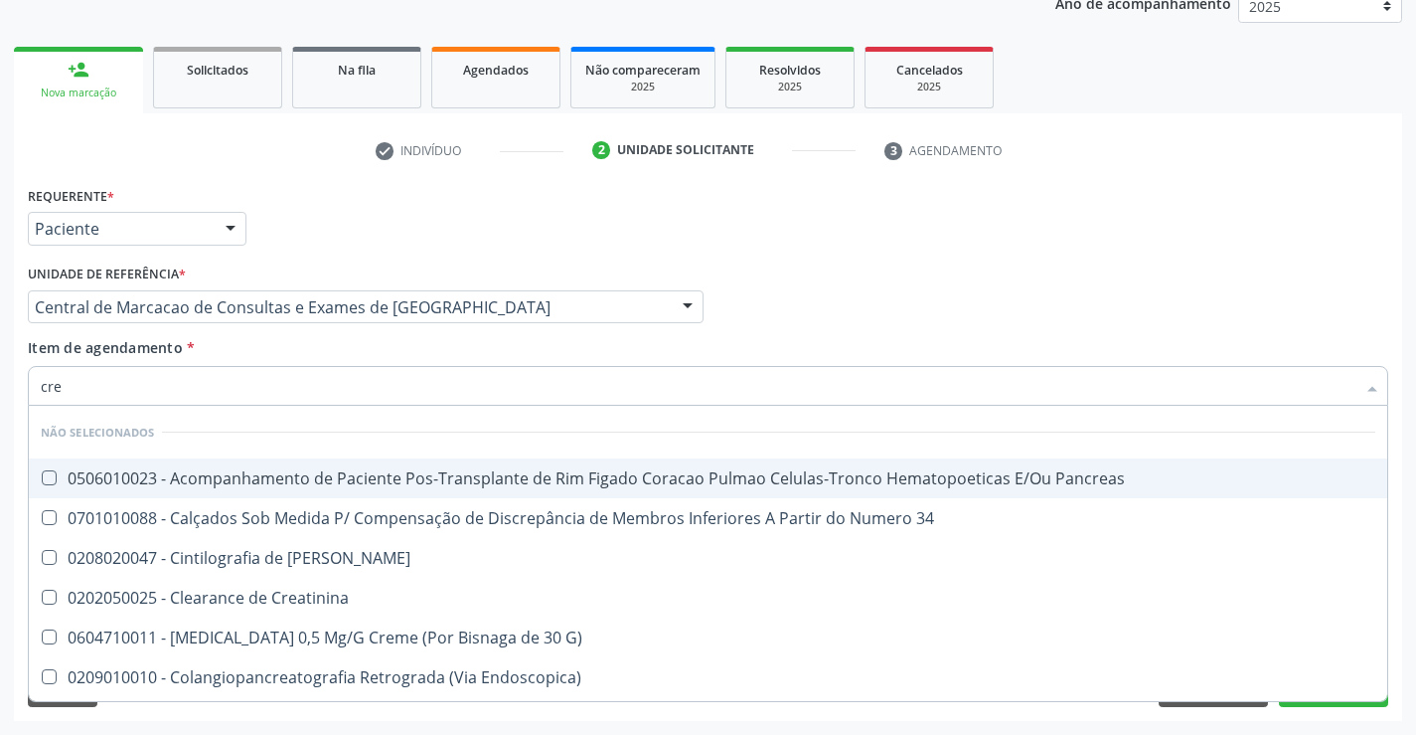
type input "crea"
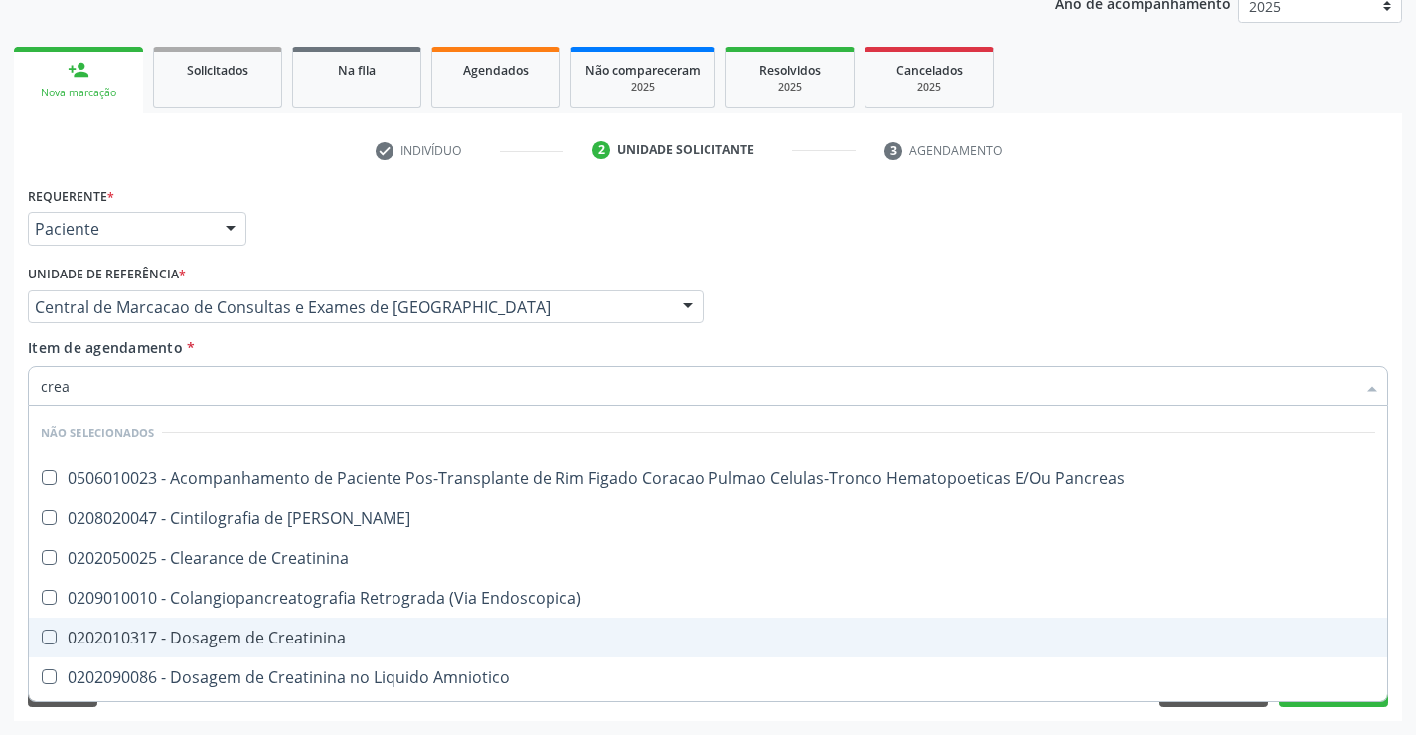
click at [376, 620] on span "0202010317 - Dosagem de Creatinina" at bounding box center [708, 637] width 1359 height 40
checkbox Creatinina "true"
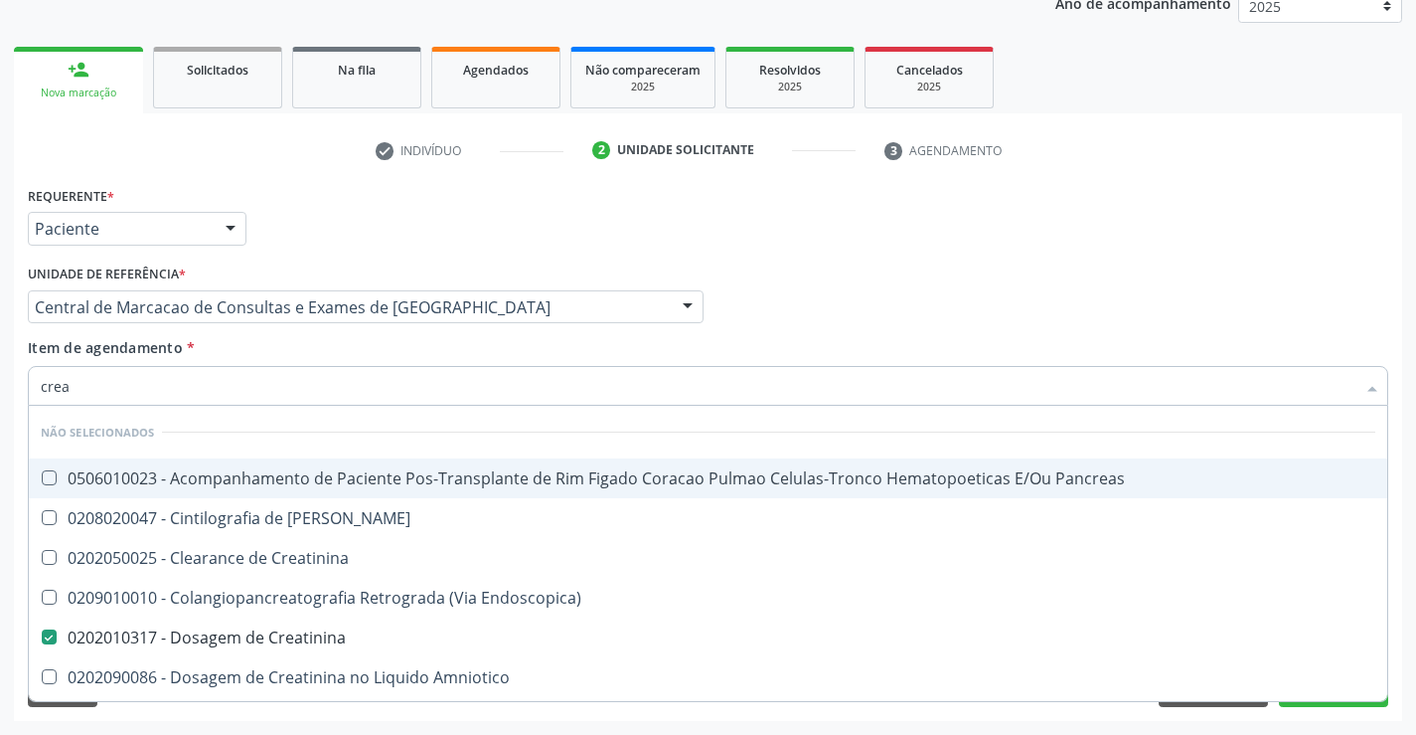
type input "crea"
click at [346, 347] on div "Item de agendamento * crea Desfazer seleção Não selecionados 0506010023 - Acomp…" at bounding box center [708, 368] width 1361 height 63
checkbox Pancreas "true"
checkbox Creatinina "false"
checkbox Pancreas "true"
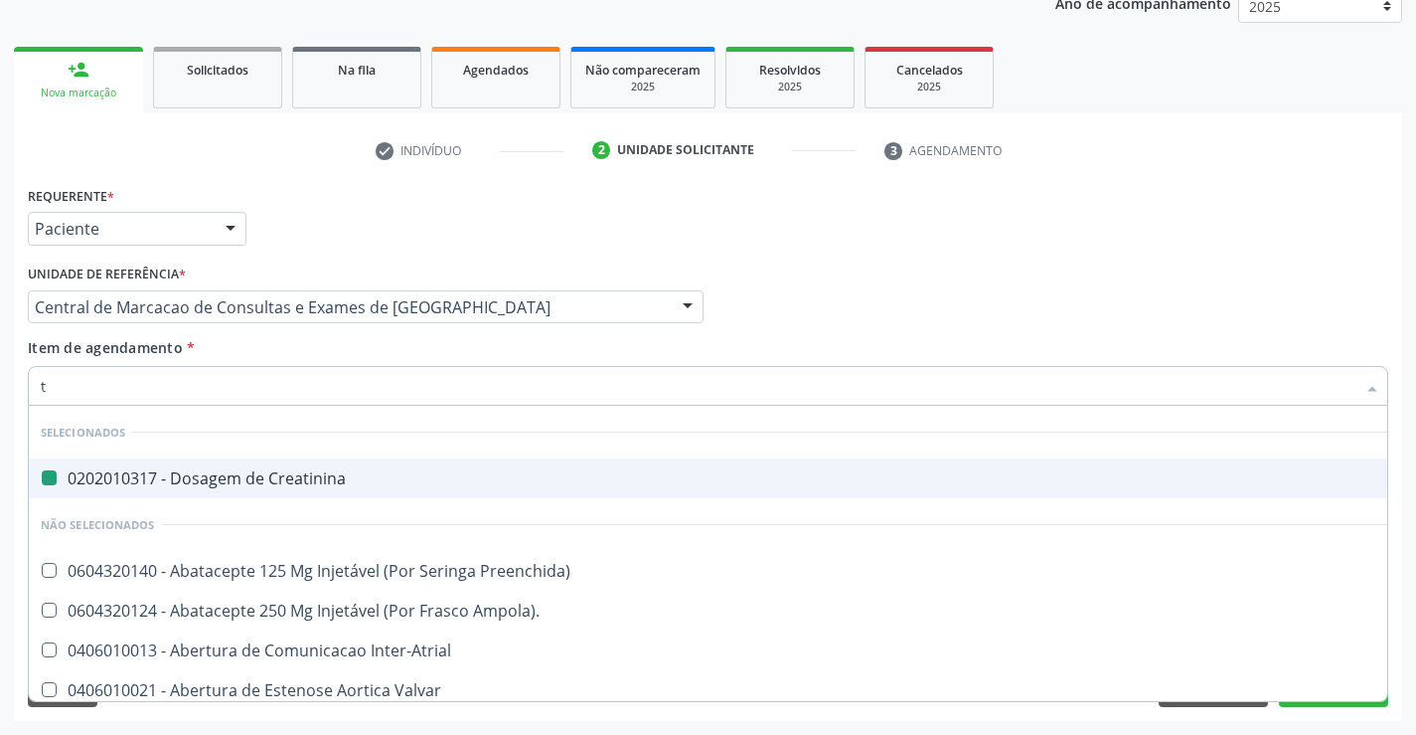
type input "tg"
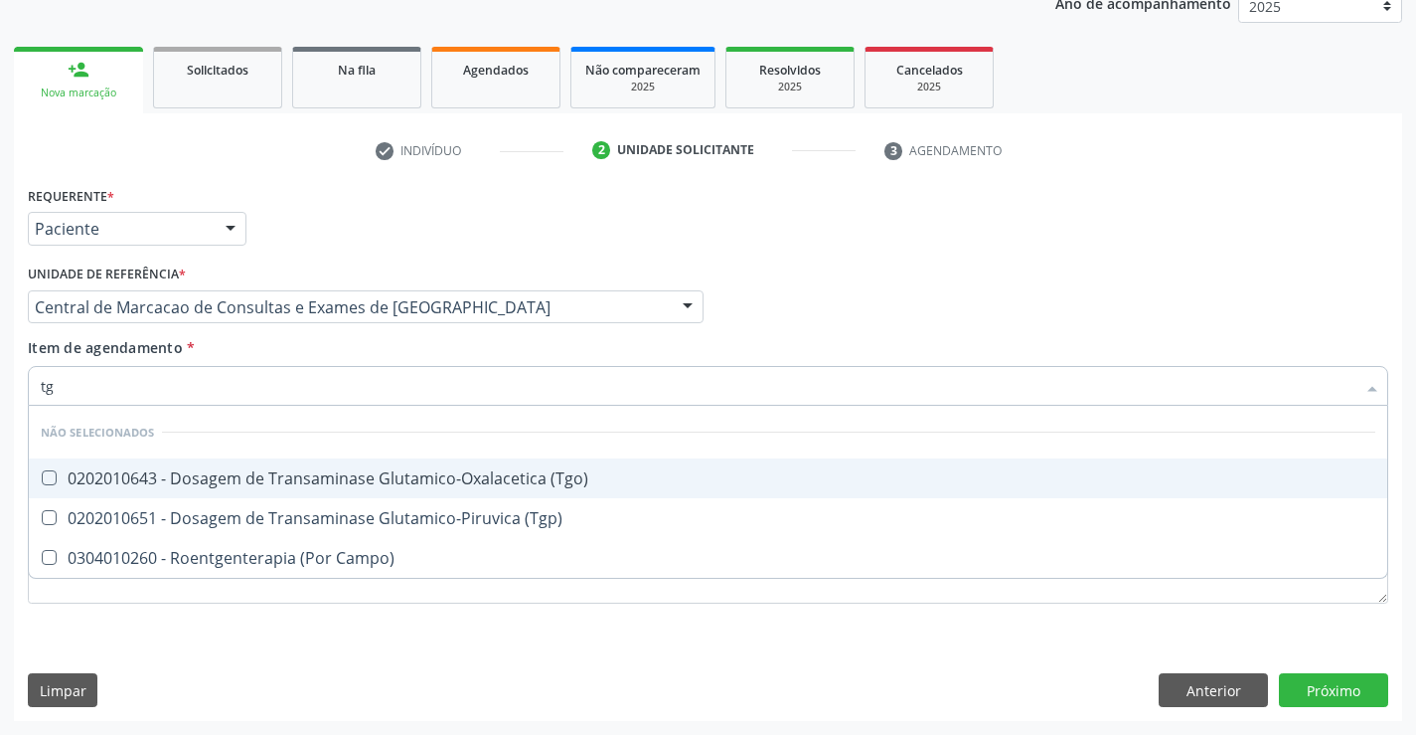
click at [389, 484] on div "0202010643 - Dosagem de Transaminase Glutamico-Oxalacetica (Tgo)" at bounding box center [708, 478] width 1335 height 16
checkbox \(Tgo\) "true"
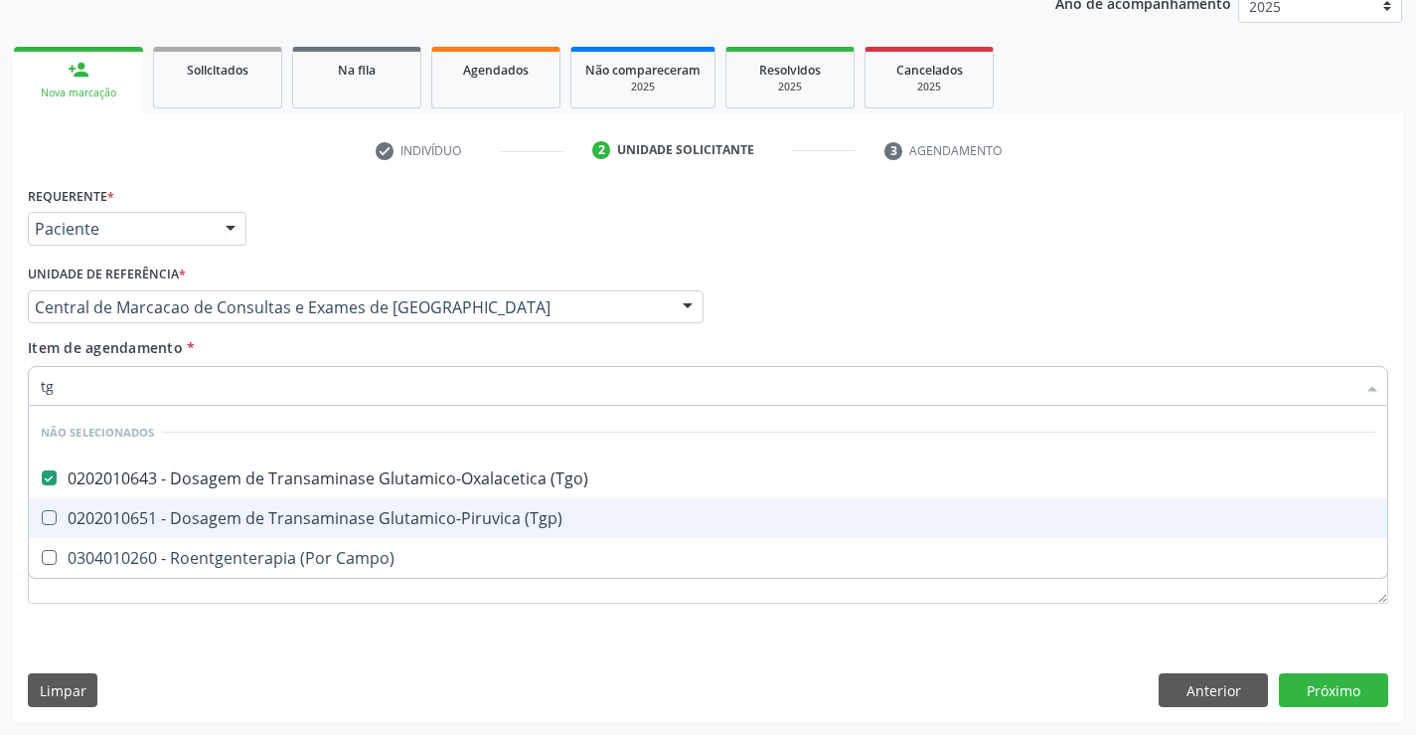
click at [400, 530] on span "0202010651 - Dosagem de Transaminase Glutamico-Piruvica (Tgp)" at bounding box center [708, 518] width 1359 height 40
checkbox \(Tgp\) "true"
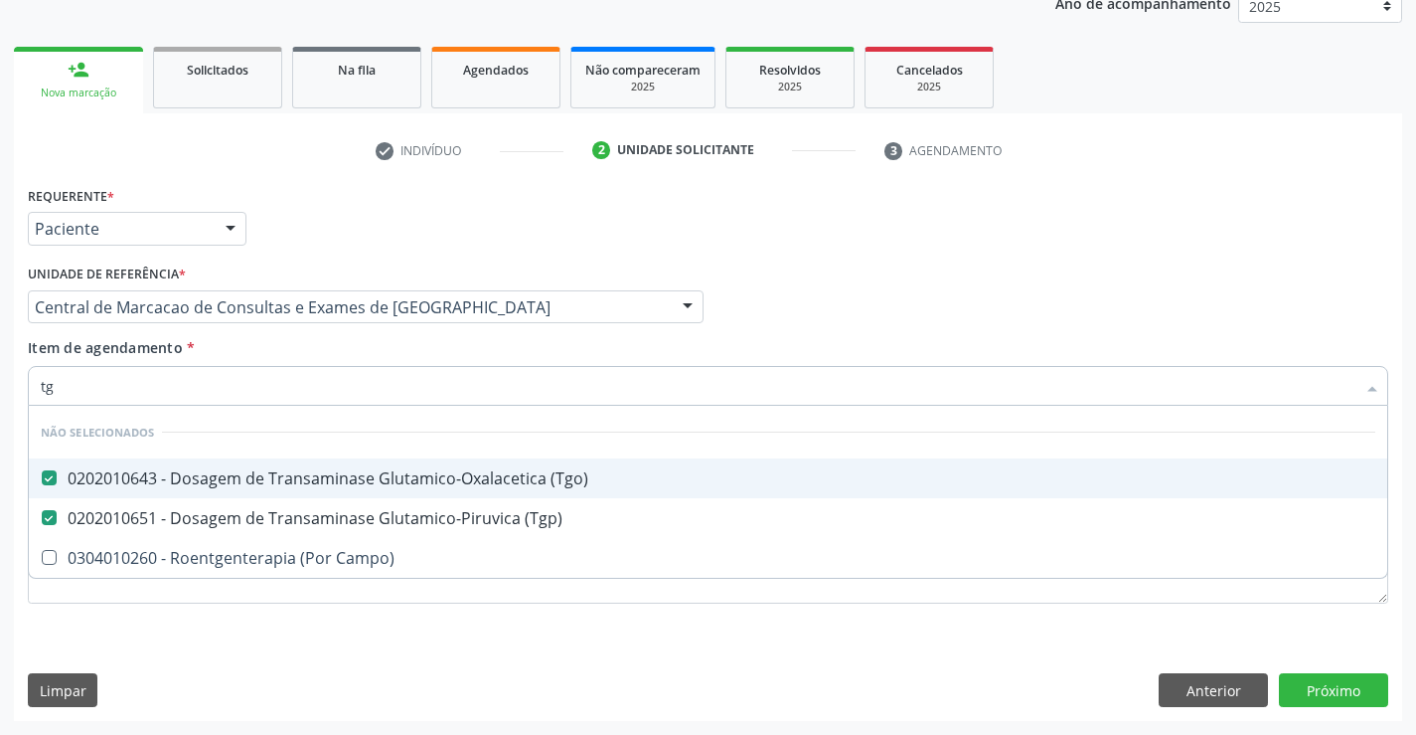
click at [367, 355] on div "Item de agendamento * tg Desfazer seleção Não selecionados 0202010643 - Dosagem…" at bounding box center [708, 368] width 1361 height 63
checkbox Campo\) "true"
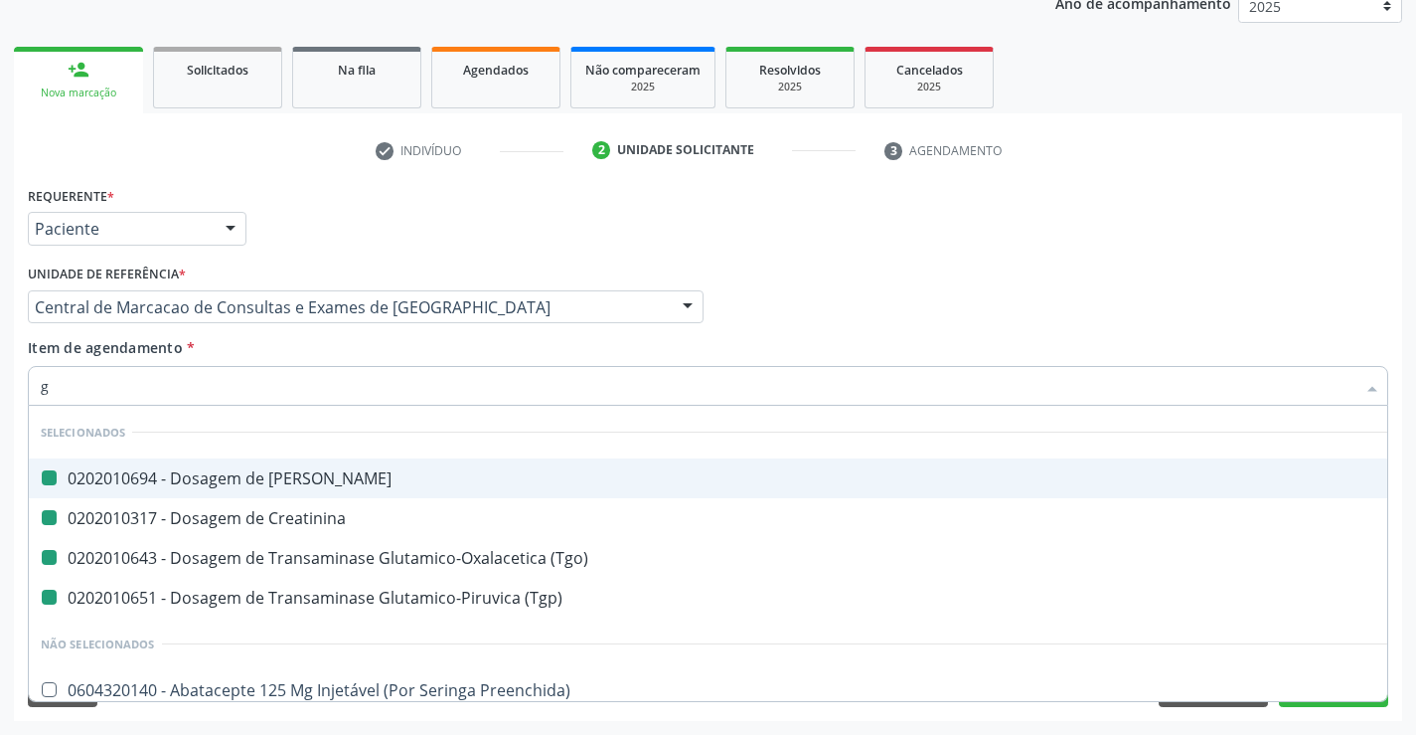
type input "ga"
checkbox Ureia "false"
checkbox \(Tgo\) "false"
checkbox Creatinina "false"
checkbox \(Tgp\) "false"
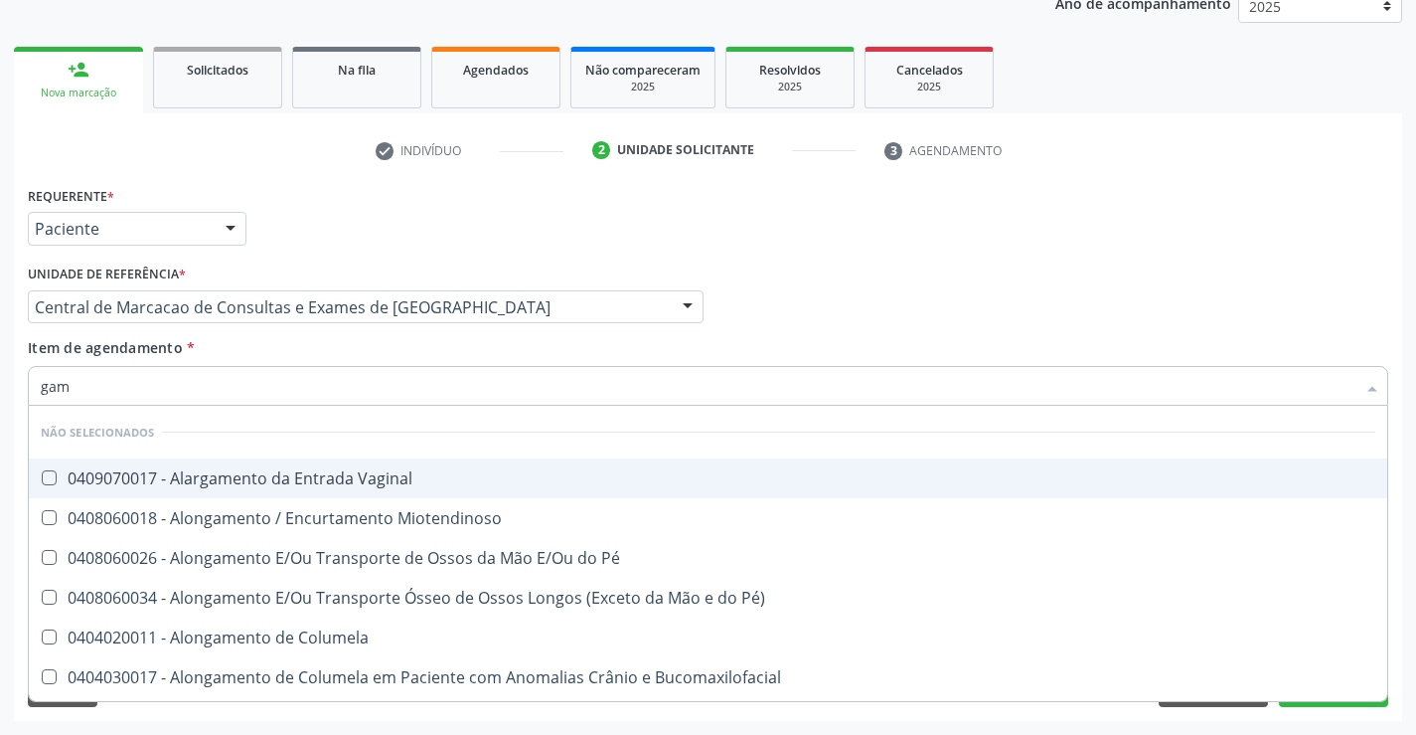
type input "gama"
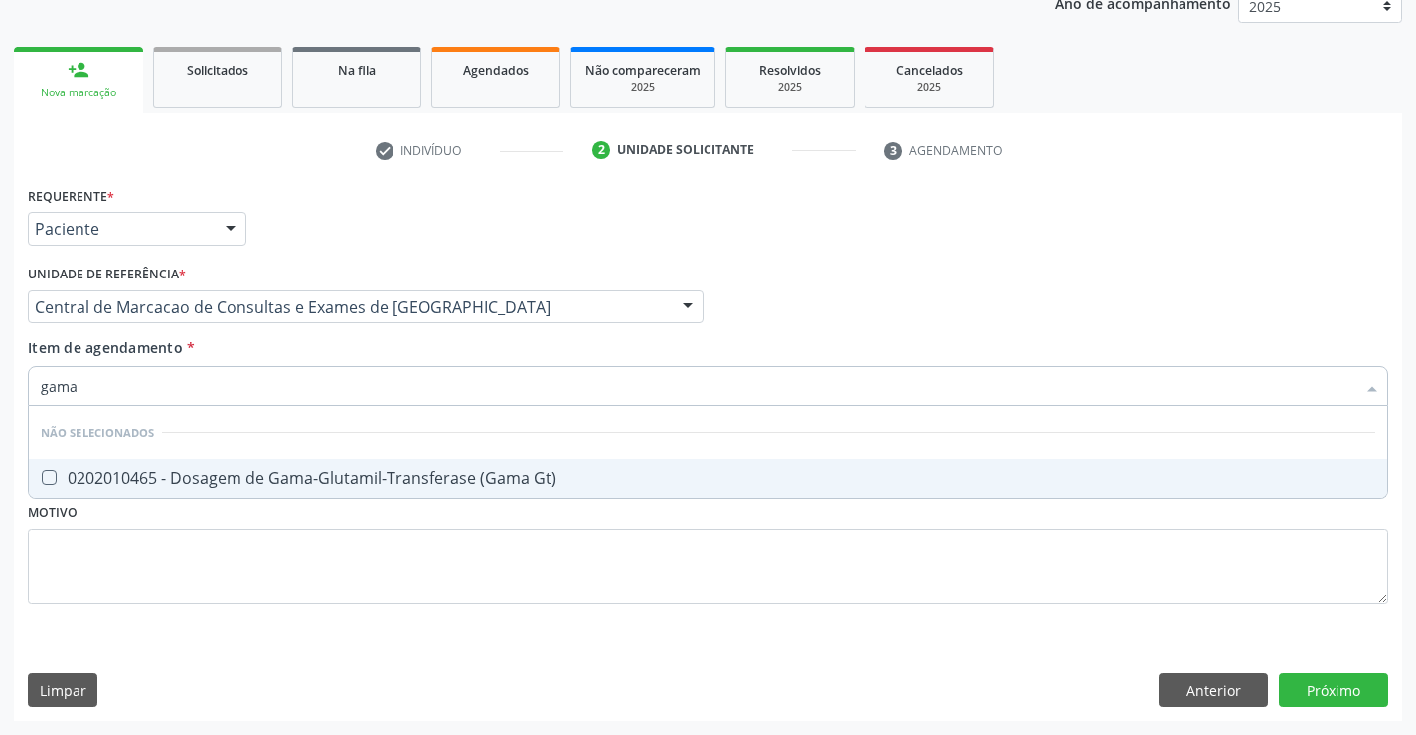
click at [394, 478] on div "0202010465 - Dosagem de Gama-Glutamil-Transferase (Gama Gt)" at bounding box center [708, 478] width 1335 height 16
checkbox Gt\) "true"
click at [382, 361] on div "Item de agendamento * gama Desfazer seleção Não selecionados 0202010465 - Dosag…" at bounding box center [708, 368] width 1361 height 63
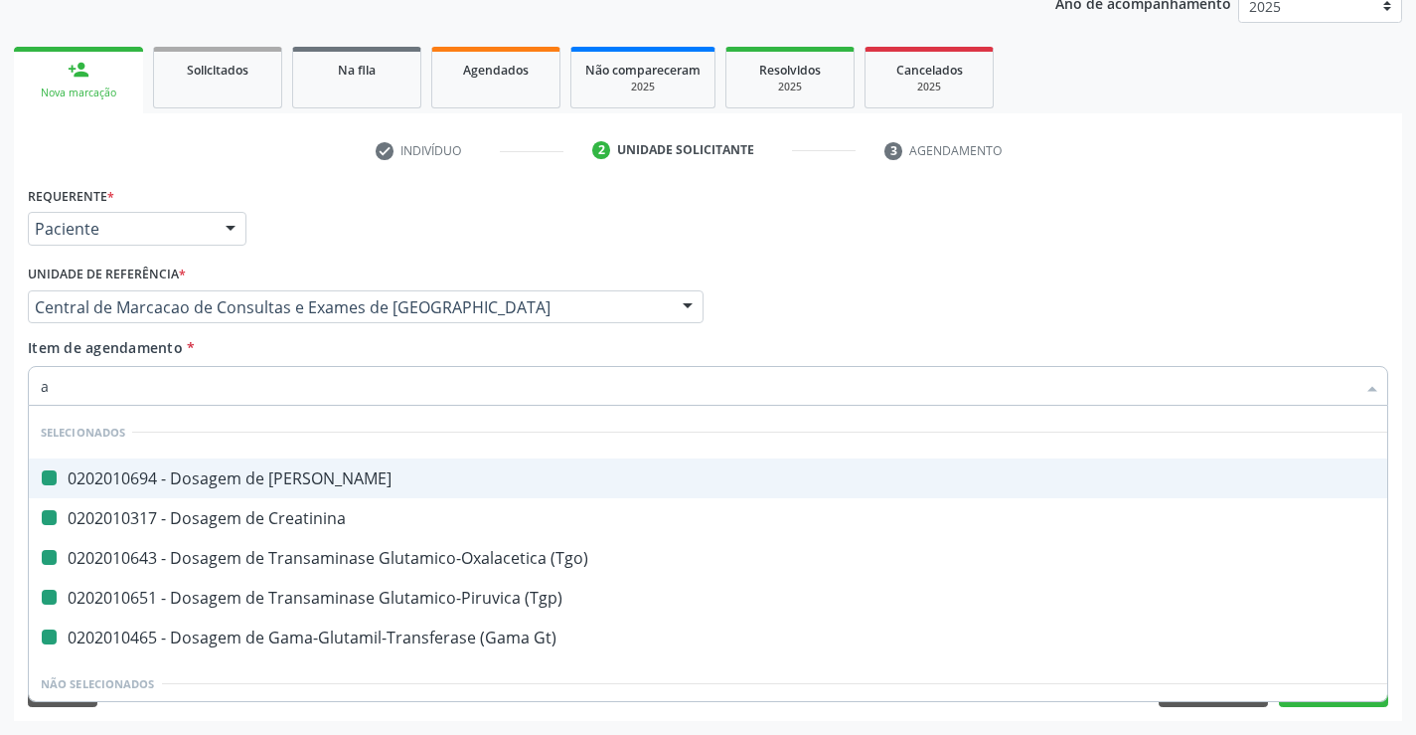
type input "ab"
checkbox Ureia "false"
checkbox Creatinina "false"
checkbox \(Tgo\) "false"
checkbox \(Tgp\) "false"
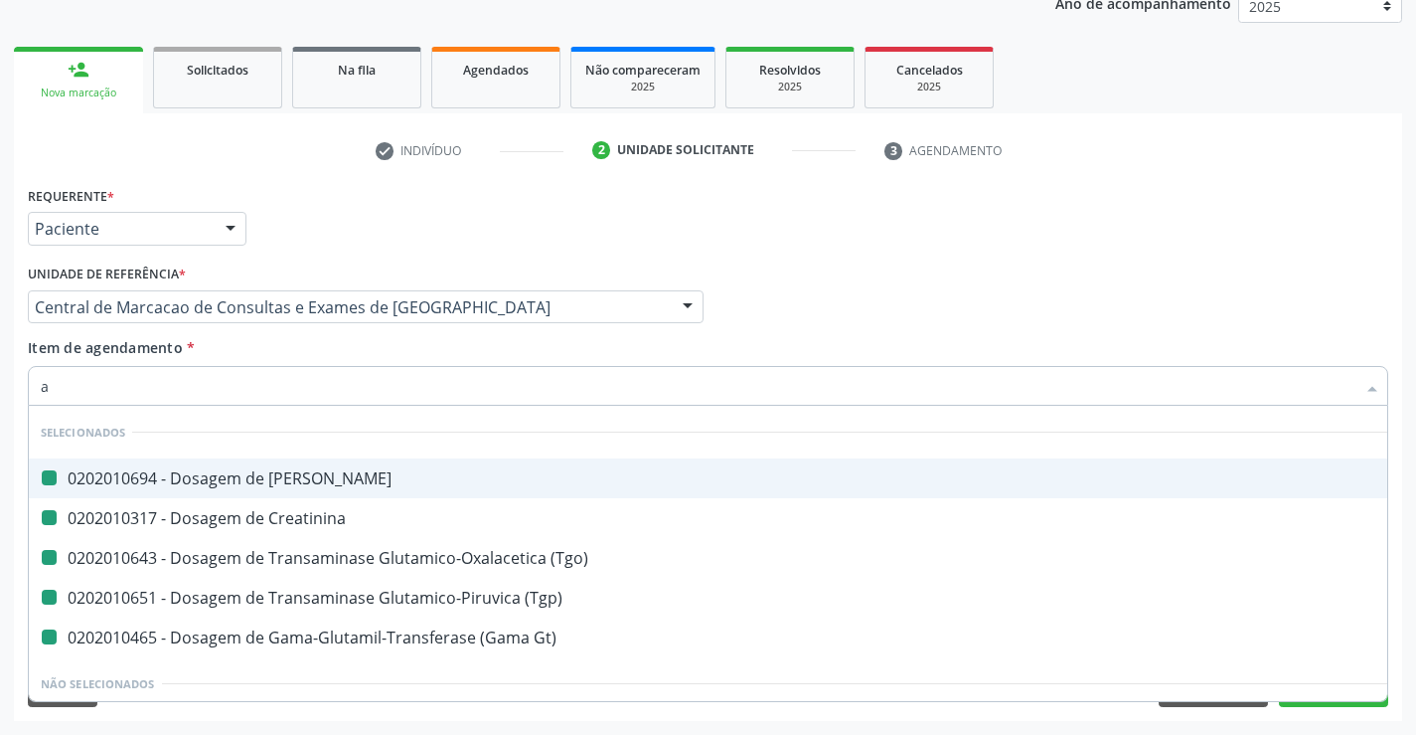
checkbox Gt\) "false"
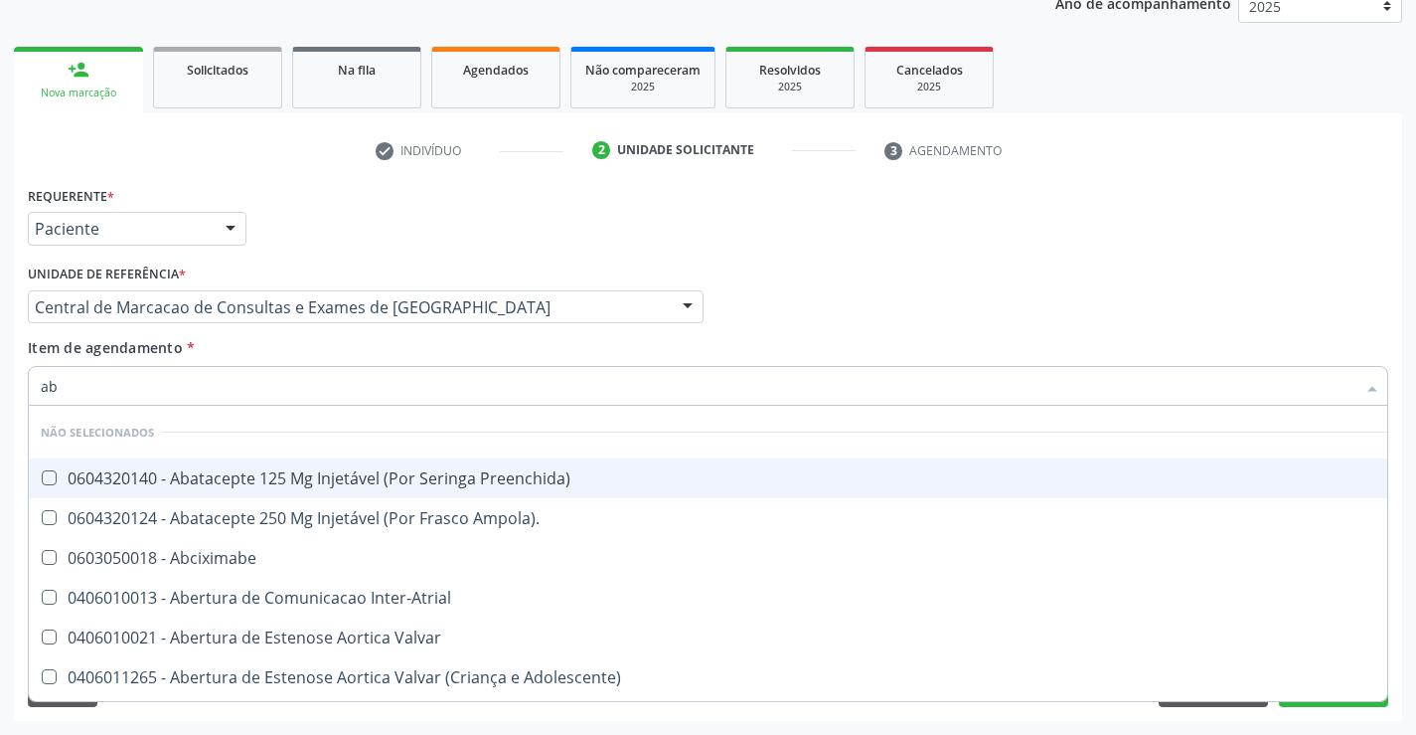
type input "abo"
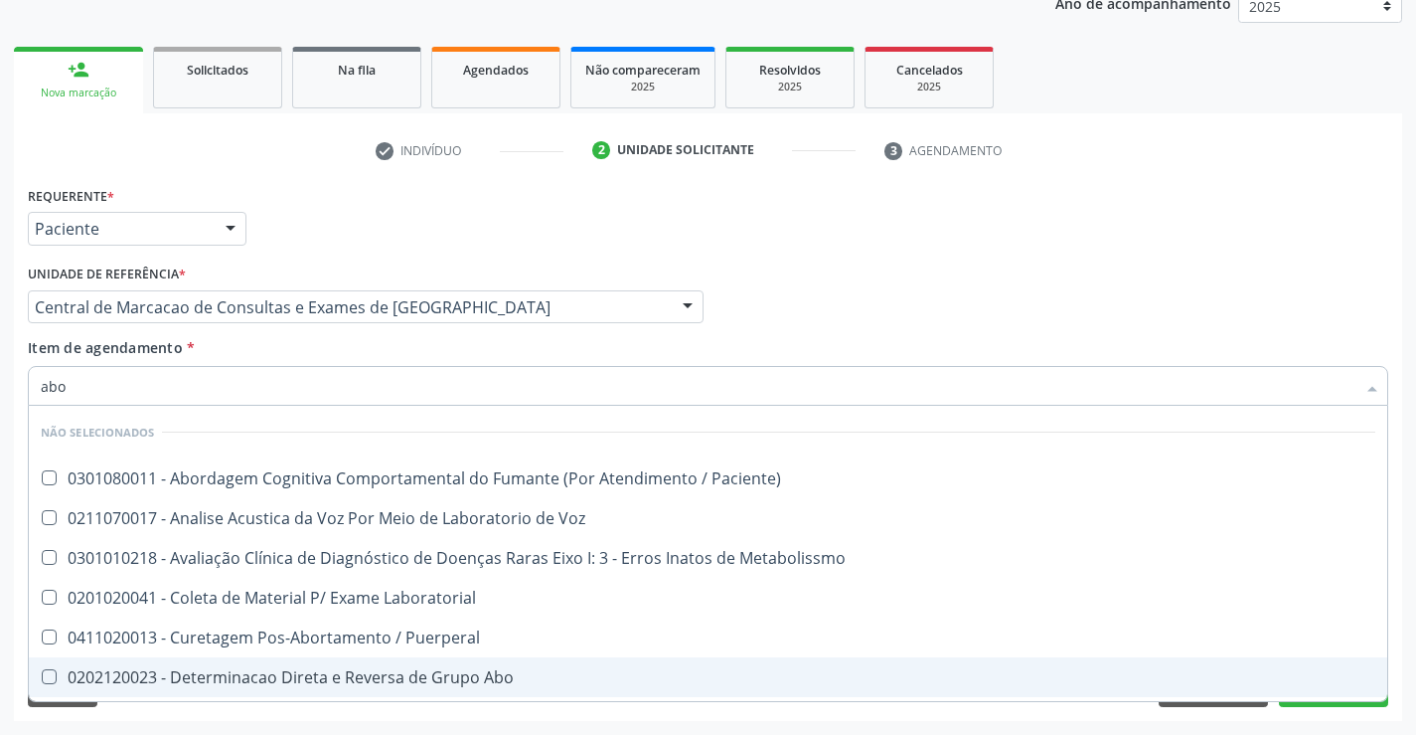
click at [400, 675] on div "0202120023 - Determinacao Direta e Reversa de Grupo Abo" at bounding box center [708, 677] width 1335 height 16
checkbox Abo "true"
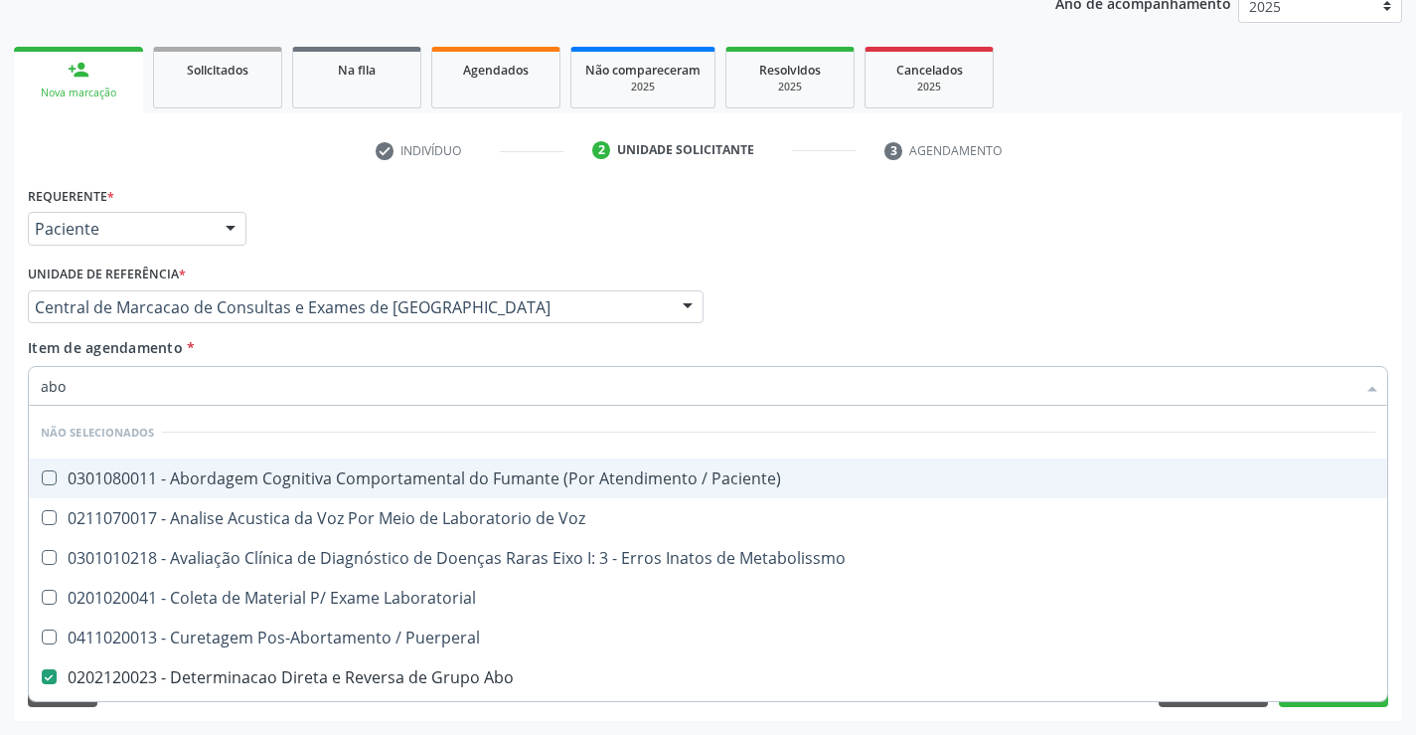
type input "abo"
click at [369, 338] on div "Item de agendamento * abo Desfazer seleção Não selecionados 0301080011 - Aborda…" at bounding box center [708, 368] width 1361 height 63
checkbox Paciente\) "true"
checkbox Voz "true"
checkbox Metabolissmo "true"
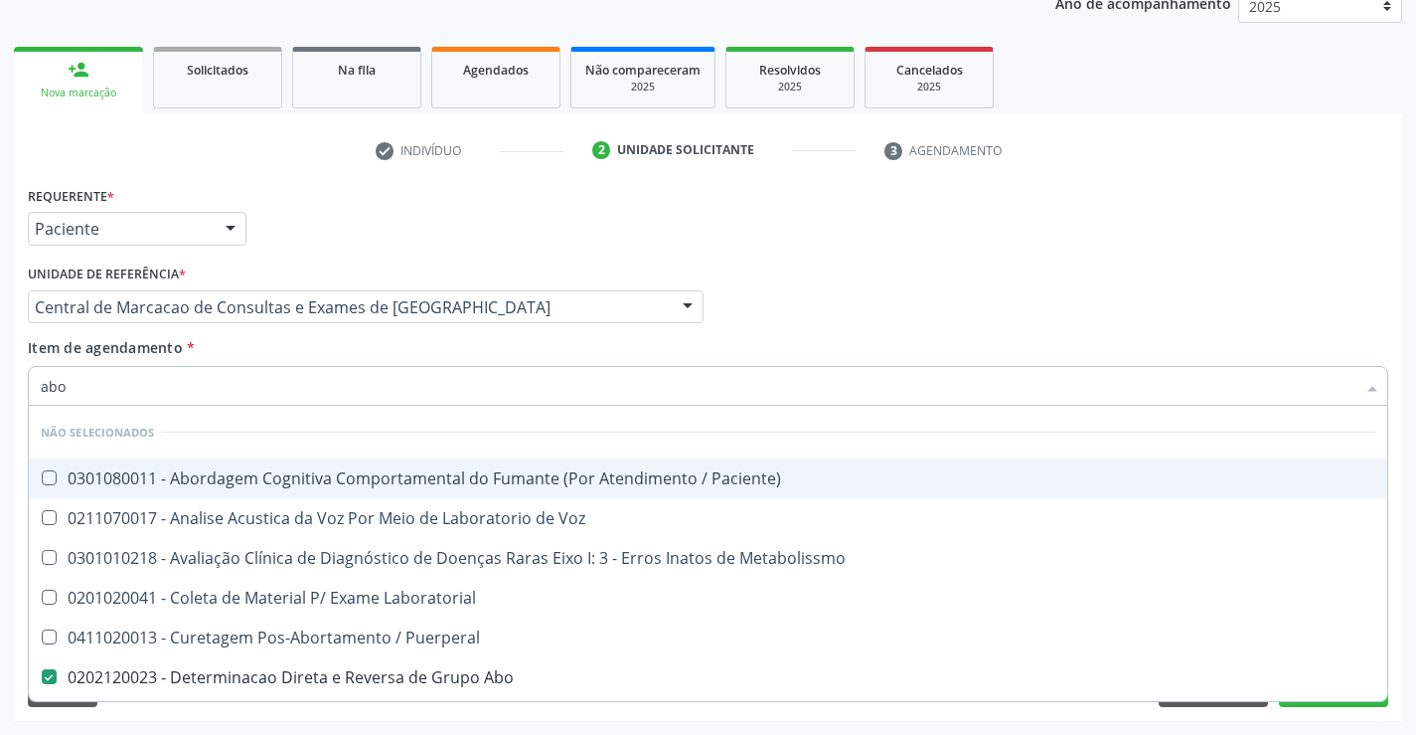
checkbox Laboratorial "true"
checkbox Puerperal "true"
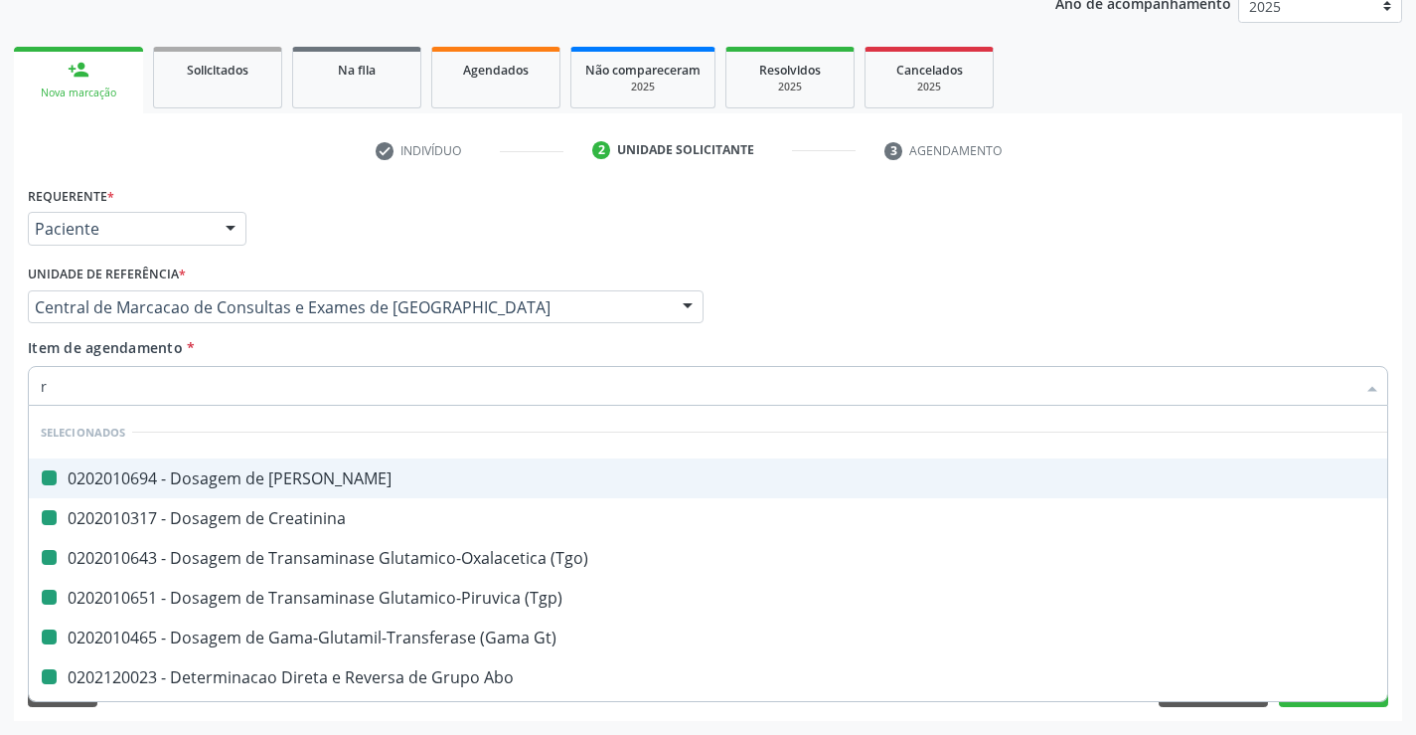
type input "rh"
checkbox Ureia "false"
checkbox Creatinina "false"
checkbox \(Tgo\) "false"
checkbox \(Tgp\) "false"
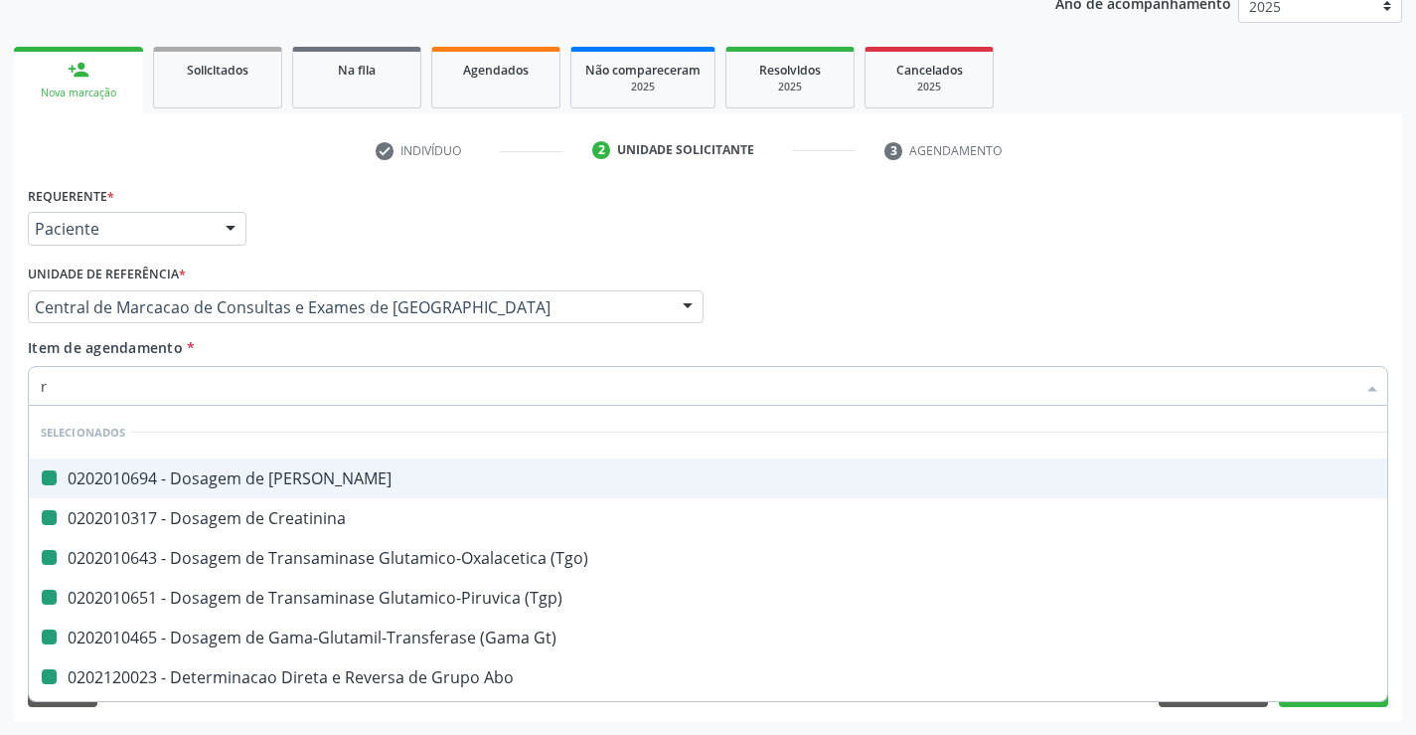
checkbox Gt\) "false"
checkbox Abo "false"
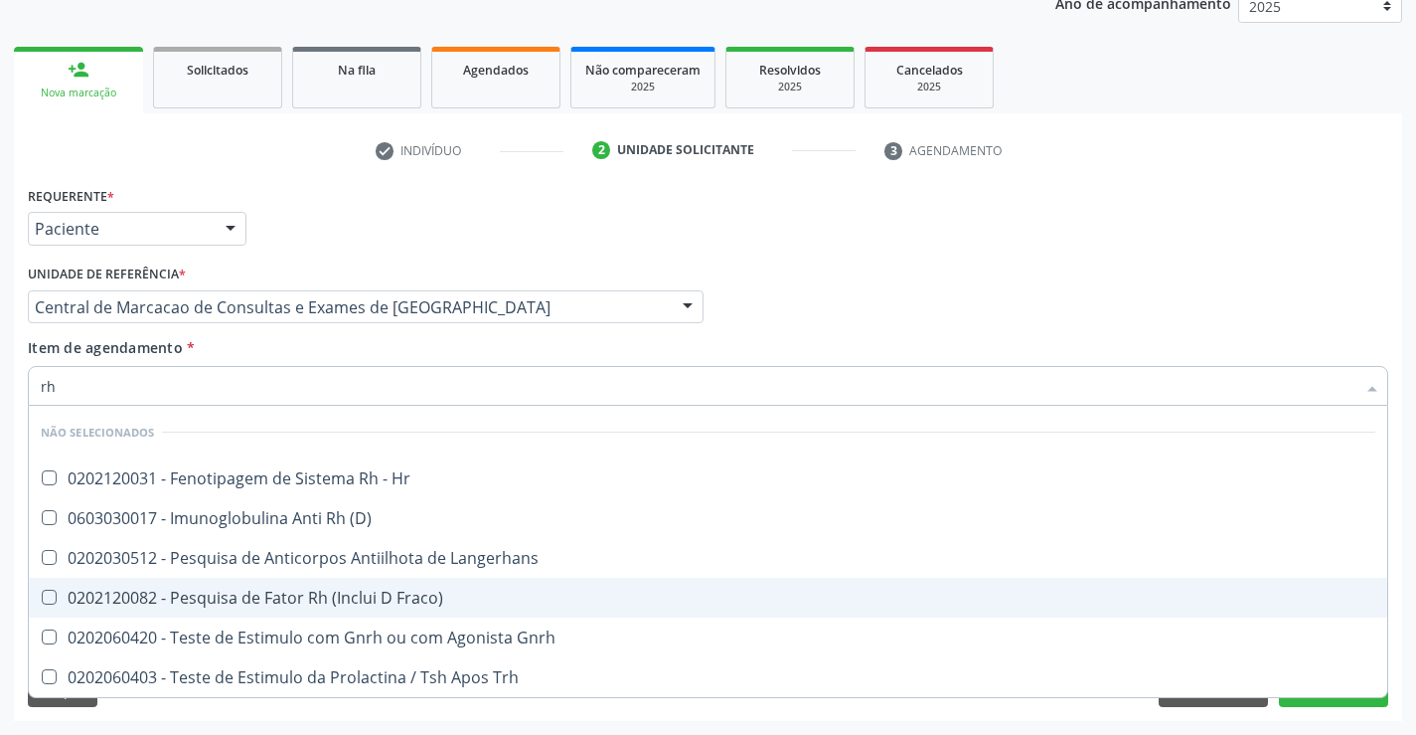
click at [363, 605] on div "0202120082 - Pesquisa de Fator Rh (Inclui D Fraco)" at bounding box center [708, 597] width 1335 height 16
checkbox Fraco\) "true"
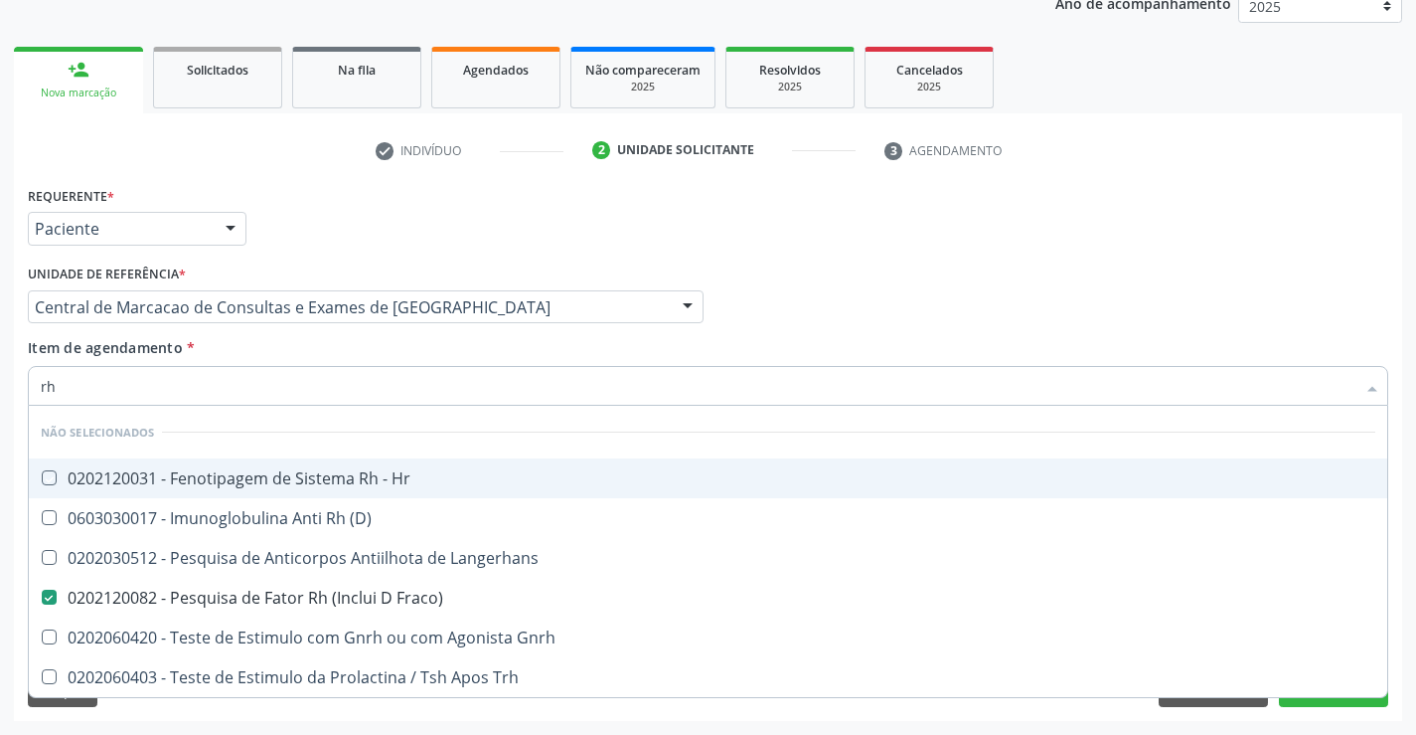
click at [365, 356] on div "Item de agendamento * rh Desfazer seleção Não selecionados 0202120031 - Fenotip…" at bounding box center [708, 368] width 1361 height 63
checkbox Hr "true"
checkbox \(D\) "true"
checkbox Langerhans "true"
checkbox Gnrh "true"
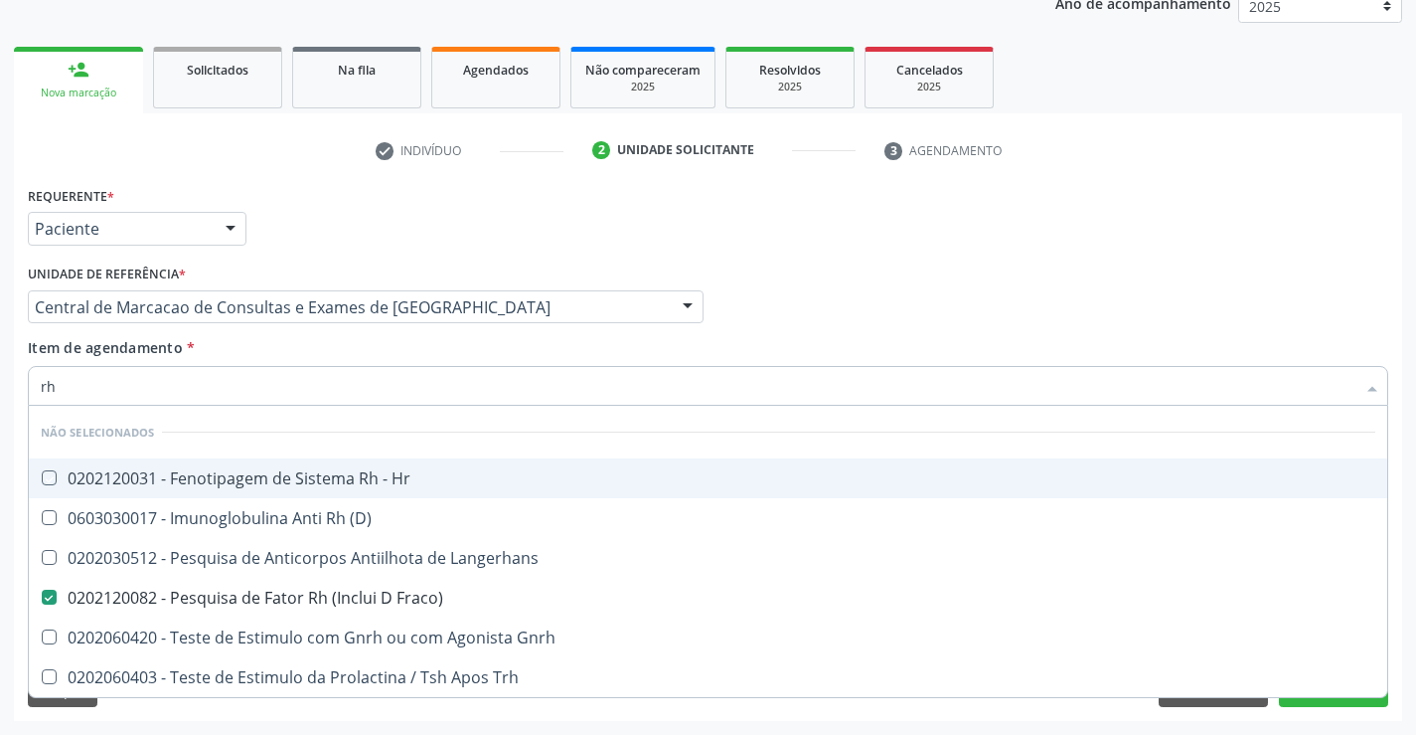
checkbox Trh "true"
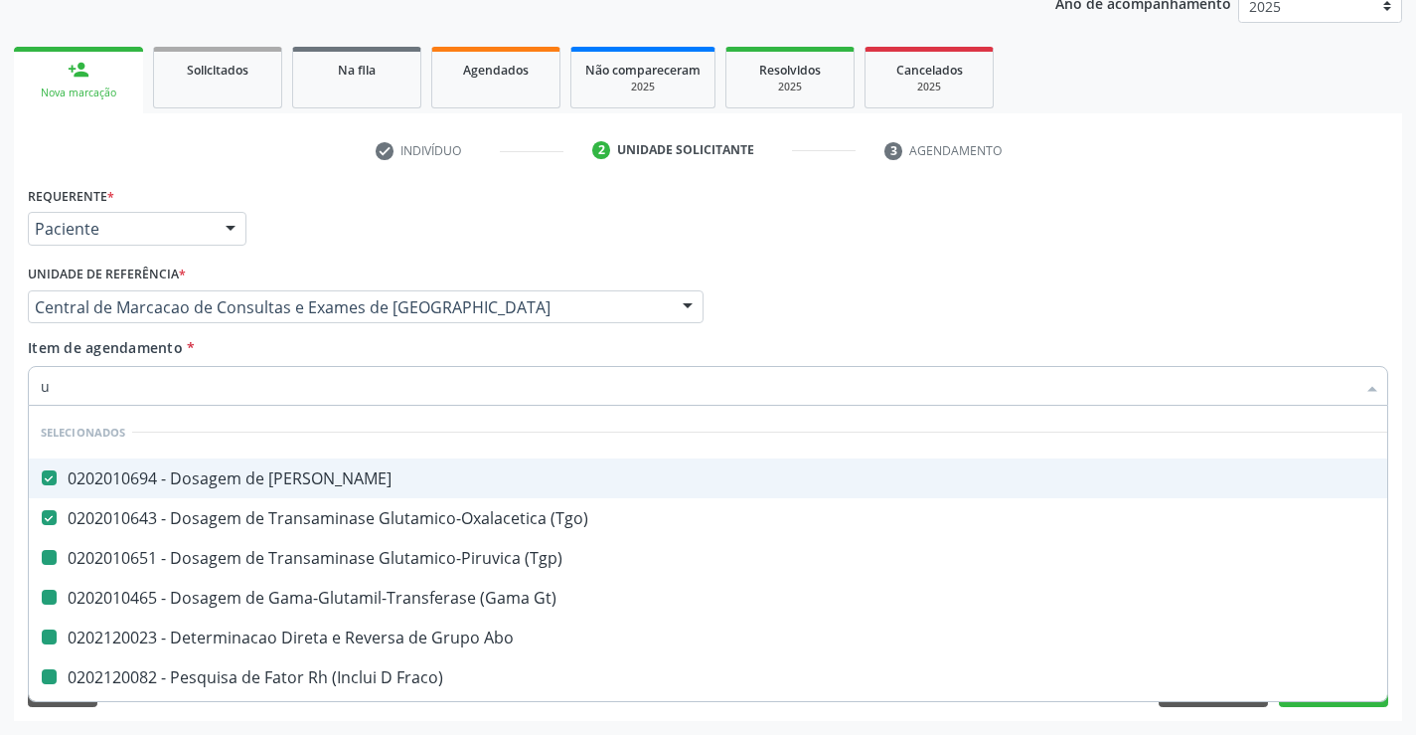
type input "ur"
checkbox \(Tgp\) "false"
checkbox Gt\) "false"
checkbox Abo "false"
checkbox Fraco\) "false"
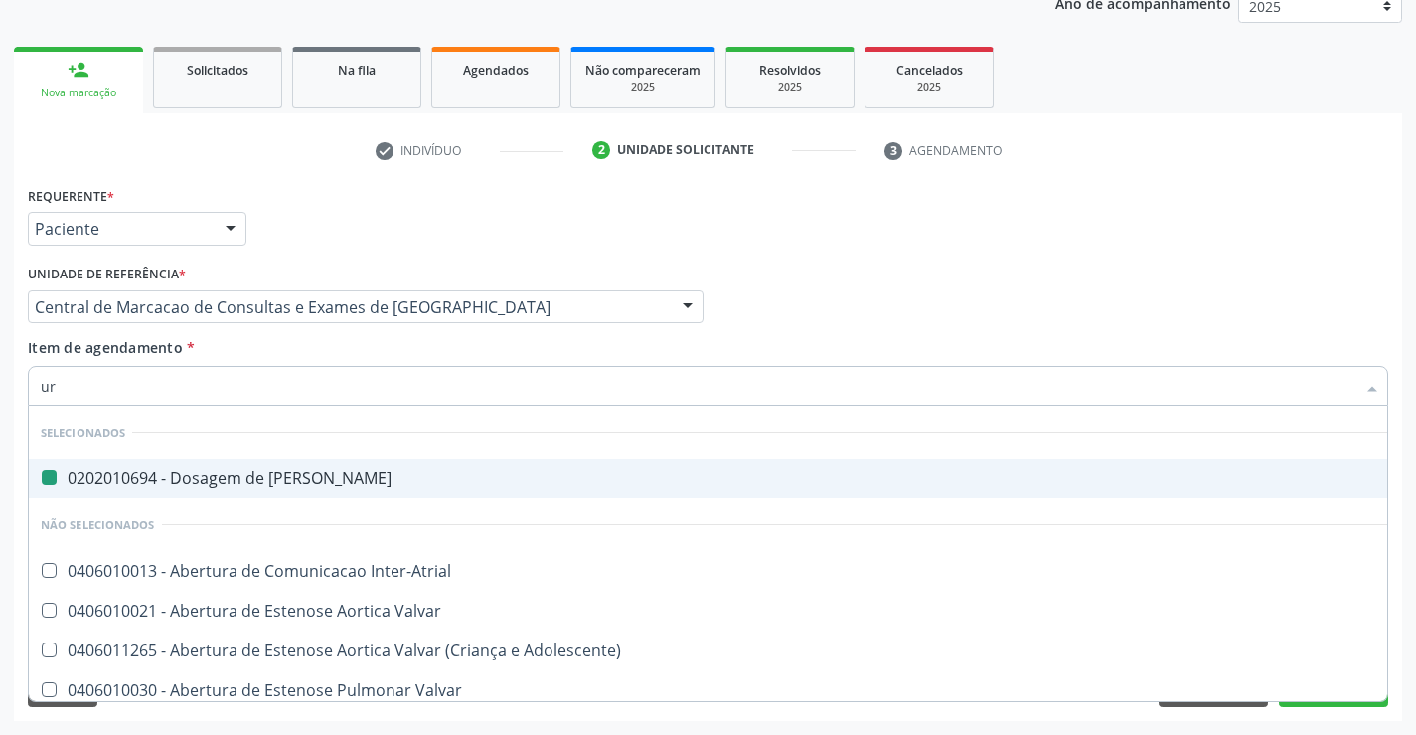
type input "uri"
checkbox Ureia "false"
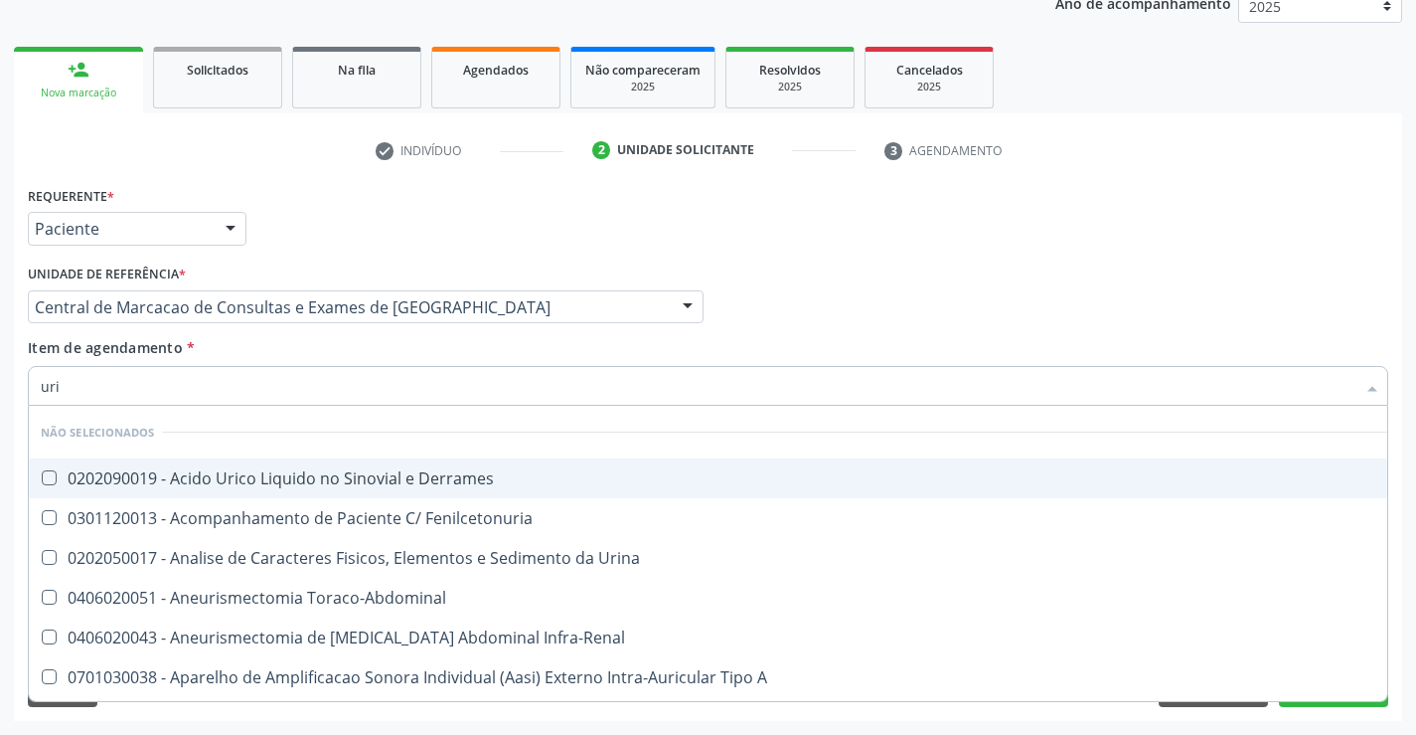
type input "urin"
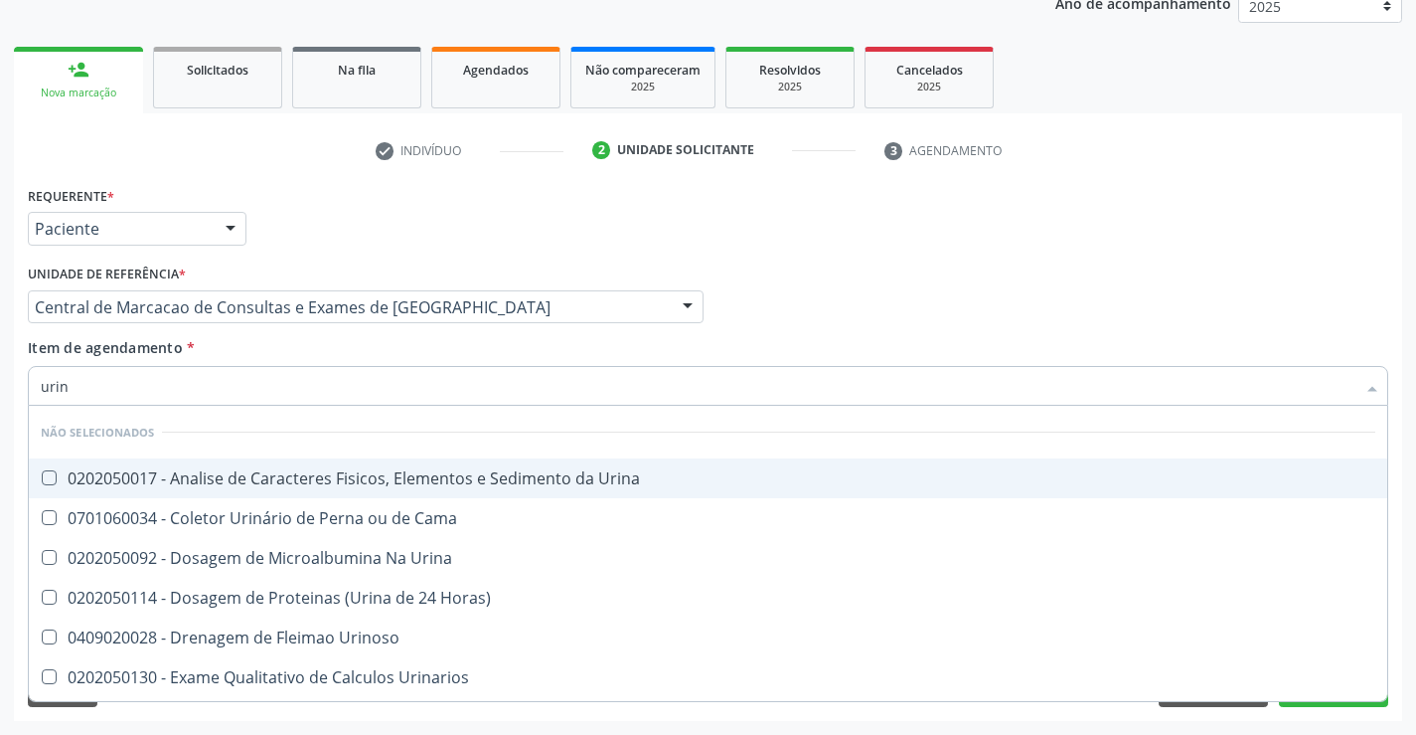
click at [418, 465] on span "0202050017 - Analise de Caracteres Fisicos, Elementos e Sedimento da Urina" at bounding box center [708, 478] width 1359 height 40
checkbox Urina "true"
click at [412, 339] on div "Item de agendamento * urin Desfazer seleção Não selecionados 0202050017 - Anali…" at bounding box center [708, 368] width 1361 height 63
checkbox Urina "true"
checkbox Horas\) "true"
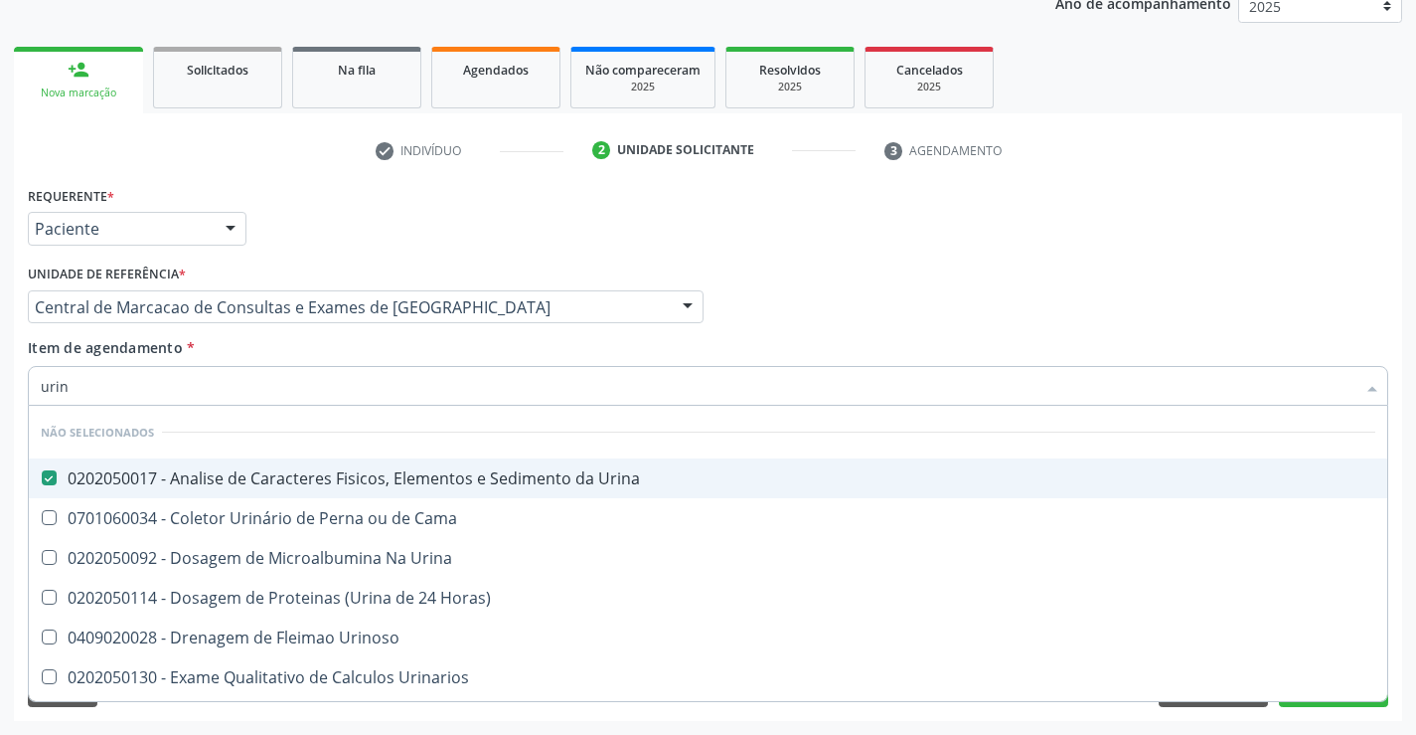
checkbox Urinoso "true"
checkbox Urinarios "true"
checkbox Delgada\) "true"
checkbox Quantitativa "true"
checkbox Cama "true"
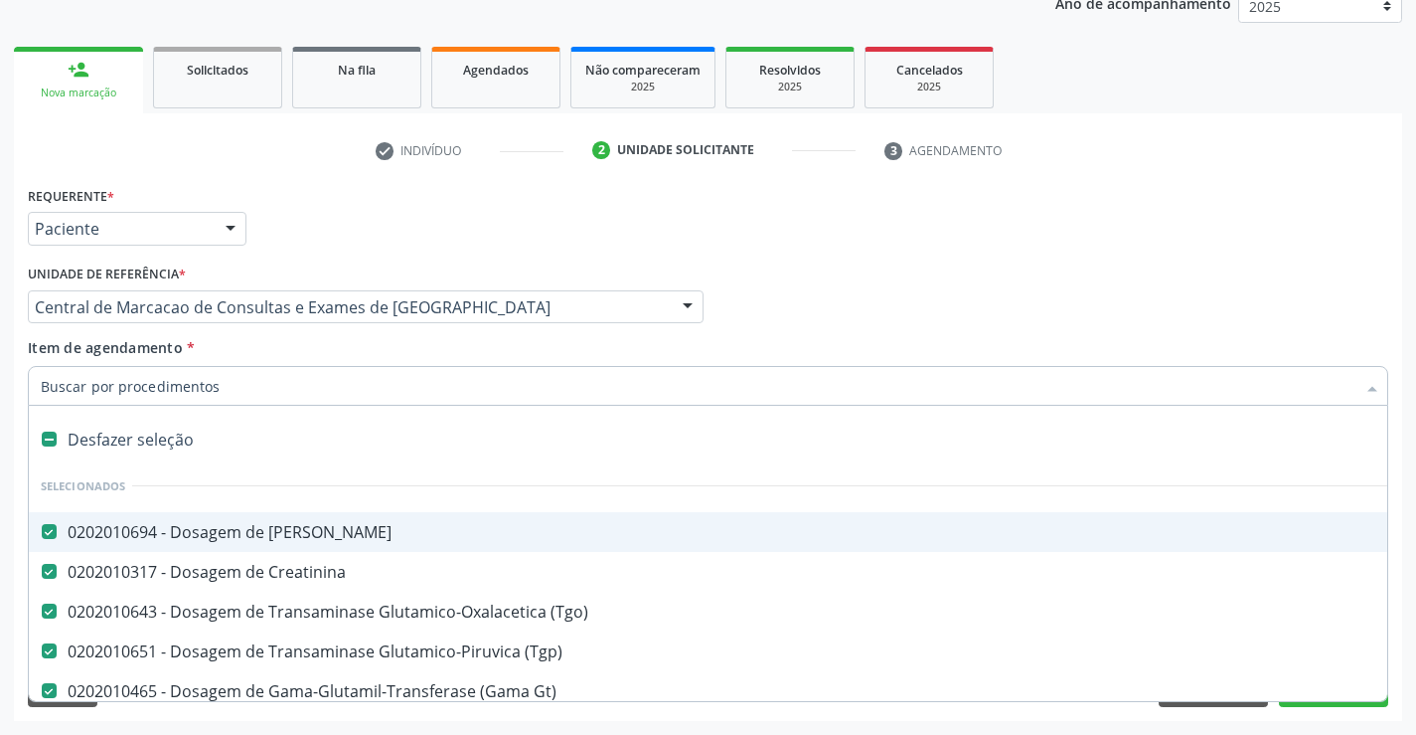
type input "g"
checkbox Urina "false"
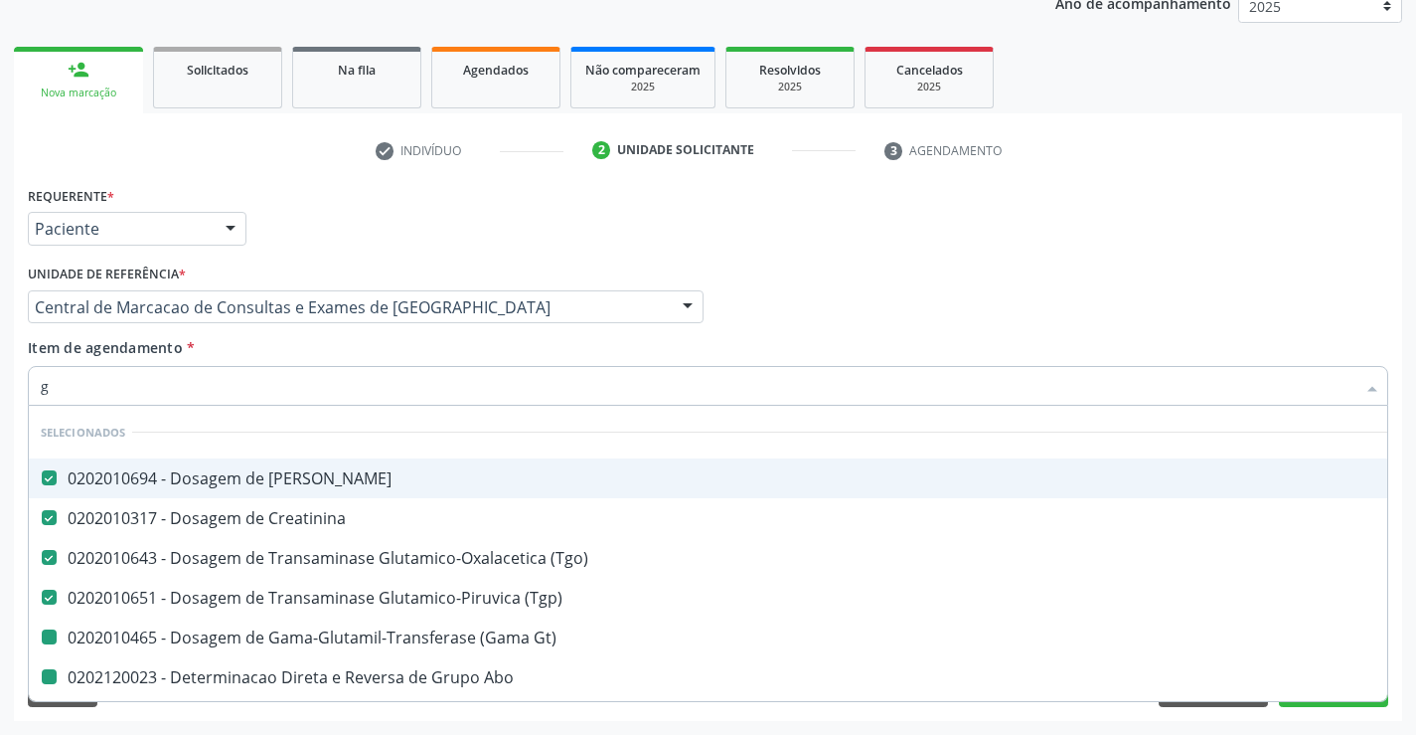
type input "gl"
checkbox Gt\) "false"
checkbox Abo "false"
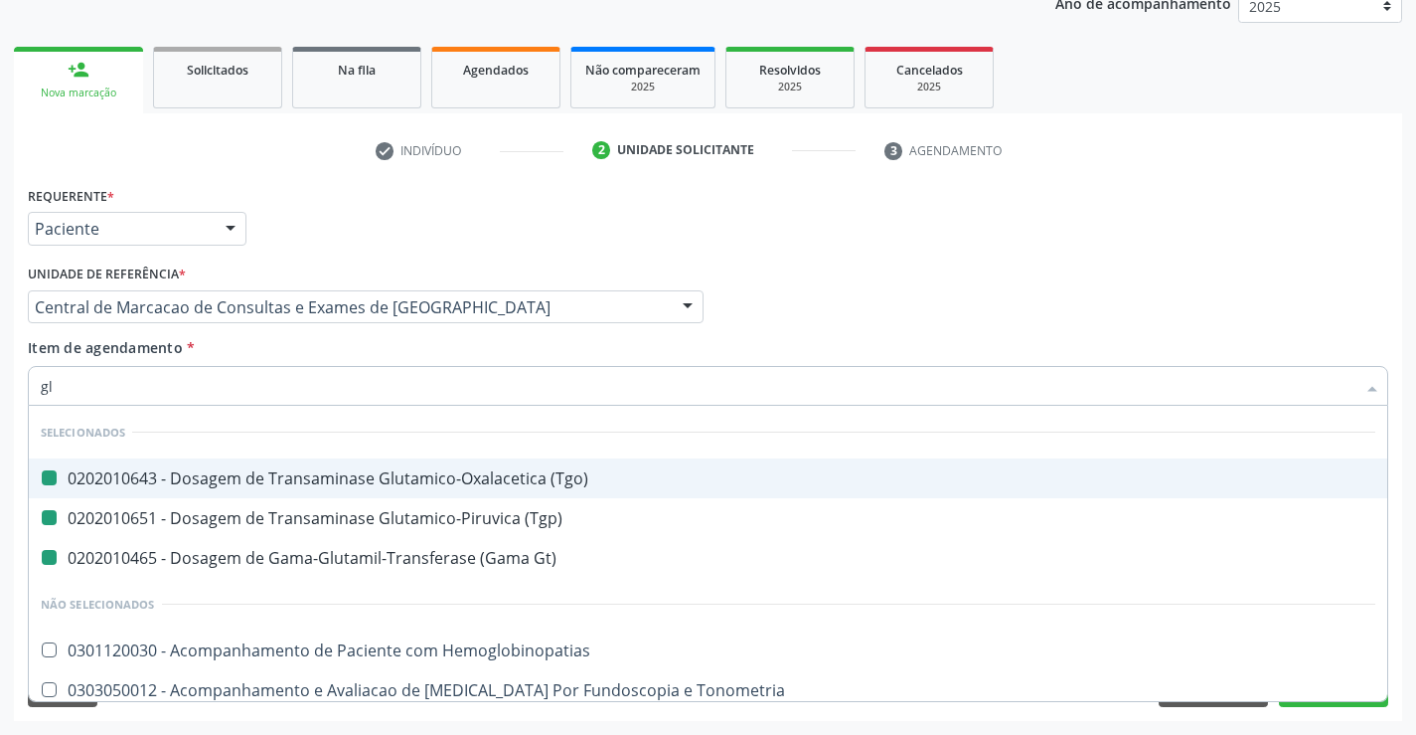
type input "gli"
checkbox \(Tgo\) "false"
checkbox Gt\) "false"
checkbox \(Tgp\) "false"
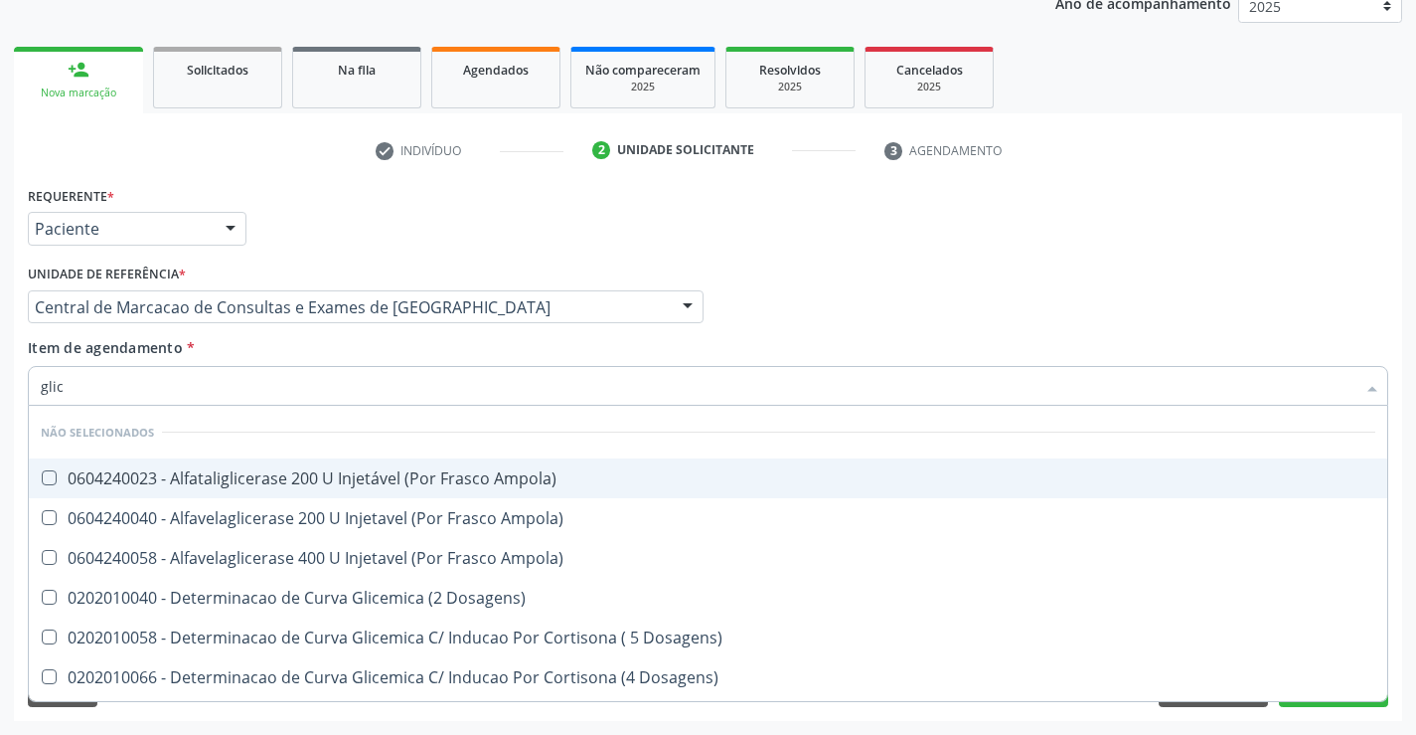
type input "glico"
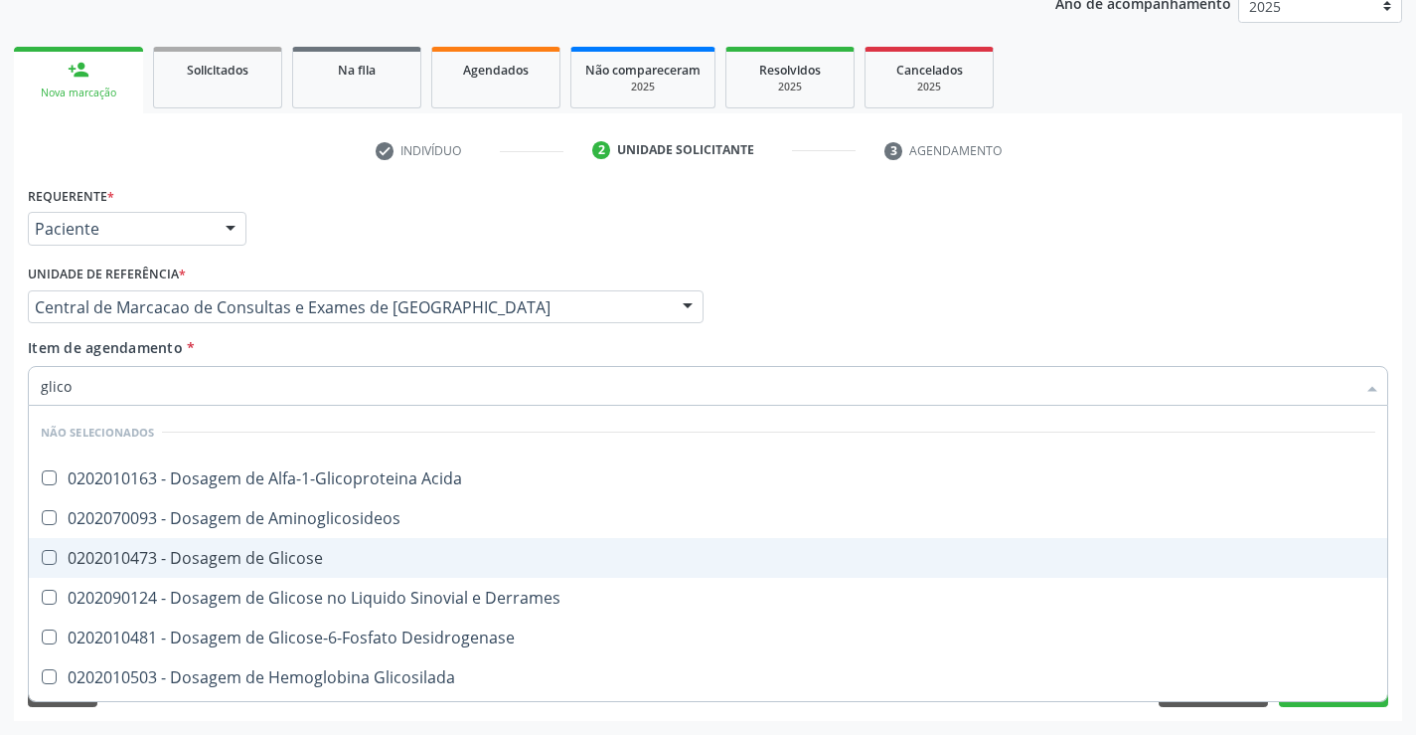
click at [398, 544] on span "0202010473 - Dosagem de Glicose" at bounding box center [708, 558] width 1359 height 40
checkbox Glicose "true"
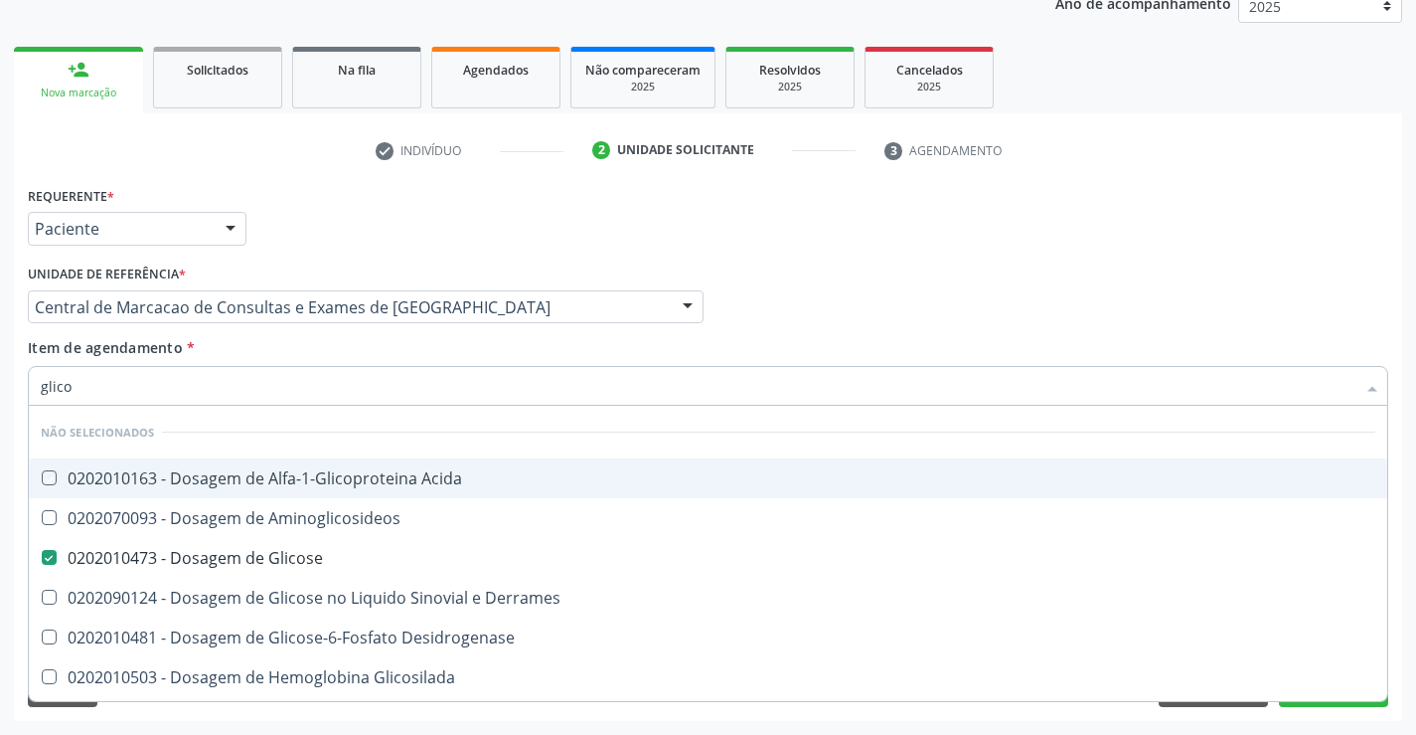
click at [394, 353] on div "Item de agendamento * glico Desfazer seleção Não selecionados 0202010163 - Dosa…" at bounding box center [708, 368] width 1361 height 63
checkbox Acida "true"
checkbox Desidrogenase "true"
checkbox Glicosilada "true"
checkbox Urina "true"
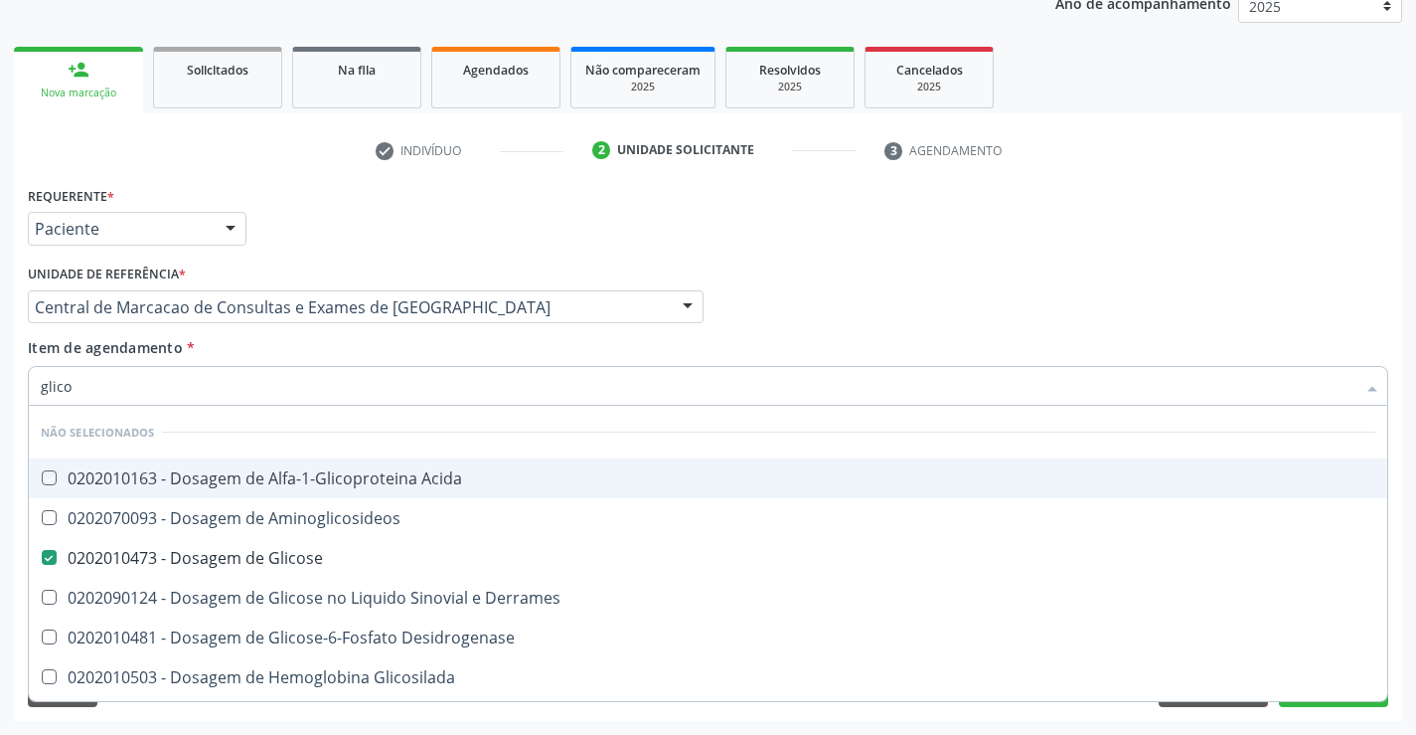
checkbox Aminoglicosideos "true"
checkbox Glicose "true"
checkbox Quantitativa "true"
checkbox Derrames "true"
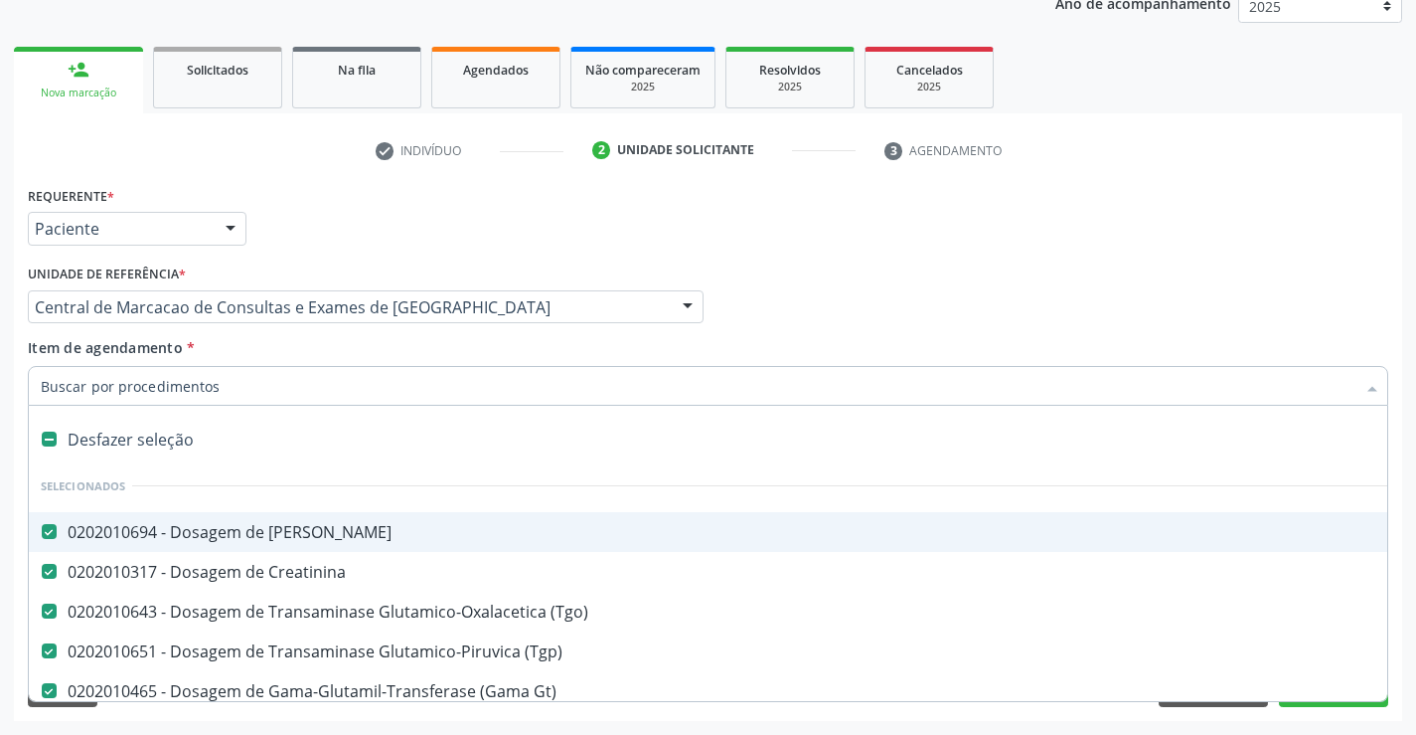
type input "g"
checkbox Glicose "false"
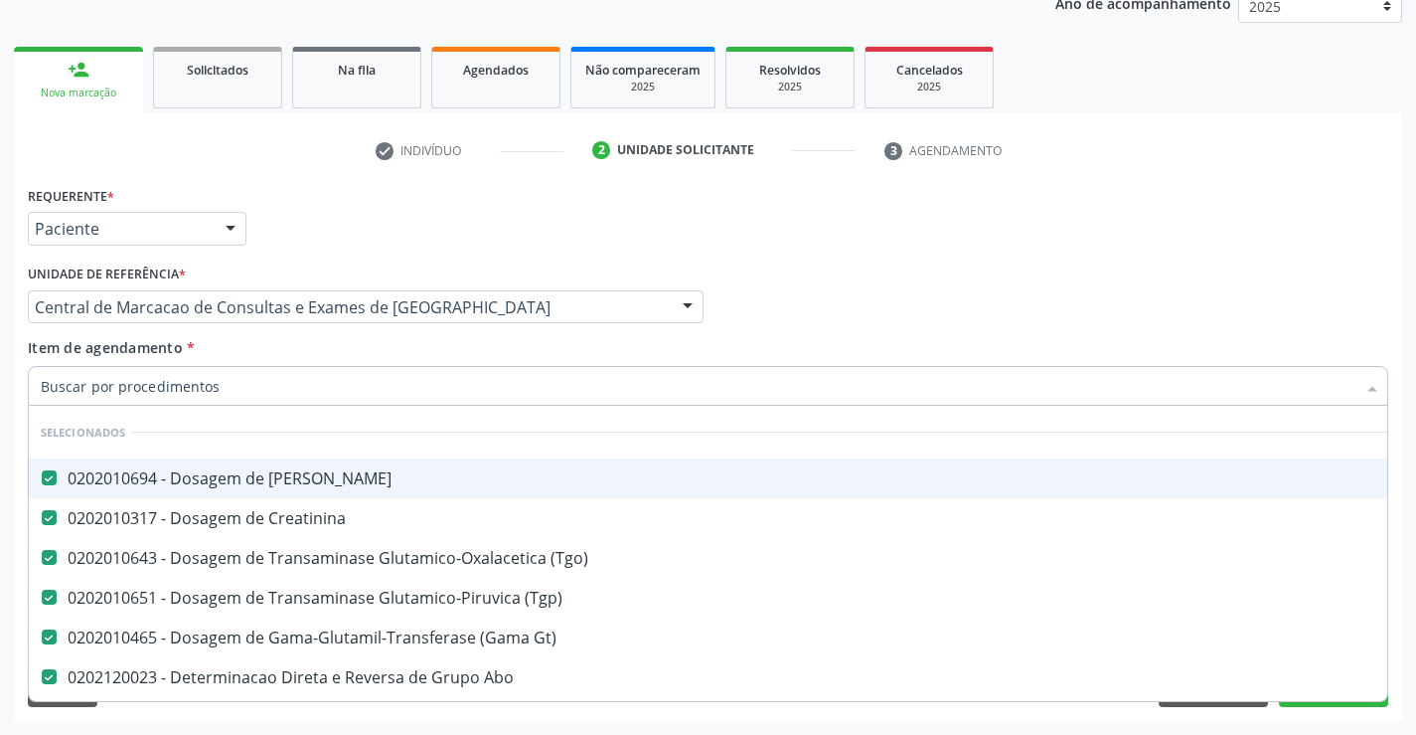
checkbox Preenchida\) "true"
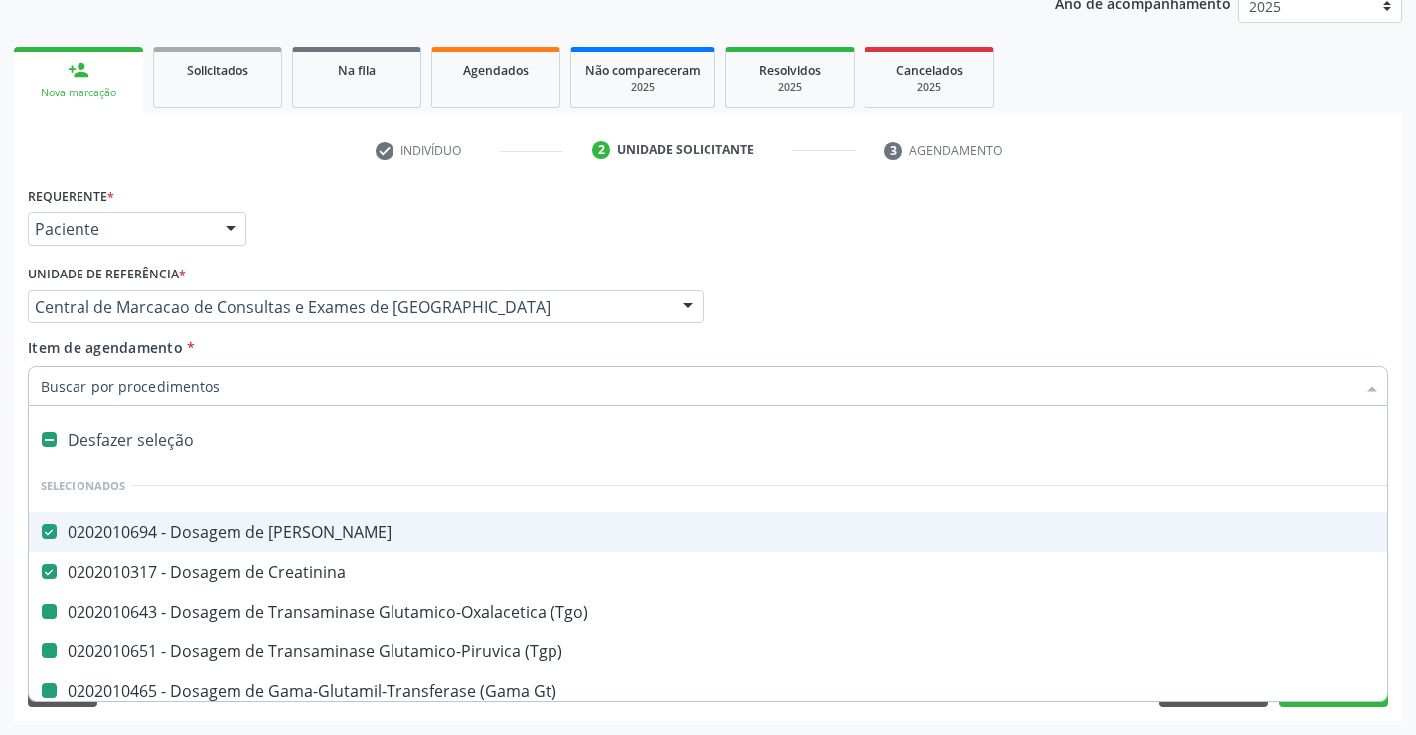
type input "h"
checkbox \(Tgo\) "false"
checkbox Gt\) "false"
checkbox Abo "false"
checkbox Glicose "false"
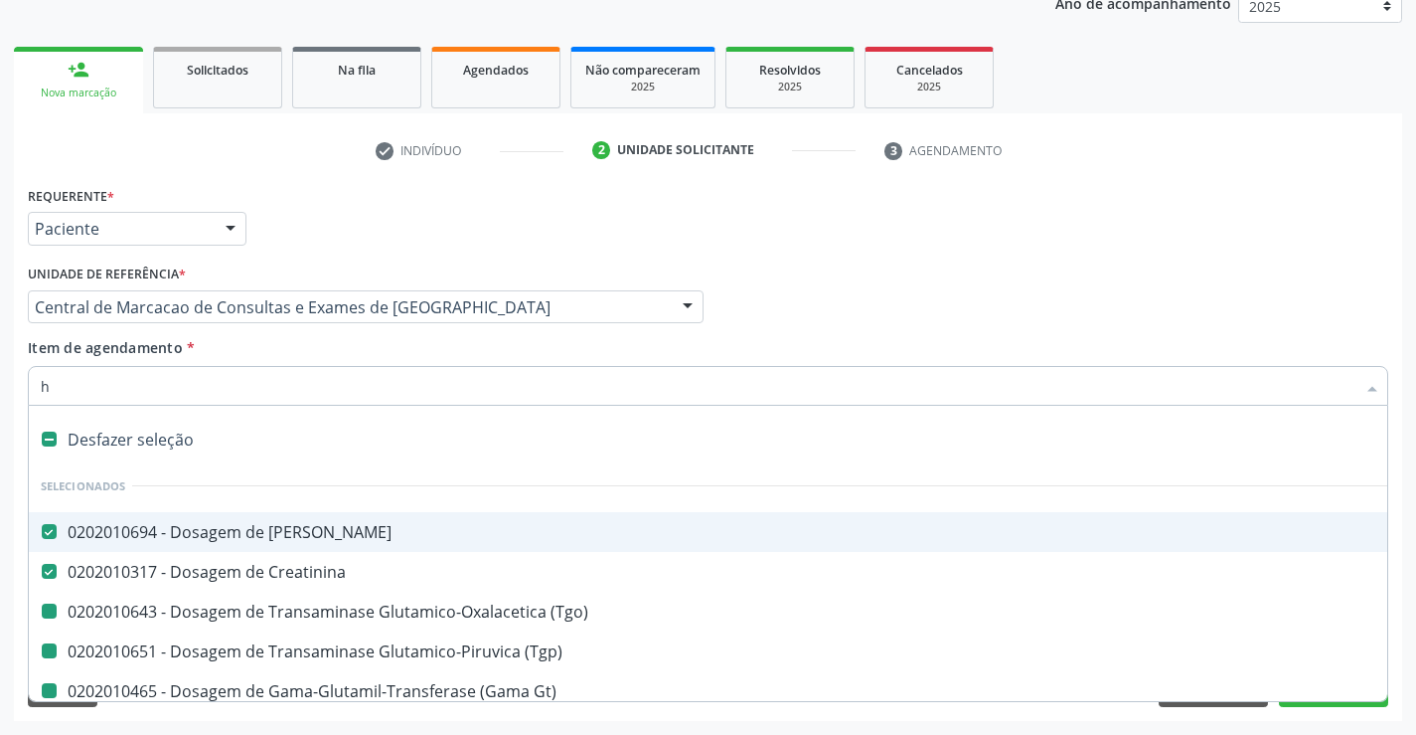
checkbox Fraco\) "false"
checkbox \(Tgp\) "false"
checkbox Urina "false"
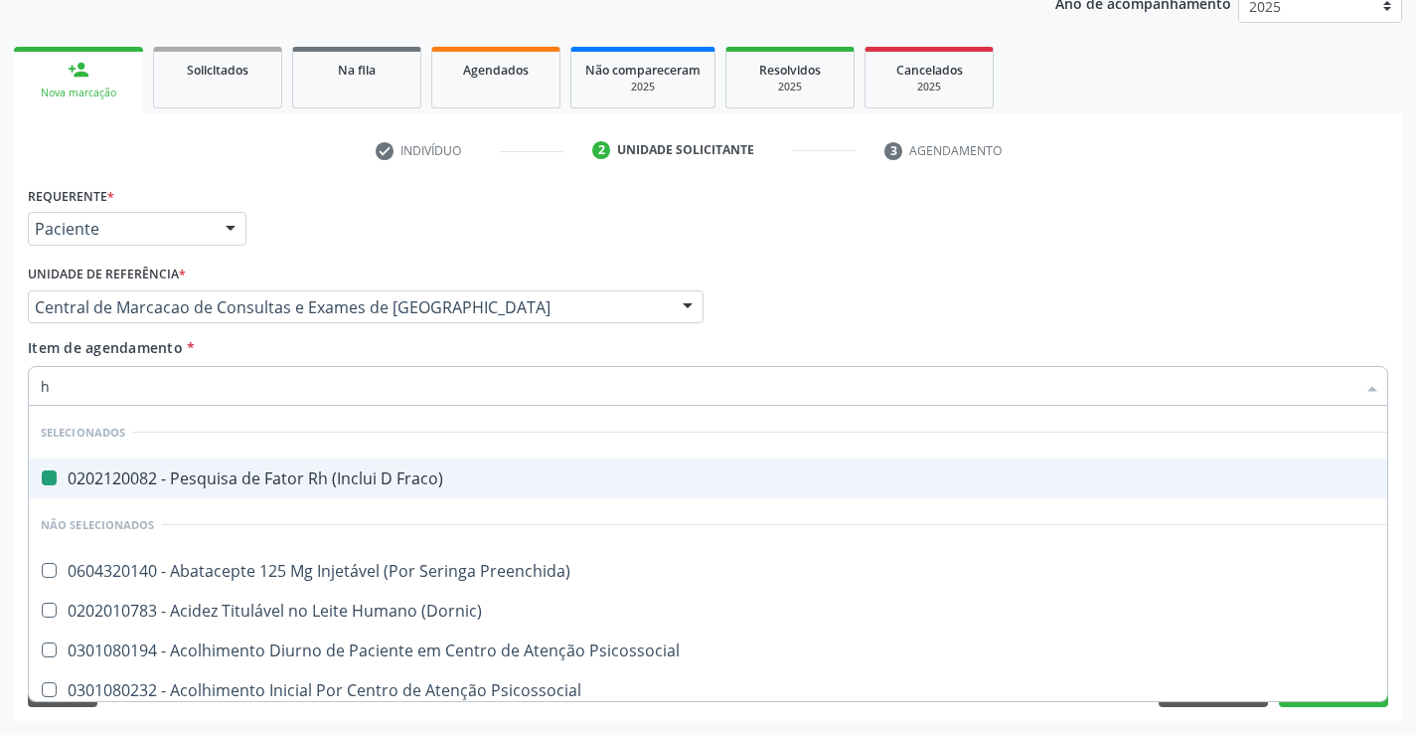
type input "he"
checkbox Fraco\) "false"
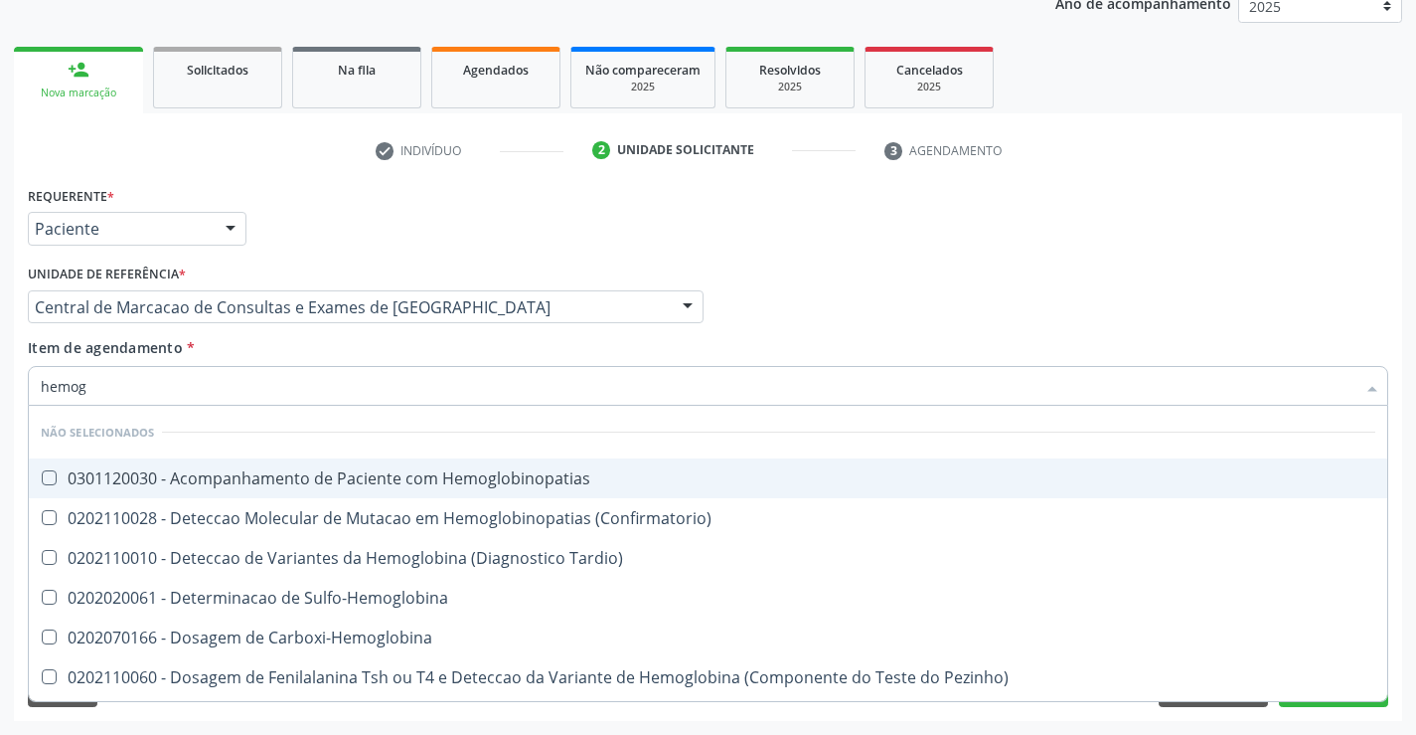
type input "hemogr"
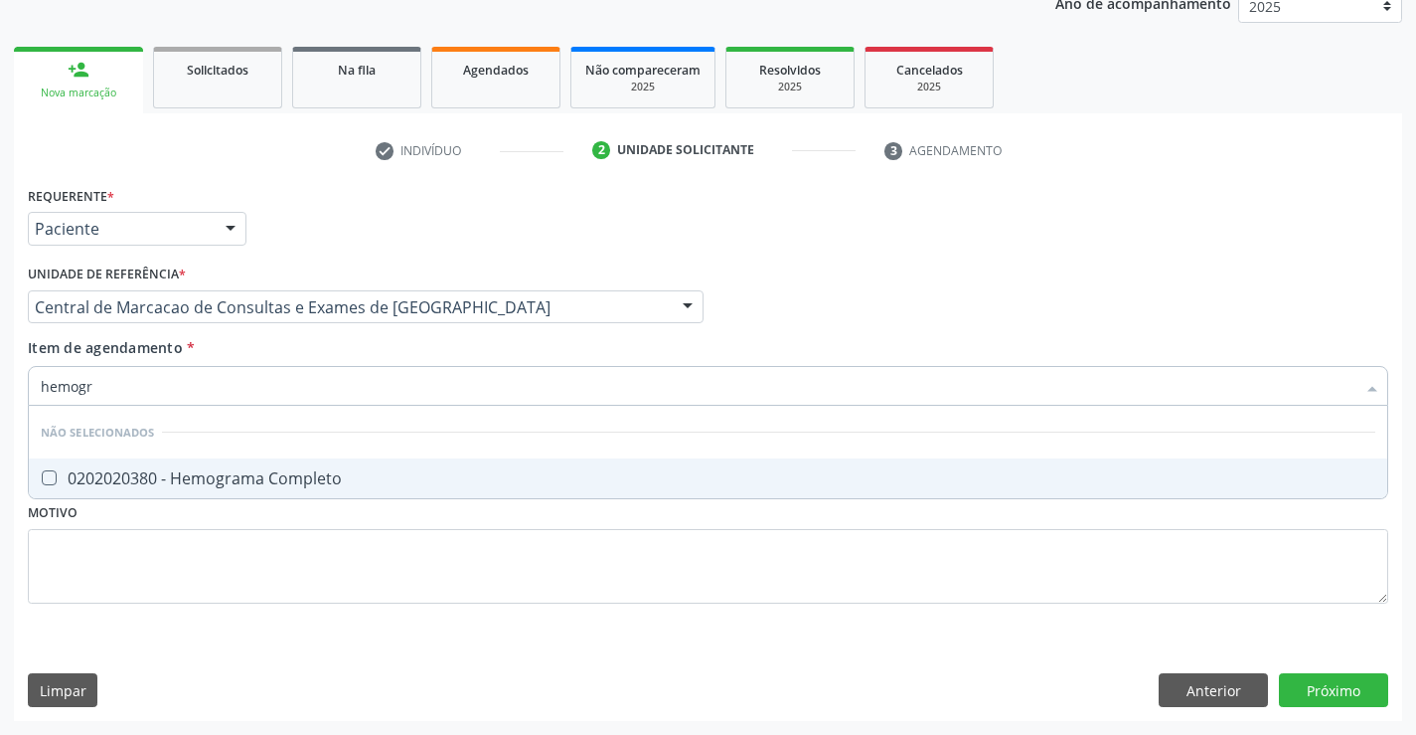
click at [356, 457] on li "Não selecionados" at bounding box center [708, 432] width 1359 height 53
click at [355, 470] on div "0202020380 - Hemograma Completo" at bounding box center [708, 478] width 1335 height 16
checkbox Completo "true"
click at [355, 343] on div "Item de agendamento * hemogr Desfazer seleção Não selecionados 0202020380 - Hem…" at bounding box center [708, 368] width 1361 height 63
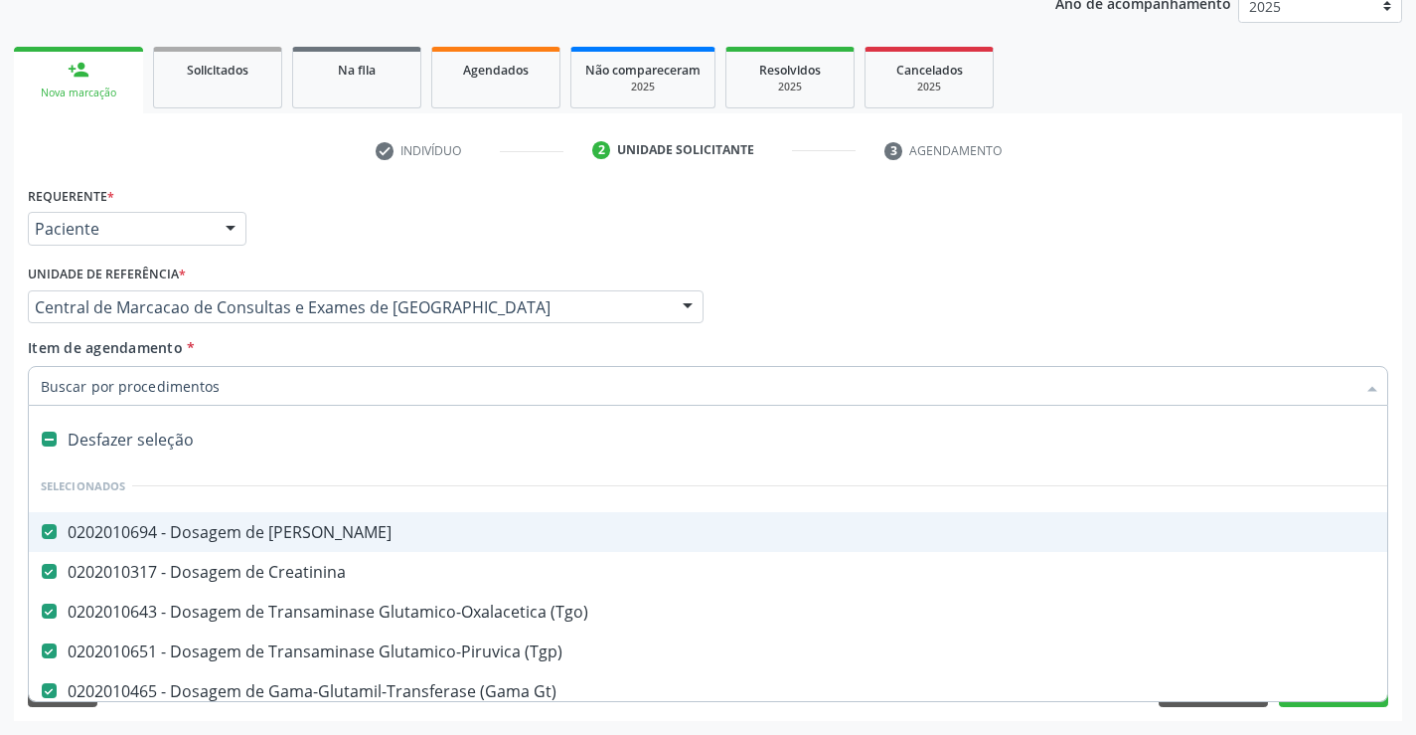
type input "p"
checkbox Abo "false"
checkbox Fraco\) "false"
checkbox Urina "false"
checkbox Glicose "false"
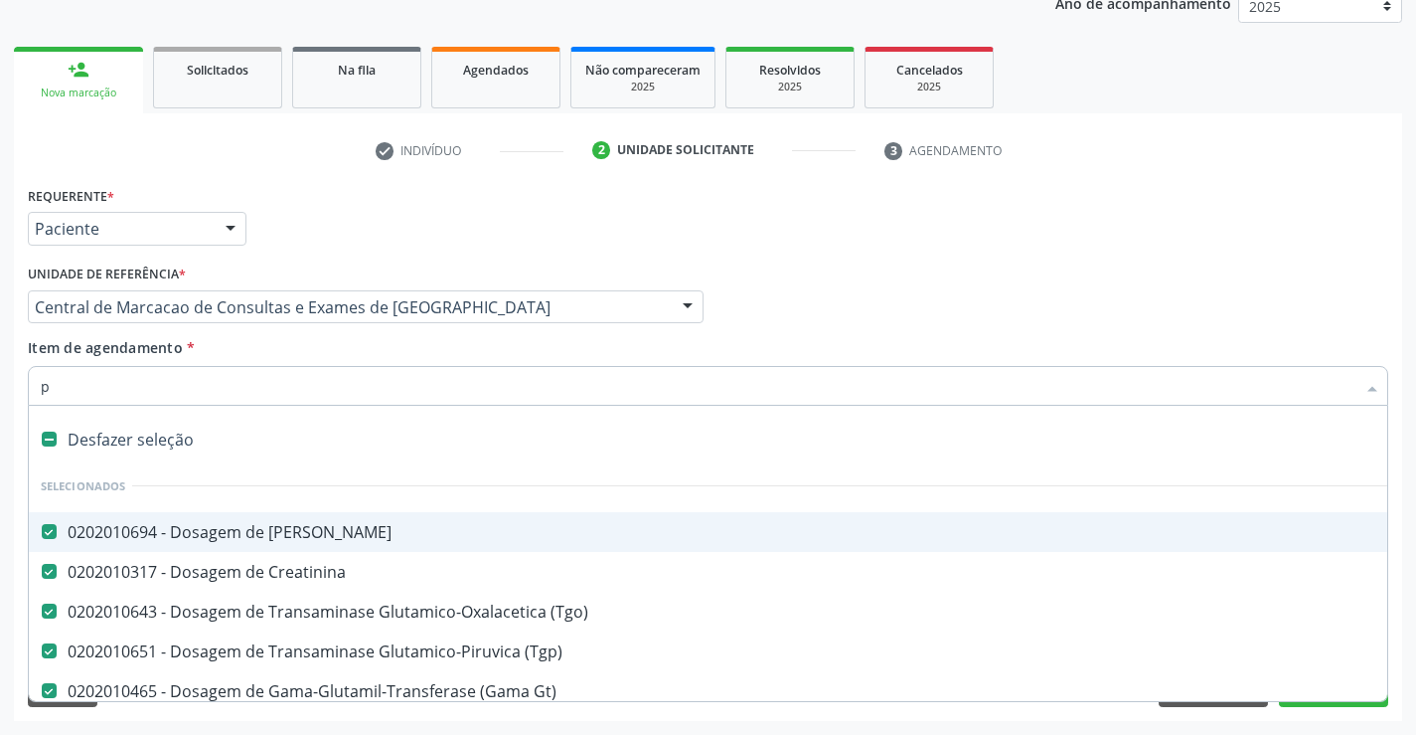
checkbox Completo "false"
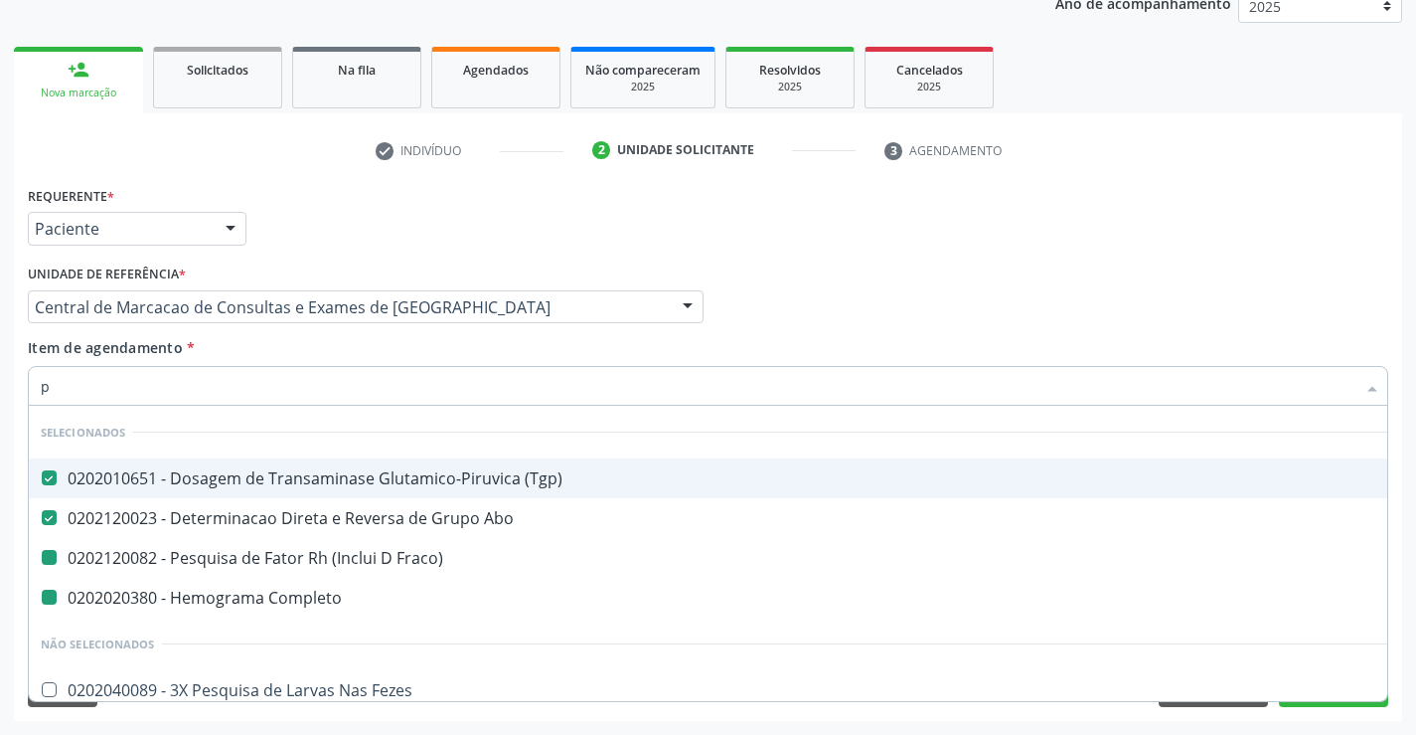
type input "pl"
checkbox Fraco\) "false"
checkbox Completo "false"
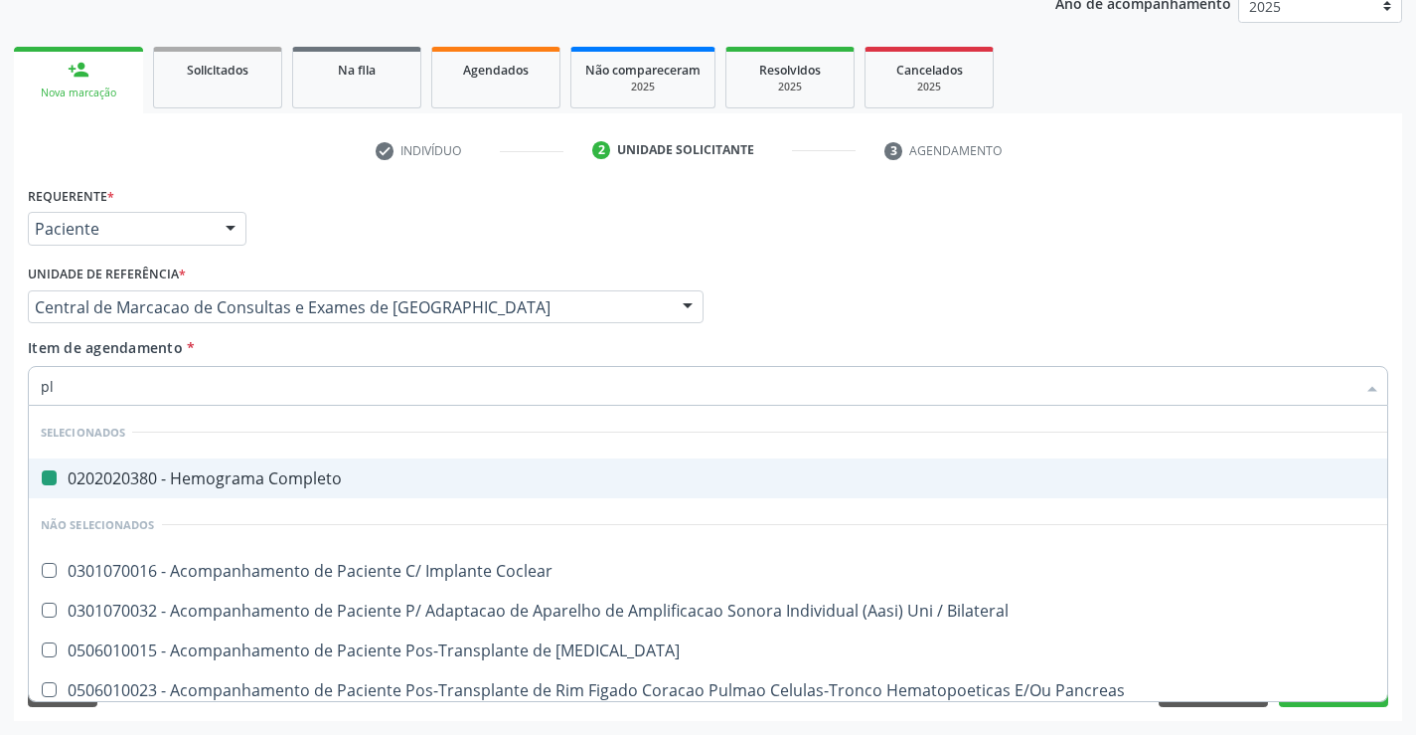
type input "pla"
checkbox Completo "false"
type input "plaq"
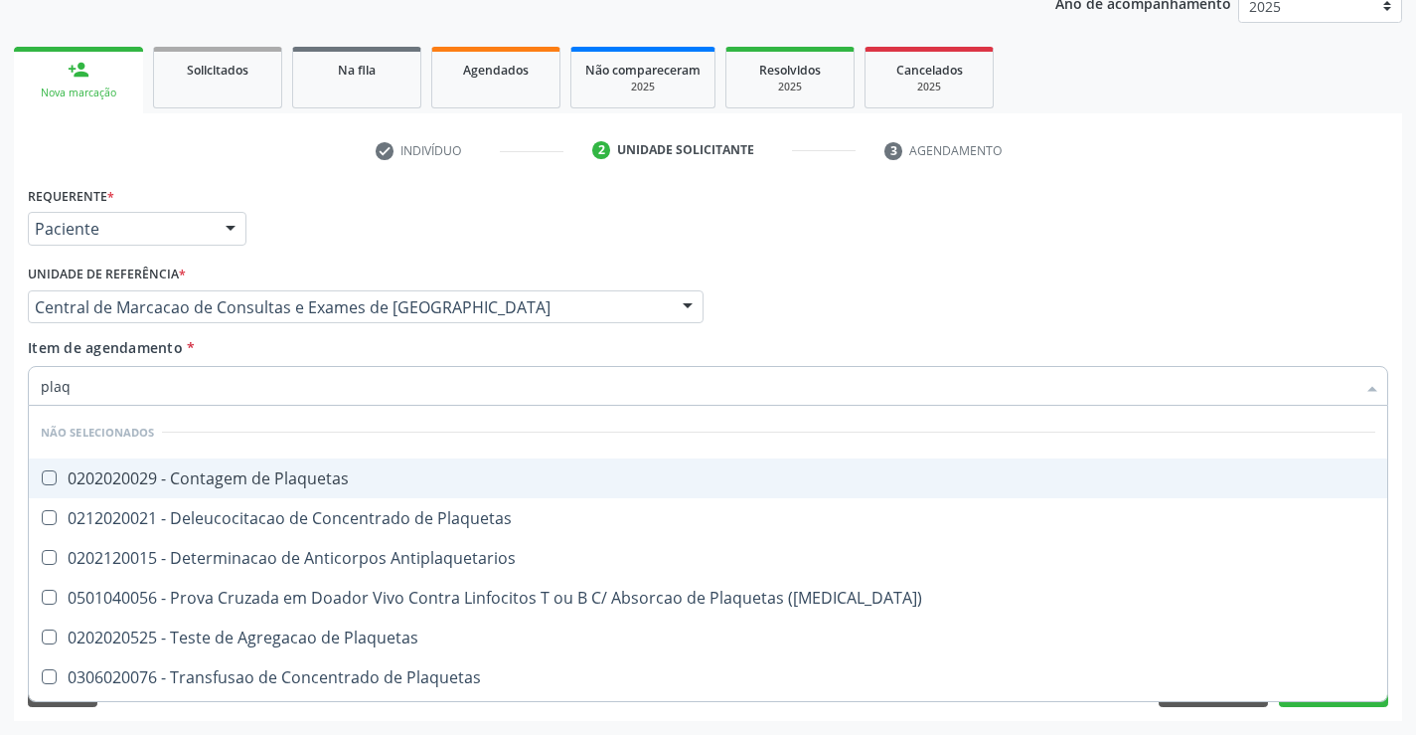
click at [345, 481] on div "0202020029 - Contagem de Plaquetas" at bounding box center [708, 478] width 1335 height 16
checkbox Plaquetas "true"
click at [308, 348] on div "Item de agendamento * plaq Desfazer seleção Não selecionados 0202020029 - Conta…" at bounding box center [708, 368] width 1361 height 63
checkbox Antiplaquetarios "true"
checkbox Match\) "true"
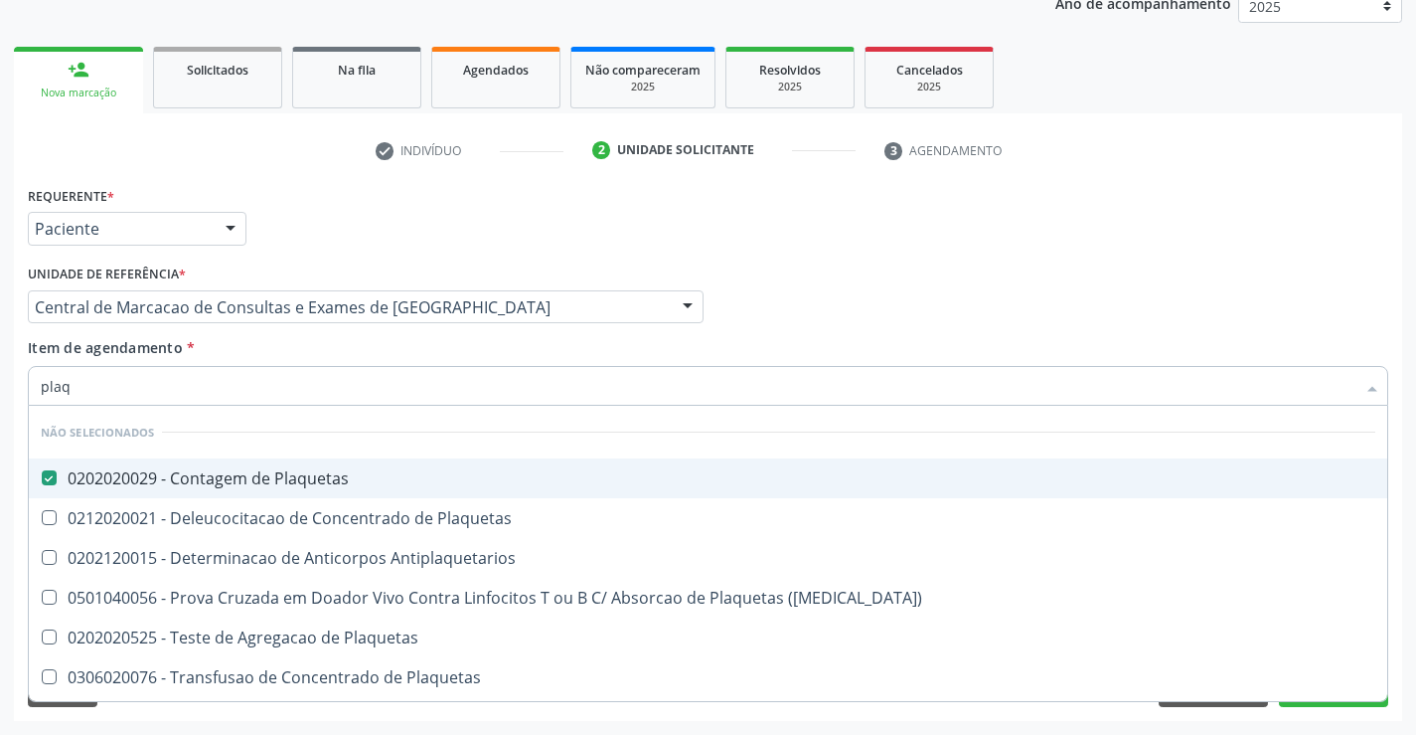
checkbox Plaquetas "true"
checkbox Aferese "true"
checkbox Plaquetas "true"
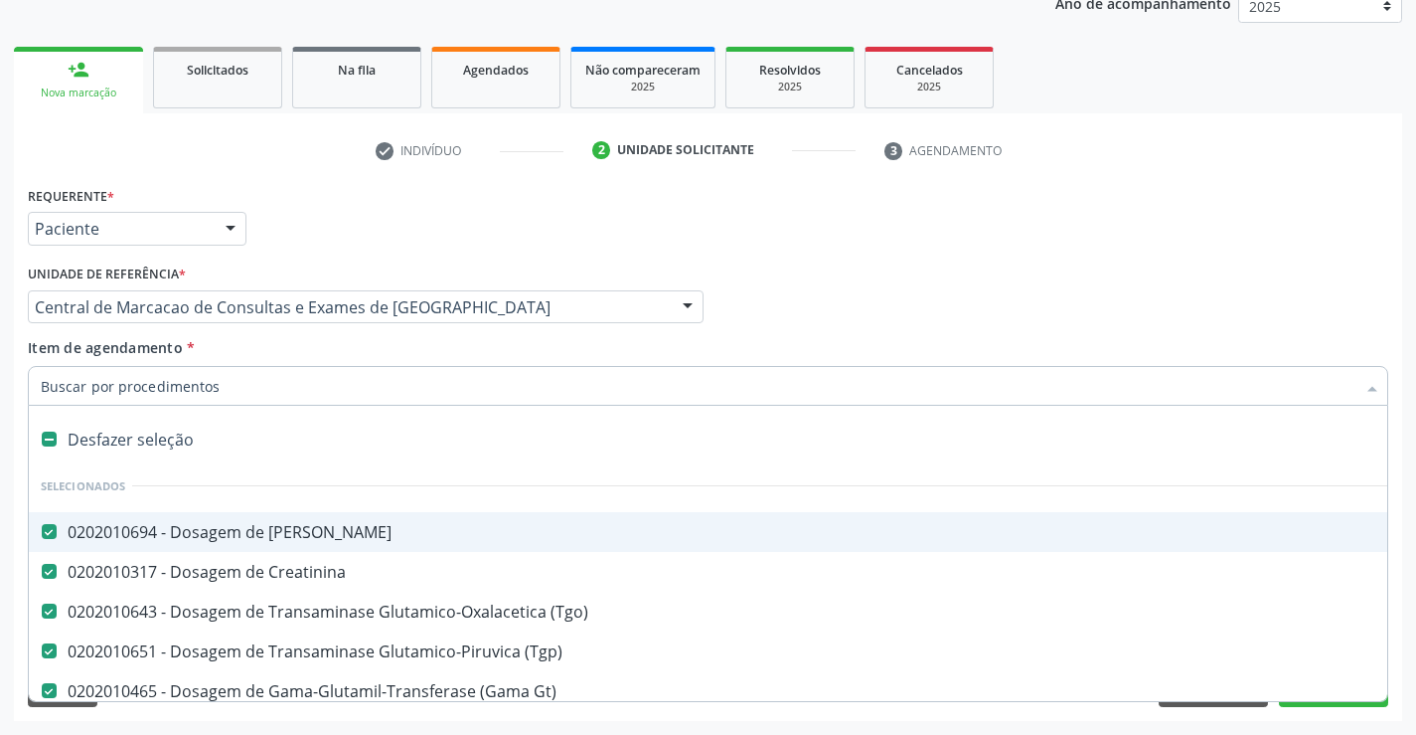
type input "a"
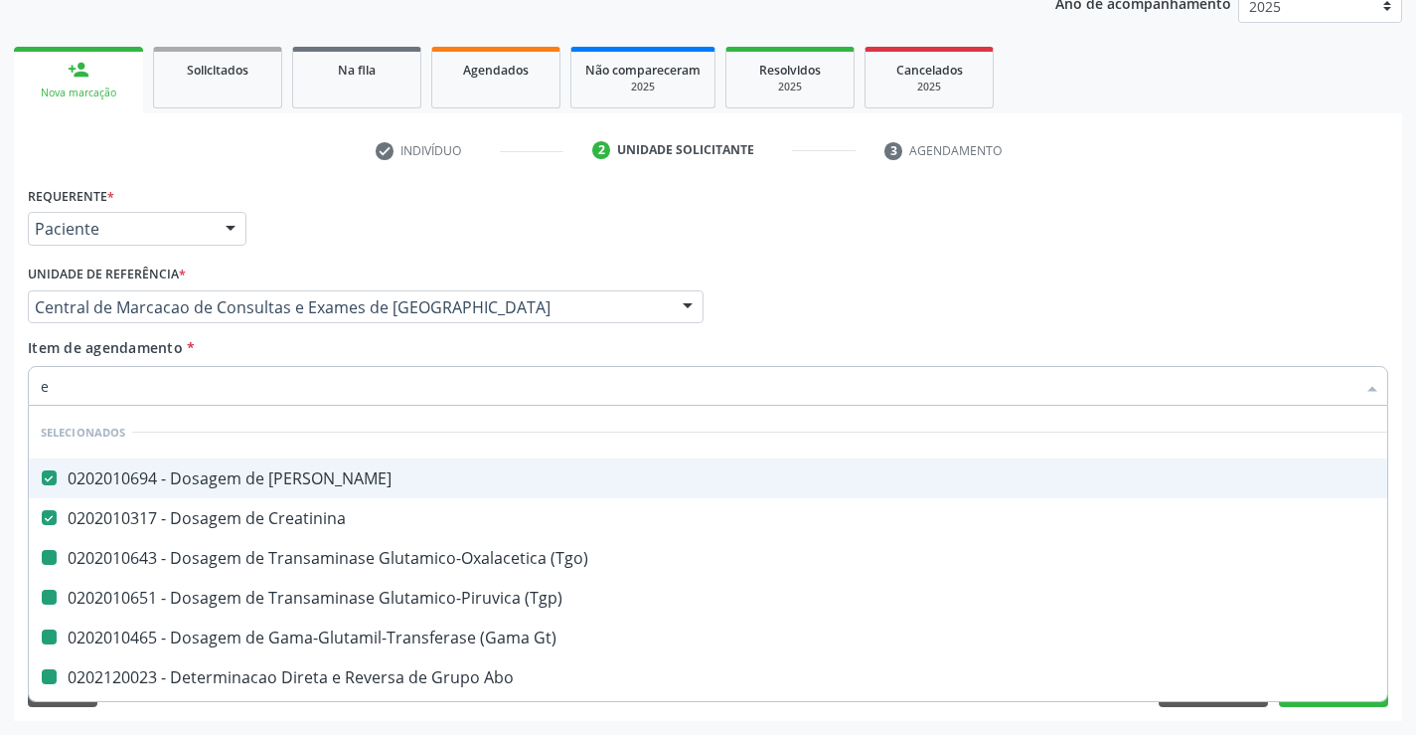
type input "el"
checkbox \(Tgo\) "false"
checkbox \(Tgp\) "false"
checkbox Abo "false"
checkbox Fraco\) "false"
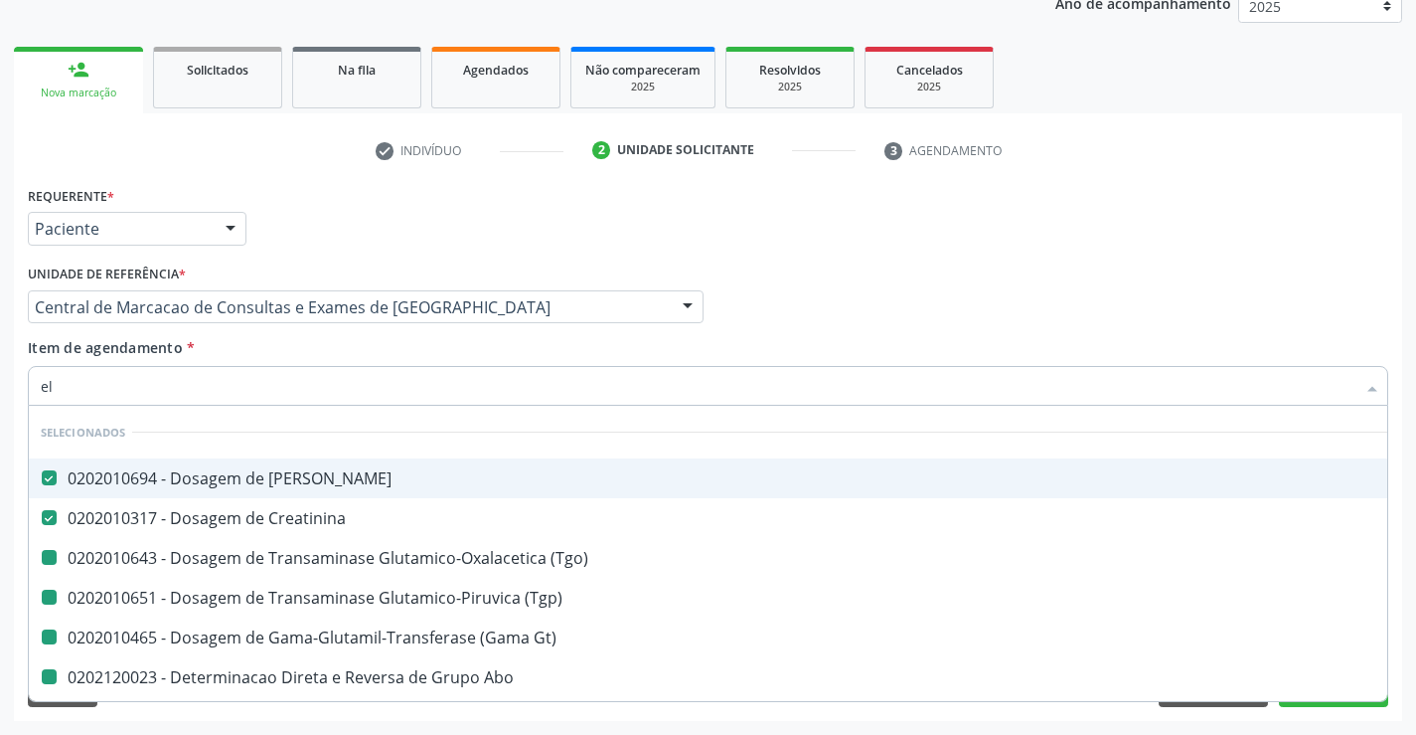
checkbox Gt\) "false"
checkbox Urina "false"
checkbox Glicose "false"
checkbox Completo "false"
checkbox Plaquetas "false"
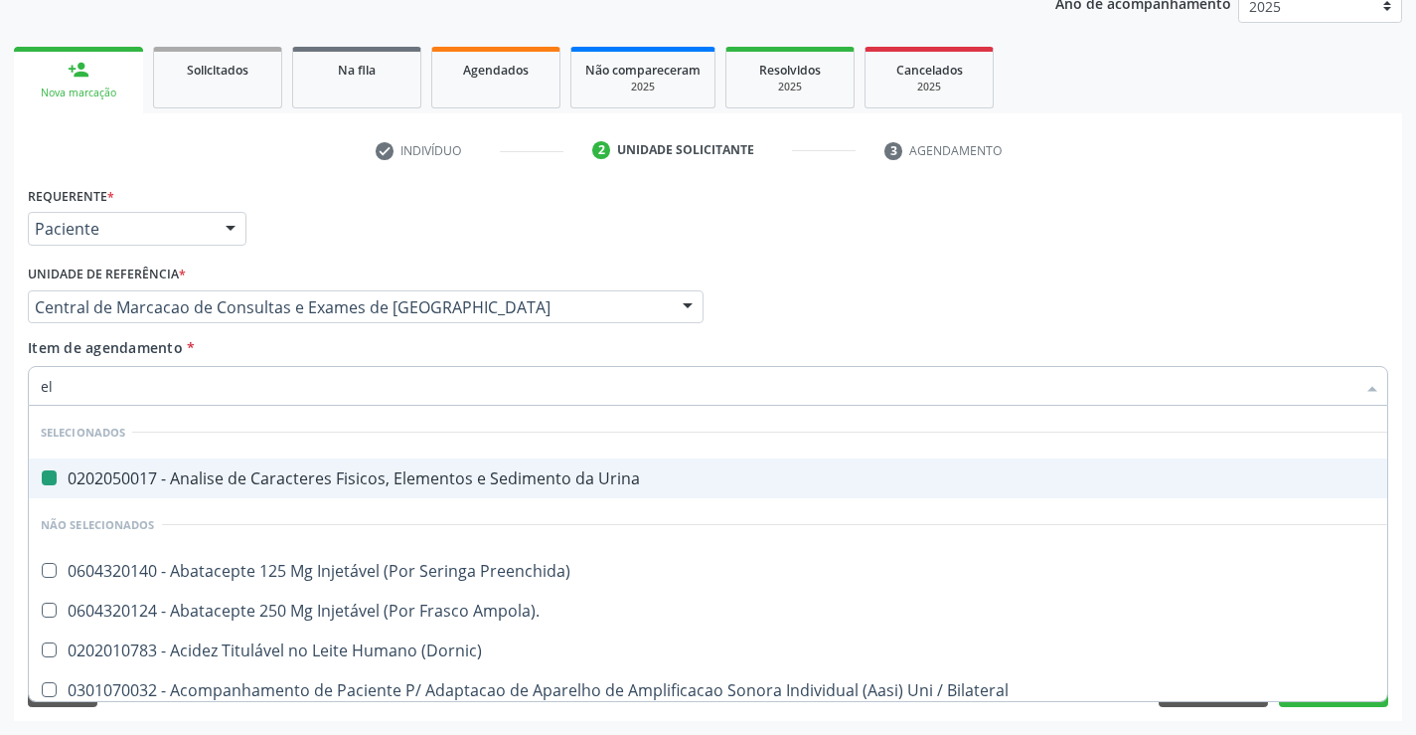
type input "eli"
checkbox Urina "false"
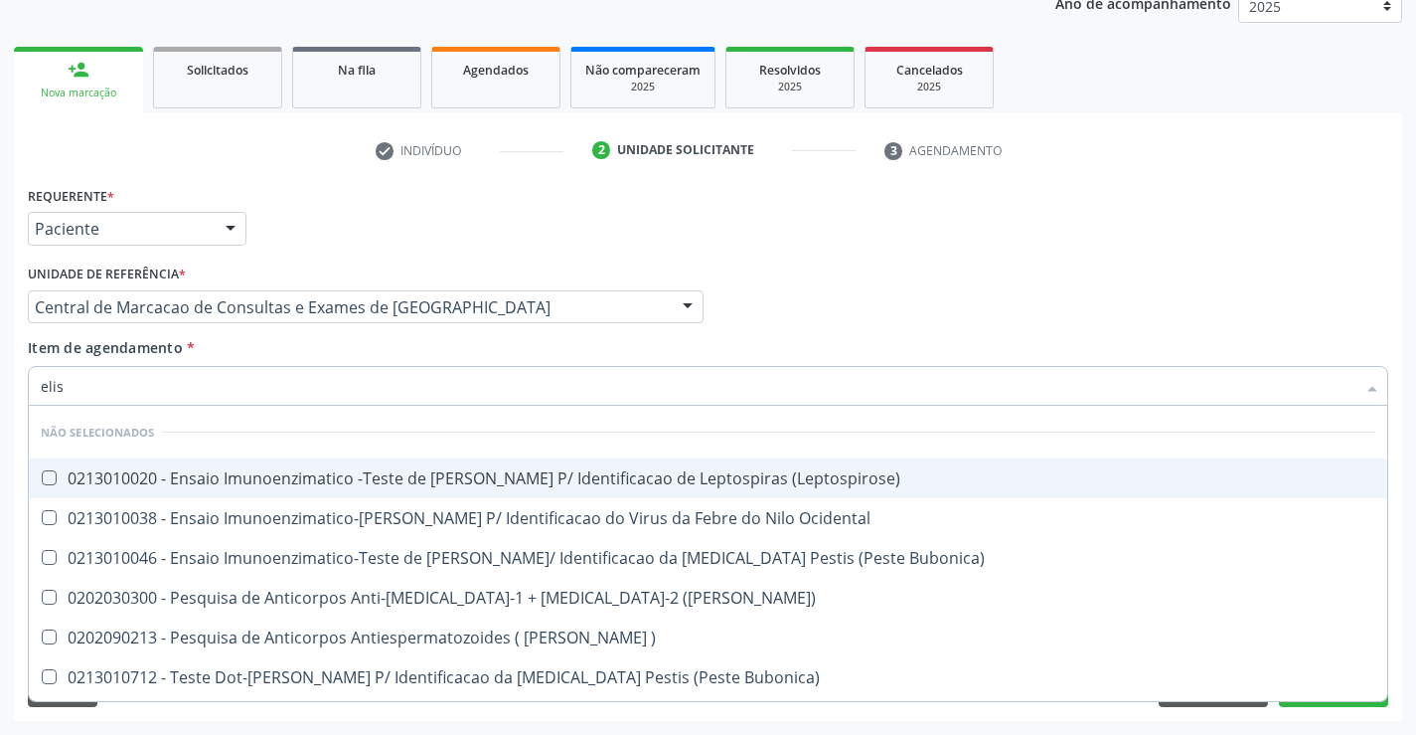
type input "elisa"
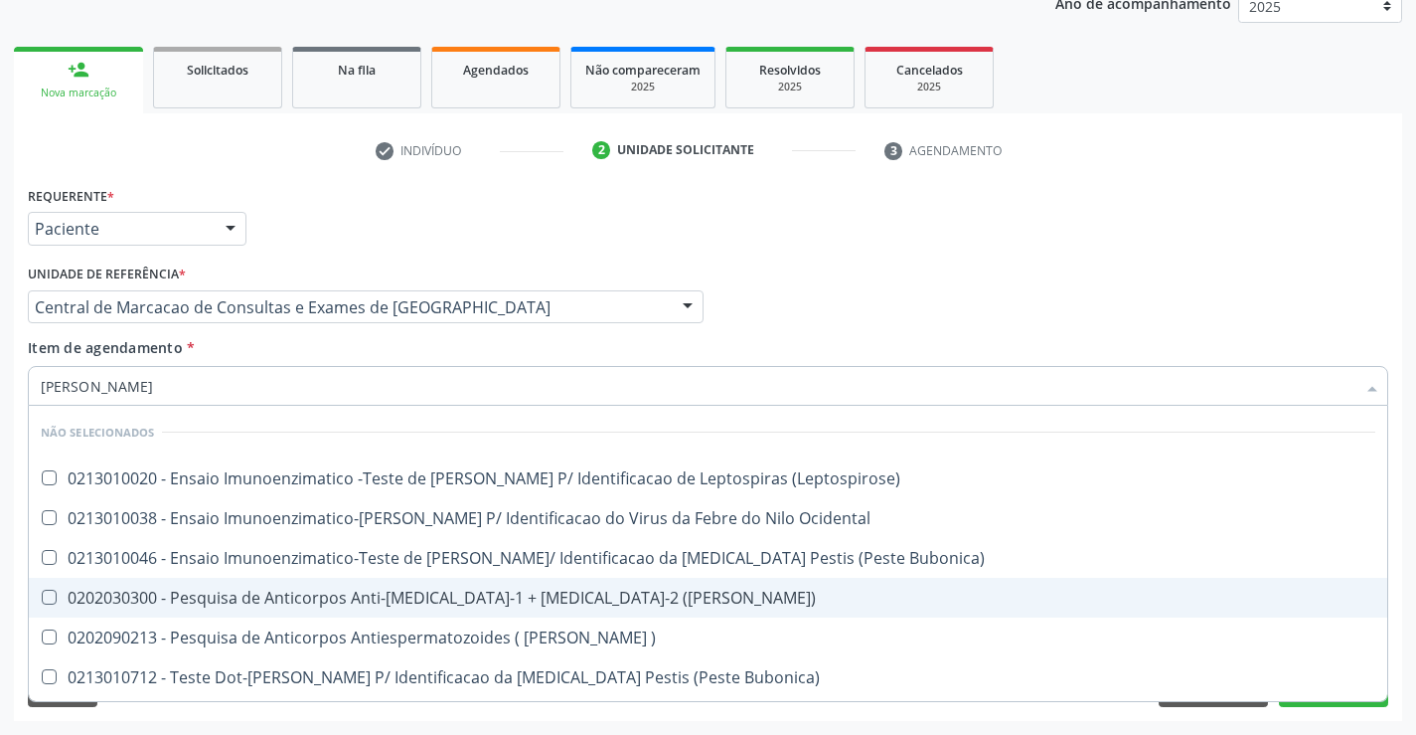
click at [421, 589] on div "0202030300 - Pesquisa de Anticorpos Anti-[MEDICAL_DATA]-1 + [MEDICAL_DATA]-2 ([…" at bounding box center [708, 597] width 1335 height 16
checkbox \(Elisa\) "true"
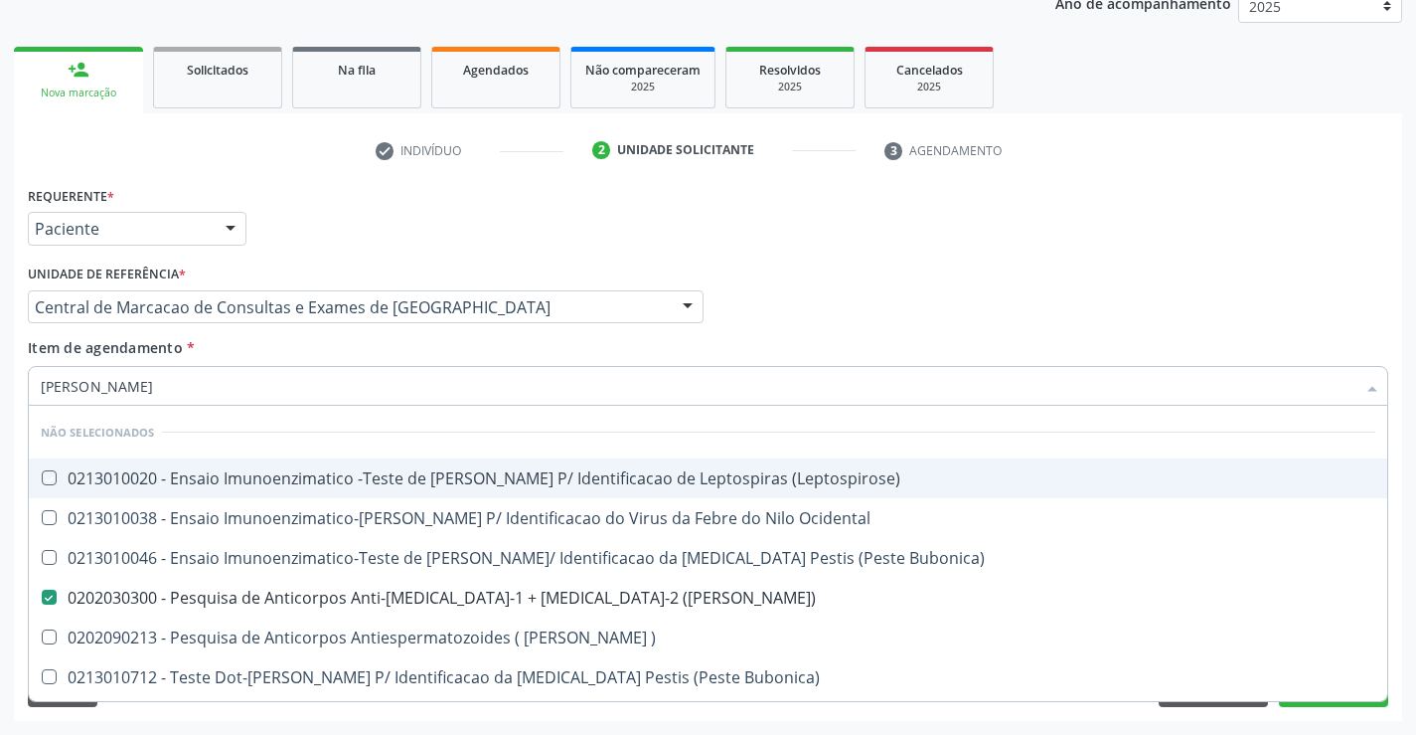
click at [376, 345] on div "Item de agendamento * elisa Desfazer seleção Não selecionados 0213010020 - Ensa…" at bounding box center [708, 368] width 1361 height 63
checkbox \(Leptospirose\) "true"
checkbox Bubonica\) "true"
checkbox \(Parvovirose\) "true"
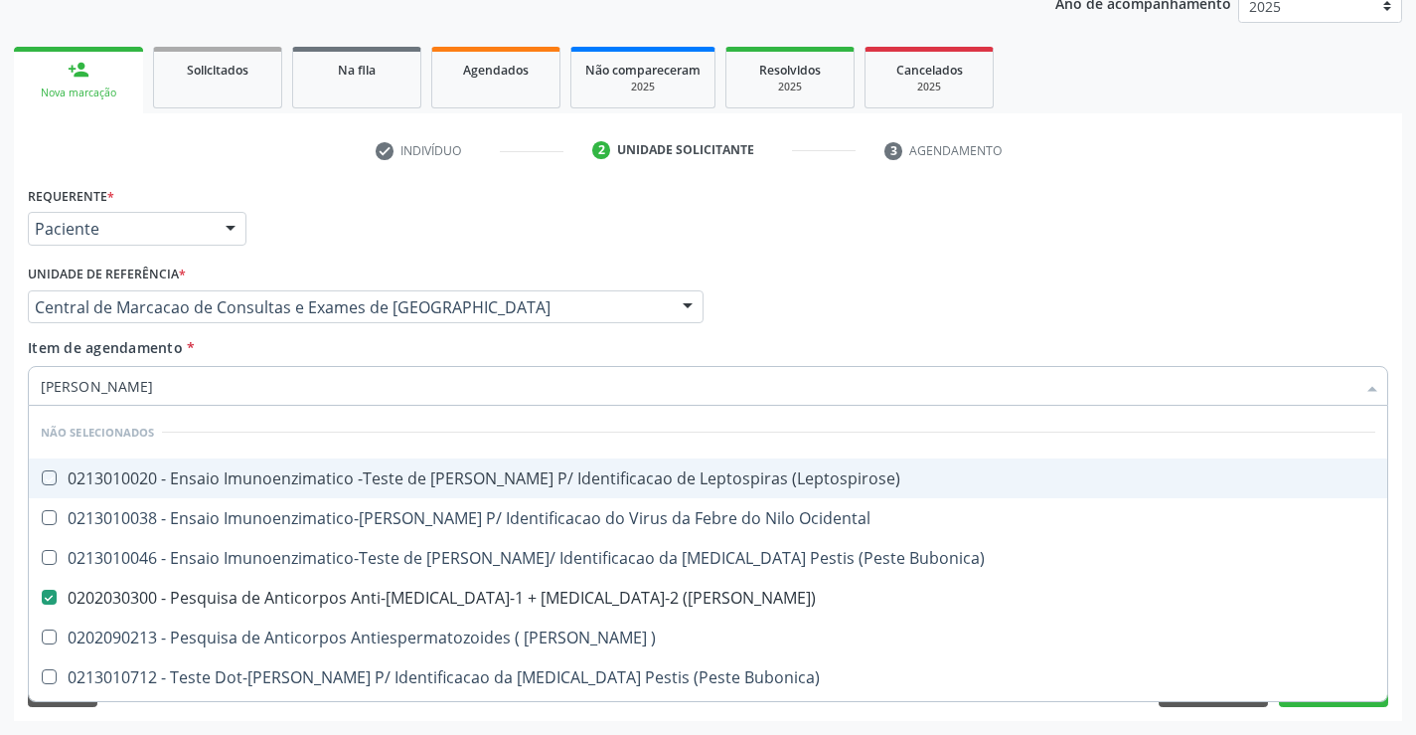
checkbox \) "true"
checkbox \(Toxoplasmose\) "true"
checkbox Sarampo "true"
checkbox \(Shiguelose\) "true"
checkbox \(Parvovirose\) "true"
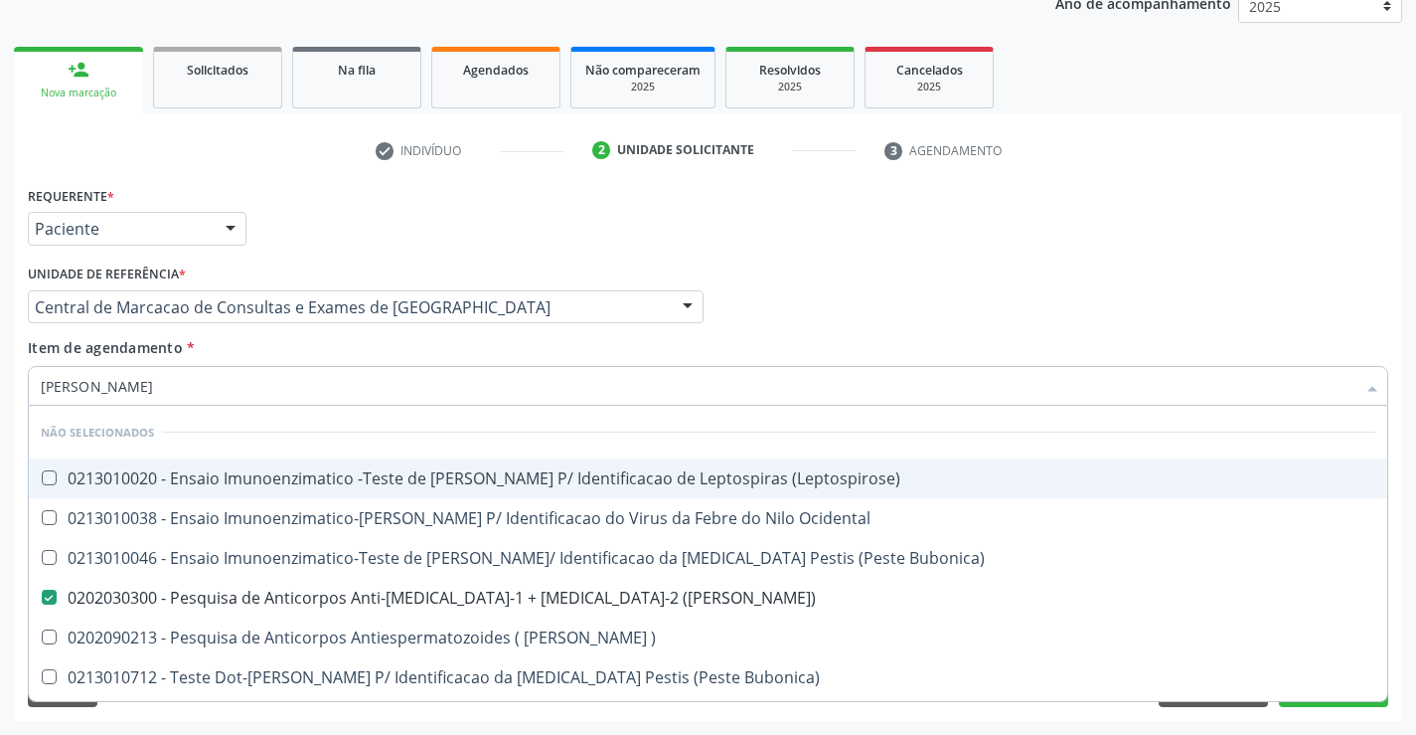
checkbox Sarampo "true"
checkbox Ocidental "true"
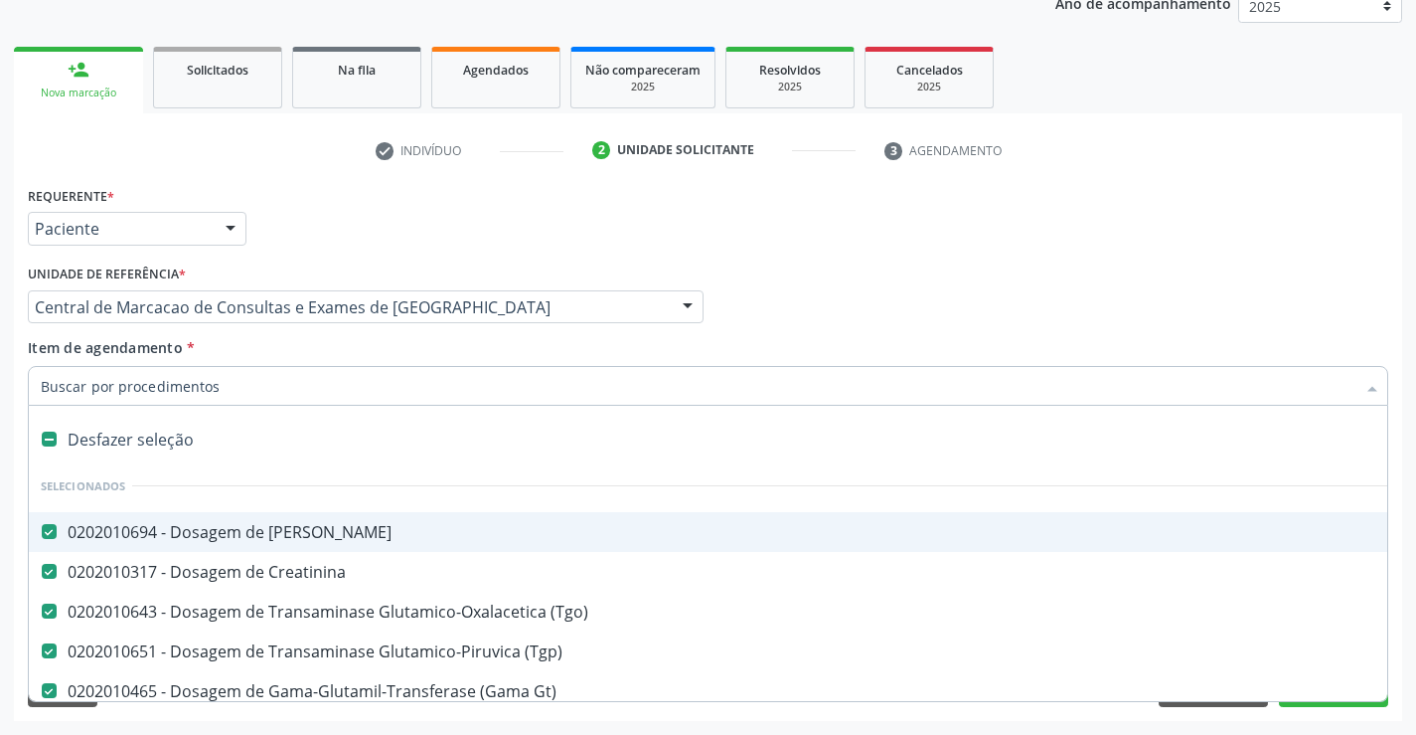
type input "g"
checkbox Plaquetas "false"
checkbox \(Elisa\) "false"
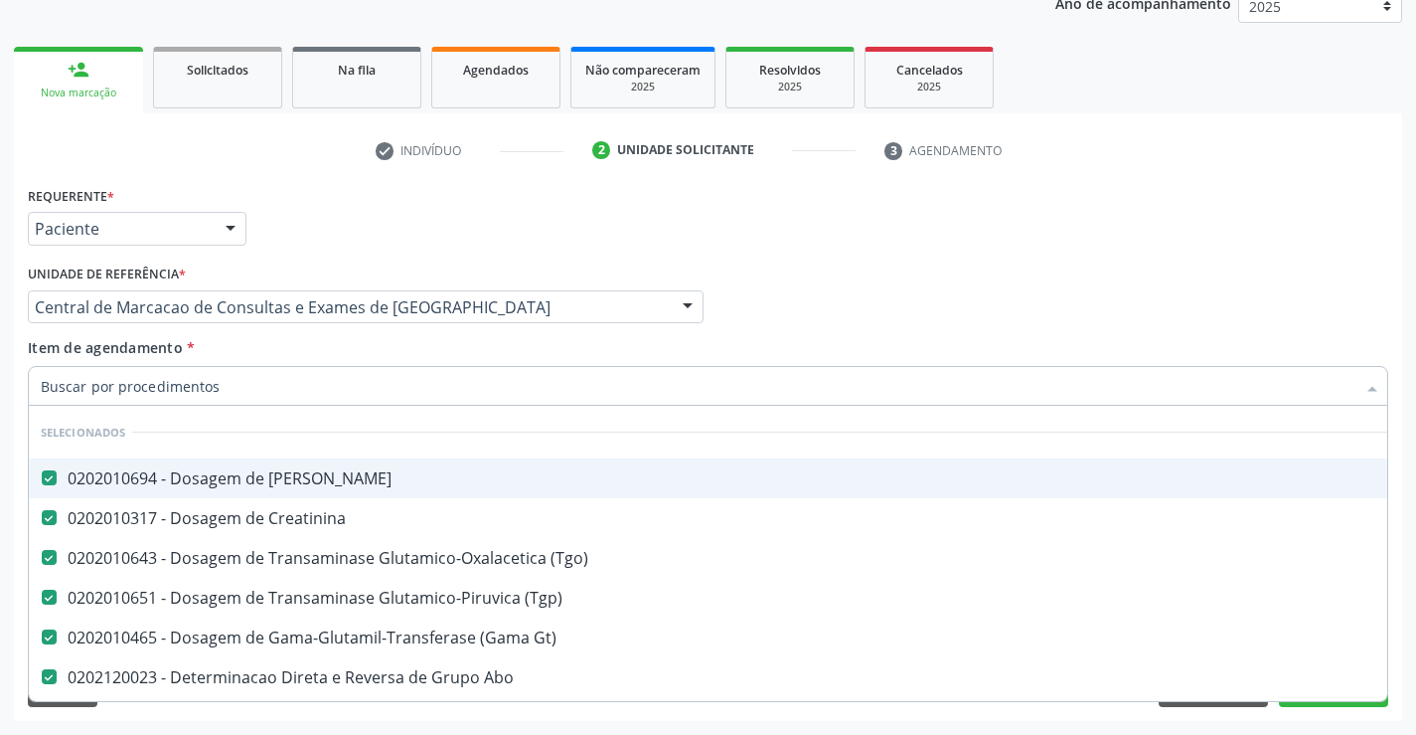
checkbox Preenchida\) "true"
checkbox Ampola\)\ "true"
type input "si"
checkbox \(Tgo\) "false"
checkbox \(Tgp\) "false"
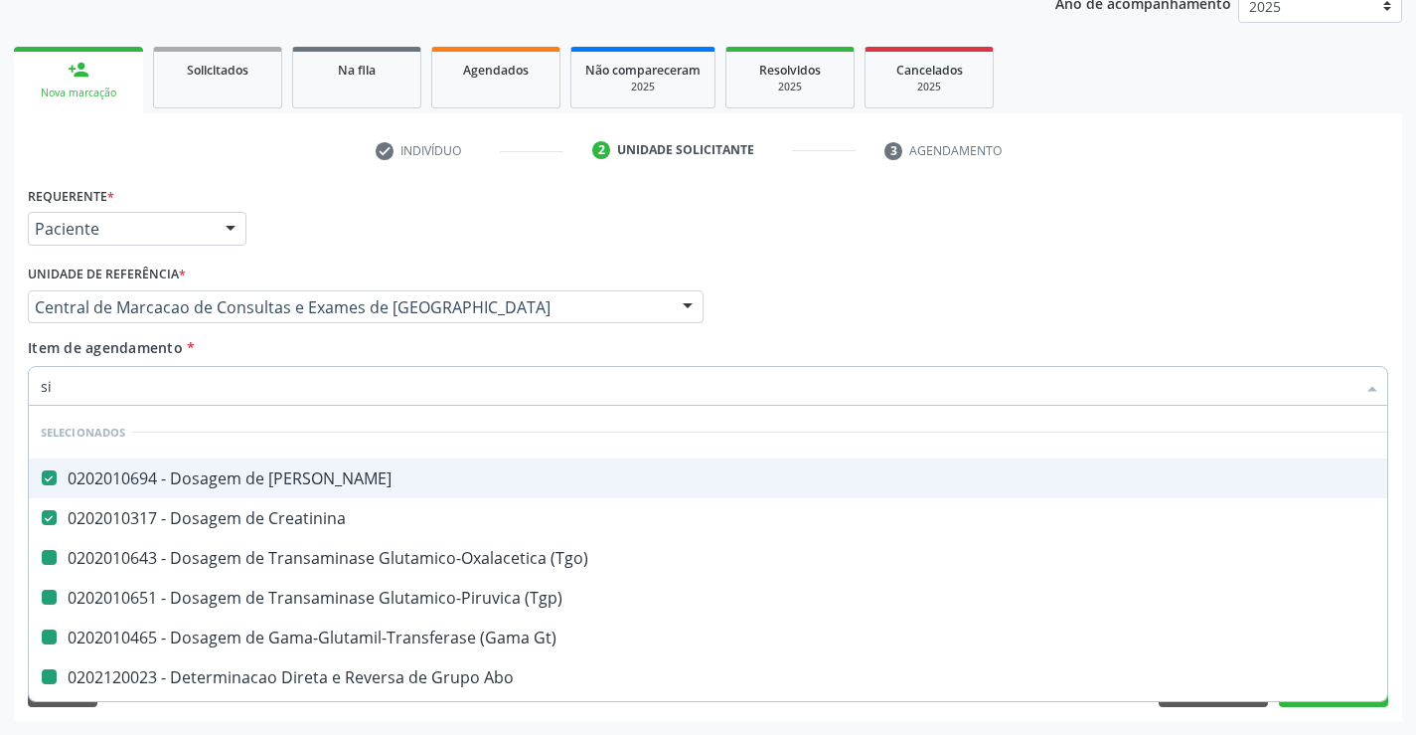
checkbox Abo "false"
checkbox Fraco\) "false"
checkbox Gt\) "false"
checkbox Urina "false"
checkbox Glicose "false"
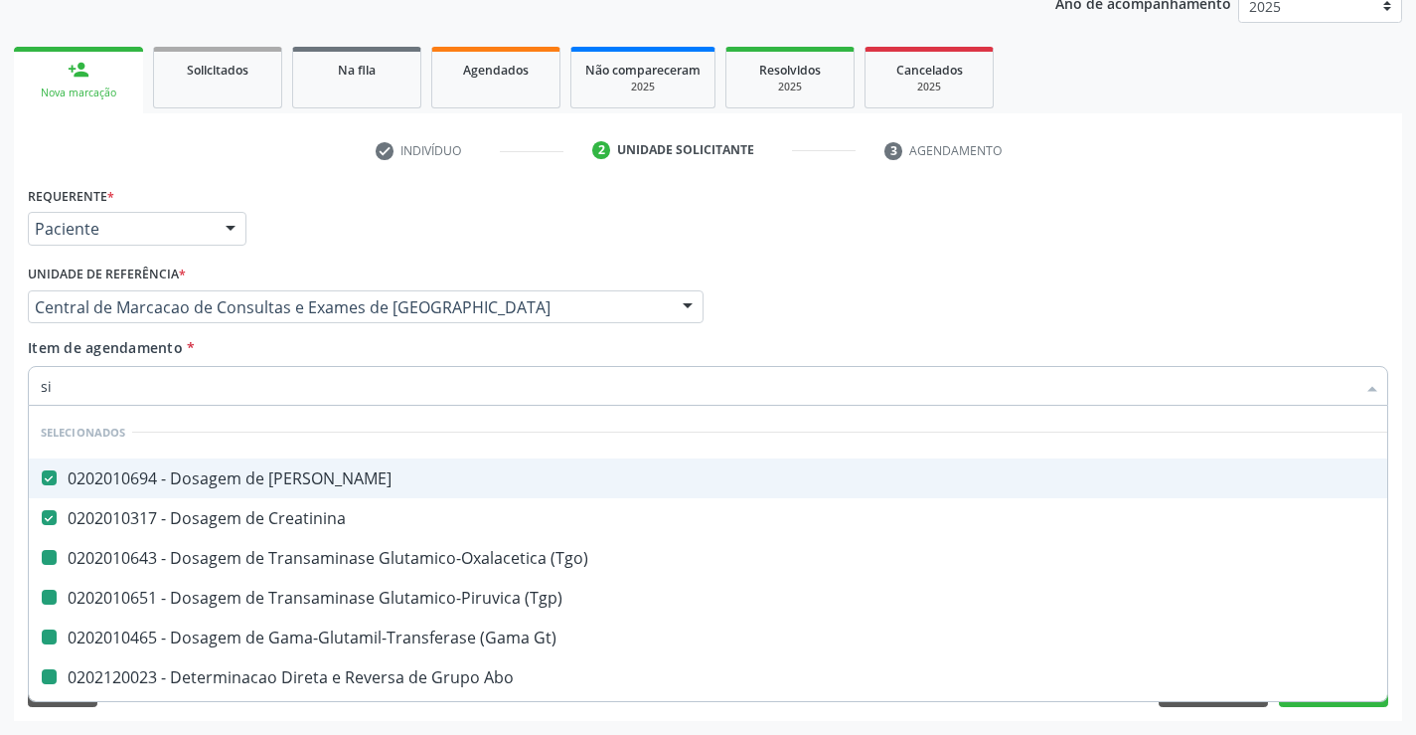
checkbox \(Elisa\) "false"
checkbox Plaquetas "false"
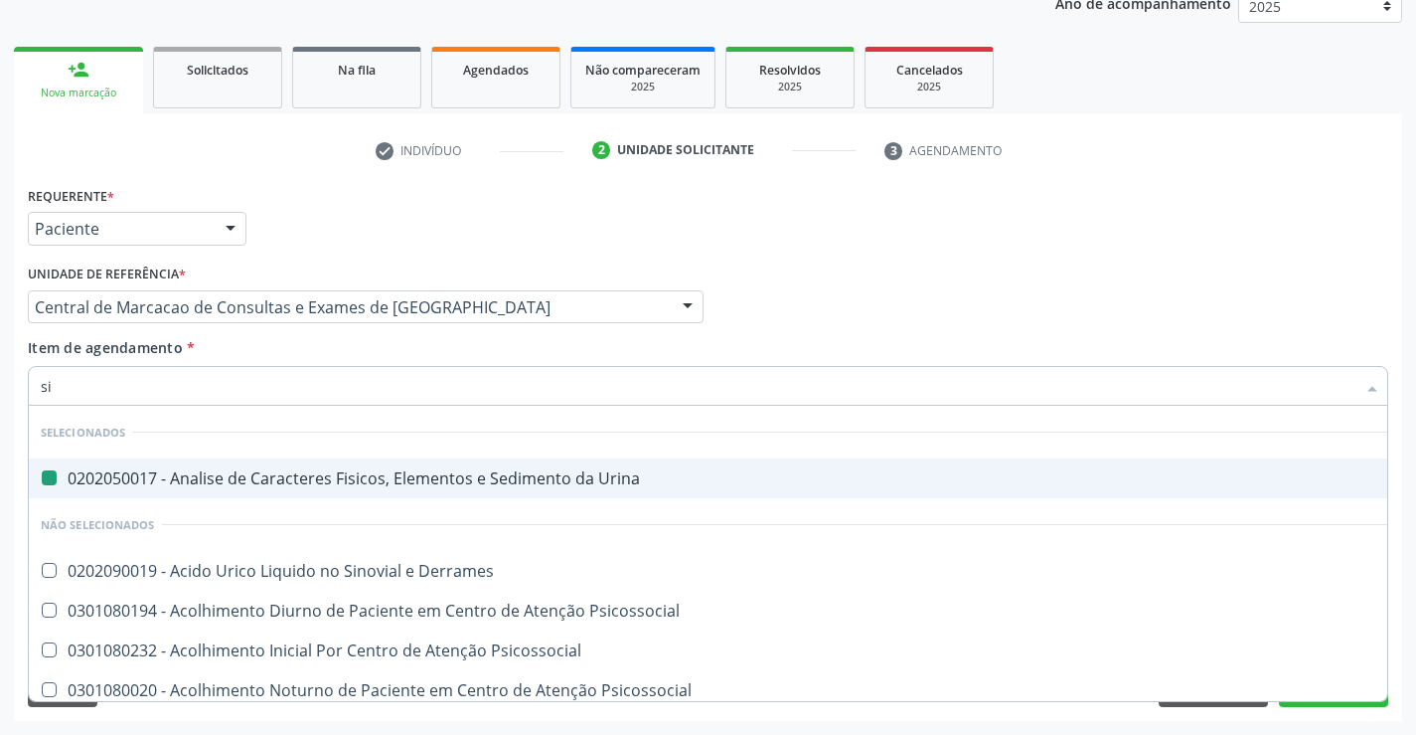
type input "sif"
checkbox Urina "false"
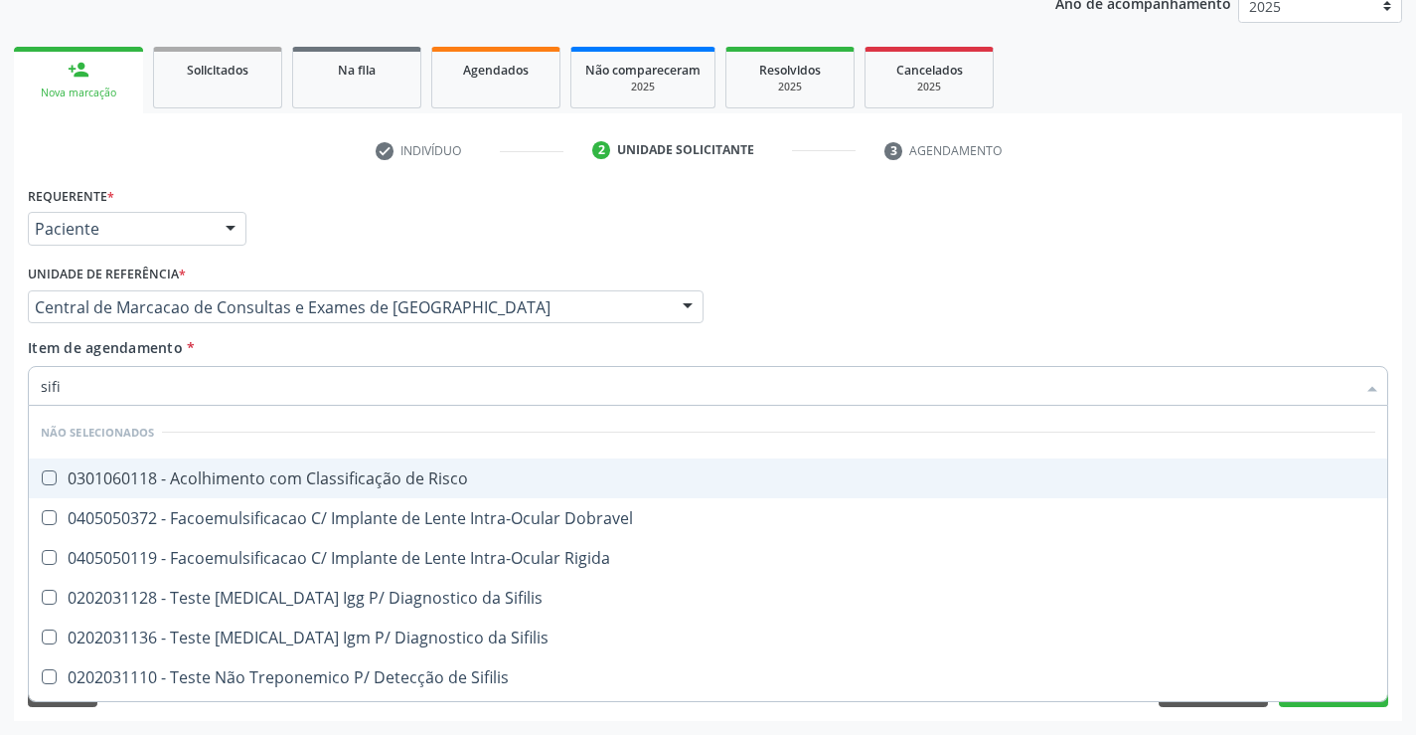
type input "sifil"
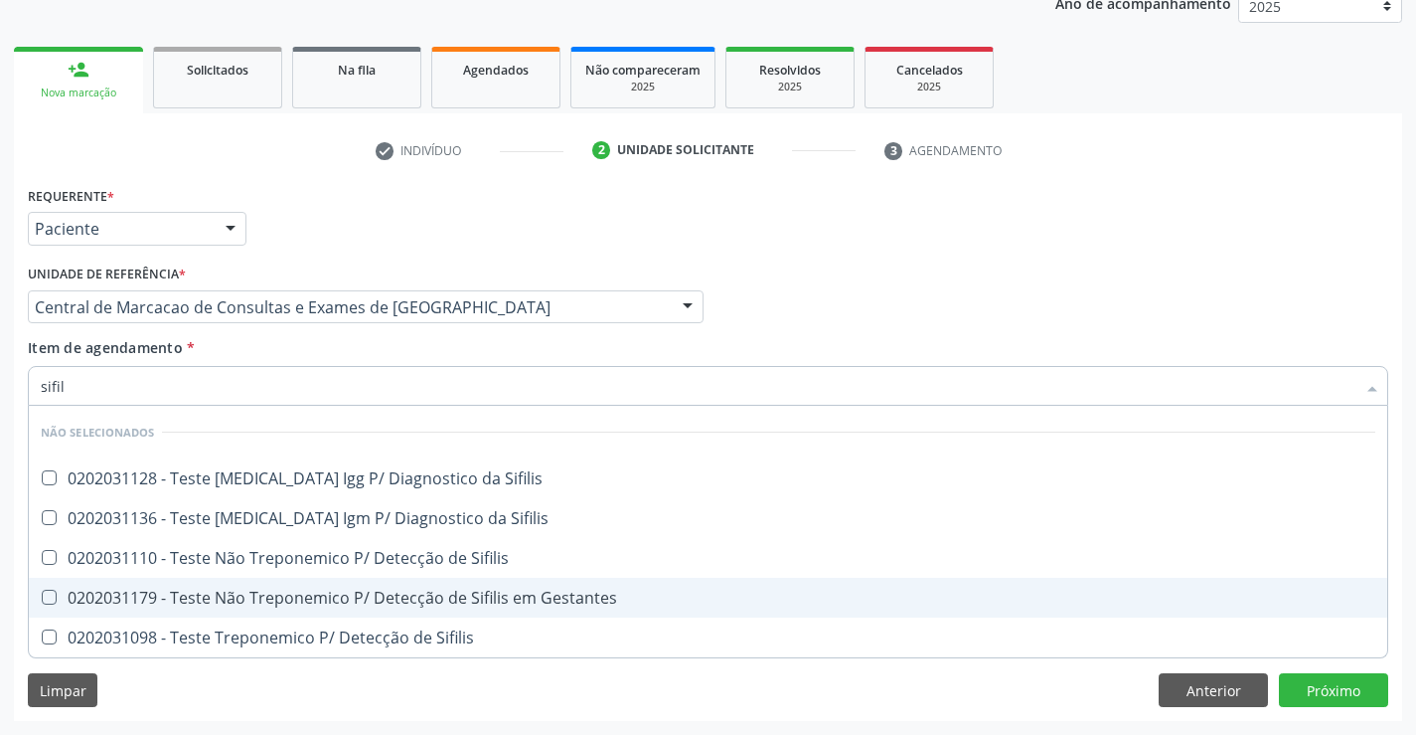
click at [409, 592] on div "0202031179 - Teste Não Treponemico P/ Detecção de Sifilis em Gestantes" at bounding box center [708, 597] width 1335 height 16
checkbox Gestantes "true"
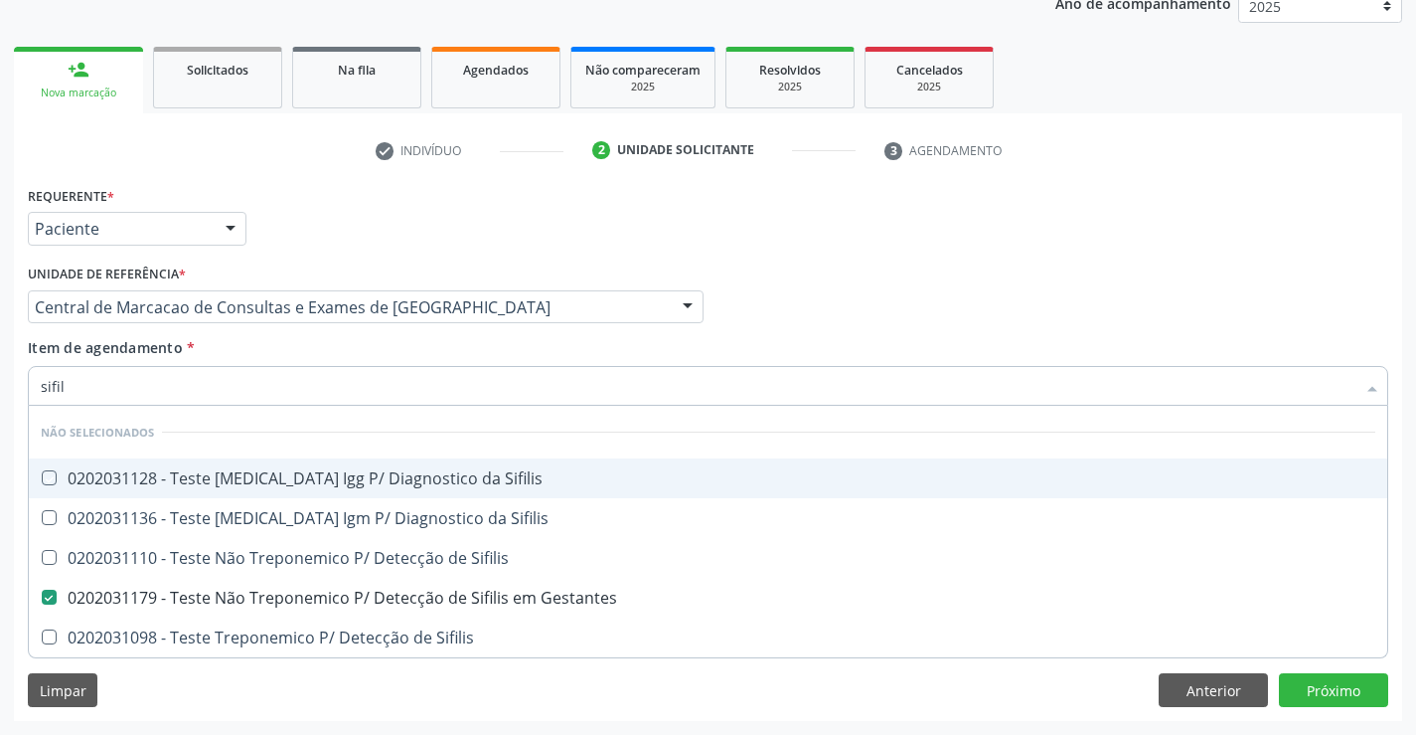
click at [409, 365] on div "Item de agendamento * sifil Desfazer seleção Não selecionados 0202031128 - Test…" at bounding box center [708, 368] width 1361 height 63
checkbox Sifilis "true"
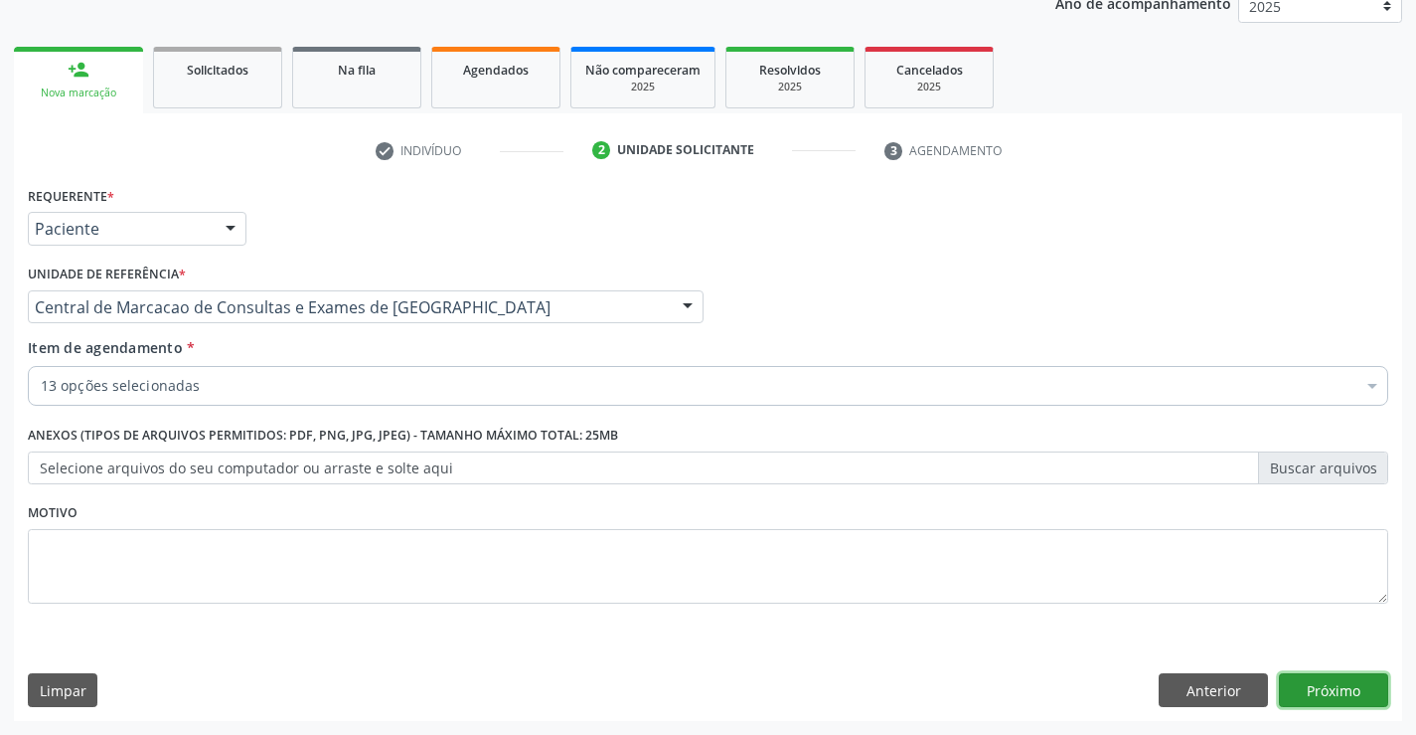
click at [1317, 698] on button "Próximo" at bounding box center [1333, 690] width 109 height 34
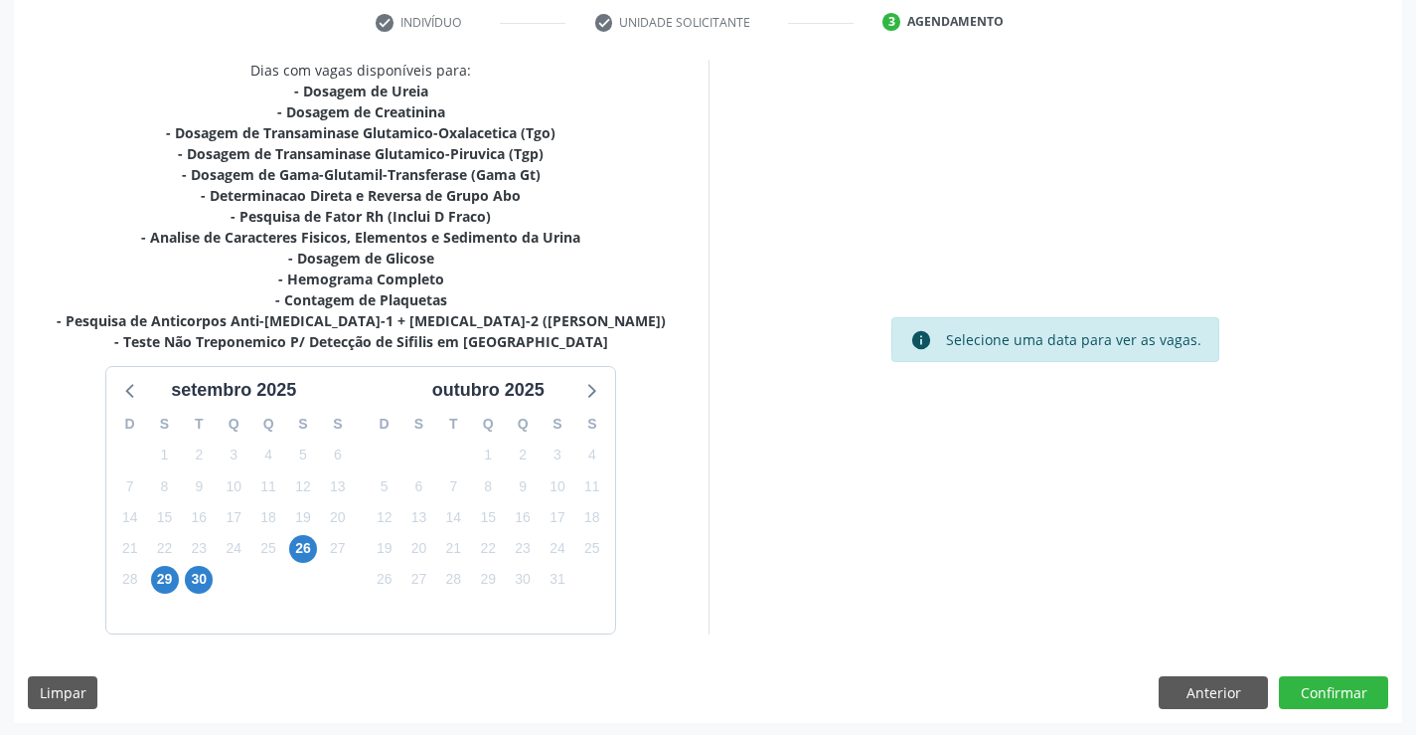
scroll to position [381, 0]
click at [301, 544] on span "26" at bounding box center [303, 547] width 28 height 28
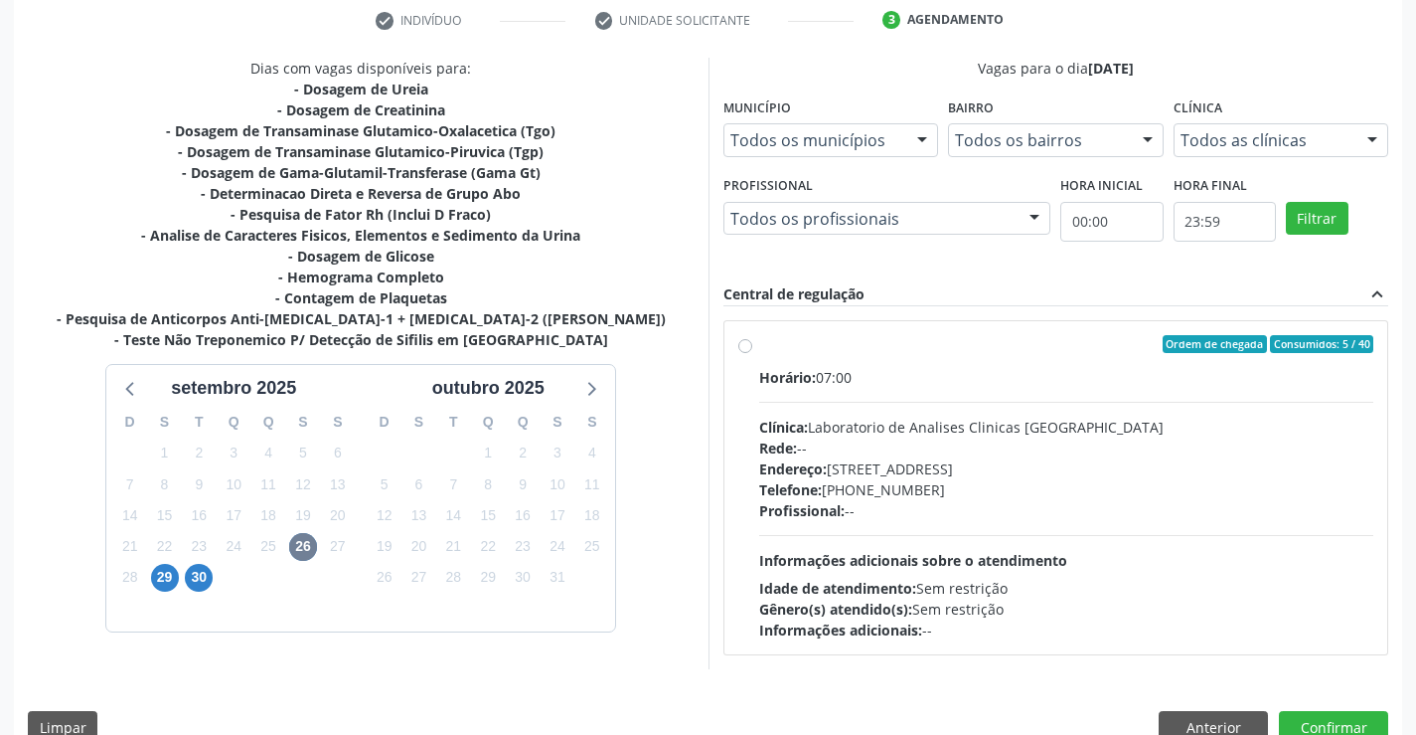
click at [920, 607] on div "Gênero(s) atendido(s): Sem restrição" at bounding box center [1066, 608] width 615 height 21
click at [752, 353] on input "Ordem de chegada Consumidos: 5 / 40 Horário: 07:00 Clínica: Laboratorio de Anal…" at bounding box center [745, 344] width 14 height 18
radio input "true"
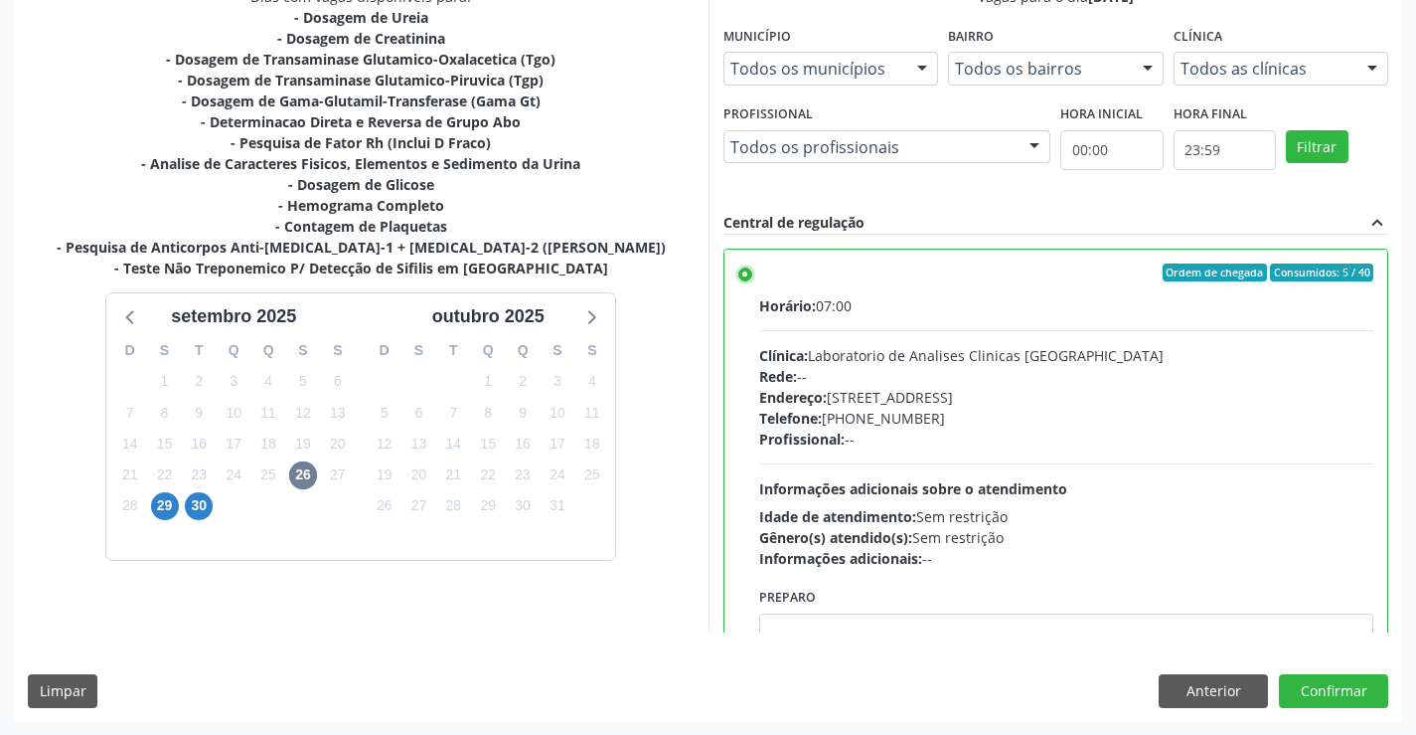
scroll to position [453, 0]
click at [1307, 680] on button "Confirmar" at bounding box center [1333, 690] width 109 height 34
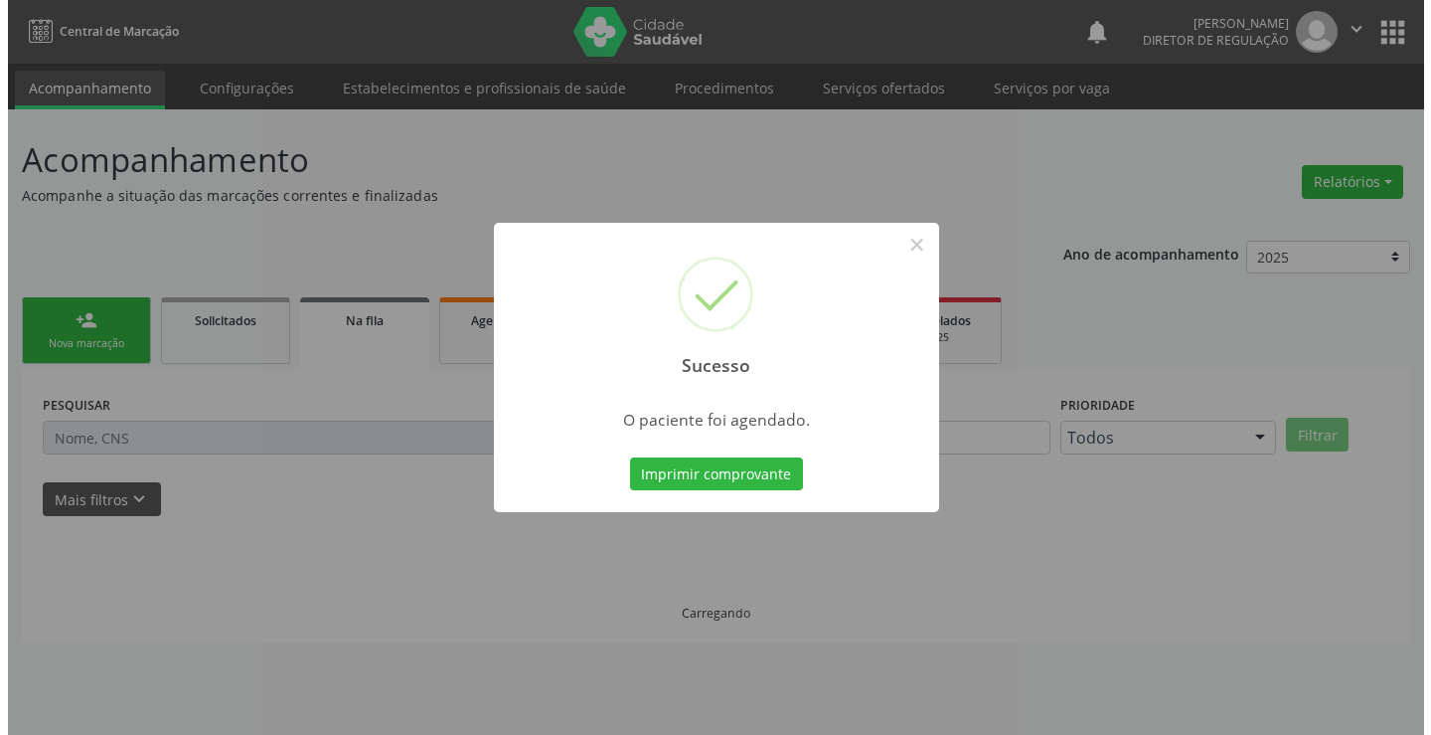
scroll to position [0, 0]
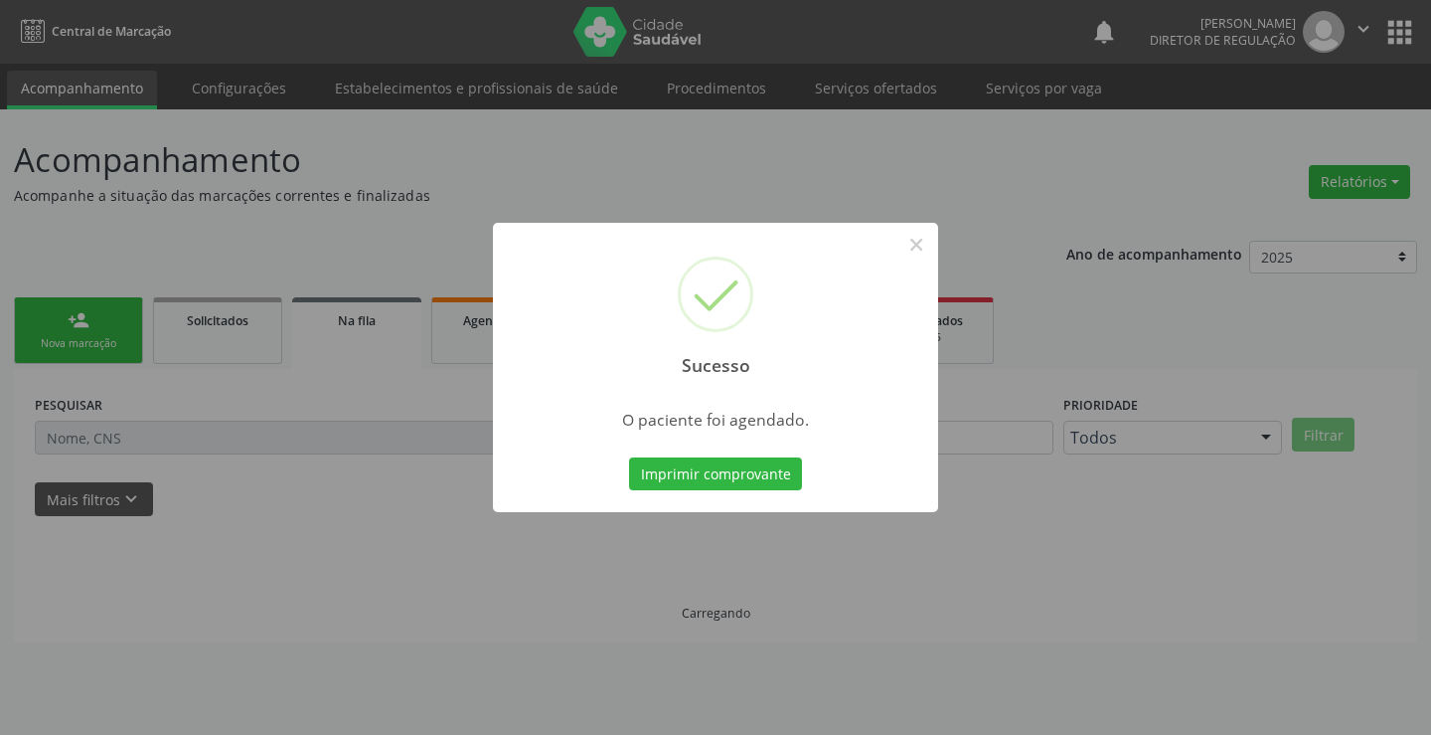
click at [629, 457] on button "Imprimir comprovante" at bounding box center [715, 474] width 173 height 34
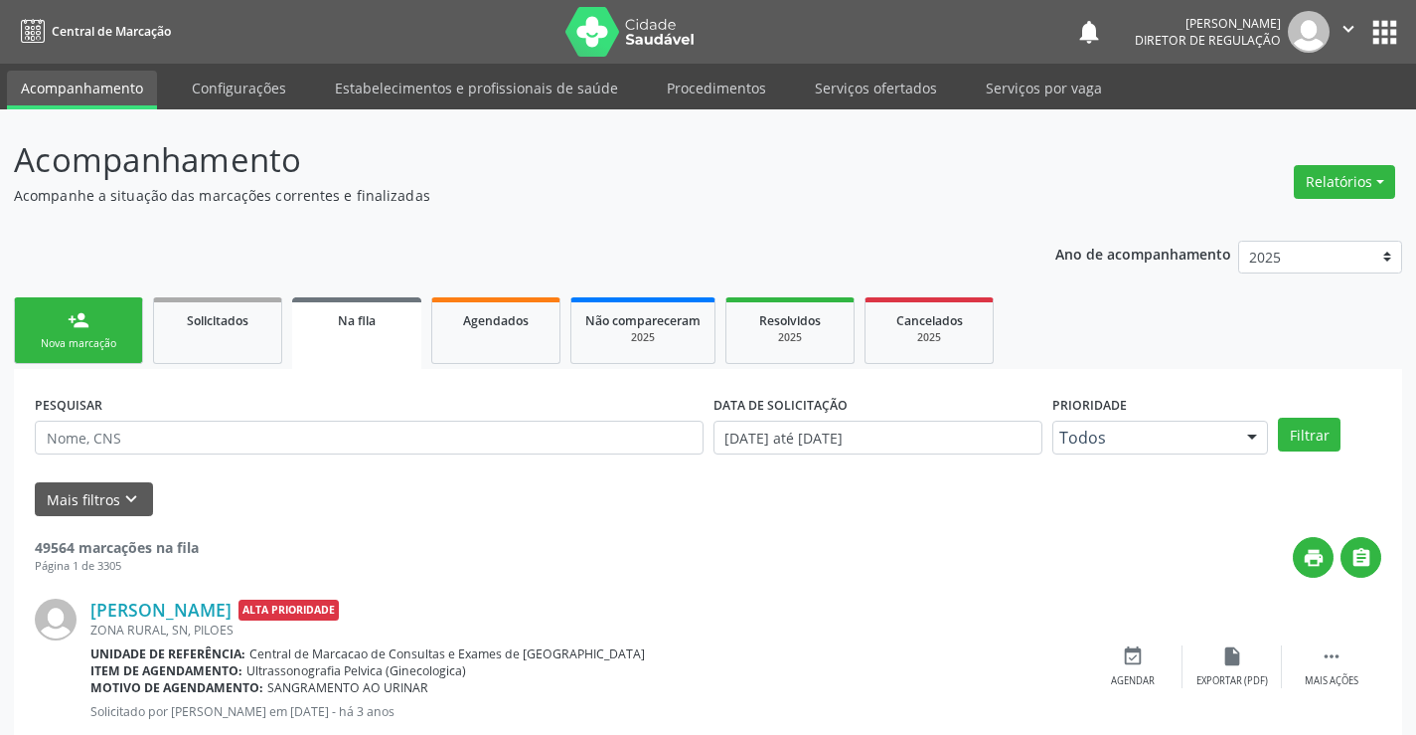
click at [70, 325] on div "person_add" at bounding box center [79, 320] width 22 height 22
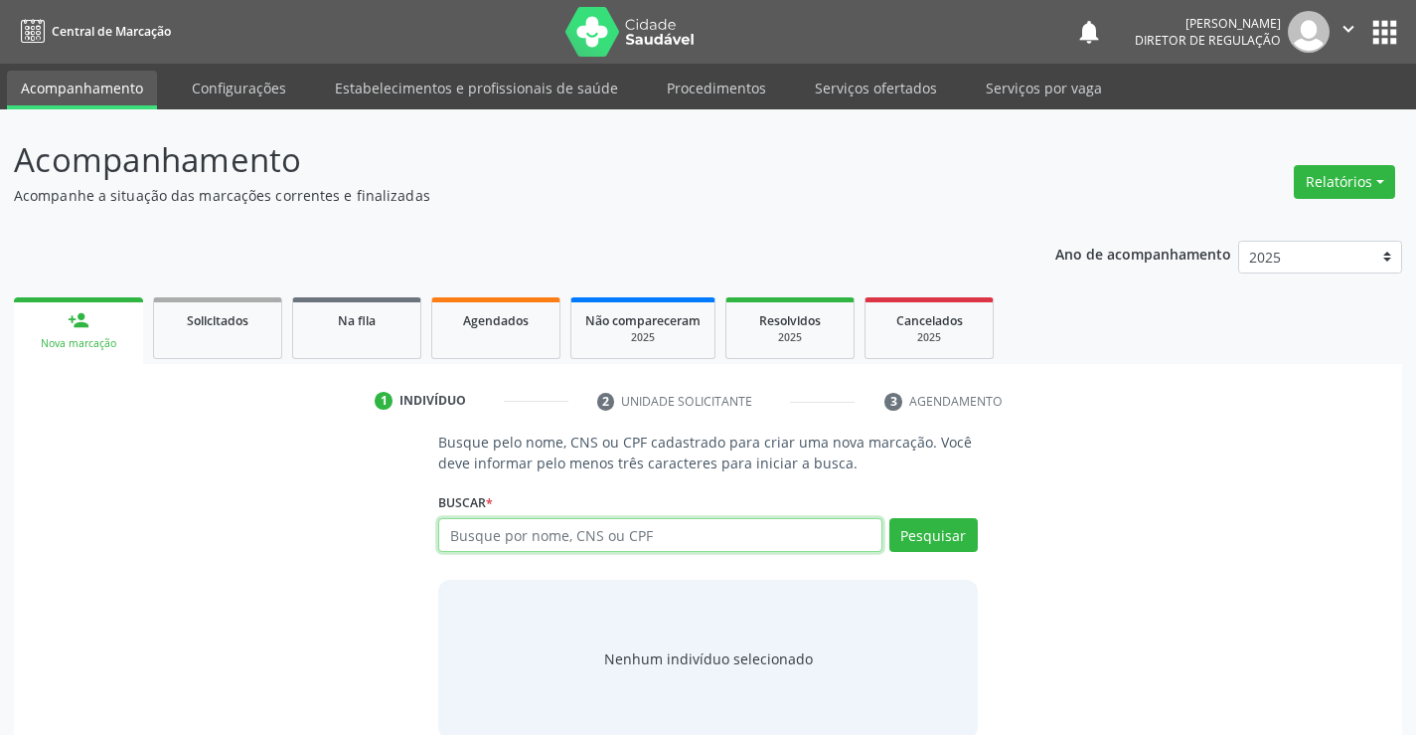
click at [546, 549] on input "text" at bounding box center [659, 535] width 443 height 34
type input "704006877854761"
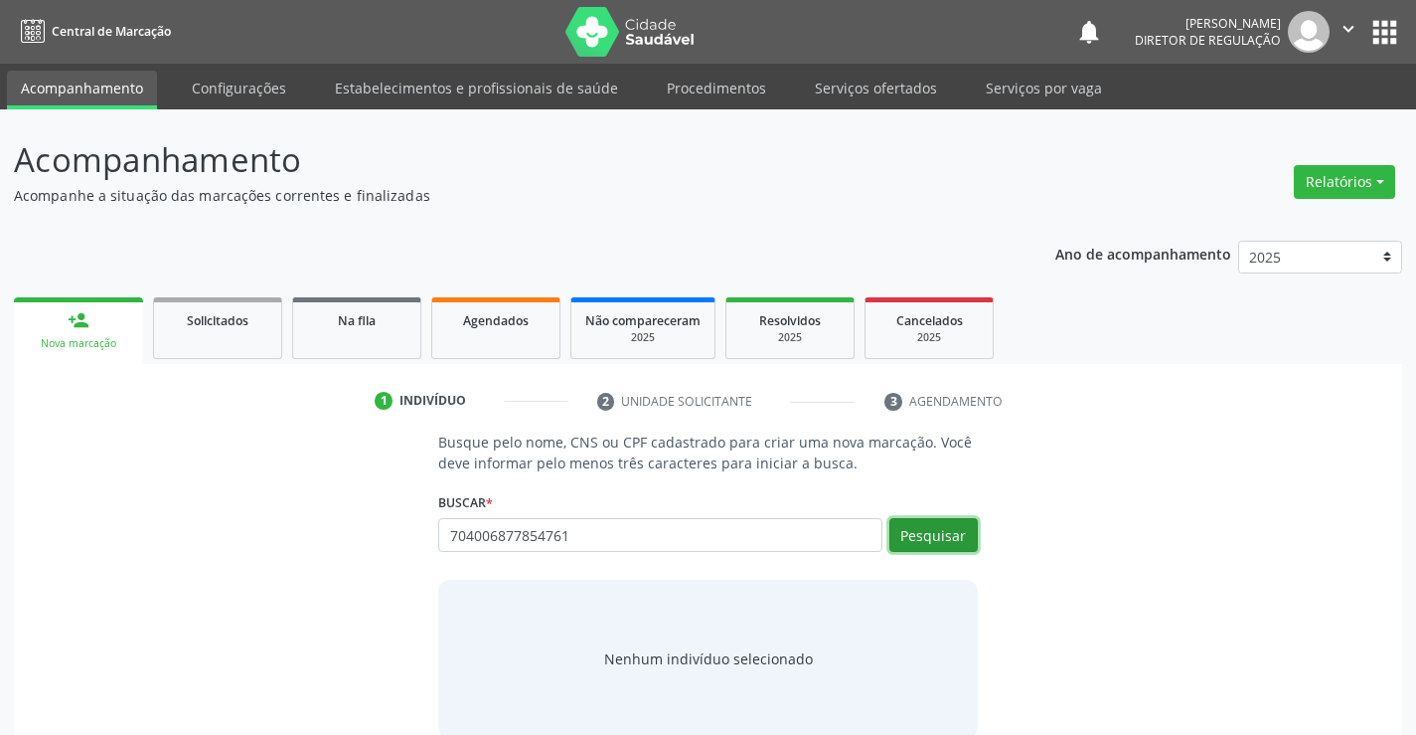
click at [908, 529] on button "Pesquisar" at bounding box center [934, 535] width 88 height 34
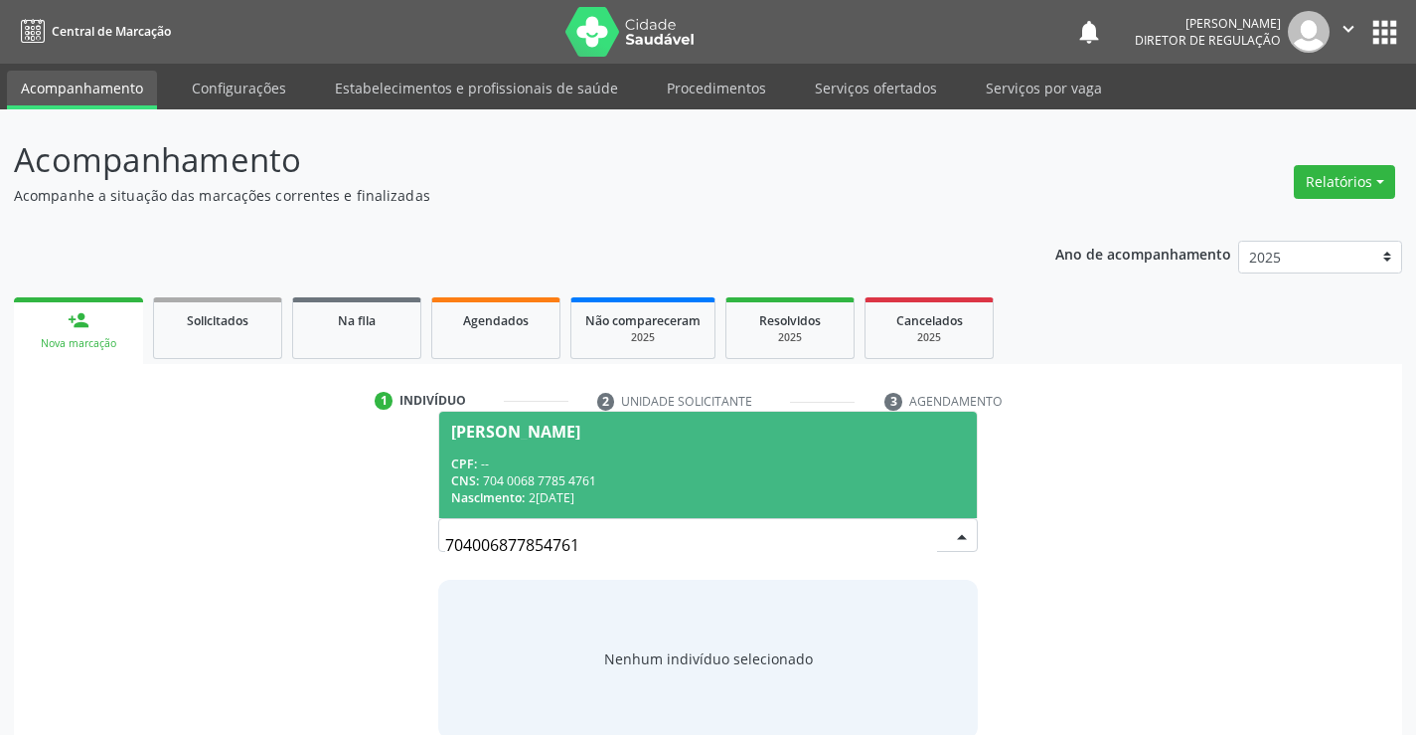
click at [601, 492] on div "Nascimento: 21/10/2024" at bounding box center [707, 497] width 513 height 17
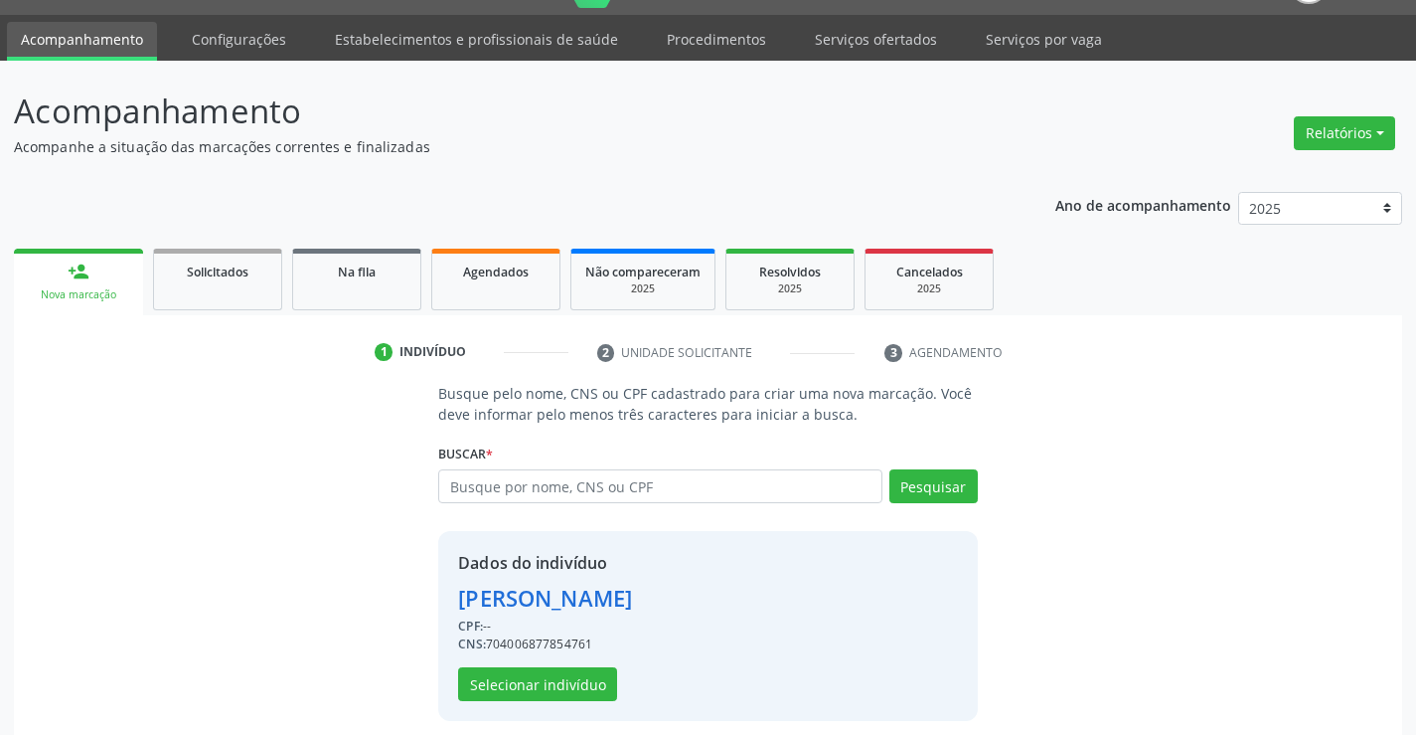
scroll to position [63, 0]
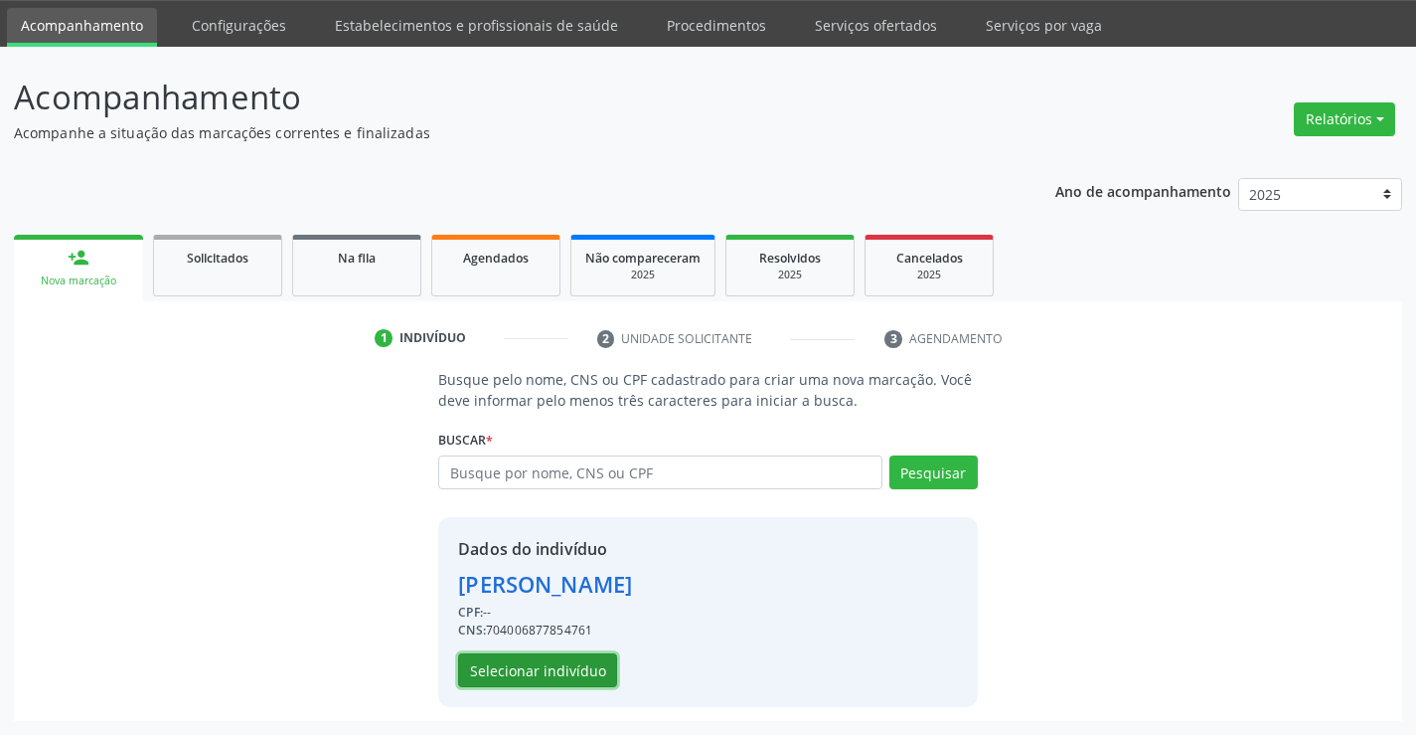
click at [579, 666] on button "Selecionar indivíduo" at bounding box center [537, 670] width 159 height 34
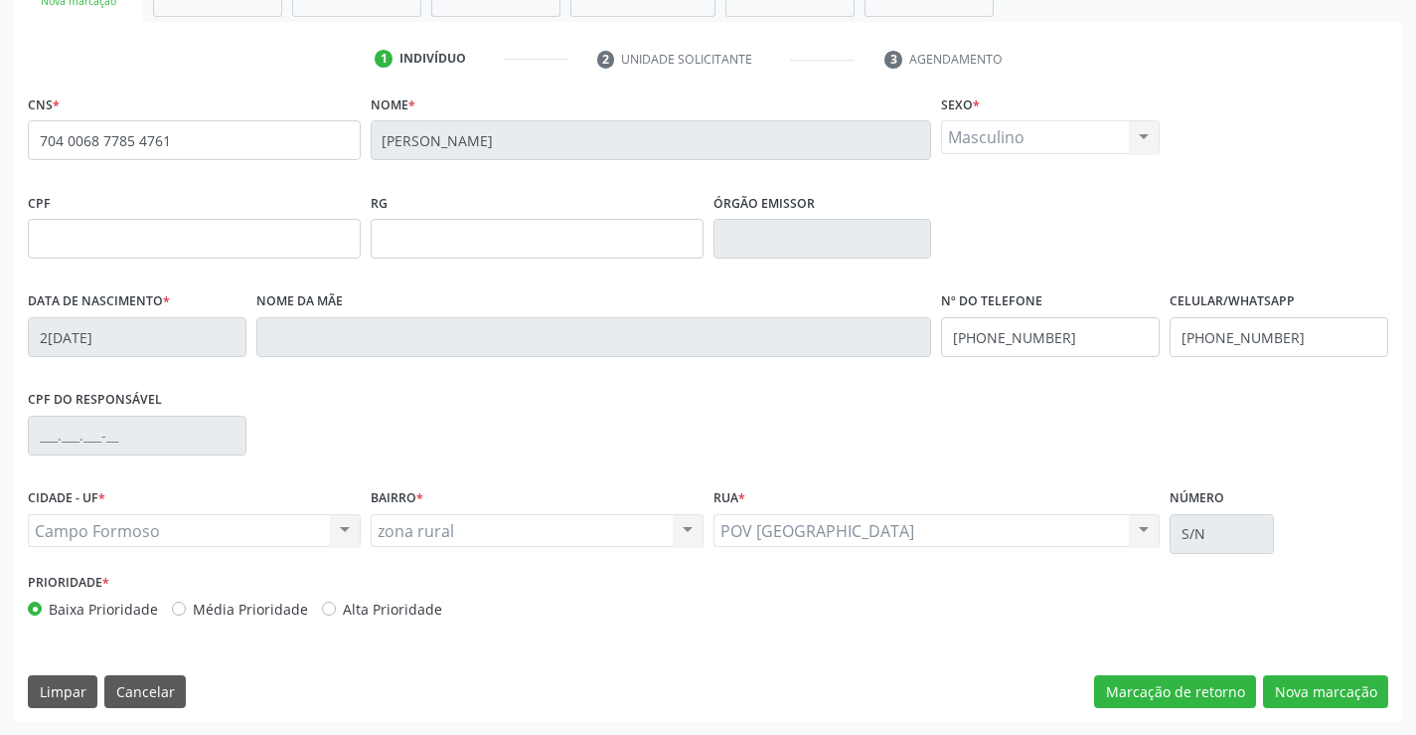
scroll to position [343, 0]
click at [1353, 687] on button "Nova marcação" at bounding box center [1325, 691] width 125 height 34
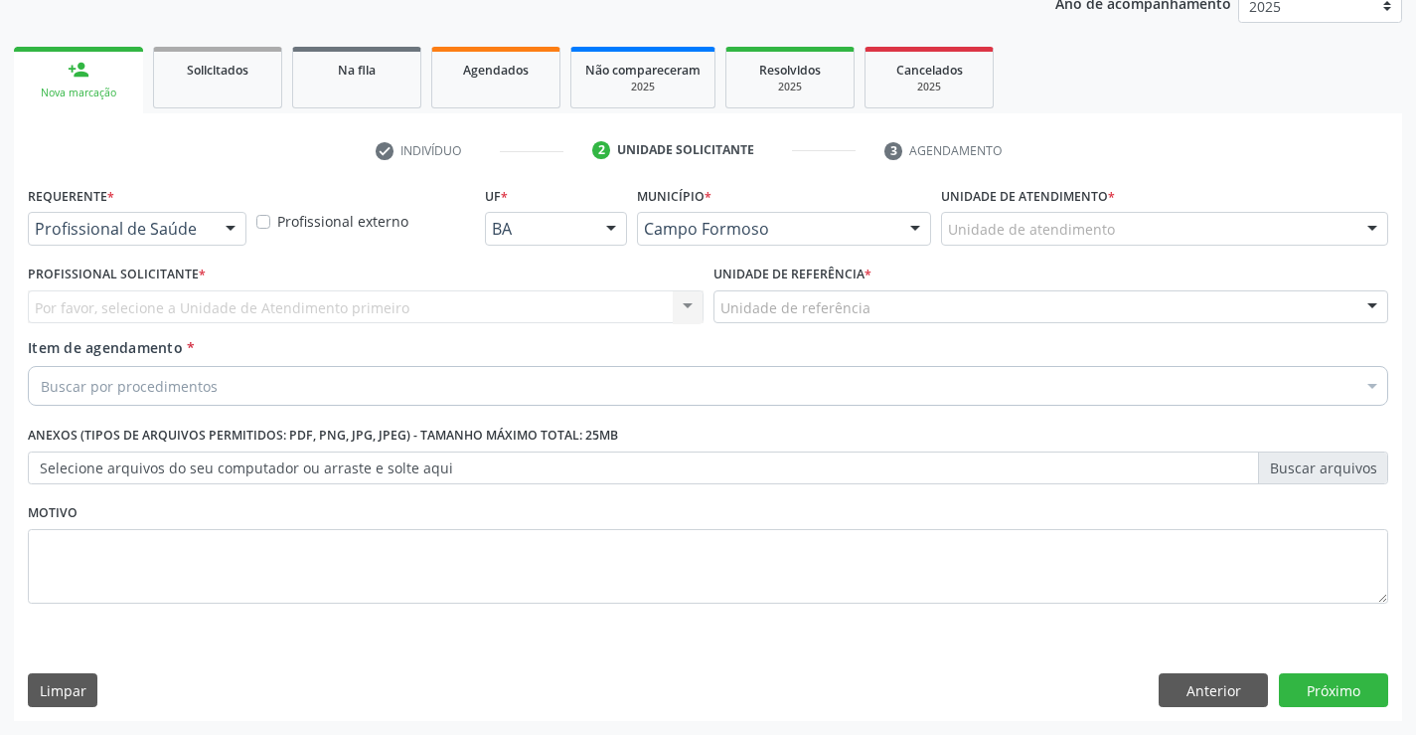
scroll to position [250, 0]
click at [224, 239] on div at bounding box center [231, 230] width 30 height 34
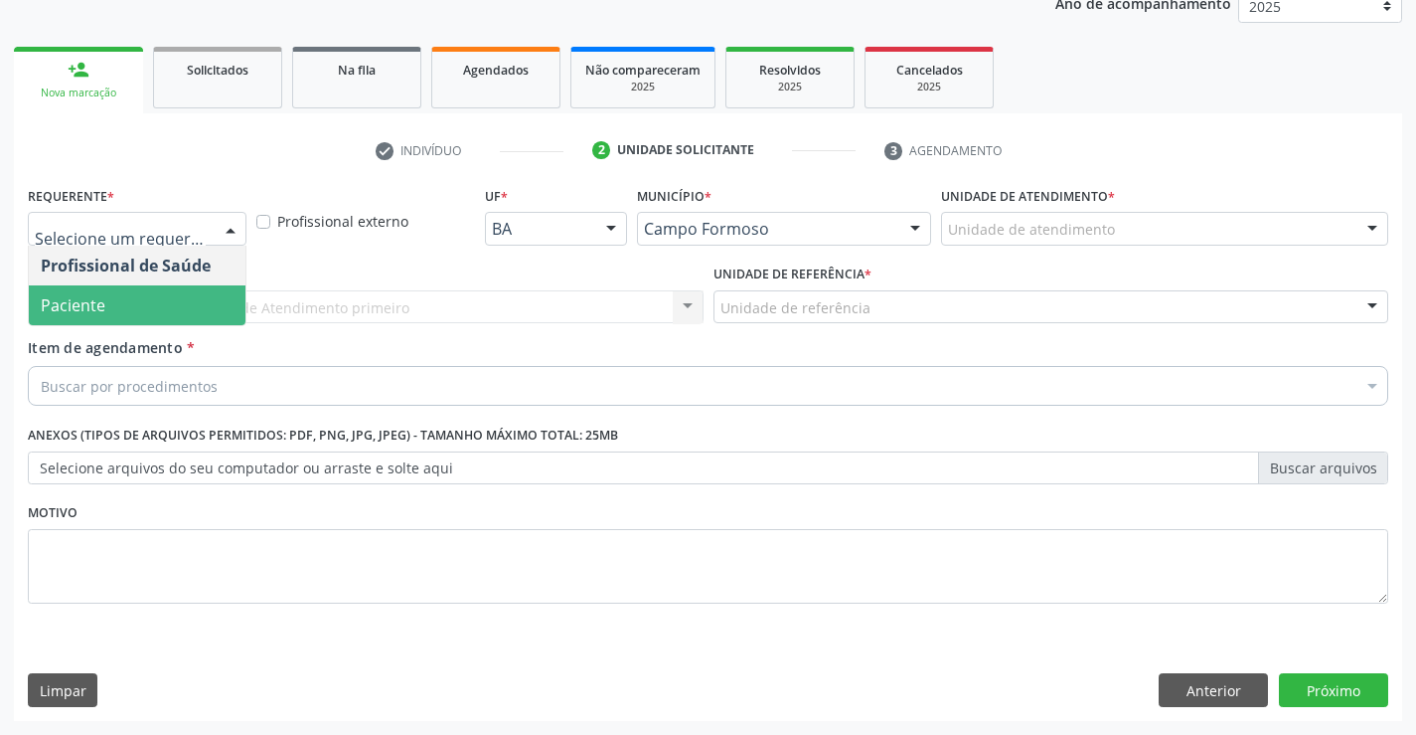
click at [205, 300] on span "Paciente" at bounding box center [137, 305] width 217 height 40
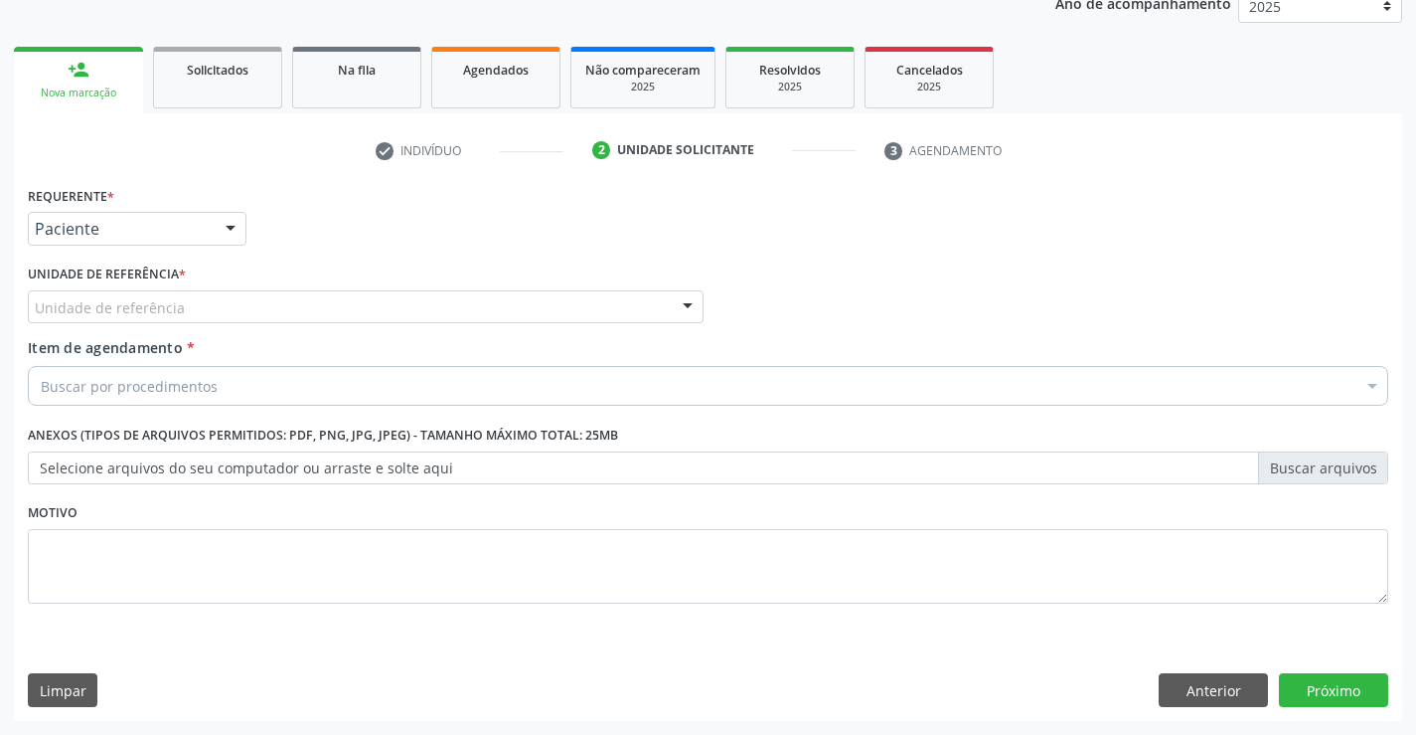
click at [377, 301] on div "Unidade de referência" at bounding box center [366, 307] width 676 height 34
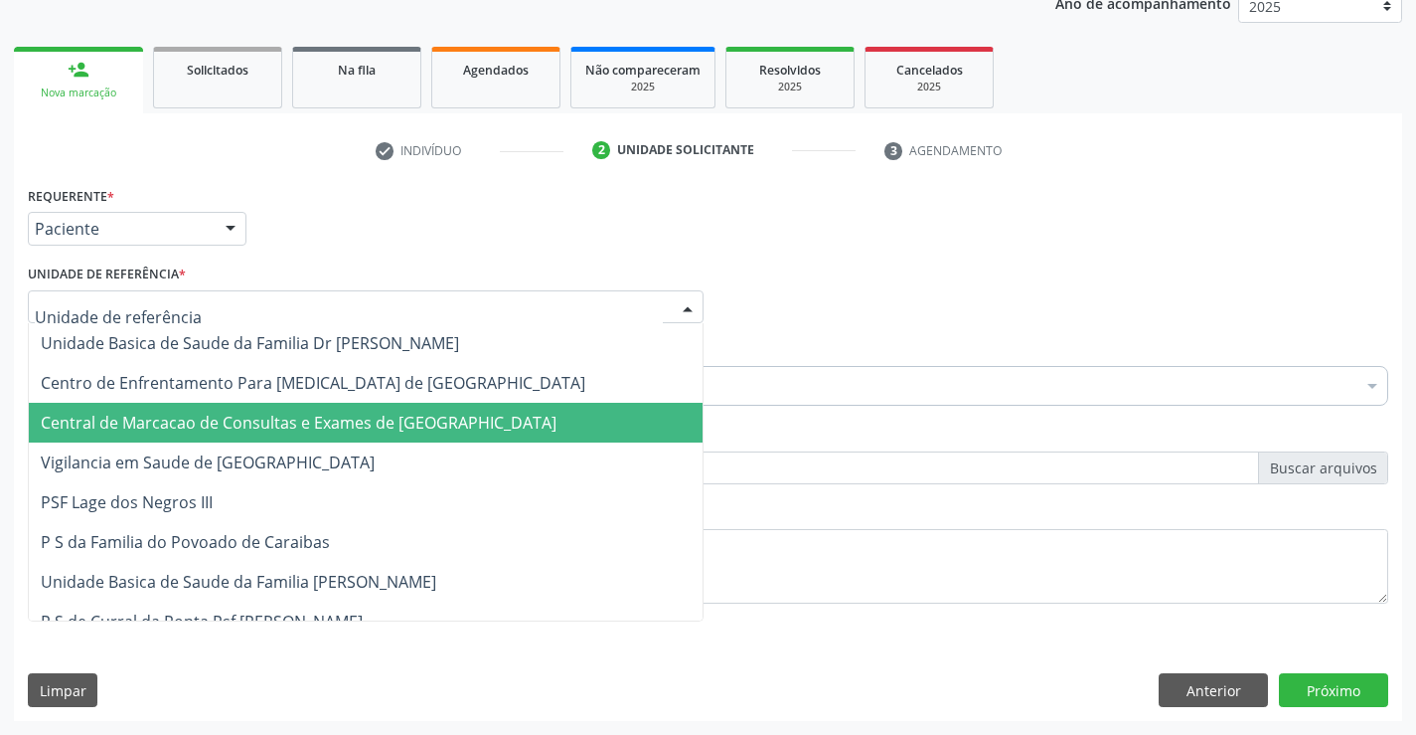
click at [402, 416] on span "Central de Marcacao de Consultas e Exames de [GEOGRAPHIC_DATA]" at bounding box center [299, 422] width 516 height 22
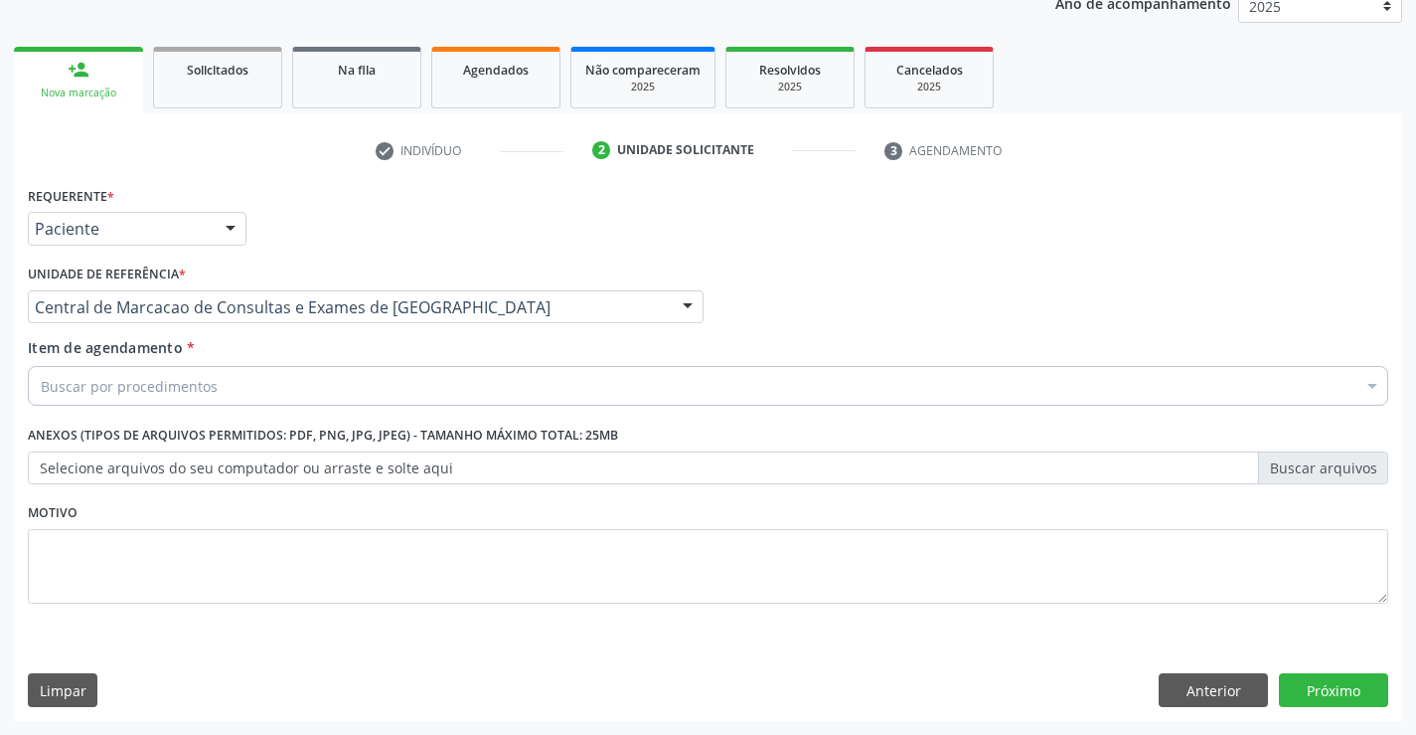
click at [498, 393] on div "Buscar por procedimentos" at bounding box center [708, 386] width 1361 height 40
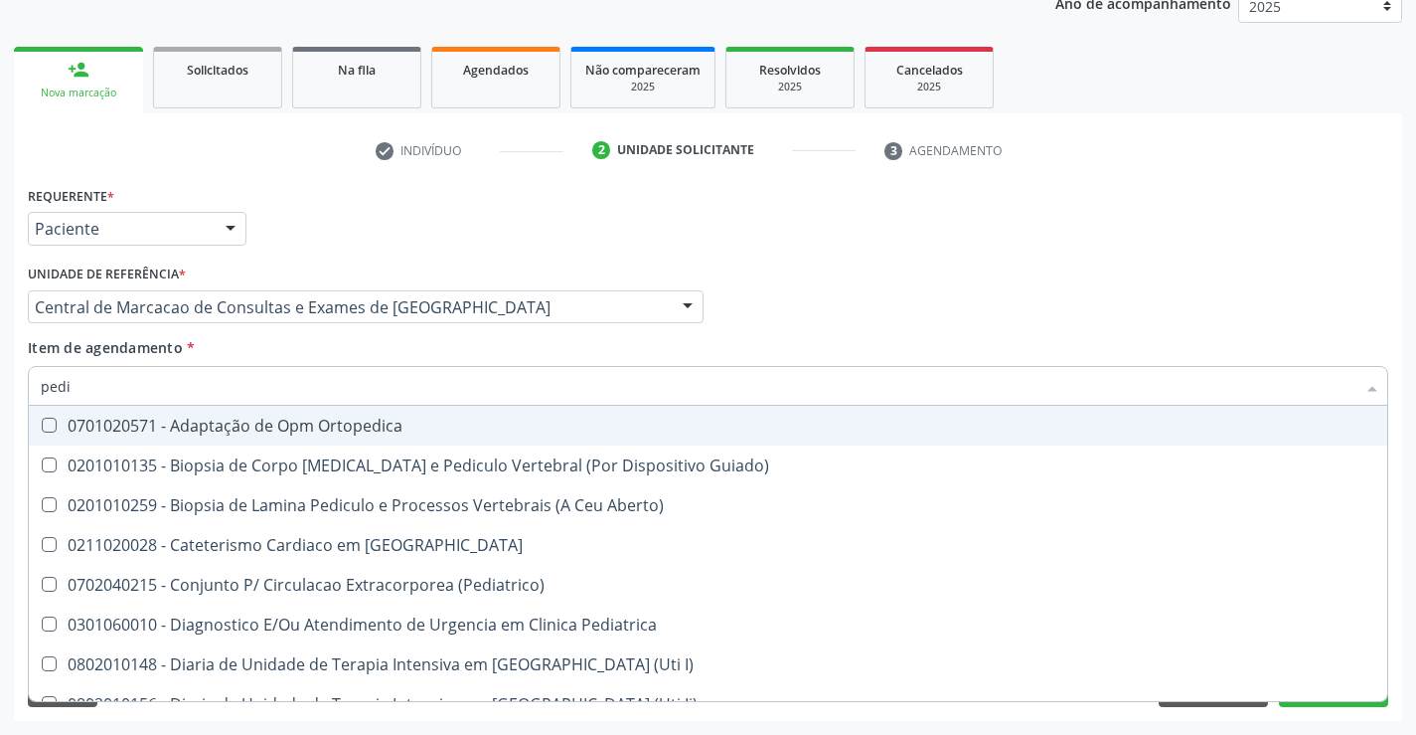
type input "pedia"
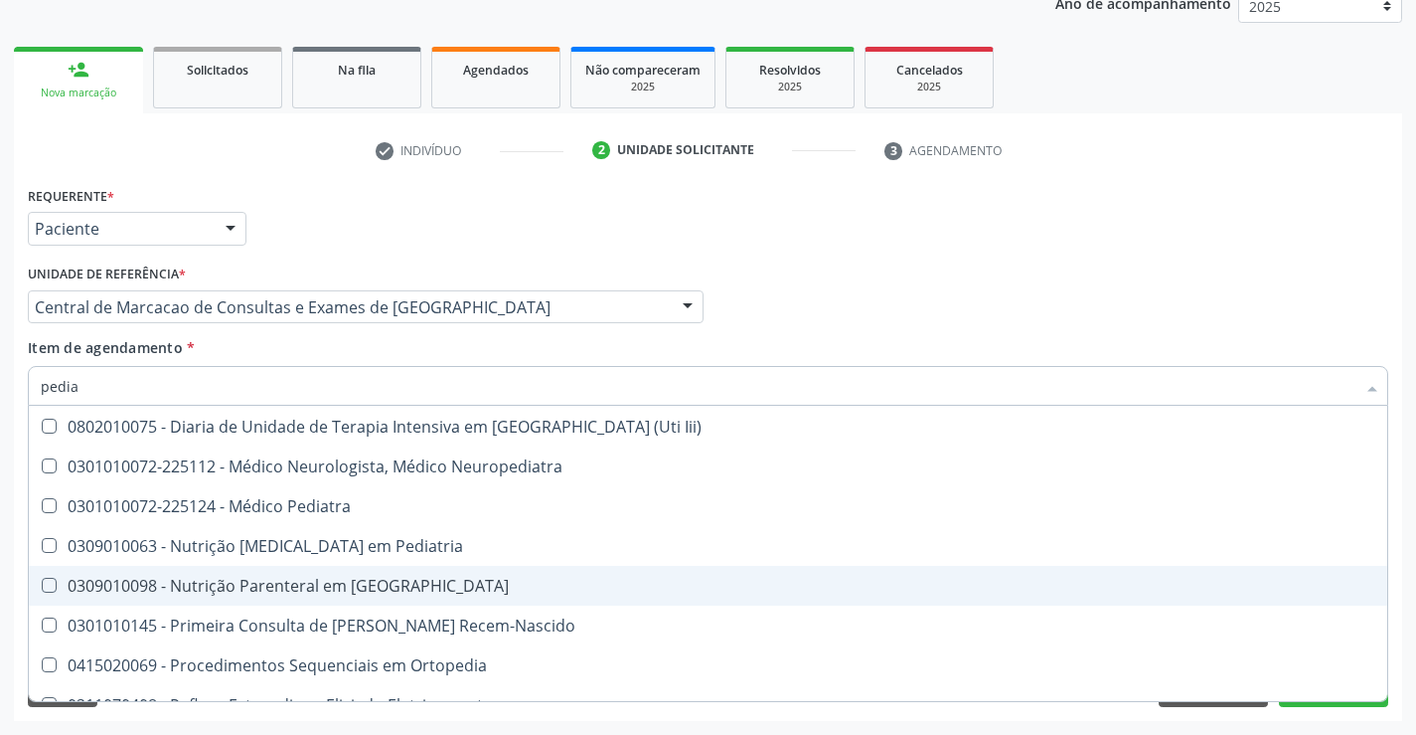
scroll to position [199, 0]
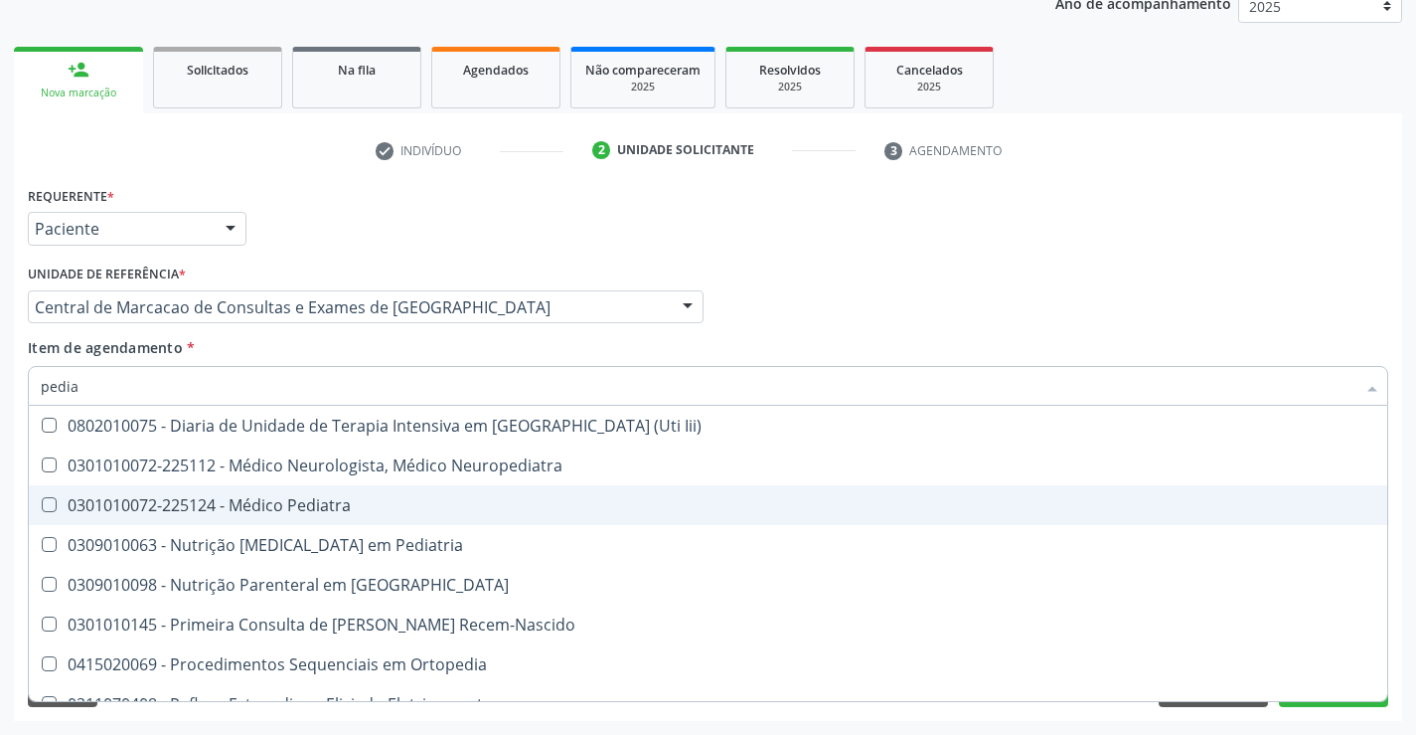
click at [371, 505] on div "0301010072-225124 - Médico Pediatra" at bounding box center [708, 505] width 1335 height 16
checkbox Pediatra "true"
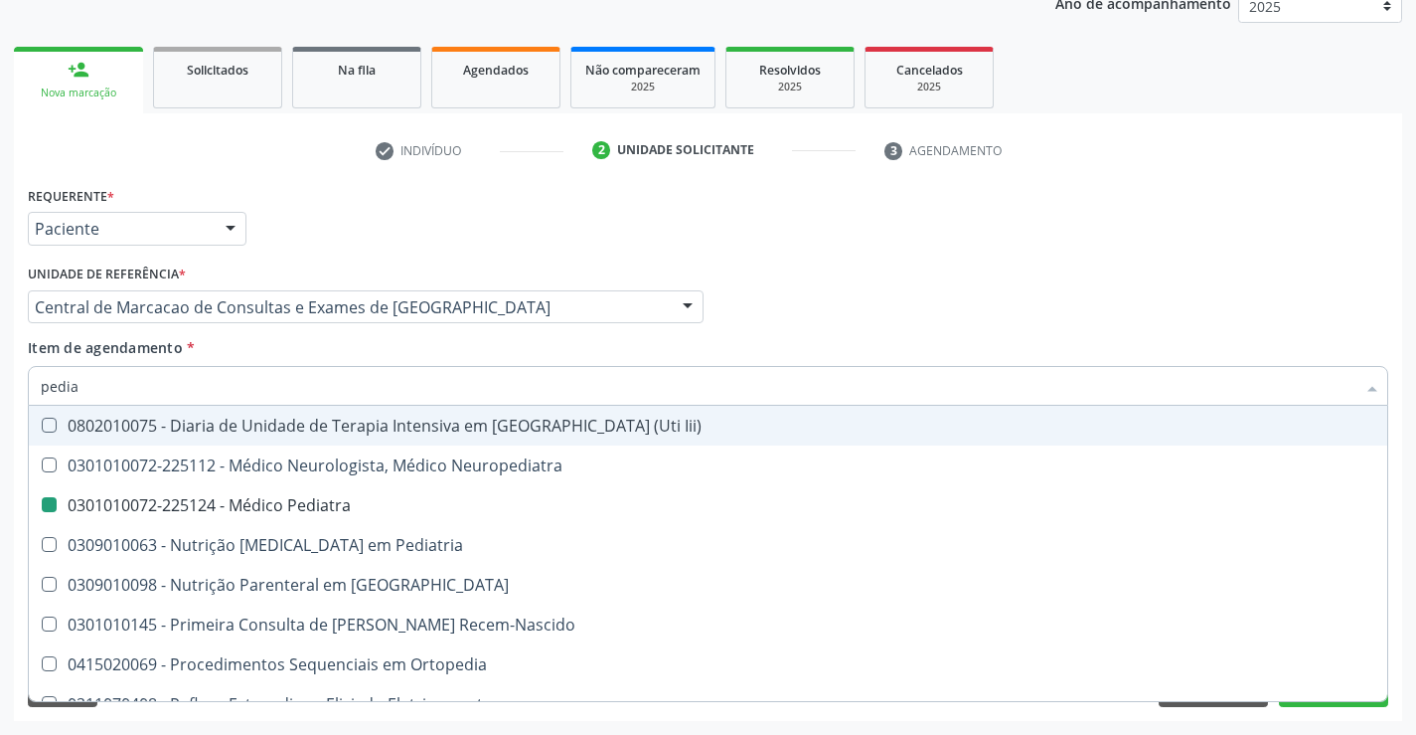
click at [1105, 291] on div "Profissional Solicitante Por favor, selecione a Unidade de Atendimento primeiro…" at bounding box center [708, 298] width 1371 height 78
checkbox \(Pediatrico\) "true"
checkbox Pediatra "false"
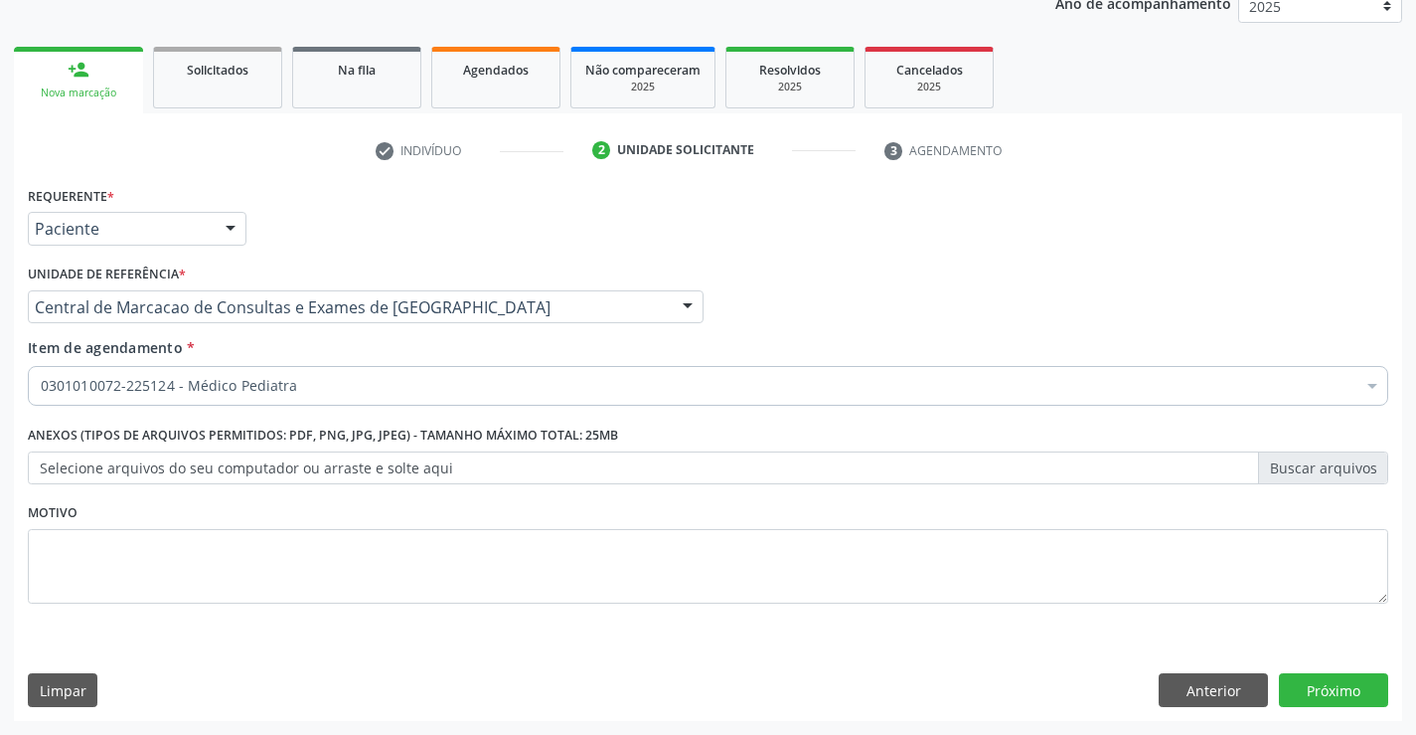
scroll to position [0, 0]
click at [1354, 690] on button "Próximo" at bounding box center [1333, 690] width 109 height 34
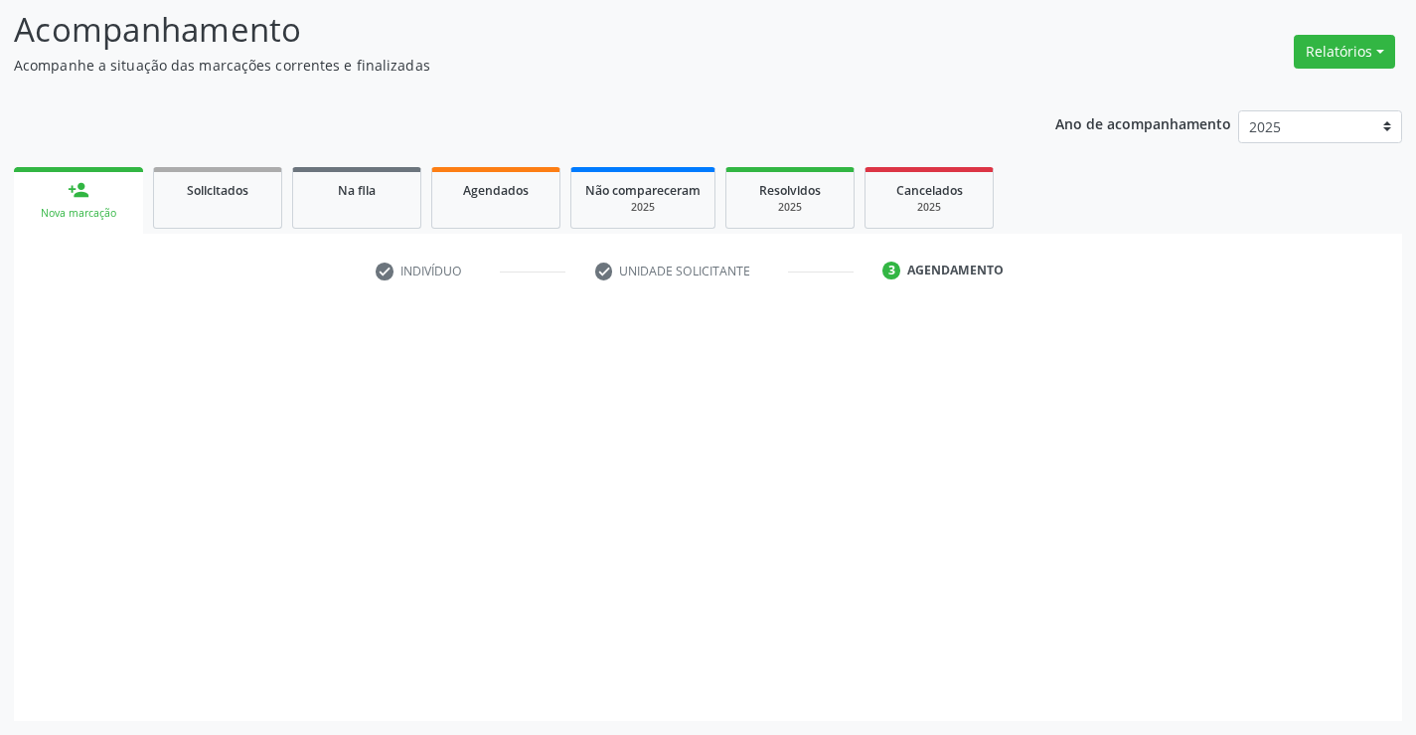
scroll to position [130, 0]
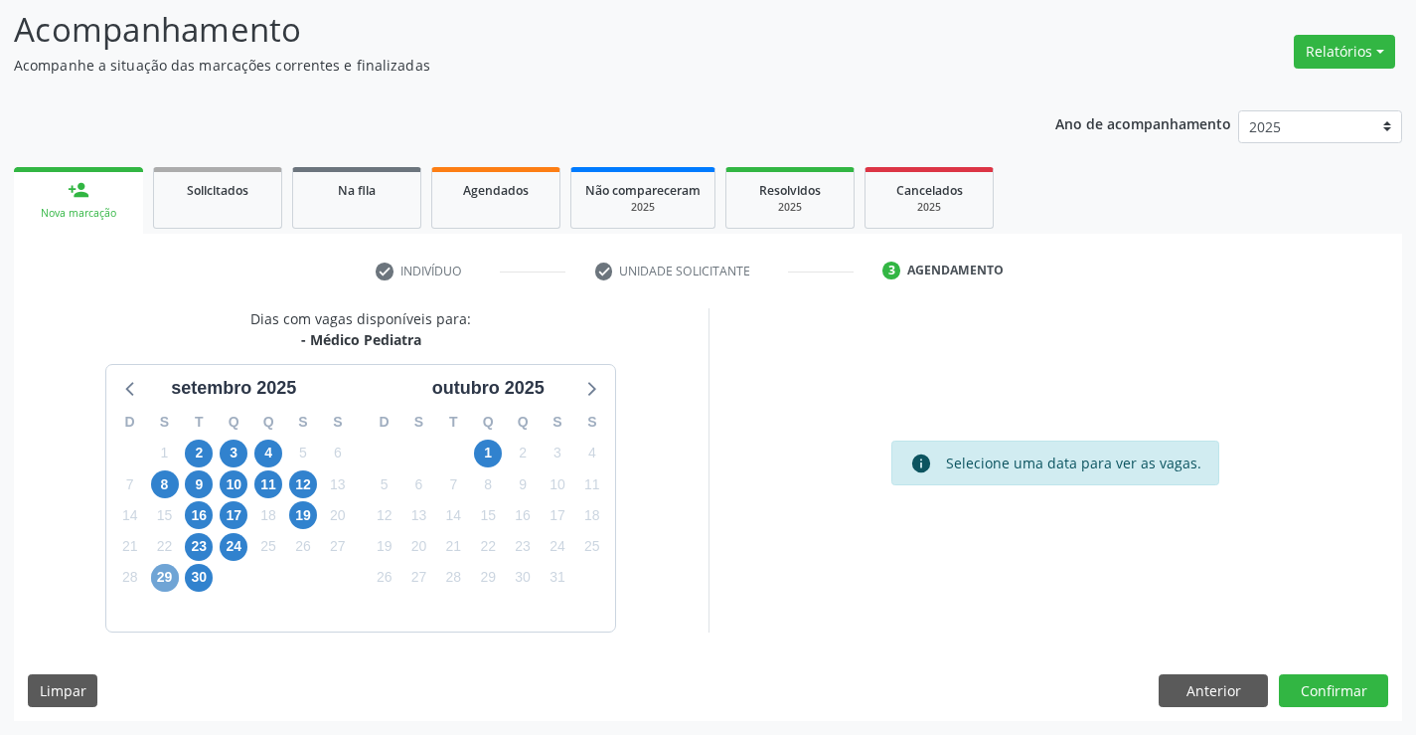
click at [161, 577] on span "29" at bounding box center [165, 578] width 28 height 28
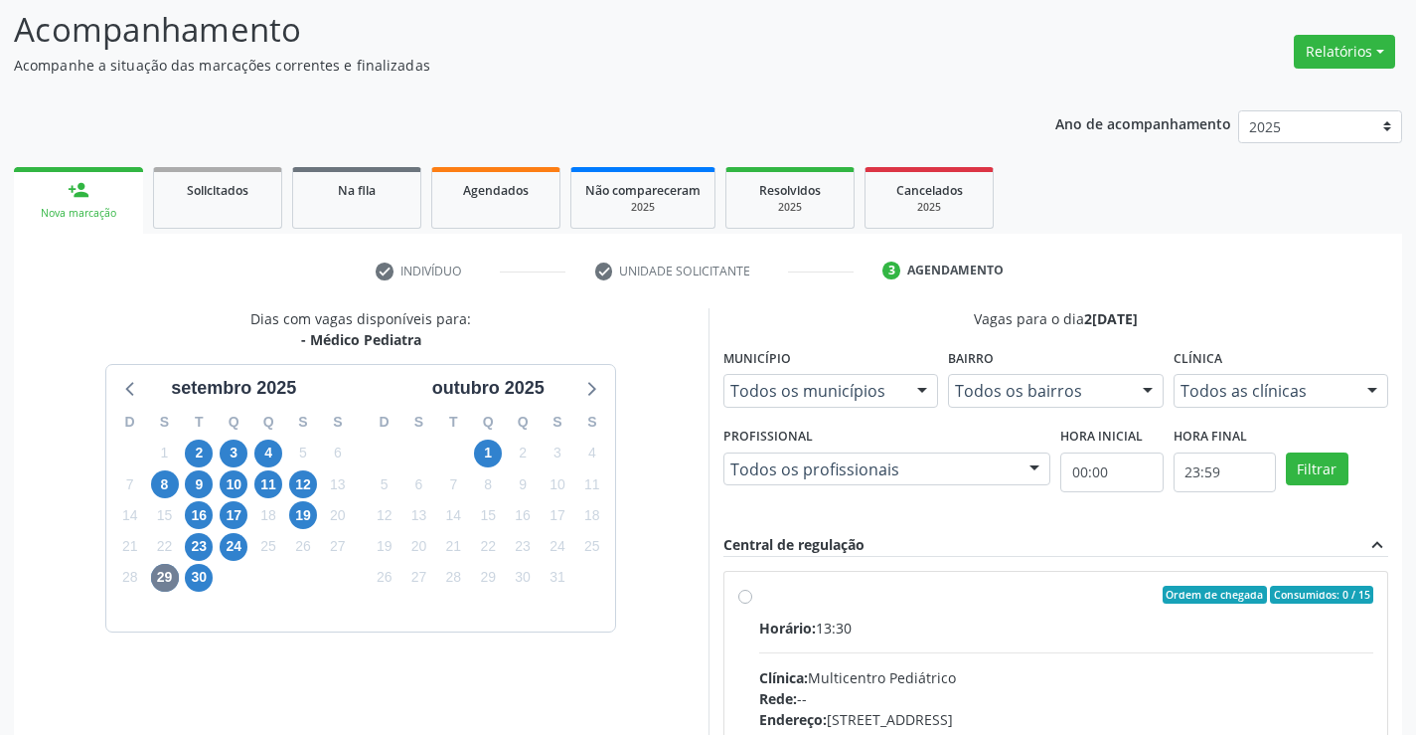
click at [966, 620] on div "Horário: 13:30" at bounding box center [1066, 627] width 615 height 21
click at [752, 603] on input "Ordem de chegada Consumidos: 0 / 15 Horário: 13:30 Clínica: Multicentro Pediátr…" at bounding box center [745, 594] width 14 height 18
radio input "true"
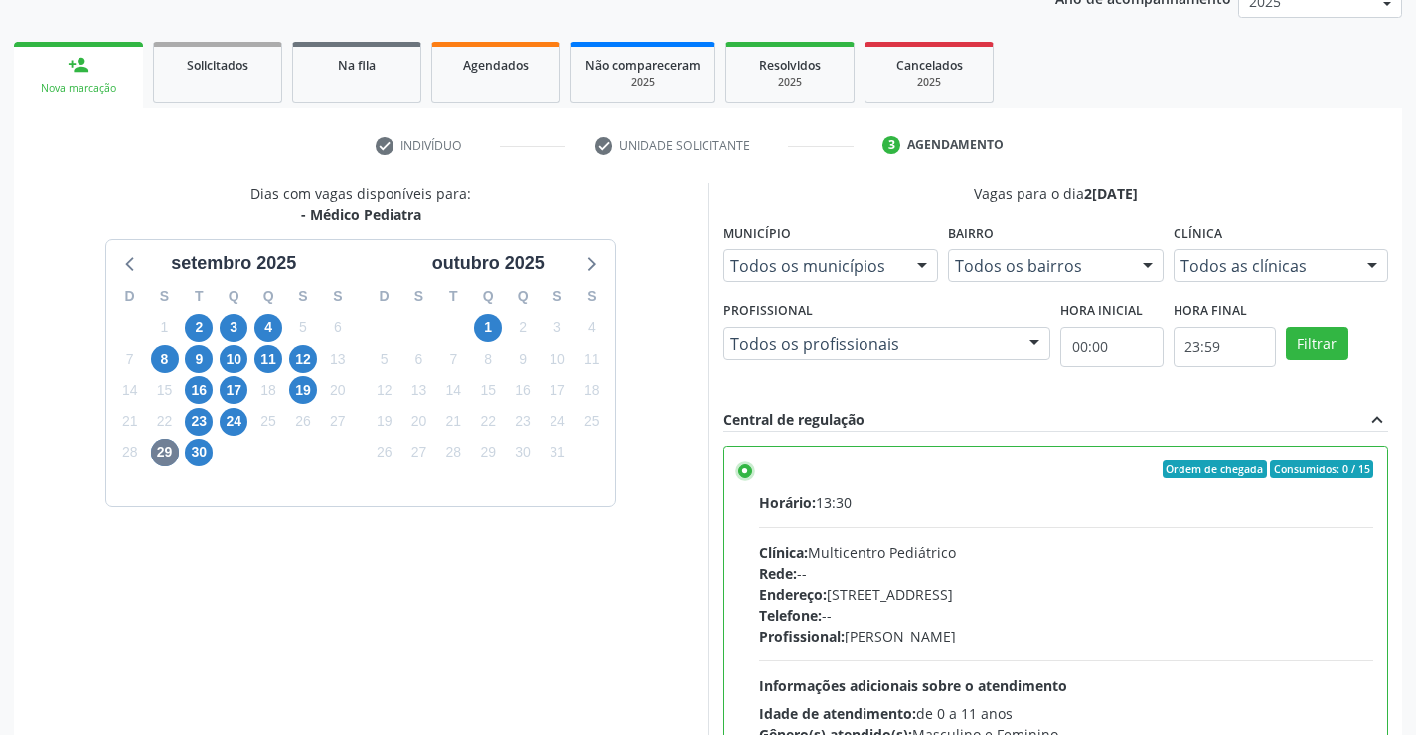
scroll to position [428, 0]
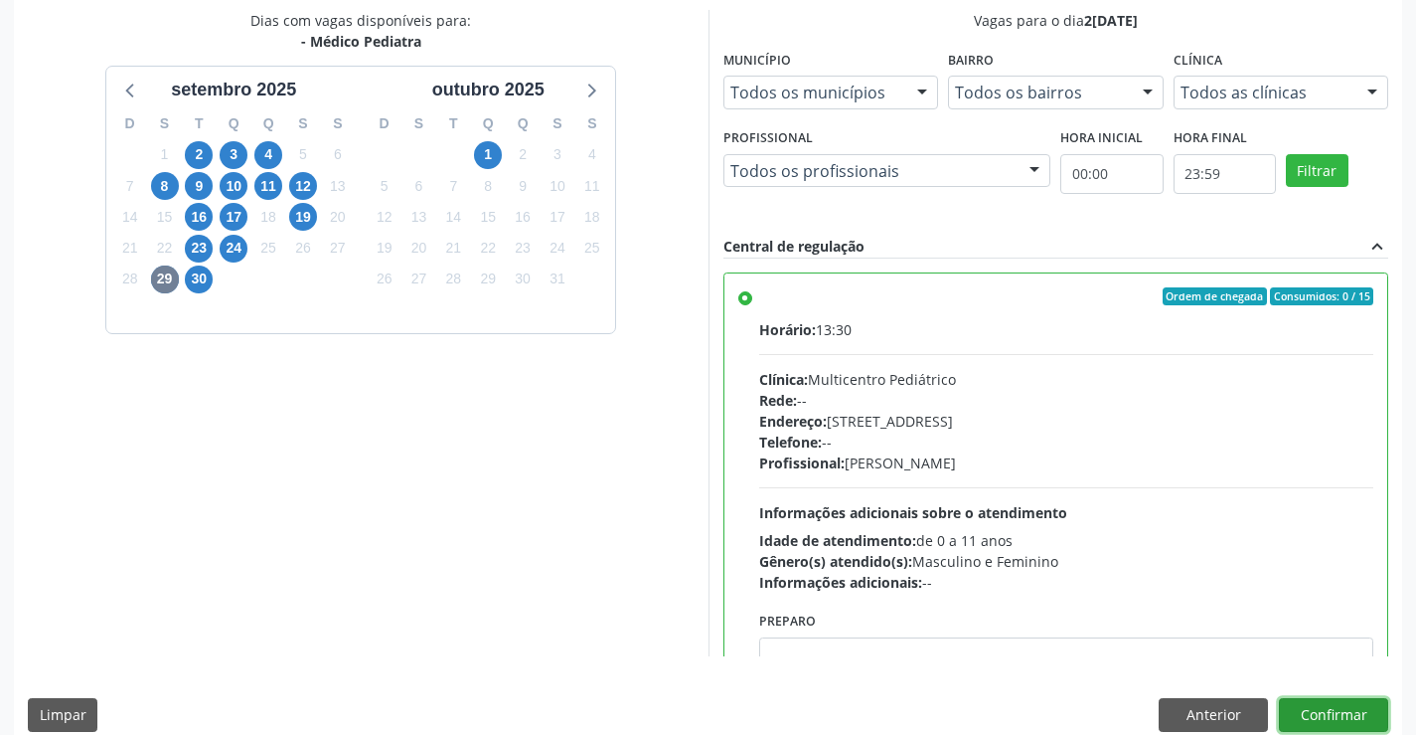
click at [1332, 701] on button "Confirmar" at bounding box center [1333, 715] width 109 height 34
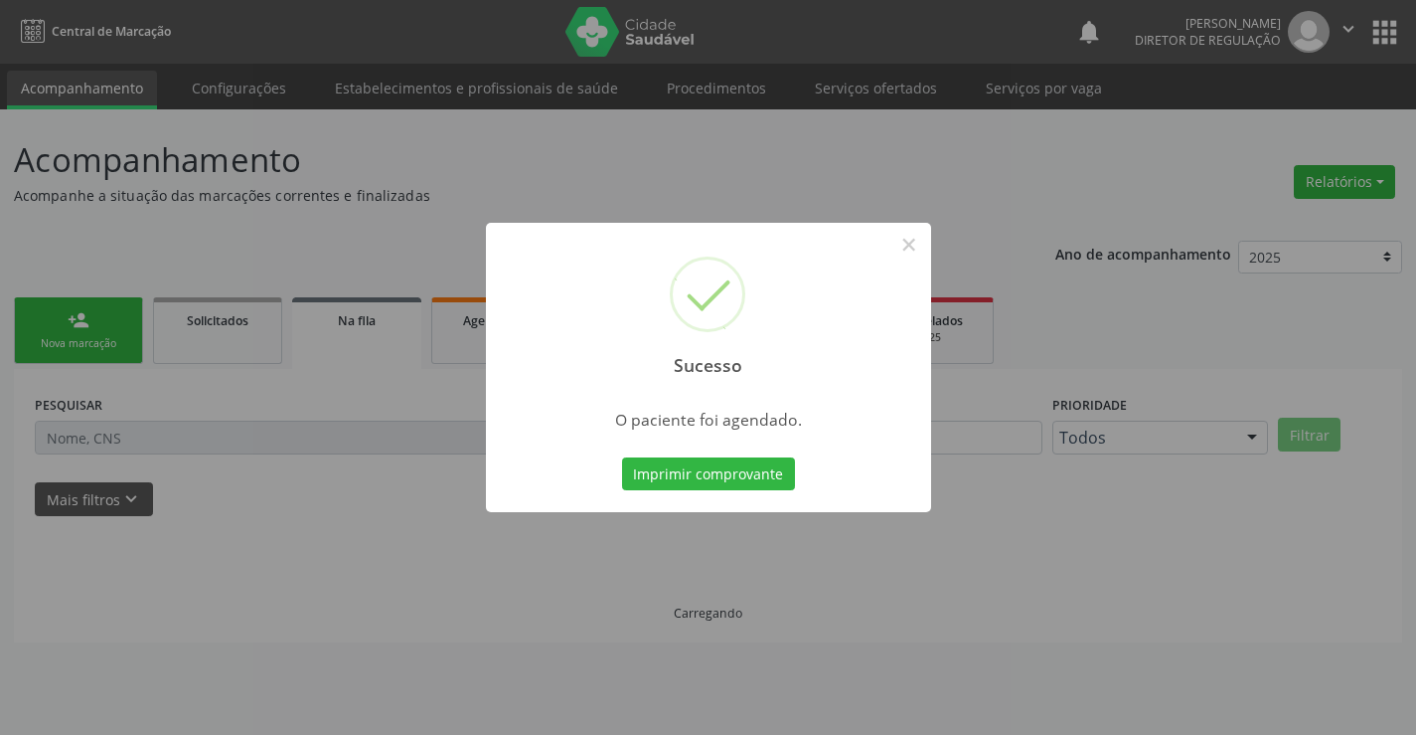
scroll to position [0, 0]
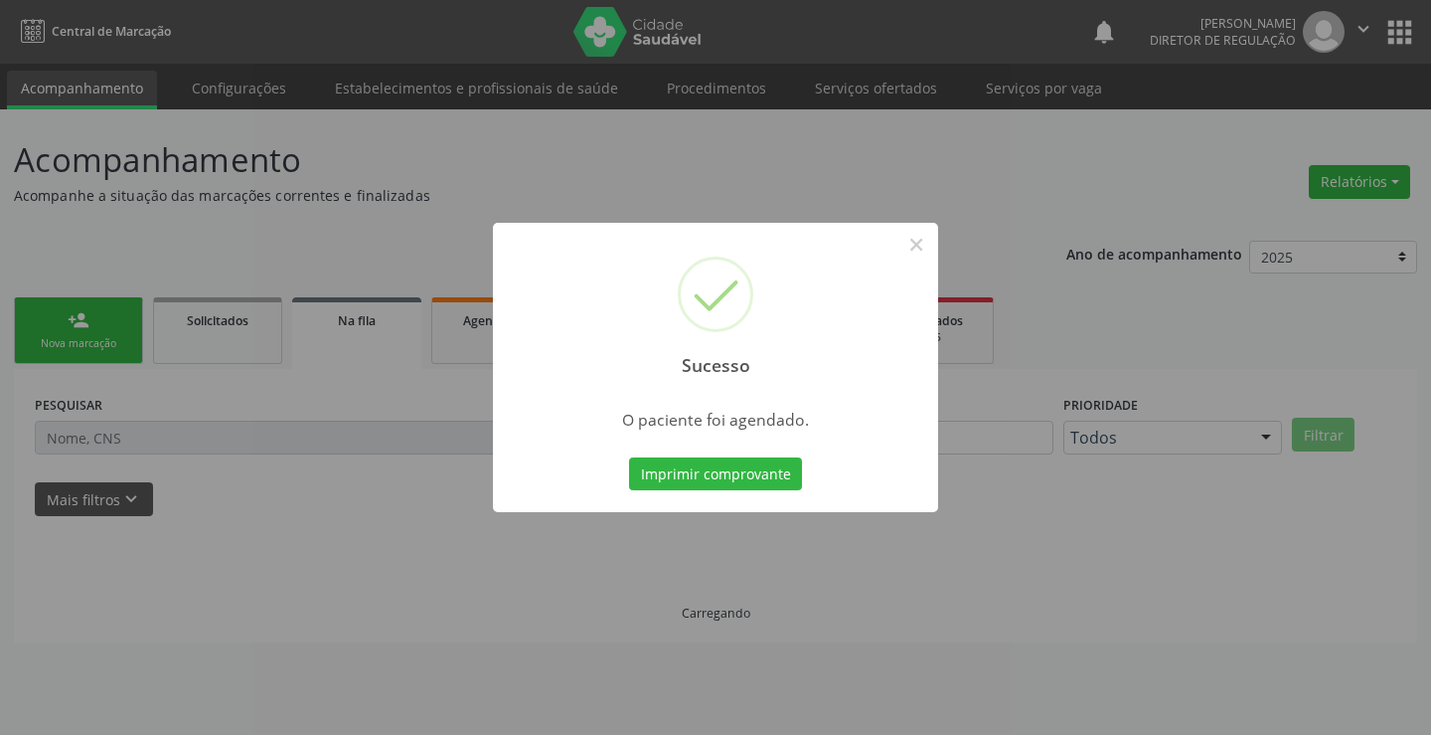
click at [629, 457] on button "Imprimir comprovante" at bounding box center [715, 474] width 173 height 34
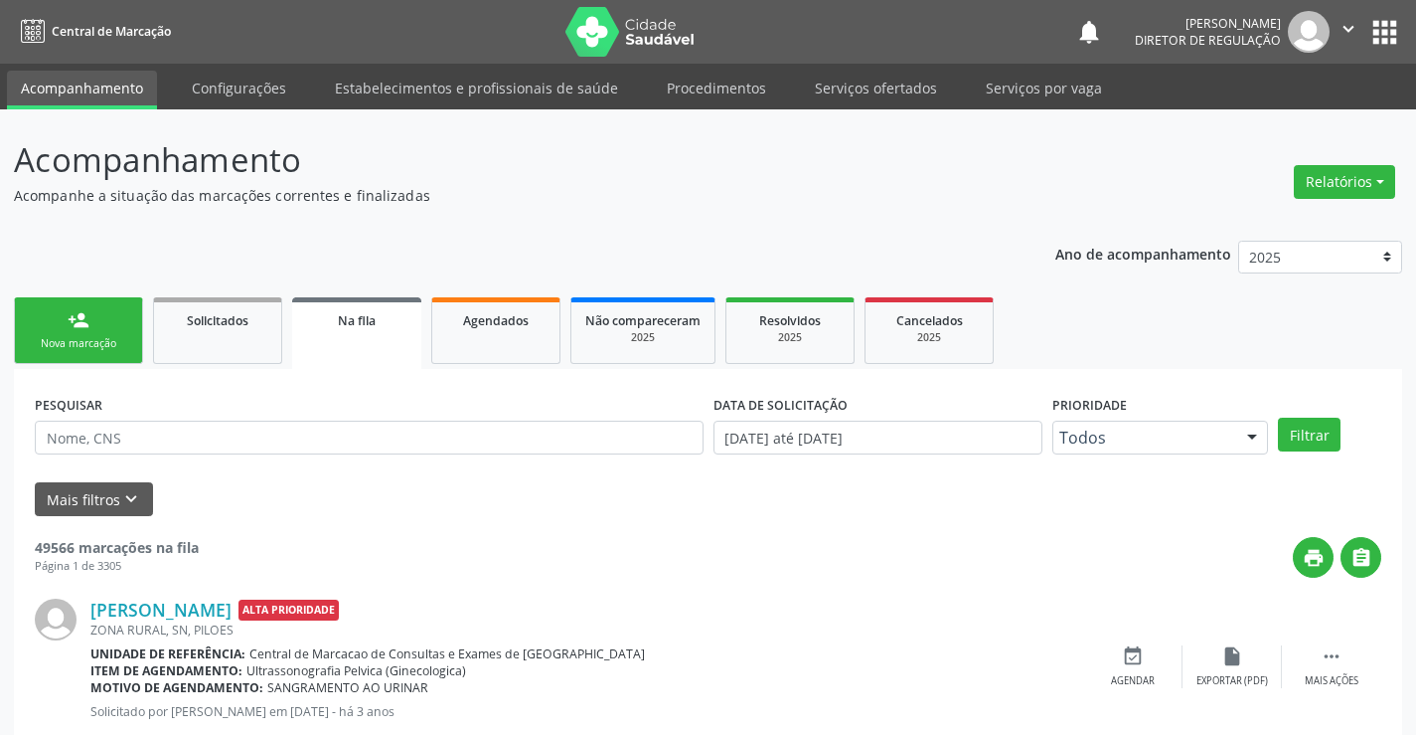
click at [58, 332] on link "person_add Nova marcação" at bounding box center [78, 330] width 129 height 67
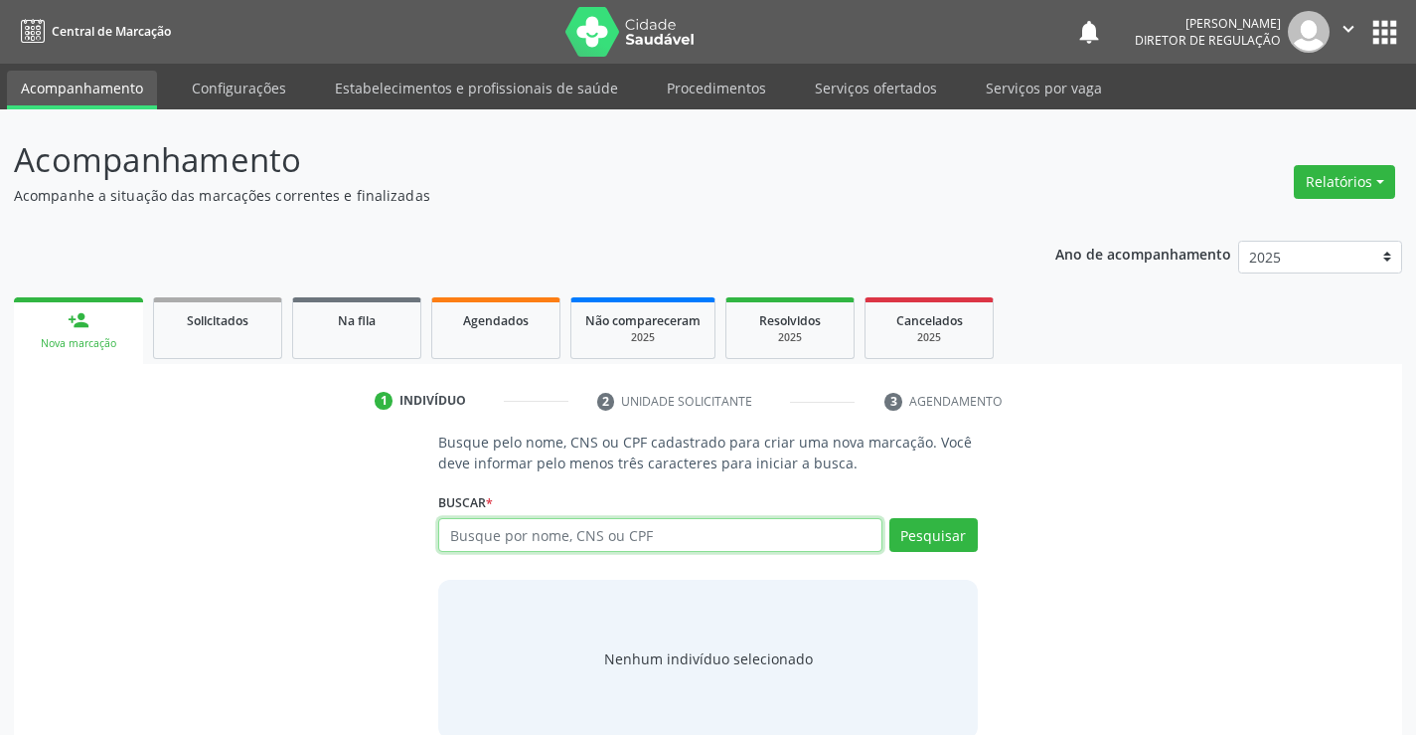
click at [576, 547] on input "text" at bounding box center [659, 535] width 443 height 34
type input "702602787547945"
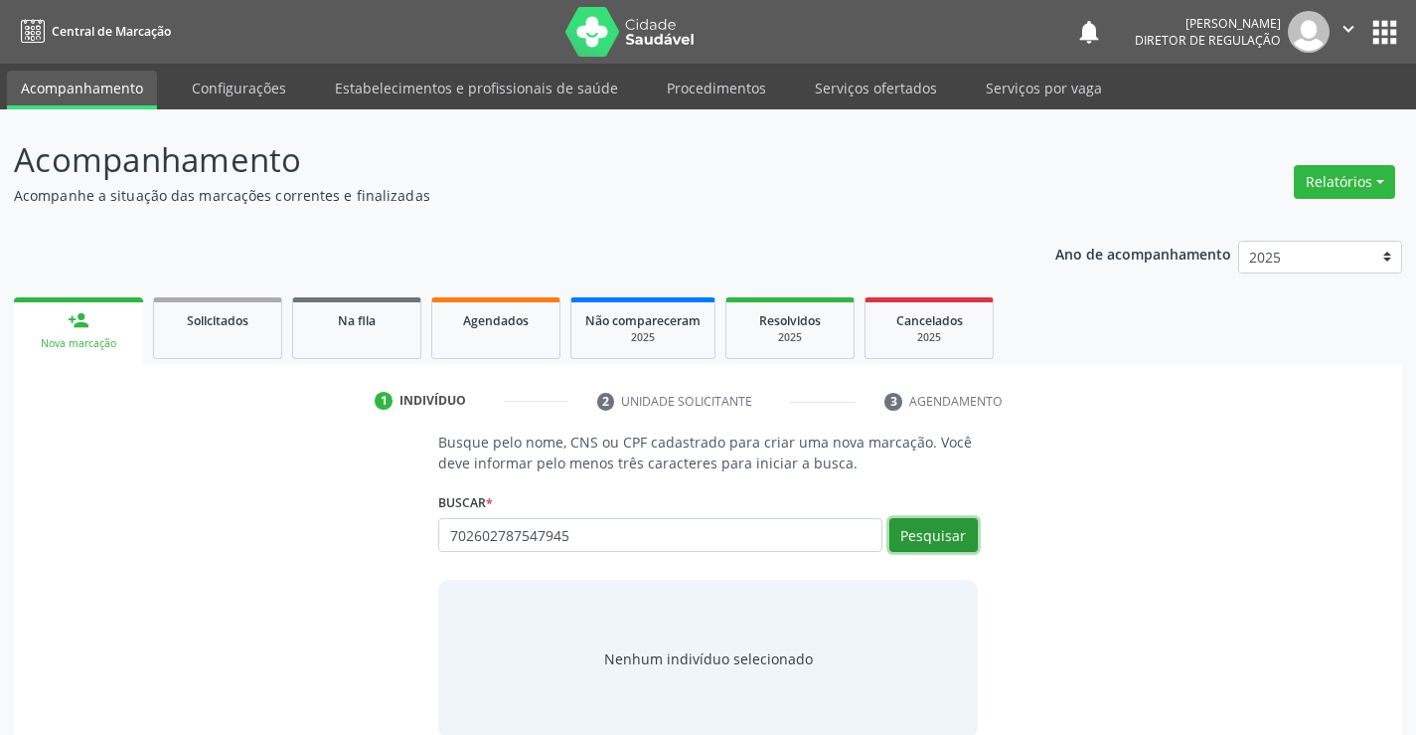
click at [937, 541] on button "Pesquisar" at bounding box center [934, 535] width 88 height 34
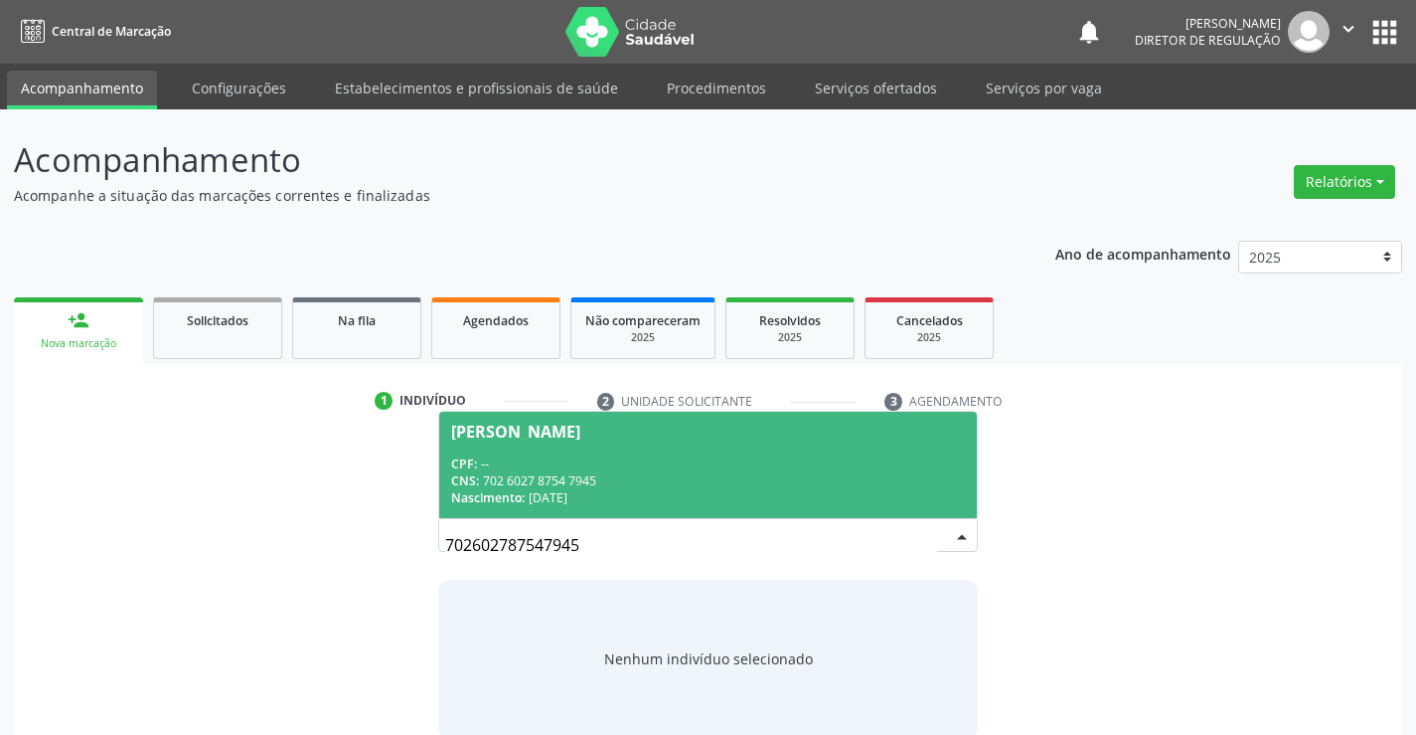
click at [791, 485] on div "CNS: 702 6027 8754 7945" at bounding box center [707, 480] width 513 height 17
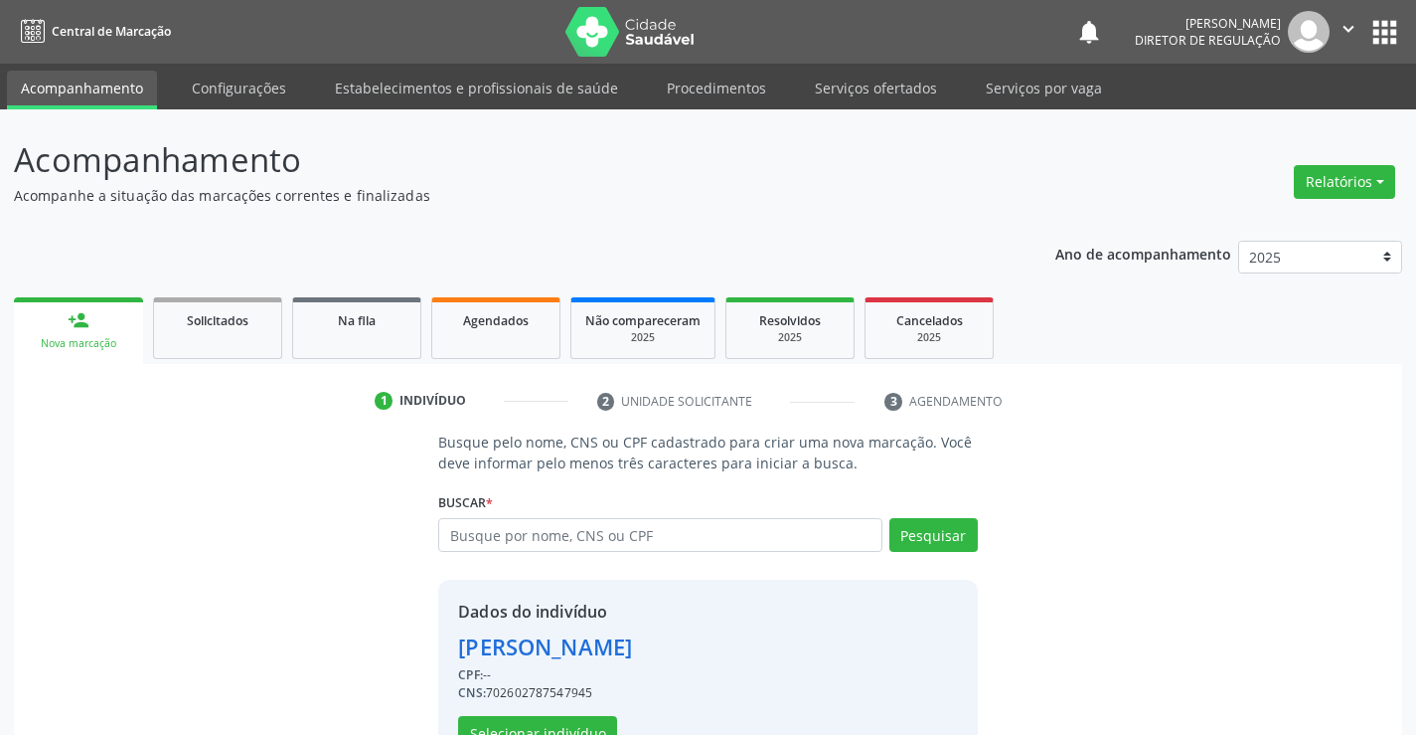
scroll to position [63, 0]
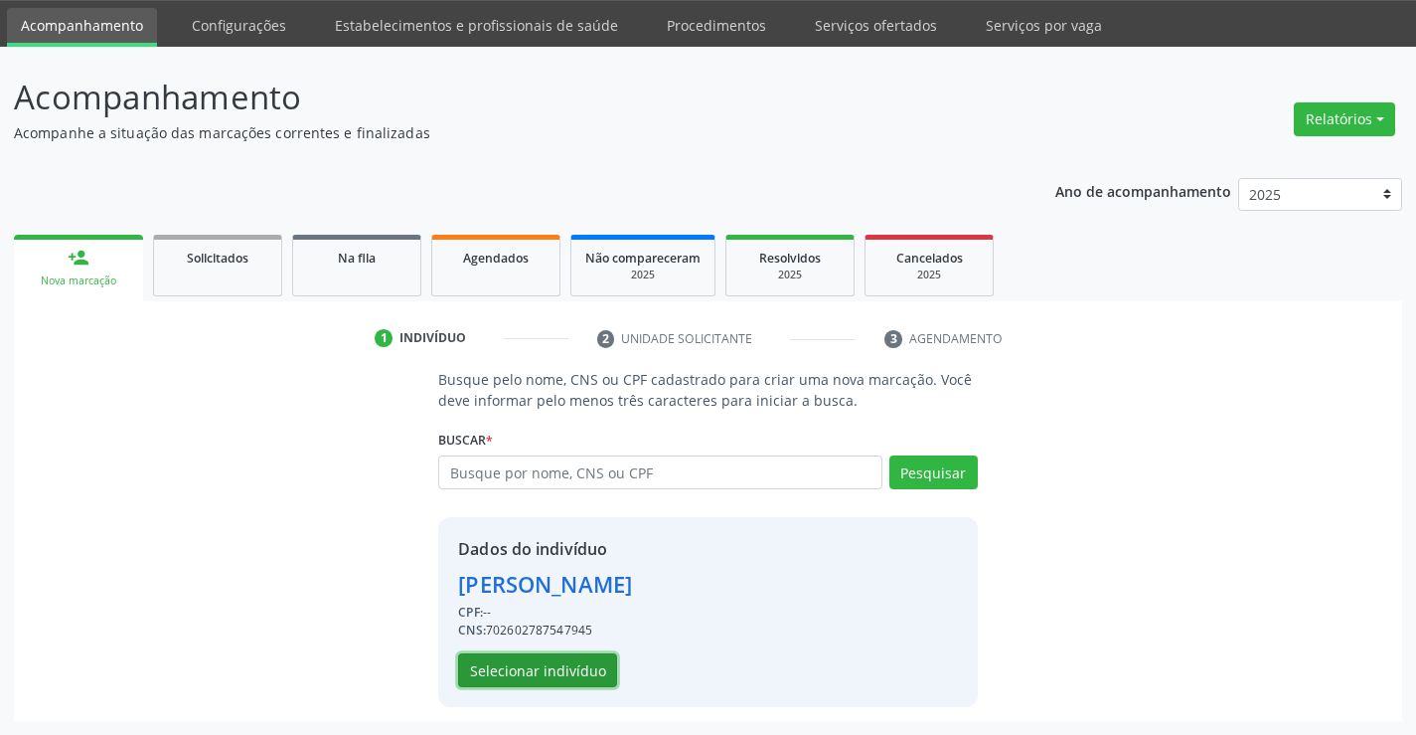
click at [521, 676] on button "Selecionar indivíduo" at bounding box center [537, 670] width 159 height 34
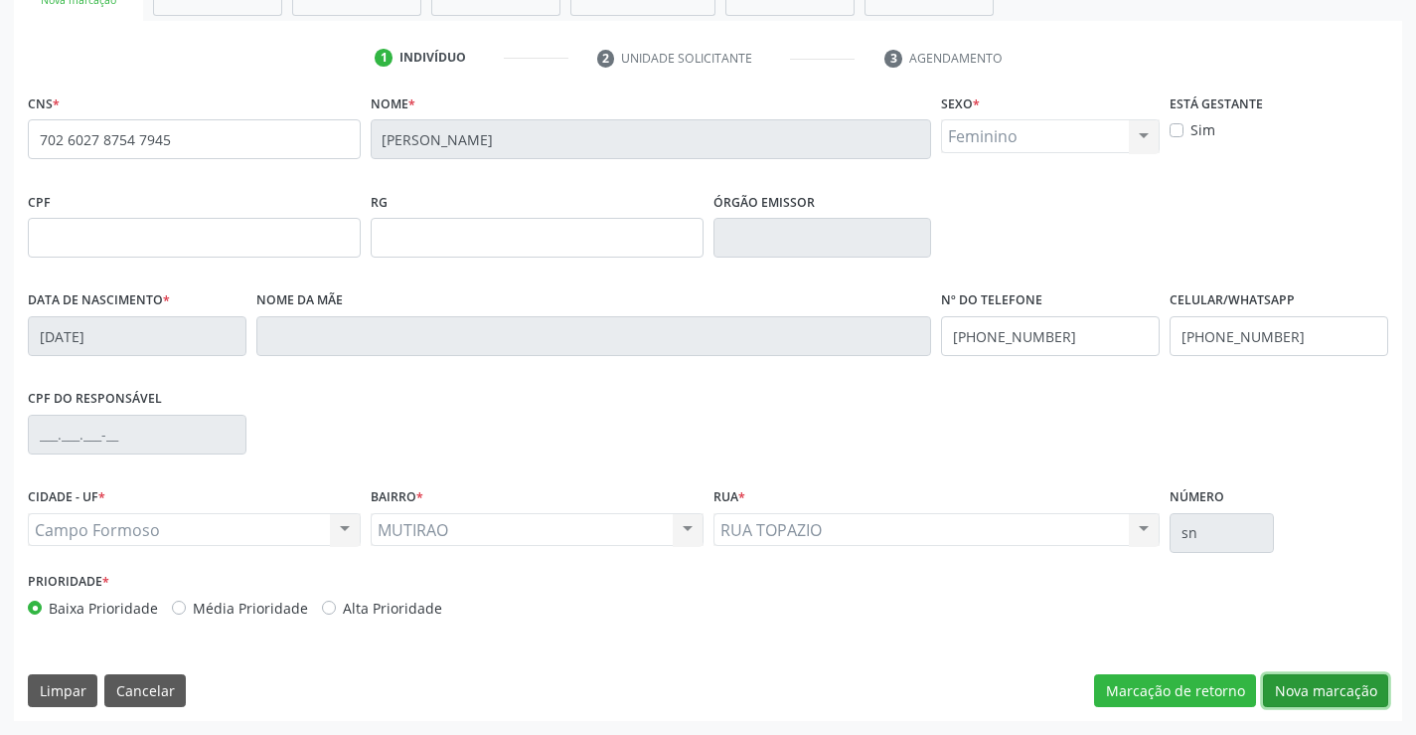
click at [1328, 682] on button "Nova marcação" at bounding box center [1325, 691] width 125 height 34
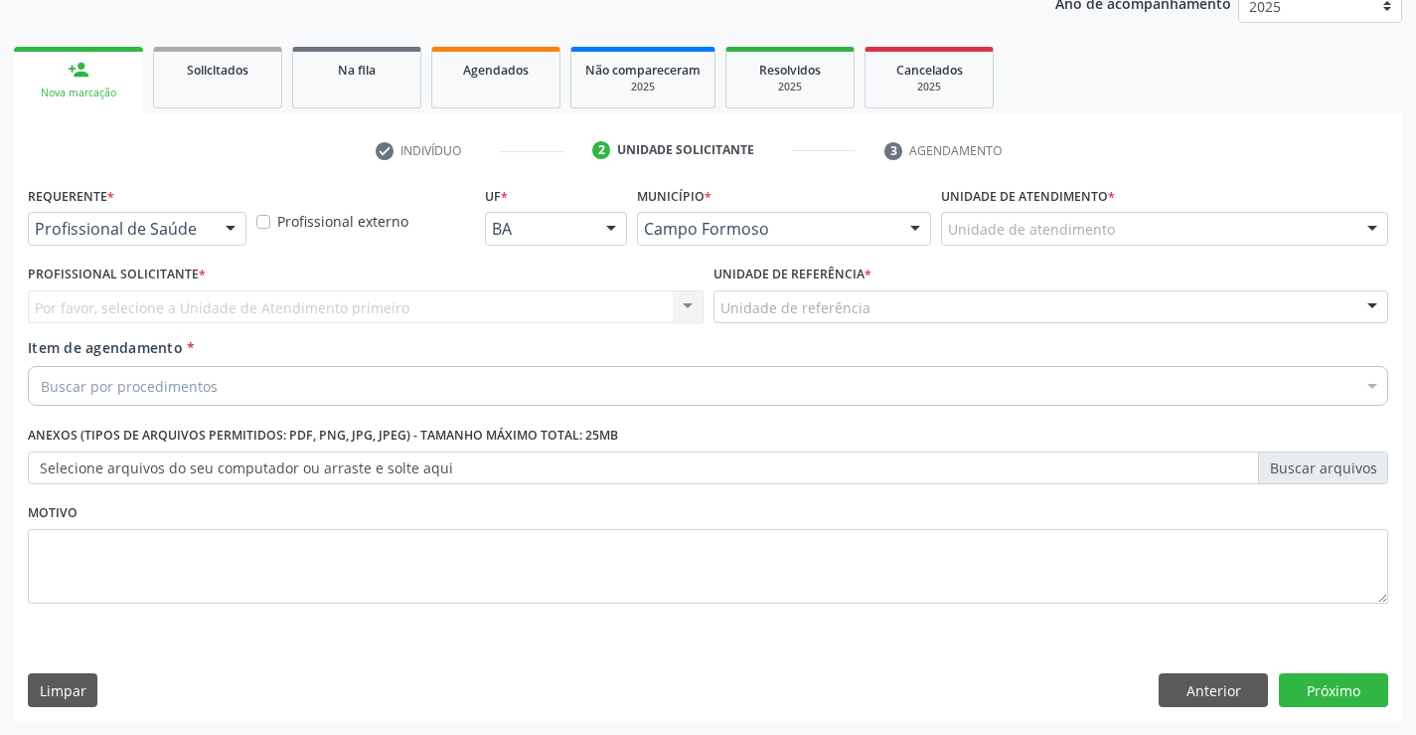
click at [209, 220] on div "Profissional de Saúde" at bounding box center [137, 229] width 219 height 34
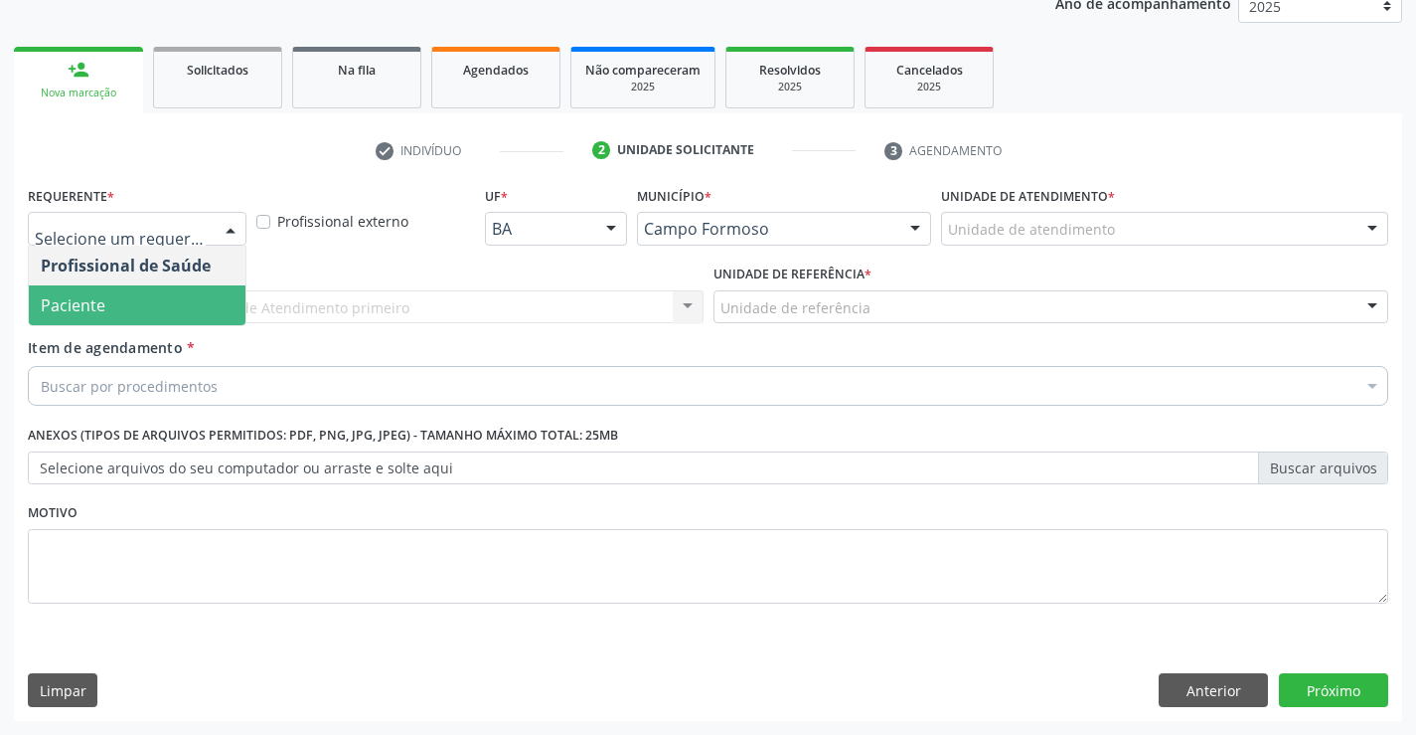
click at [201, 300] on span "Paciente" at bounding box center [137, 305] width 217 height 40
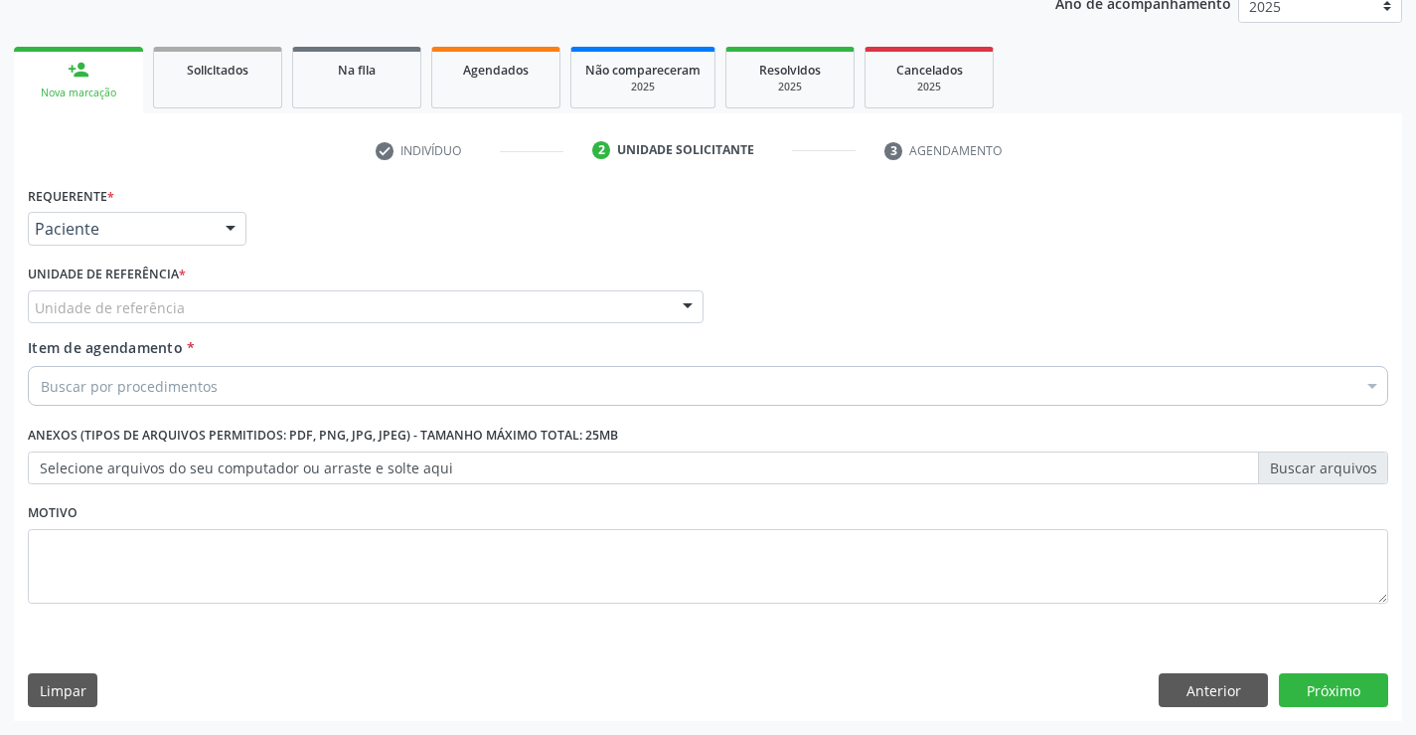
click at [413, 298] on div "Unidade de referência" at bounding box center [366, 307] width 676 height 34
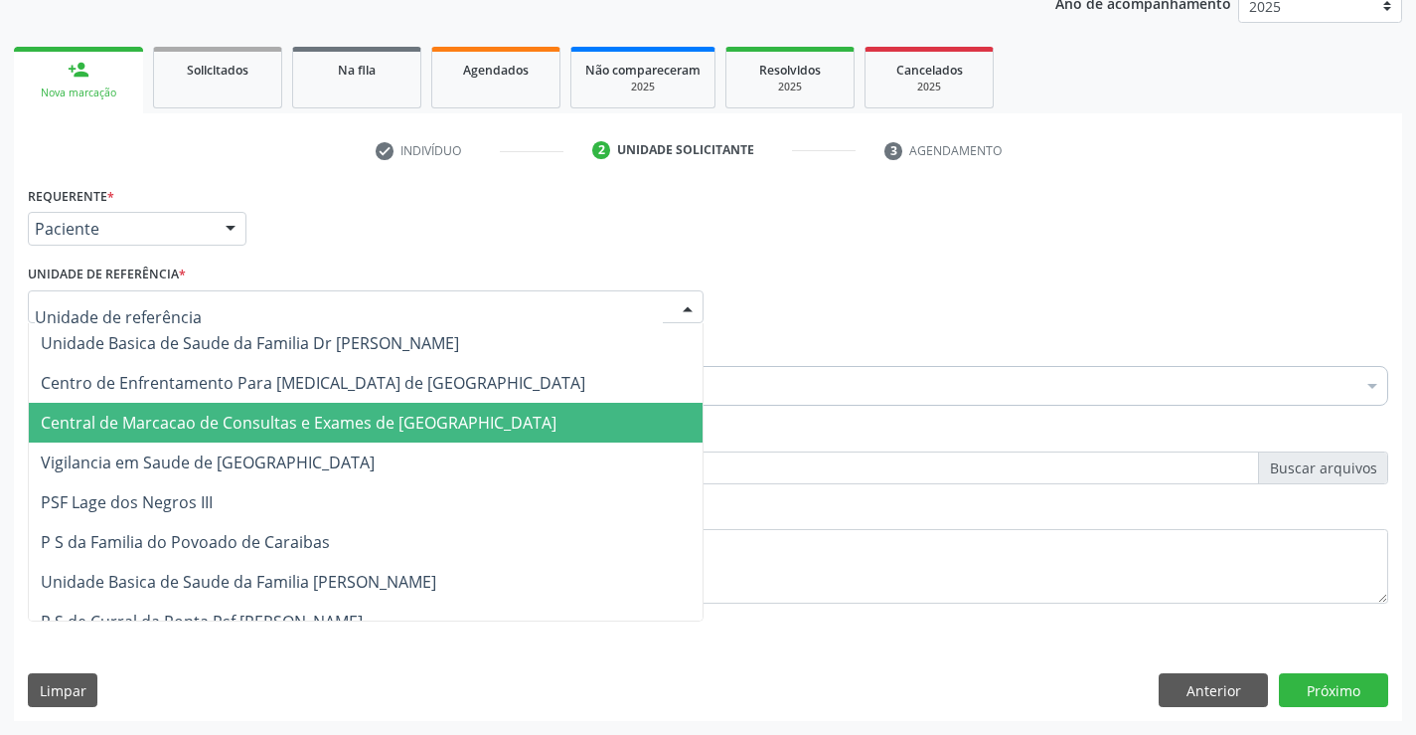
click at [402, 427] on span "Central de Marcacao de Consultas e Exames de [GEOGRAPHIC_DATA]" at bounding box center [299, 422] width 516 height 22
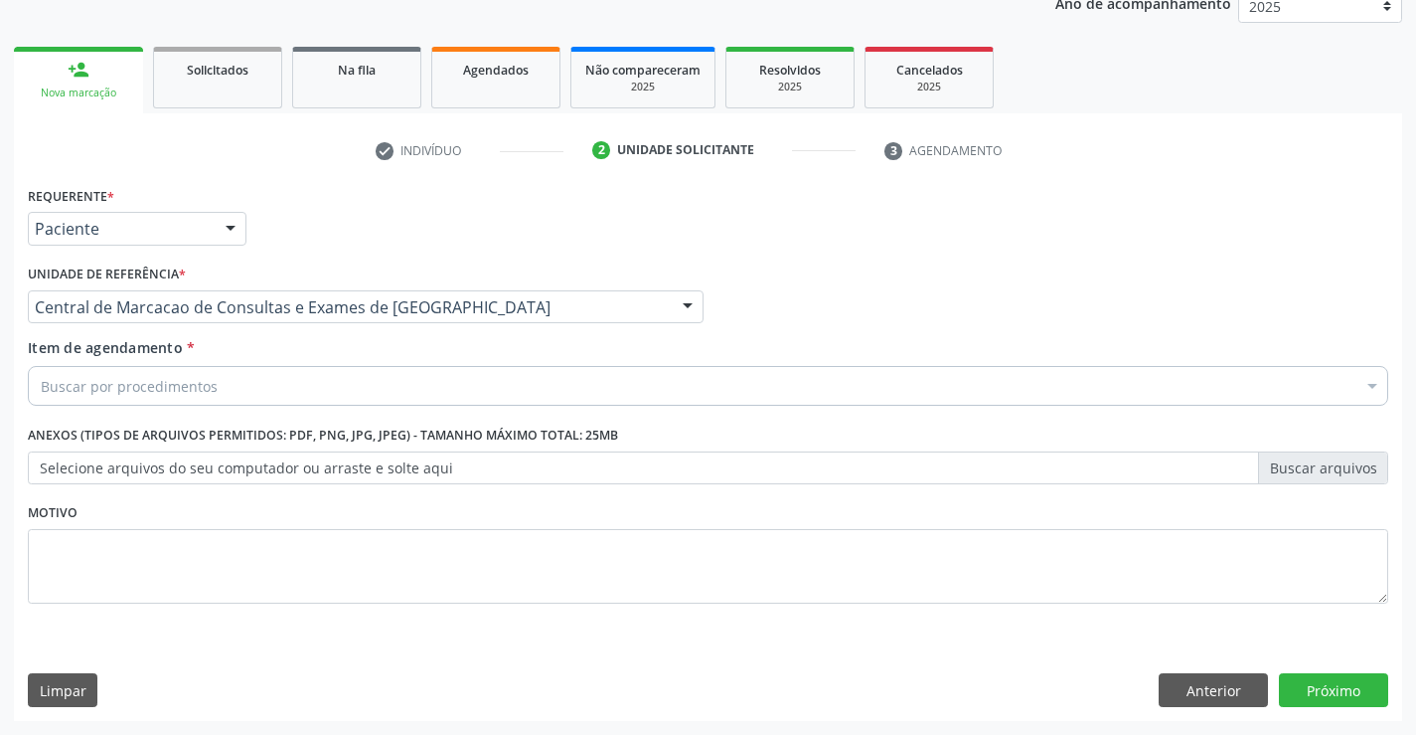
click at [541, 376] on div "Buscar por procedimentos" at bounding box center [708, 386] width 1361 height 40
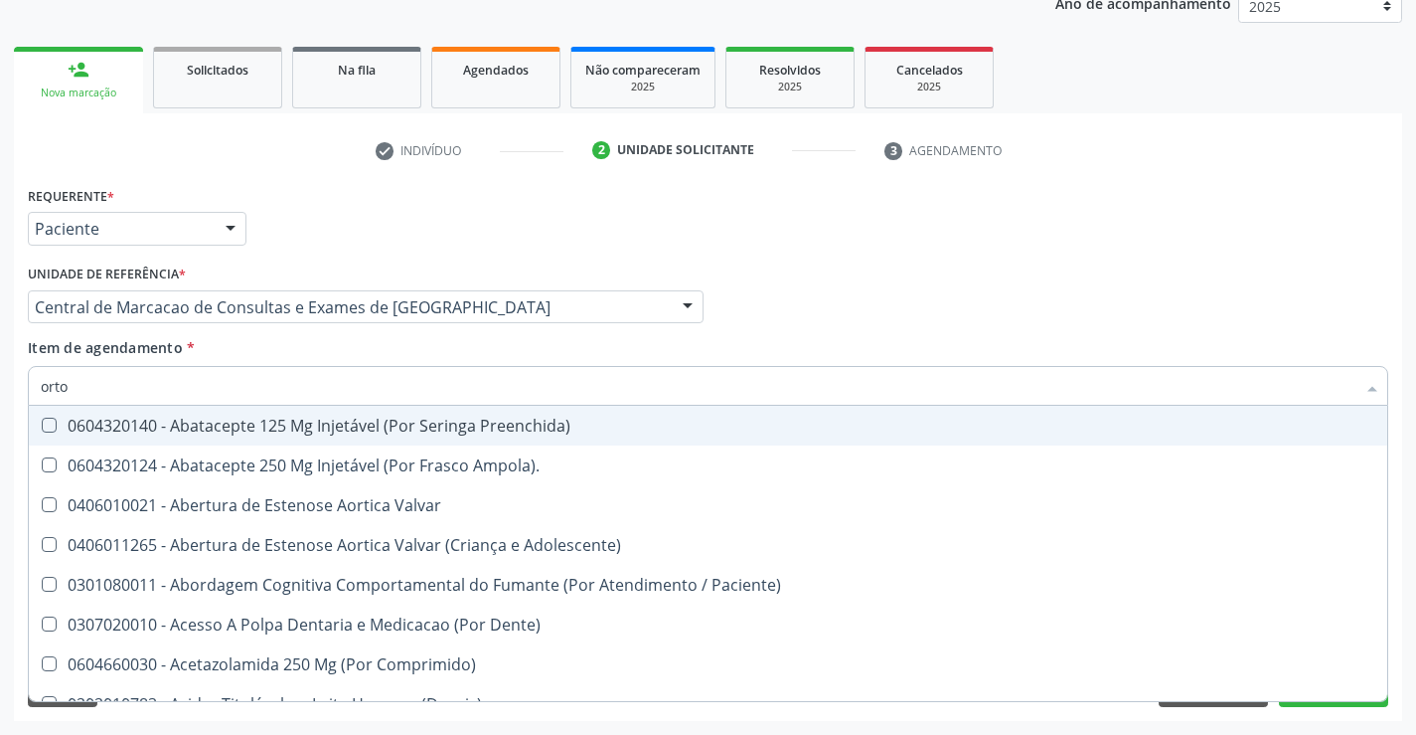
type input "ortop"
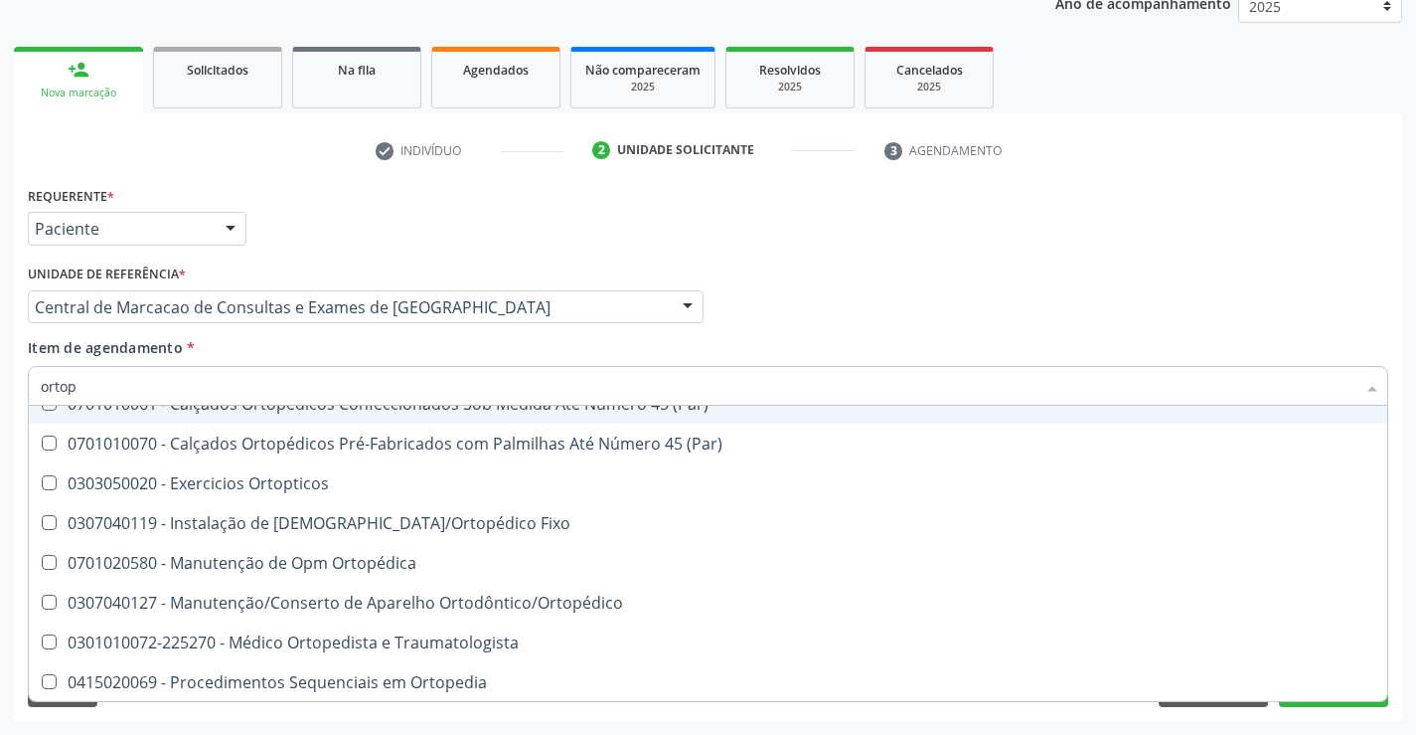
scroll to position [182, 0]
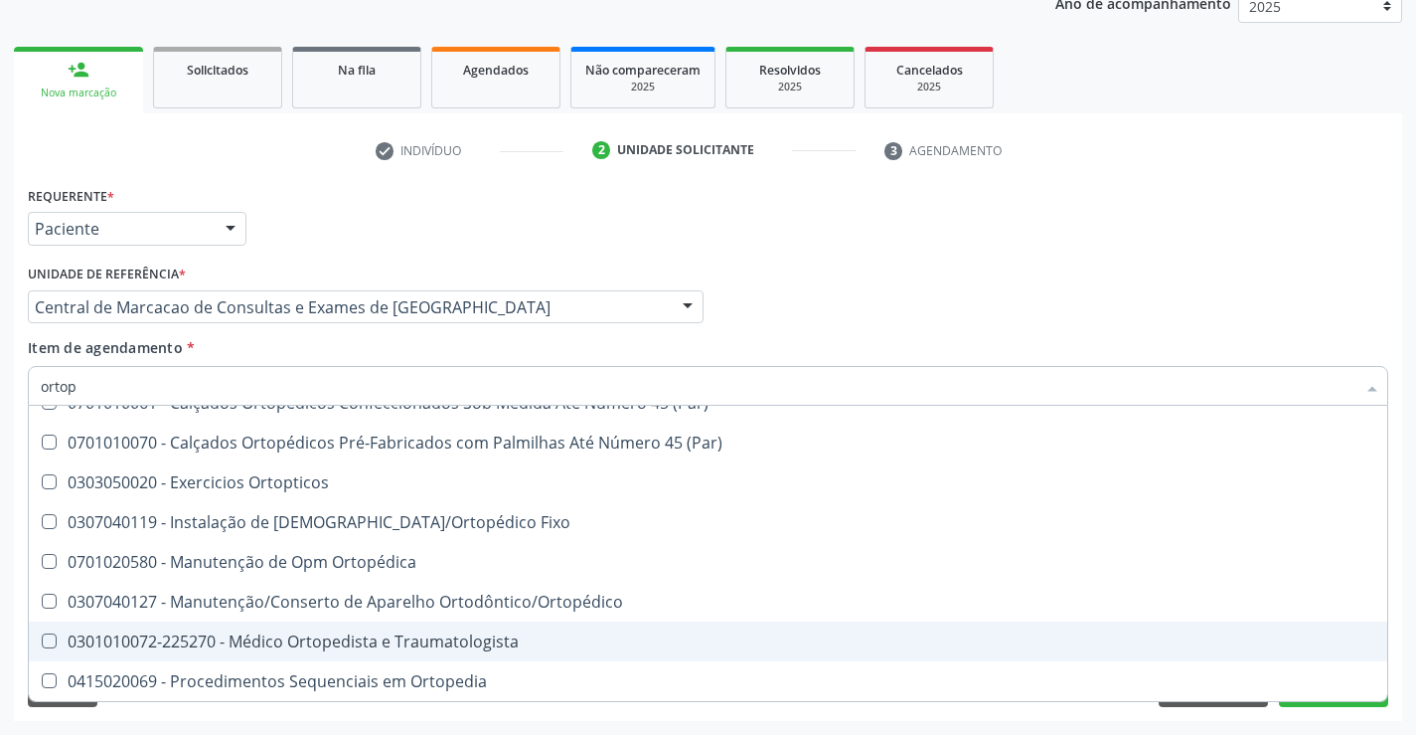
click at [333, 638] on div "0301010072-225270 - Médico Ortopedista e Traumatologista" at bounding box center [708, 641] width 1335 height 16
checkbox Traumatologista "true"
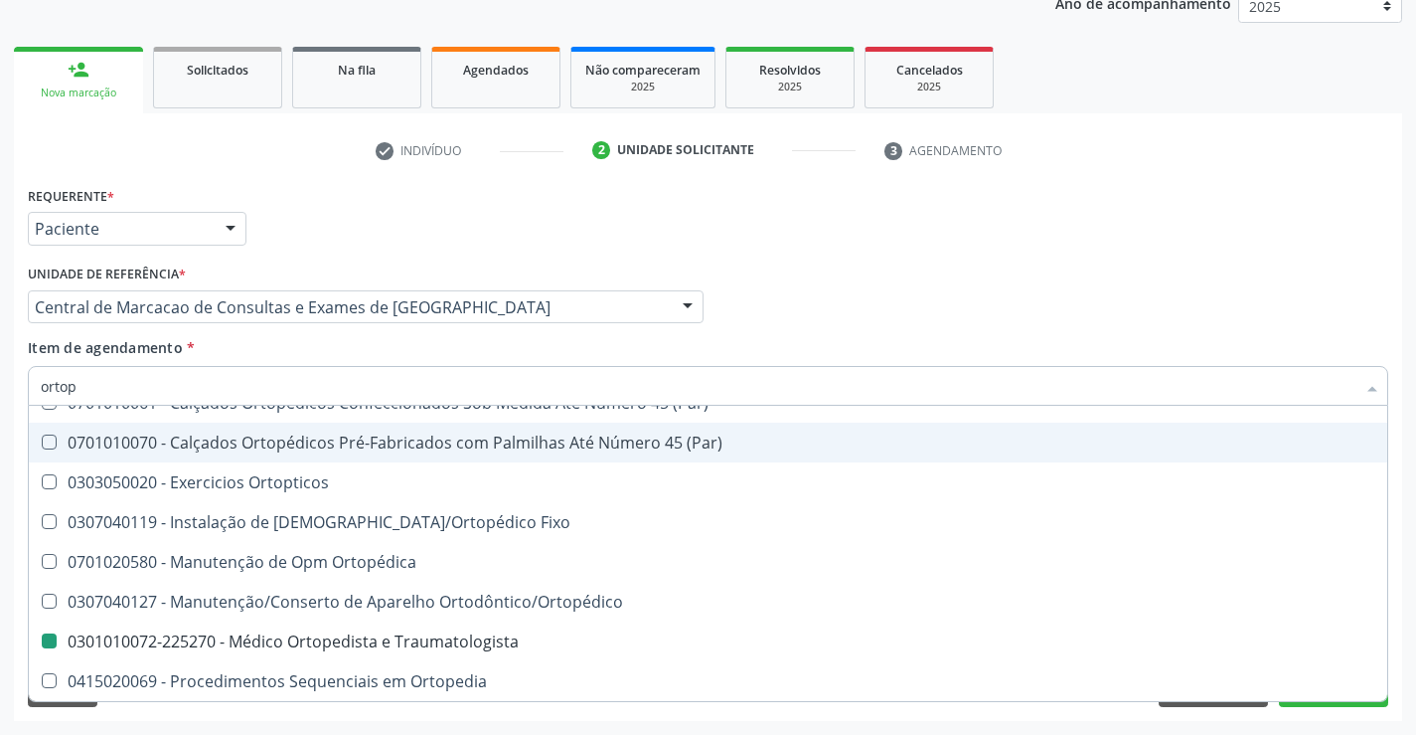
click at [915, 340] on div "Item de agendamento * ortop Desfazer seleção 0701020571 - Adaptação de Opm Orto…" at bounding box center [708, 368] width 1361 height 63
checkbox Fixo "true"
checkbox Traumatologista "false"
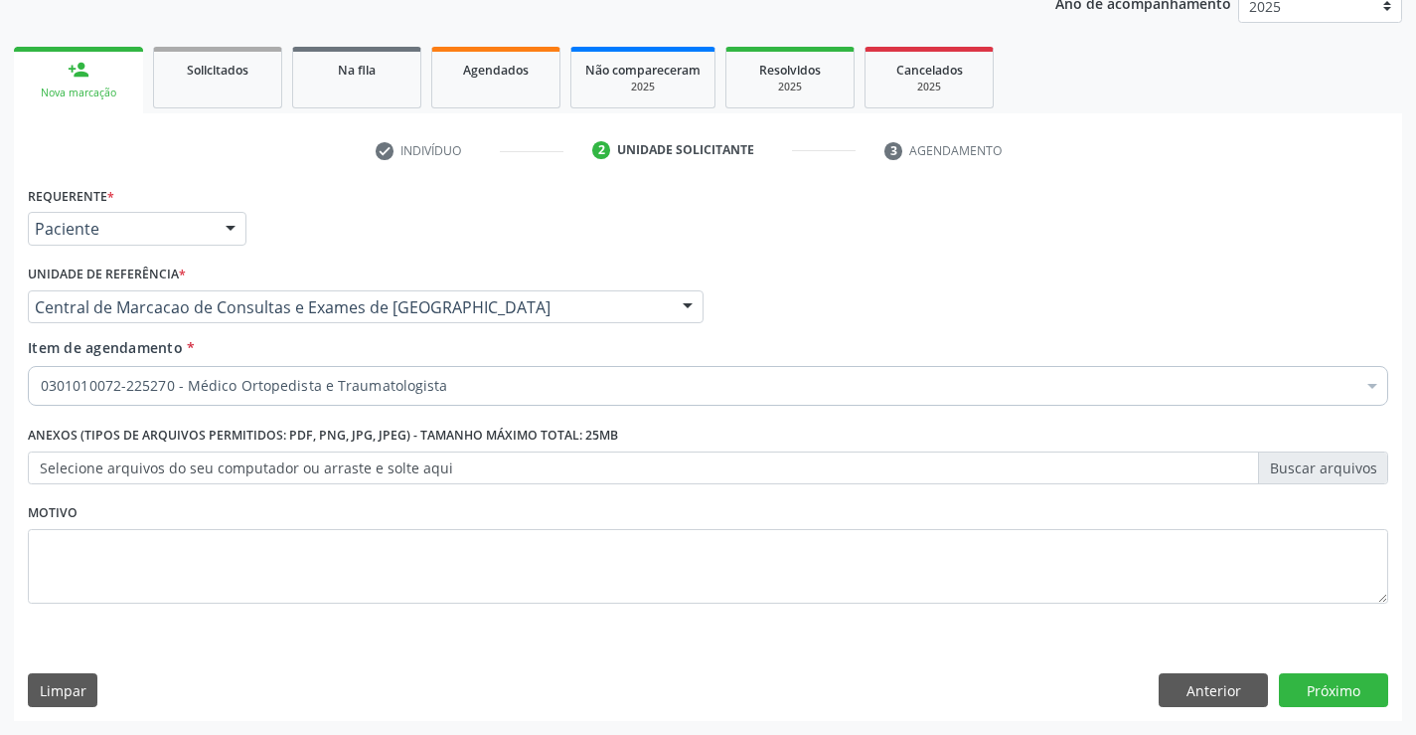
scroll to position [0, 0]
click at [1364, 702] on button "Próximo" at bounding box center [1333, 690] width 109 height 34
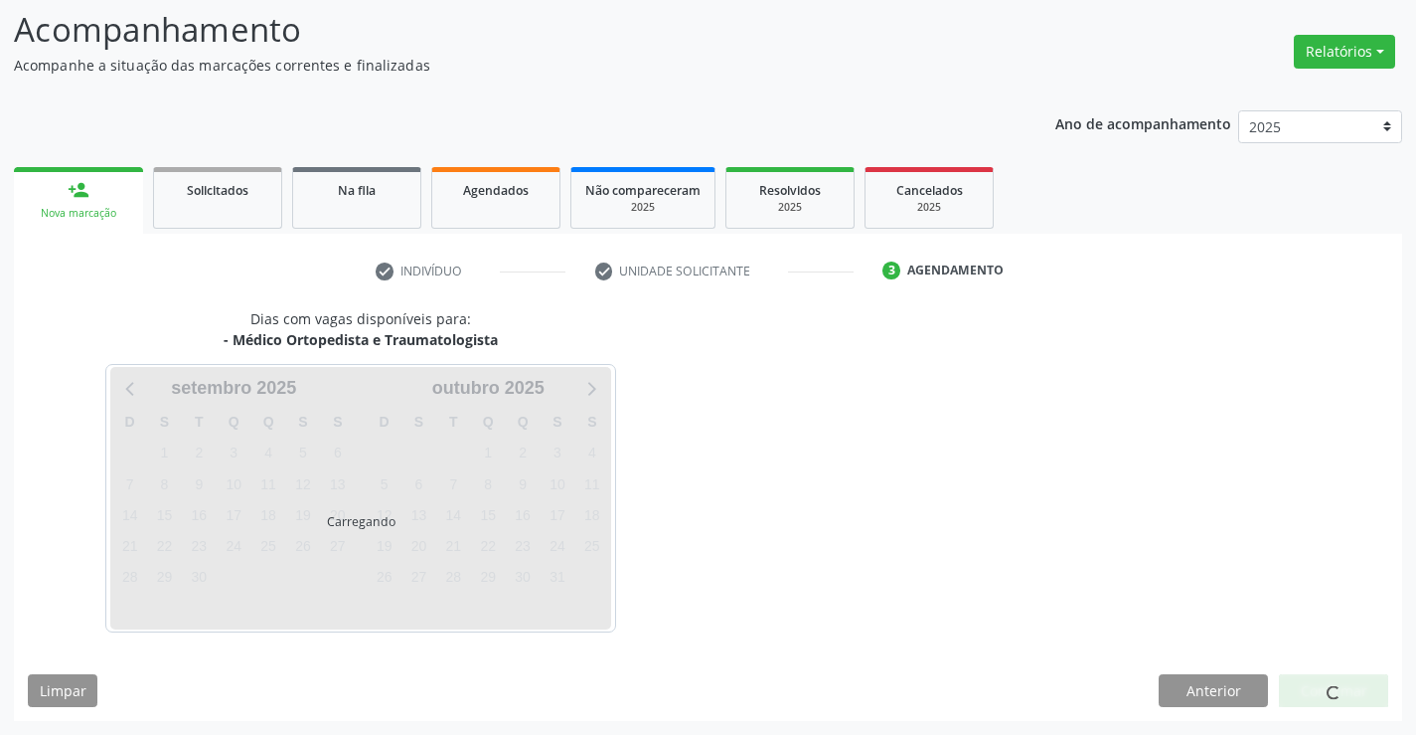
scroll to position [130, 0]
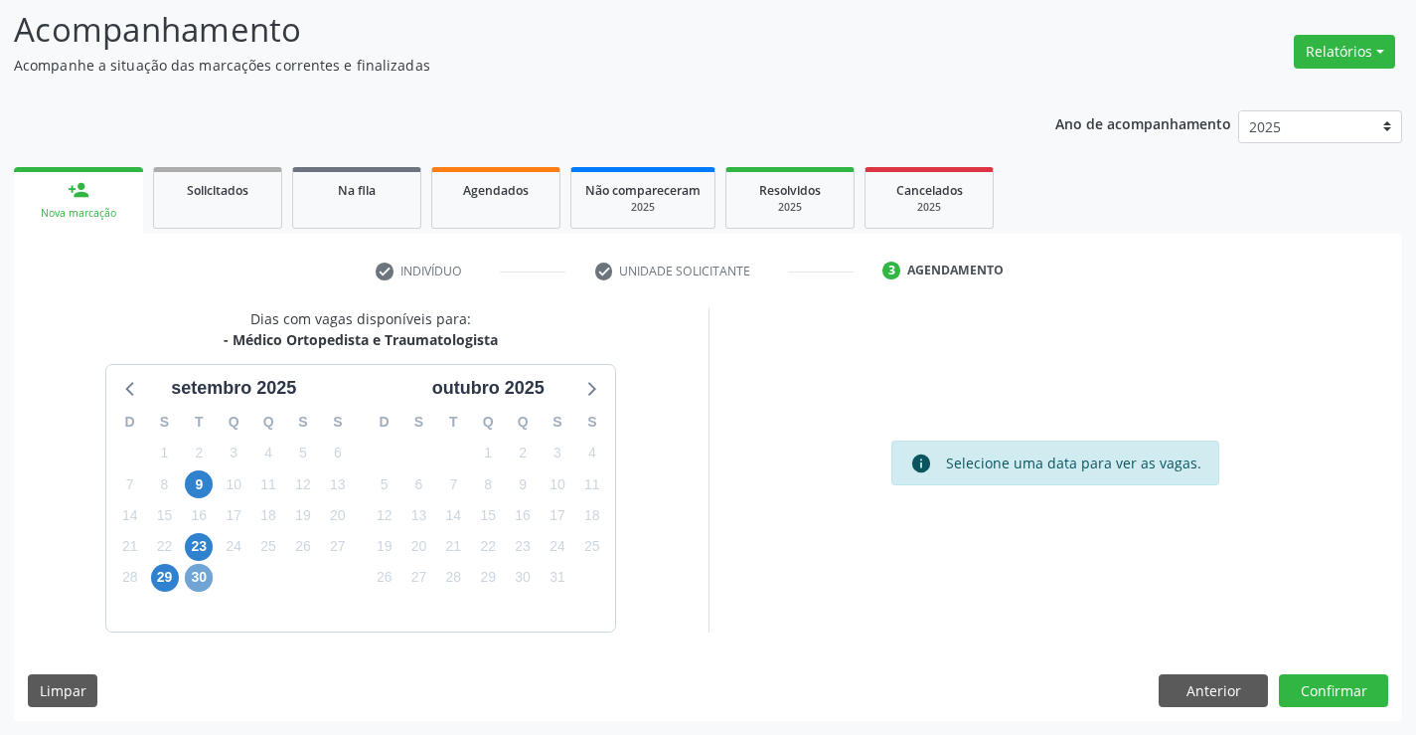
click at [198, 583] on span "30" at bounding box center [199, 578] width 28 height 28
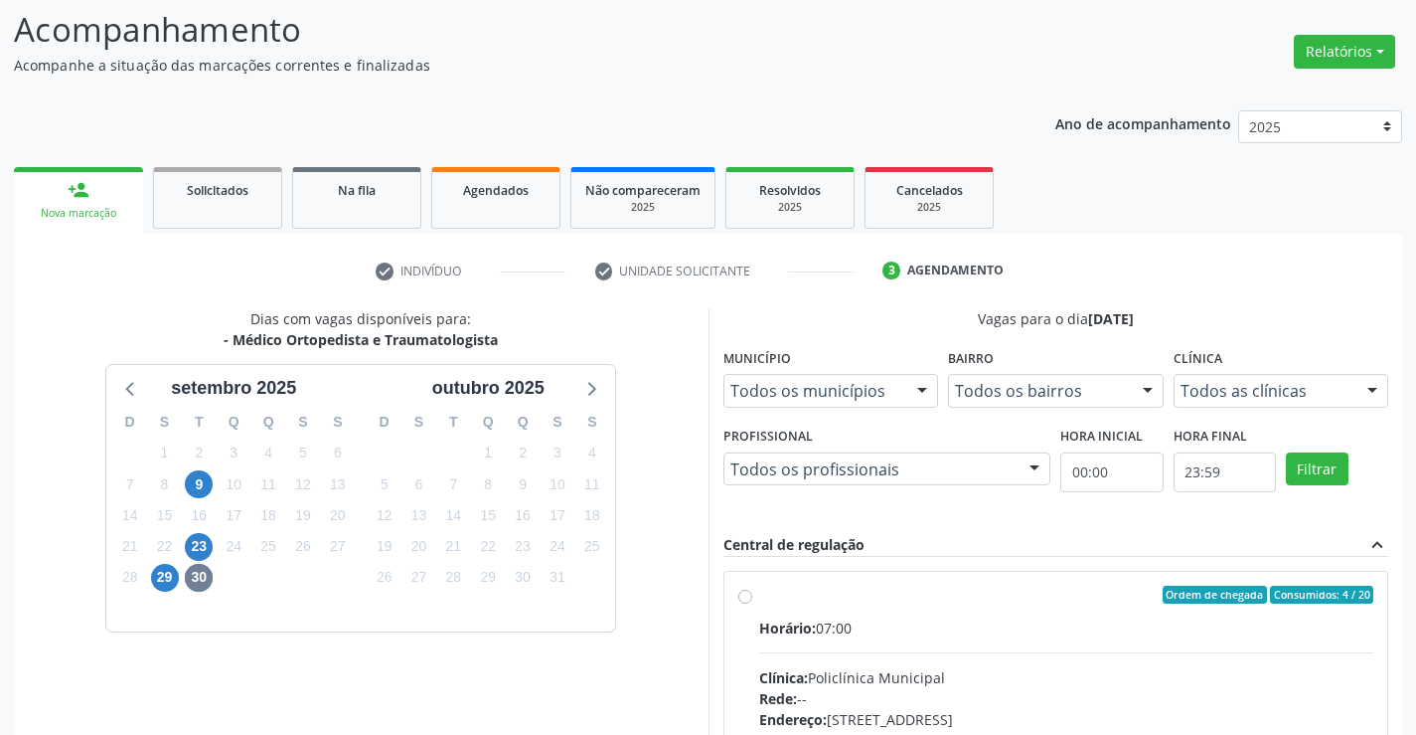
click at [752, 603] on input "Ordem de chegada Consumidos: 4 / 20 Horário: 07:00 Clínica: Policlínica Municip…" at bounding box center [745, 594] width 14 height 18
radio input "true"
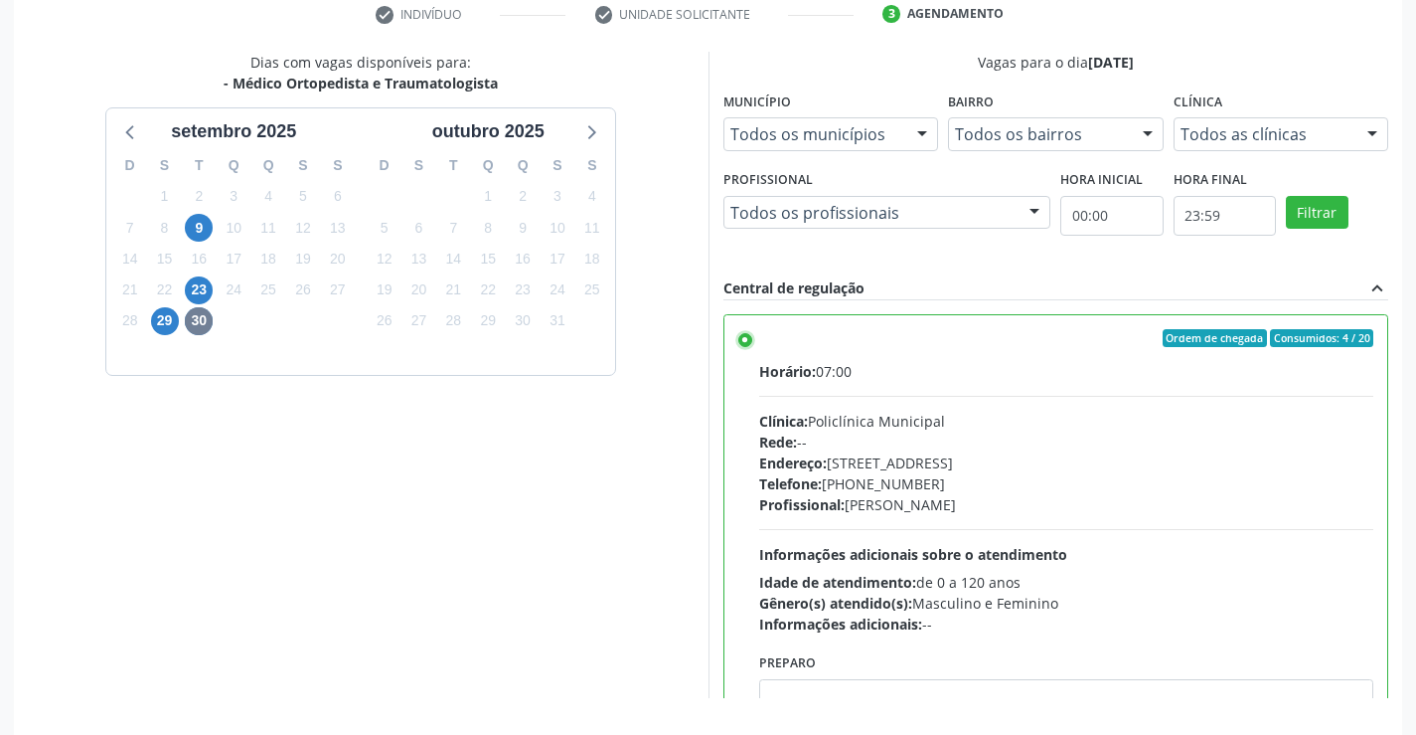
scroll to position [453, 0]
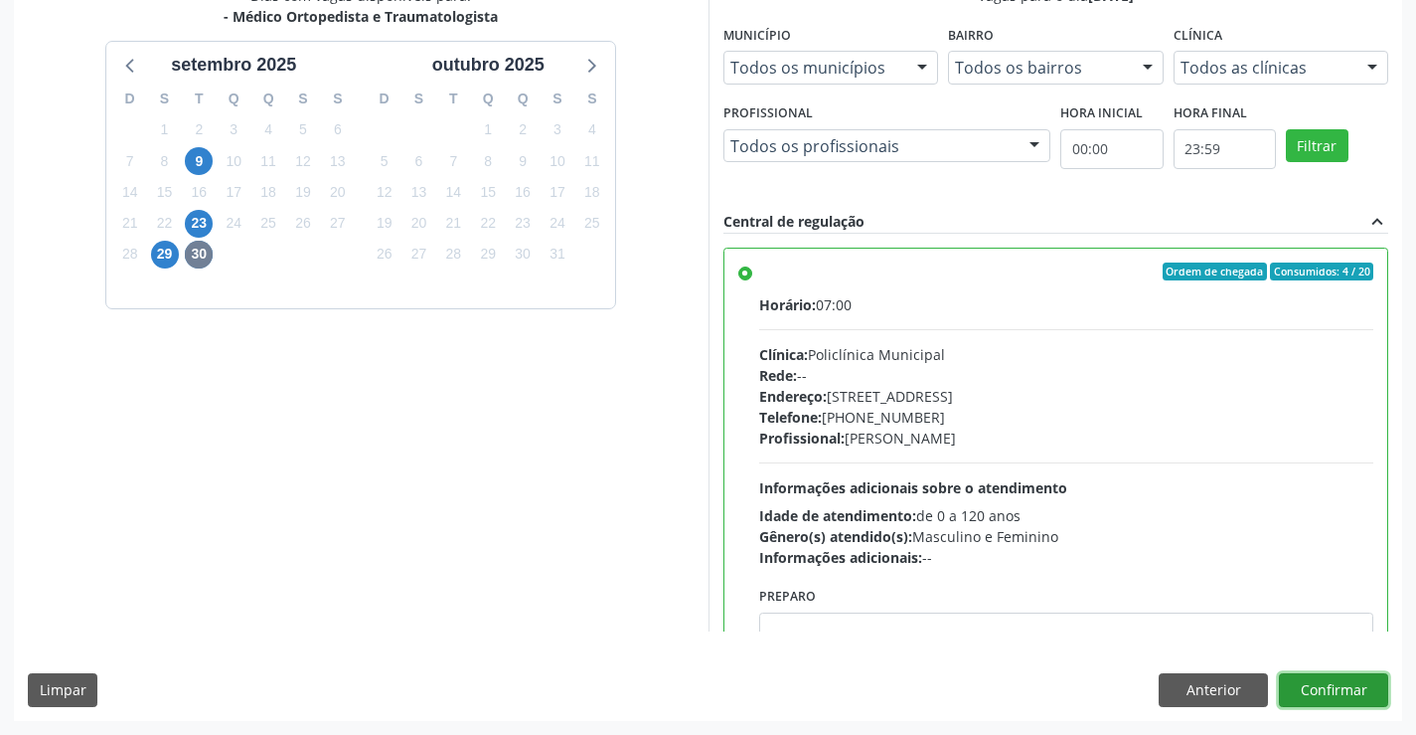
click at [1356, 694] on button "Confirmar" at bounding box center [1333, 690] width 109 height 34
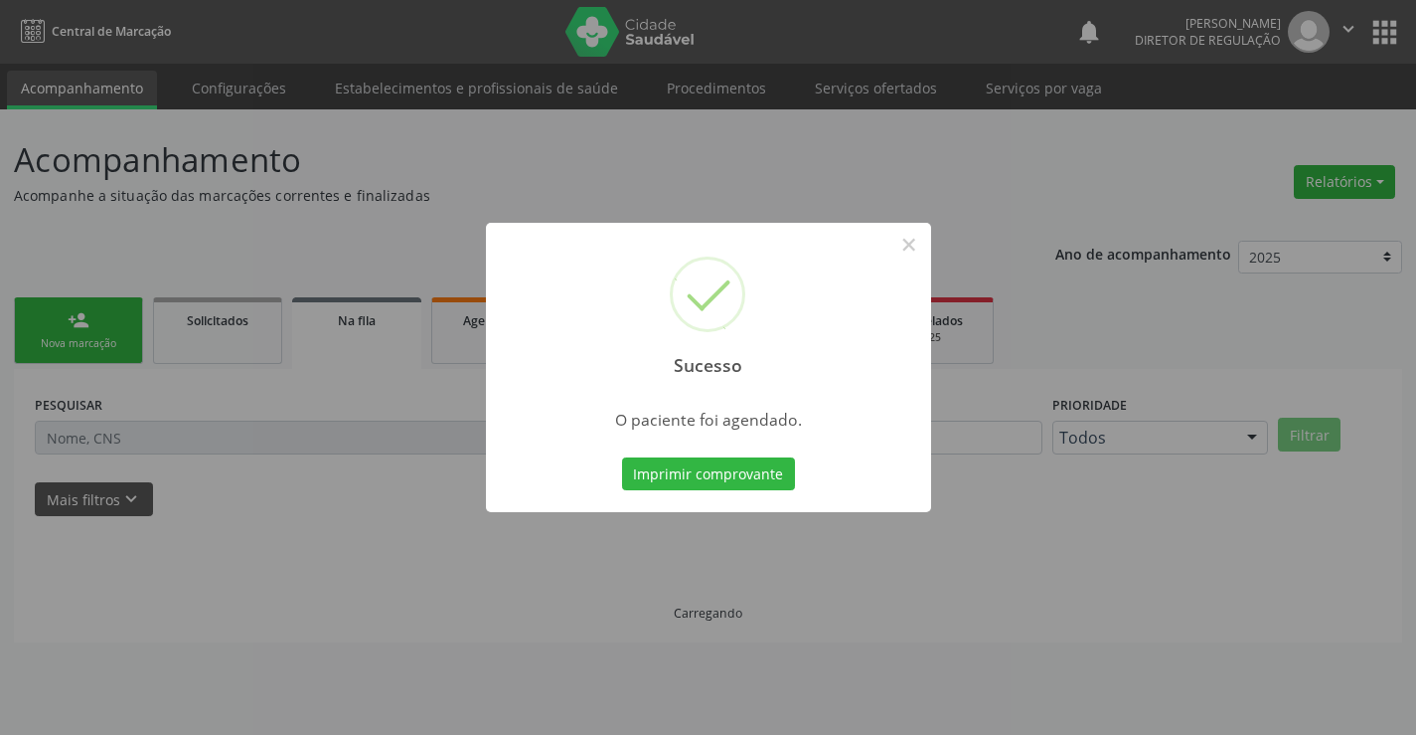
scroll to position [0, 0]
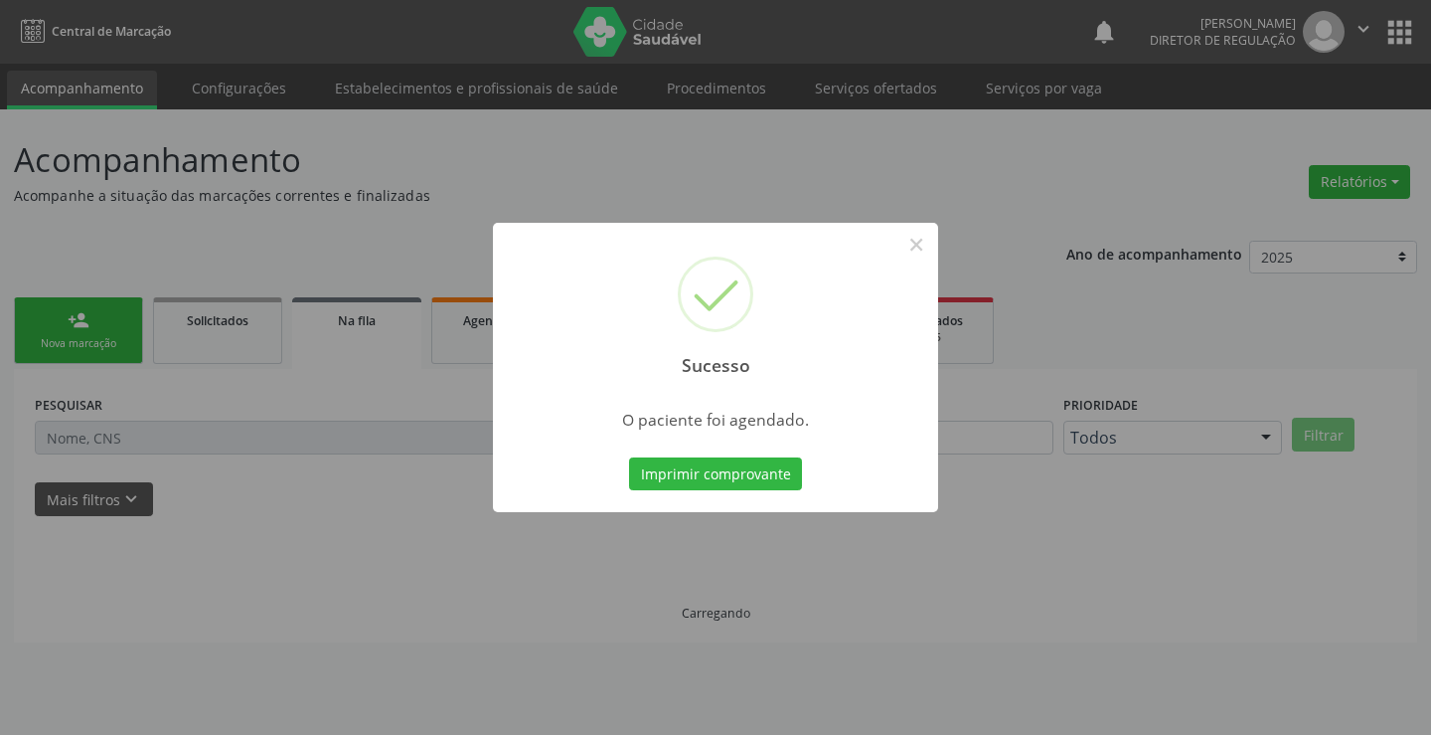
click at [629, 457] on button "Imprimir comprovante" at bounding box center [715, 474] width 173 height 34
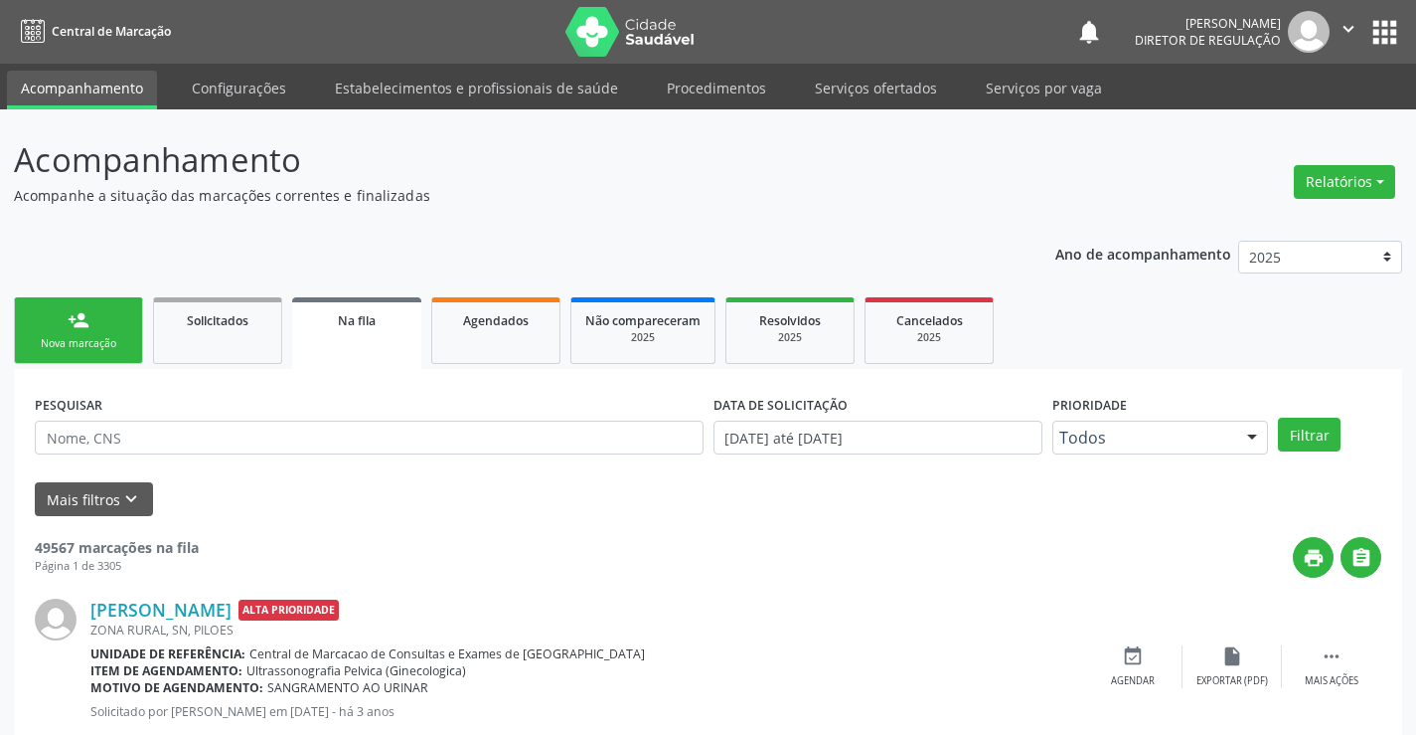
click at [82, 324] on div "person_add" at bounding box center [79, 320] width 22 height 22
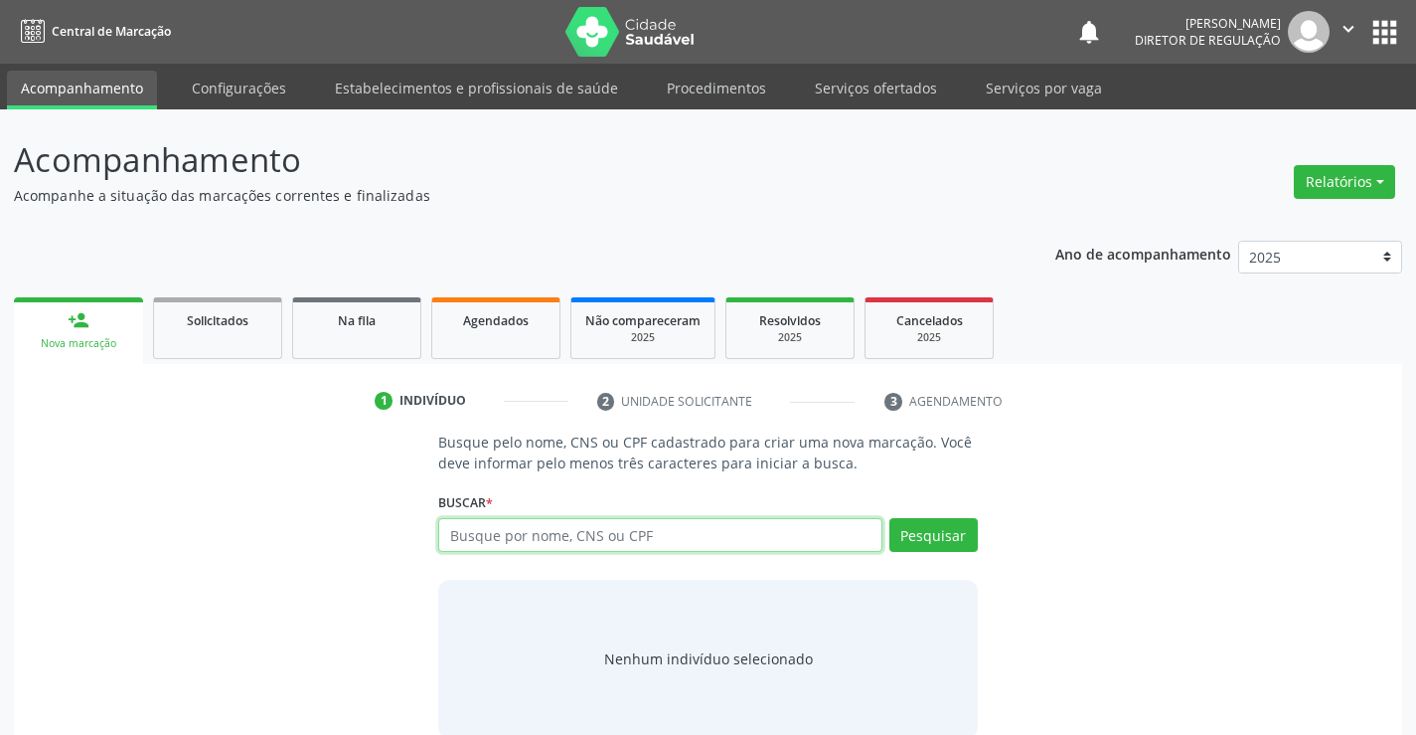
drag, startPoint x: 610, startPoint y: 530, endPoint x: 606, endPoint y: 540, distance: 10.7
click at [610, 531] on input "text" at bounding box center [659, 535] width 443 height 34
type input "700301953254634"
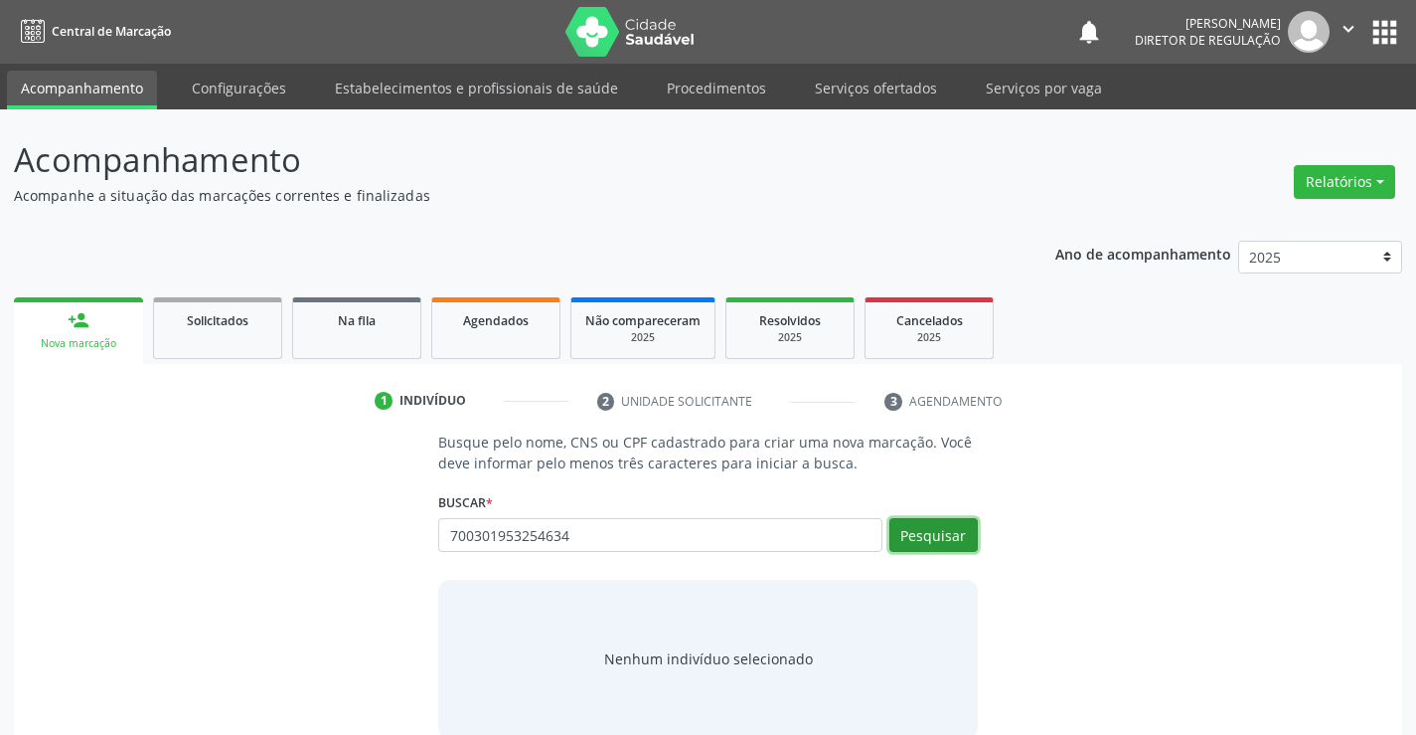
click at [969, 537] on button "Pesquisar" at bounding box center [934, 535] width 88 height 34
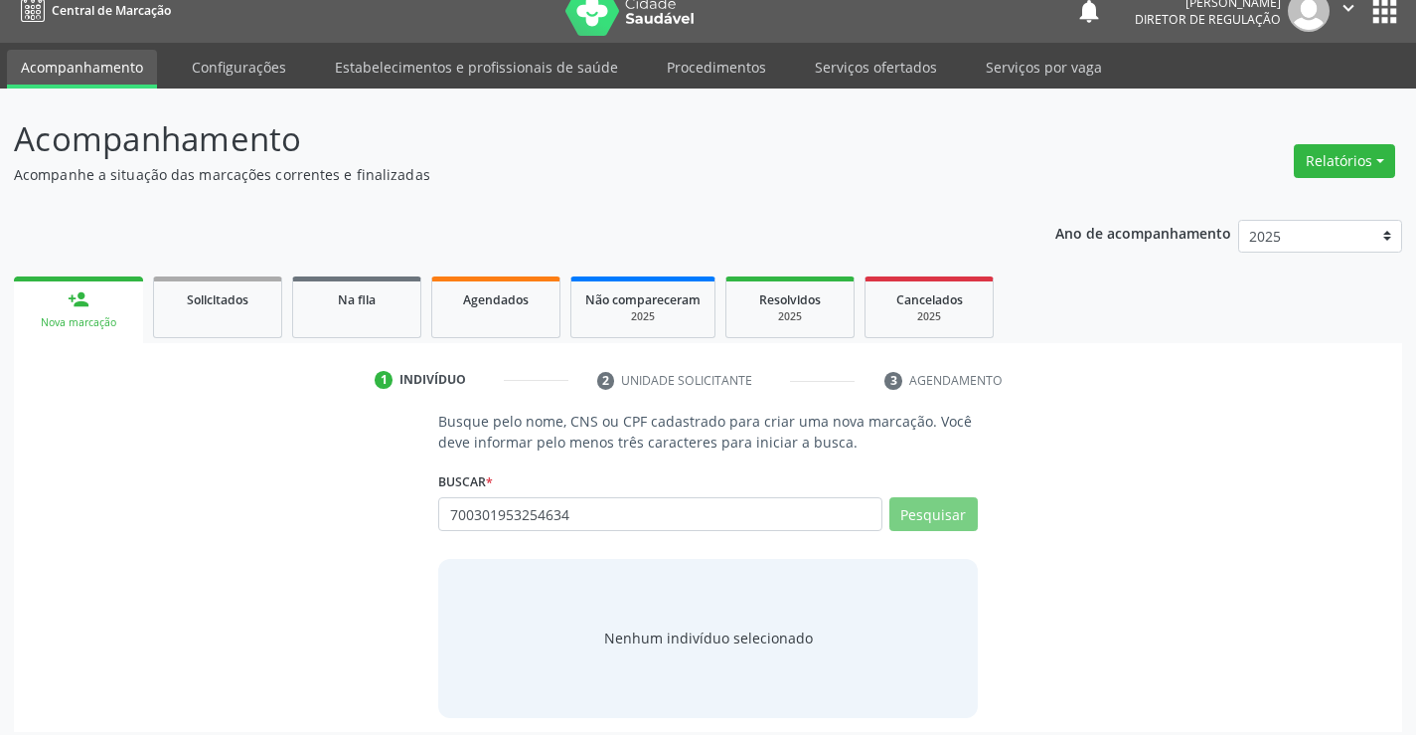
scroll to position [32, 0]
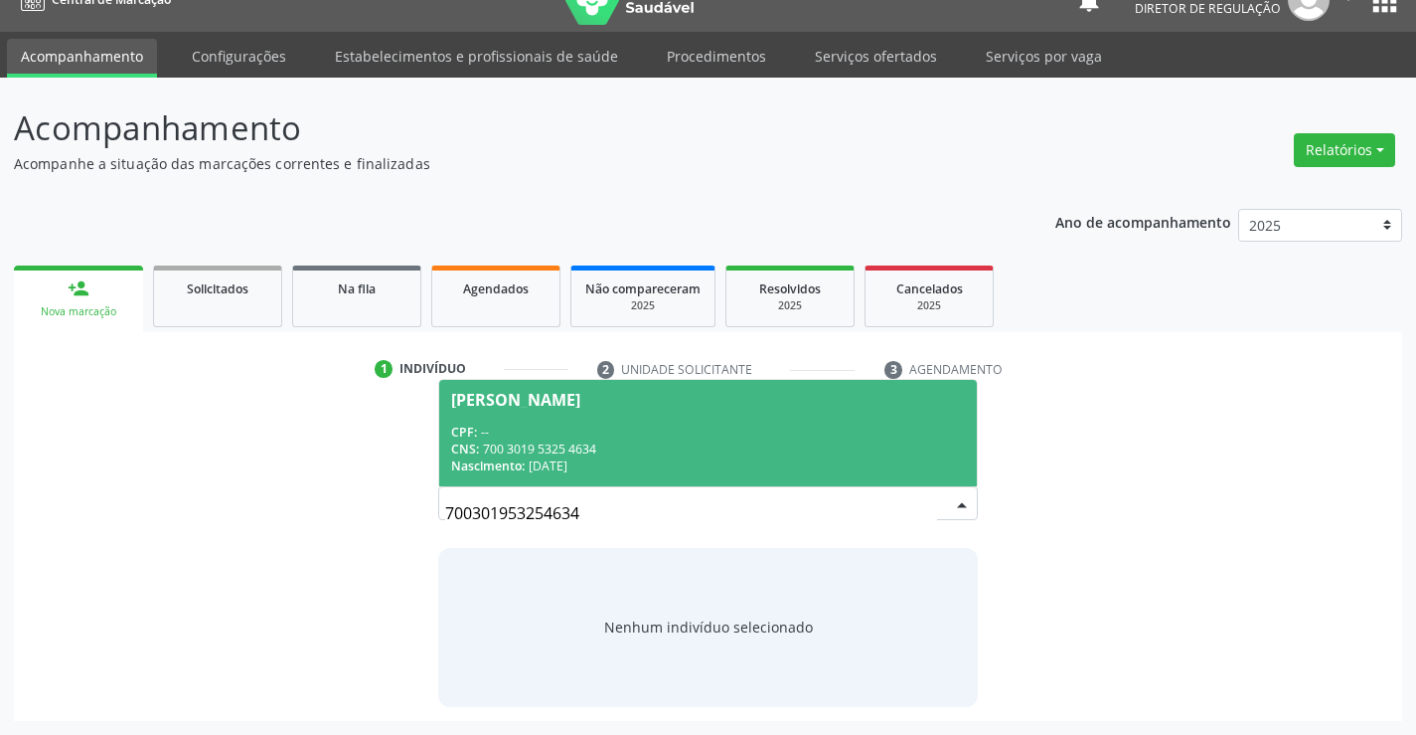
click at [690, 462] on div "Nascimento: 28/05/1967" at bounding box center [707, 465] width 513 height 17
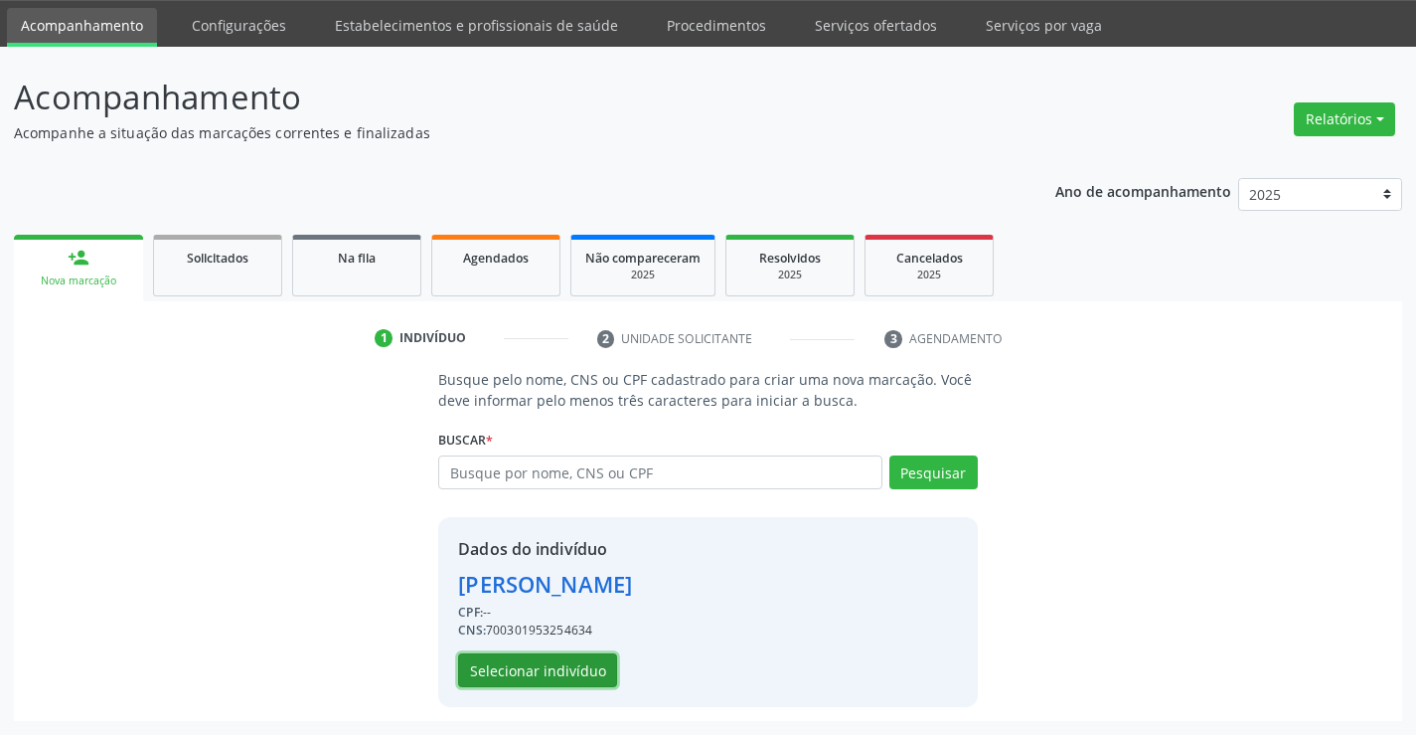
click at [578, 664] on button "Selecionar indivíduo" at bounding box center [537, 670] width 159 height 34
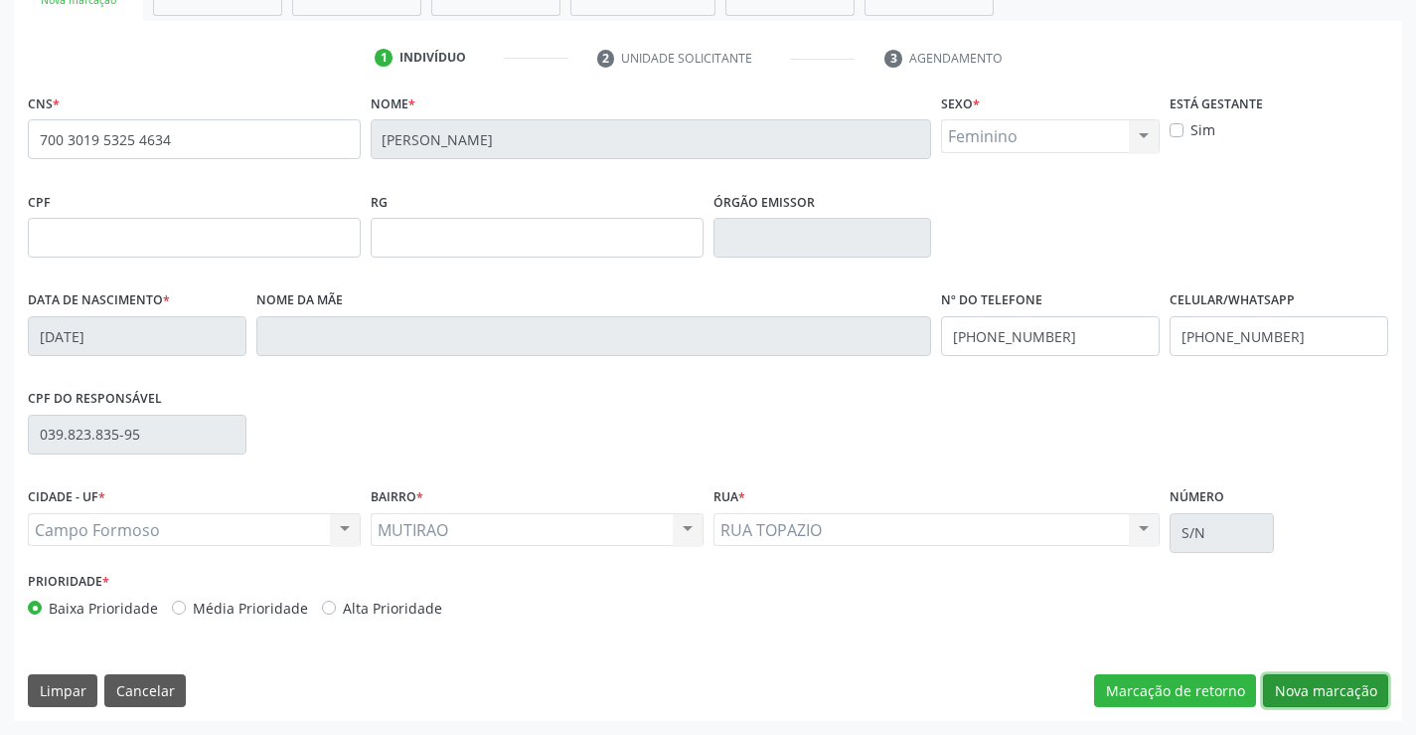
click at [1299, 691] on button "Nova marcação" at bounding box center [1325, 691] width 125 height 34
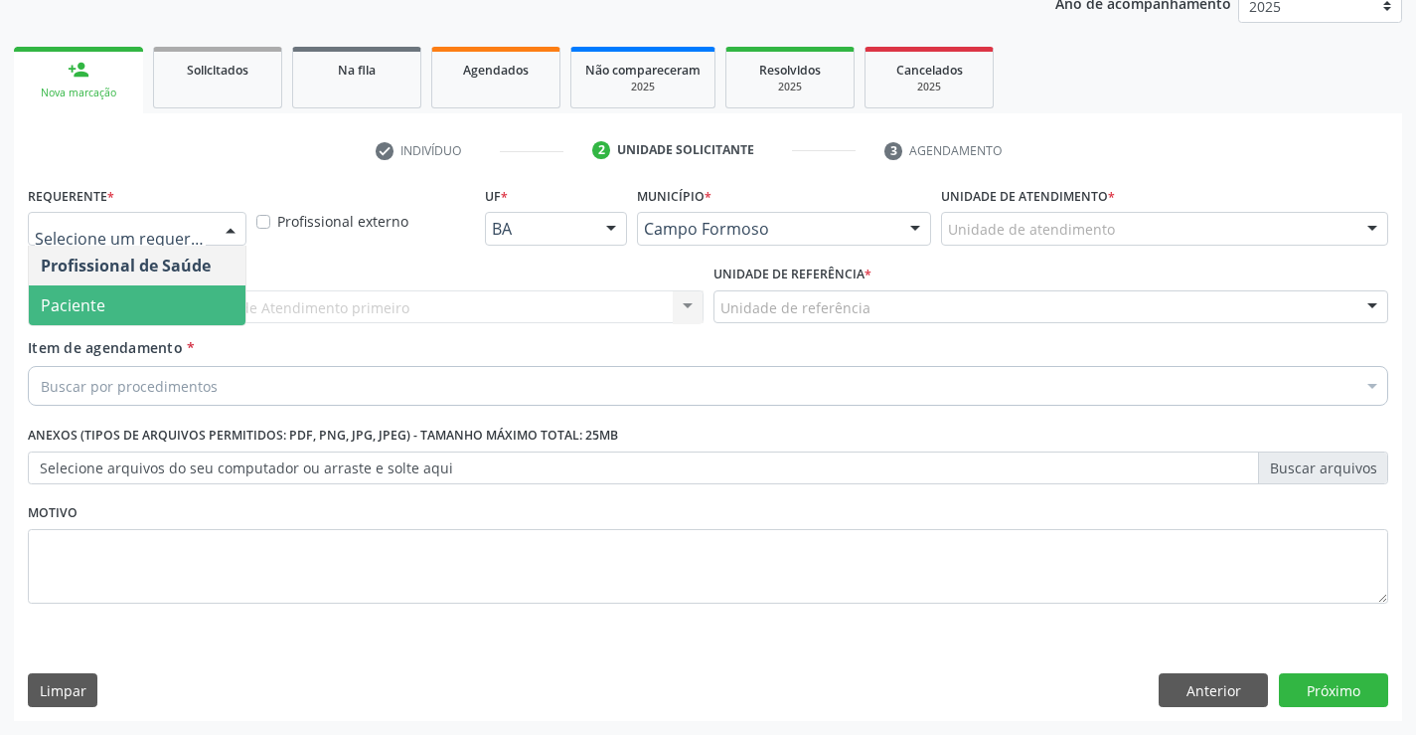
click at [139, 313] on span "Paciente" at bounding box center [137, 305] width 217 height 40
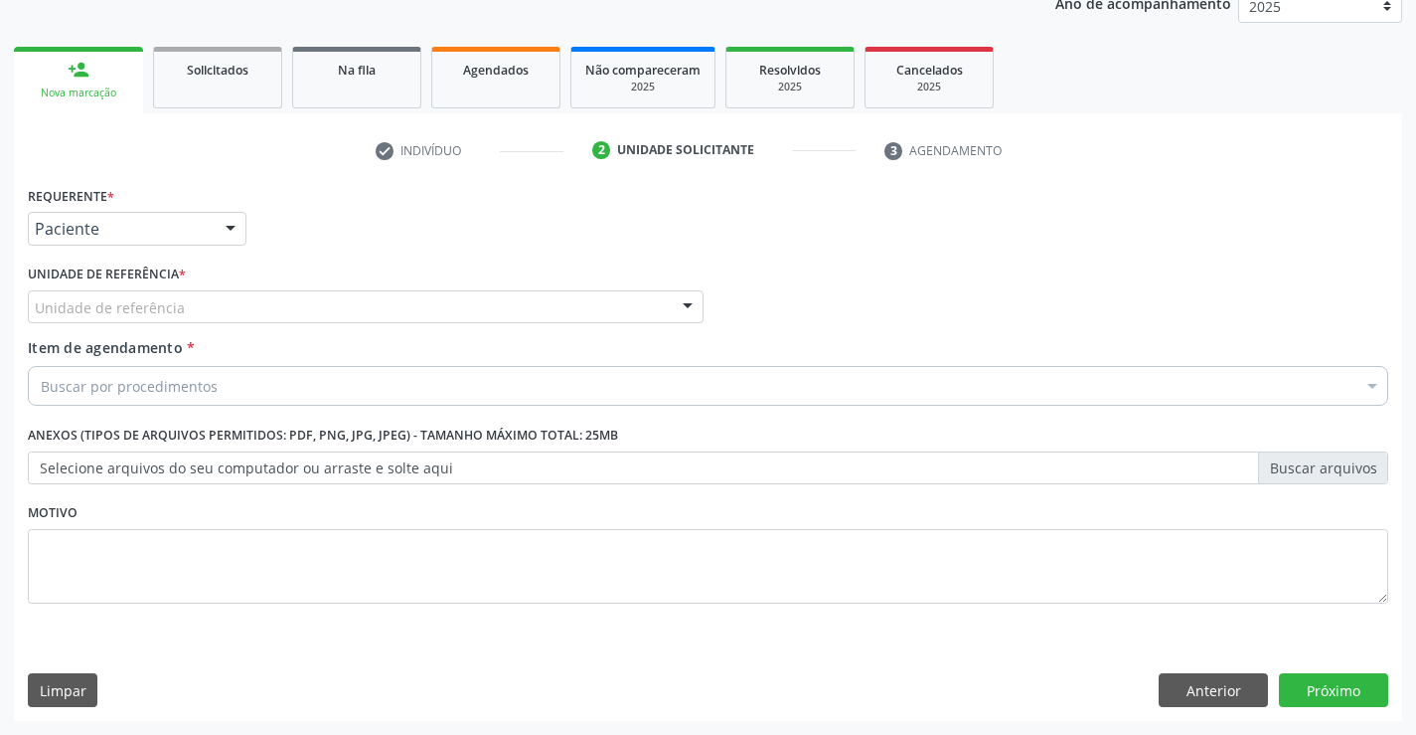
click at [376, 309] on div "Unidade de referência" at bounding box center [366, 307] width 676 height 34
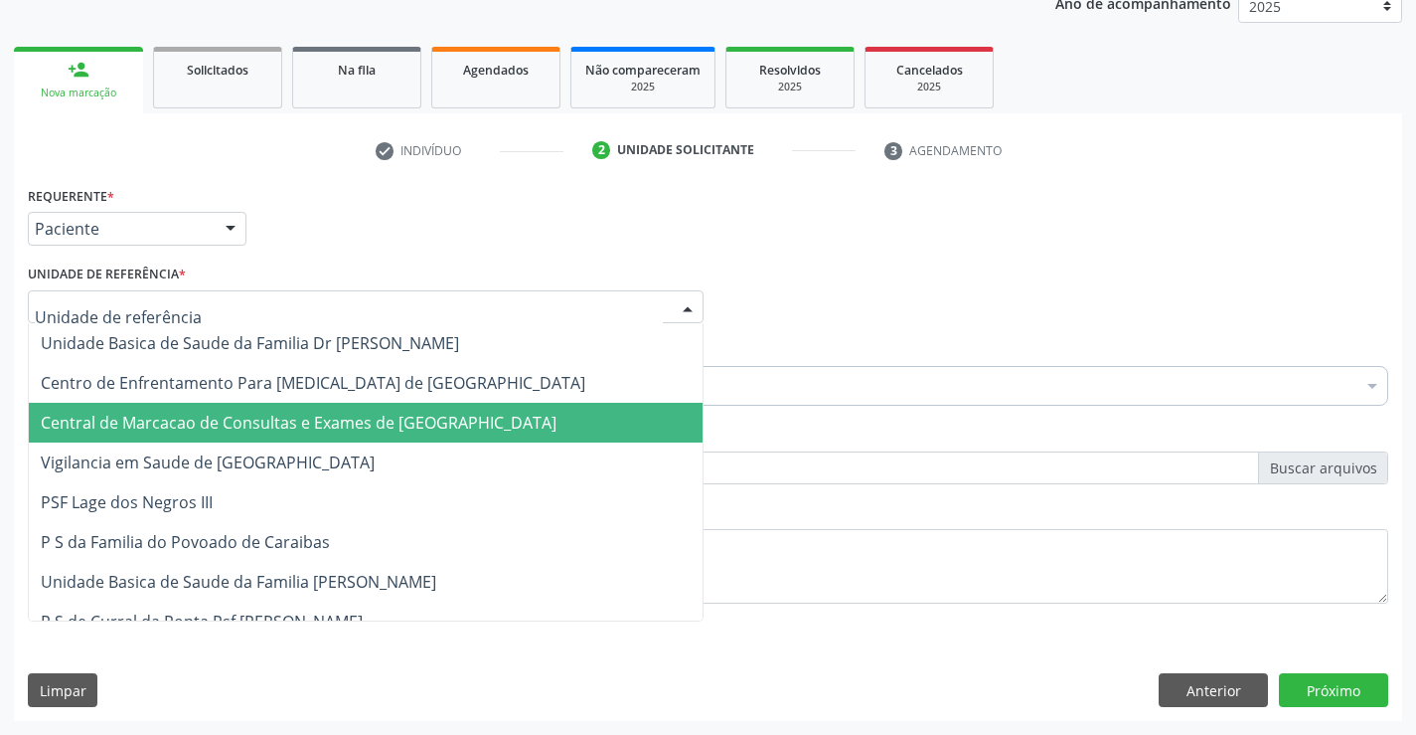
click at [377, 404] on span "Central de Marcacao de Consultas e Exames de [GEOGRAPHIC_DATA]" at bounding box center [366, 423] width 674 height 40
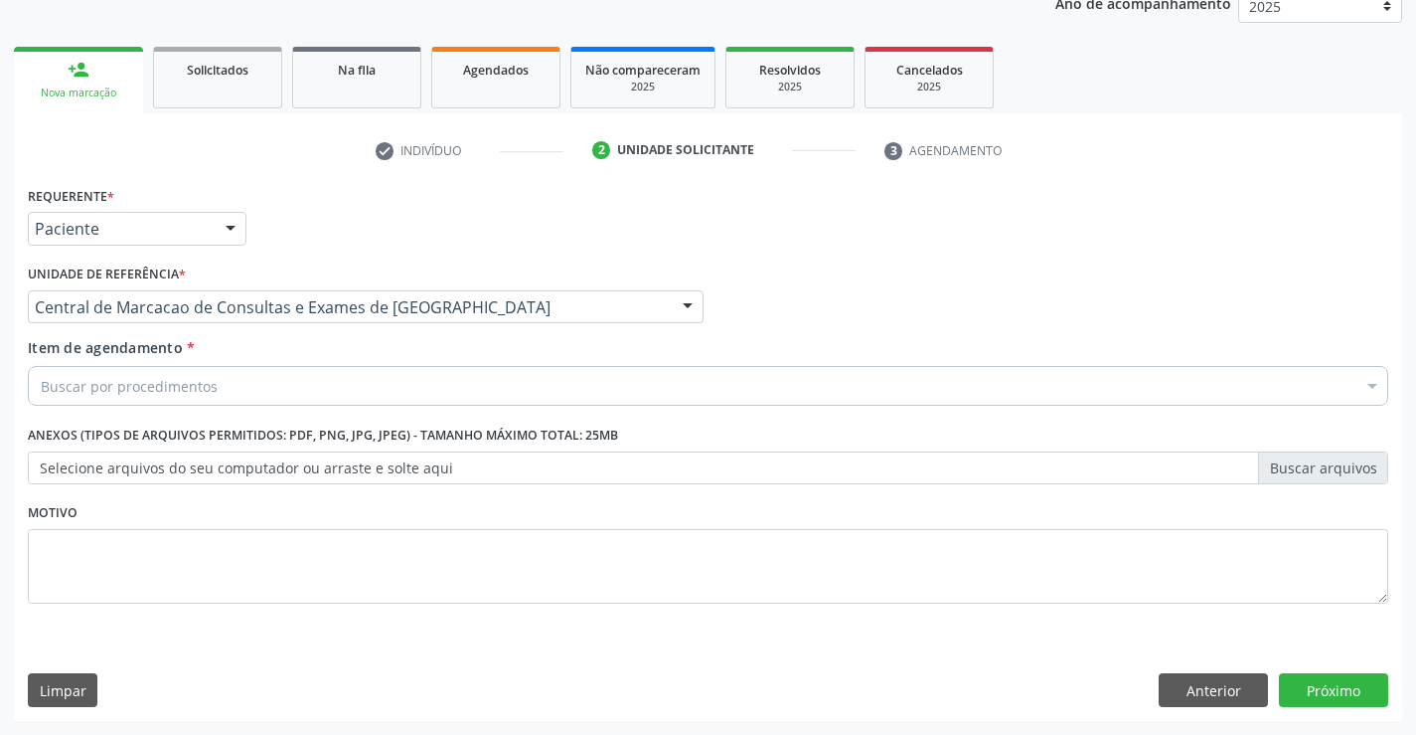
click at [546, 394] on div "Buscar por procedimentos" at bounding box center [708, 386] width 1361 height 40
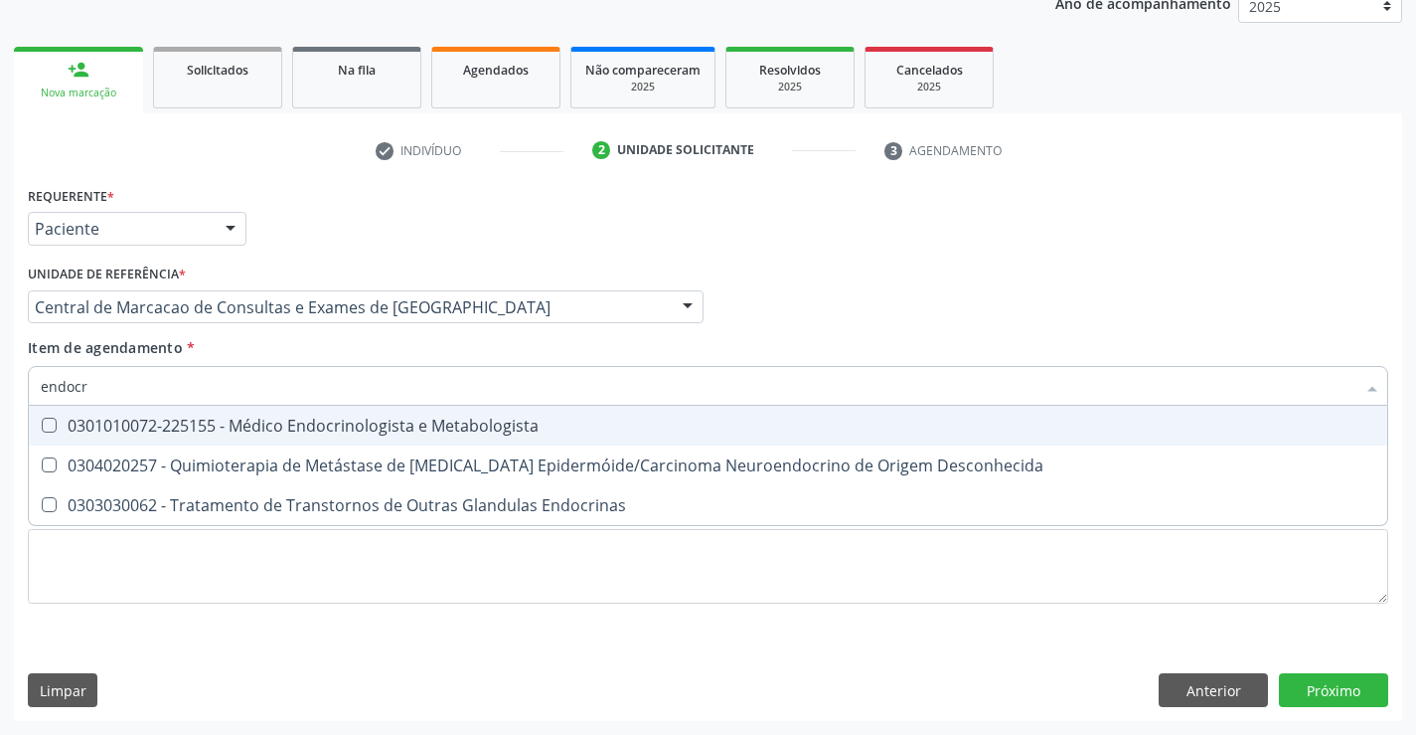
type input "endocri"
click at [539, 416] on span "0301010072-225155 - Médico Endocrinologista e Metabologista" at bounding box center [708, 426] width 1359 height 40
checkbox Metabologista "true"
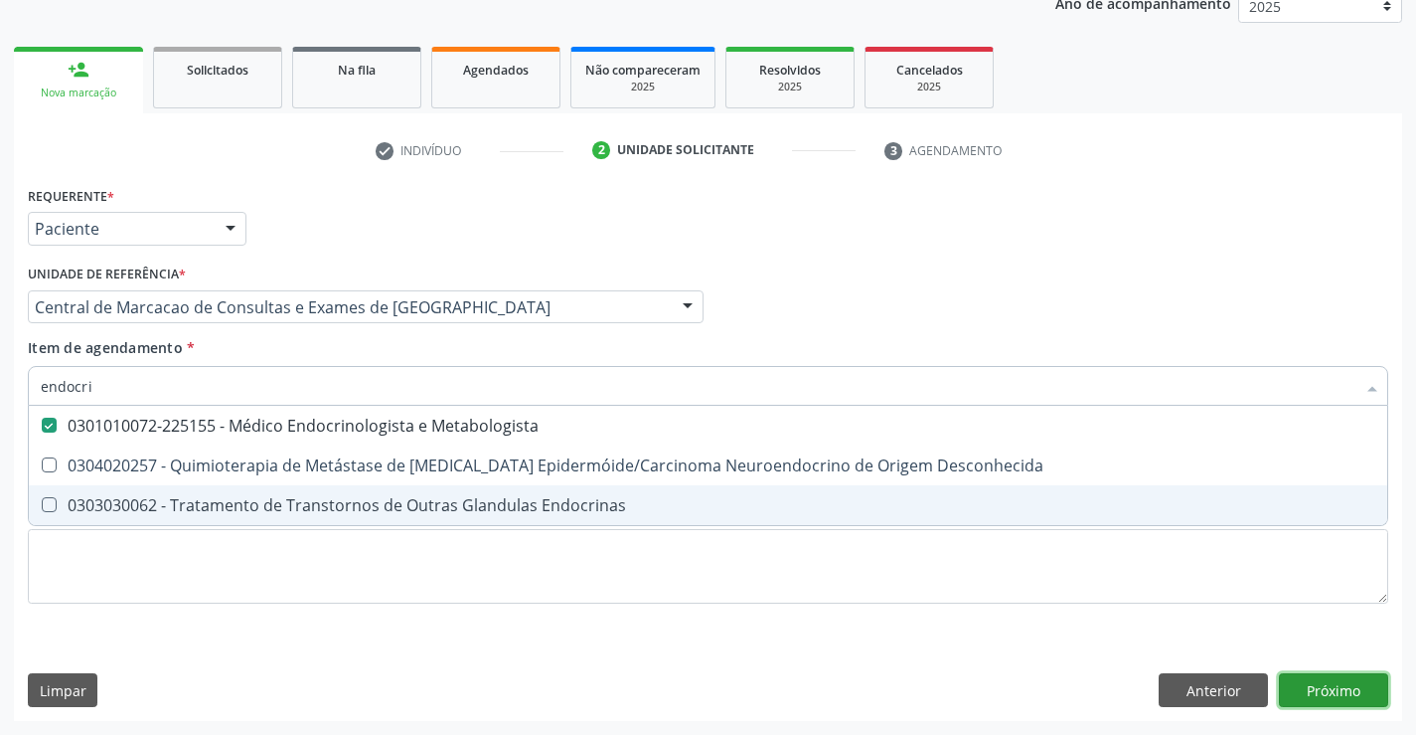
click at [1312, 681] on div "Requerente * Paciente Profissional de Saúde Paciente Nenhum resultado encontrad…" at bounding box center [708, 451] width 1389 height 540
checkbox Desconhecida "true"
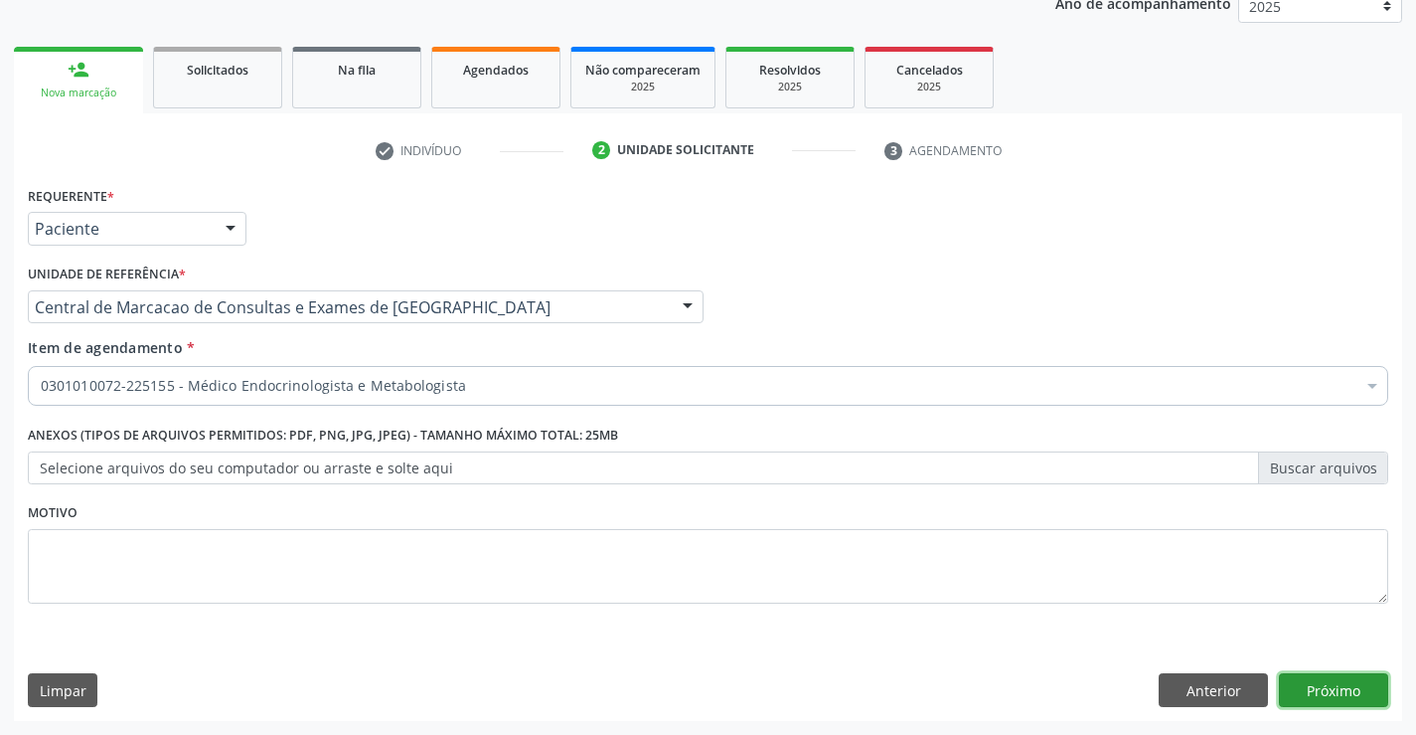
click at [1314, 692] on button "Próximo" at bounding box center [1333, 690] width 109 height 34
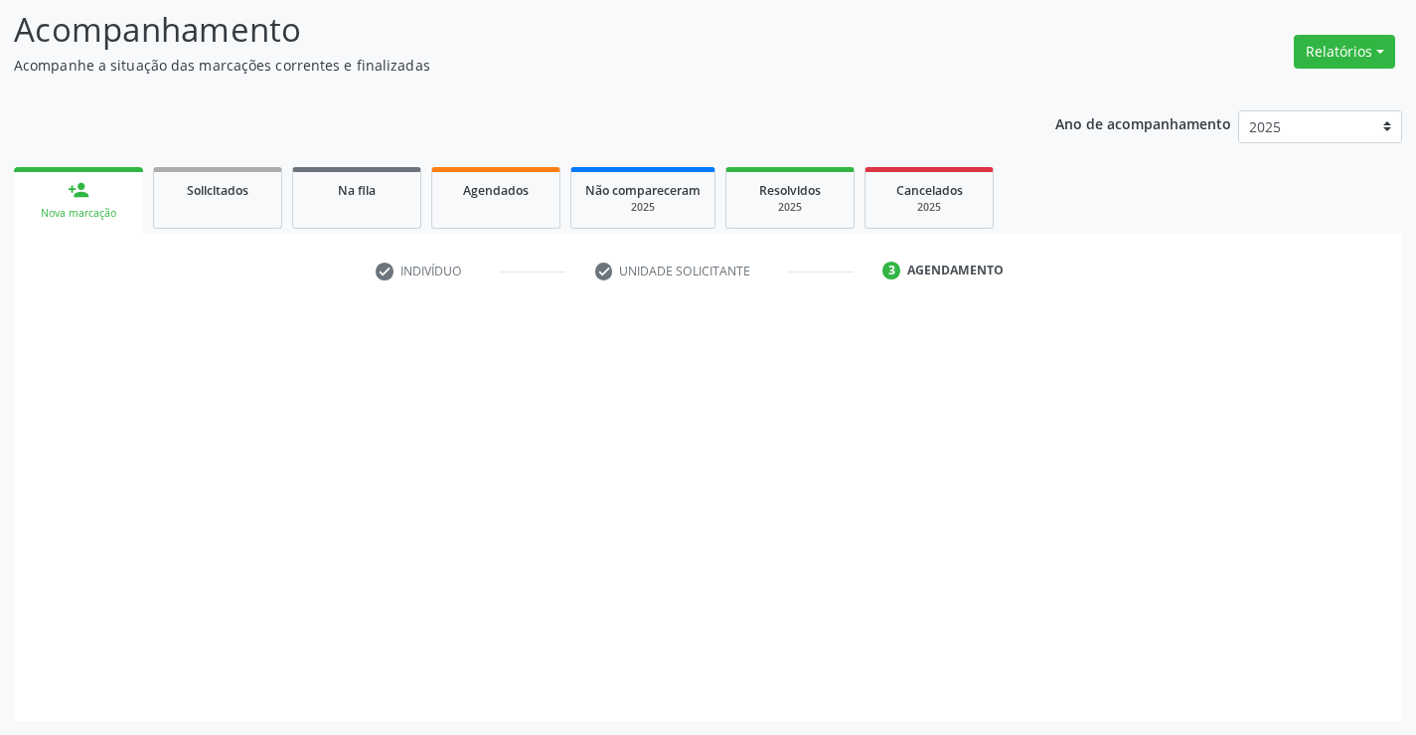
scroll to position [130, 0]
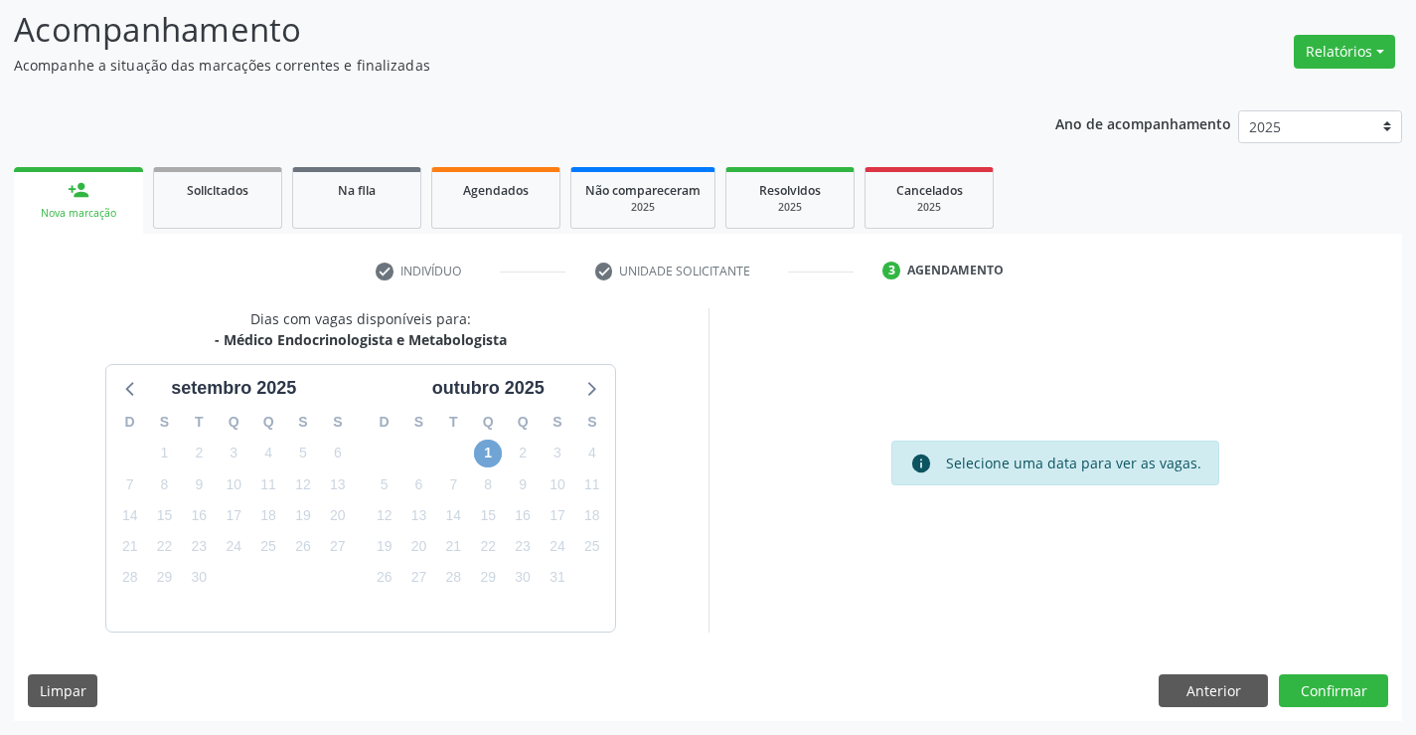
click at [491, 455] on span "1" at bounding box center [488, 453] width 28 height 28
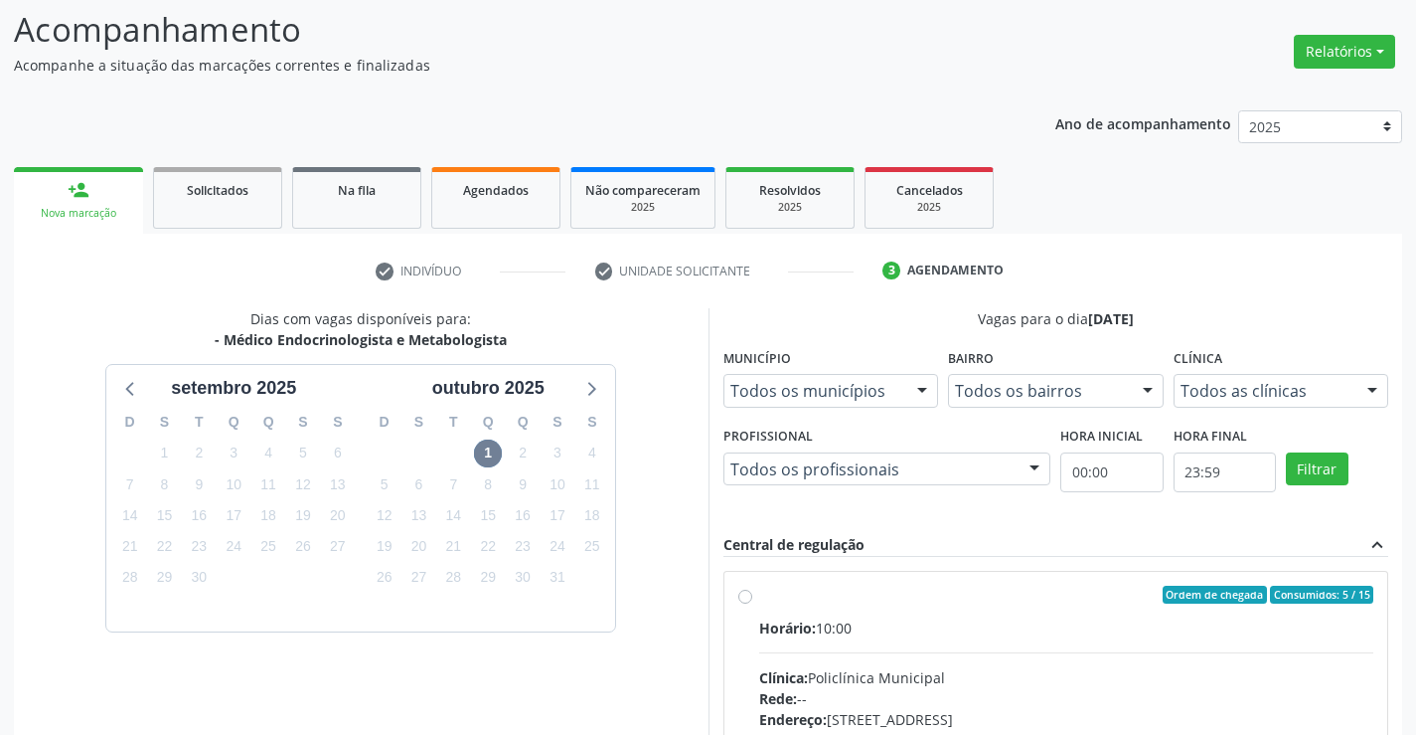
click at [1046, 625] on div "Horário: 10:00" at bounding box center [1066, 627] width 615 height 21
click at [752, 603] on input "Ordem de chegada Consumidos: 5 / 15 Horário: 10:00 Clínica: Policlínica Municip…" at bounding box center [745, 594] width 14 height 18
radio input "true"
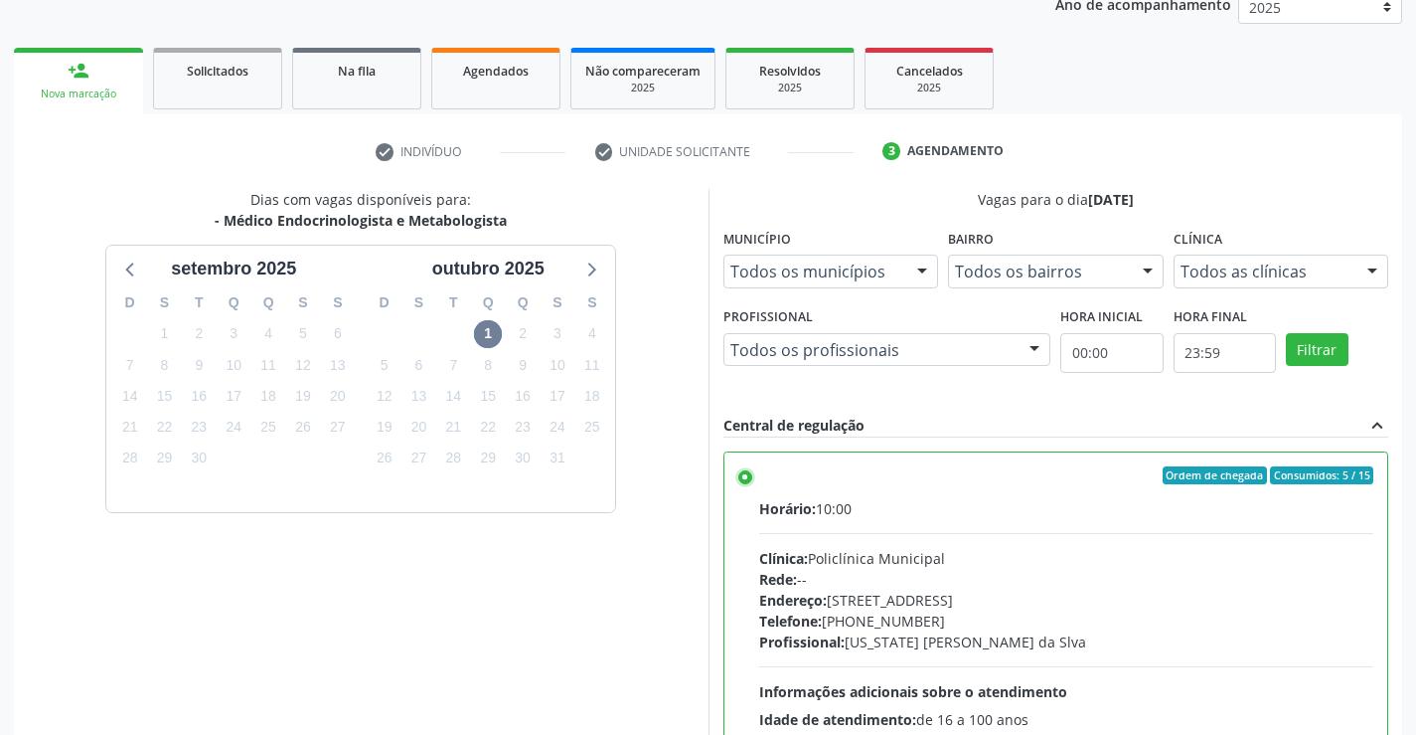
scroll to position [453, 0]
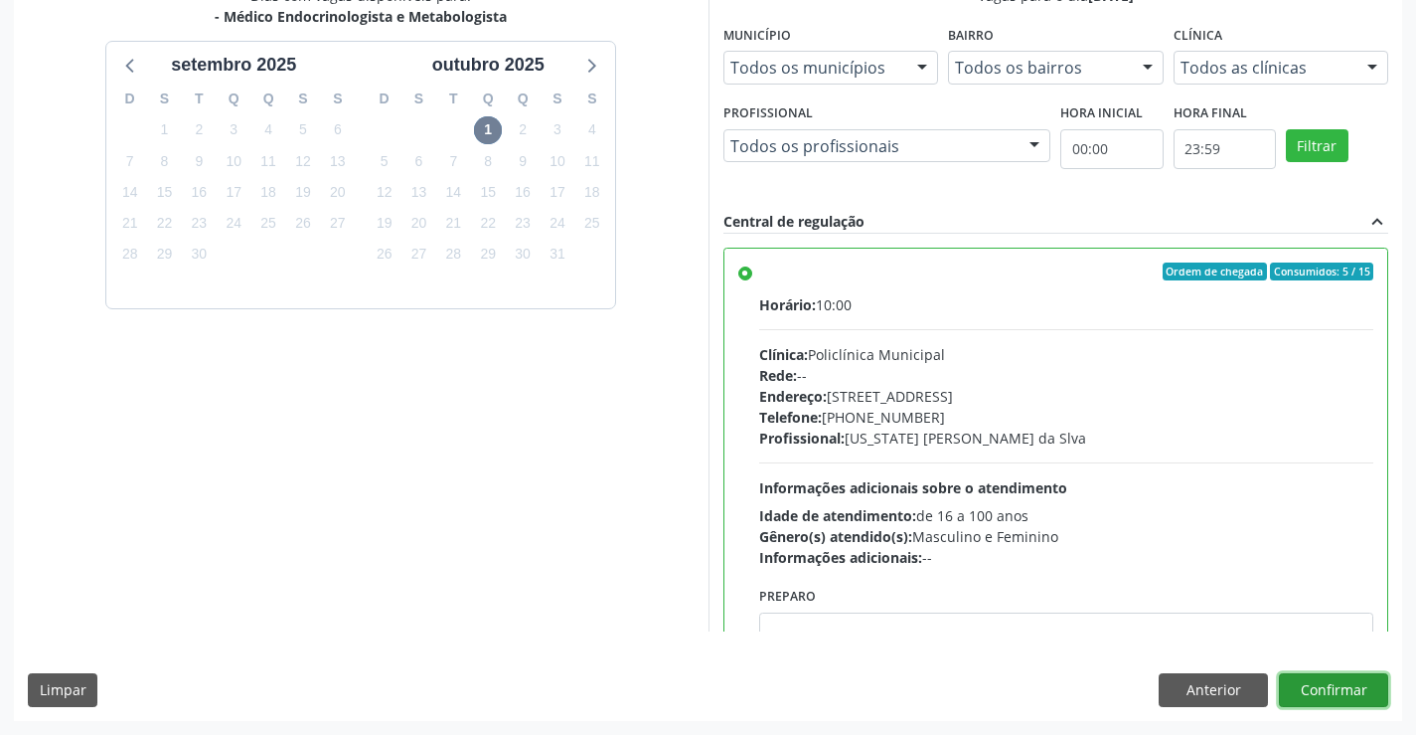
click at [1351, 689] on button "Confirmar" at bounding box center [1333, 690] width 109 height 34
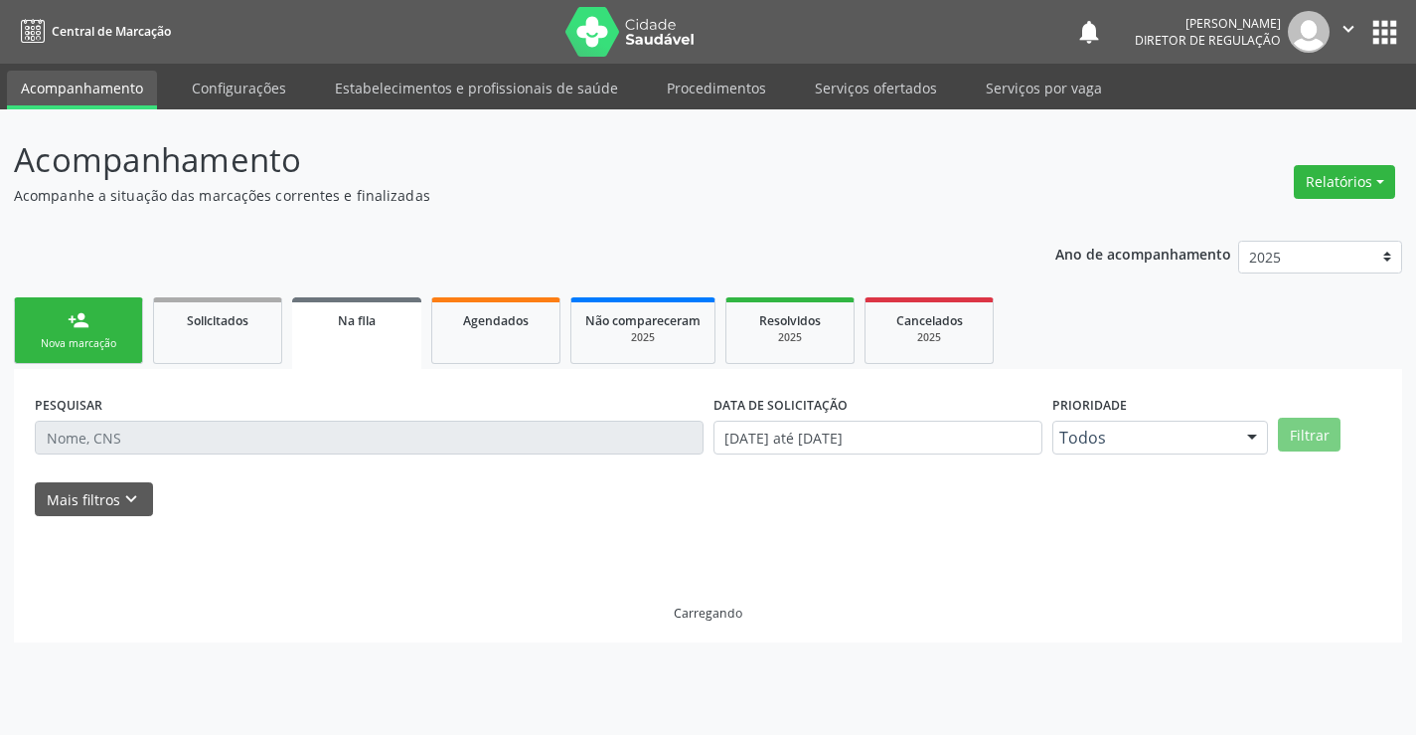
scroll to position [0, 0]
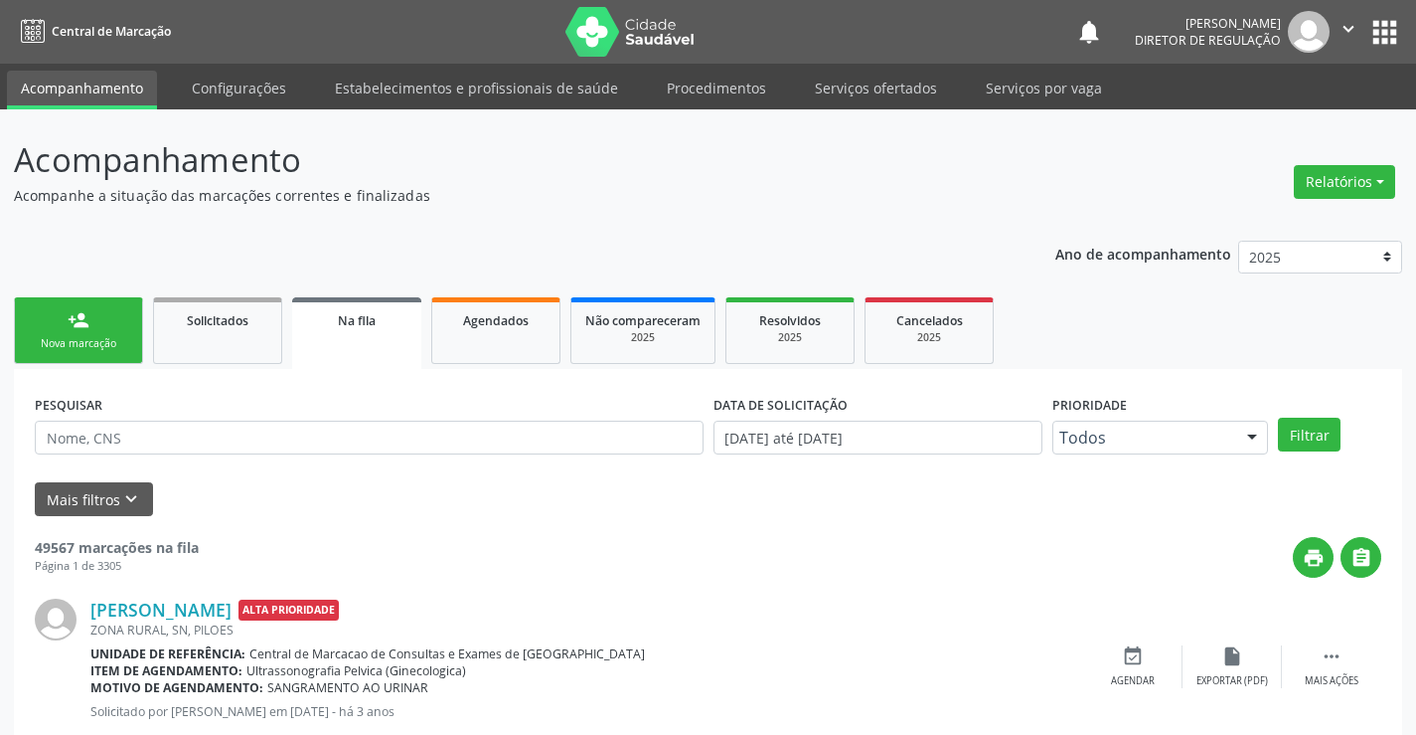
click at [1352, 19] on icon "" at bounding box center [1349, 29] width 22 height 22
click at [1262, 133] on link "Sair" at bounding box center [1297, 121] width 137 height 28
